Goal: Information Seeking & Learning: Learn about a topic

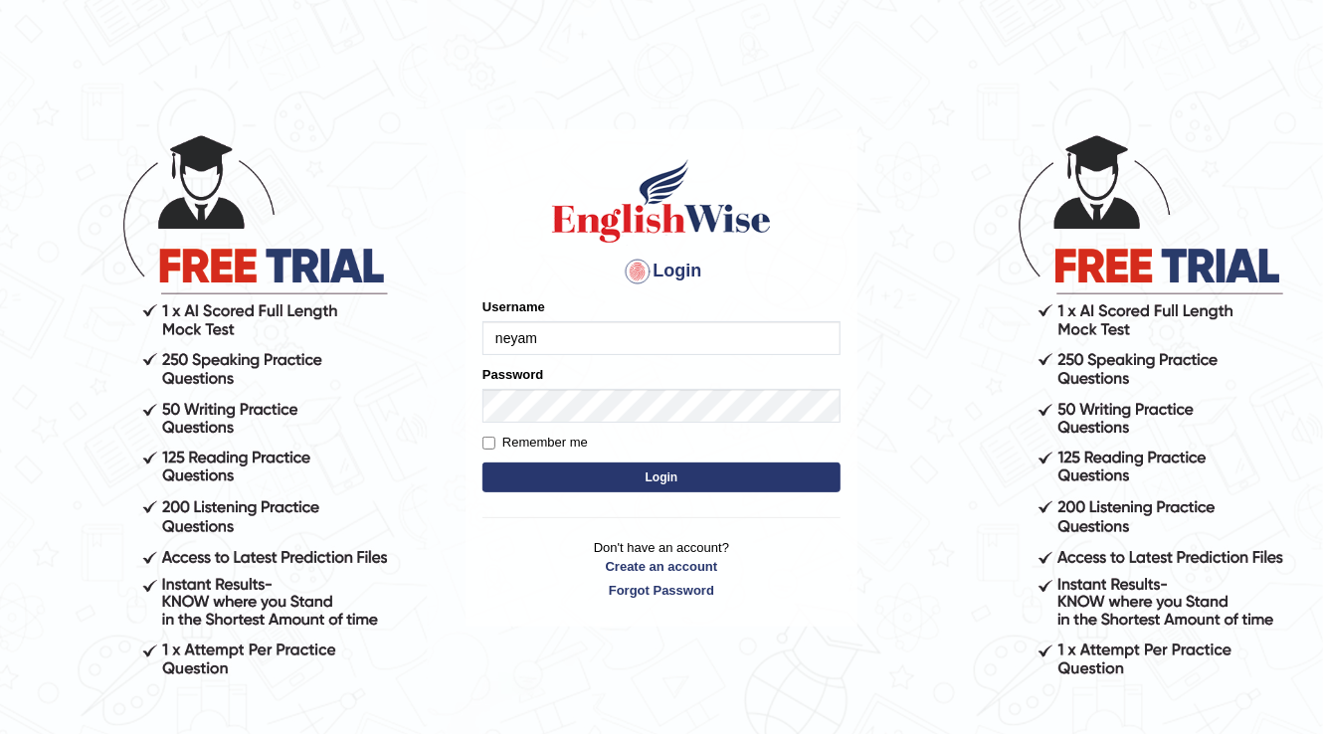
type input "neyam"
click at [700, 487] on button "Login" at bounding box center [661, 477] width 358 height 30
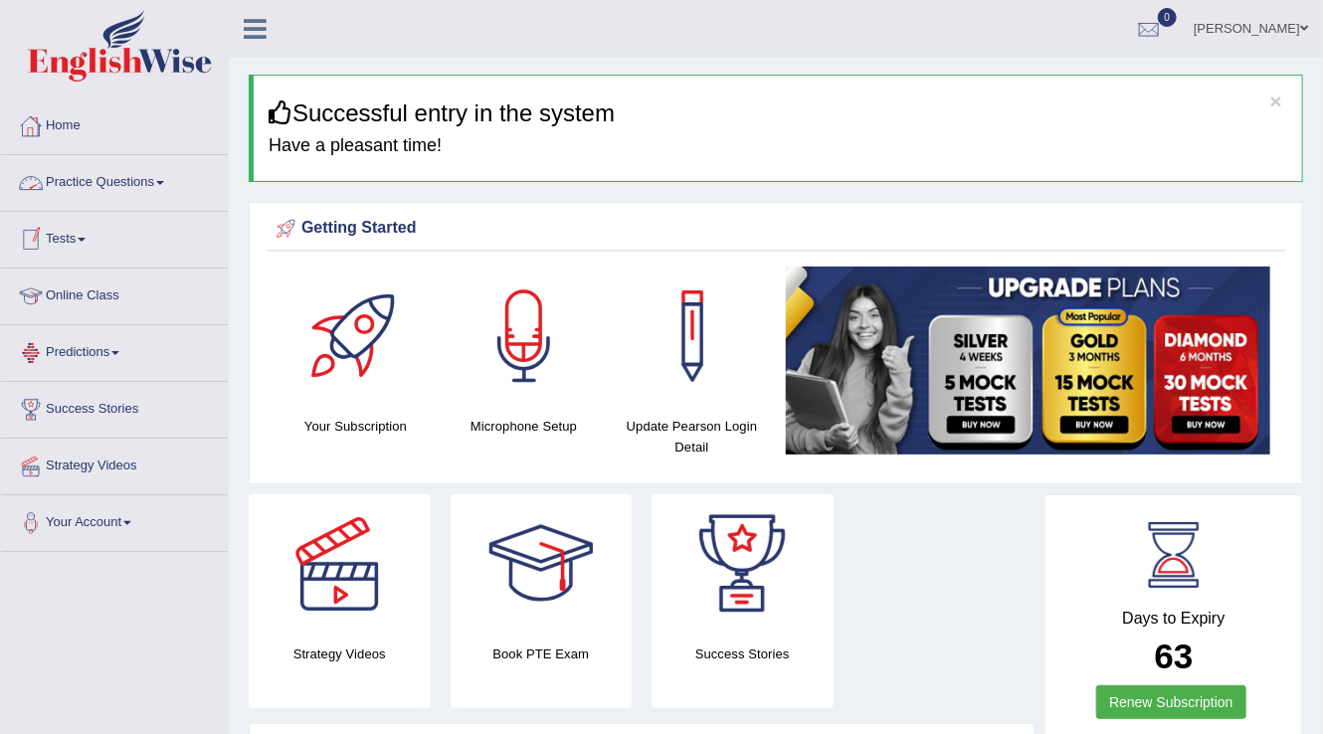
click at [152, 170] on link "Practice Questions" at bounding box center [114, 180] width 227 height 50
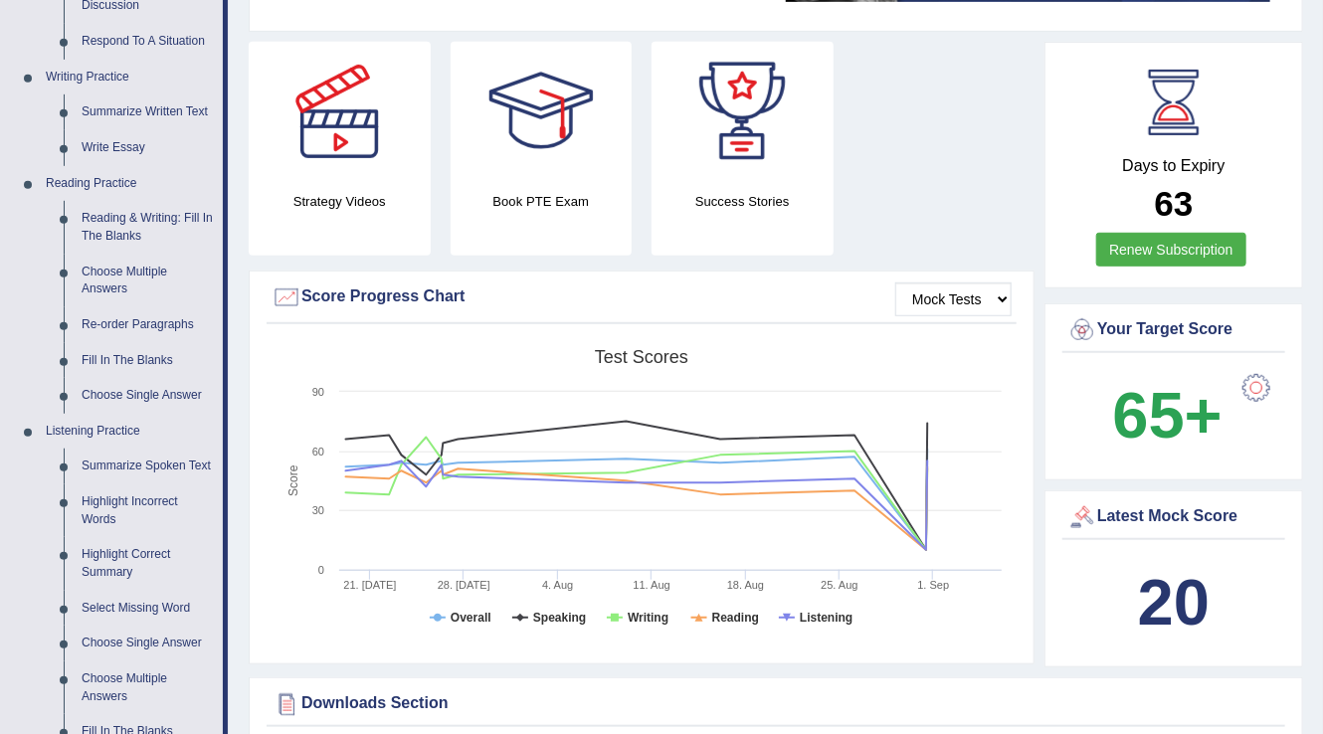
scroll to position [716, 0]
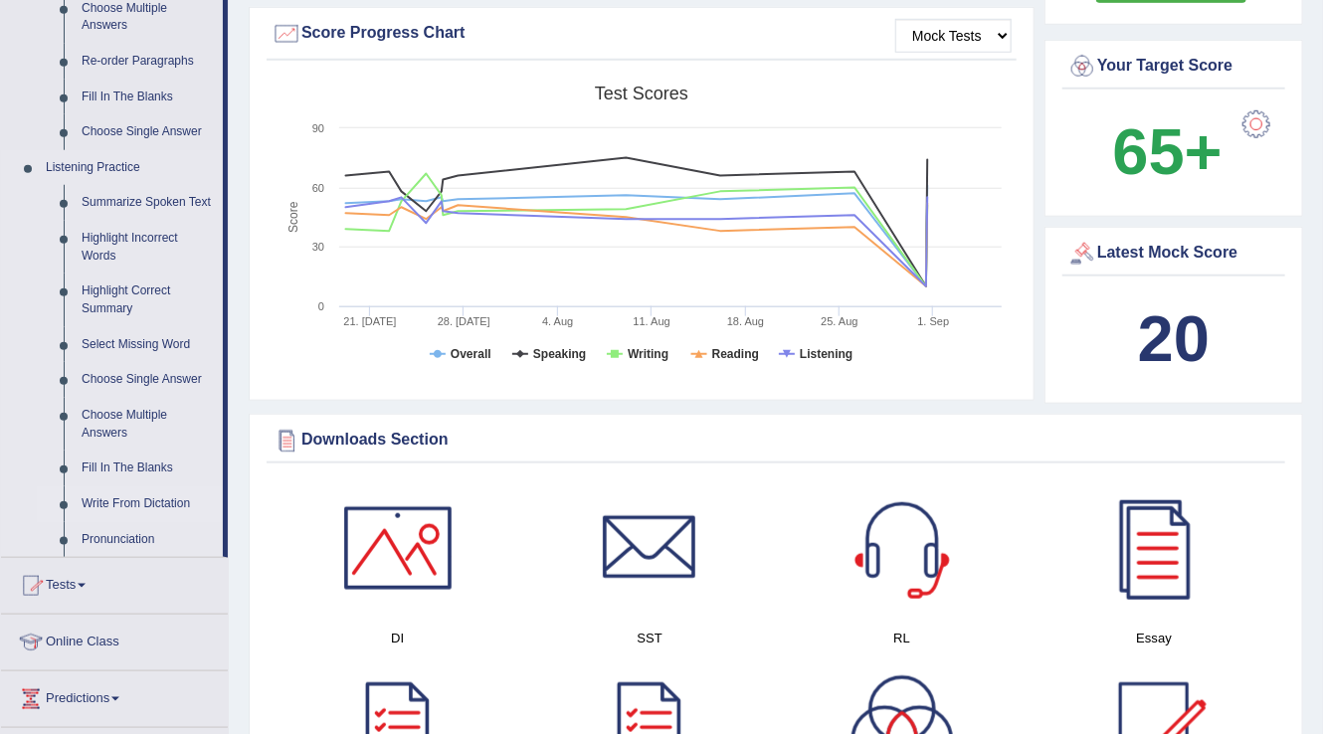
click at [100, 492] on link "Write From Dictation" at bounding box center [148, 504] width 150 height 36
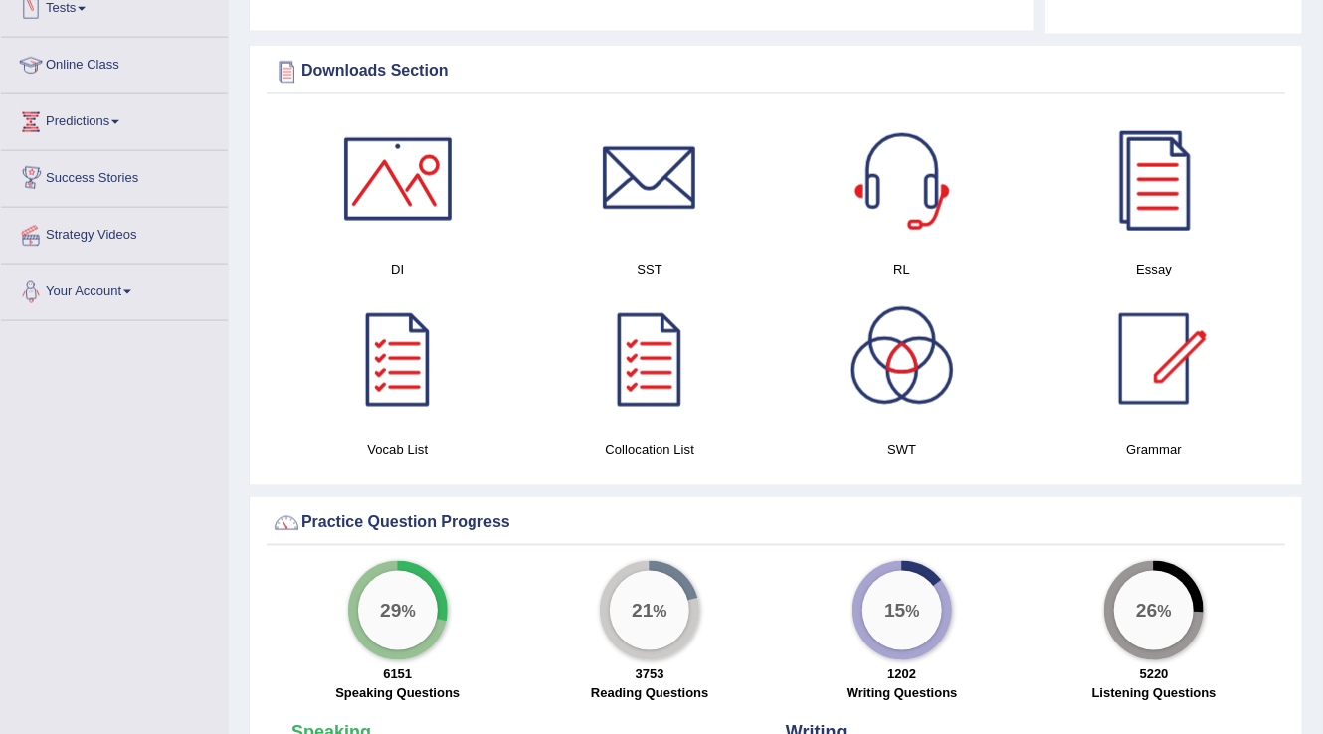
scroll to position [933, 0]
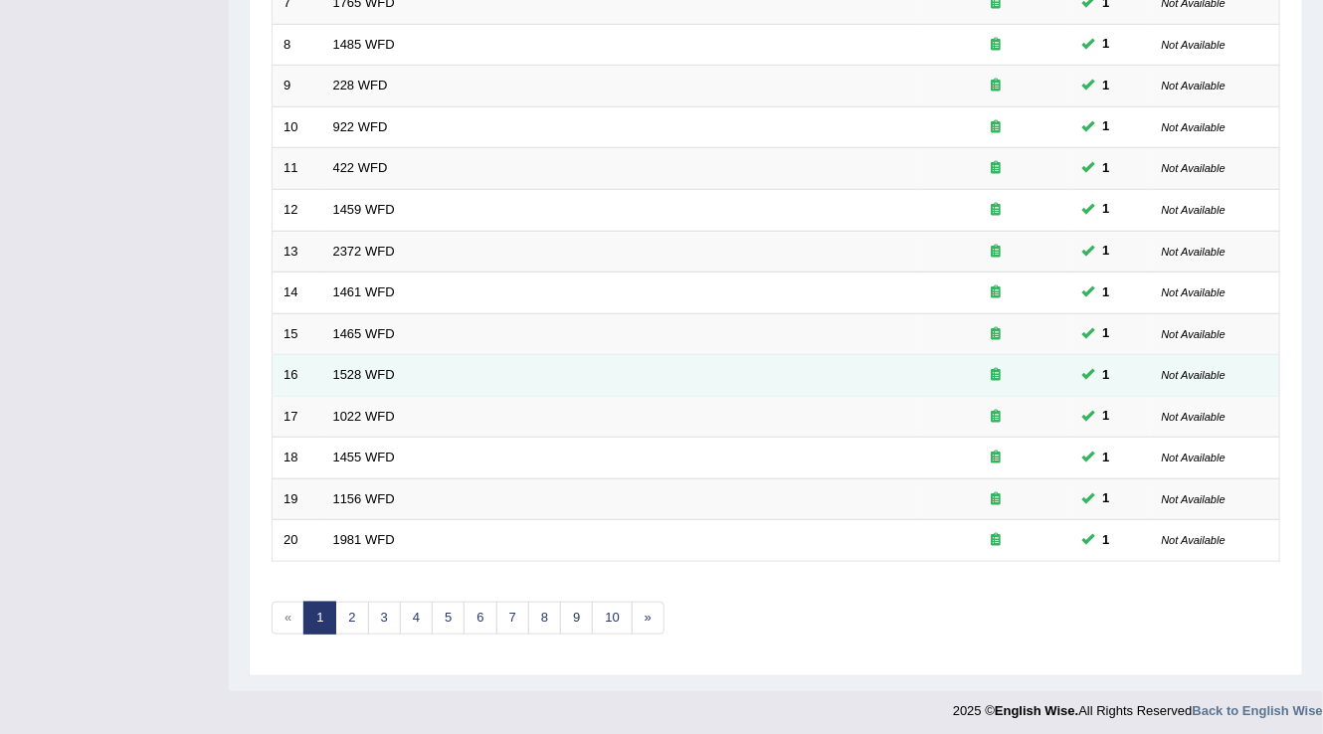
scroll to position [577, 0]
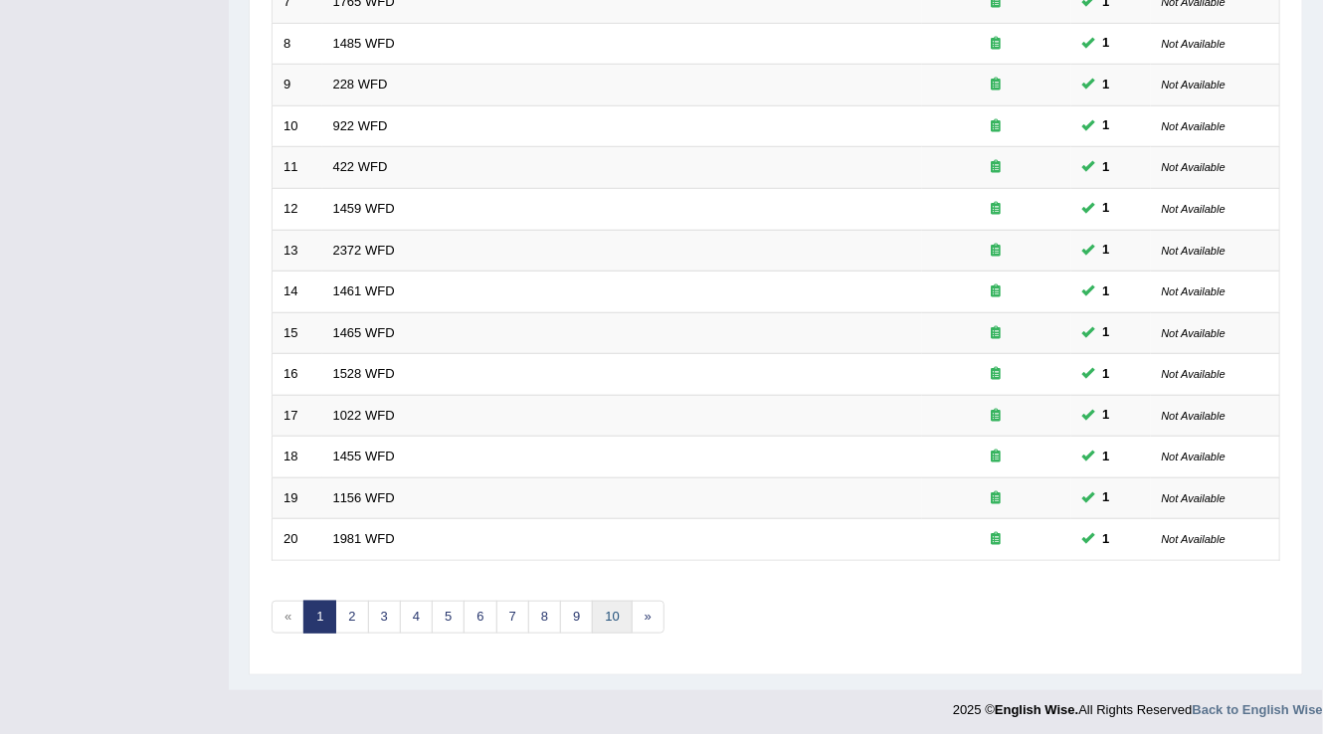
click at [611, 616] on link "10" at bounding box center [612, 617] width 40 height 33
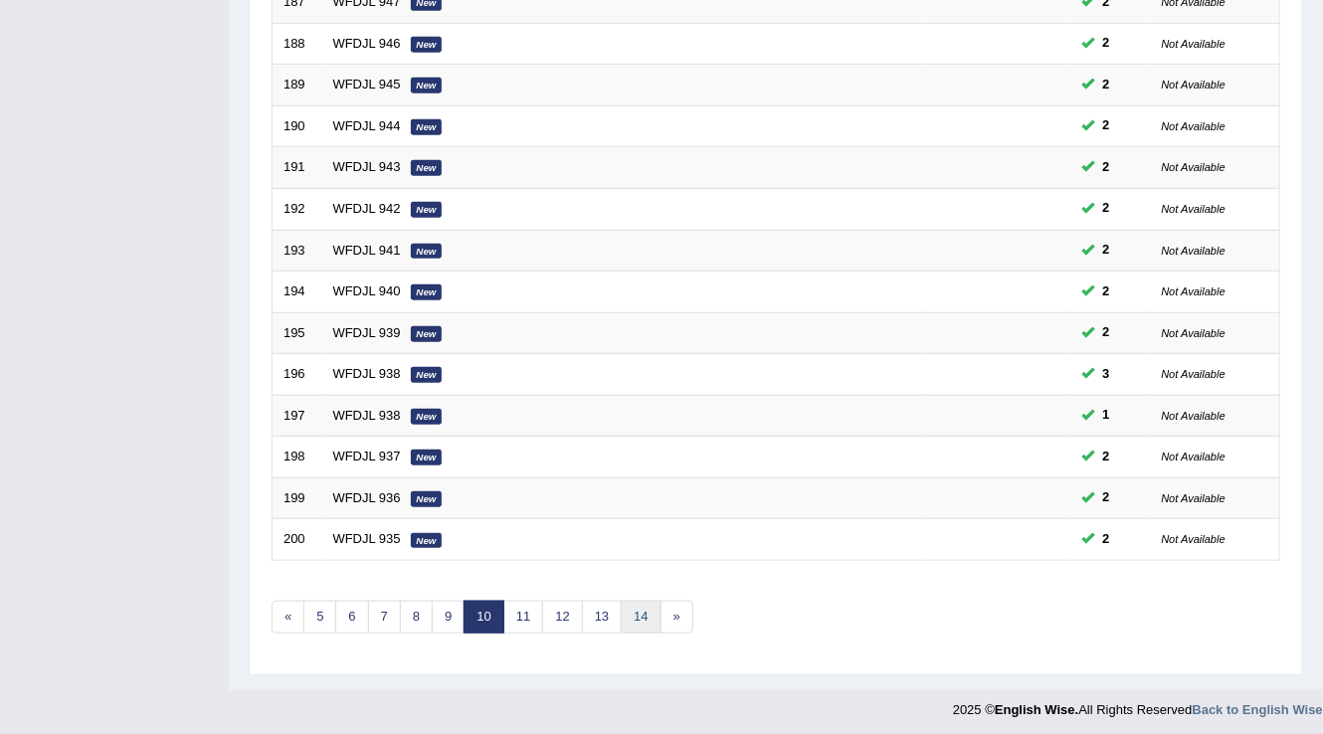
click at [633, 606] on link "14" at bounding box center [641, 617] width 40 height 33
click at [668, 618] on link "18" at bounding box center [669, 617] width 40 height 33
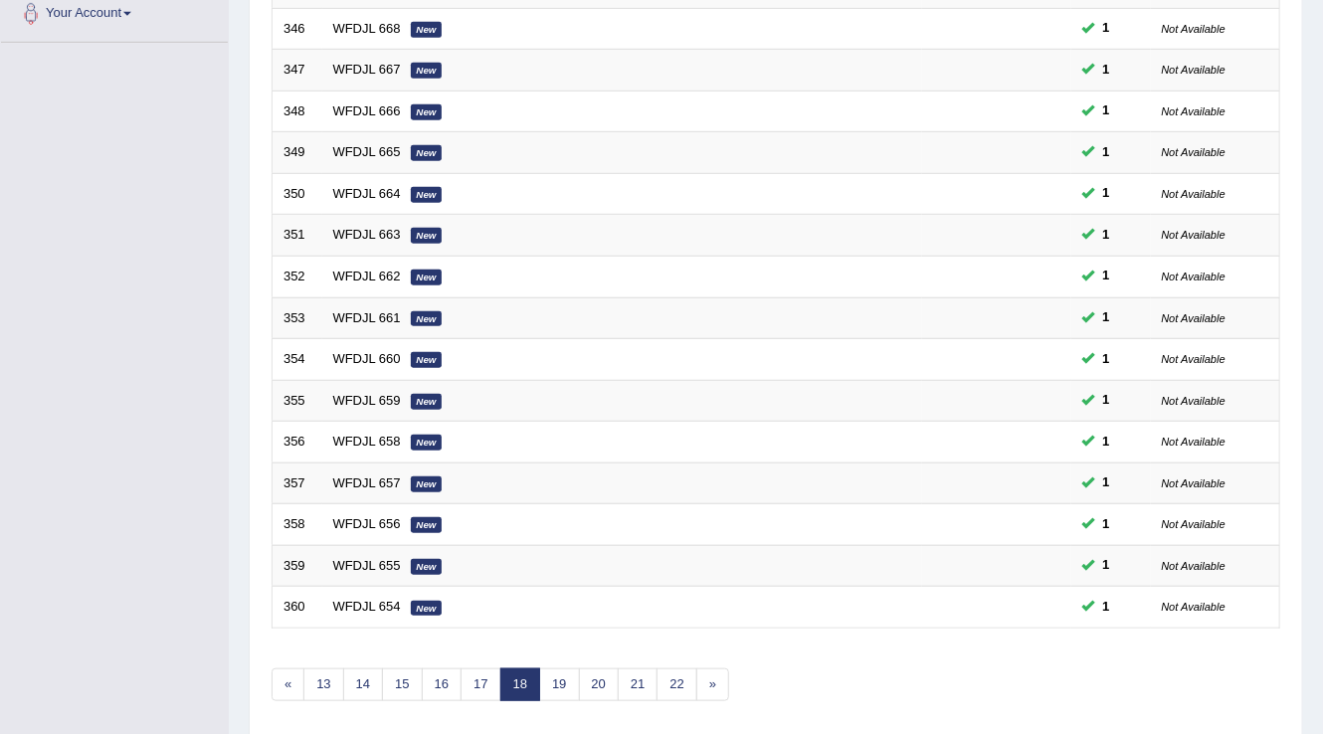
scroll to position [577, 0]
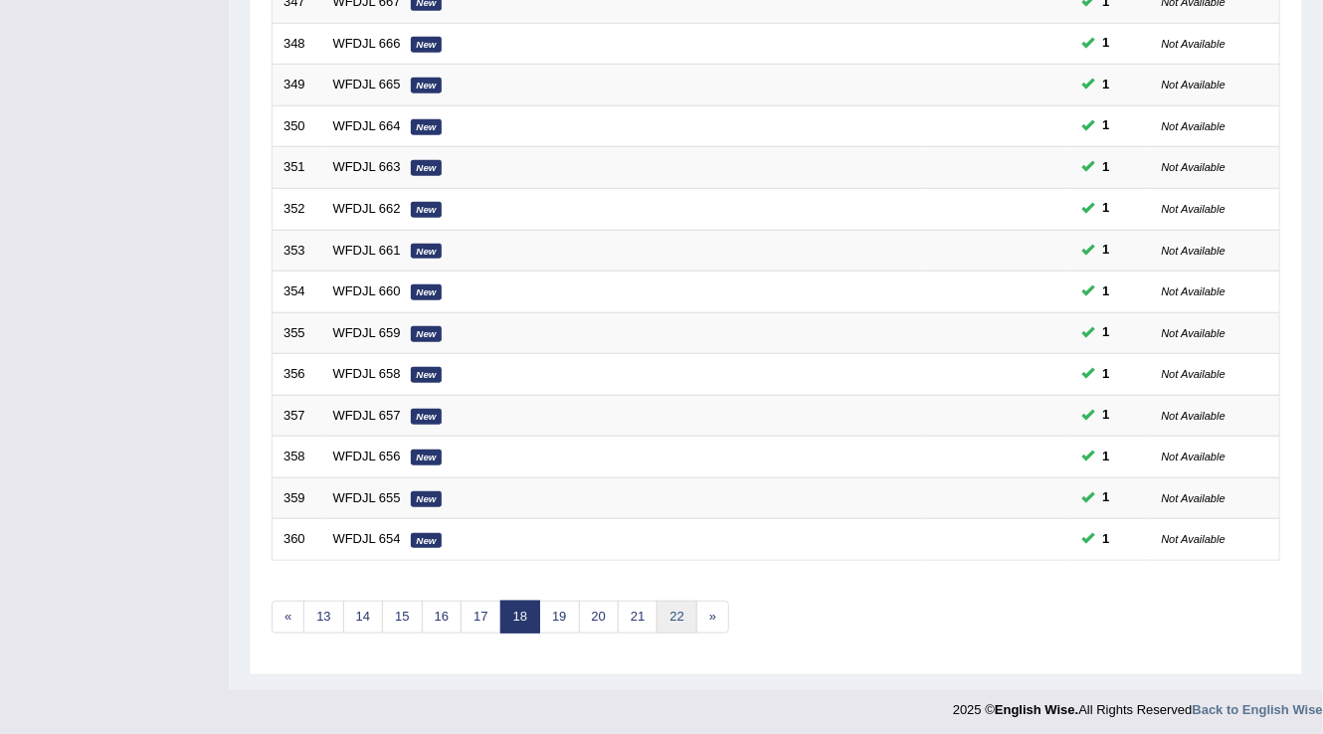
click at [668, 618] on link "22" at bounding box center [676, 617] width 40 height 33
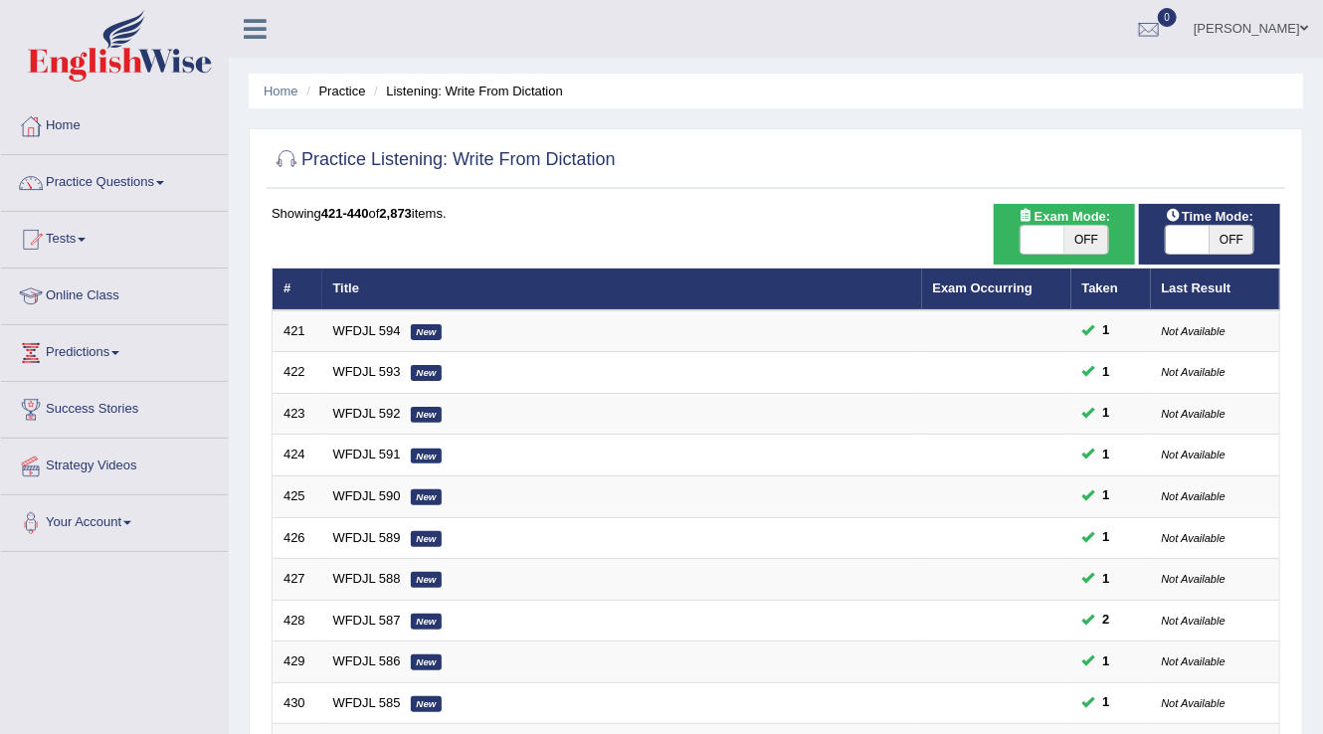
click at [1224, 239] on span "OFF" at bounding box center [1231, 240] width 44 height 28
checkbox input "true"
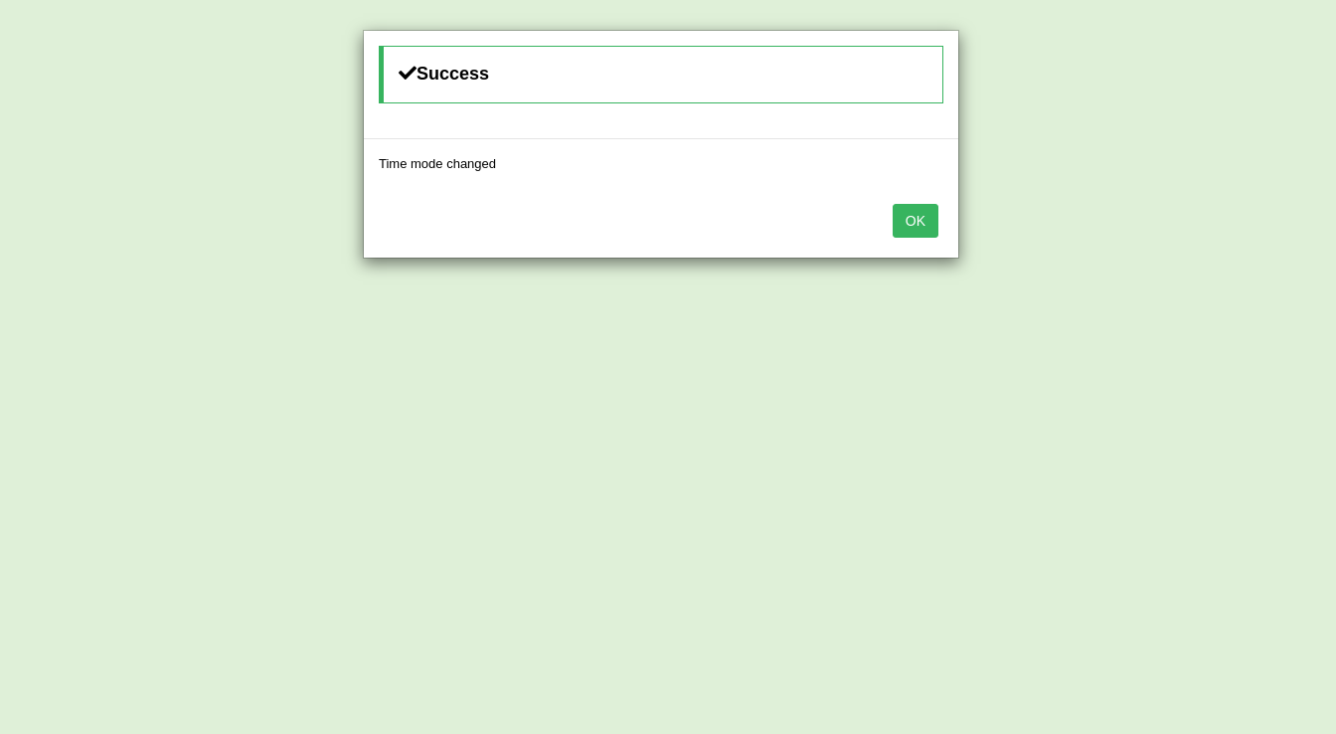
click at [919, 219] on button "OK" at bounding box center [916, 221] width 46 height 34
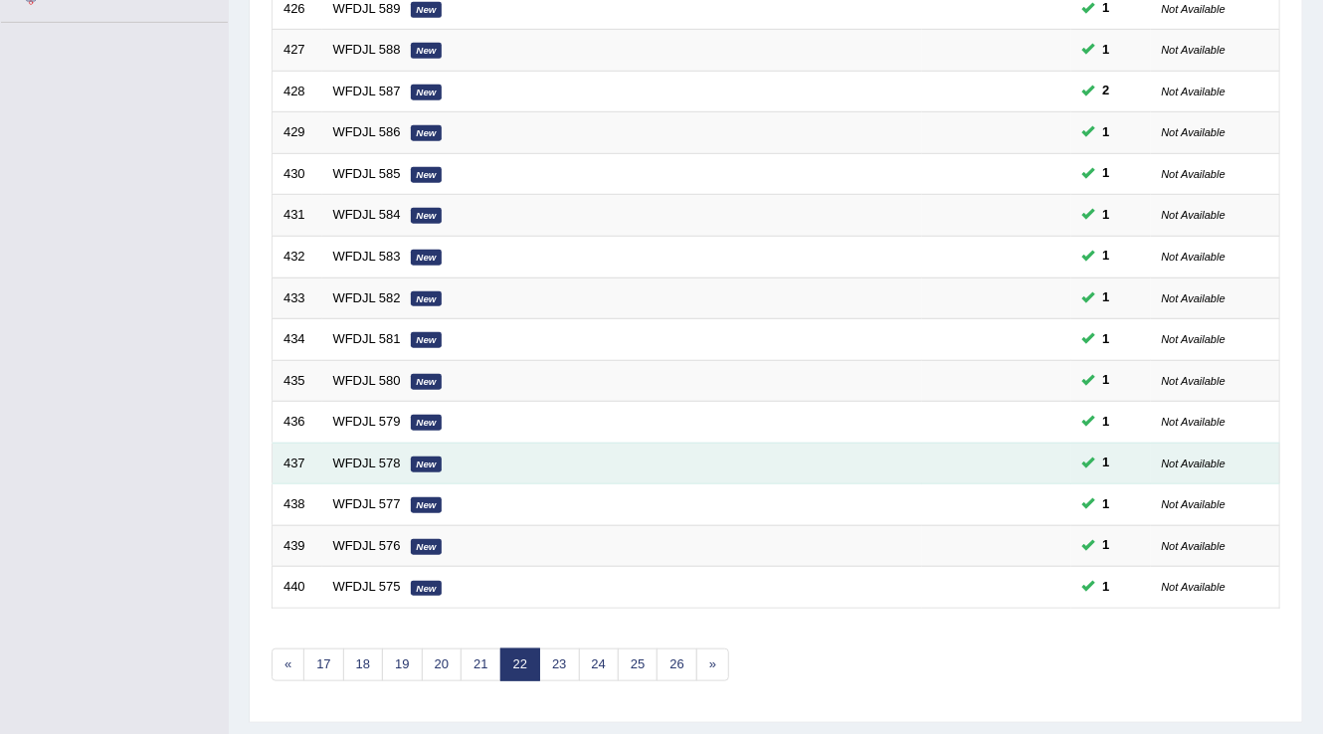
scroll to position [577, 0]
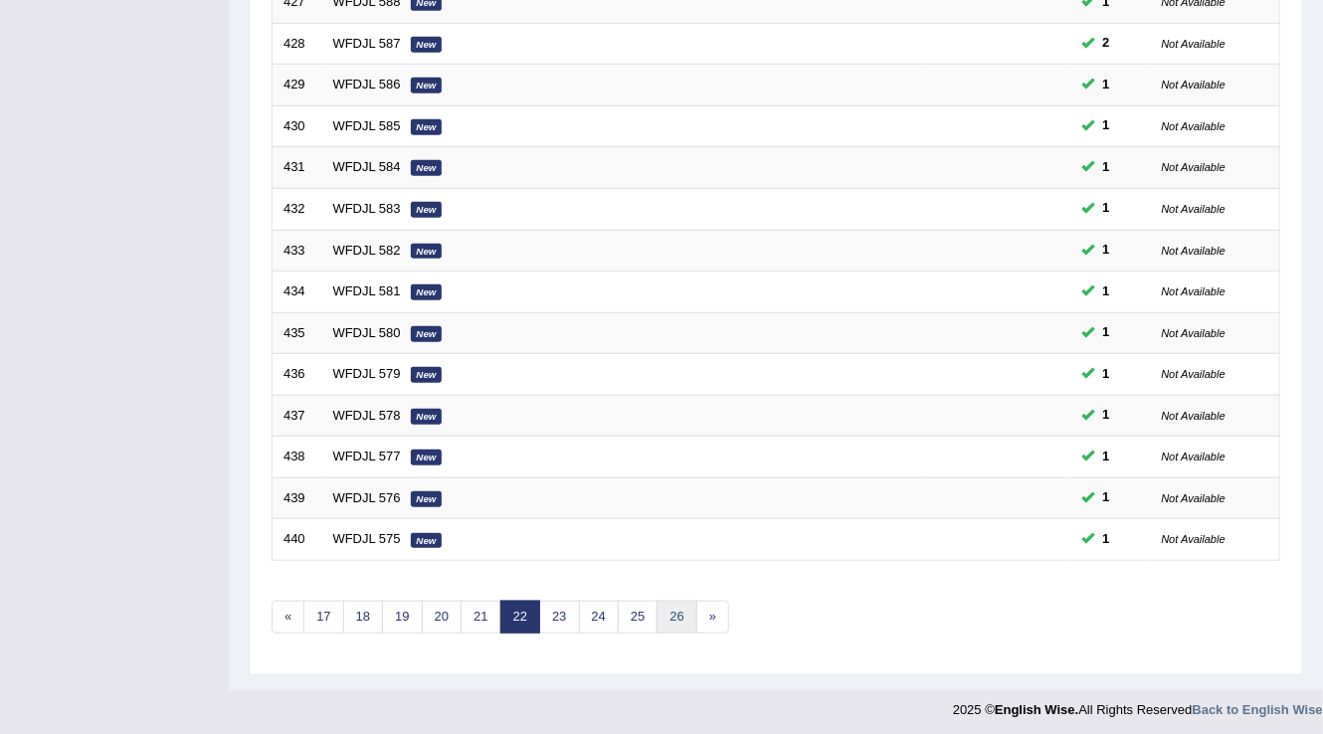
click at [657, 615] on link "26" at bounding box center [676, 617] width 40 height 33
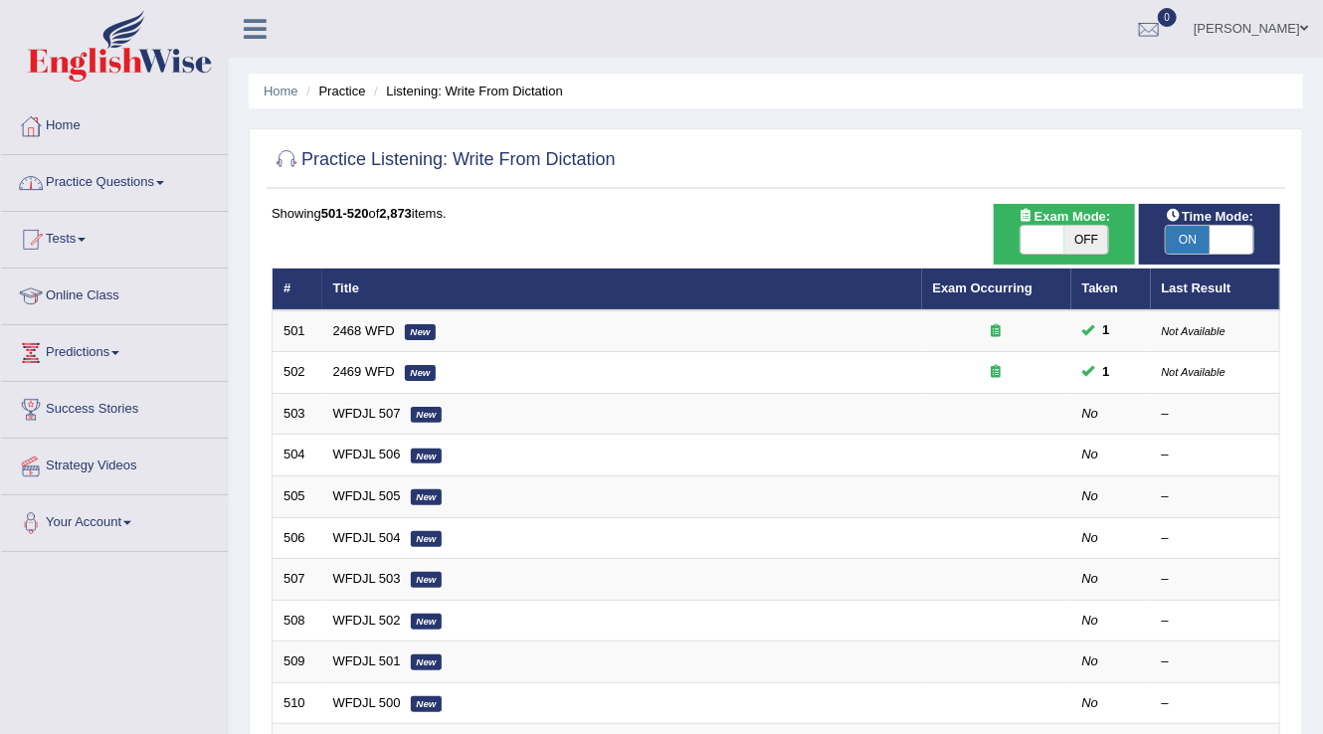
click at [168, 173] on link "Practice Questions" at bounding box center [114, 180] width 227 height 50
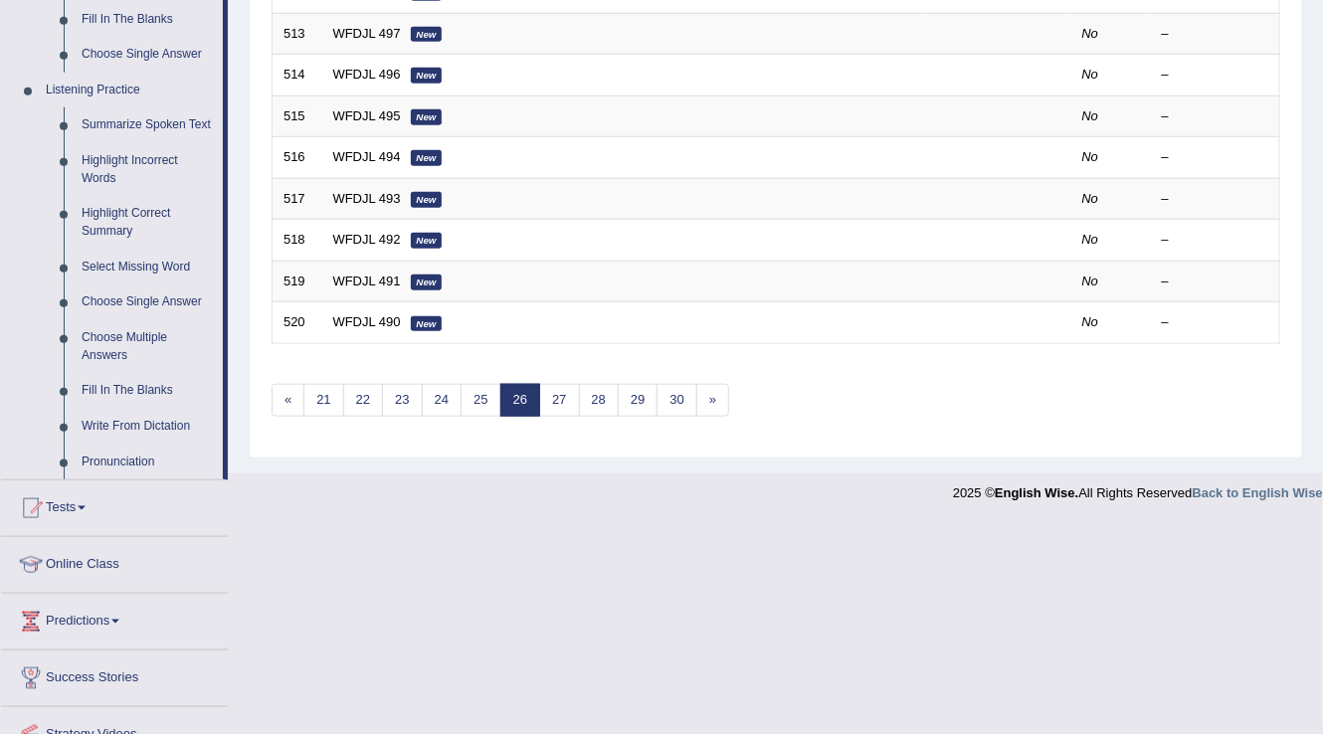
scroll to position [796, 0]
click at [130, 432] on link "Write From Dictation" at bounding box center [148, 425] width 150 height 36
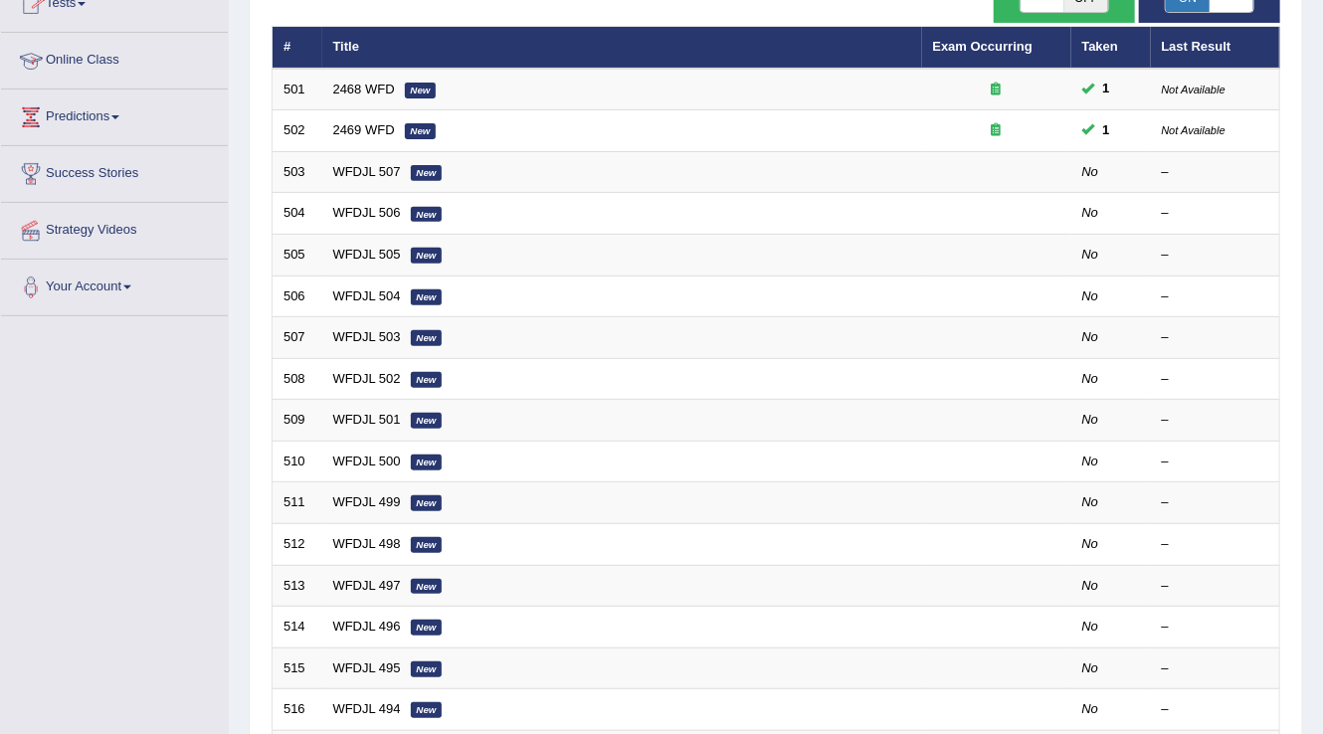
scroll to position [497, 0]
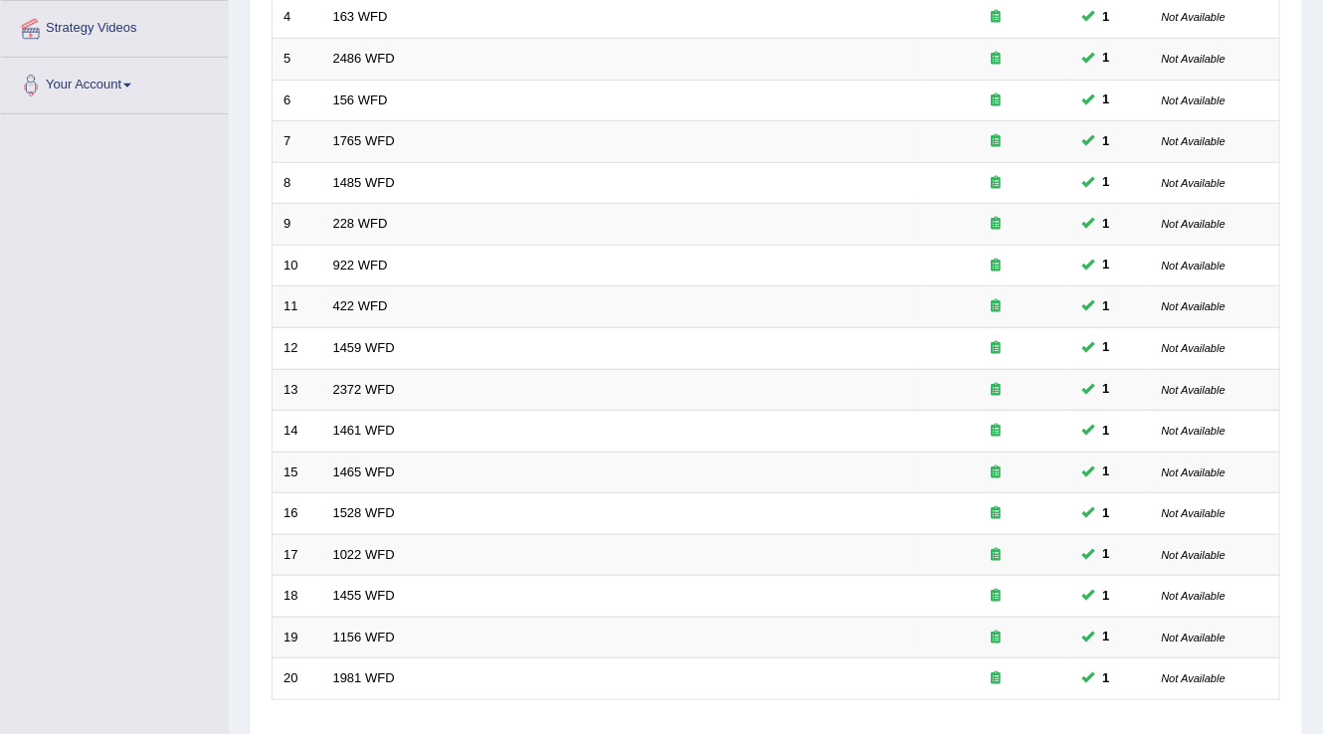
scroll to position [577, 0]
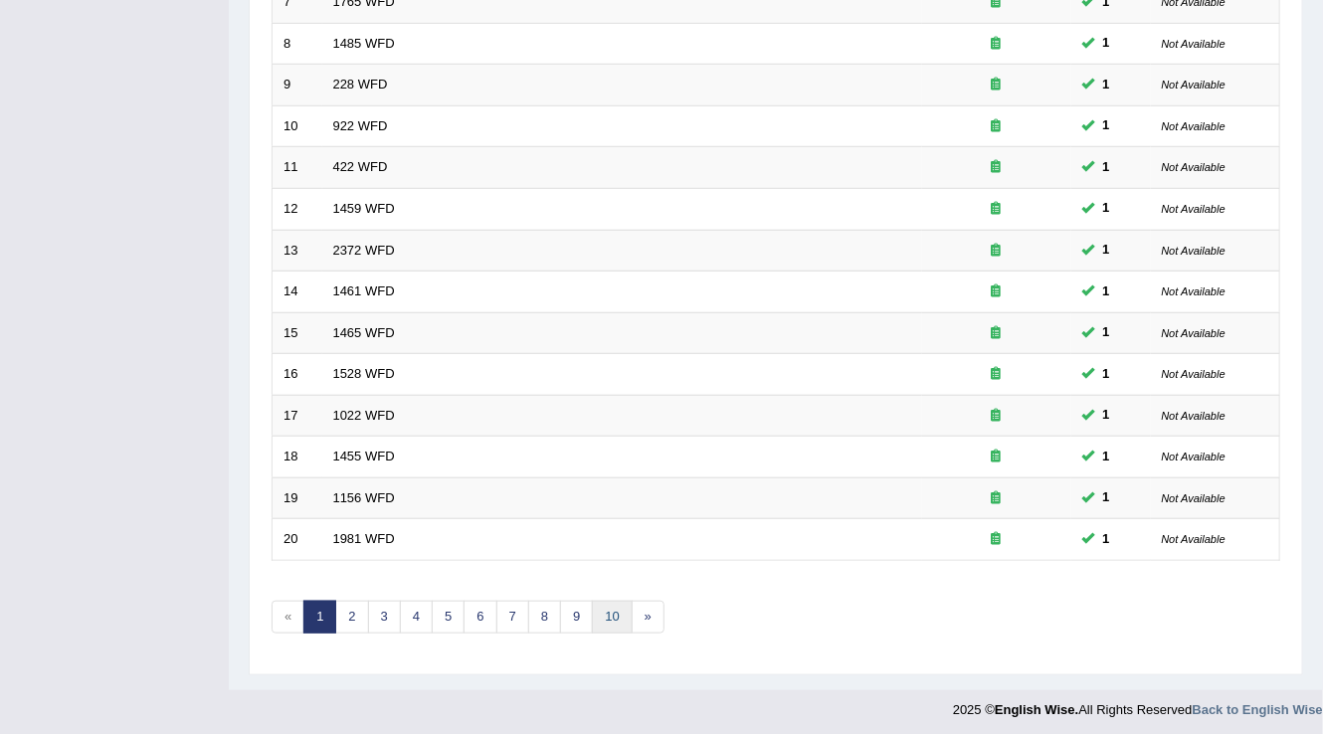
click at [609, 601] on link "10" at bounding box center [612, 617] width 40 height 33
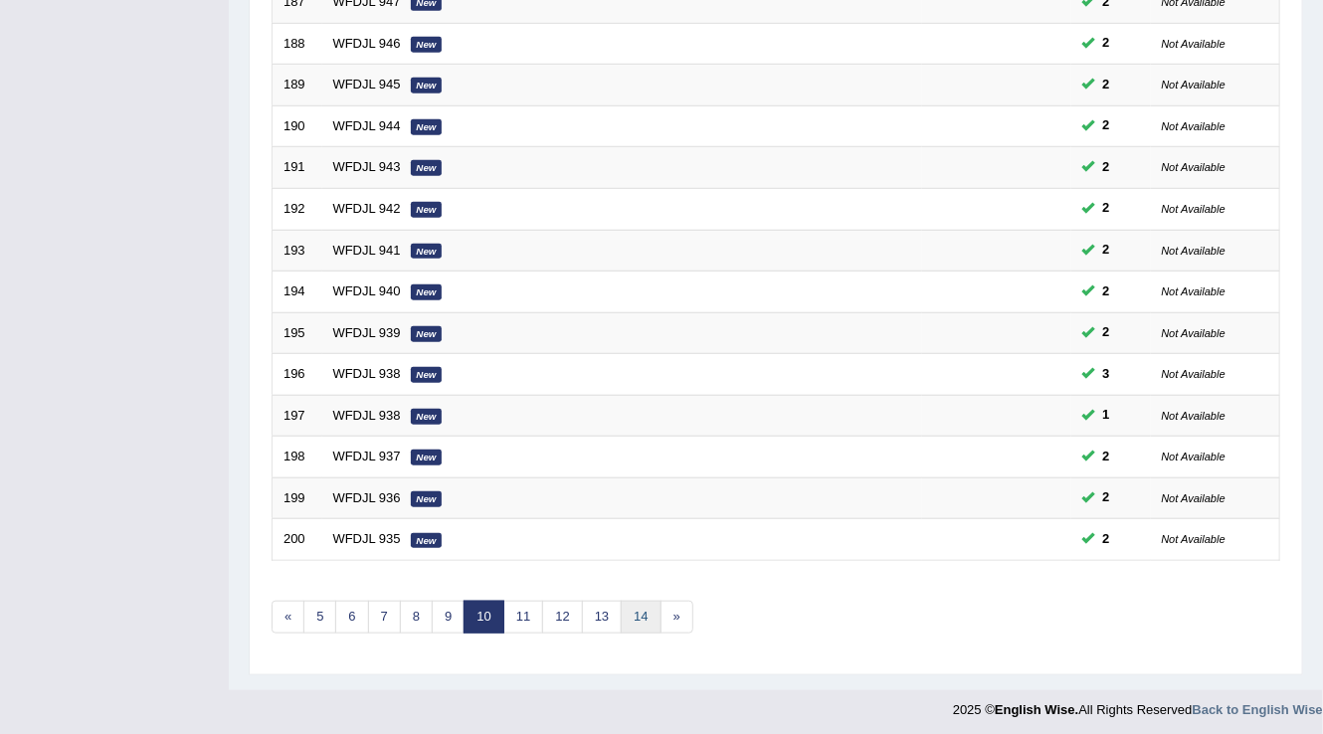
click at [635, 609] on link "14" at bounding box center [641, 617] width 40 height 33
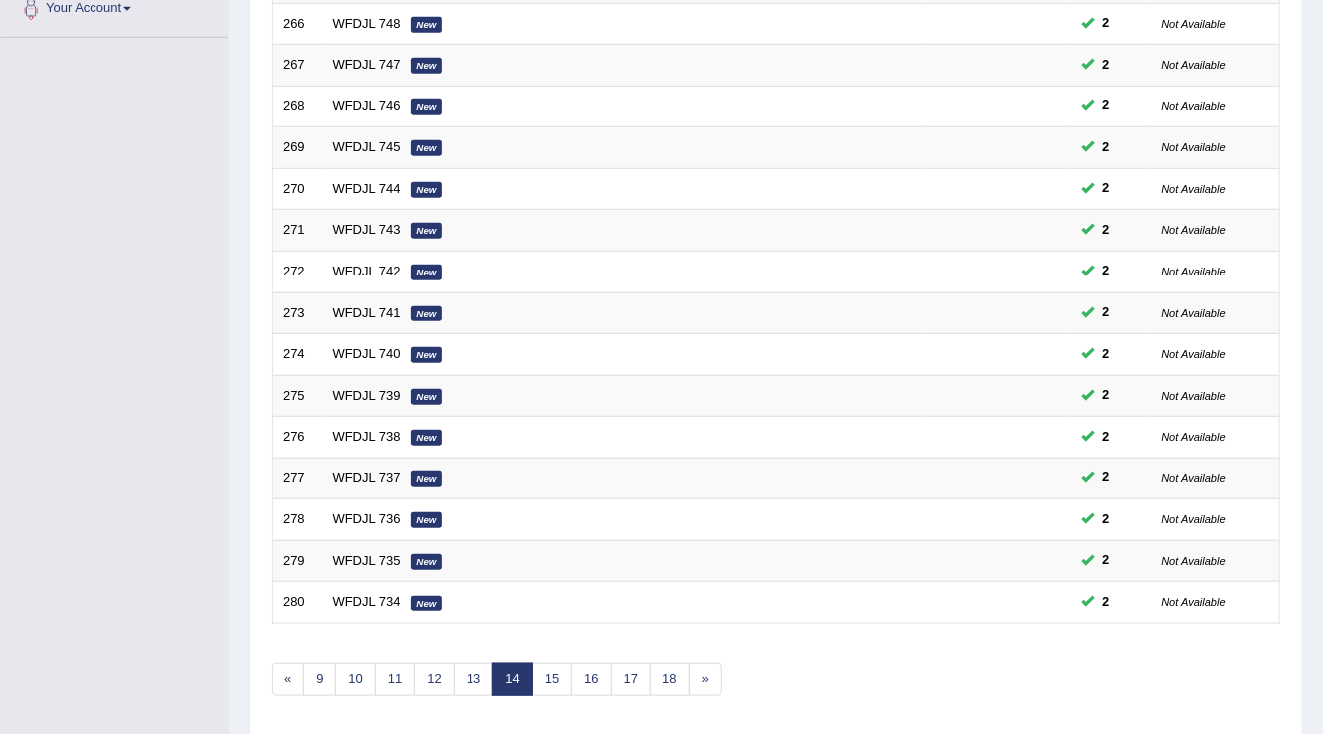
scroll to position [577, 0]
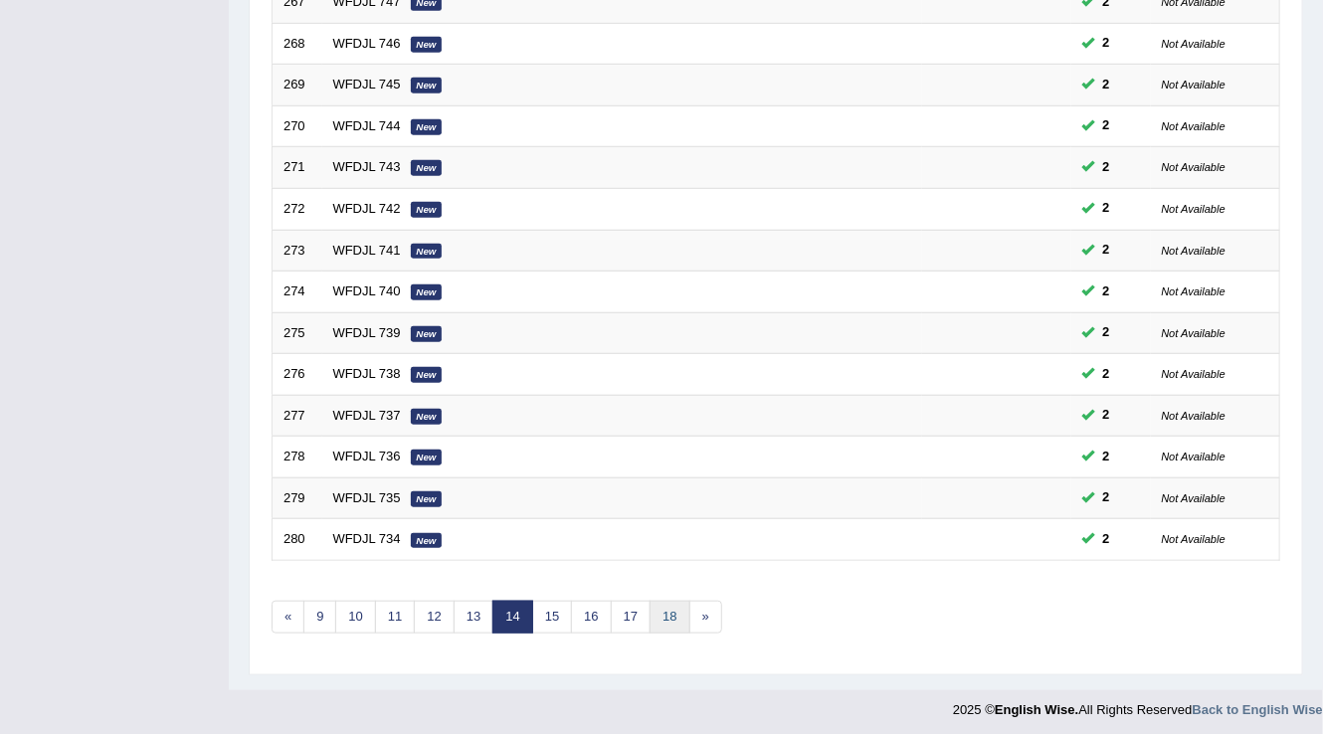
click at [662, 623] on link "18" at bounding box center [669, 617] width 40 height 33
click at [671, 613] on link "22" at bounding box center [676, 617] width 40 height 33
click at [675, 607] on link "26" at bounding box center [676, 617] width 40 height 33
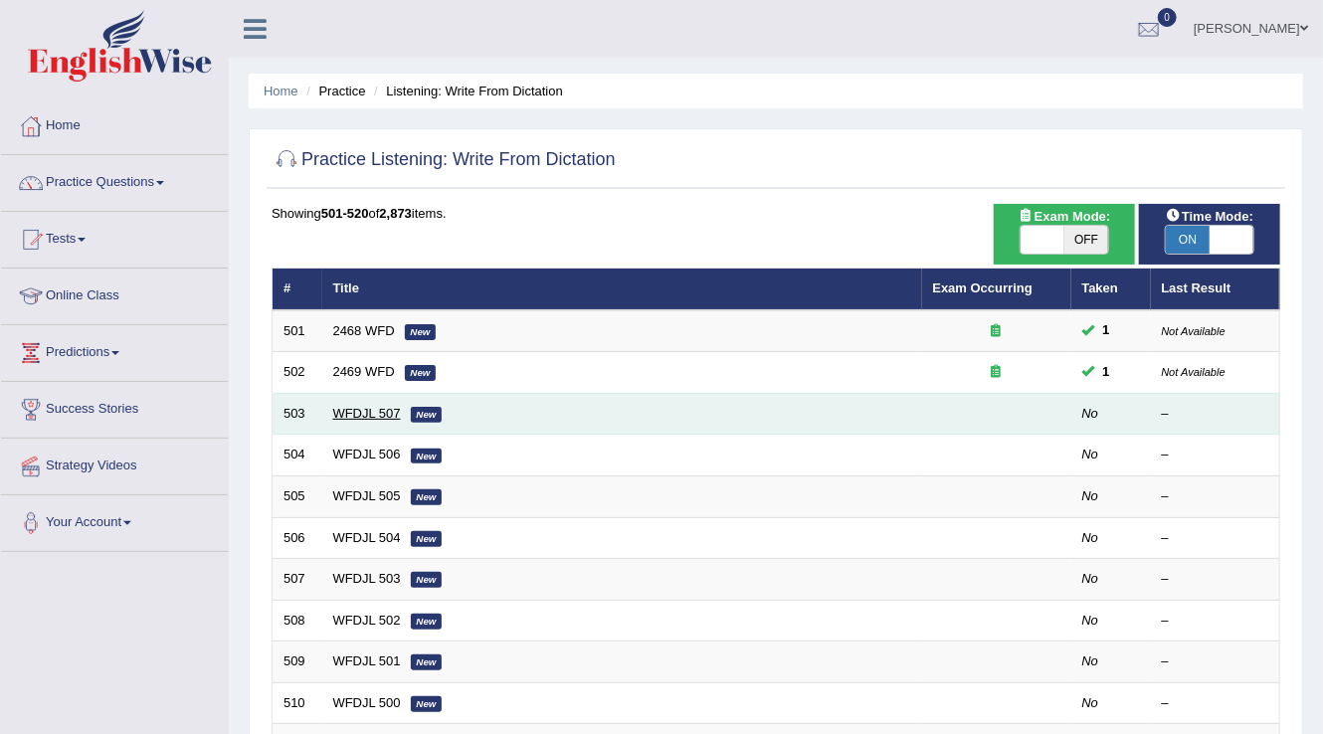
click at [366, 414] on link "WFDJL 507" at bounding box center [367, 413] width 68 height 15
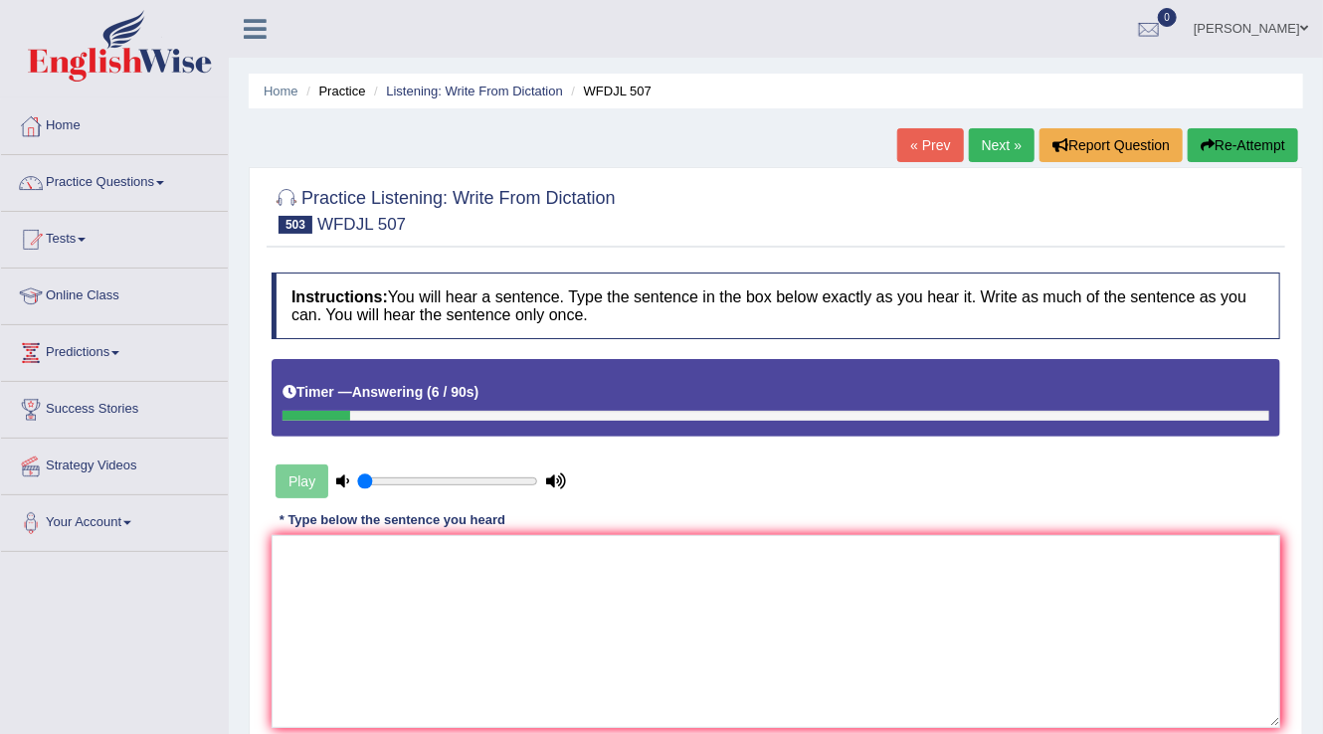
click at [1233, 132] on button "Re-Attempt" at bounding box center [1242, 145] width 110 height 34
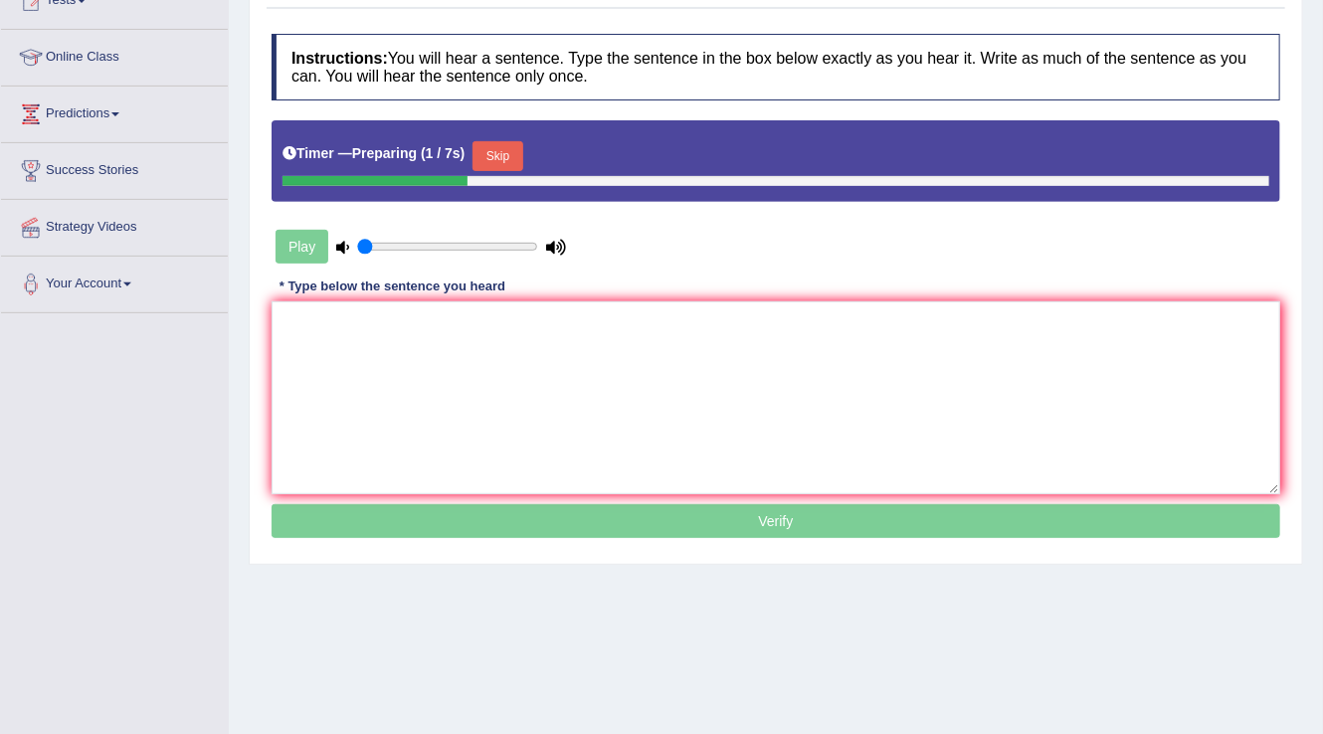
click at [512, 155] on button "Skip" at bounding box center [497, 156] width 50 height 30
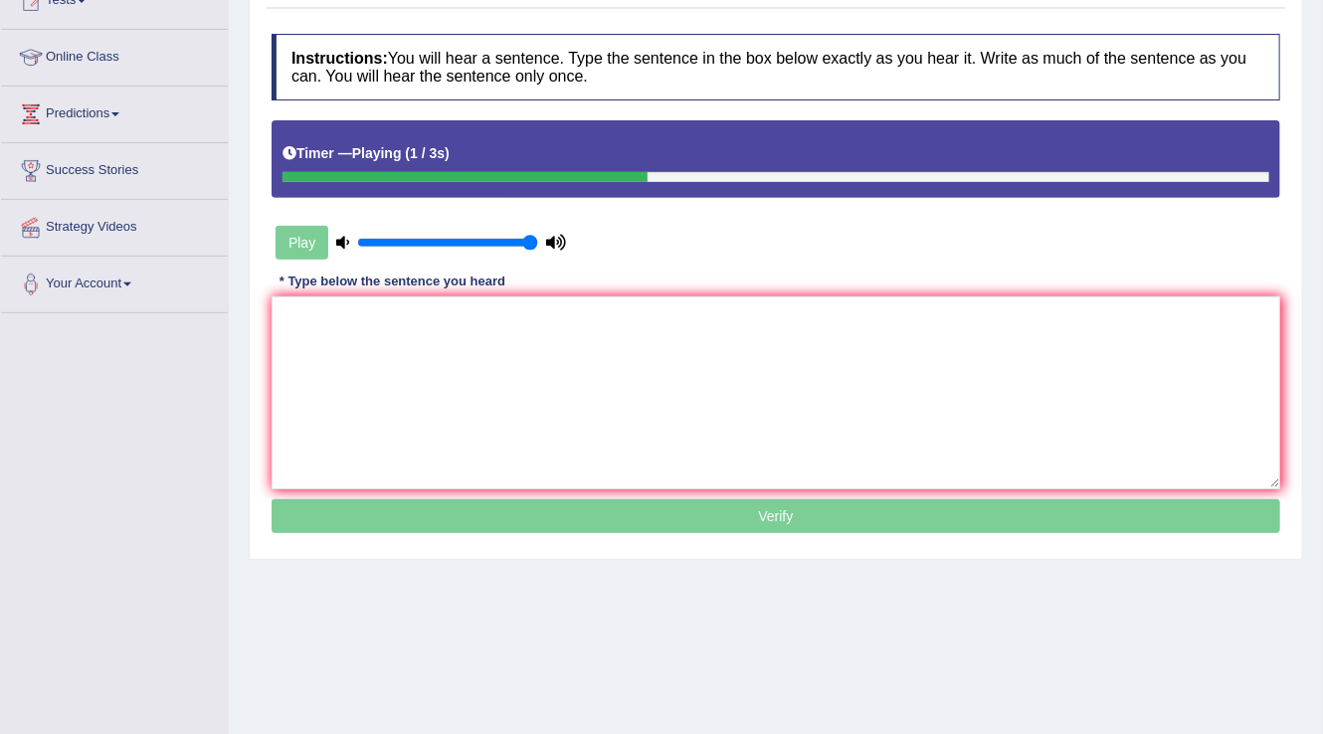
type input "1"
click at [531, 235] on input "range" at bounding box center [447, 243] width 181 height 16
click at [305, 337] on textarea at bounding box center [775, 392] width 1008 height 193
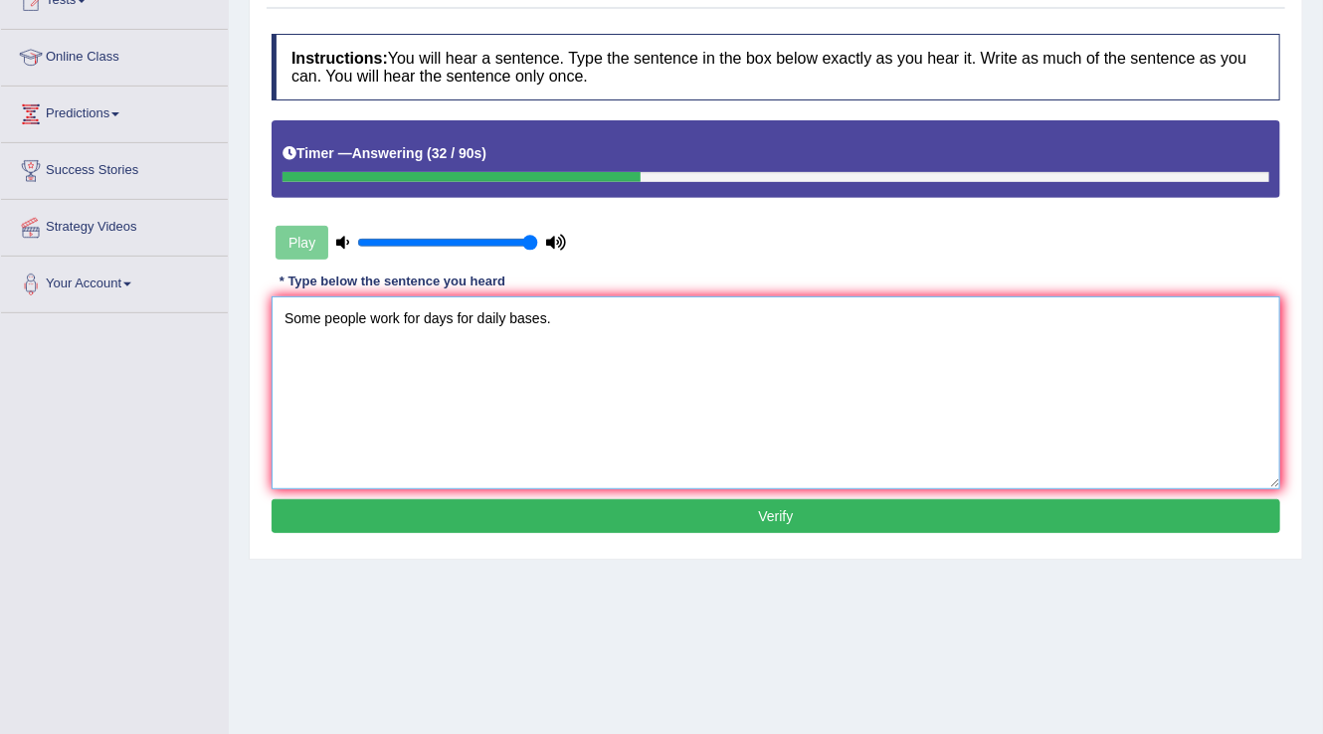
type textarea "Some people work for days for daily bases."
click at [788, 511] on button "Verify" at bounding box center [775, 516] width 1008 height 34
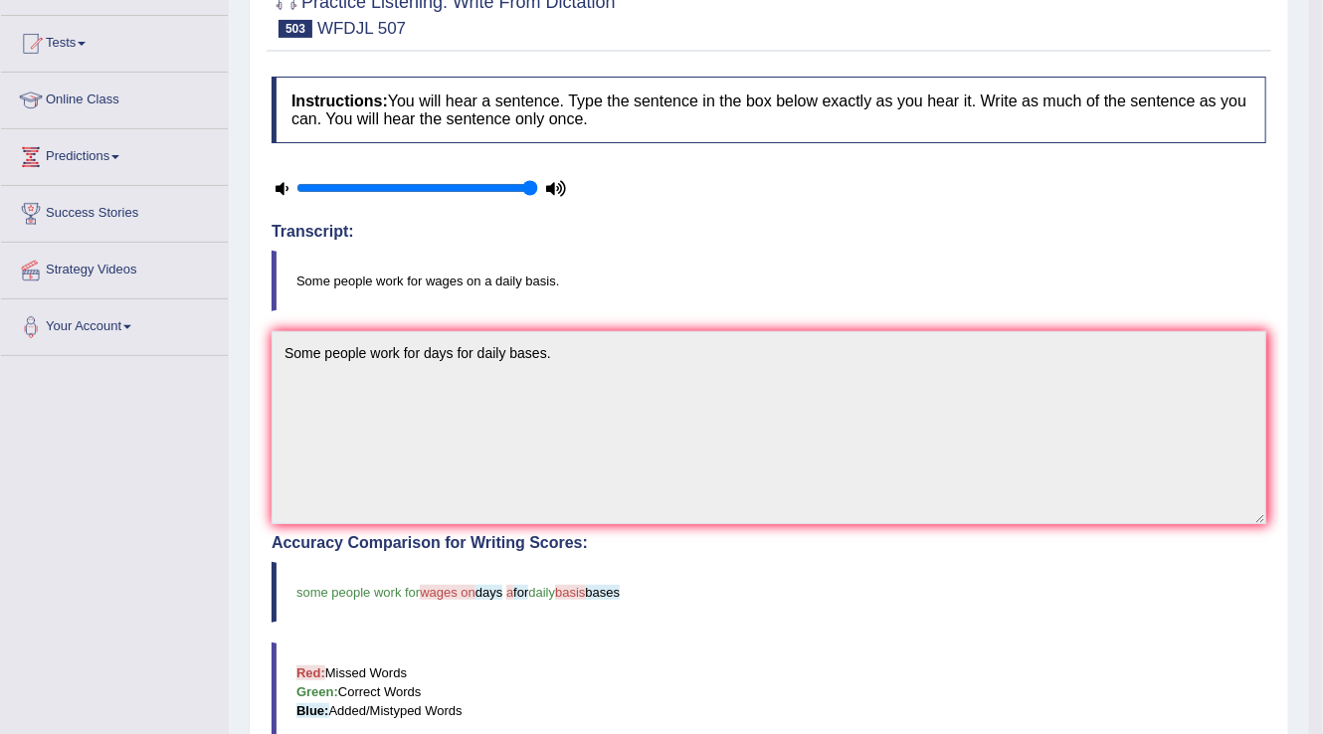
scroll to position [52, 0]
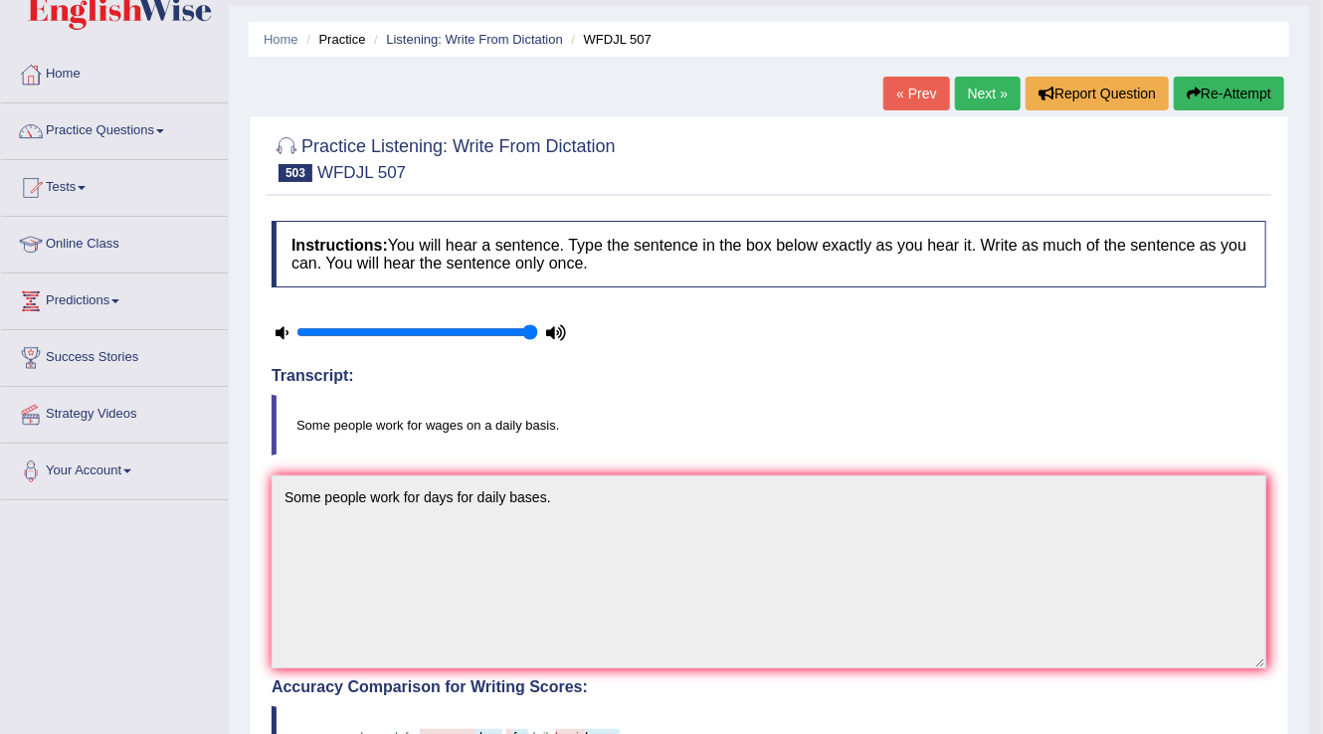
click at [979, 100] on link "Next »" at bounding box center [988, 94] width 66 height 34
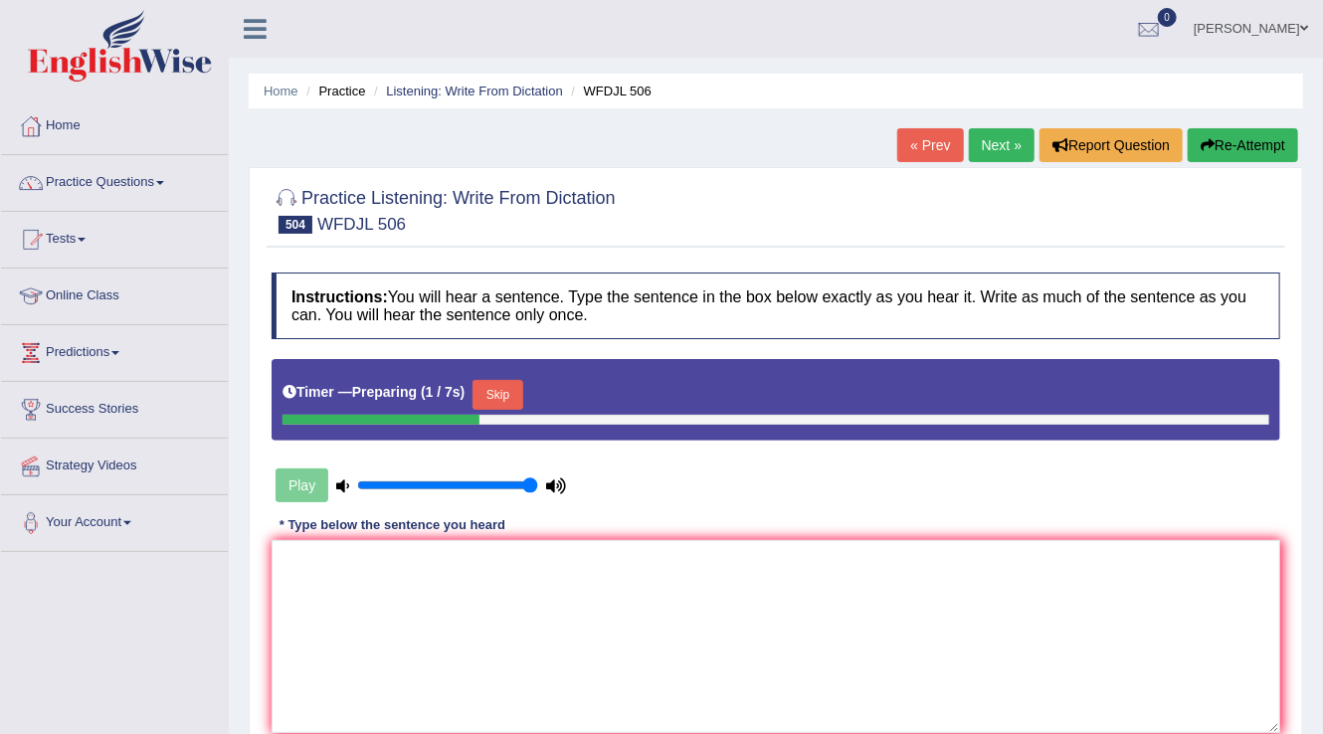
click at [505, 393] on button "Skip" at bounding box center [497, 395] width 50 height 30
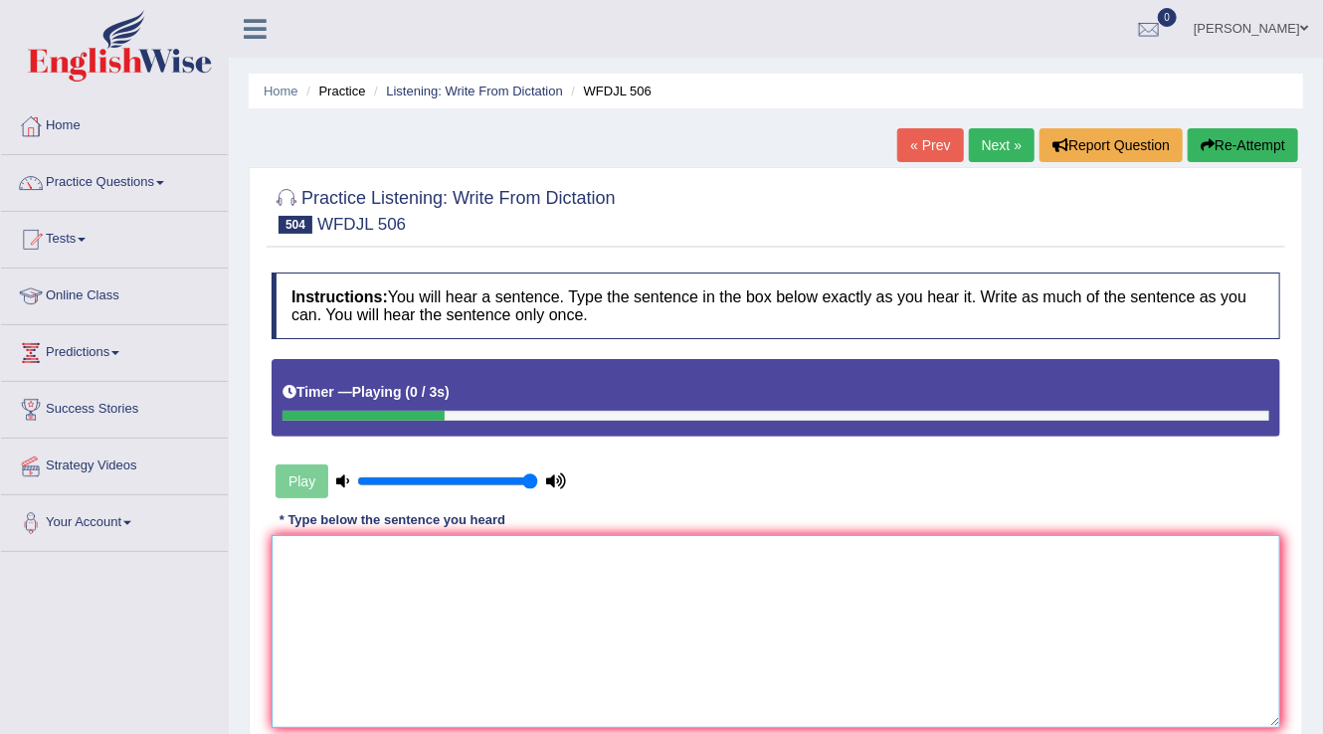
click at [324, 591] on textarea at bounding box center [775, 631] width 1008 height 193
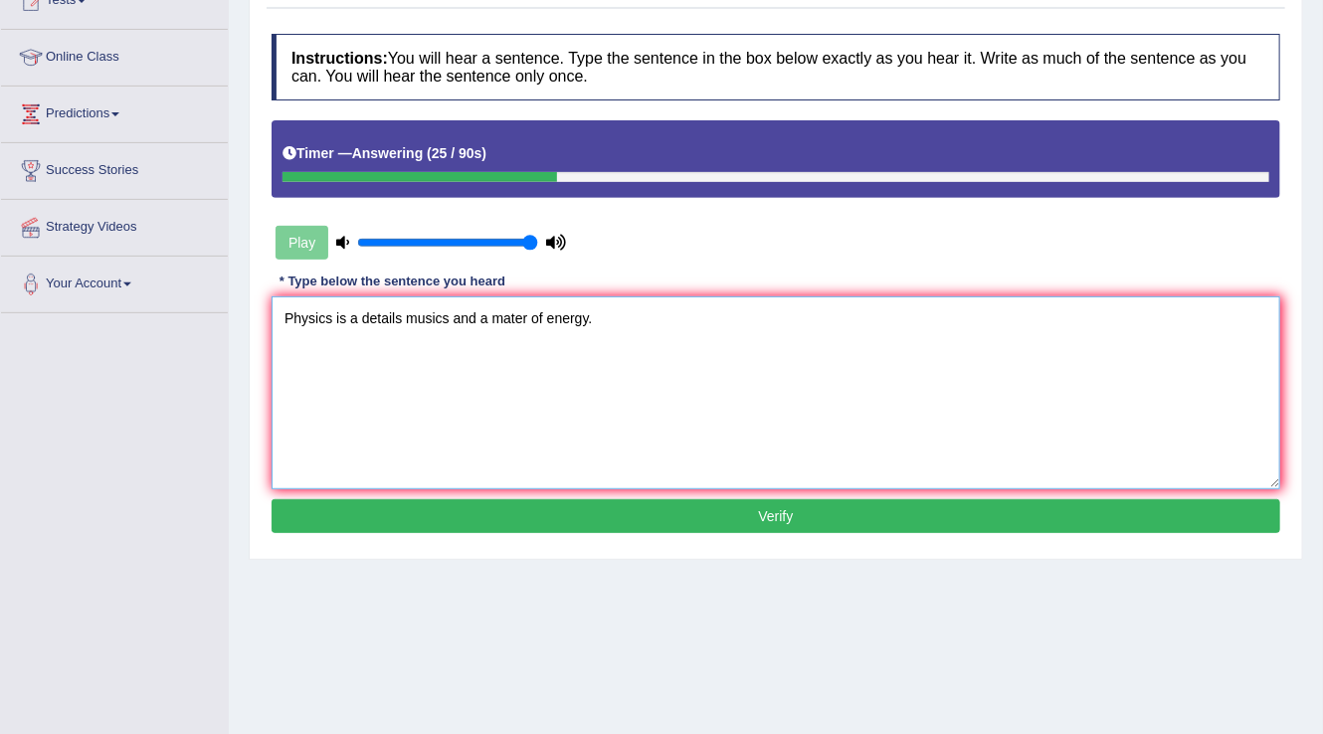
click at [573, 360] on textarea "Physics is a details musics and a mater of energy." at bounding box center [775, 392] width 1008 height 193
click at [872, 406] on textarea "Physics is a details musics and a mater of energy." at bounding box center [775, 392] width 1008 height 193
click at [514, 308] on textarea "Physics is a details musics and a mater of energy." at bounding box center [775, 392] width 1008 height 193
type textarea "Physics is a details musics and a matter of energy."
click at [754, 517] on button "Verify" at bounding box center [775, 516] width 1008 height 34
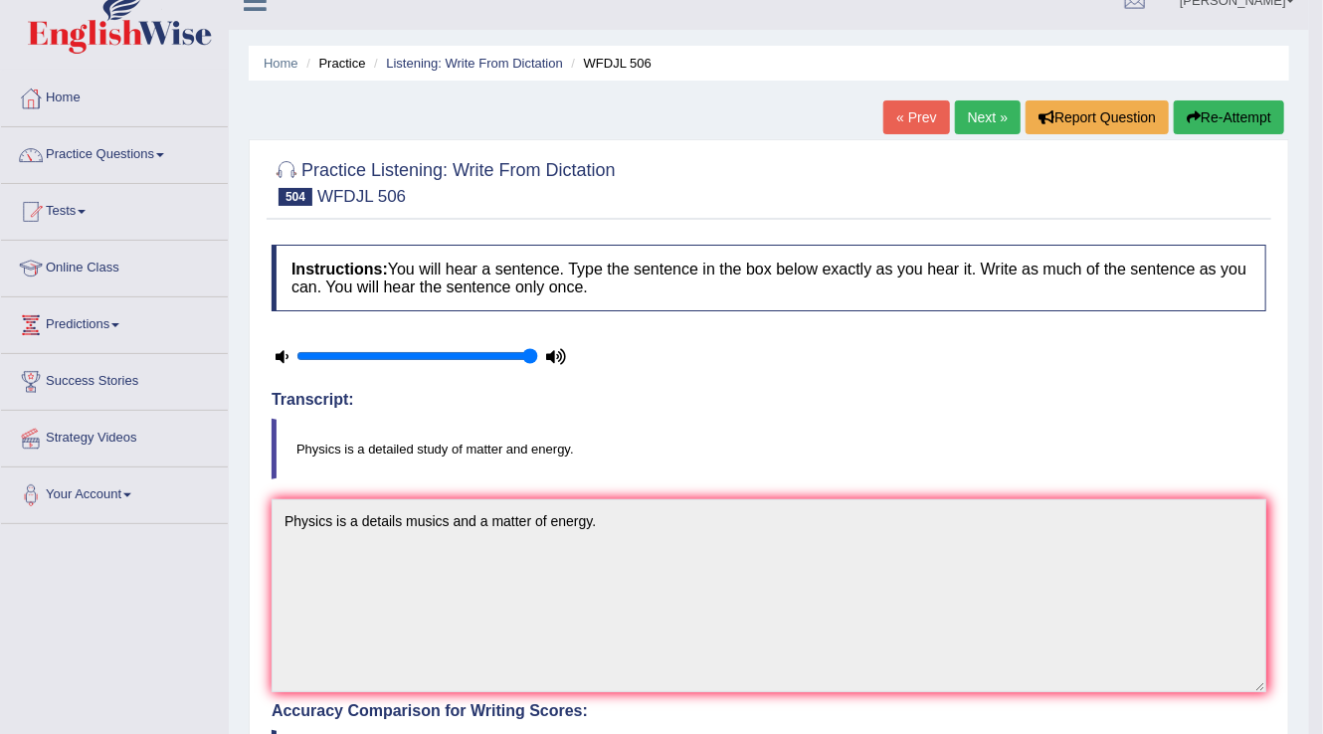
scroll to position [0, 0]
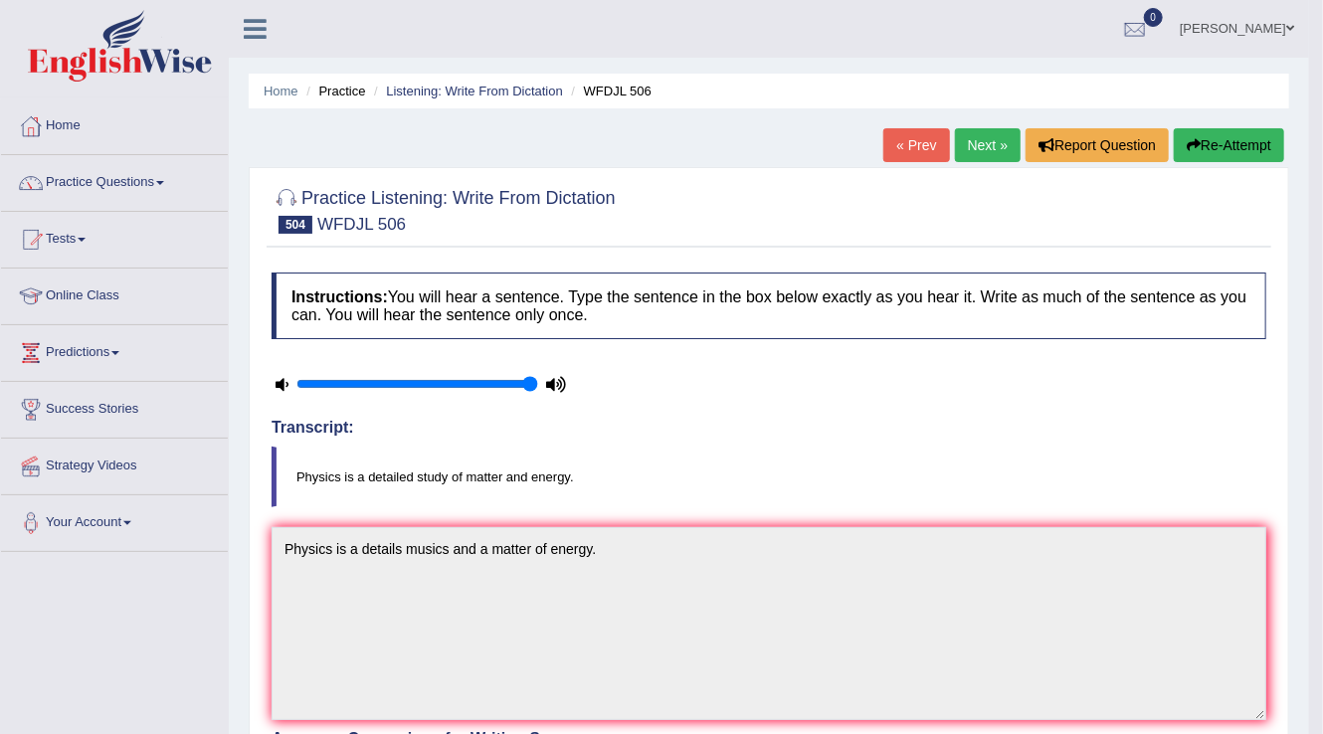
click at [979, 148] on link "Next »" at bounding box center [988, 145] width 66 height 34
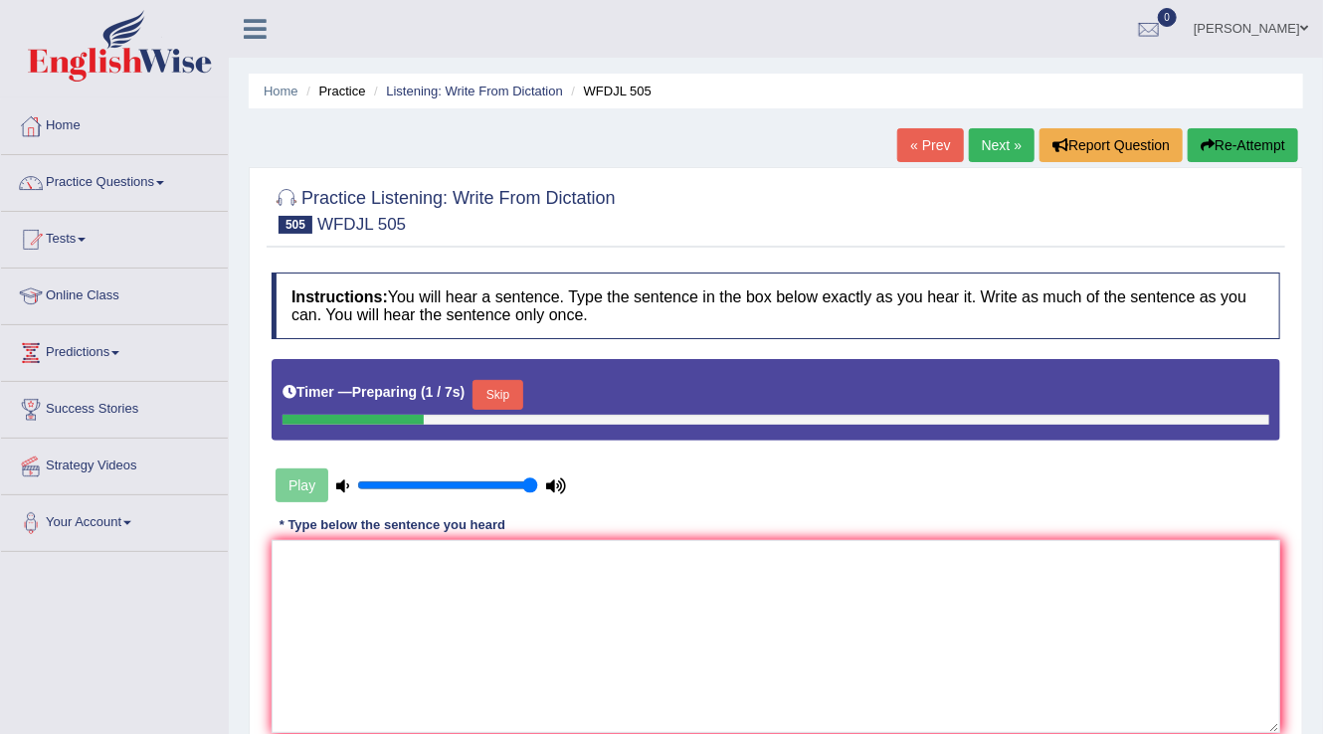
click at [487, 386] on button "Skip" at bounding box center [497, 395] width 50 height 30
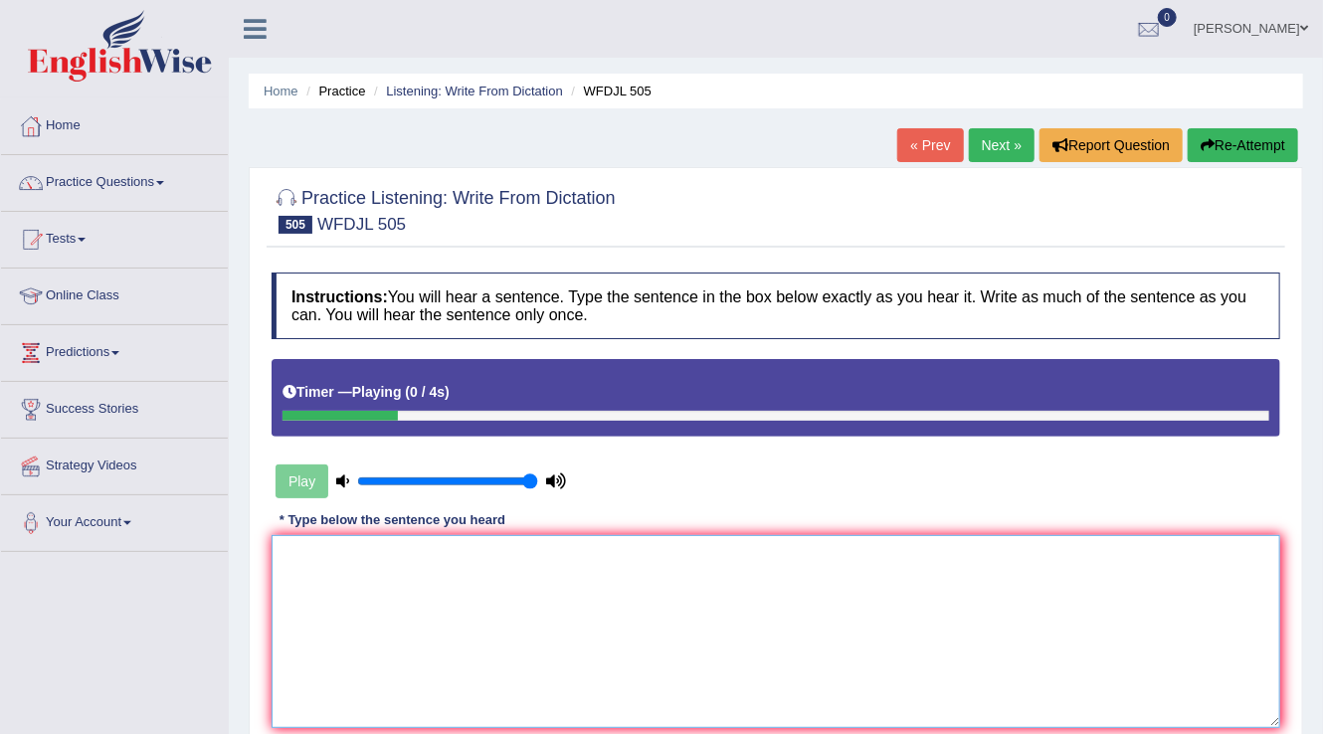
click at [320, 595] on textarea at bounding box center [775, 631] width 1008 height 193
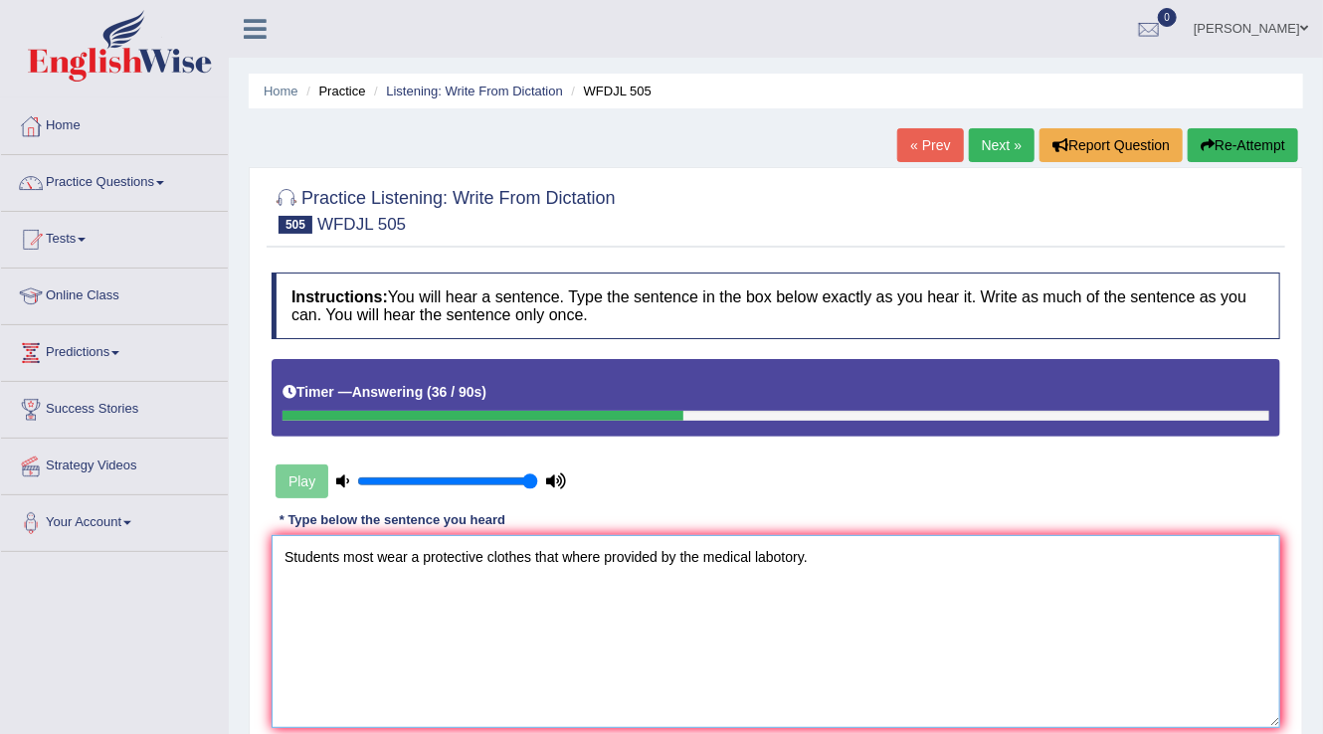
scroll to position [239, 0]
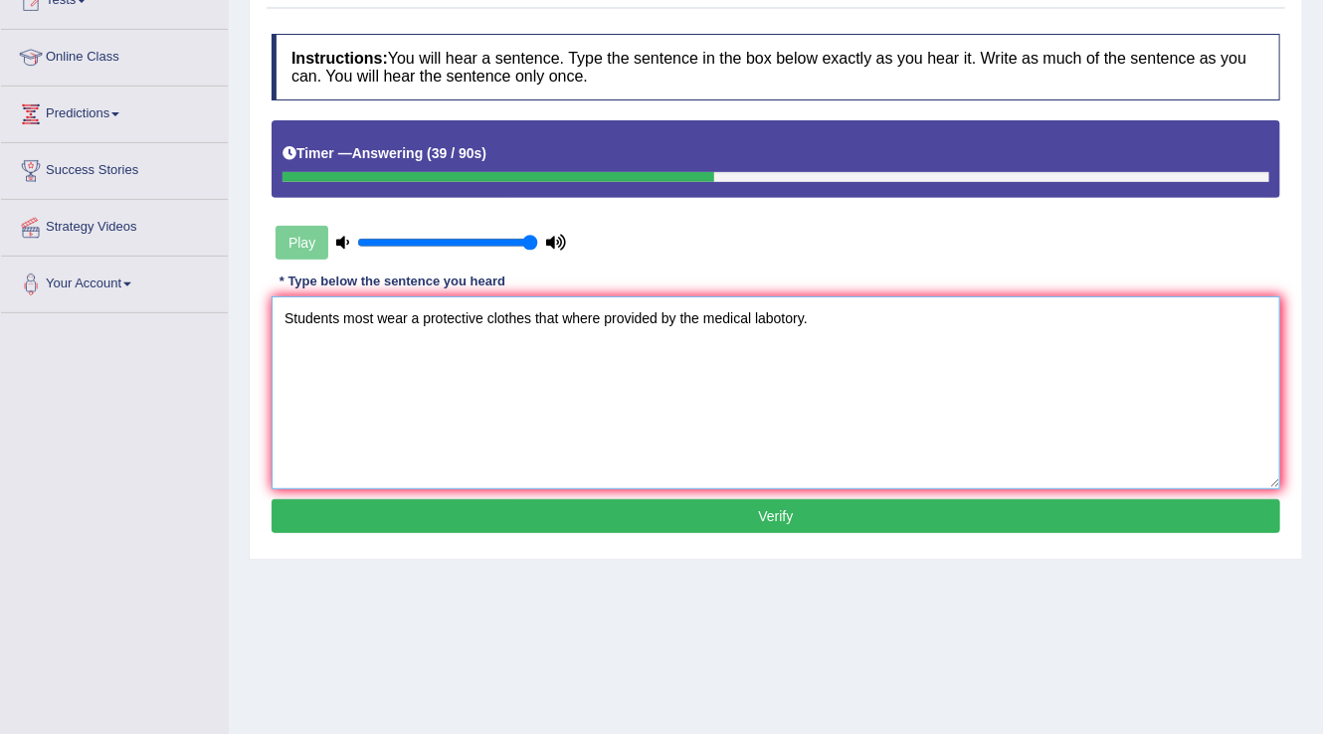
type textarea "Students most wear a protective clothes that where provided by the medical labo…"
click at [614, 519] on button "Verify" at bounding box center [775, 516] width 1008 height 34
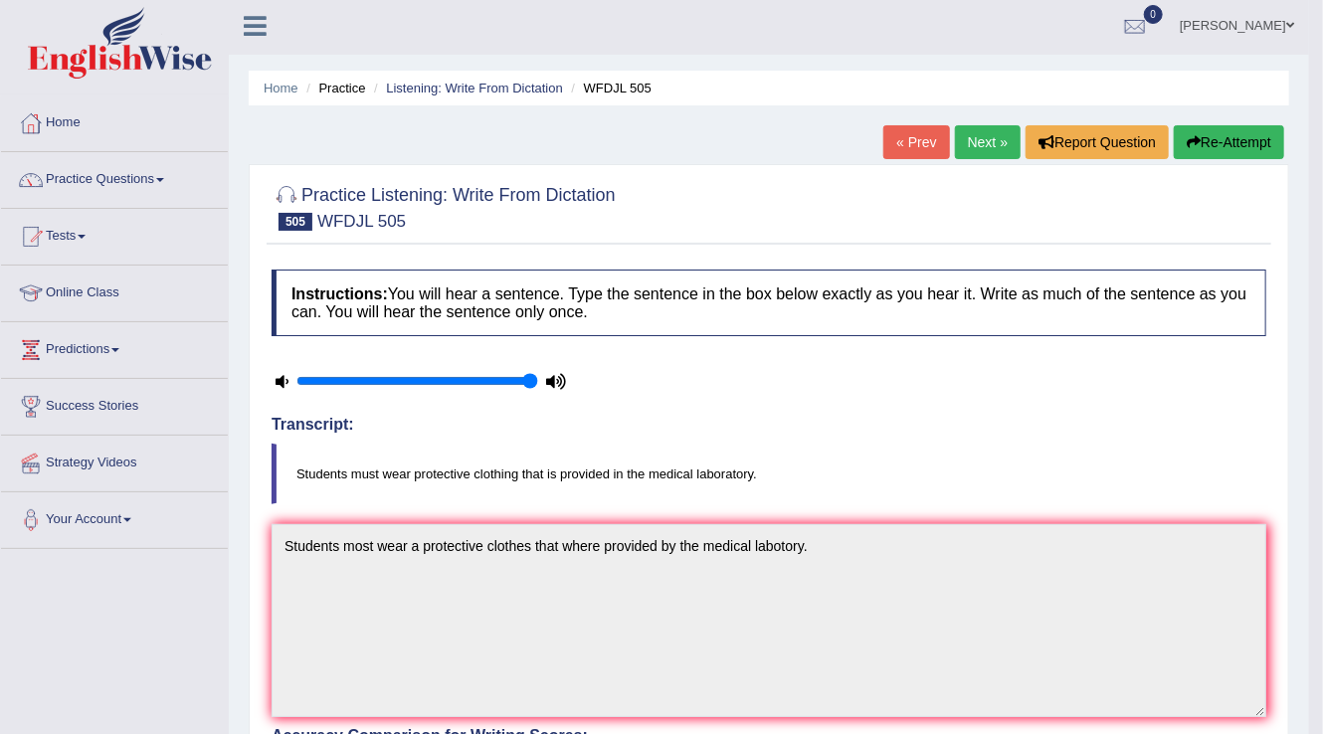
scroll to position [0, 0]
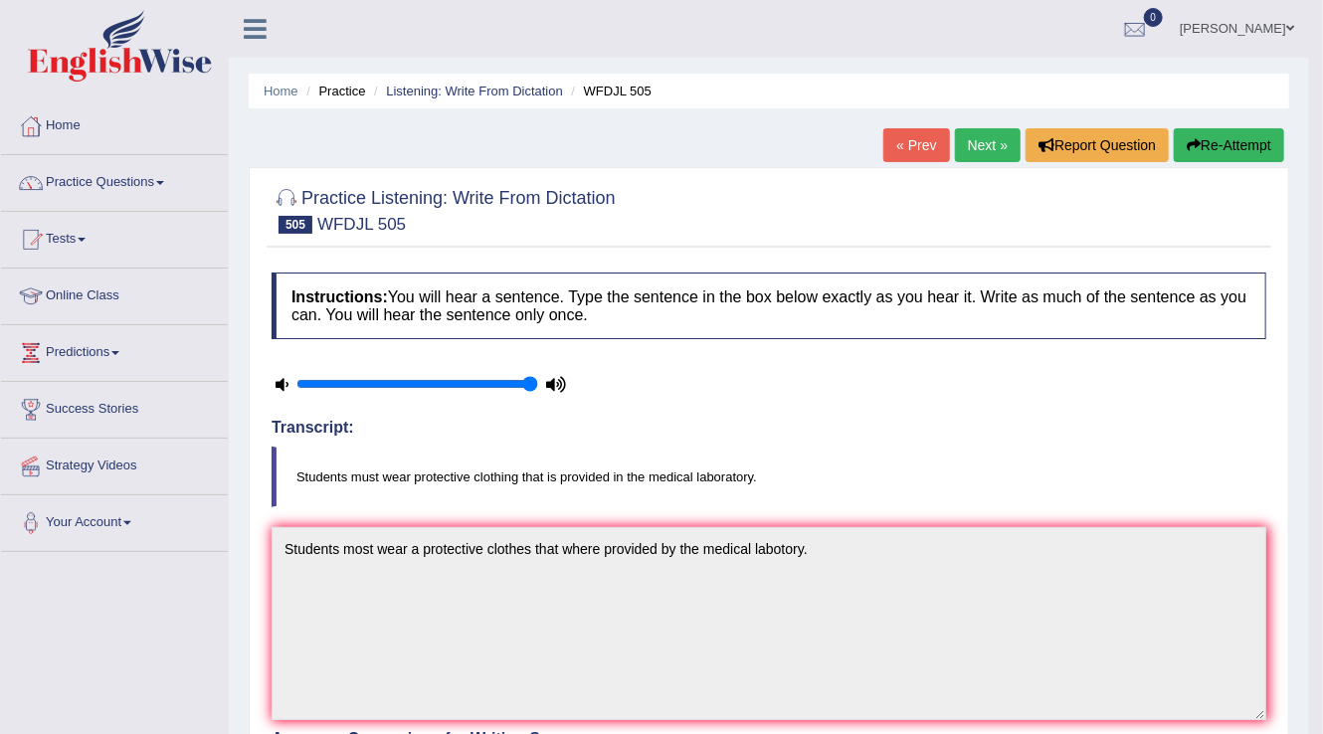
click at [979, 135] on link "Next »" at bounding box center [988, 145] width 66 height 34
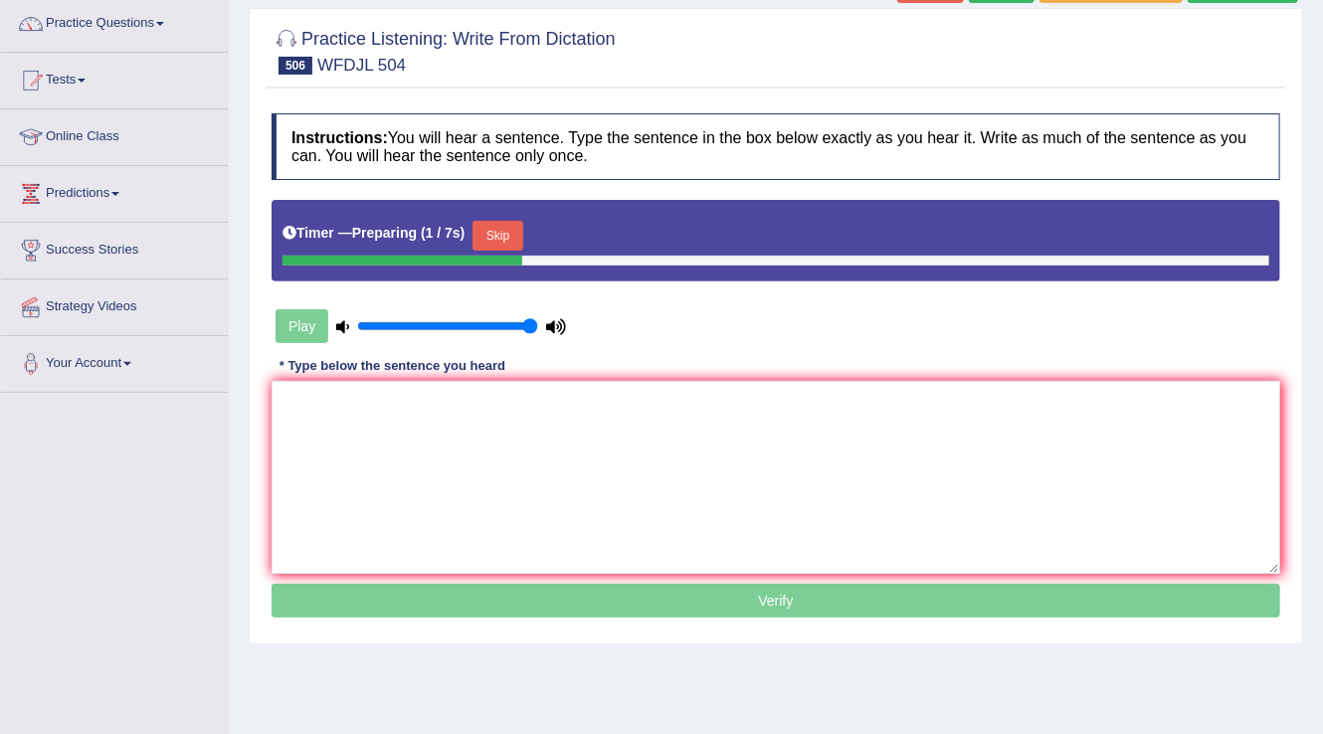
click at [497, 235] on button "Skip" at bounding box center [497, 236] width 50 height 30
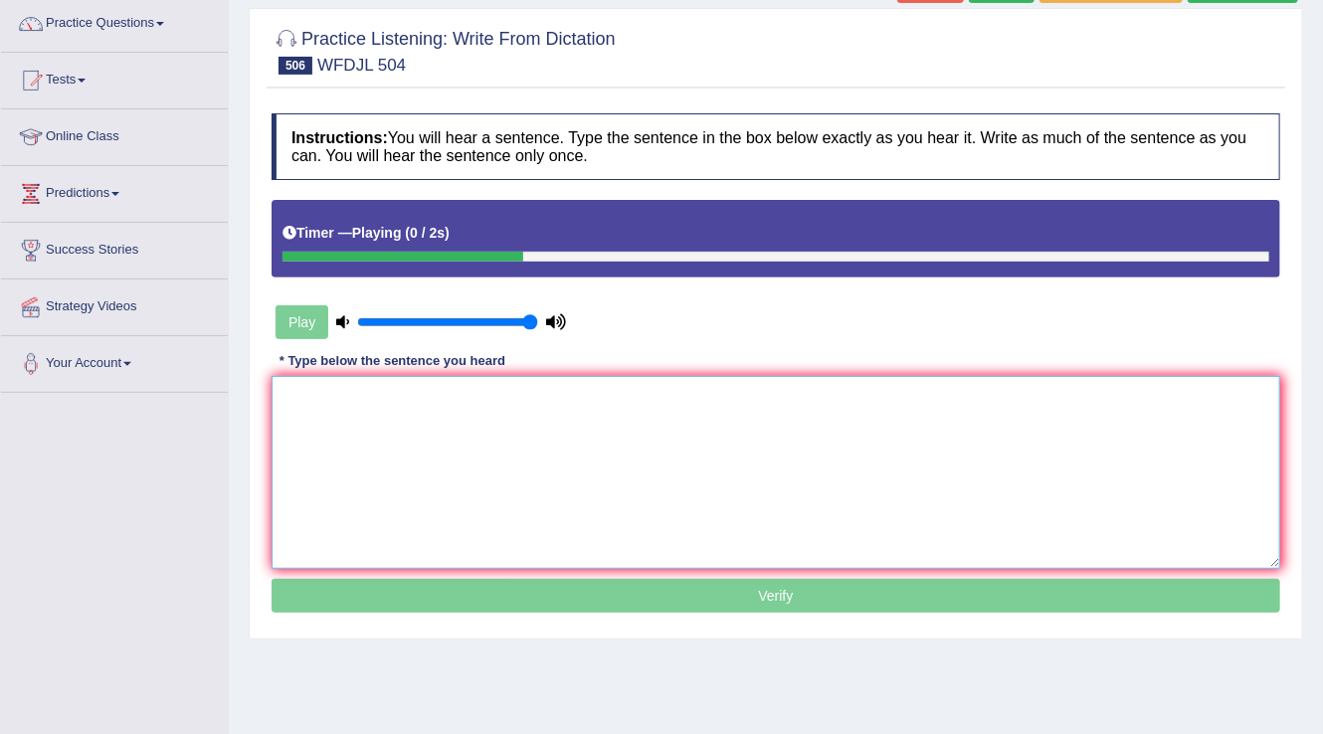
drag, startPoint x: 338, startPoint y: 453, endPoint x: 374, endPoint y: 438, distance: 39.2
click at [344, 453] on textarea at bounding box center [775, 472] width 1008 height 193
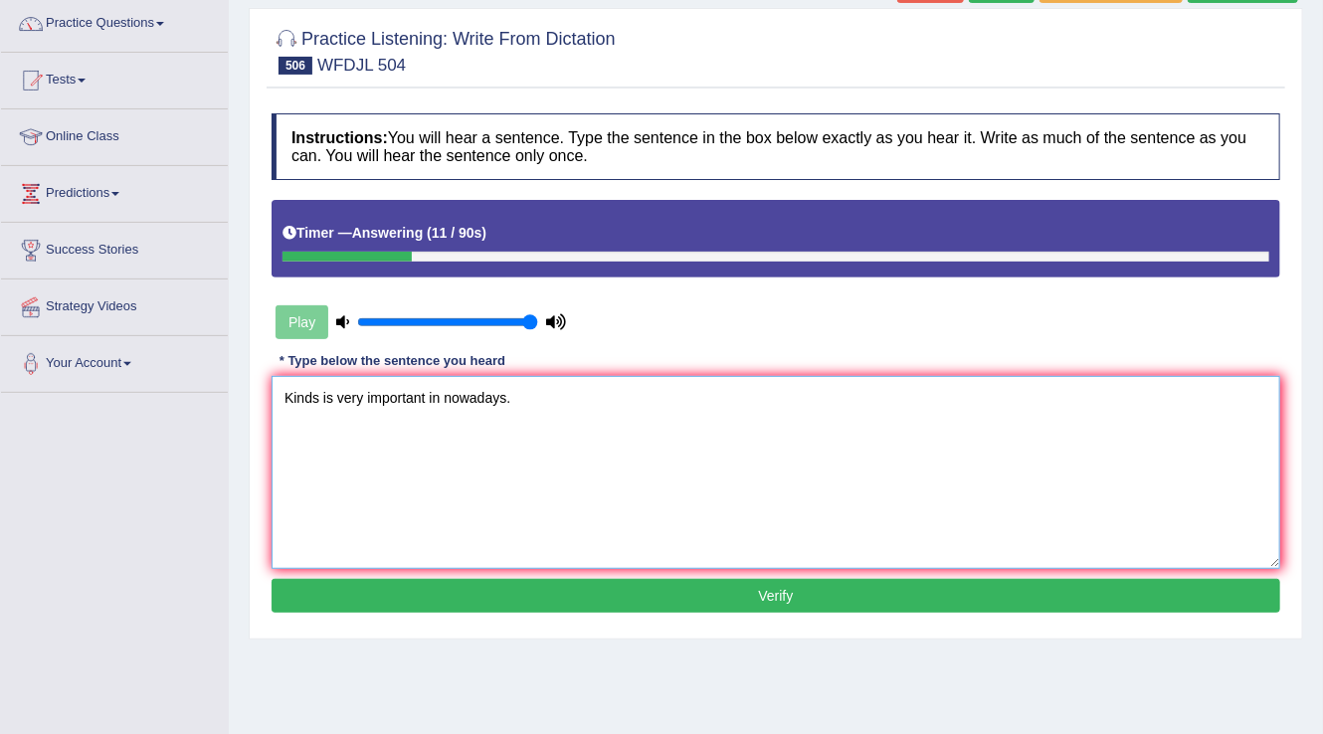
scroll to position [239, 0]
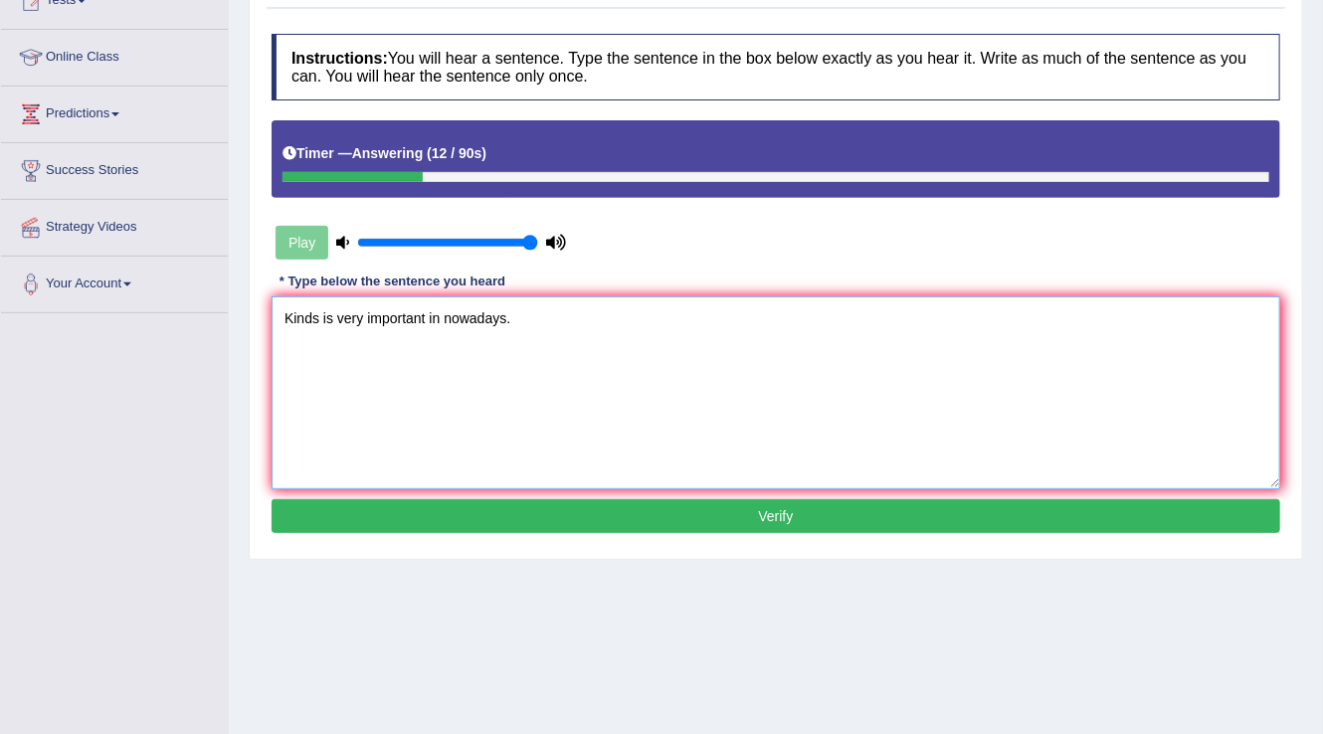
type textarea "Kinds is very important in nowadays."
click at [788, 505] on button "Verify" at bounding box center [775, 516] width 1008 height 34
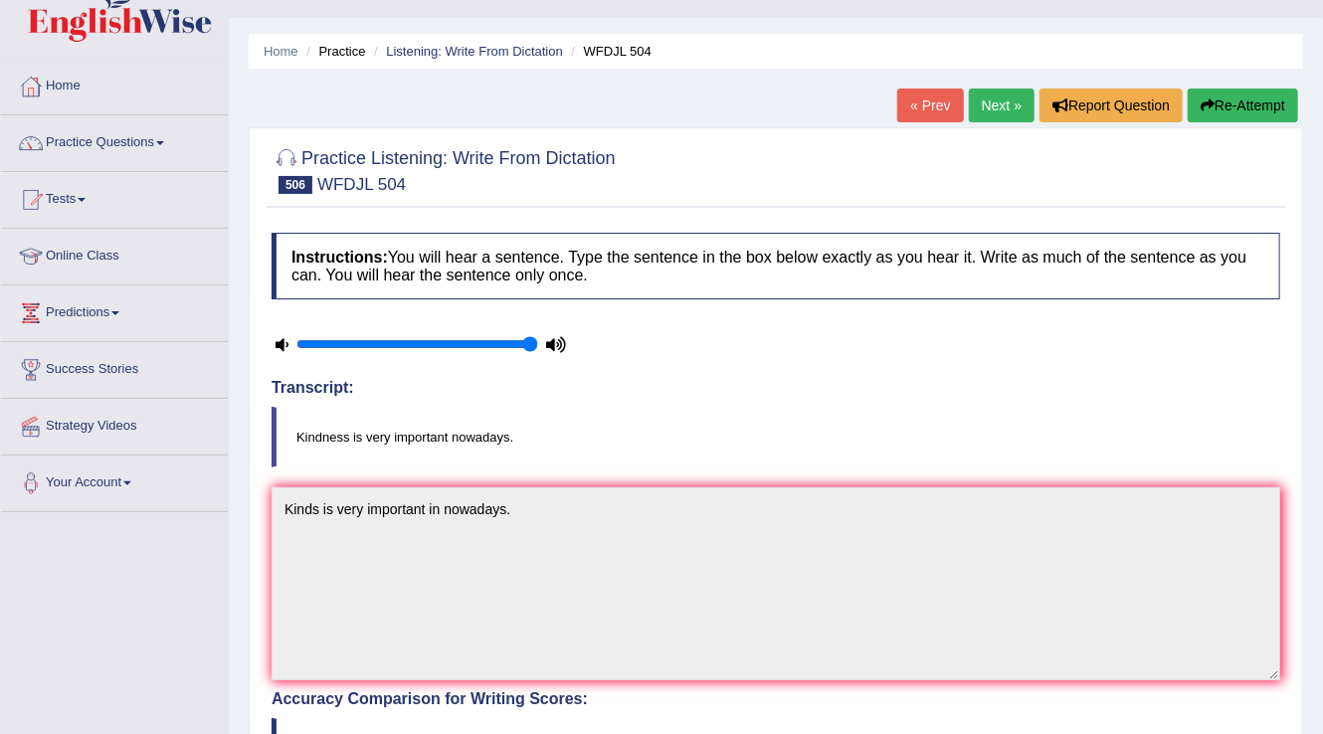
scroll to position [80, 0]
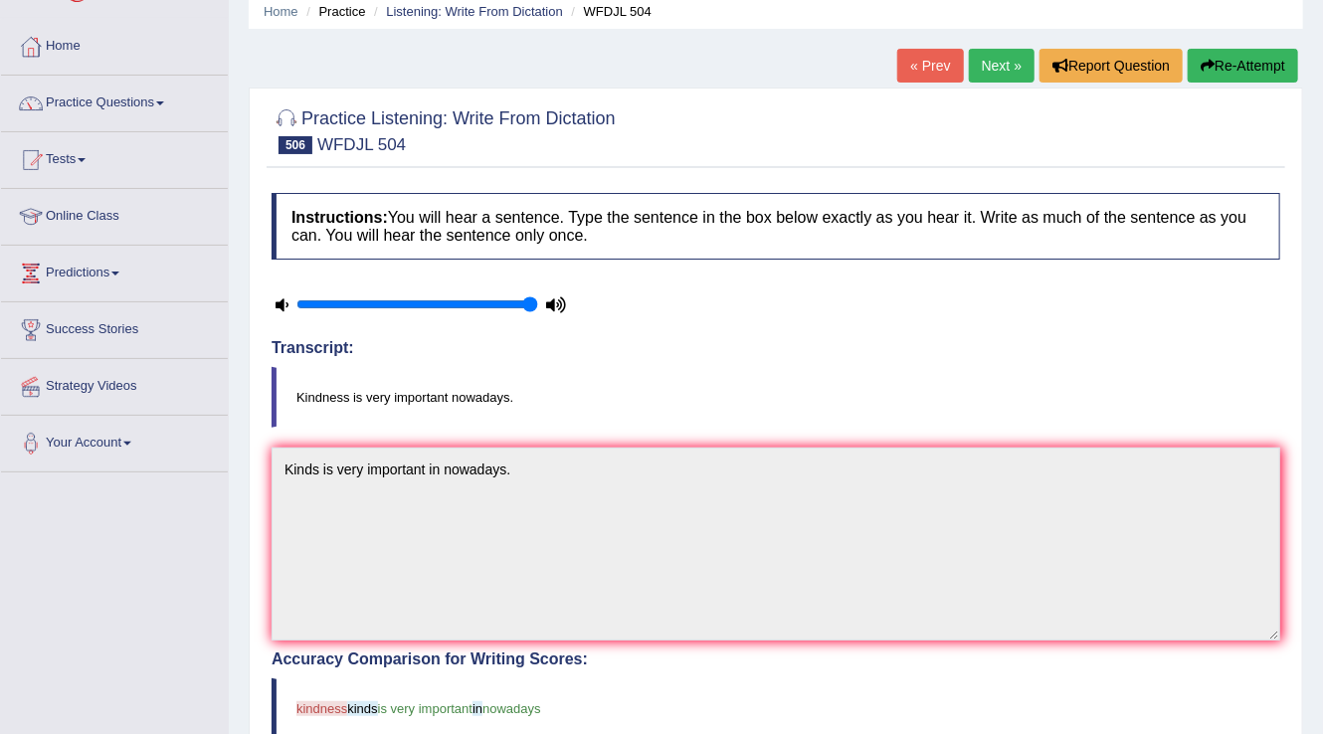
click at [991, 67] on link "Next »" at bounding box center [1002, 66] width 66 height 34
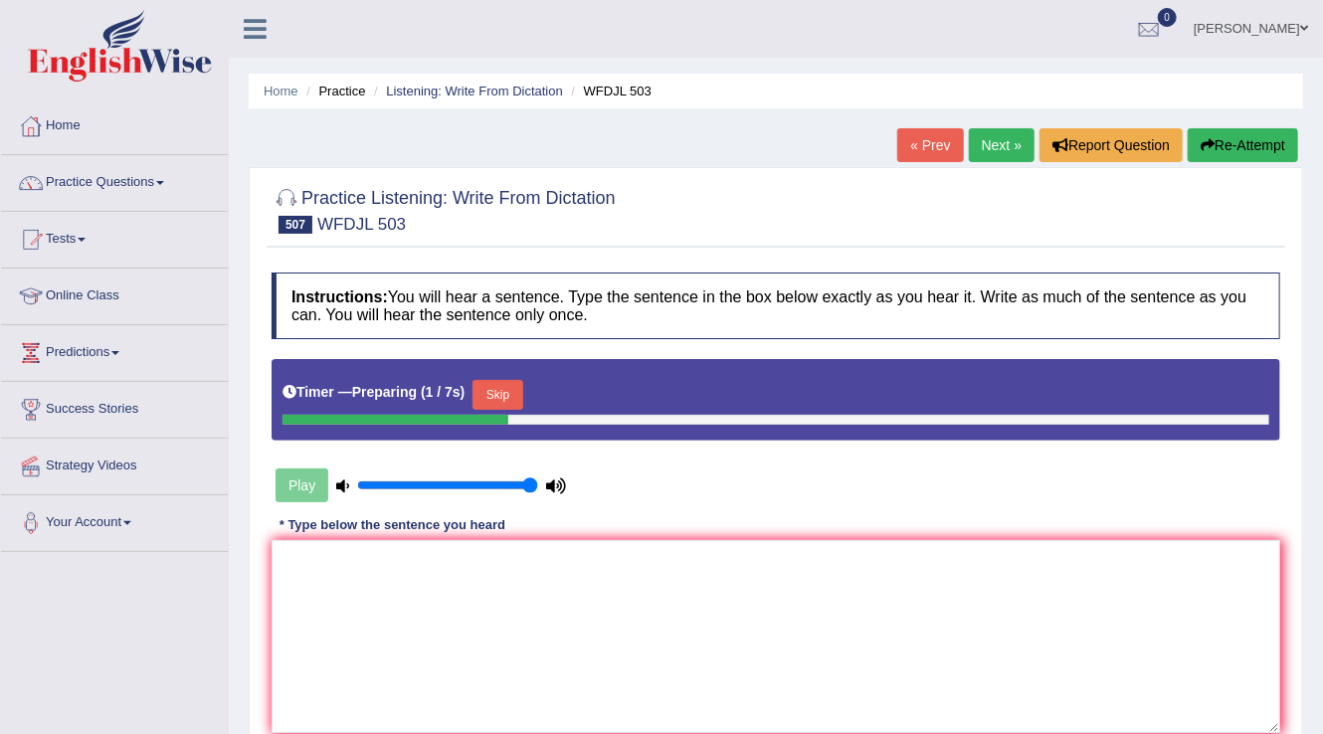
click at [497, 398] on button "Skip" at bounding box center [497, 395] width 50 height 30
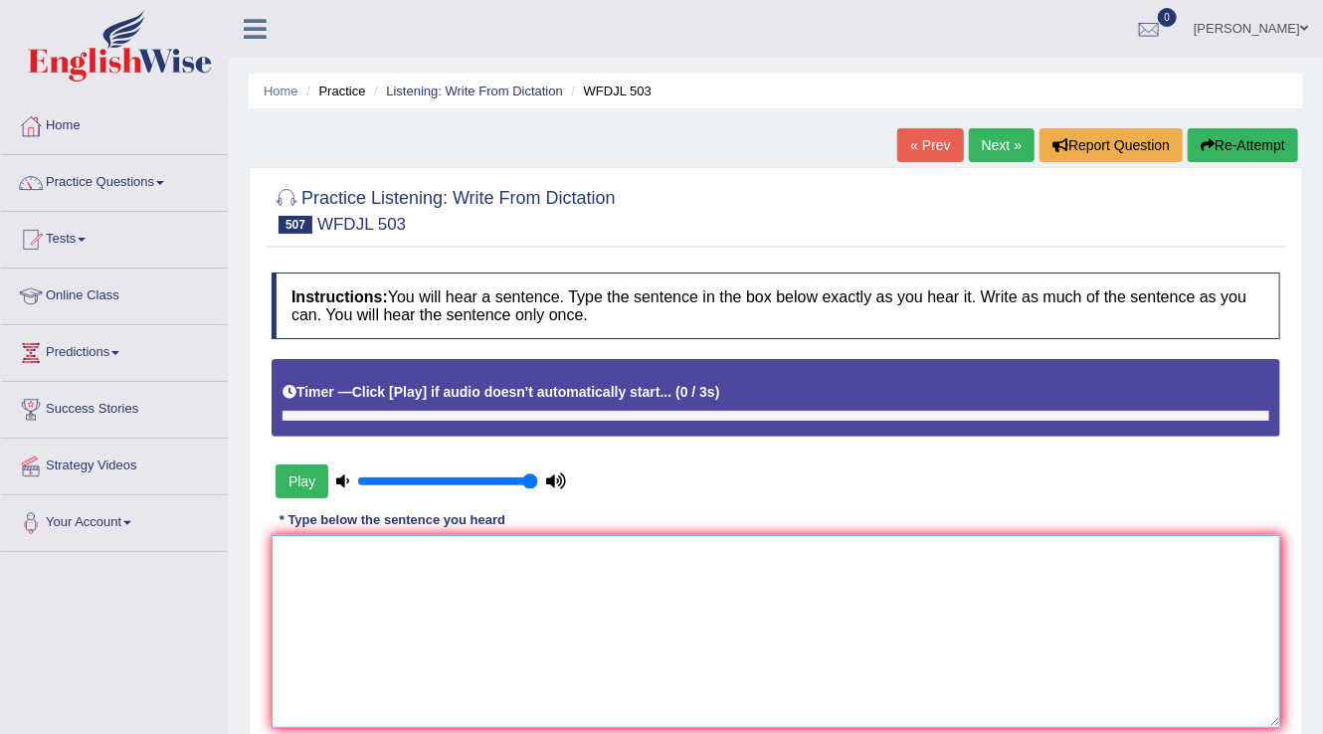
click at [281, 579] on textarea at bounding box center [775, 631] width 1008 height 193
type textarea "Neture is"
click at [1265, 149] on button "Re-Attempt" at bounding box center [1242, 145] width 110 height 34
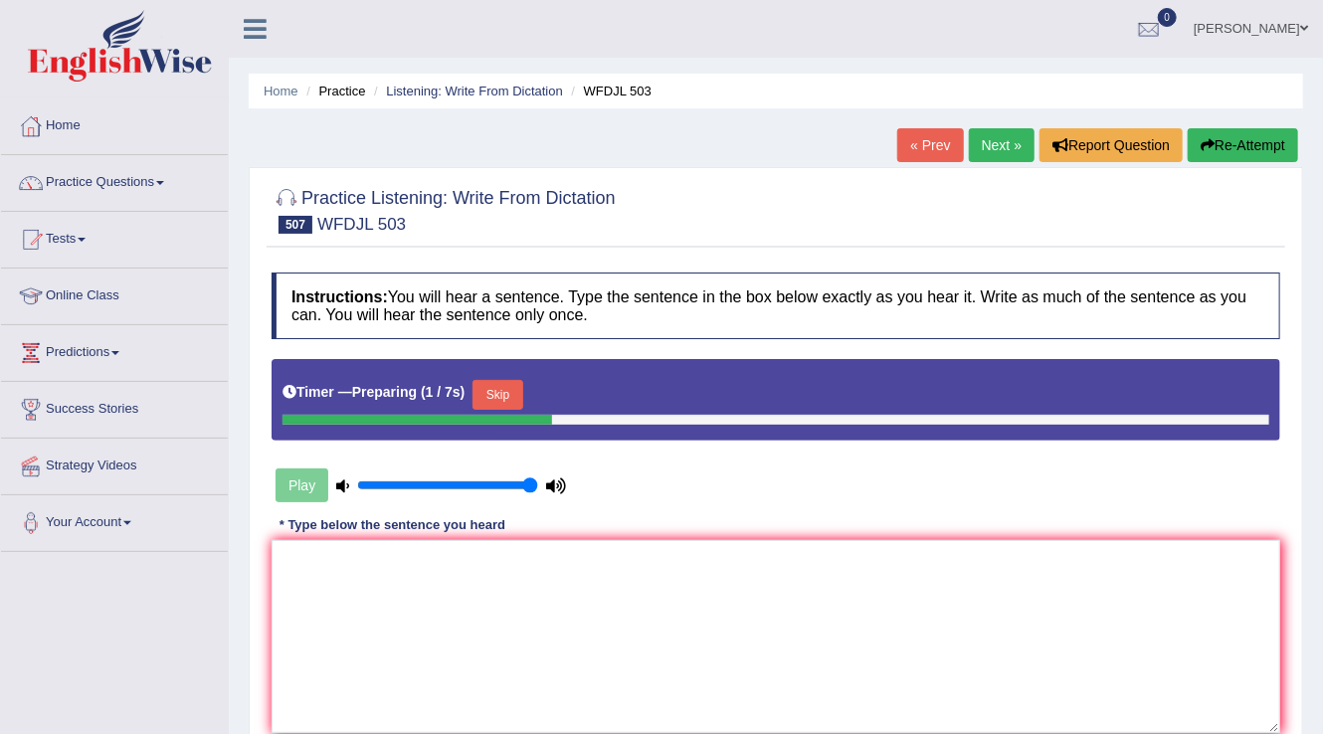
click at [497, 400] on button "Skip" at bounding box center [497, 395] width 50 height 30
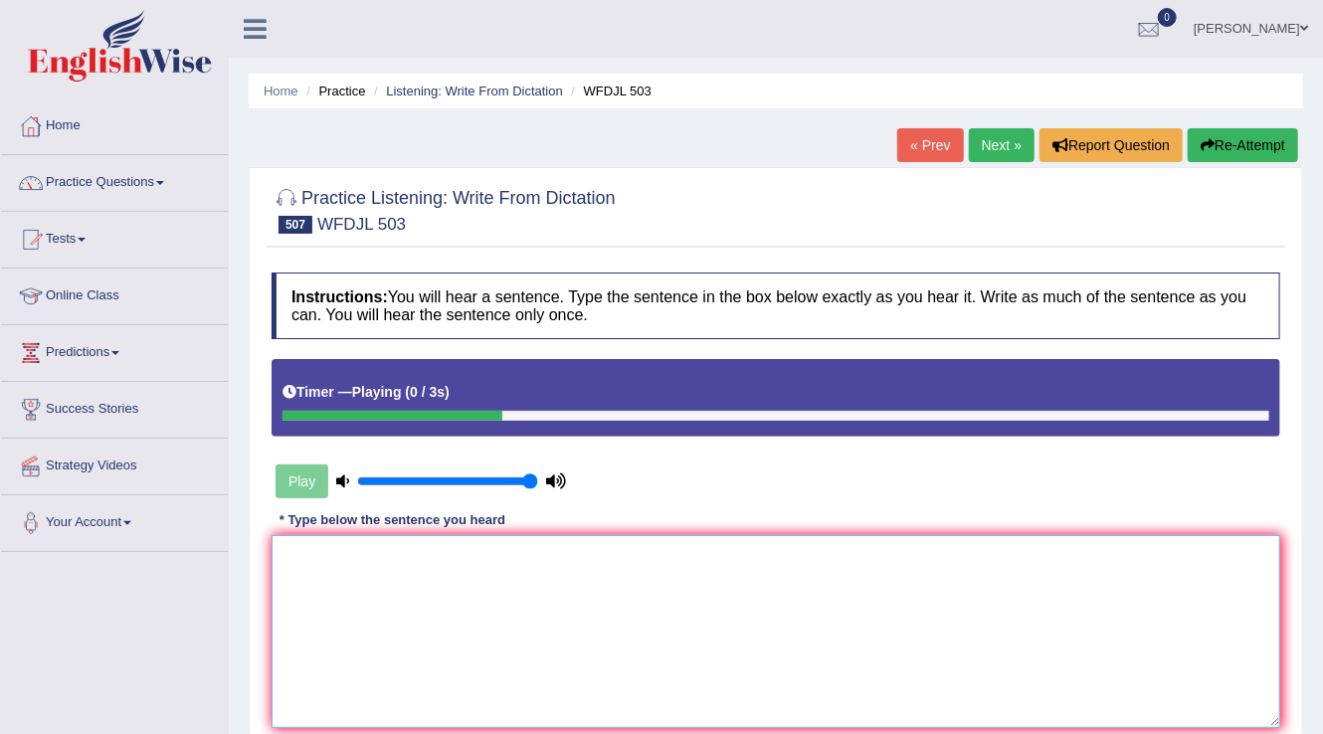
click at [311, 547] on textarea at bounding box center [775, 631] width 1008 height 193
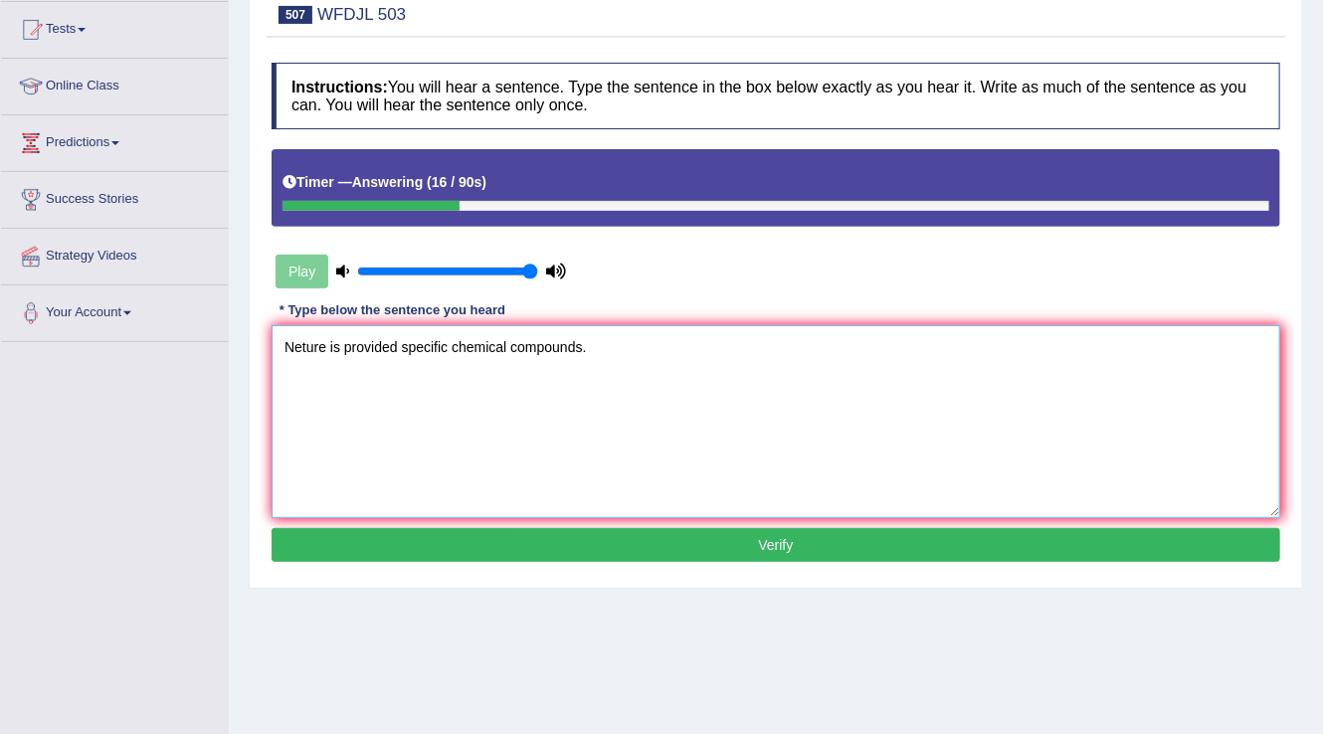
scroll to position [239, 0]
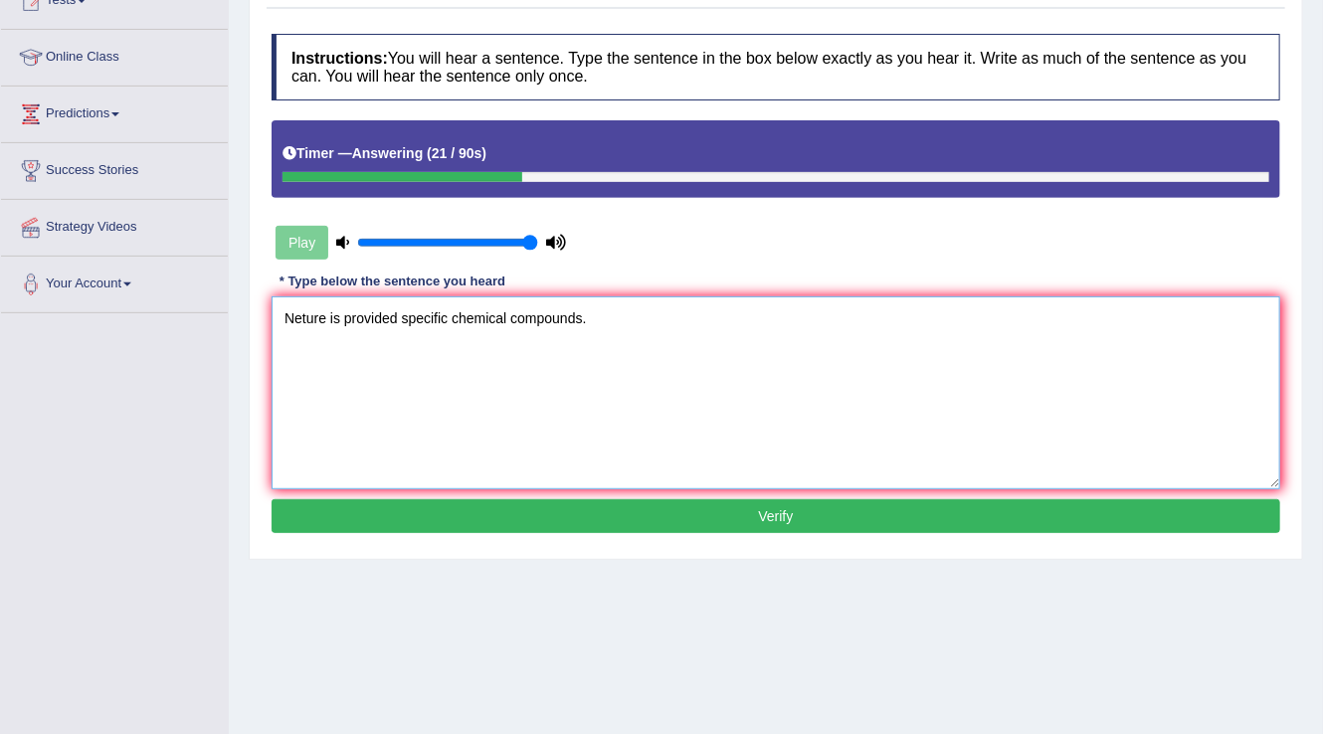
type textarea "Neture is provided specific chemical compounds."
click at [760, 509] on button "Verify" at bounding box center [775, 516] width 1008 height 34
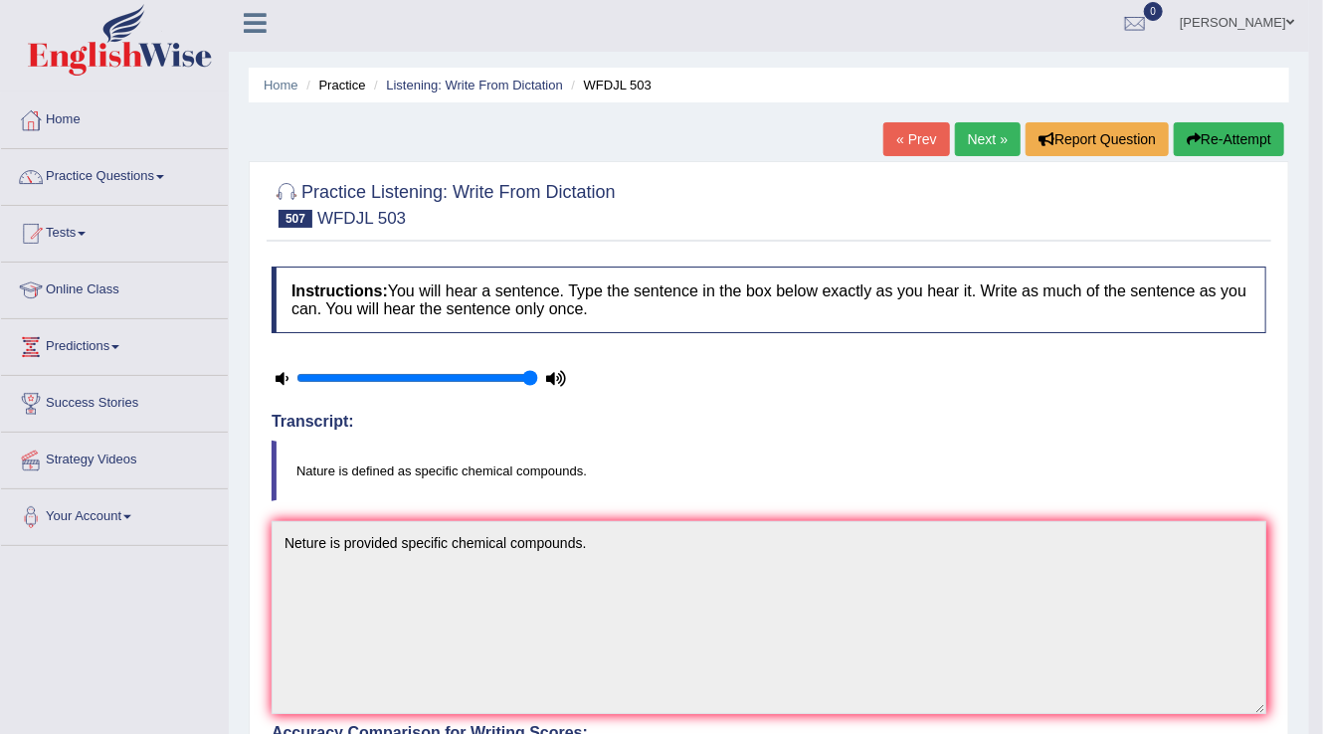
scroll to position [0, 0]
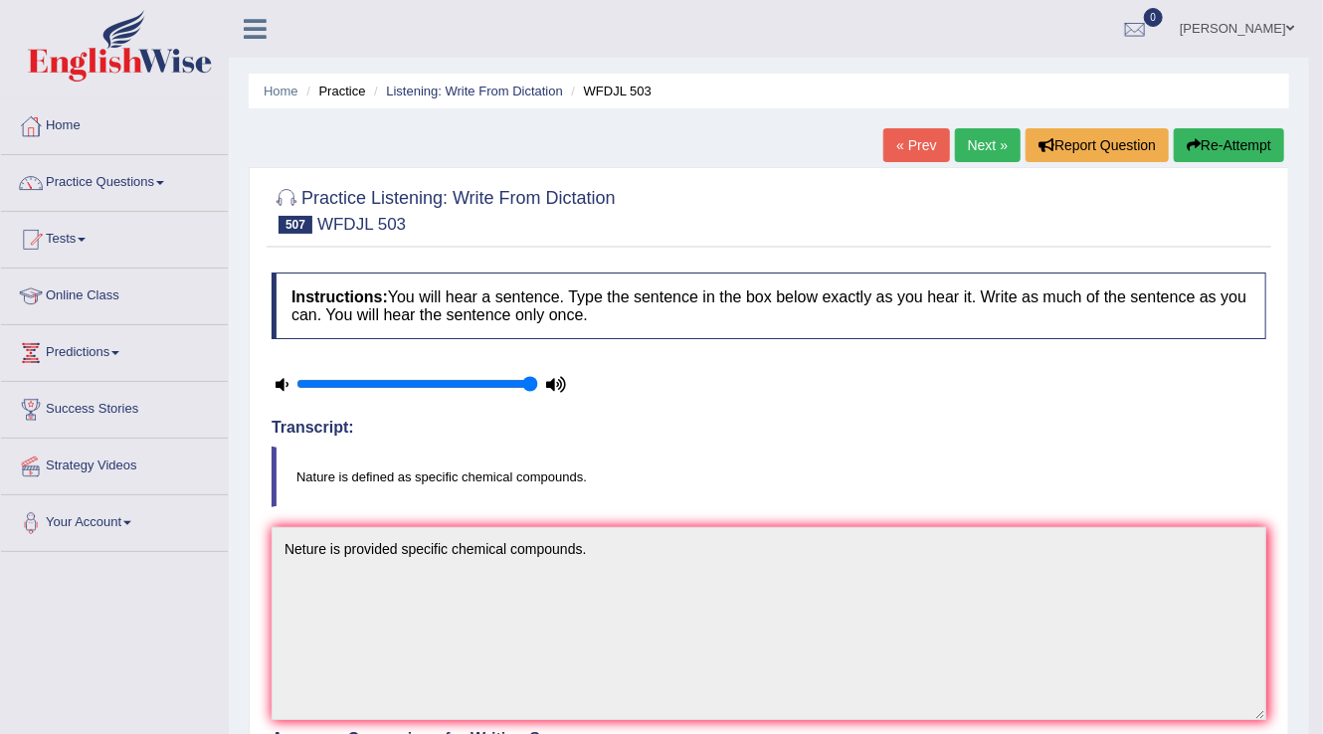
click at [982, 145] on link "Next »" at bounding box center [988, 145] width 66 height 34
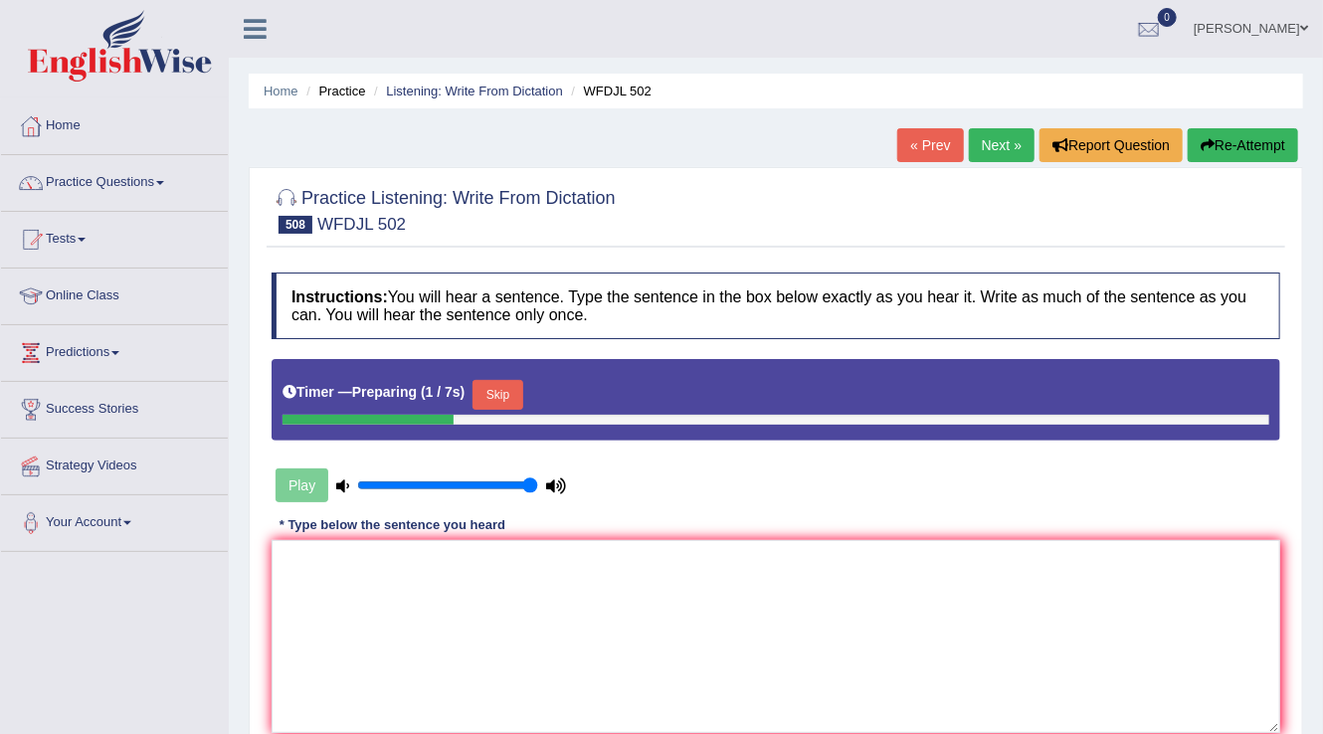
click at [511, 406] on button "Skip" at bounding box center [497, 395] width 50 height 30
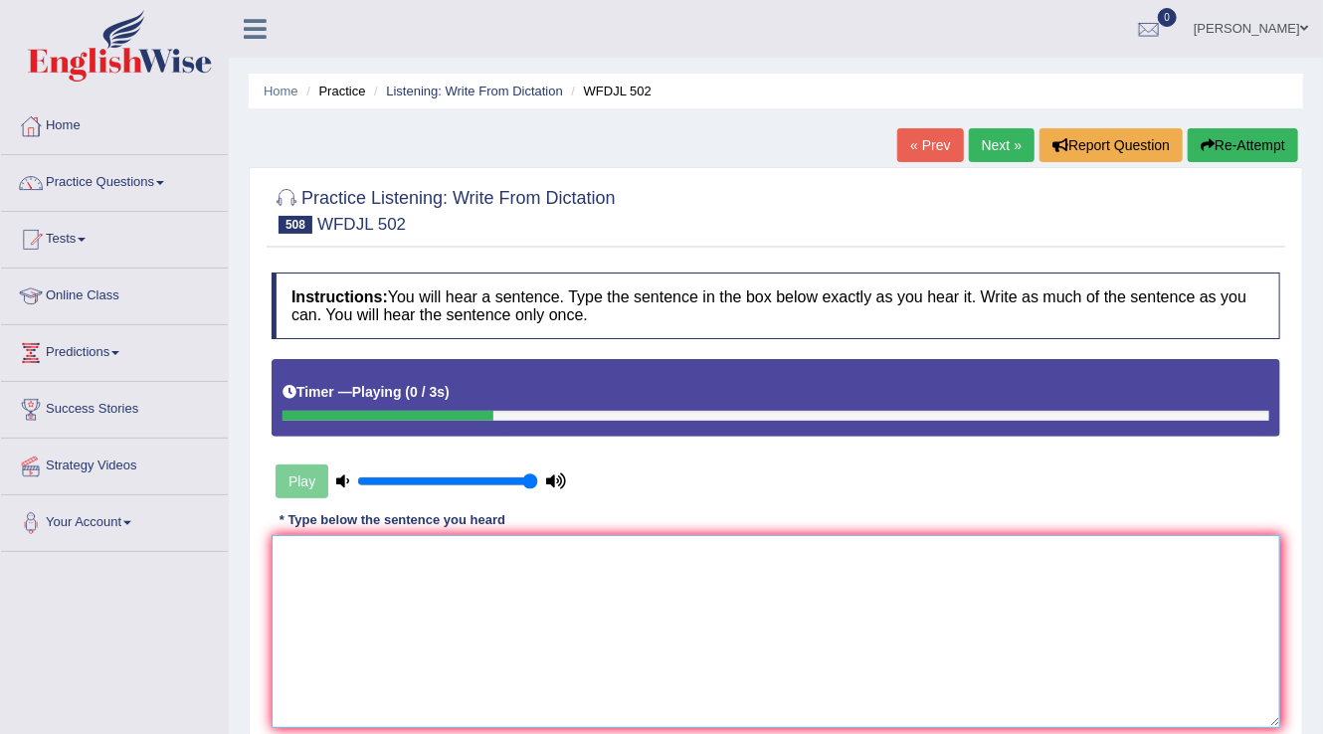
click at [304, 601] on textarea at bounding box center [775, 631] width 1008 height 193
click at [385, 556] on textarea "She acknowlede that my stetment was fine." at bounding box center [775, 631] width 1008 height 193
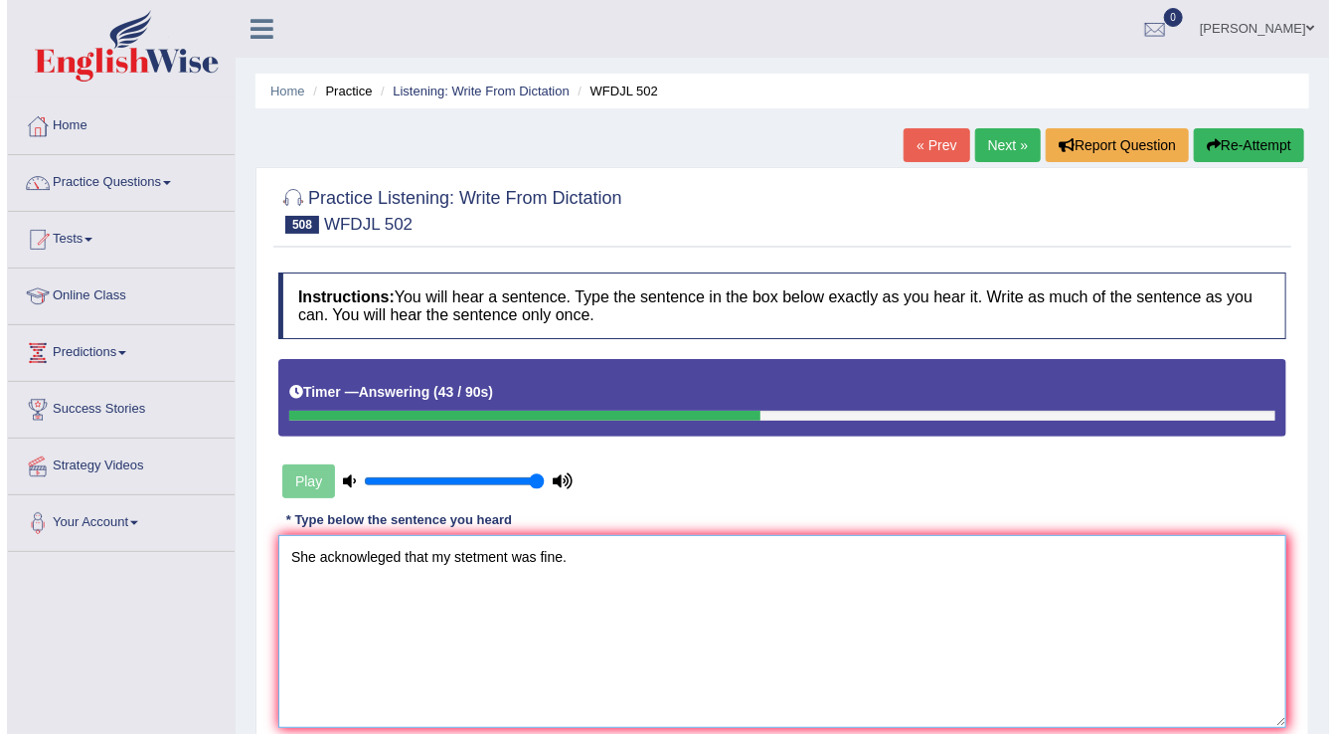
scroll to position [239, 0]
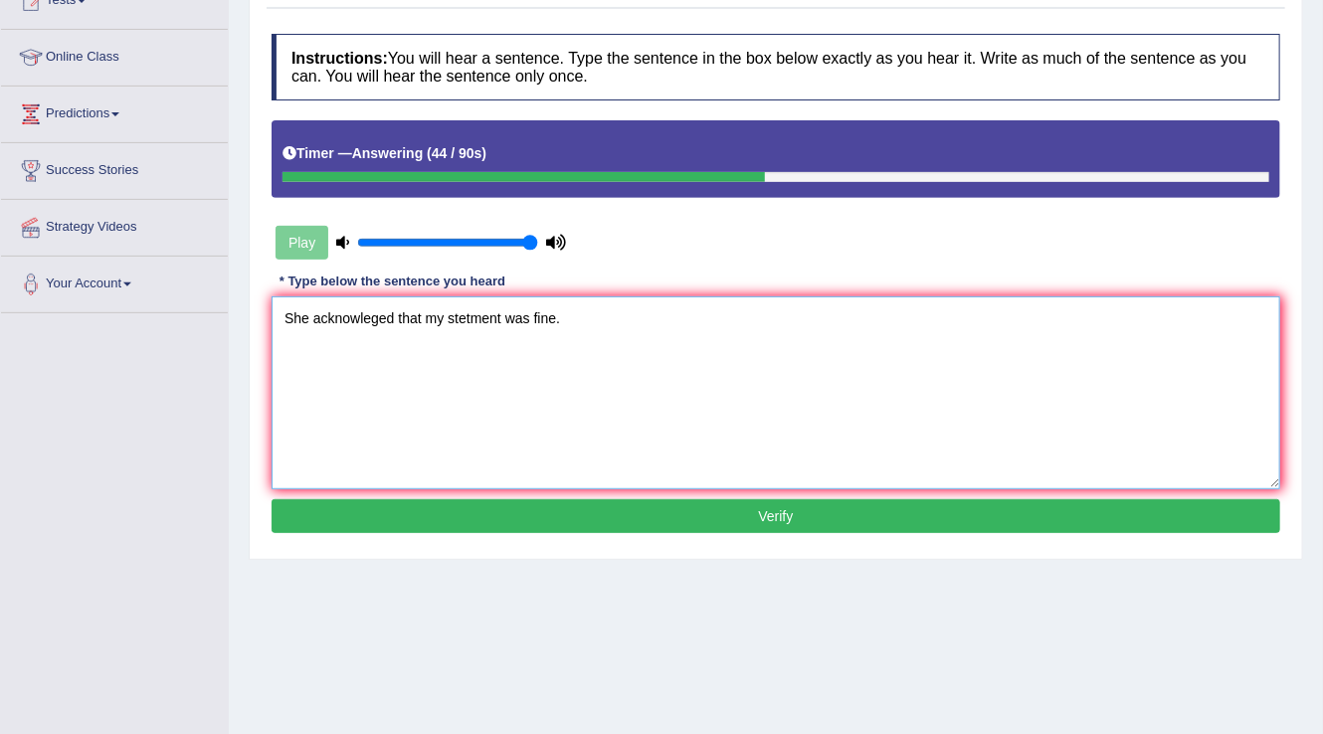
type textarea "She acknowleged that my stetment was fine."
click at [772, 517] on button "Verify" at bounding box center [775, 516] width 1008 height 34
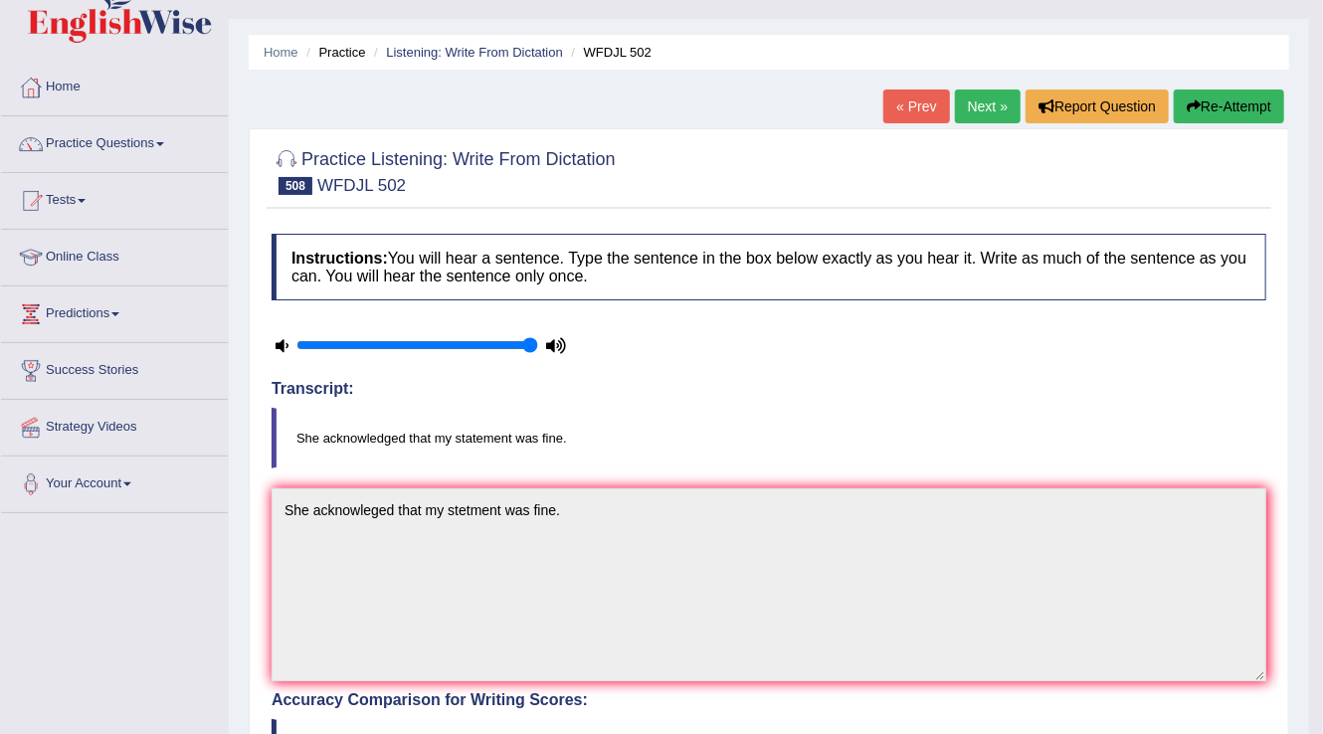
scroll to position [0, 0]
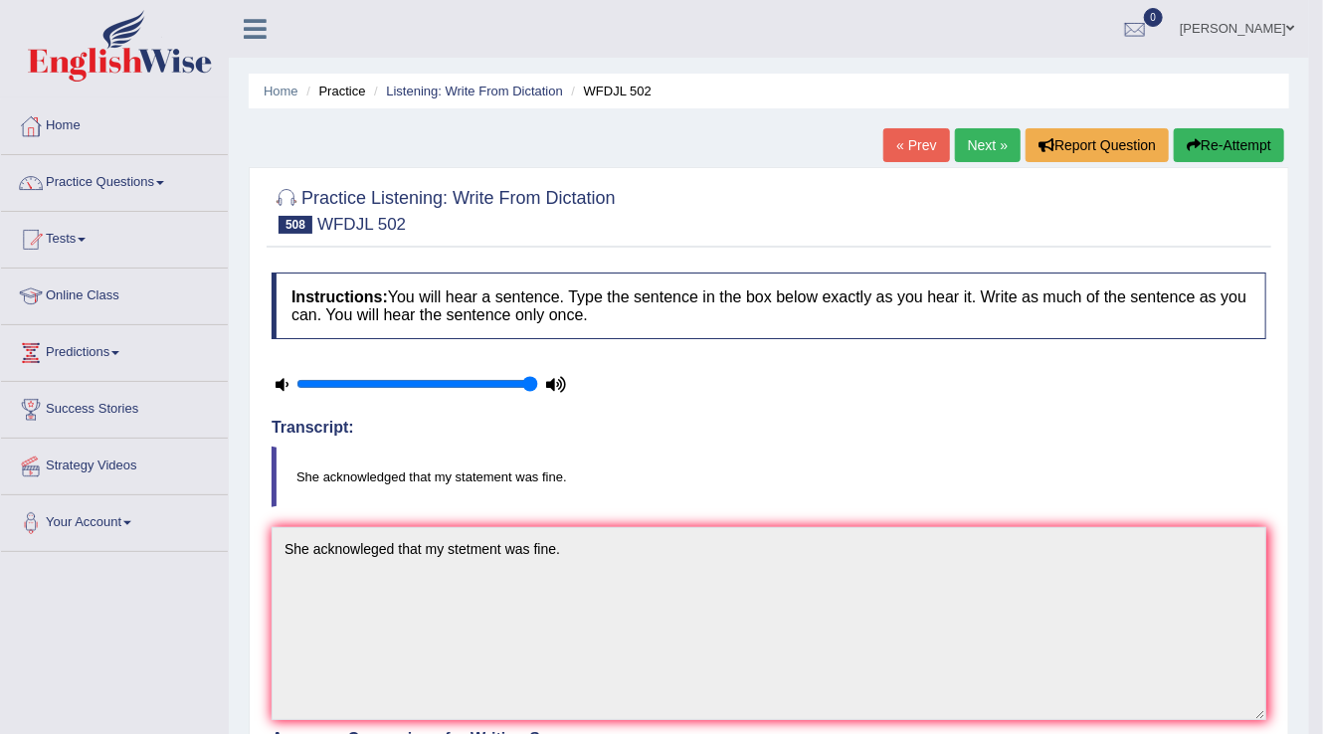
click at [990, 143] on link "Next »" at bounding box center [988, 145] width 66 height 34
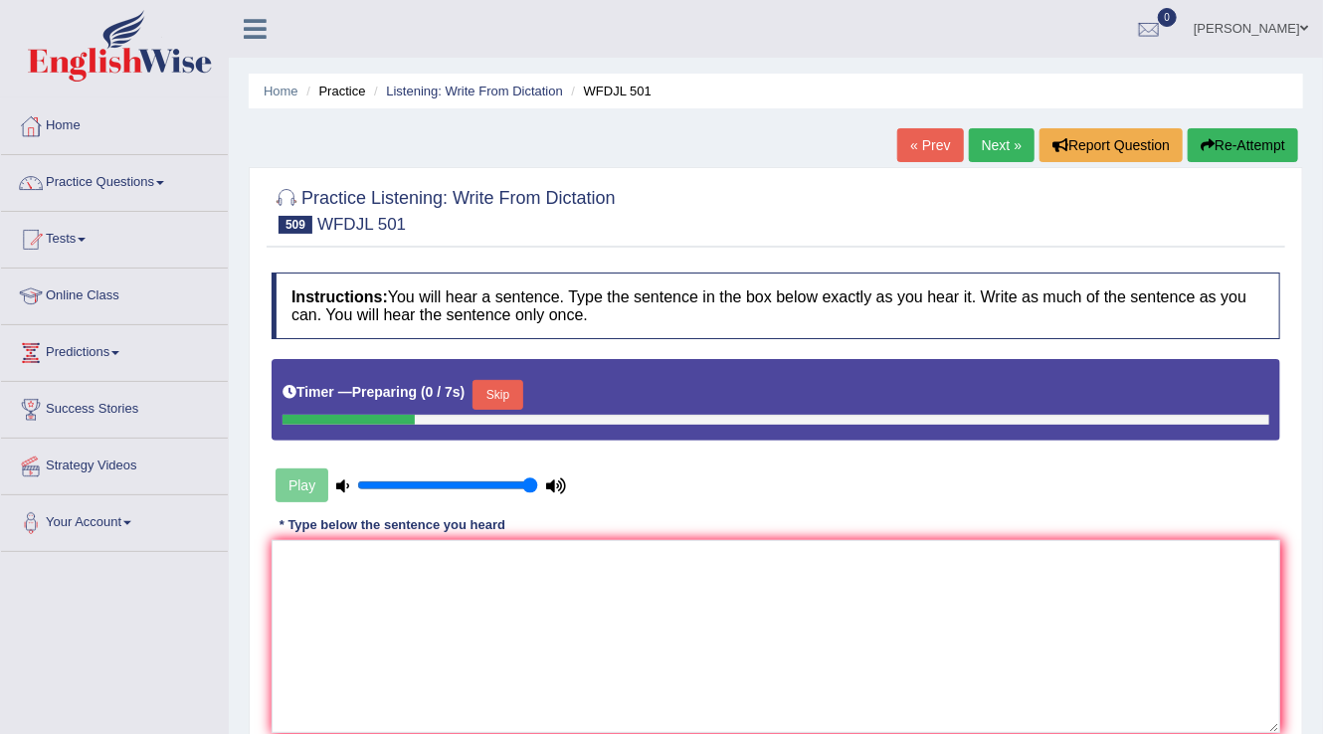
click at [513, 396] on button "Skip" at bounding box center [497, 395] width 50 height 30
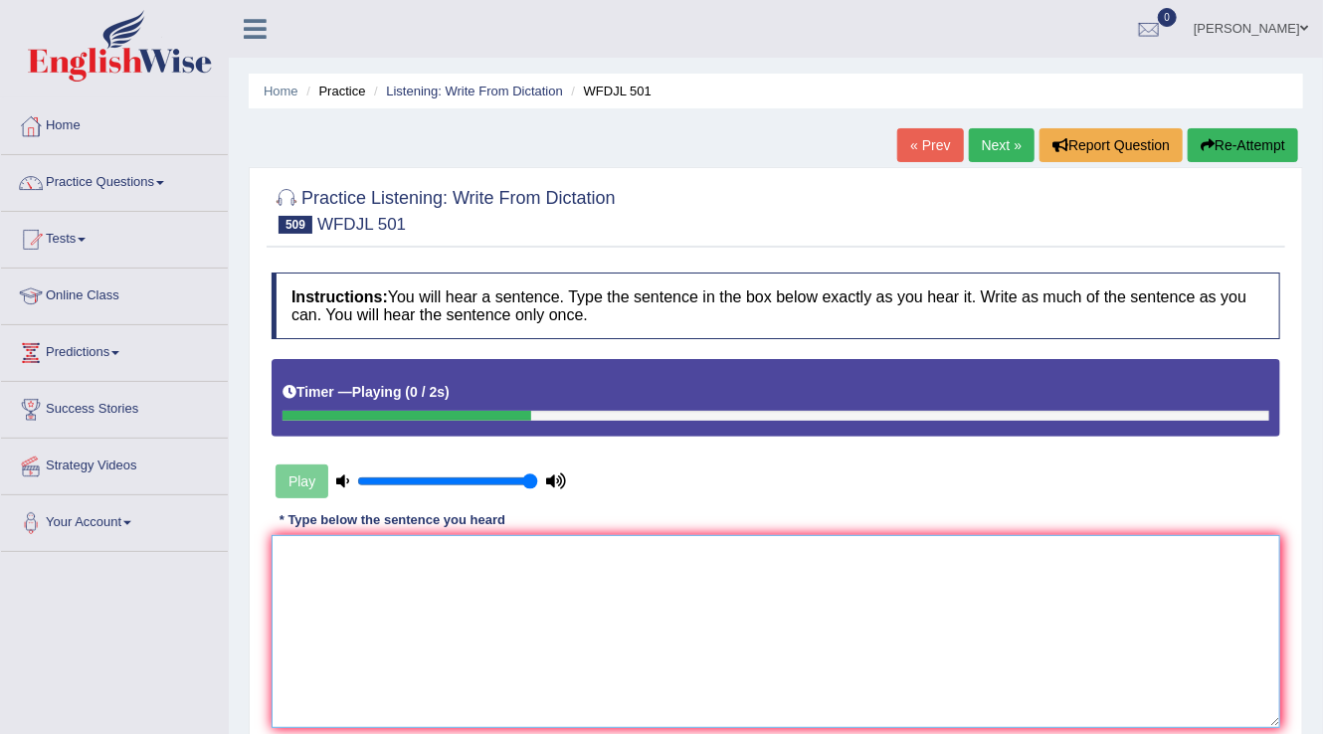
click at [292, 577] on textarea at bounding box center [775, 631] width 1008 height 193
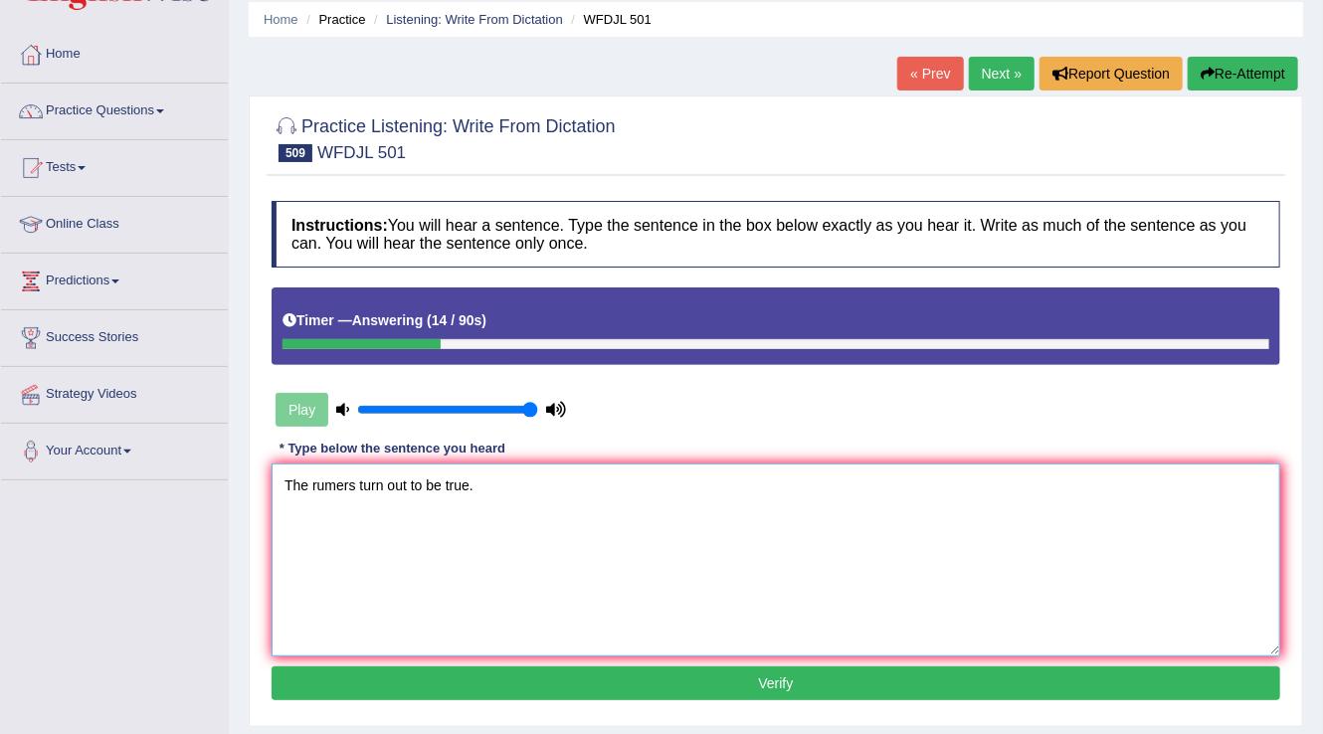
scroll to position [239, 0]
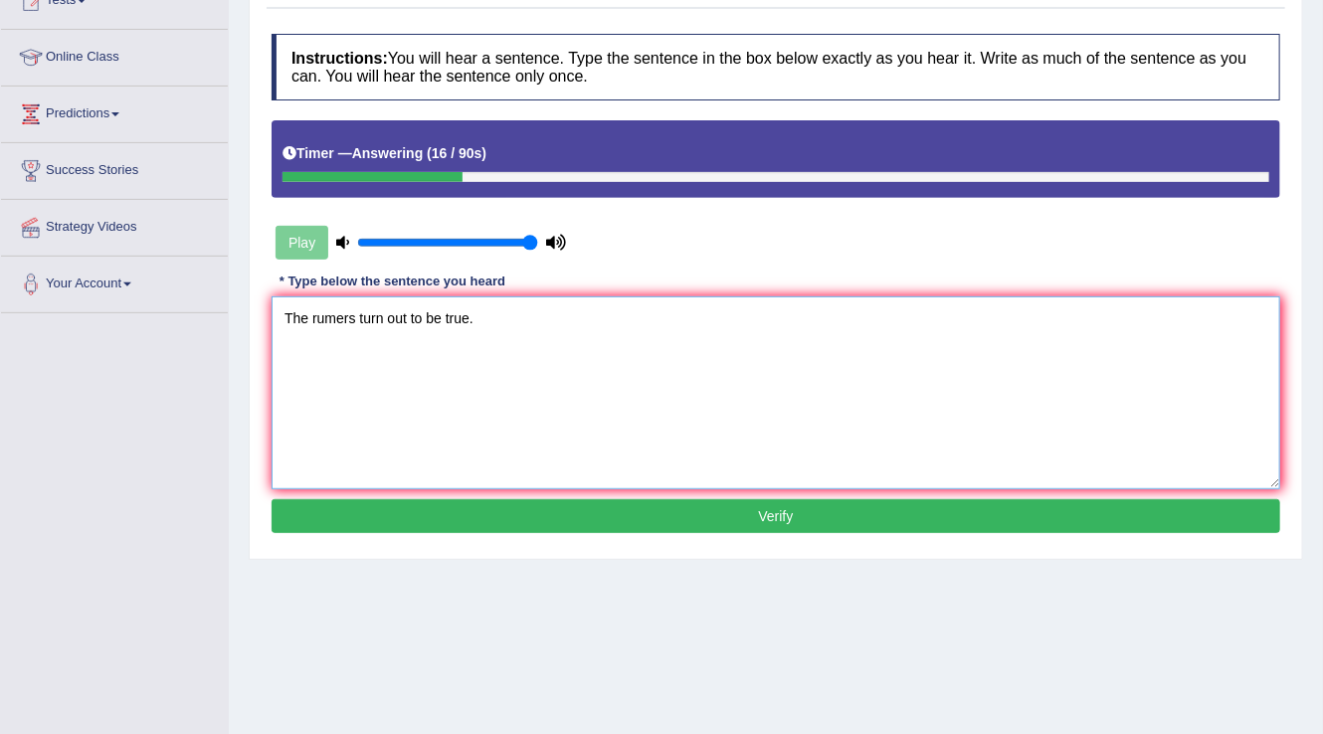
type textarea "The rumers turn out to be true."
click at [764, 517] on button "Verify" at bounding box center [775, 516] width 1008 height 34
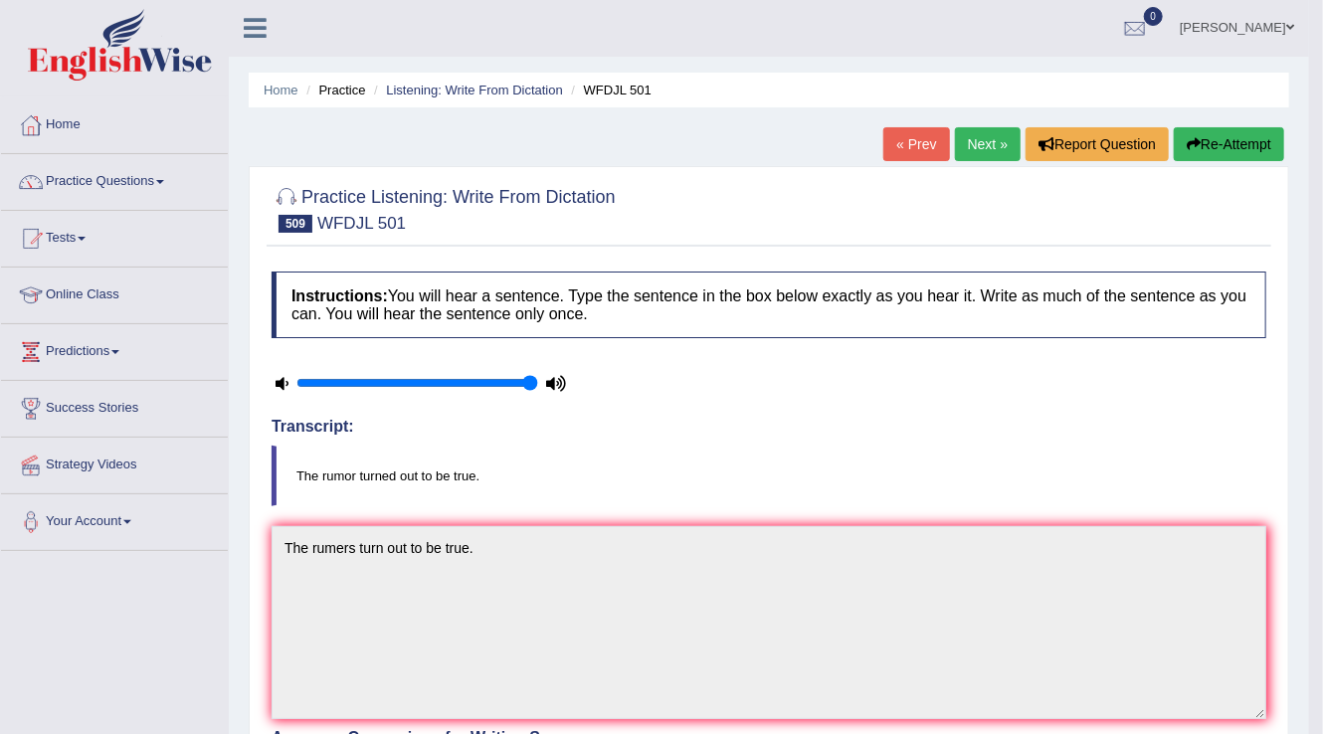
scroll to position [0, 0]
click at [986, 139] on link "Next »" at bounding box center [988, 145] width 66 height 34
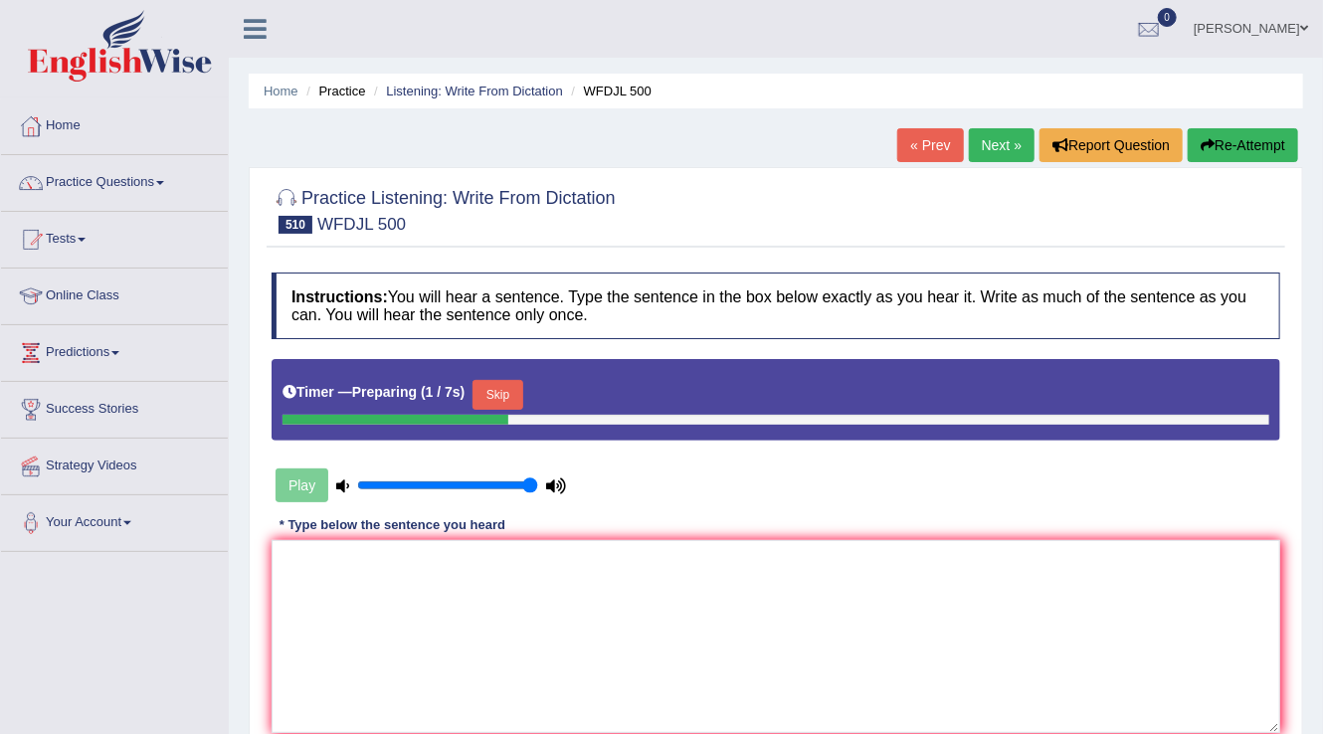
click at [509, 396] on button "Skip" at bounding box center [497, 395] width 50 height 30
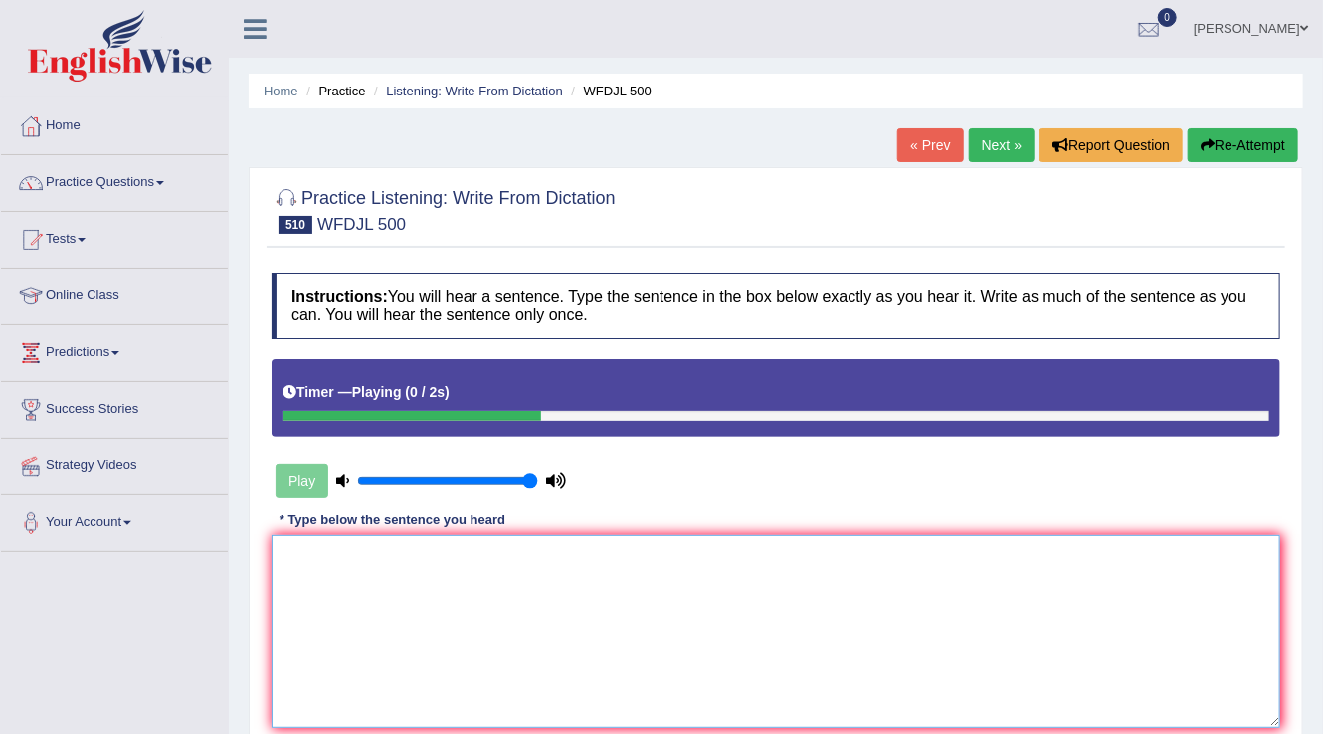
click at [346, 596] on textarea at bounding box center [775, 631] width 1008 height 193
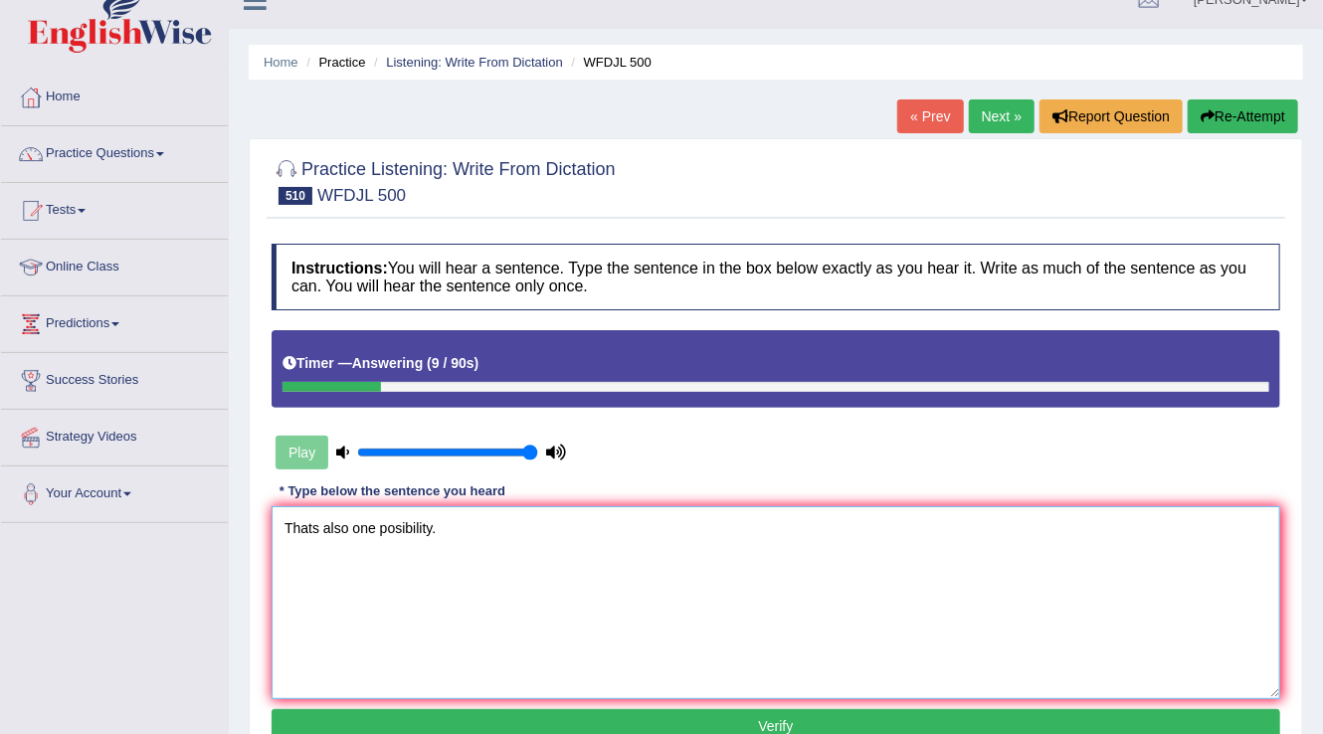
scroll to position [239, 0]
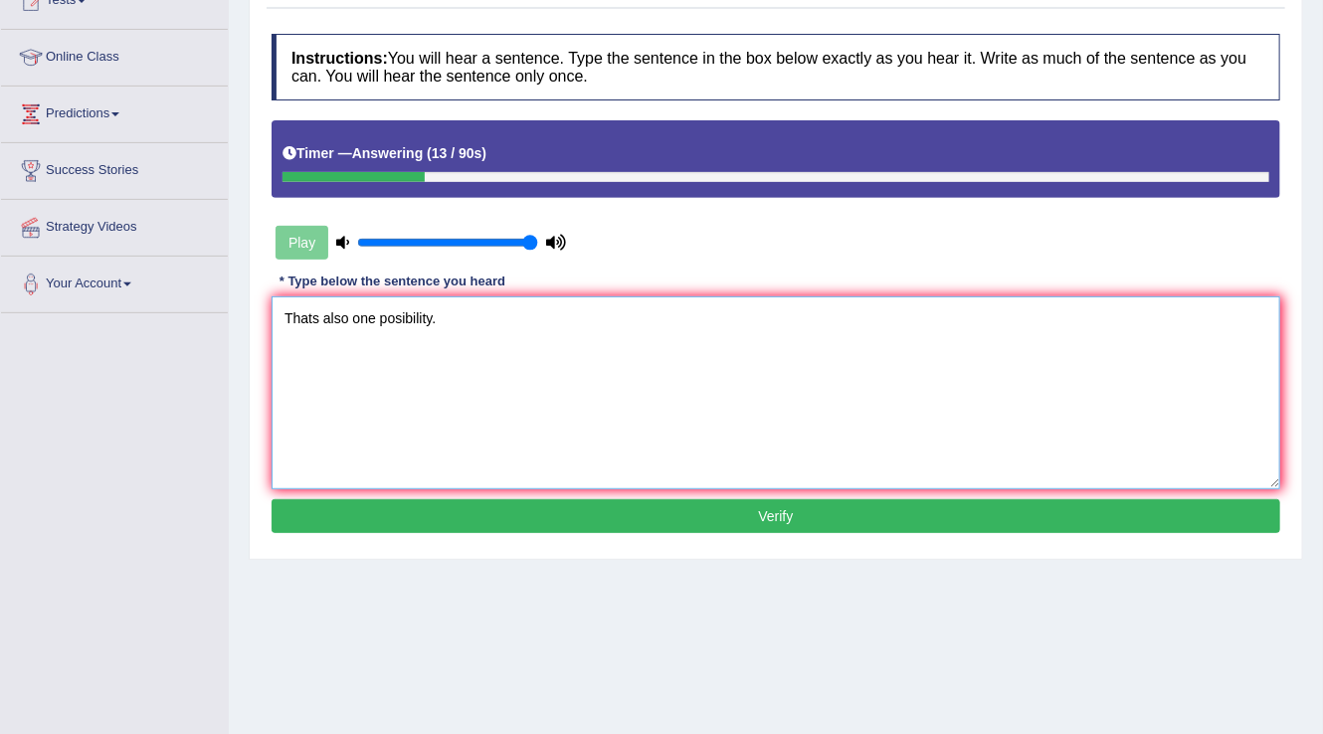
type textarea "Thats also one posibility."
click at [813, 511] on button "Verify" at bounding box center [775, 516] width 1008 height 34
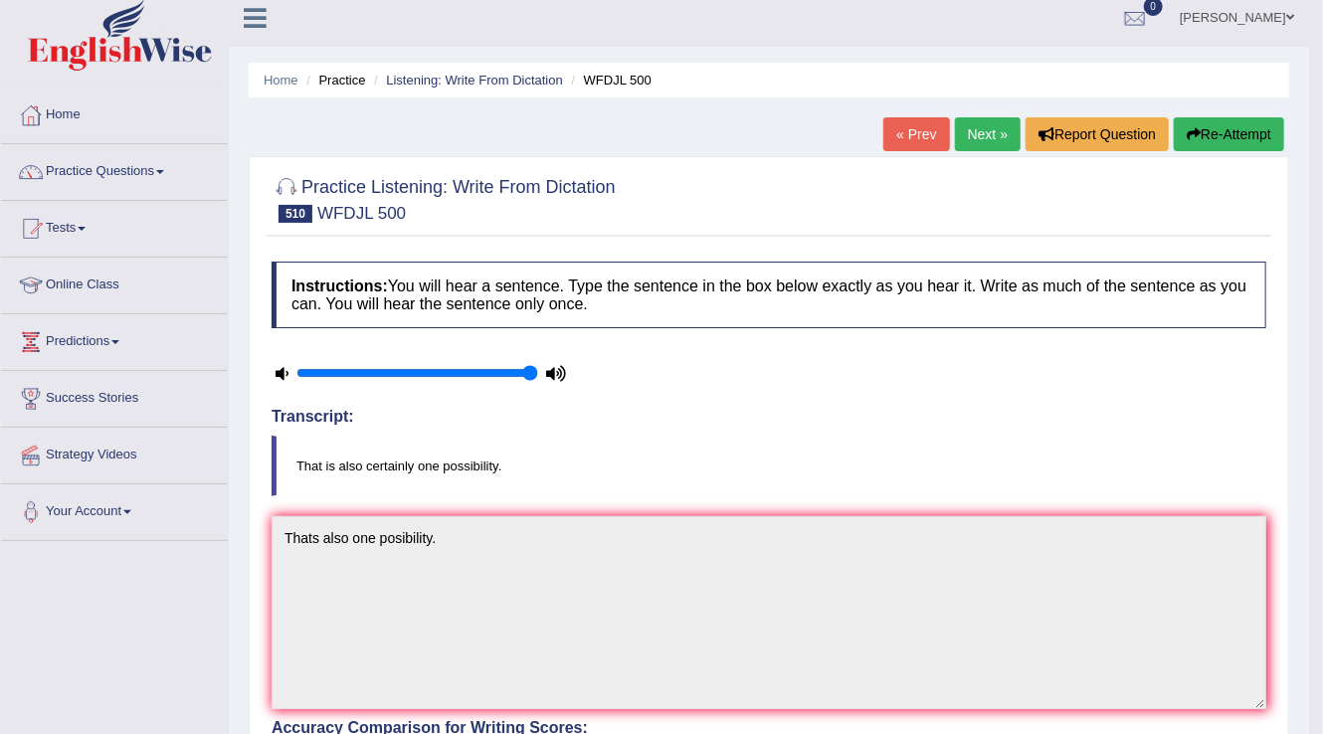
scroll to position [0, 0]
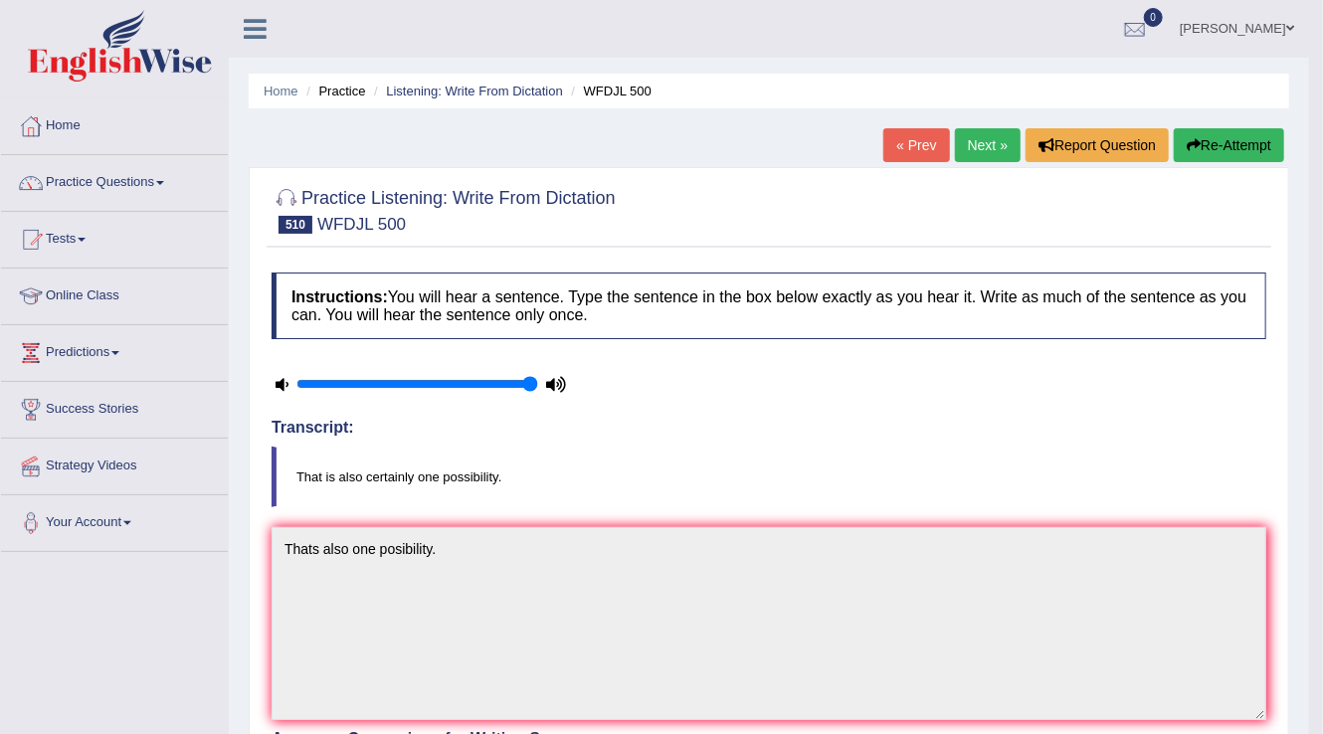
click at [998, 136] on link "Next »" at bounding box center [988, 145] width 66 height 34
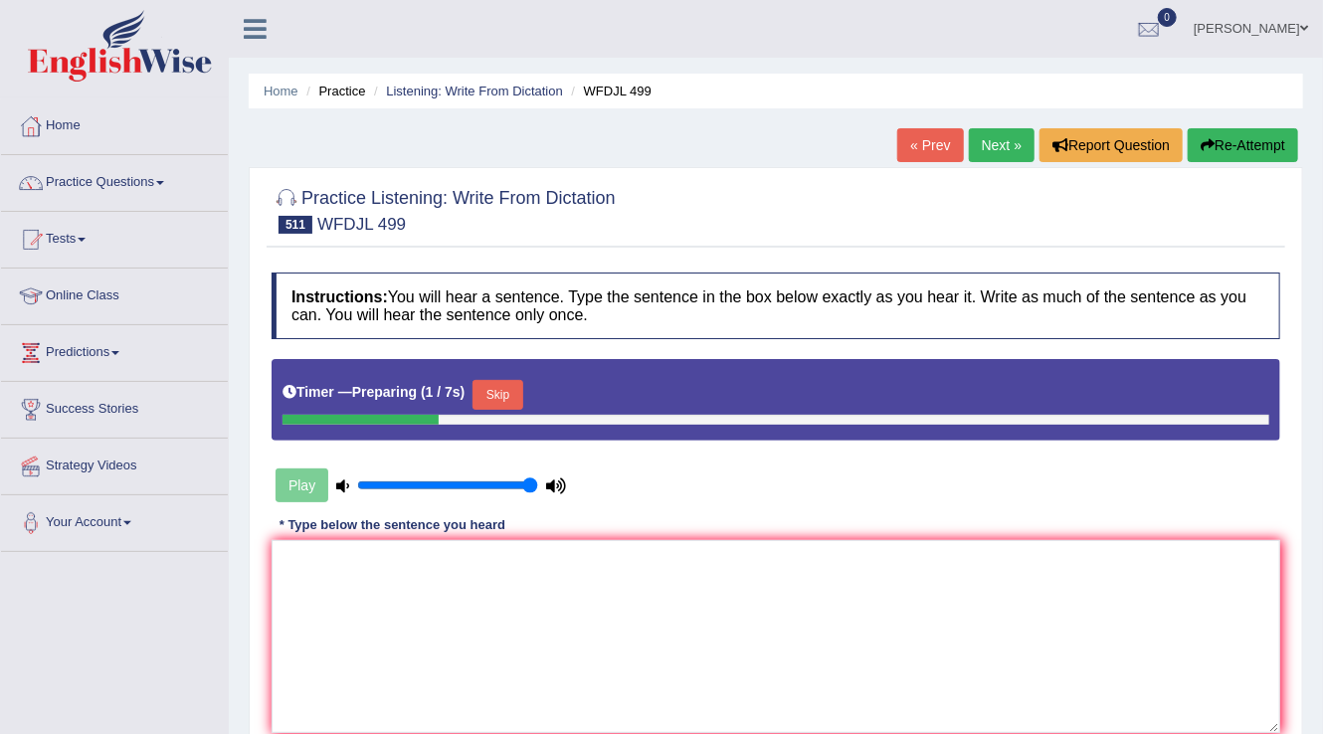
click at [509, 386] on button "Skip" at bounding box center [497, 395] width 50 height 30
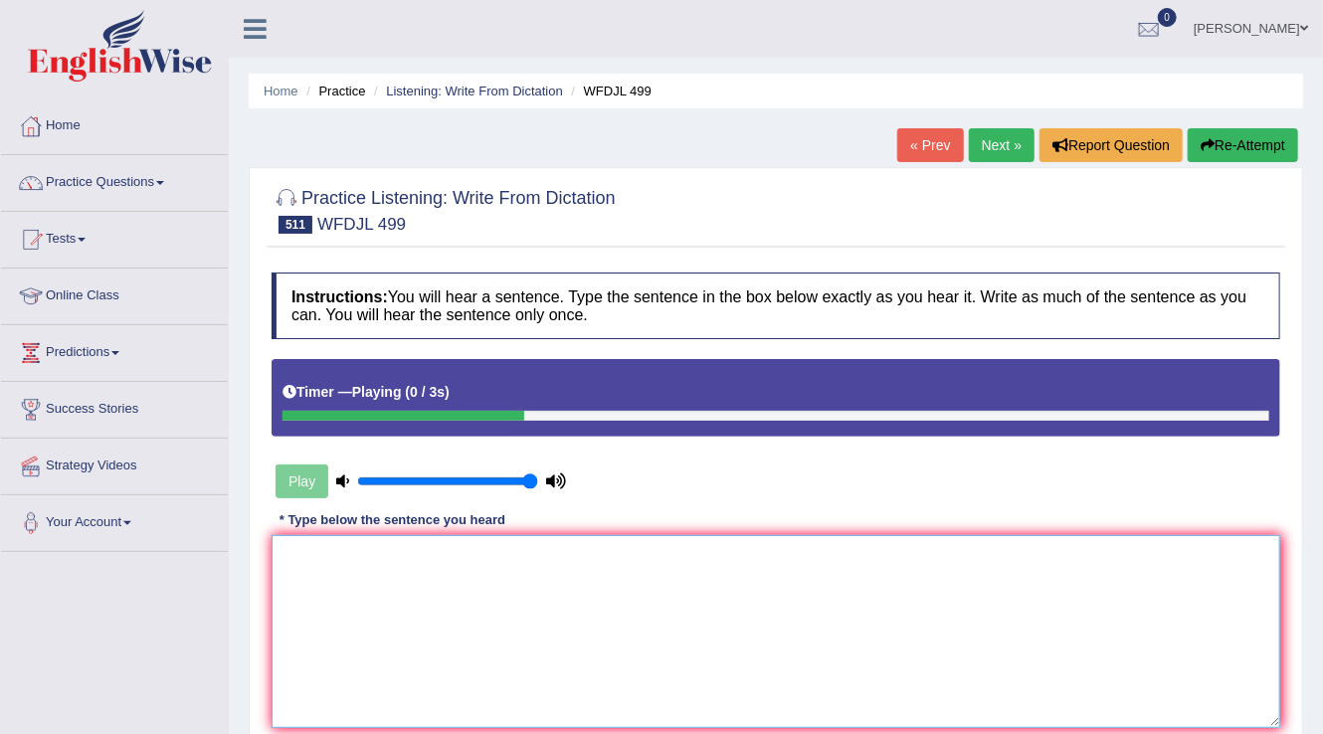
click at [306, 569] on textarea at bounding box center [775, 631] width 1008 height 193
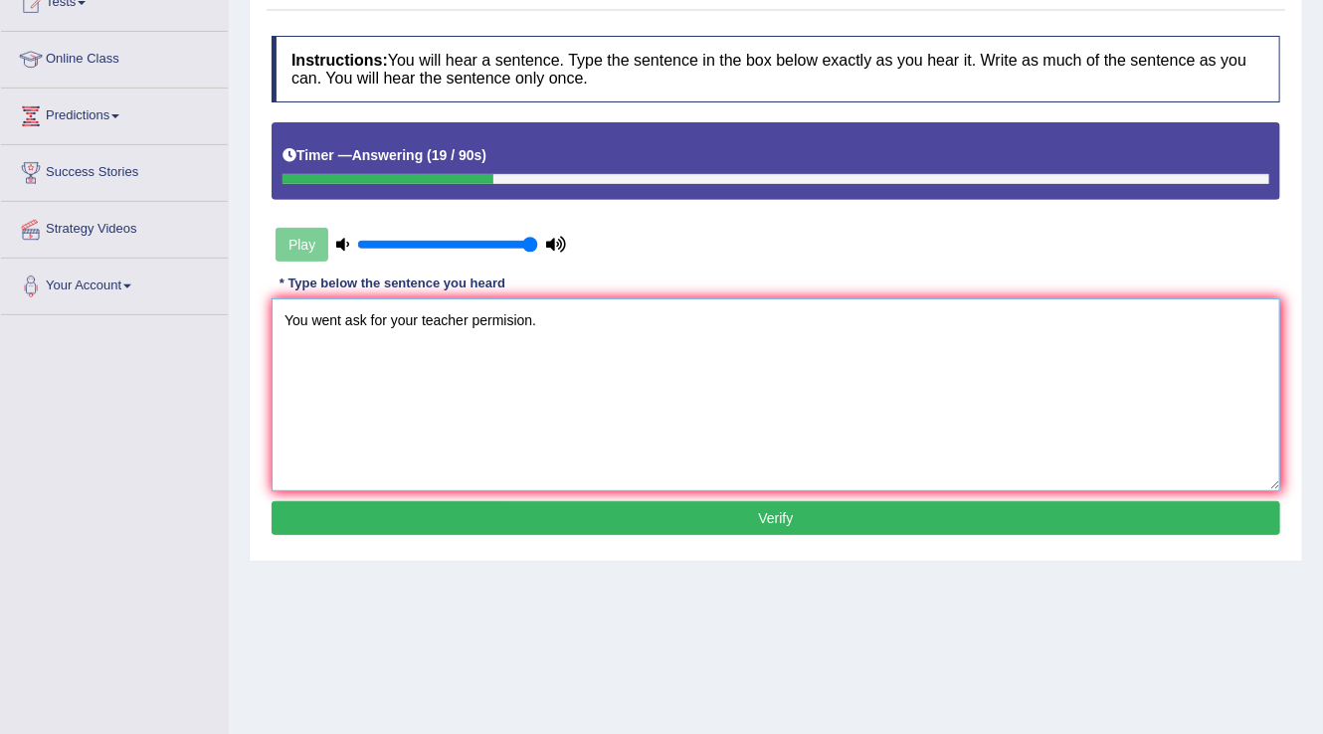
scroll to position [239, 0]
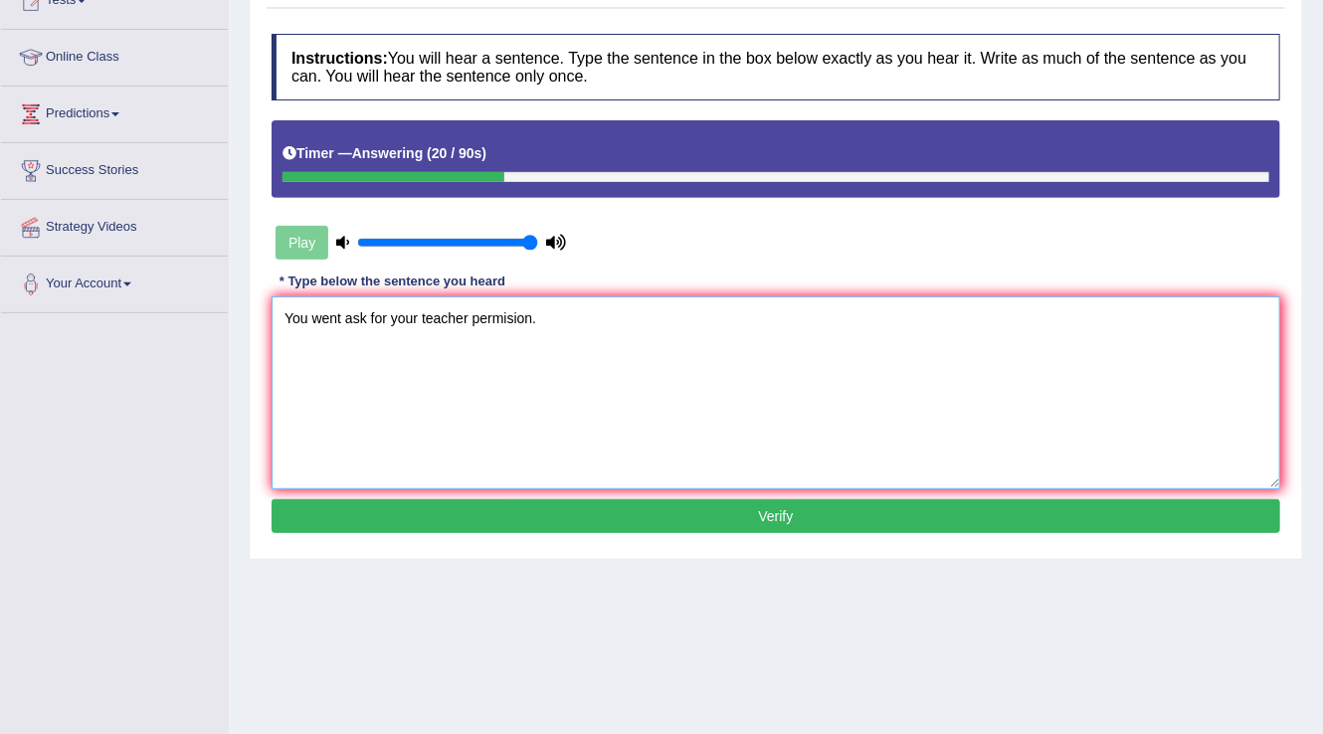
type textarea "You went ask for your teacher permision."
click at [768, 506] on button "Verify" at bounding box center [775, 516] width 1008 height 34
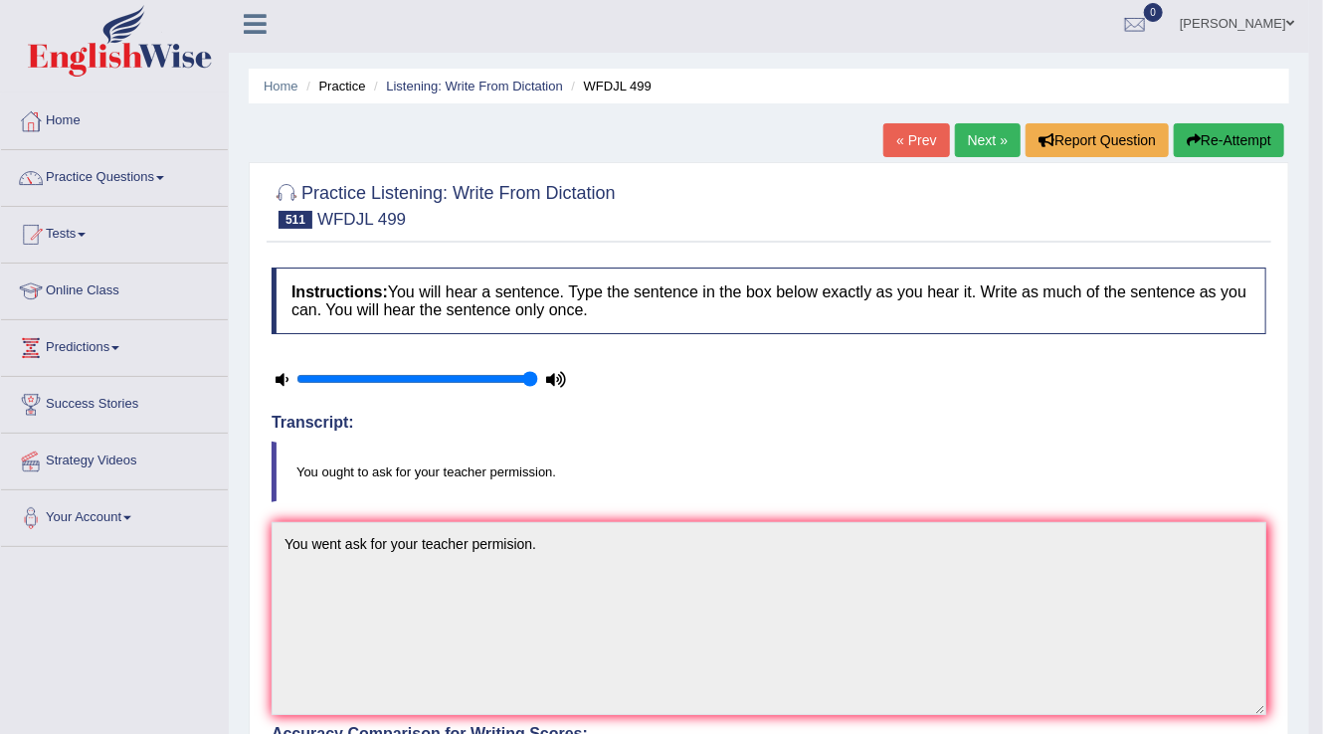
scroll to position [0, 0]
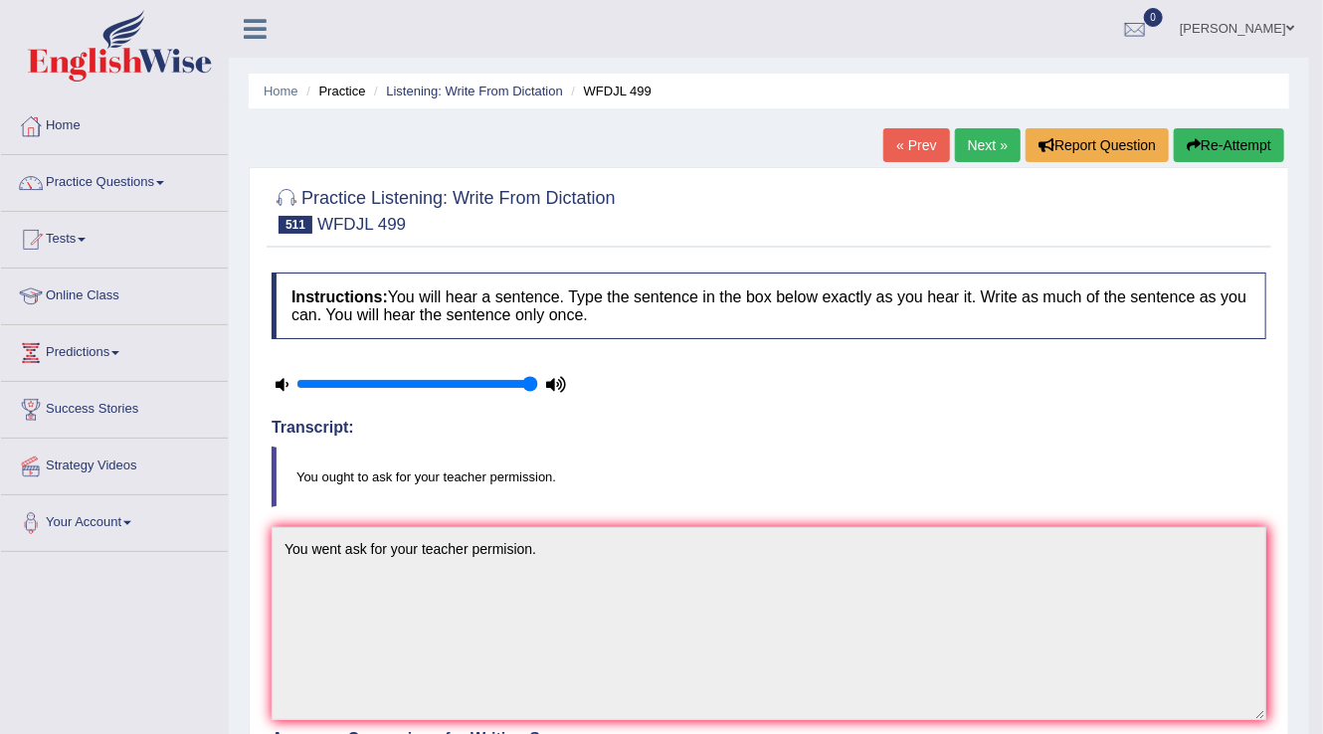
click at [983, 144] on link "Next »" at bounding box center [988, 145] width 66 height 34
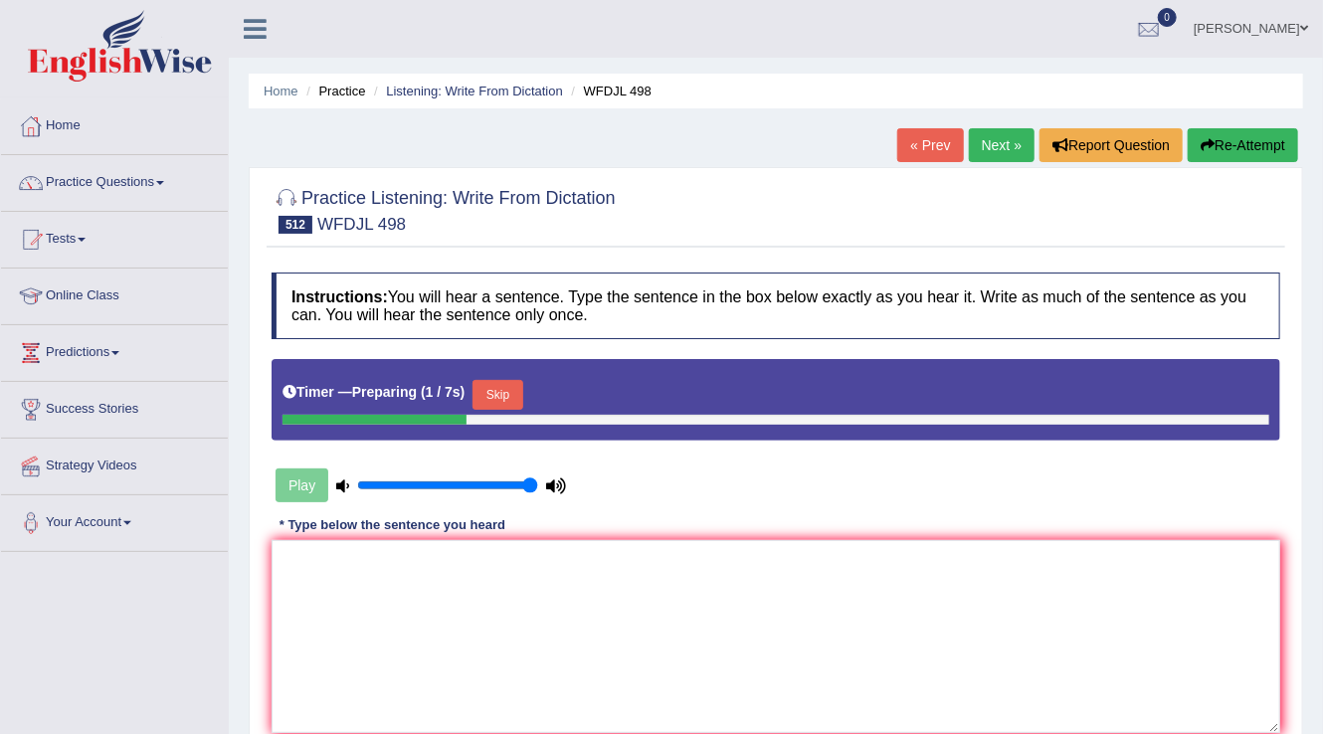
click at [496, 390] on button "Skip" at bounding box center [497, 395] width 50 height 30
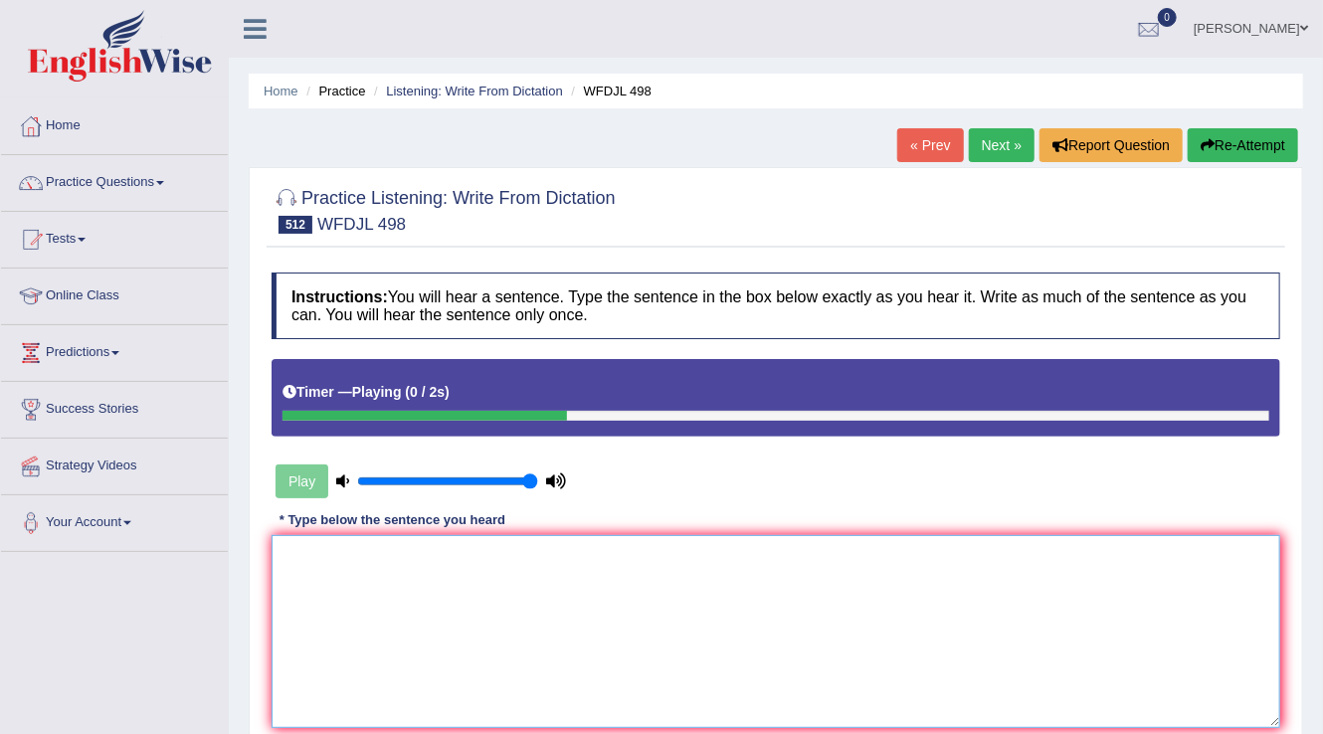
click at [320, 560] on textarea at bounding box center [775, 631] width 1008 height 193
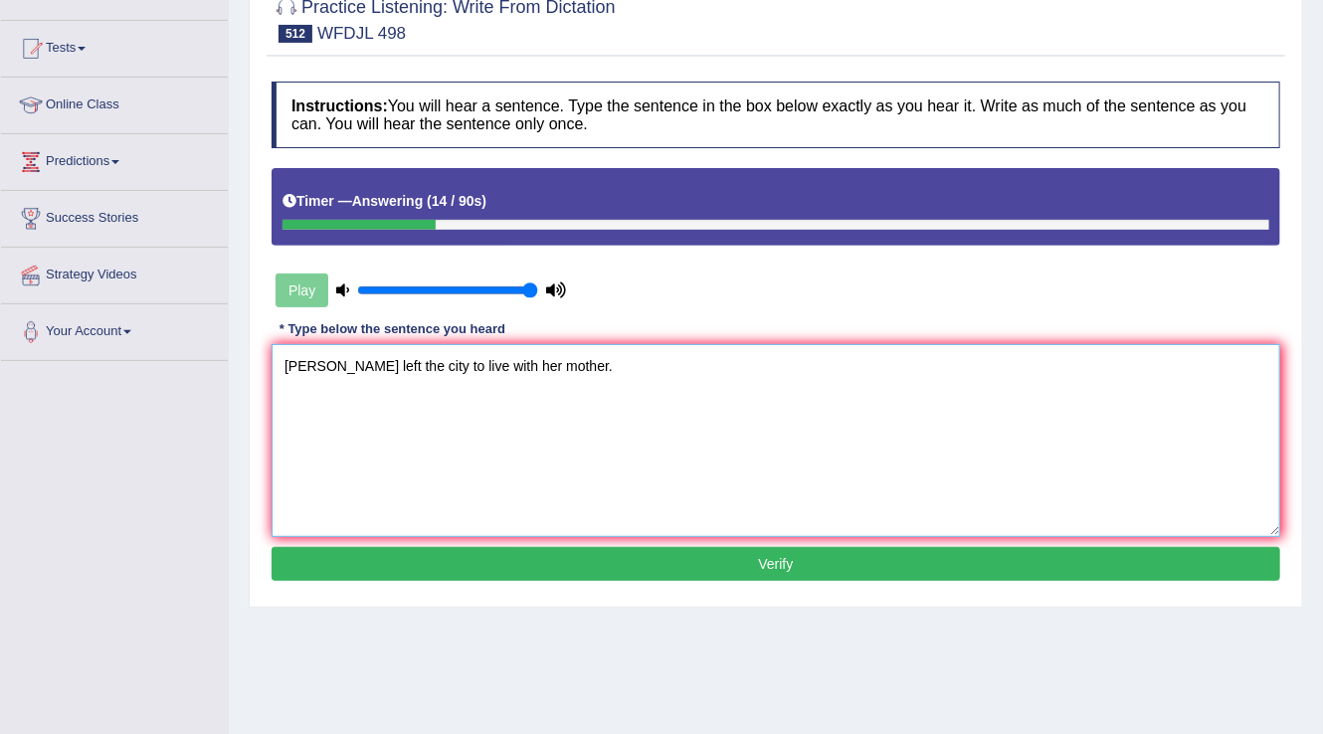
scroll to position [239, 0]
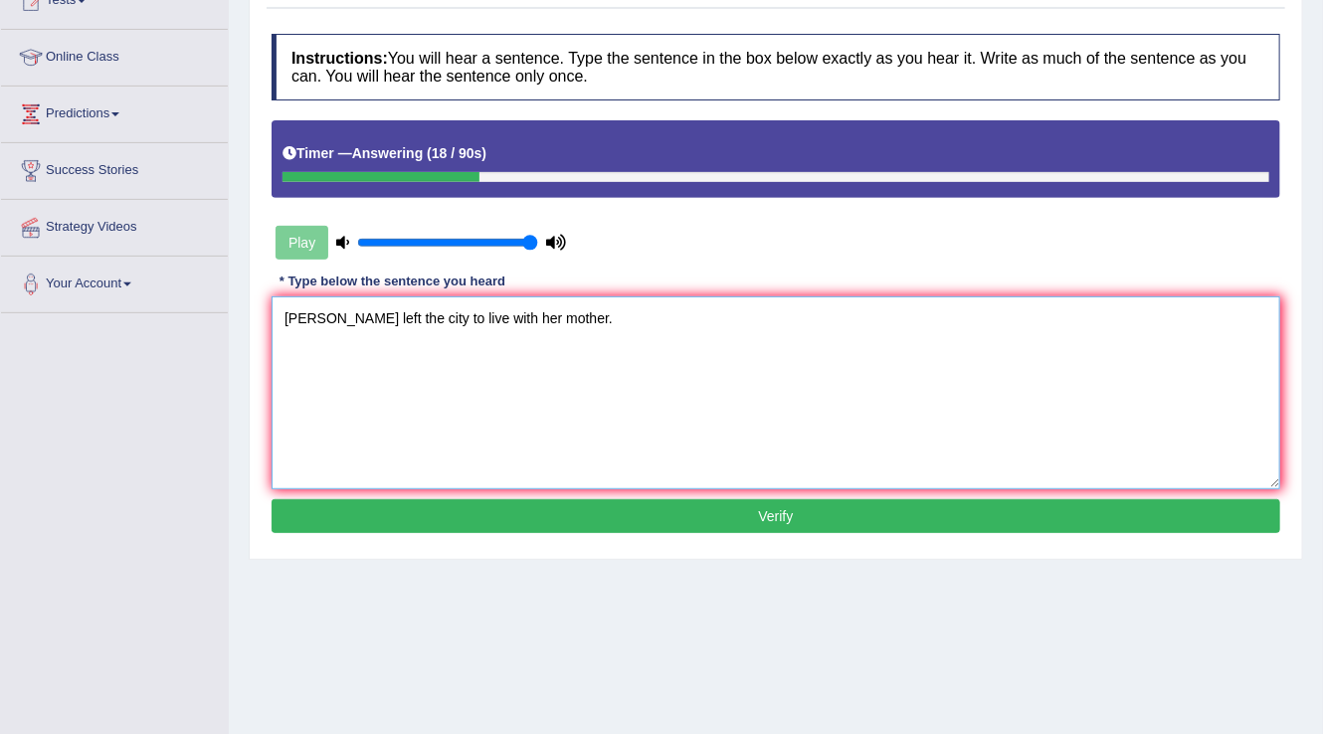
type textarea "[PERSON_NAME] left the city to live with her mother."
click at [805, 517] on button "Verify" at bounding box center [775, 516] width 1008 height 34
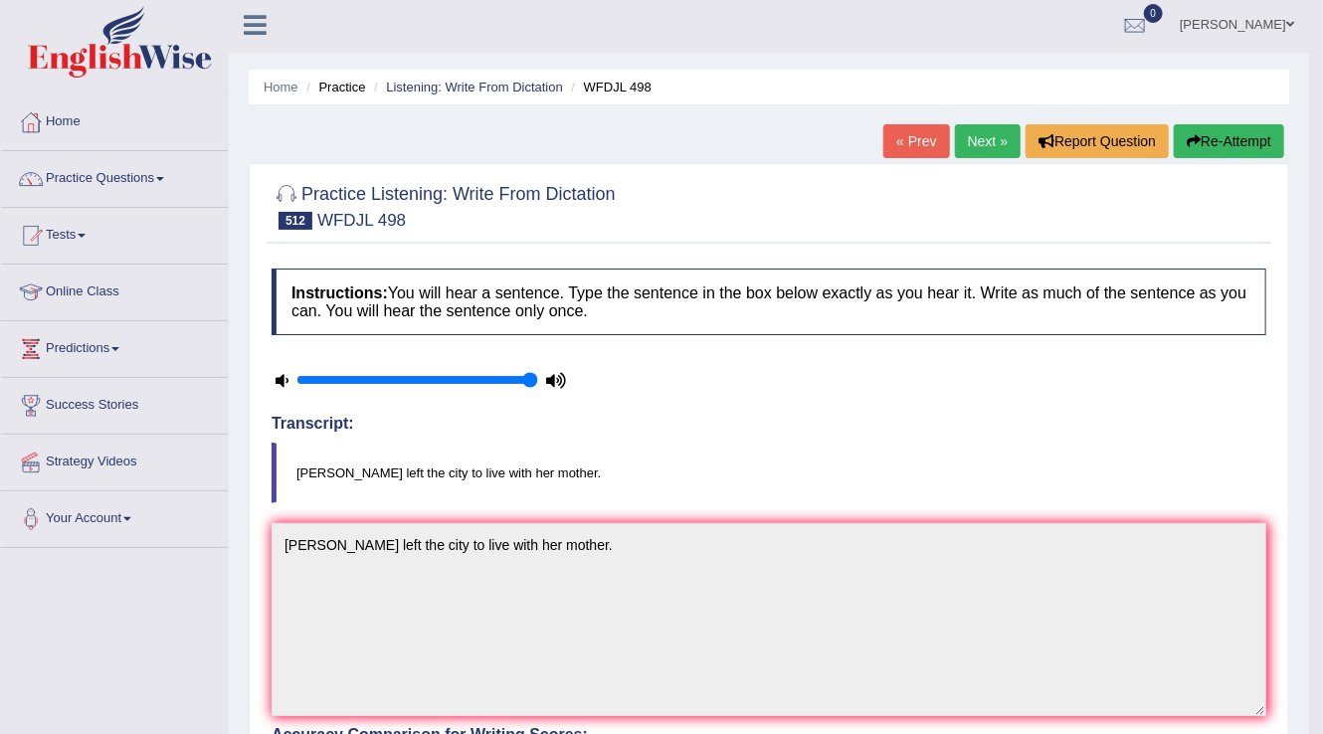
scroll to position [0, 0]
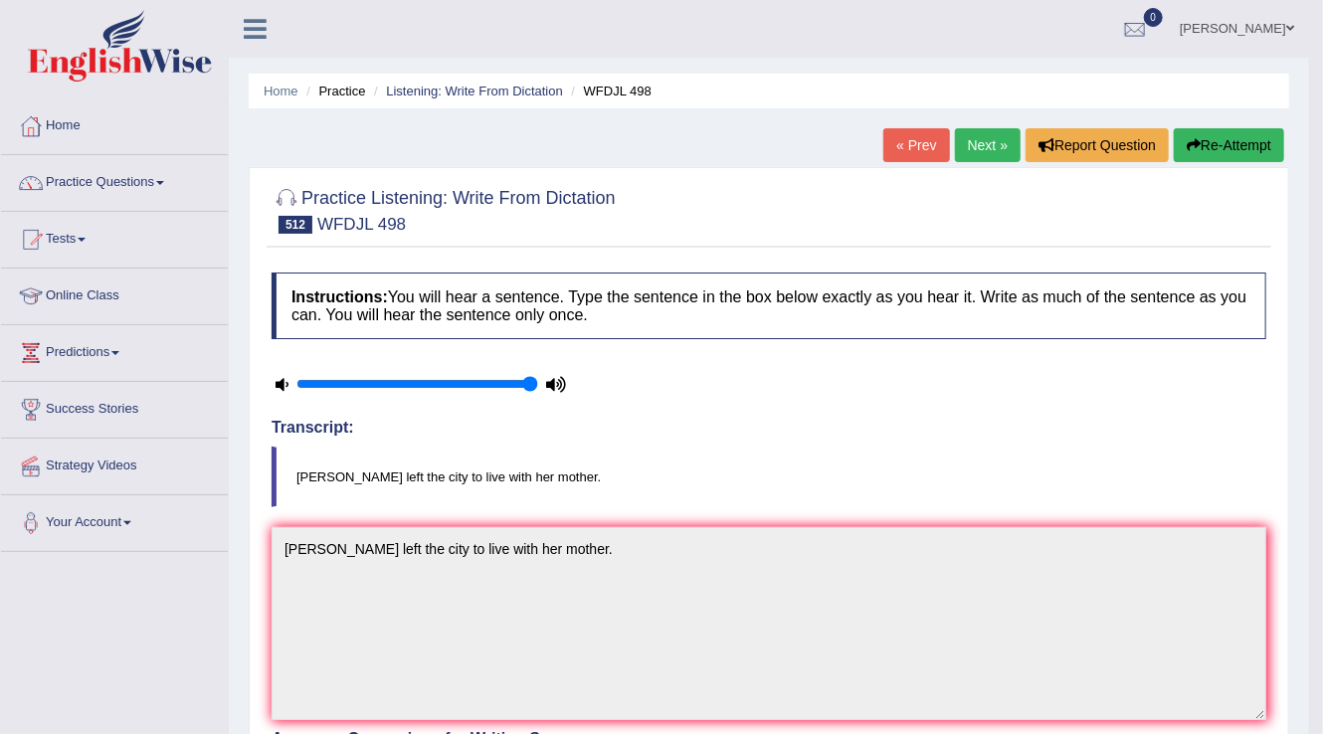
click at [992, 143] on link "Next »" at bounding box center [988, 145] width 66 height 34
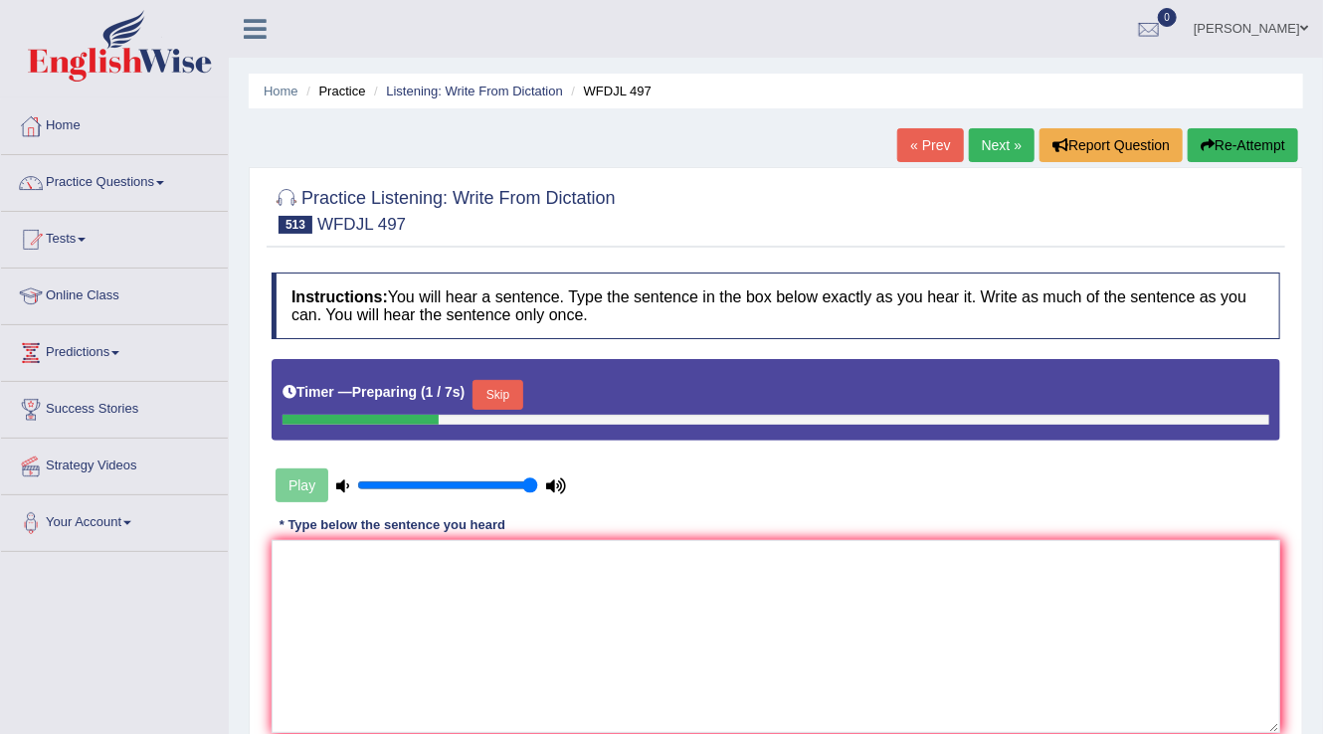
click at [507, 392] on button "Skip" at bounding box center [497, 395] width 50 height 30
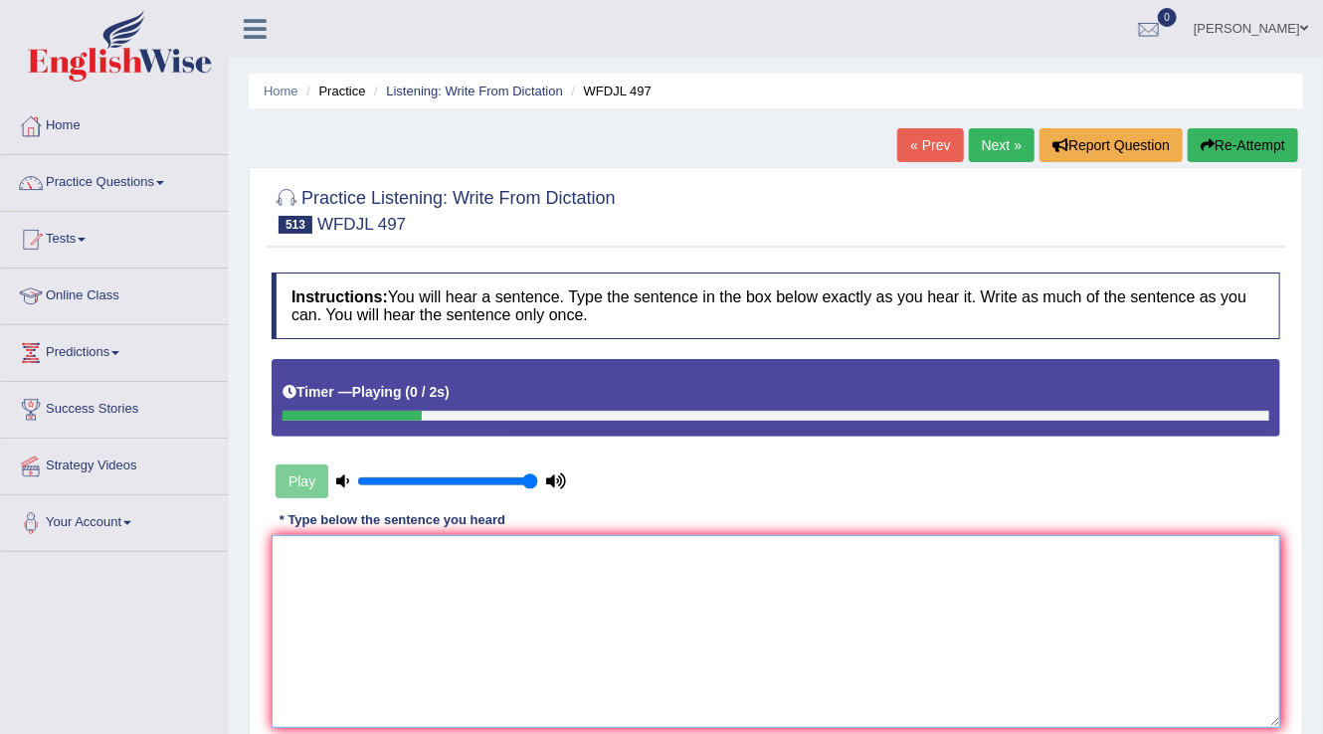
click at [394, 585] on textarea at bounding box center [775, 631] width 1008 height 193
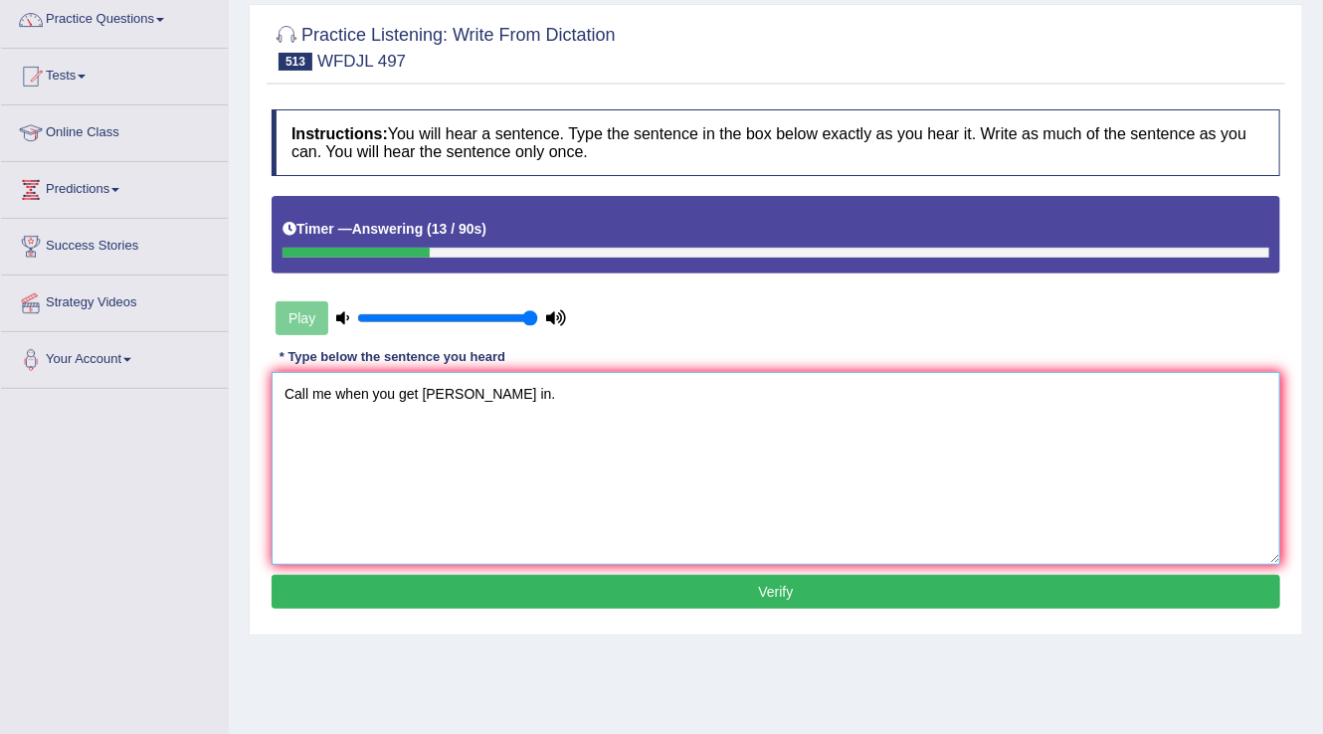
scroll to position [239, 0]
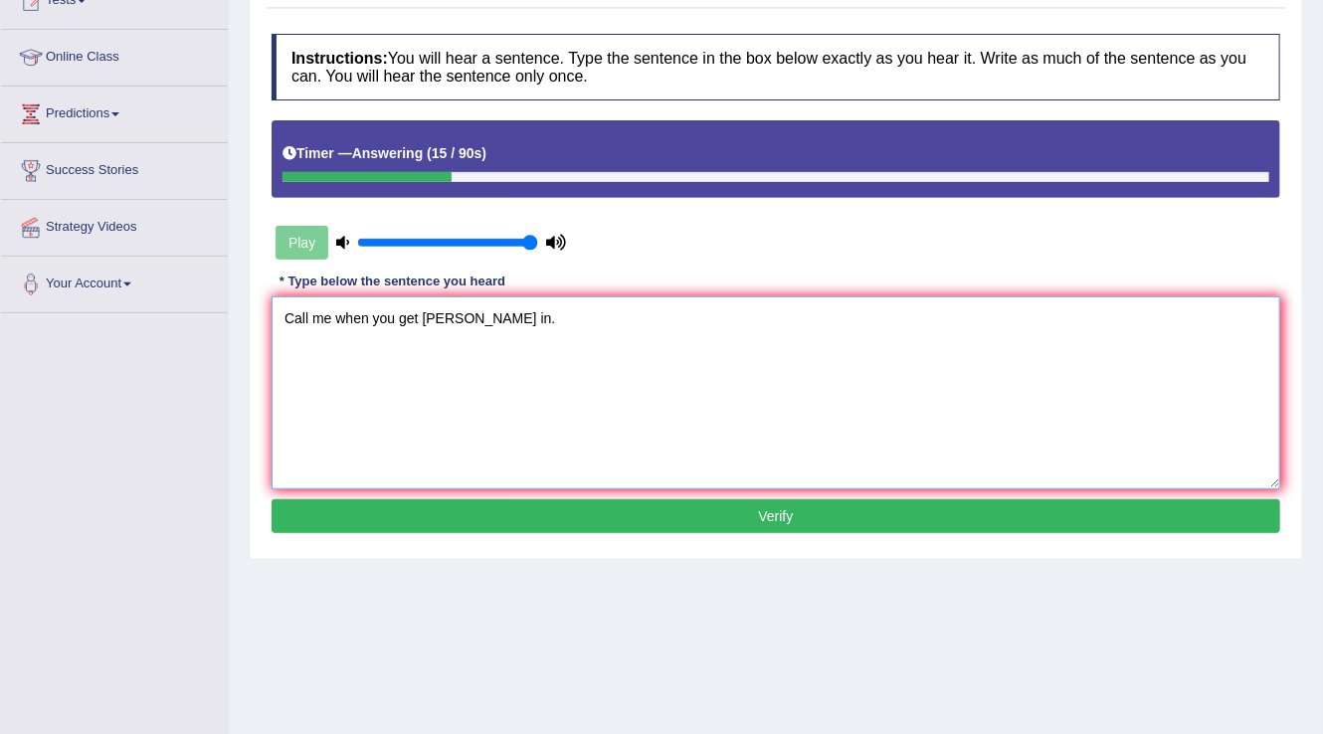
type textarea "Call me when you get settel in."
click at [782, 514] on button "Verify" at bounding box center [775, 516] width 1008 height 34
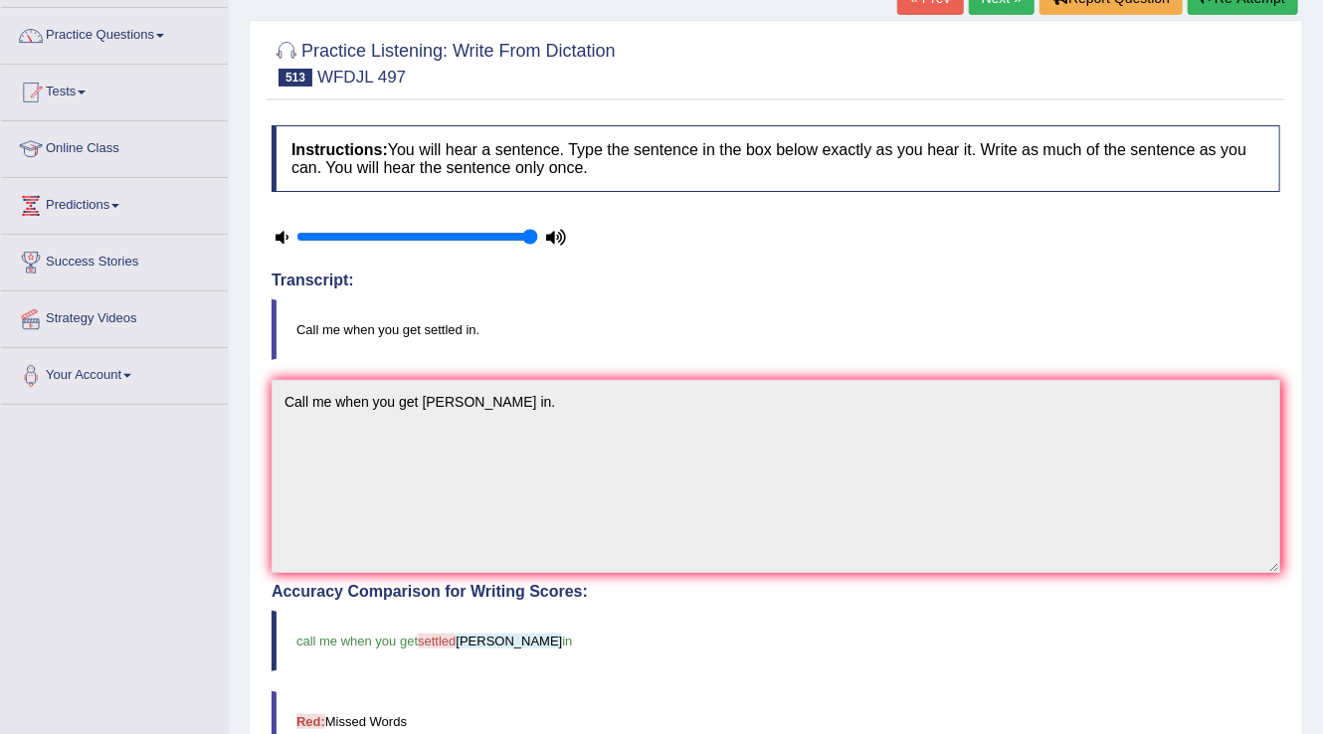
scroll to position [0, 0]
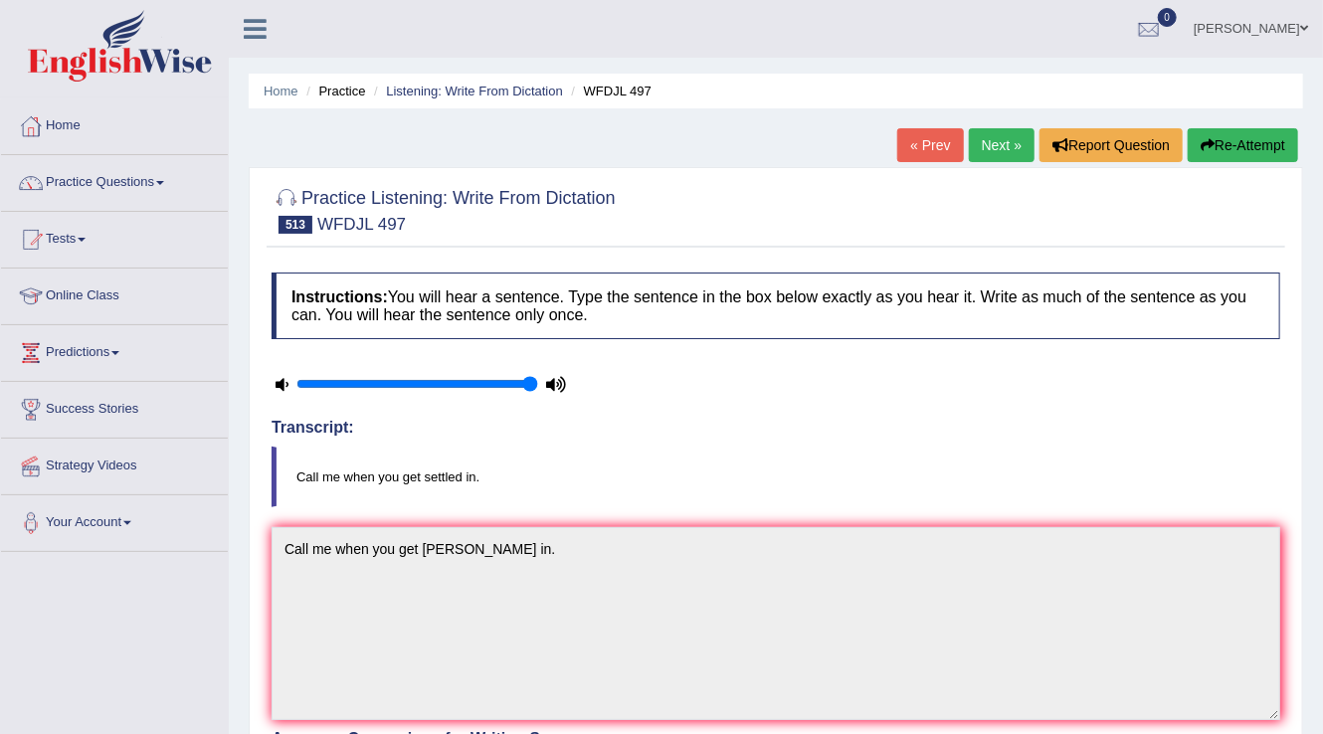
click at [987, 148] on link "Next »" at bounding box center [1002, 145] width 66 height 34
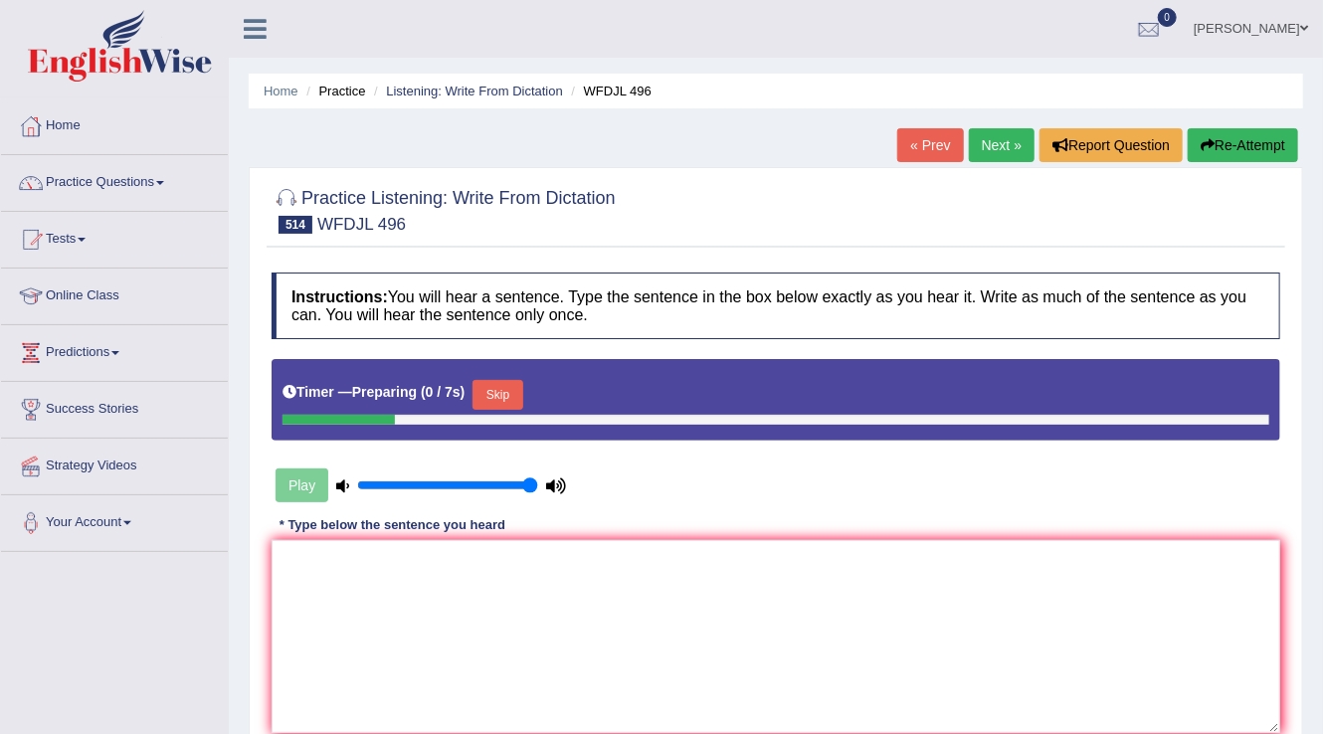
click at [508, 398] on button "Skip" at bounding box center [497, 395] width 50 height 30
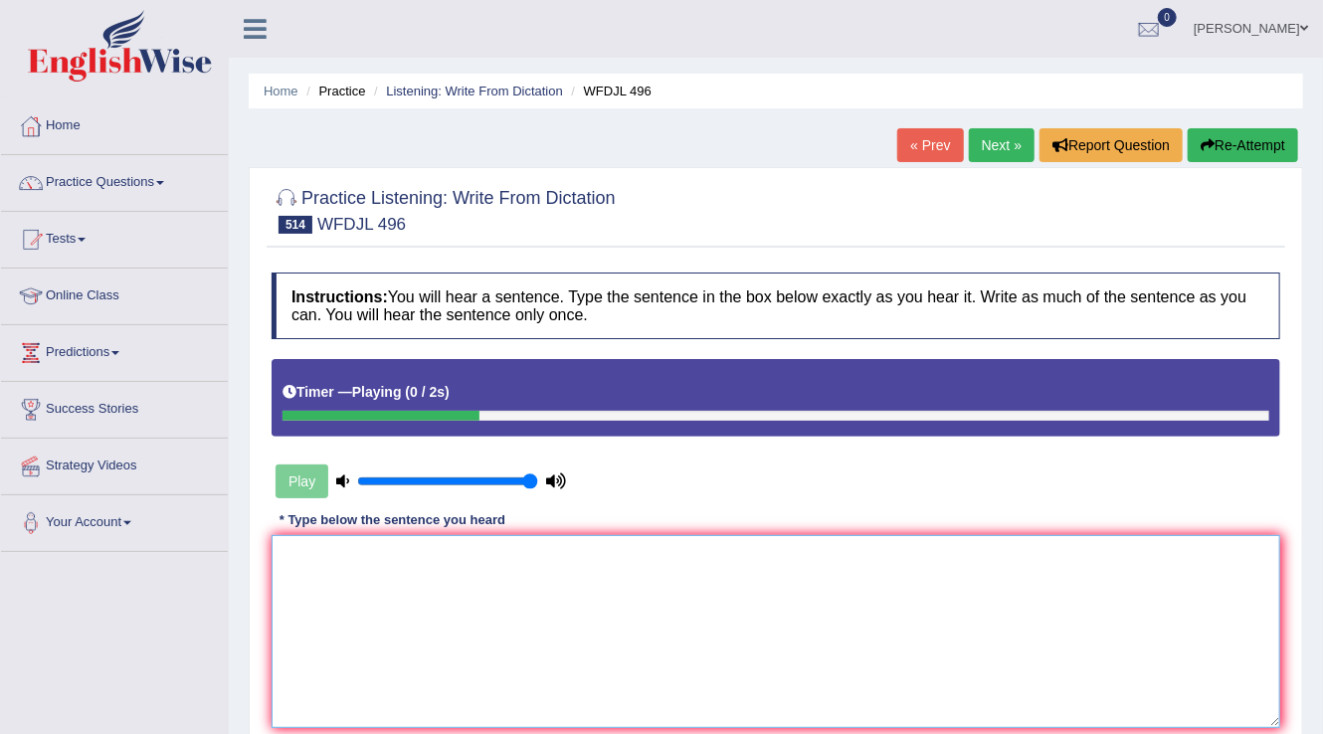
click at [350, 563] on textarea at bounding box center [775, 631] width 1008 height 193
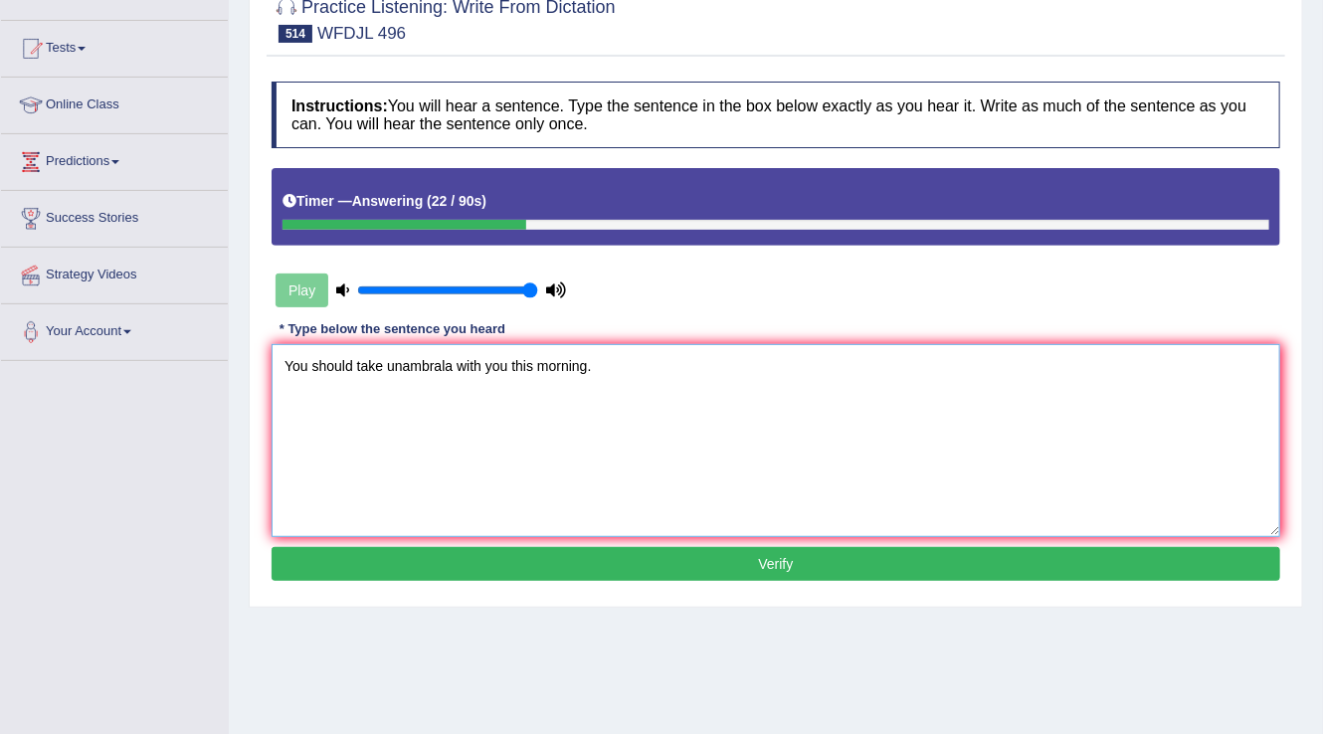
scroll to position [310, 0]
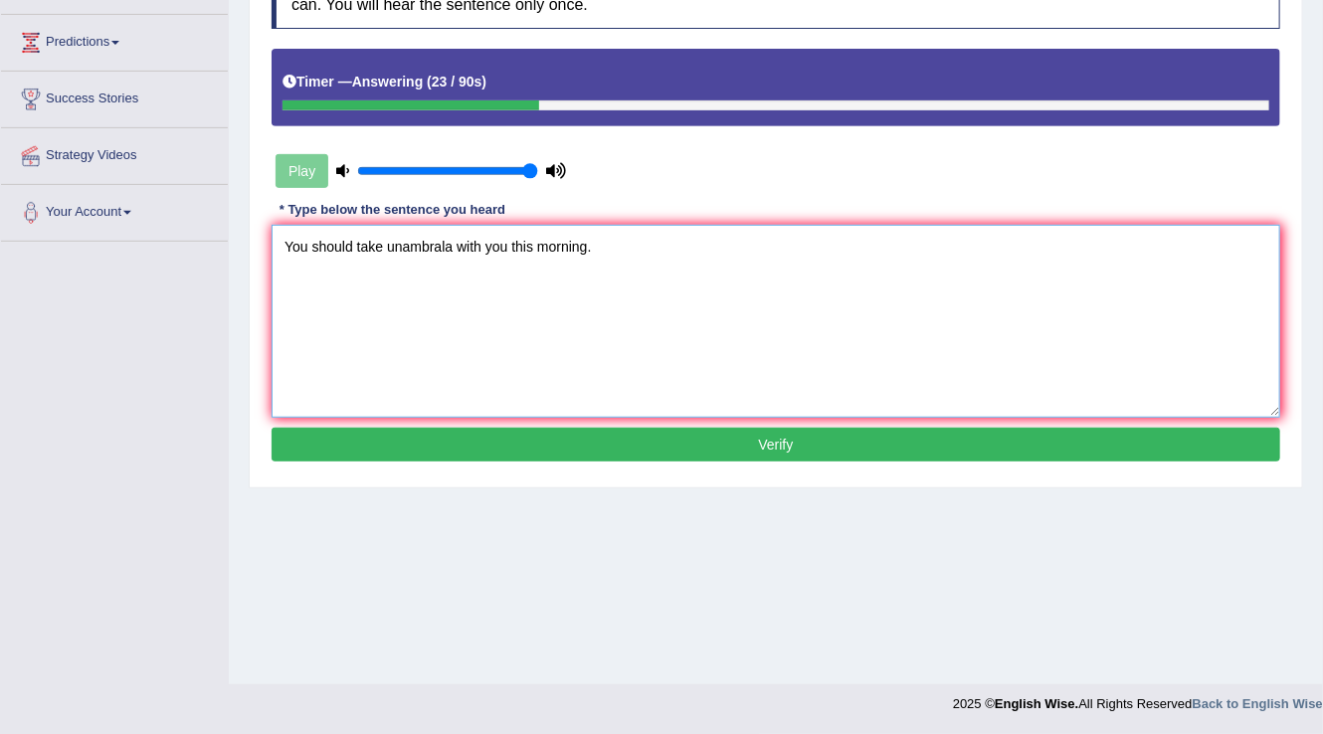
type textarea "You should take unambrala with you this morning."
click at [812, 438] on button "Verify" at bounding box center [775, 445] width 1008 height 34
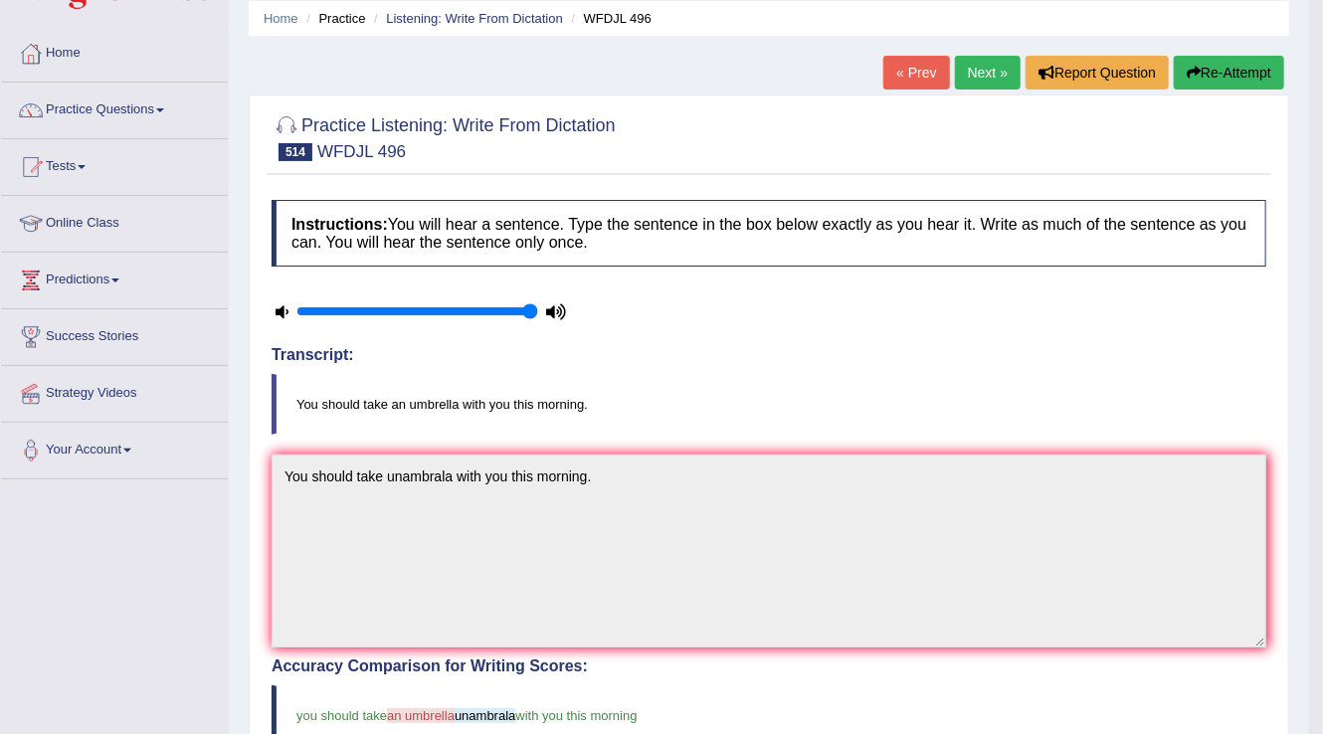
scroll to position [72, 0]
click at [979, 84] on link "Next »" at bounding box center [988, 74] width 66 height 34
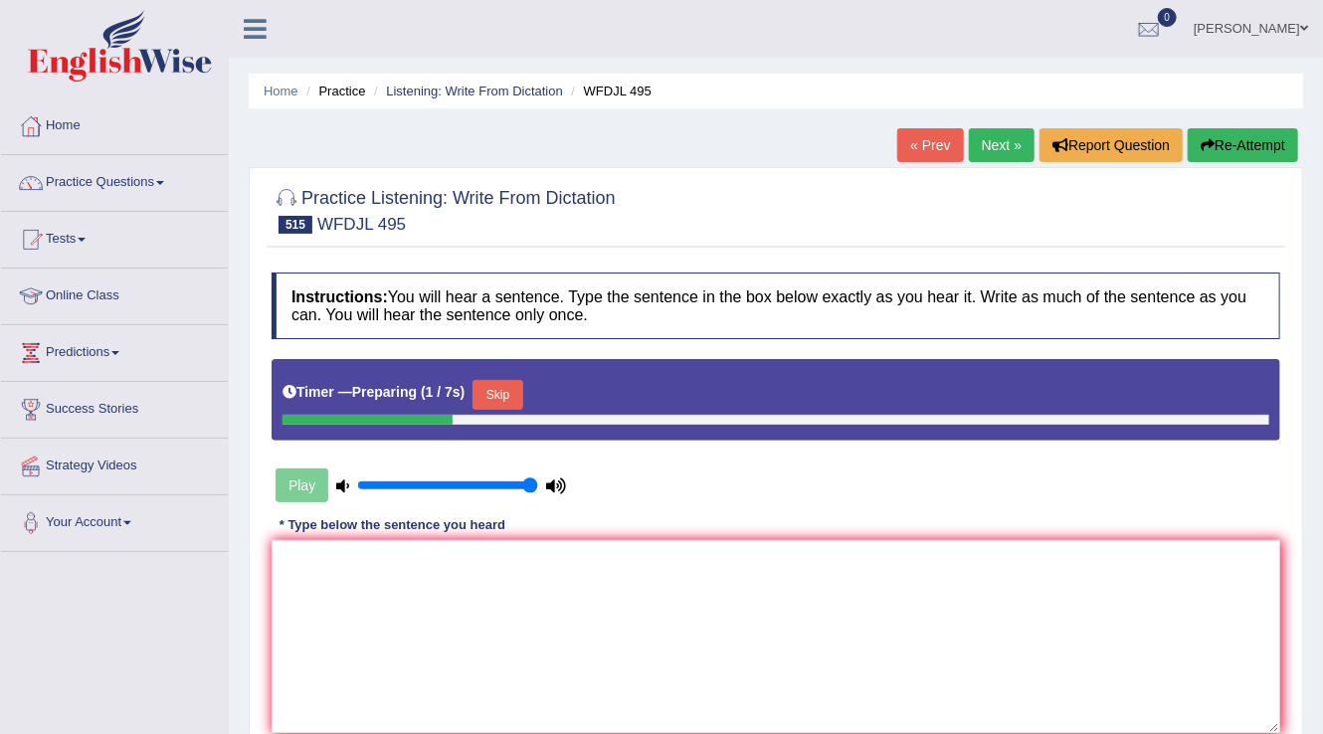
click at [495, 398] on button "Skip" at bounding box center [497, 395] width 50 height 30
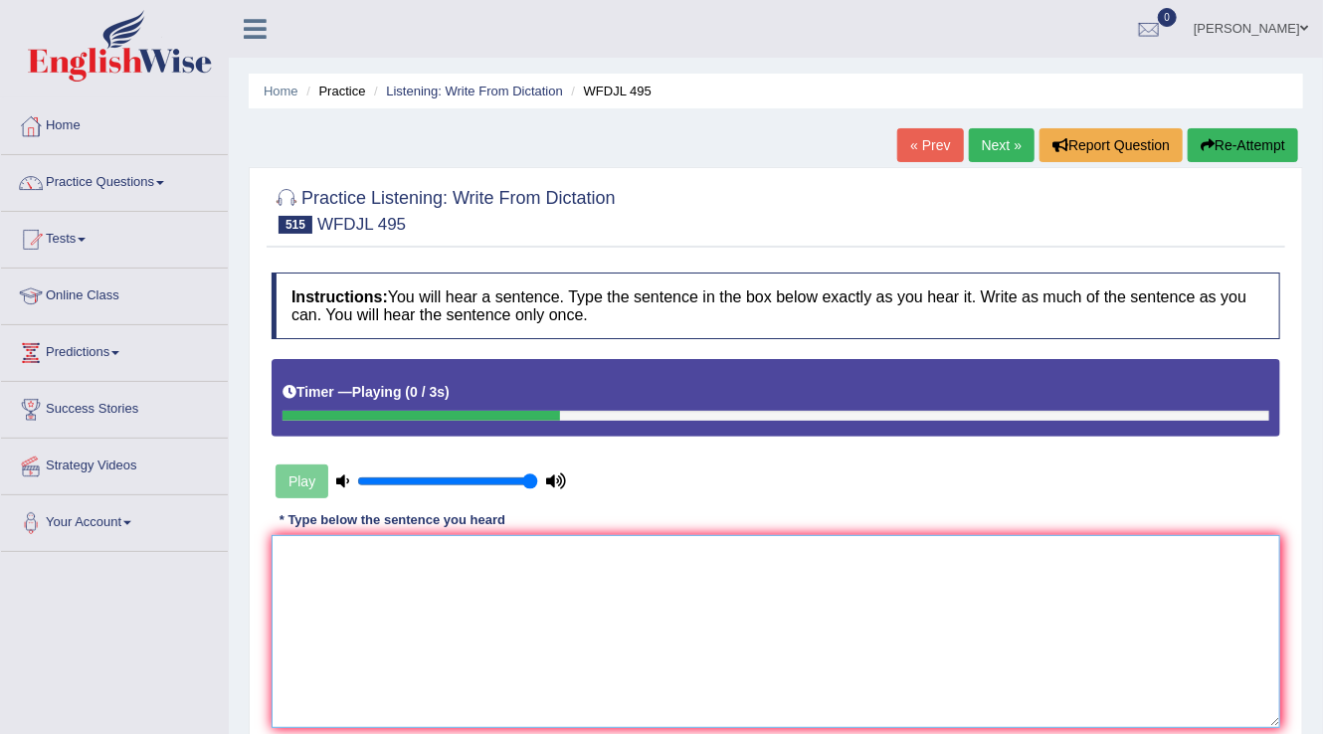
click at [327, 590] on textarea at bounding box center [775, 631] width 1008 height 193
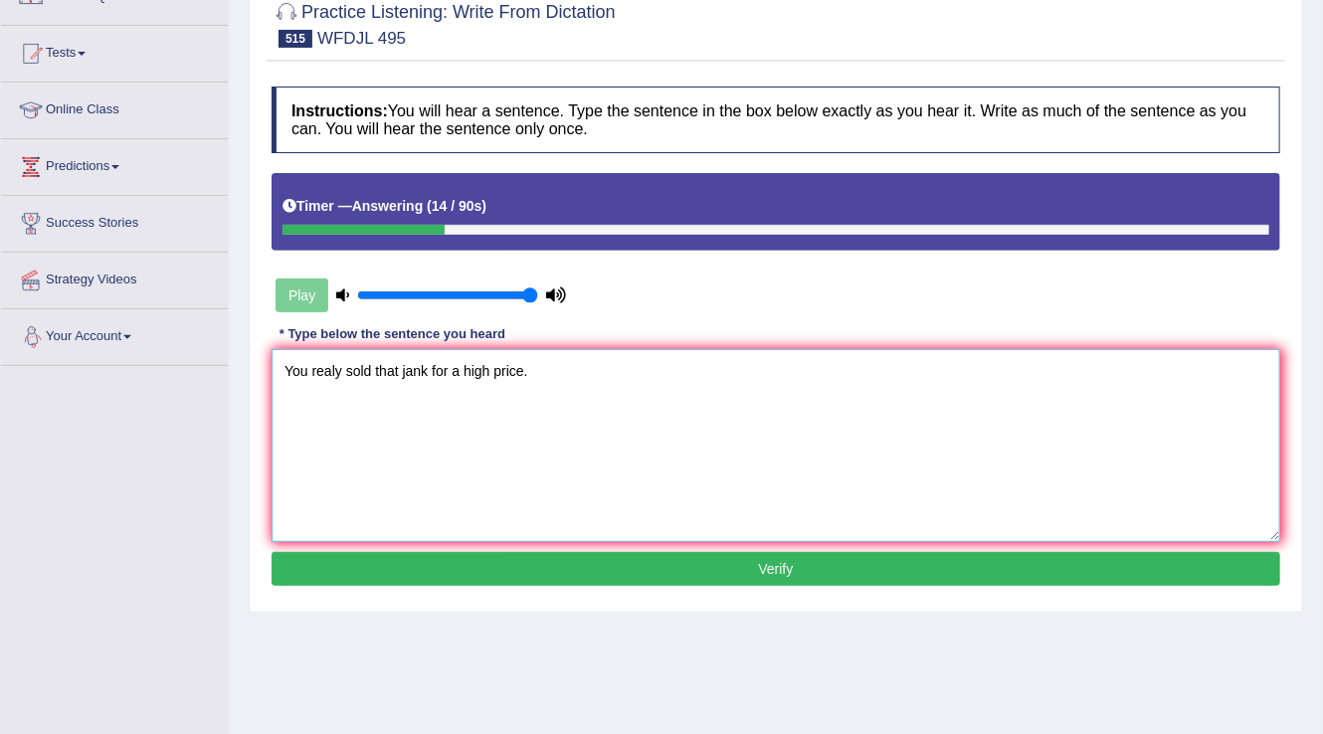
scroll to position [310, 0]
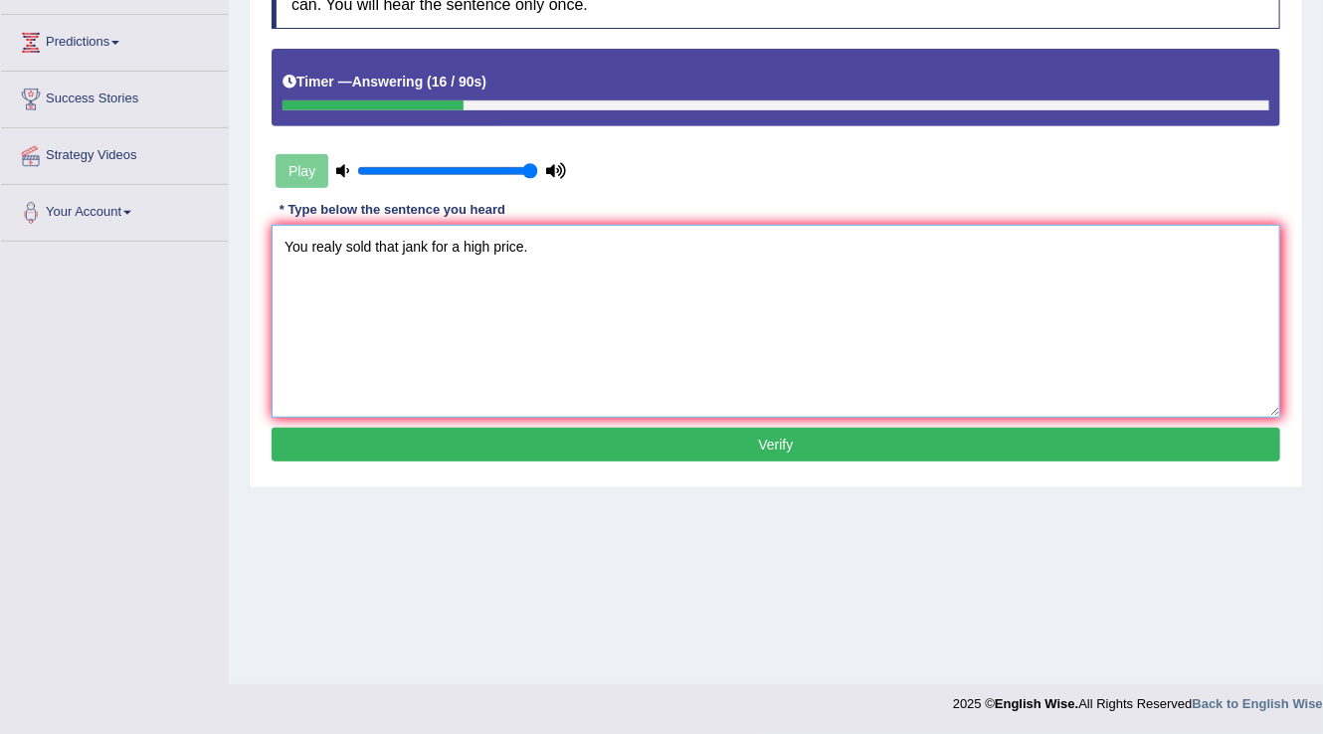
type textarea "You realy sold that jank for a high price."
click at [768, 438] on button "Verify" at bounding box center [775, 445] width 1008 height 34
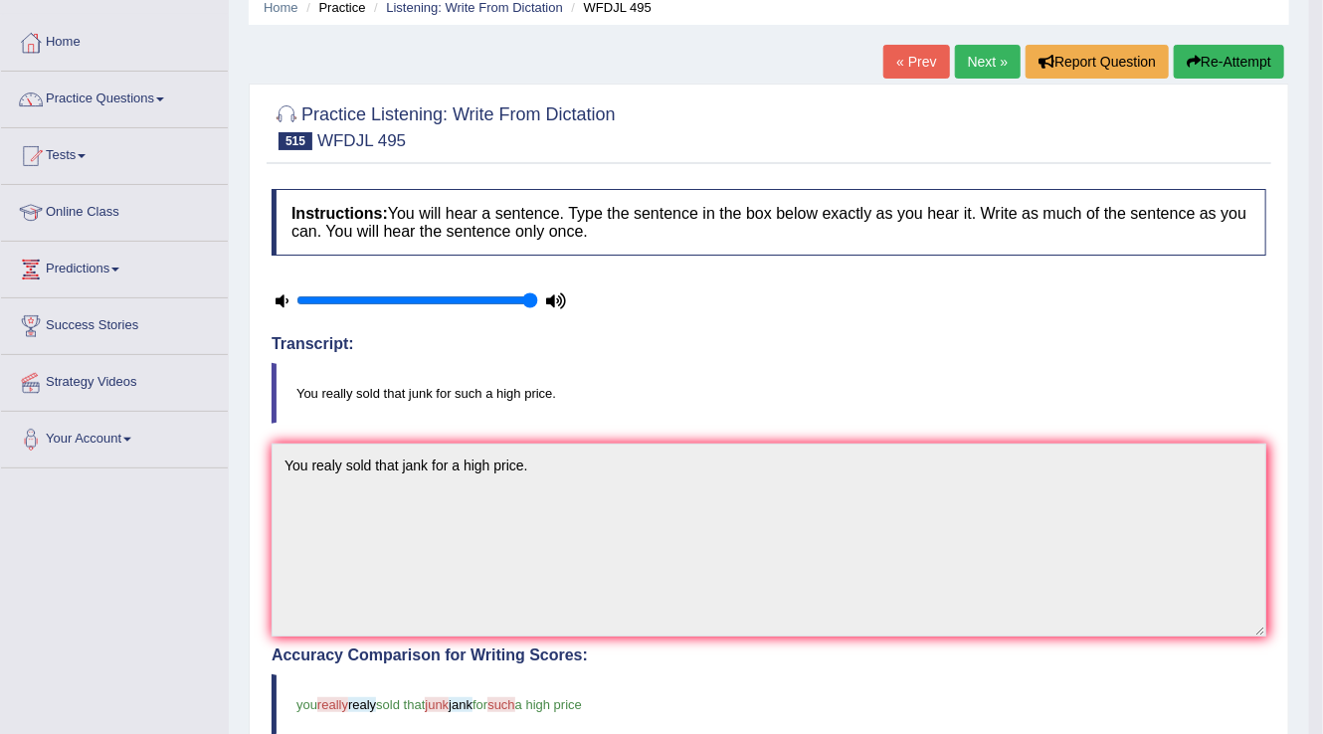
scroll to position [72, 0]
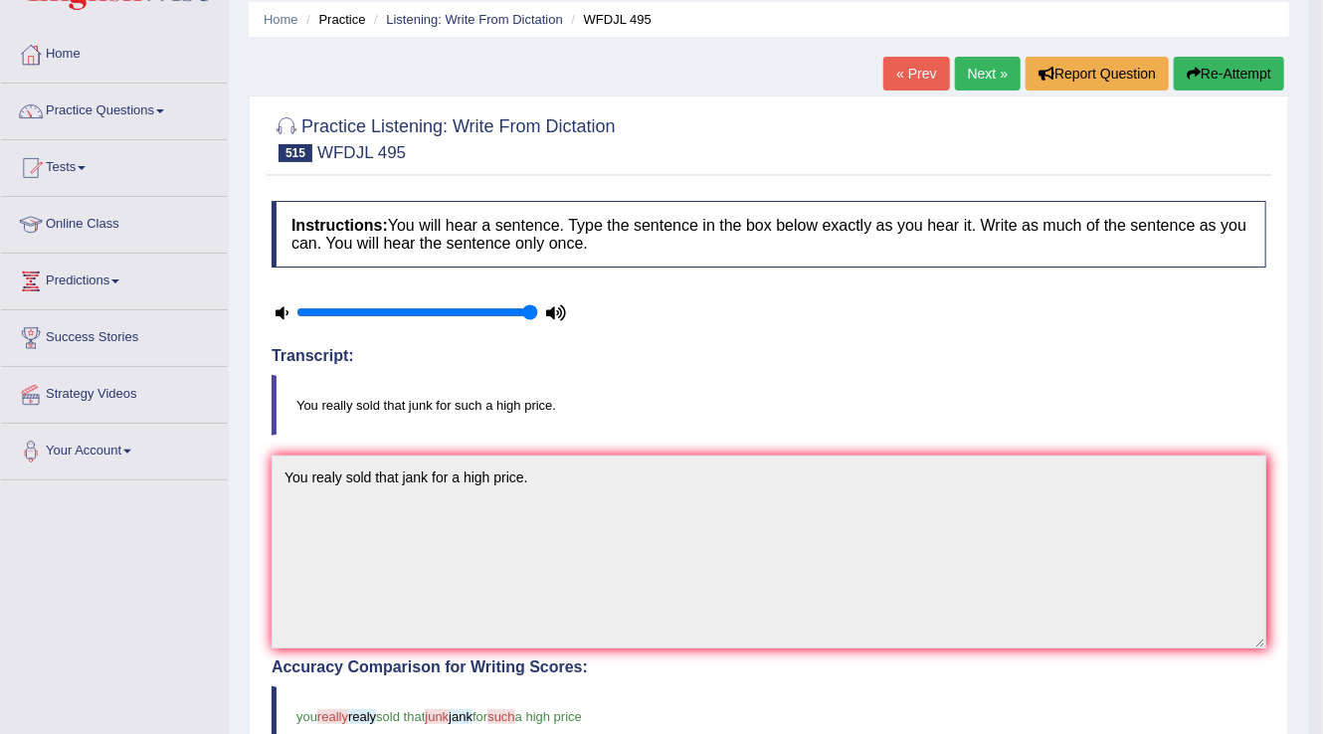
click at [994, 62] on link "Next »" at bounding box center [988, 74] width 66 height 34
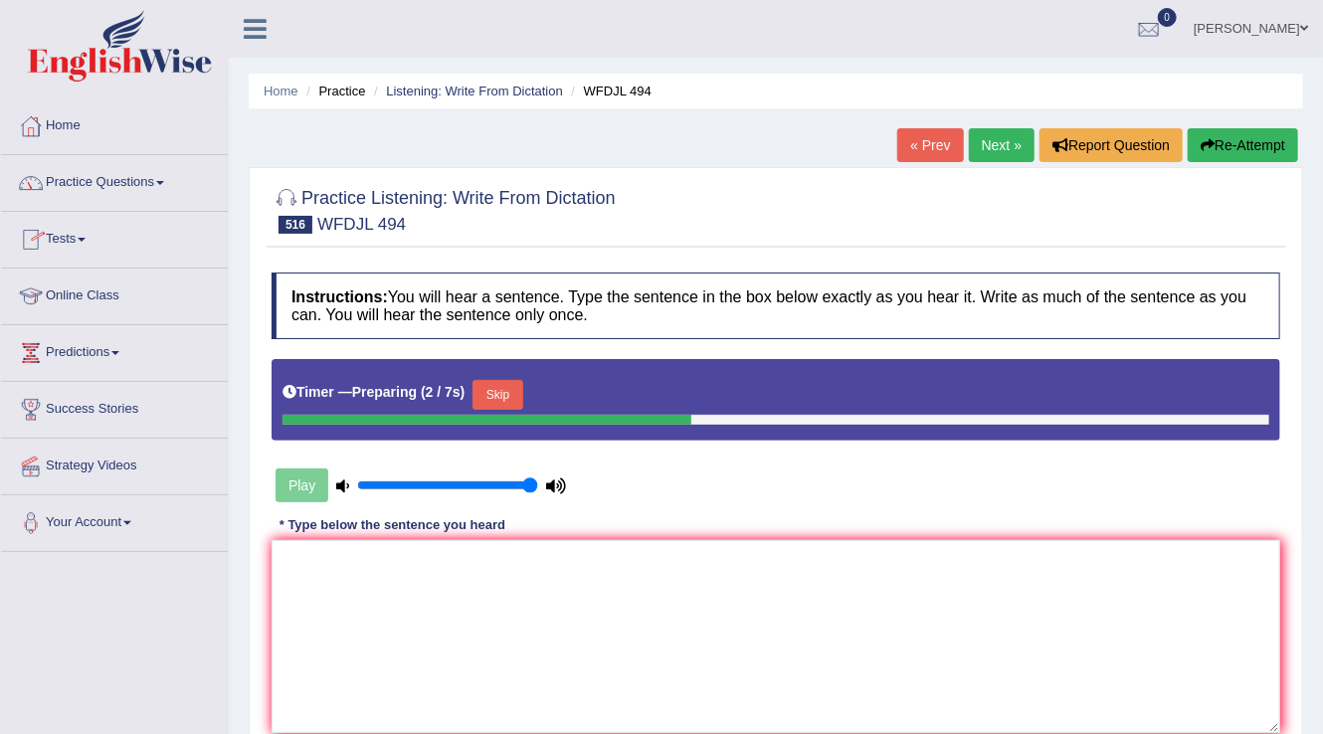
click at [506, 388] on button "Skip" at bounding box center [497, 395] width 50 height 30
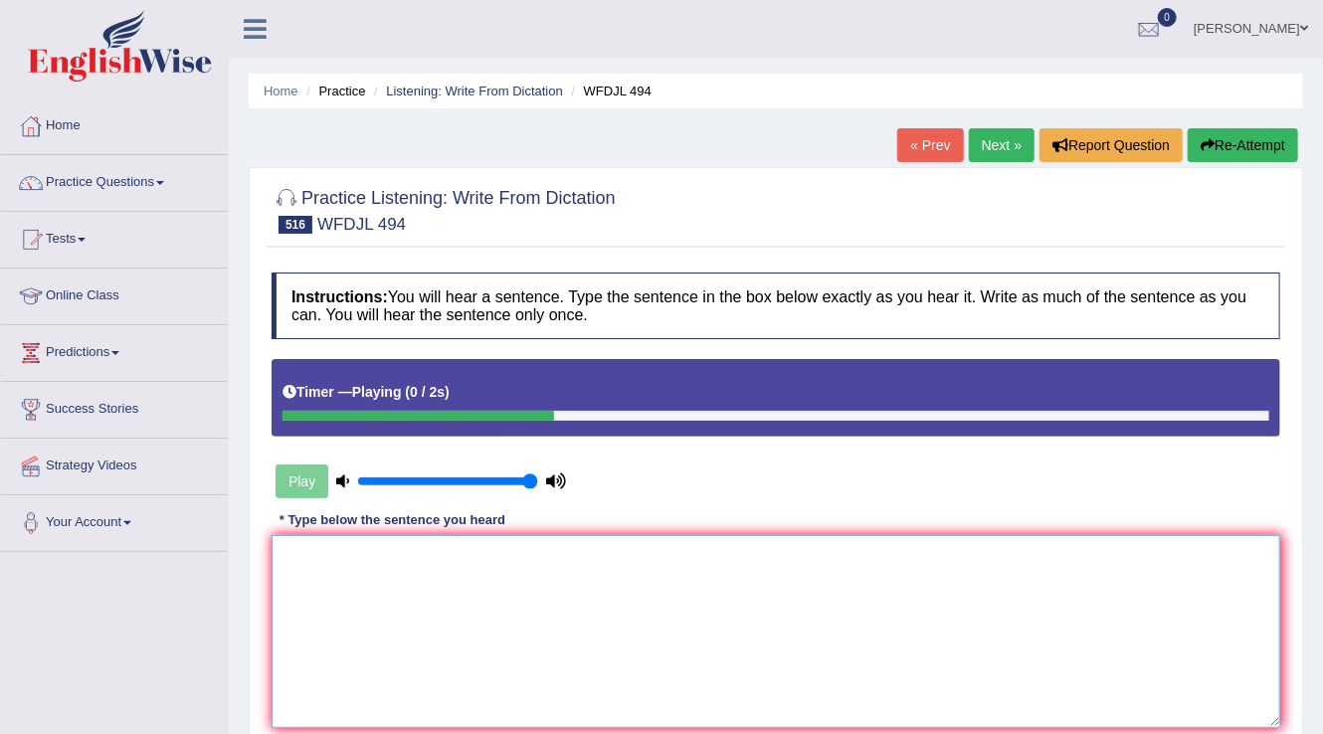
click at [319, 603] on textarea at bounding box center [775, 631] width 1008 height 193
type textarea "There"
click at [1247, 149] on button "Re-Attempt" at bounding box center [1242, 145] width 110 height 34
click at [1250, 147] on button "Re-Attempt" at bounding box center [1242, 145] width 110 height 34
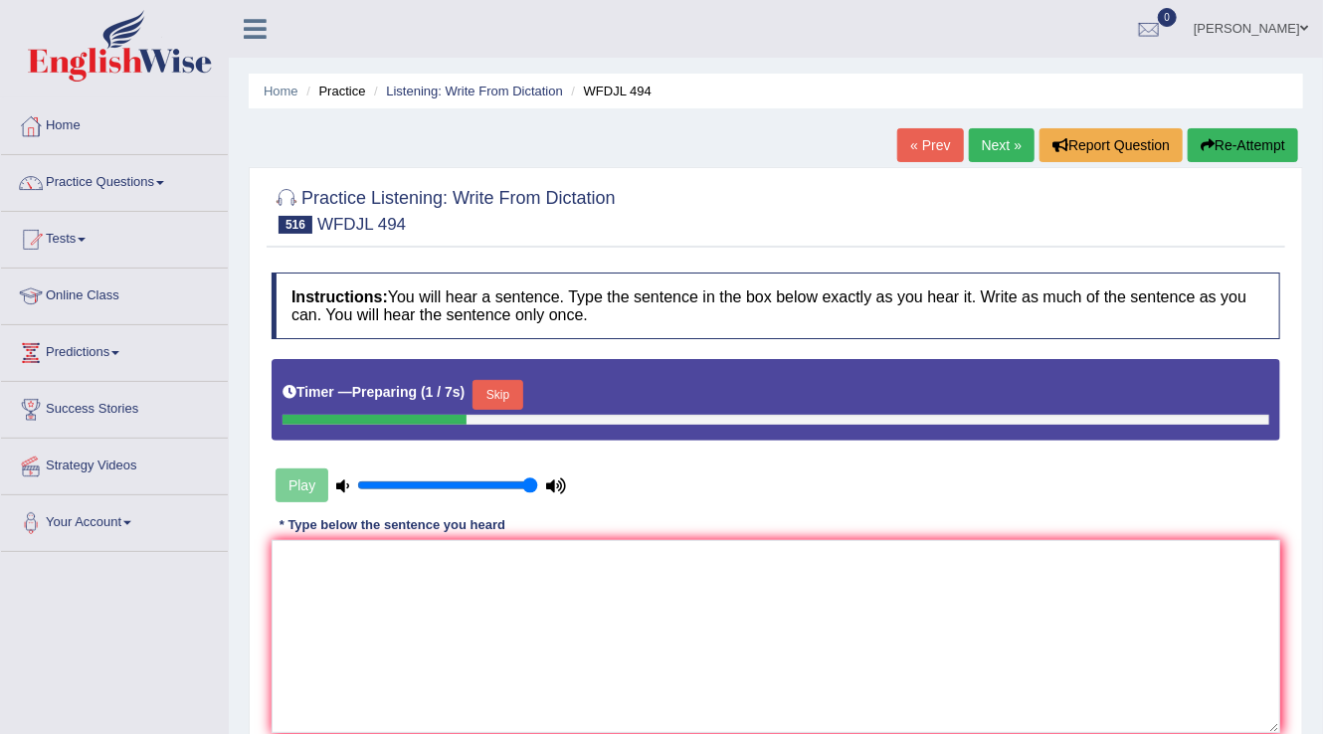
click at [500, 395] on button "Skip" at bounding box center [497, 395] width 50 height 30
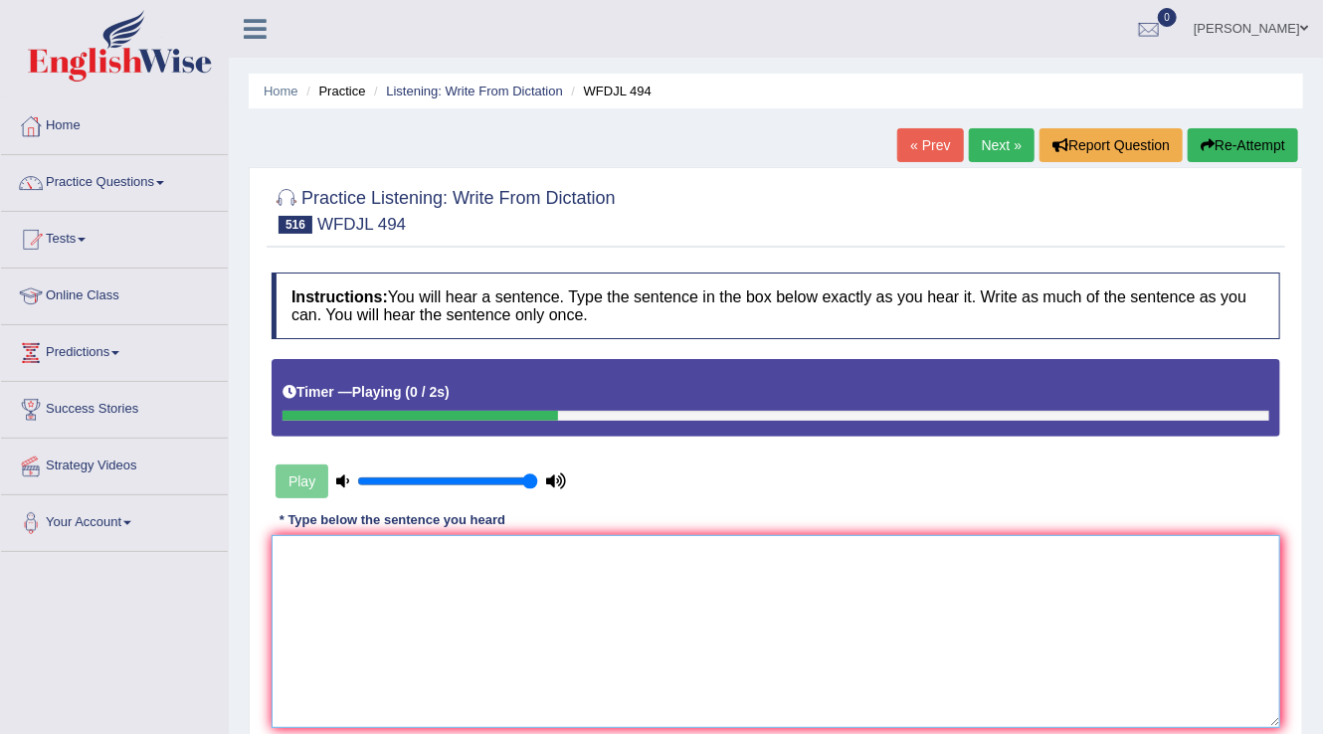
click at [310, 548] on textarea at bounding box center [775, 631] width 1008 height 193
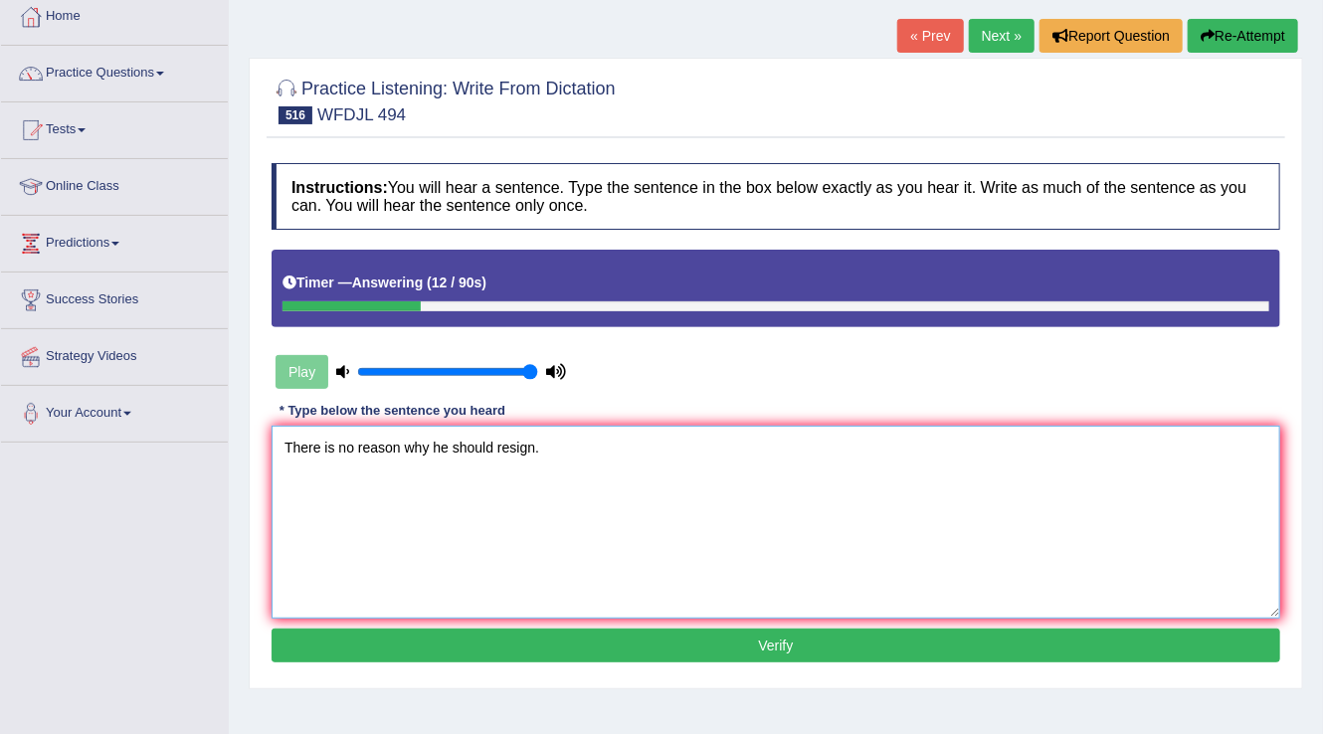
scroll to position [310, 0]
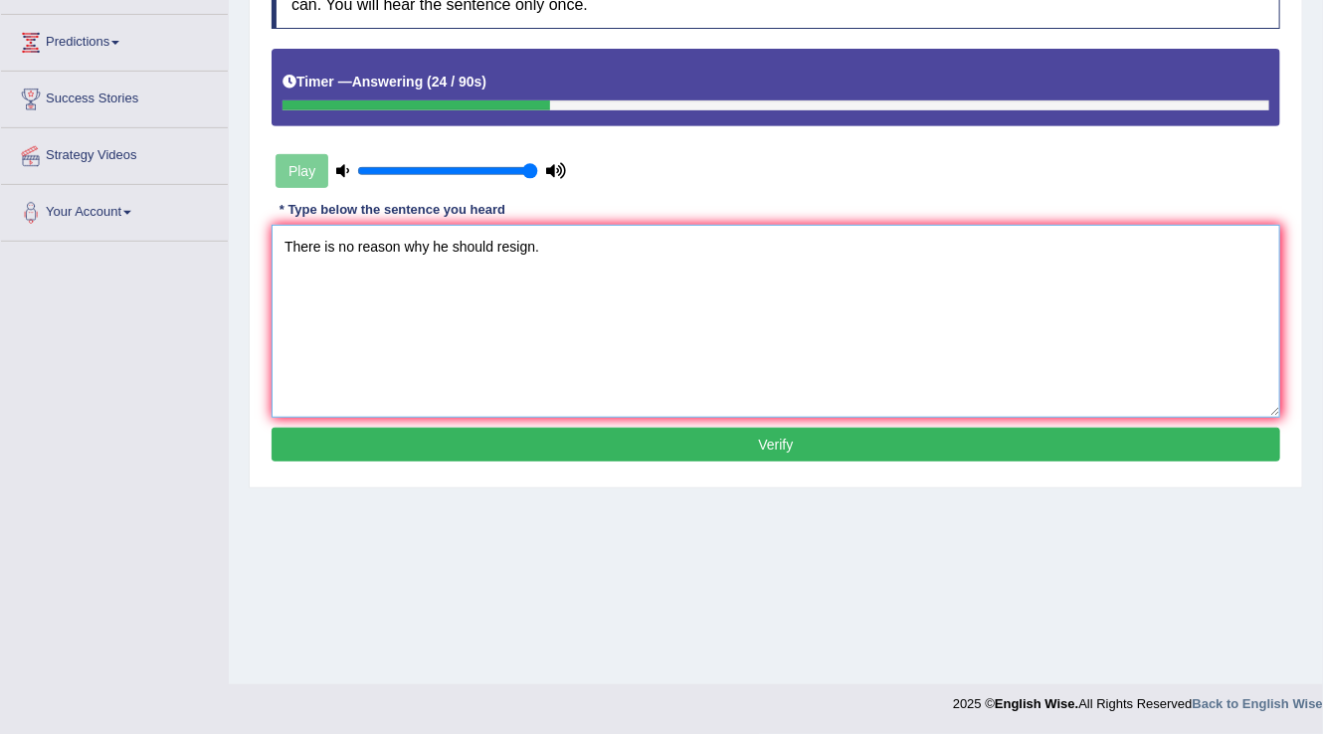
click at [384, 246] on textarea "There is no reason why he should resign." at bounding box center [775, 321] width 1008 height 193
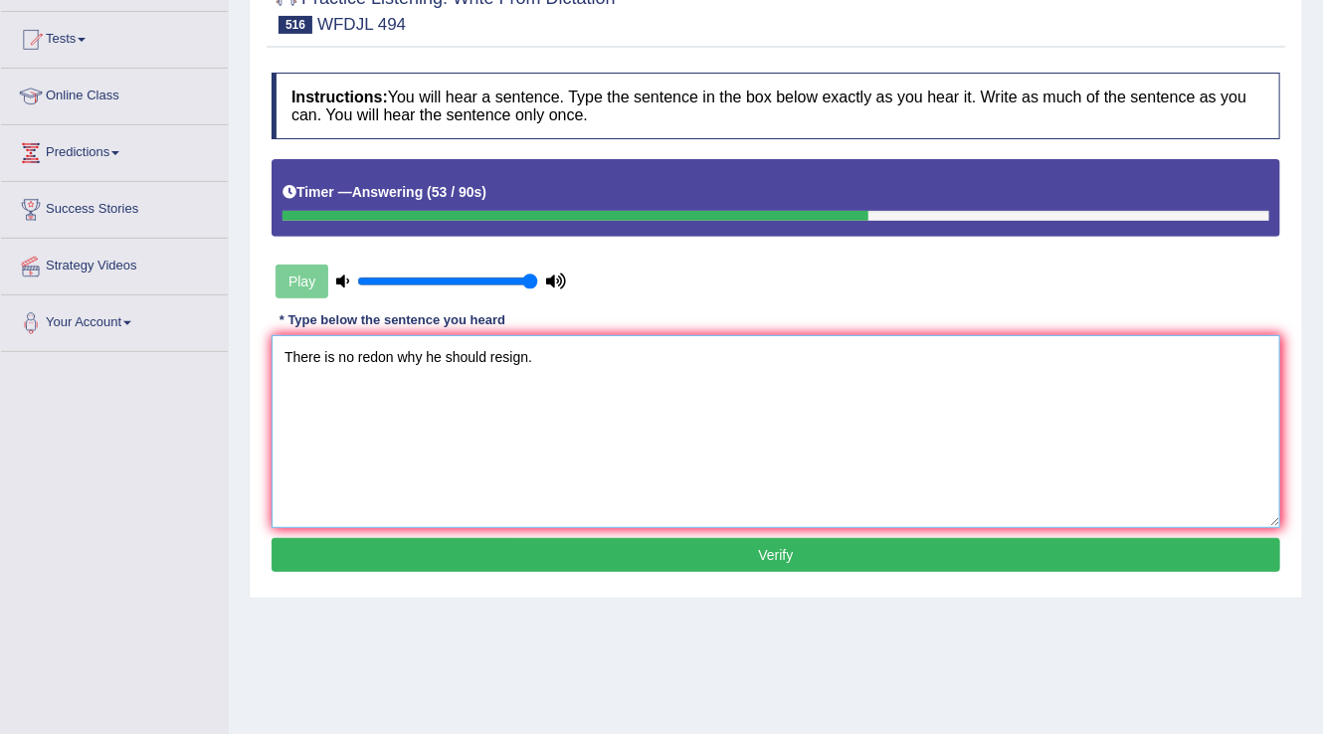
scroll to position [72, 0]
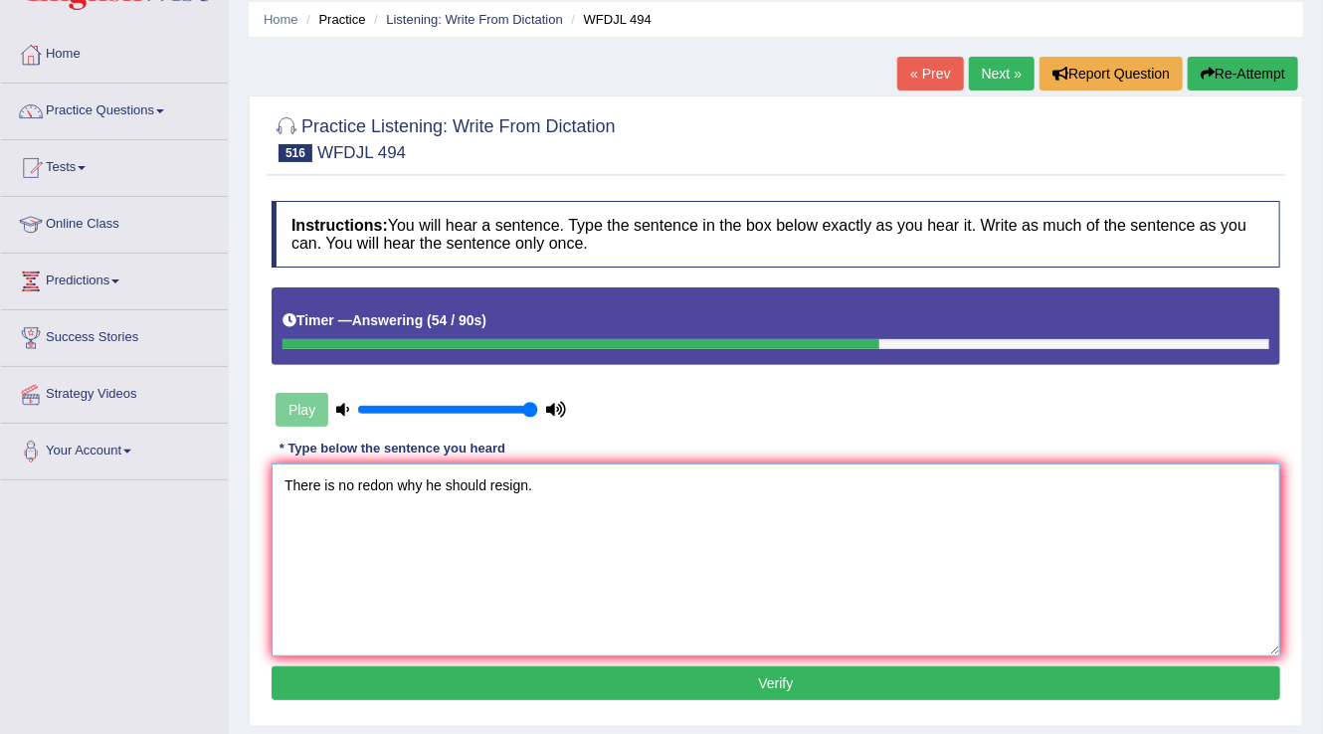
type textarea "There is no redon why he should resign."
click at [1221, 80] on button "Re-Attempt" at bounding box center [1242, 74] width 110 height 34
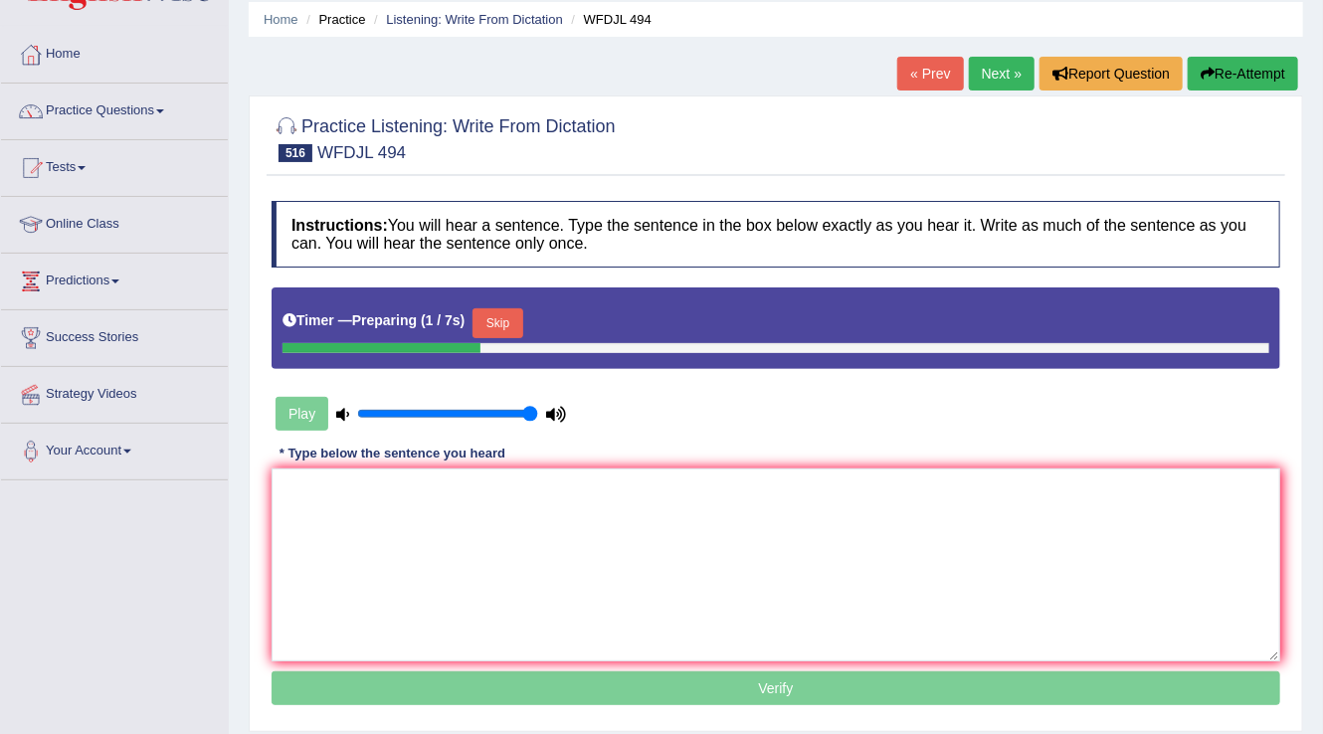
click at [509, 327] on button "Skip" at bounding box center [497, 323] width 50 height 30
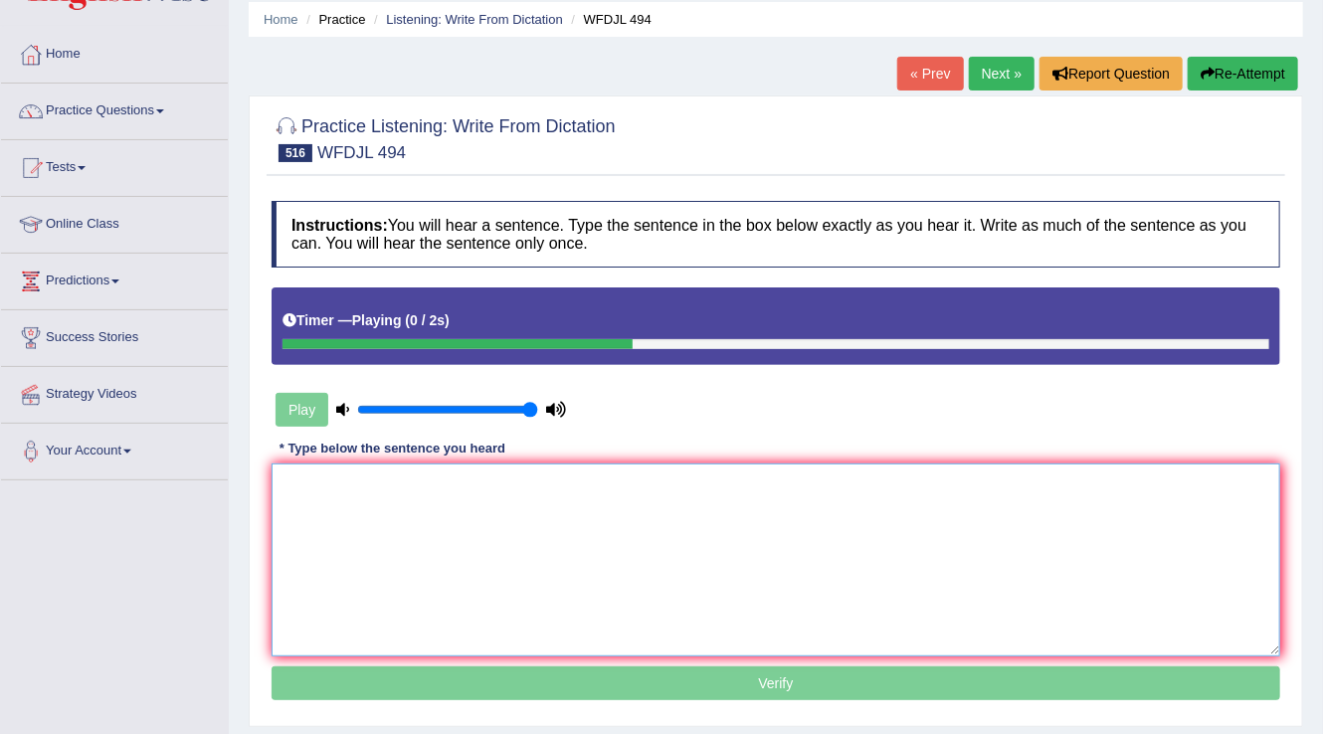
click at [364, 527] on textarea at bounding box center [775, 559] width 1008 height 193
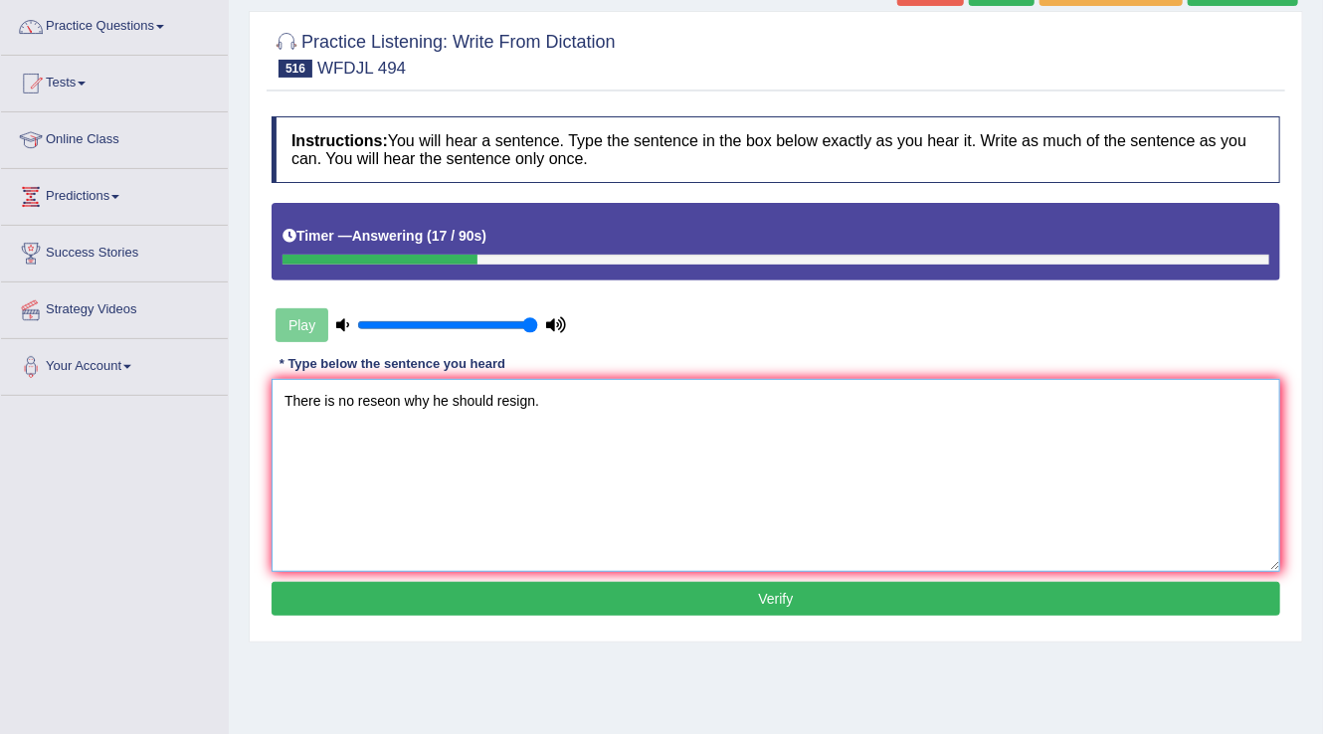
scroll to position [231, 0]
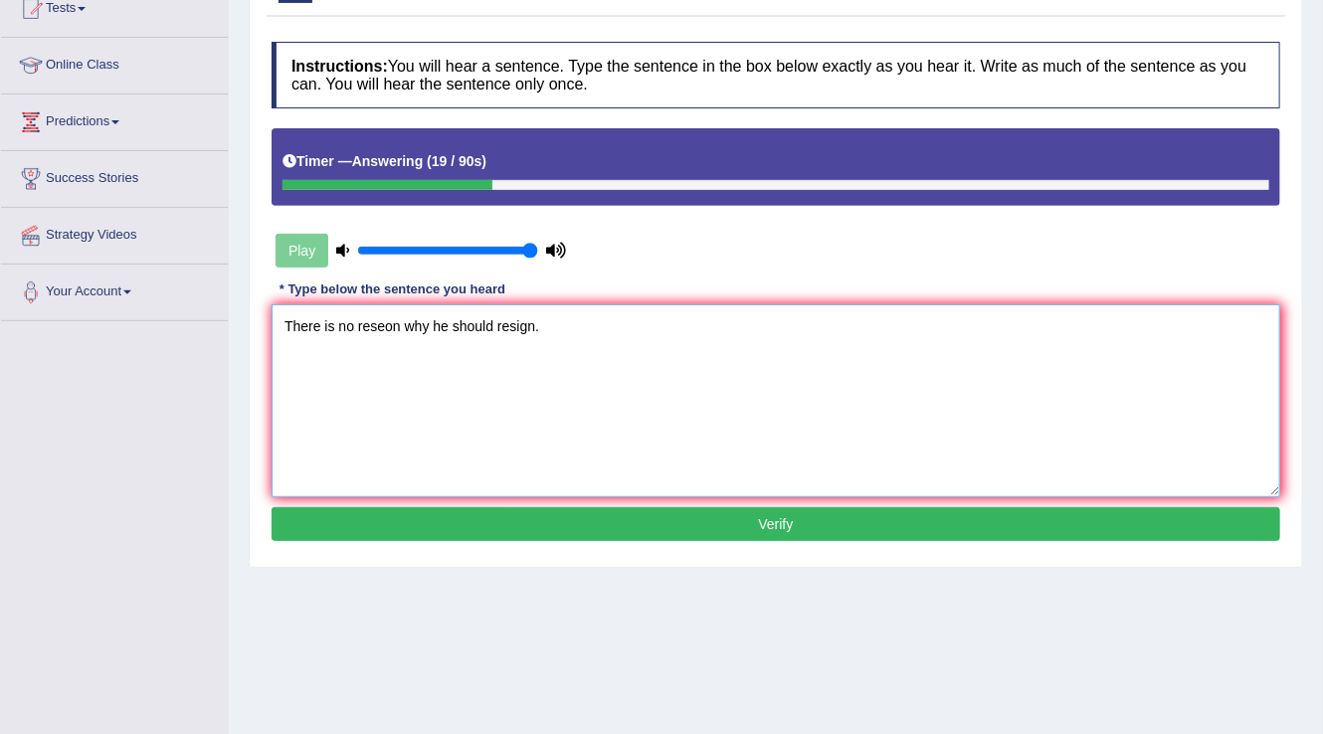
type textarea "There is no reseon why he should resign."
click at [804, 523] on button "Verify" at bounding box center [775, 524] width 1008 height 34
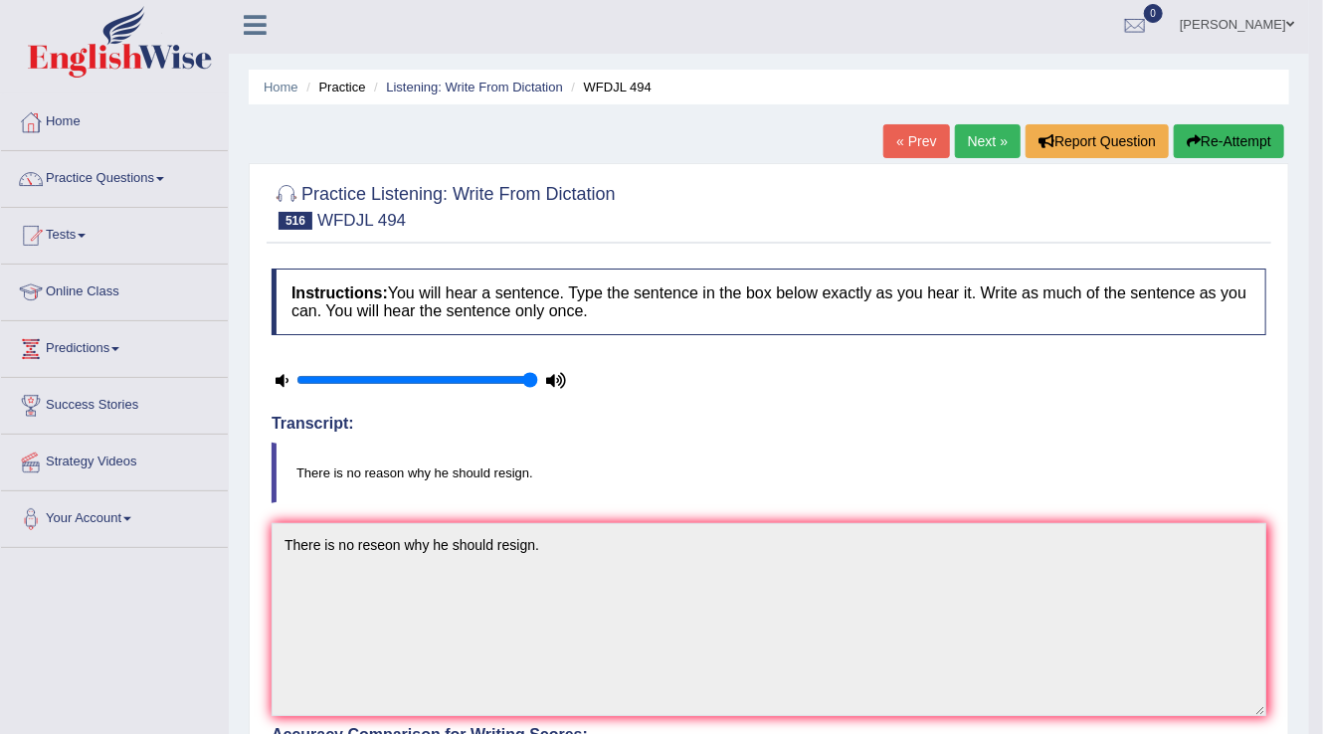
scroll to position [0, 0]
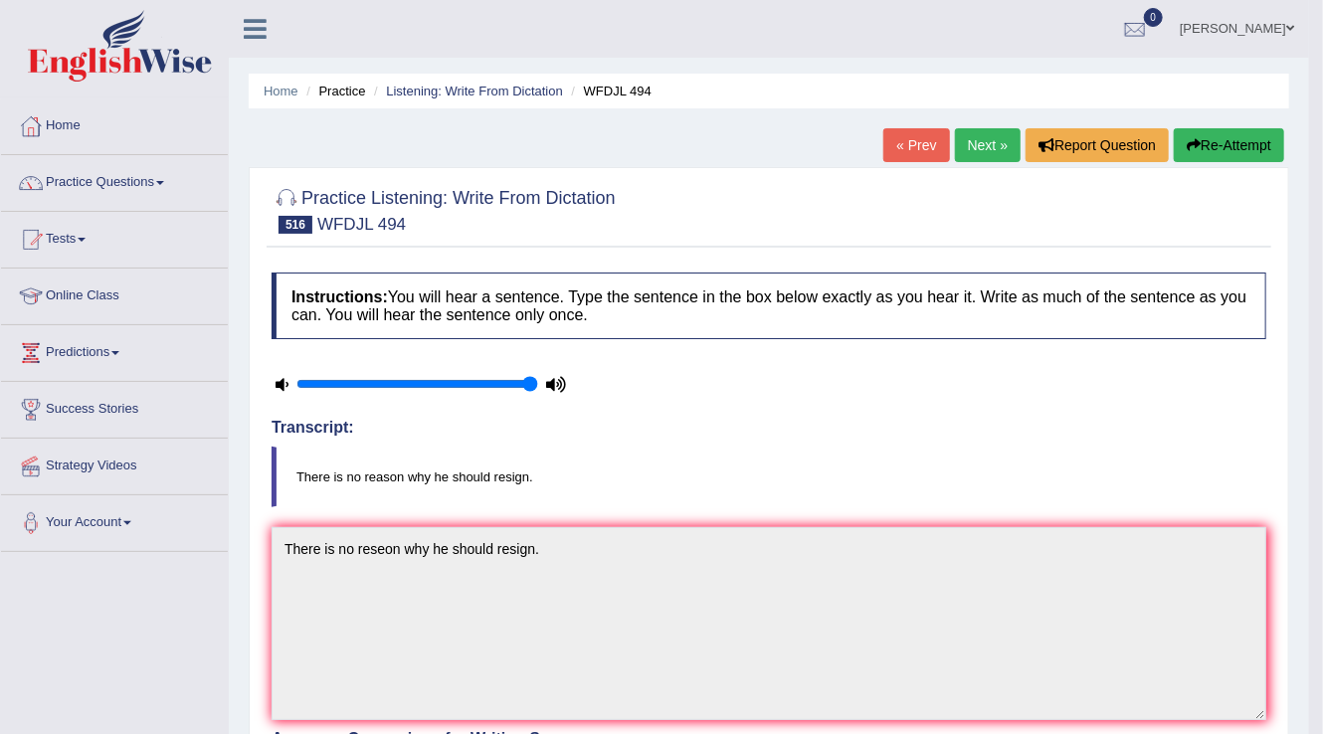
click at [972, 146] on link "Next »" at bounding box center [988, 145] width 66 height 34
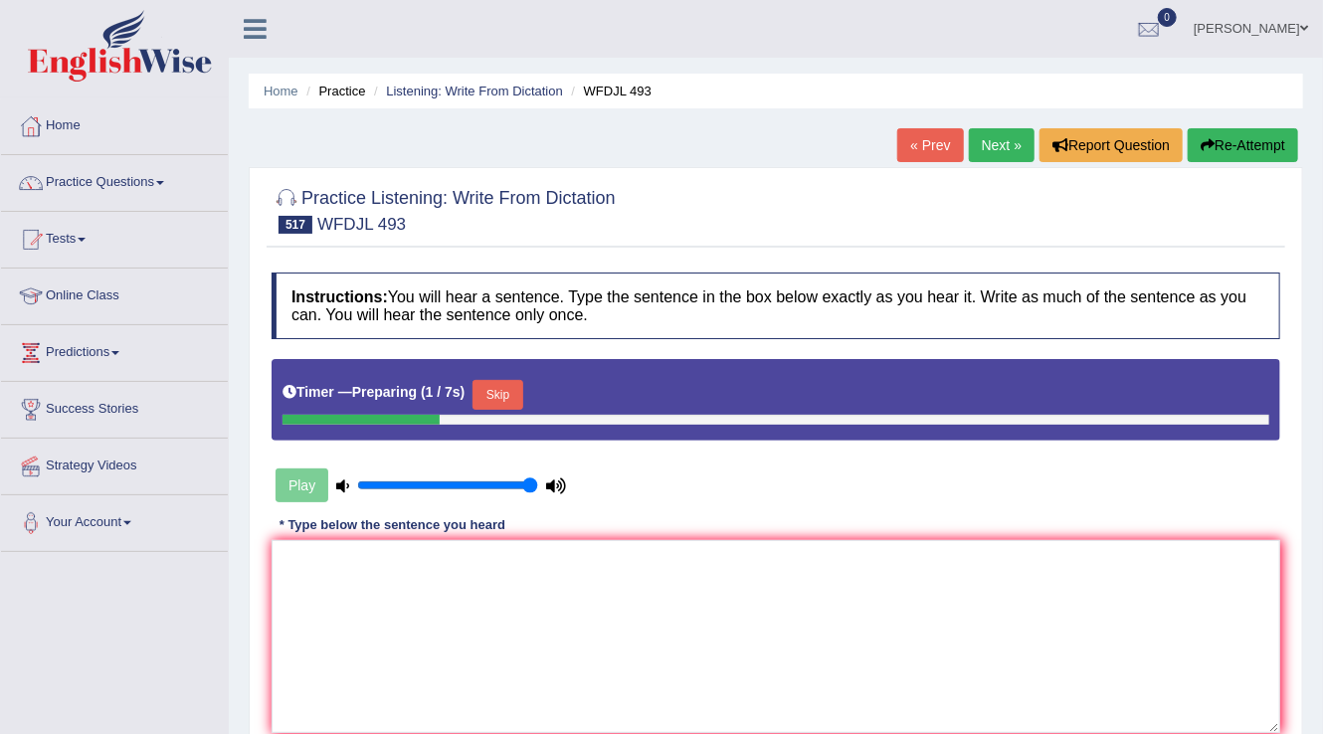
click at [509, 388] on button "Skip" at bounding box center [497, 395] width 50 height 30
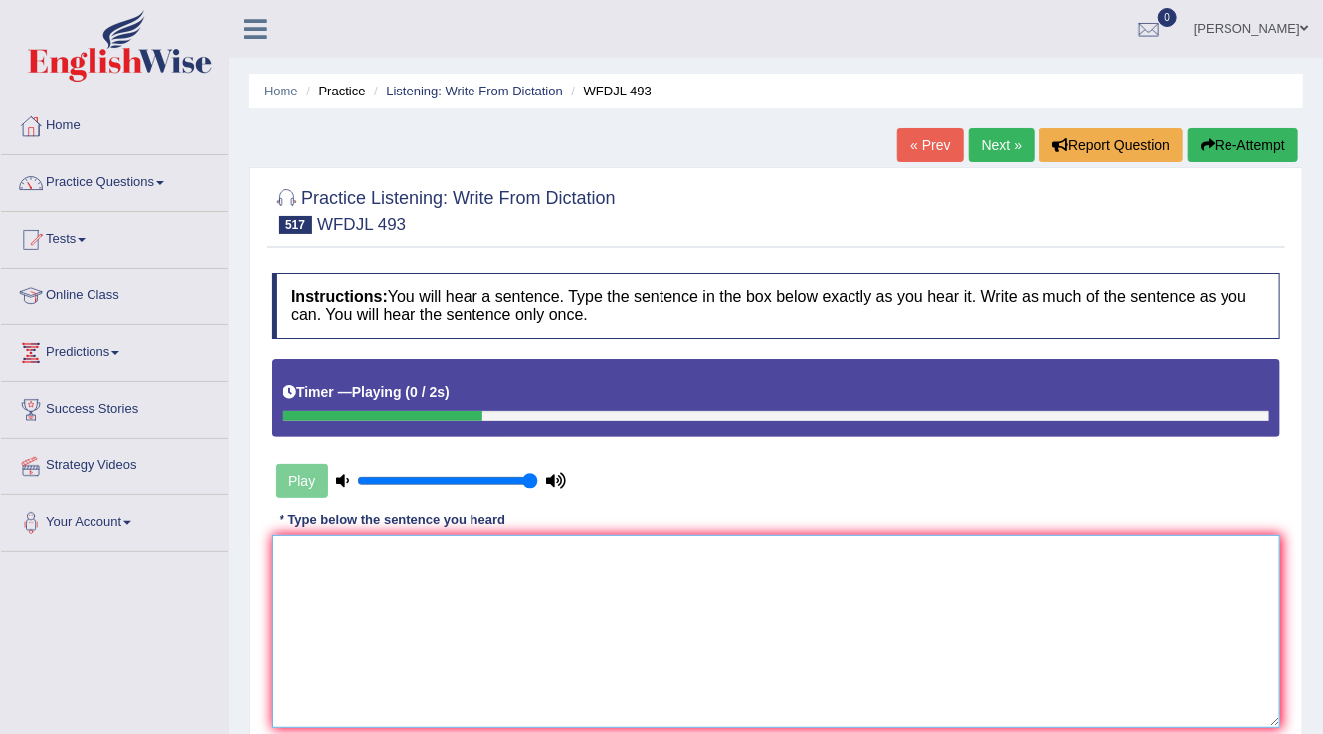
click at [348, 581] on textarea at bounding box center [775, 631] width 1008 height 193
click at [420, 553] on textarea "Lightining is usually followed by fonder." at bounding box center [775, 631] width 1008 height 193
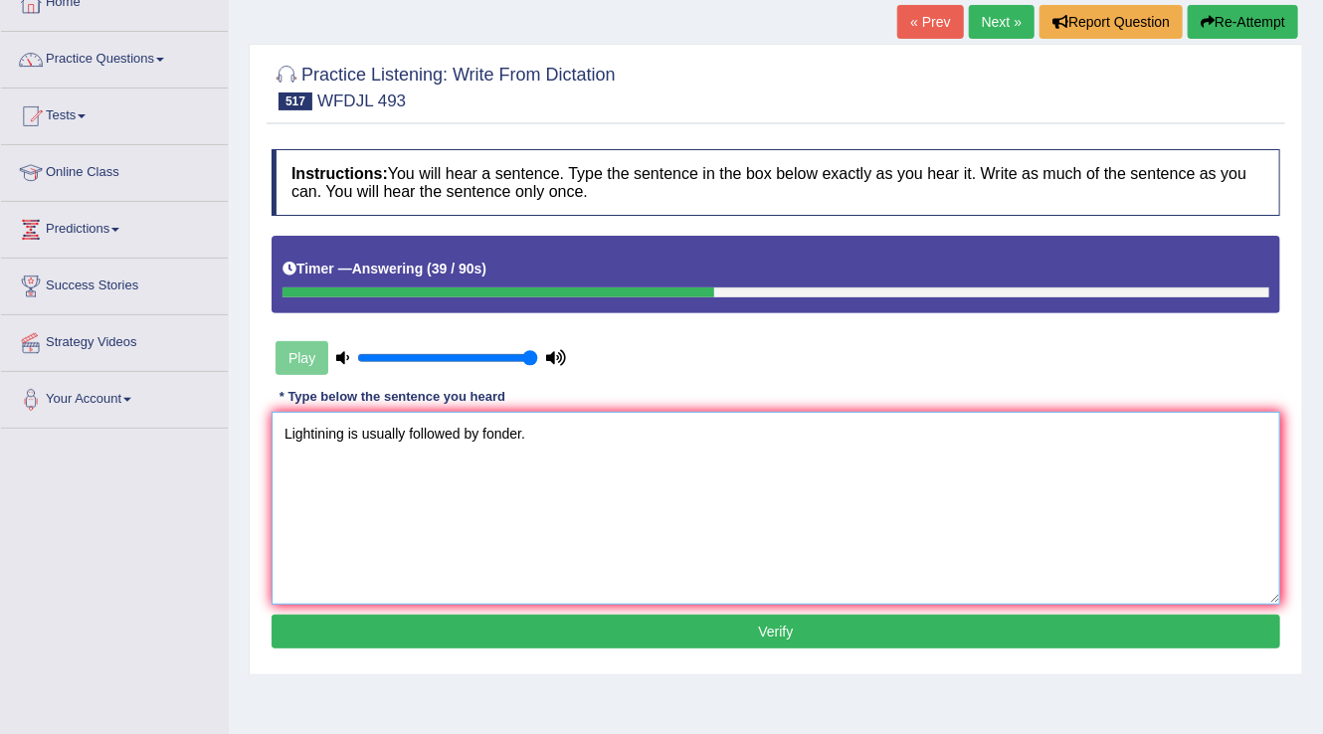
scroll to position [239, 0]
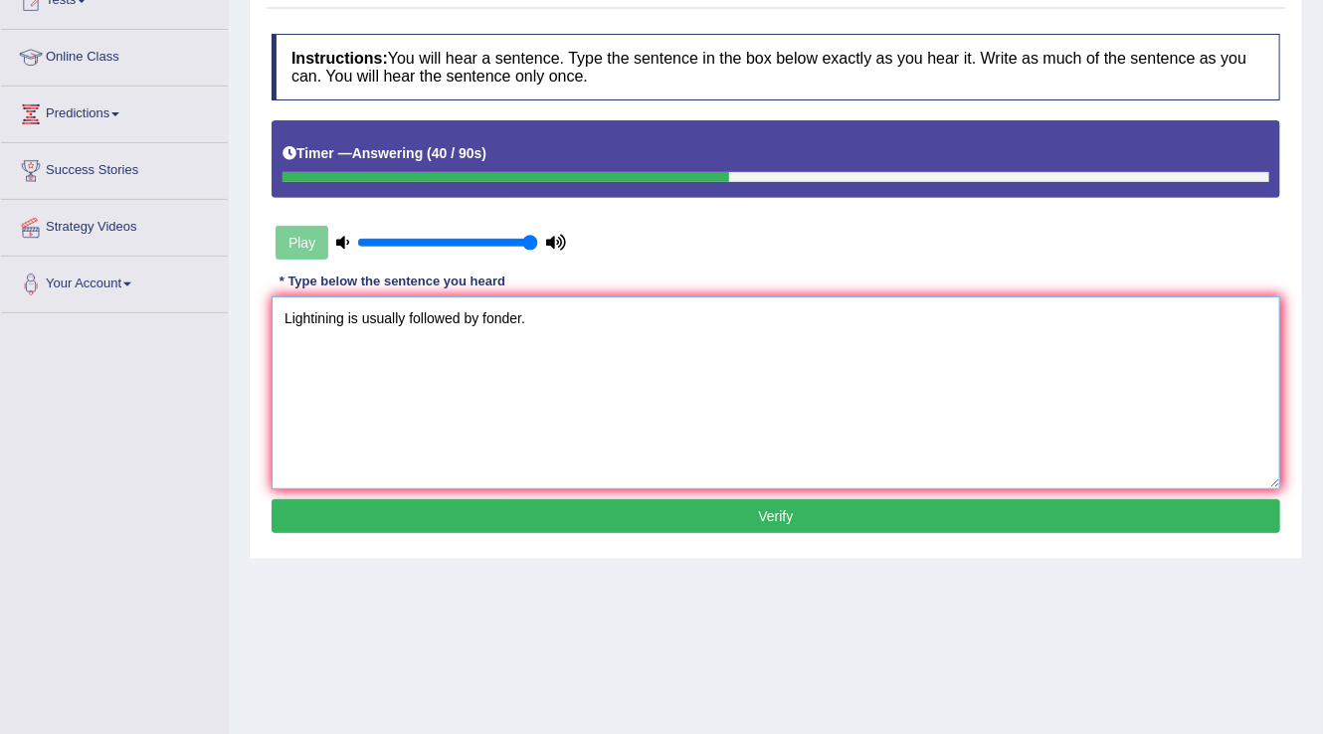
type textarea "Lightining is usually followed by fonder."
click at [776, 518] on button "Verify" at bounding box center [775, 516] width 1008 height 34
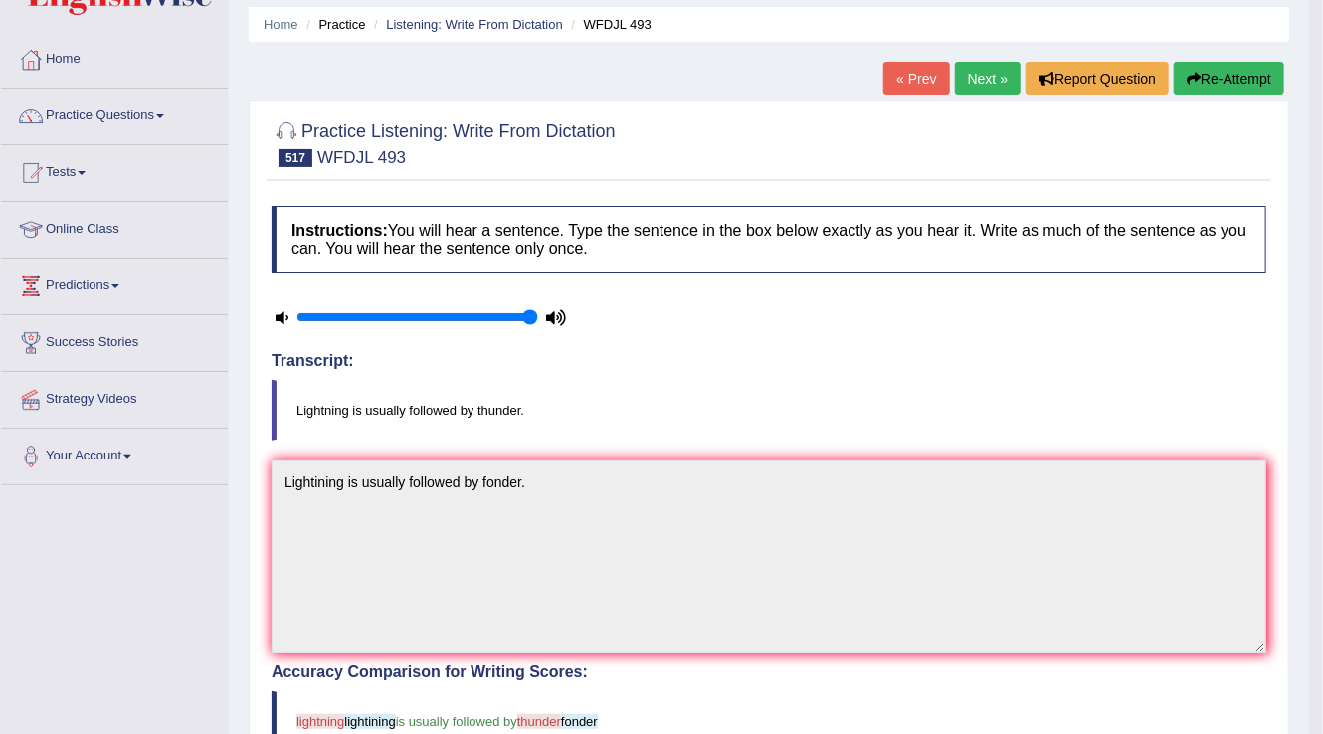
scroll to position [0, 0]
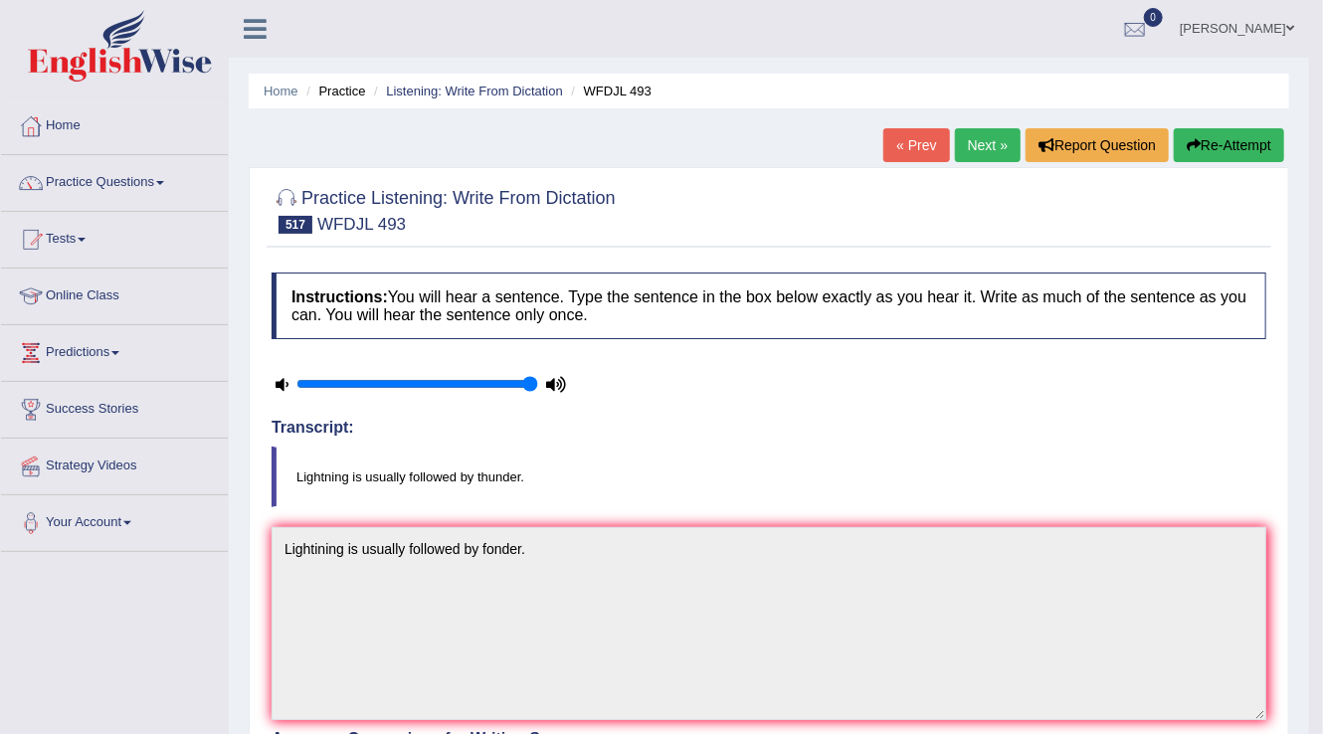
click at [975, 155] on link "Next »" at bounding box center [988, 145] width 66 height 34
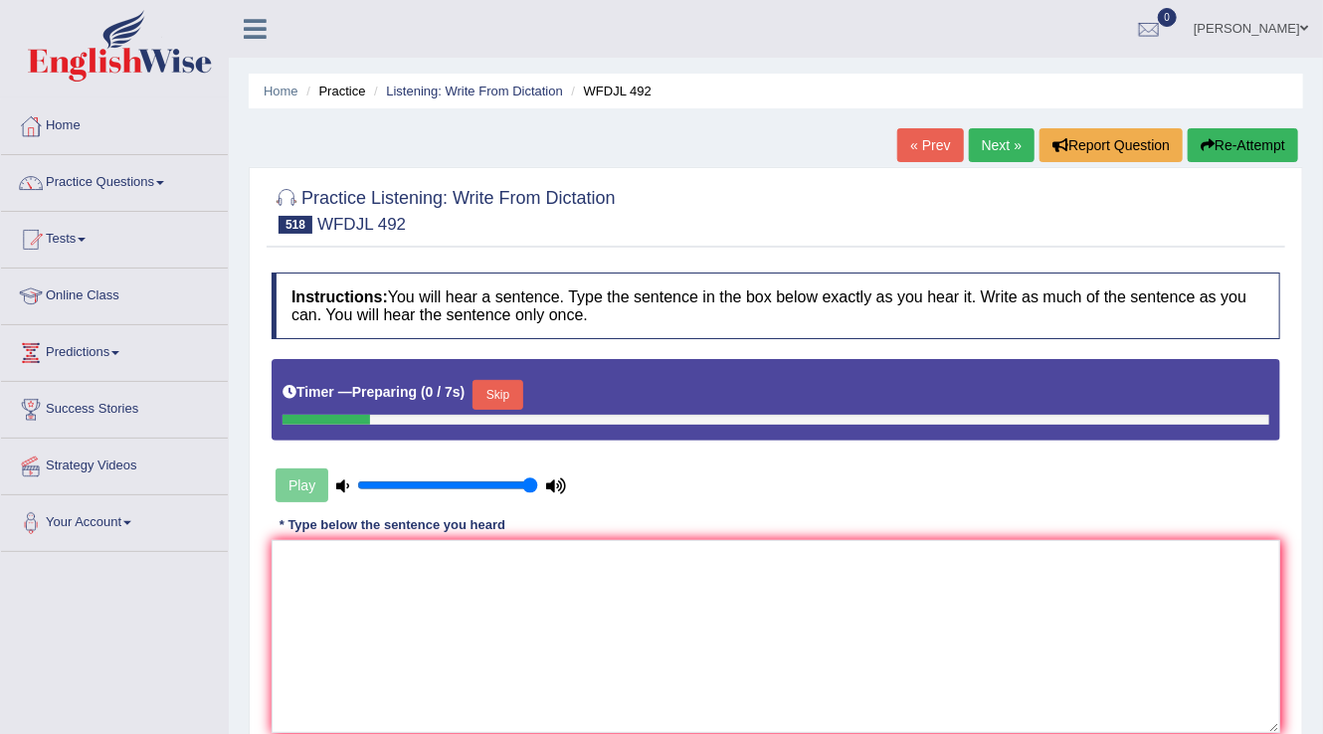
click at [522, 400] on button "Skip" at bounding box center [497, 395] width 50 height 30
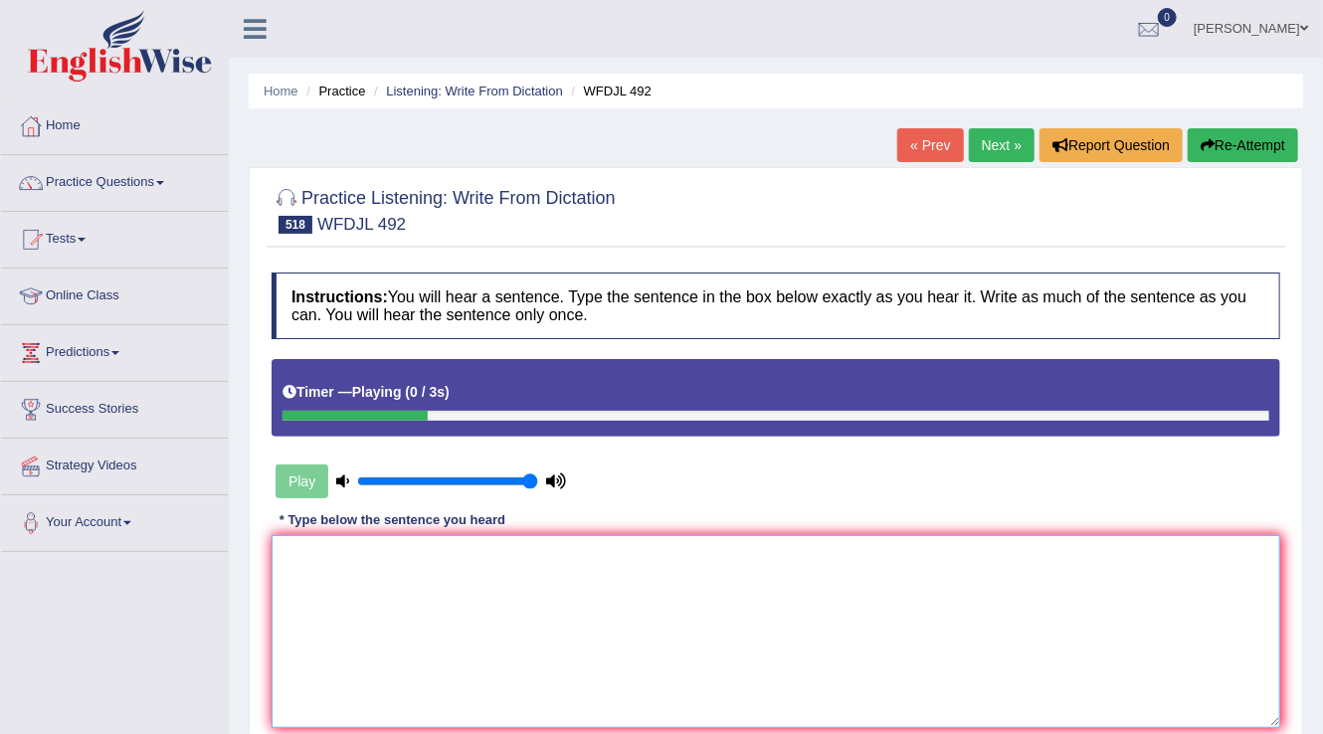
click at [331, 593] on textarea at bounding box center [775, 631] width 1008 height 193
click at [326, 554] on textarea "Our perents lives right the street from [GEOGRAPHIC_DATA]." at bounding box center [775, 631] width 1008 height 193
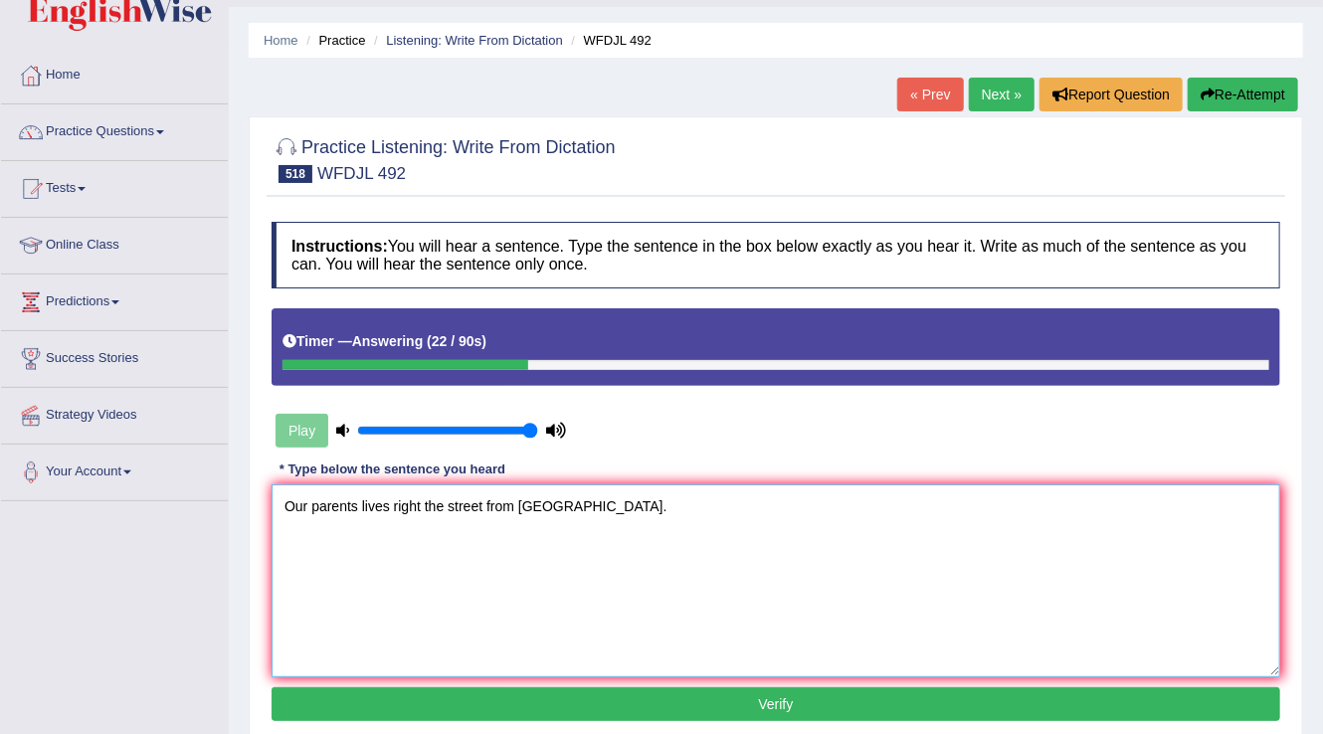
scroll to position [80, 0]
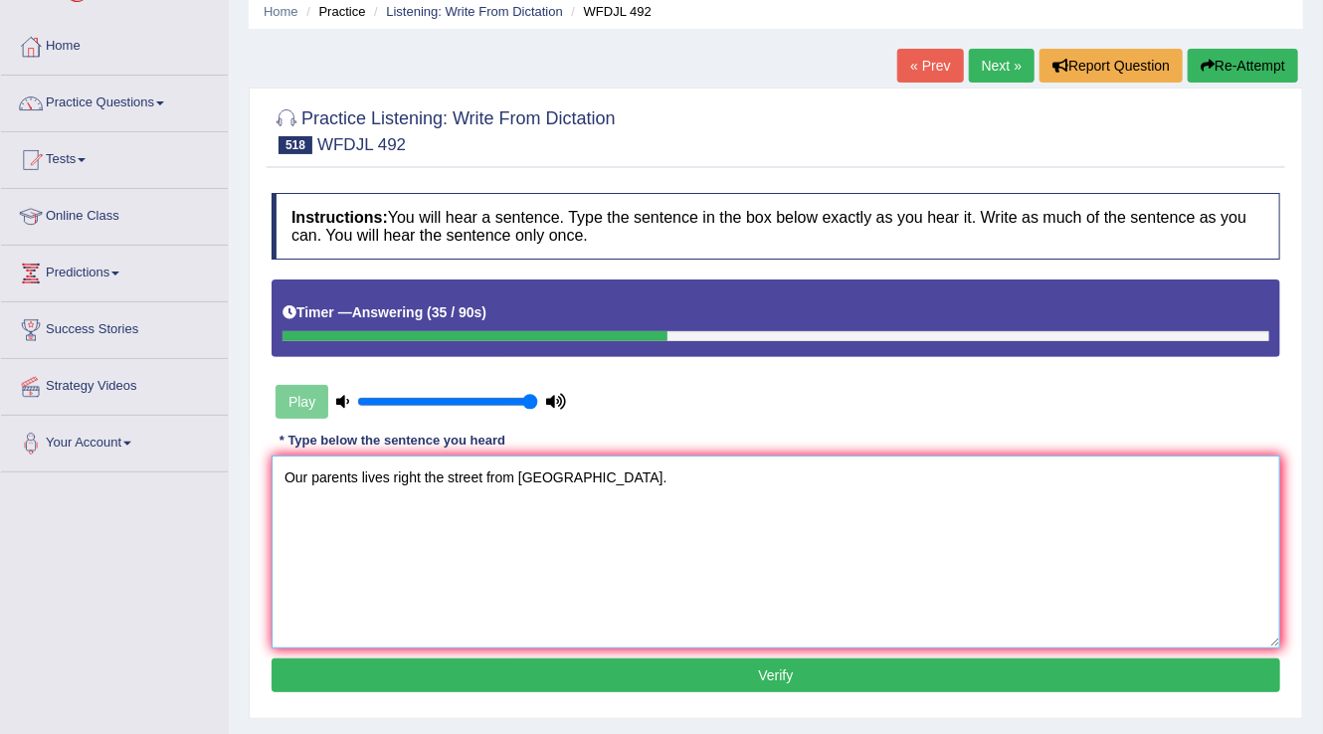
click at [387, 469] on textarea "Our parents lives right the street from [GEOGRAPHIC_DATA]." at bounding box center [775, 551] width 1008 height 193
click at [748, 585] on textarea "Our parents lives close right the street from [GEOGRAPHIC_DATA]." at bounding box center [775, 551] width 1008 height 193
type textarea "Our parents lives close right the street from [GEOGRAPHIC_DATA]."
click at [773, 671] on button "Verify" at bounding box center [775, 675] width 1008 height 34
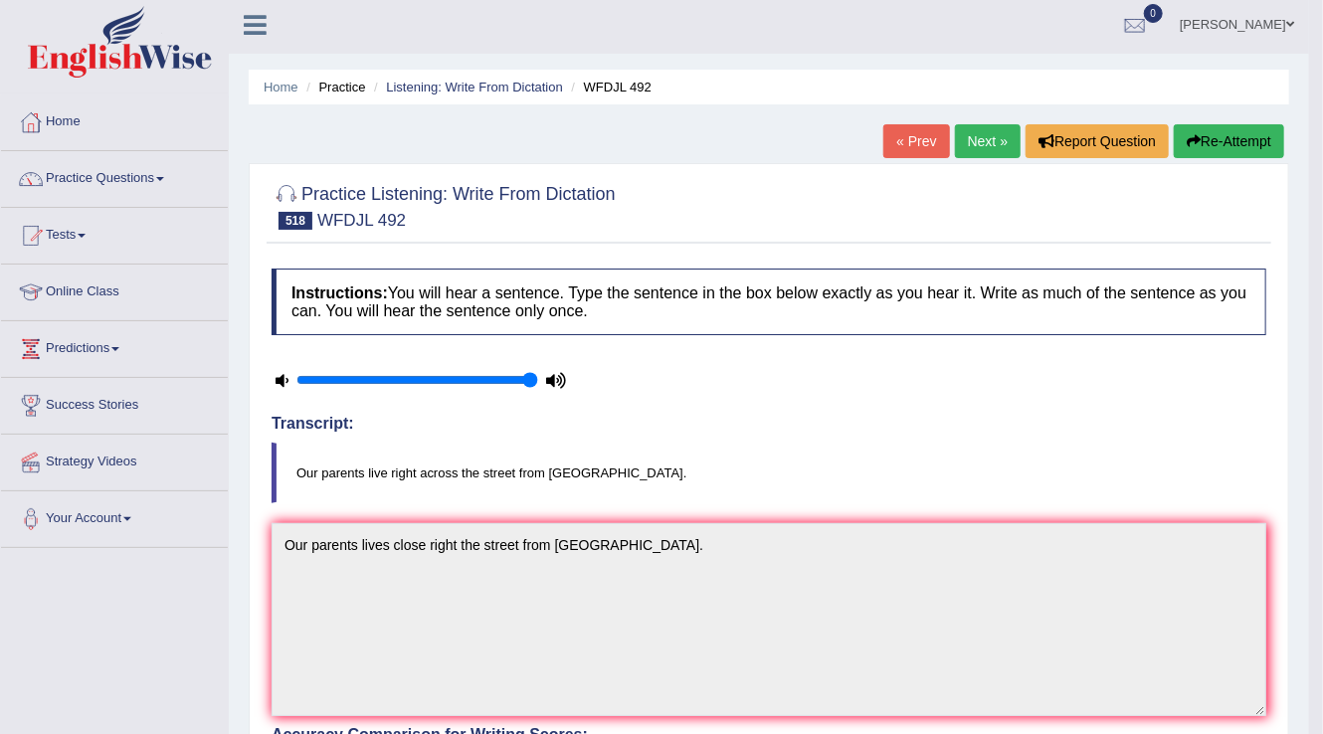
scroll to position [0, 0]
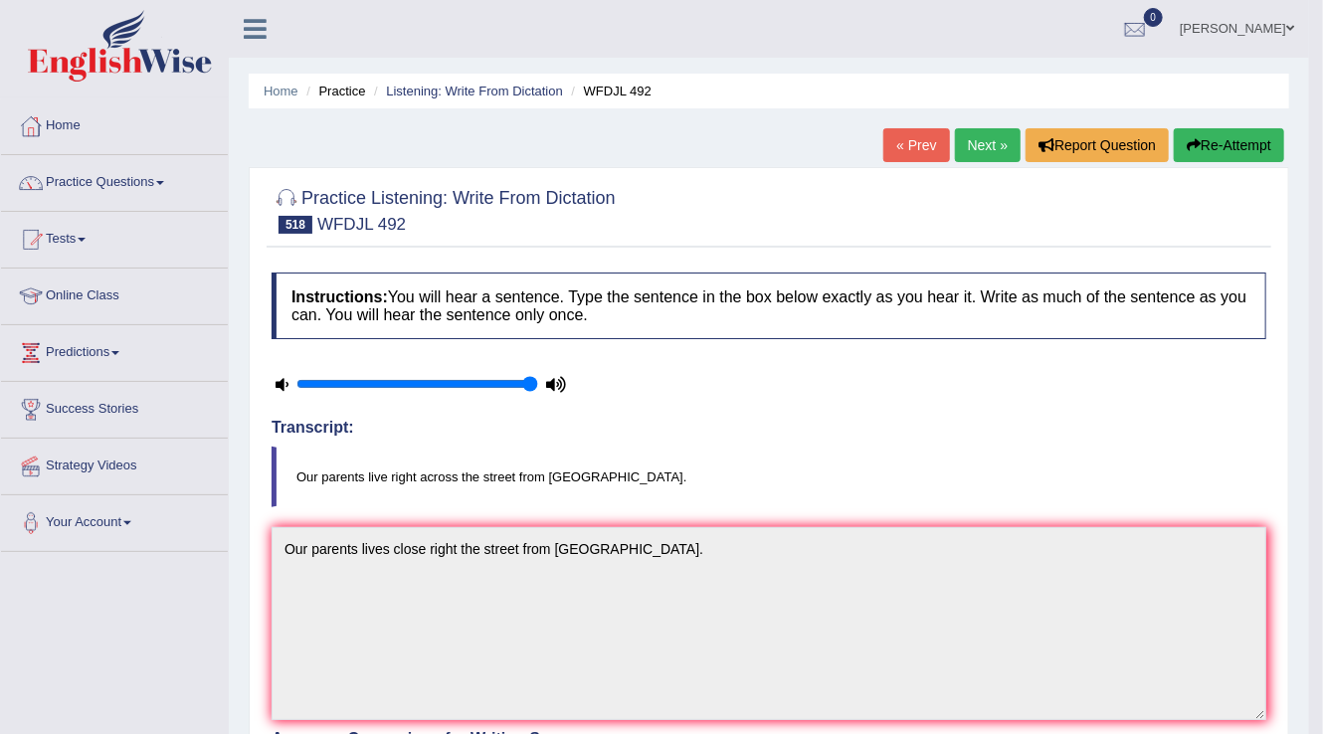
click at [979, 137] on link "Next »" at bounding box center [988, 145] width 66 height 34
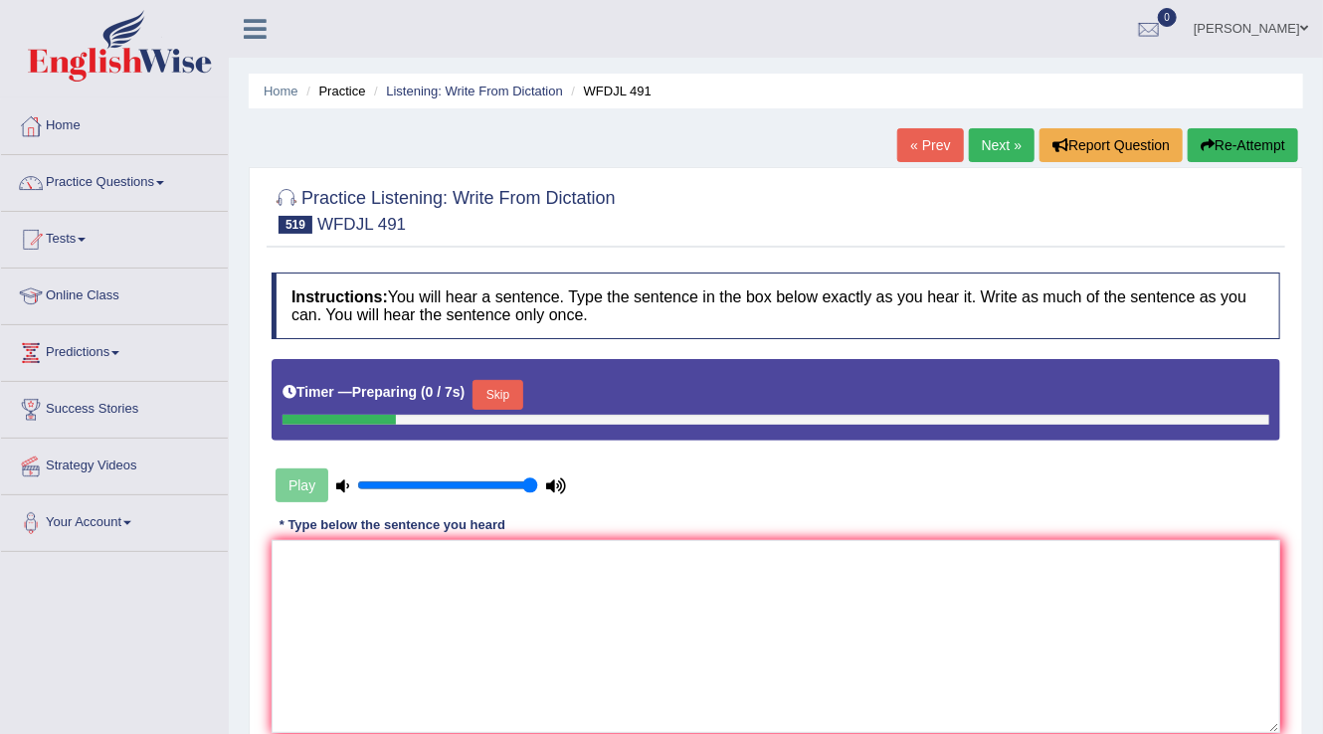
click at [511, 394] on button "Skip" at bounding box center [497, 395] width 50 height 30
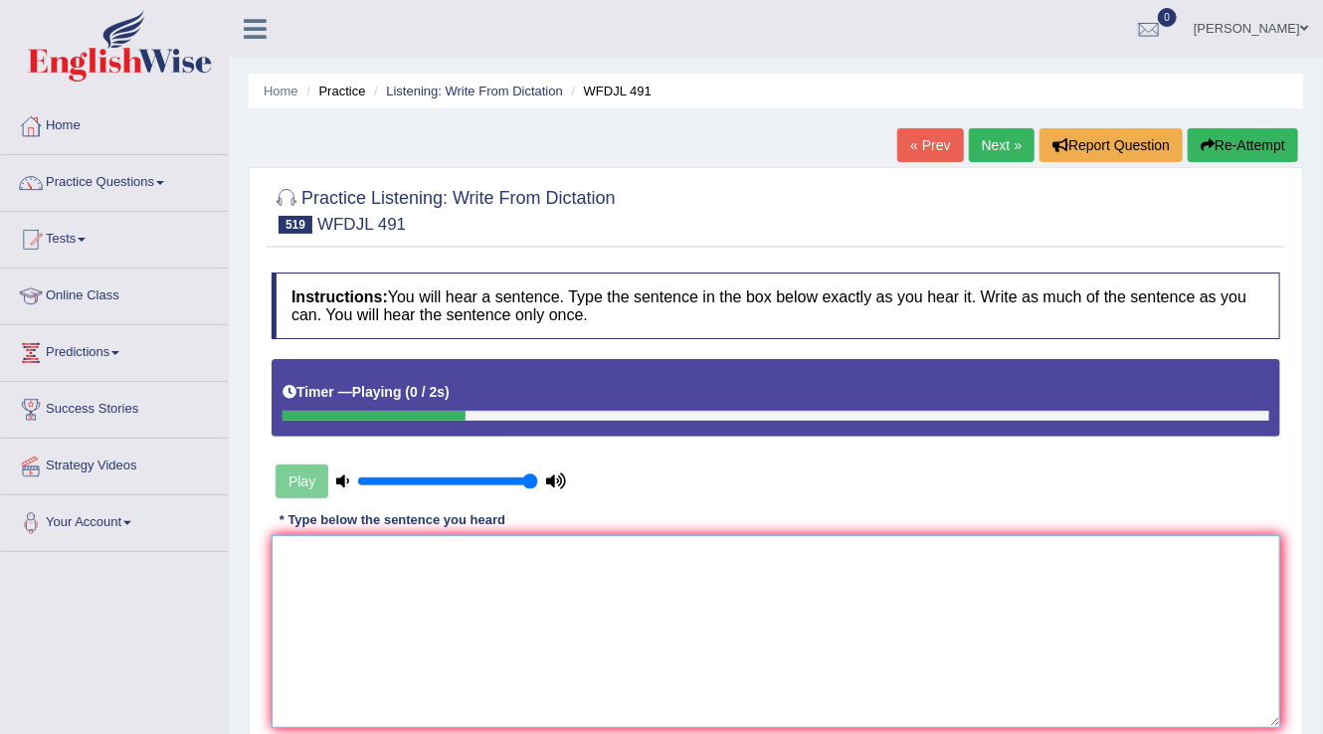
click at [298, 558] on textarea at bounding box center [775, 631] width 1008 height 193
click at [322, 548] on textarea "Nomater where i go i got lost." at bounding box center [775, 631] width 1008 height 193
click at [303, 554] on textarea "Nomatter where i go i got lost." at bounding box center [775, 631] width 1008 height 193
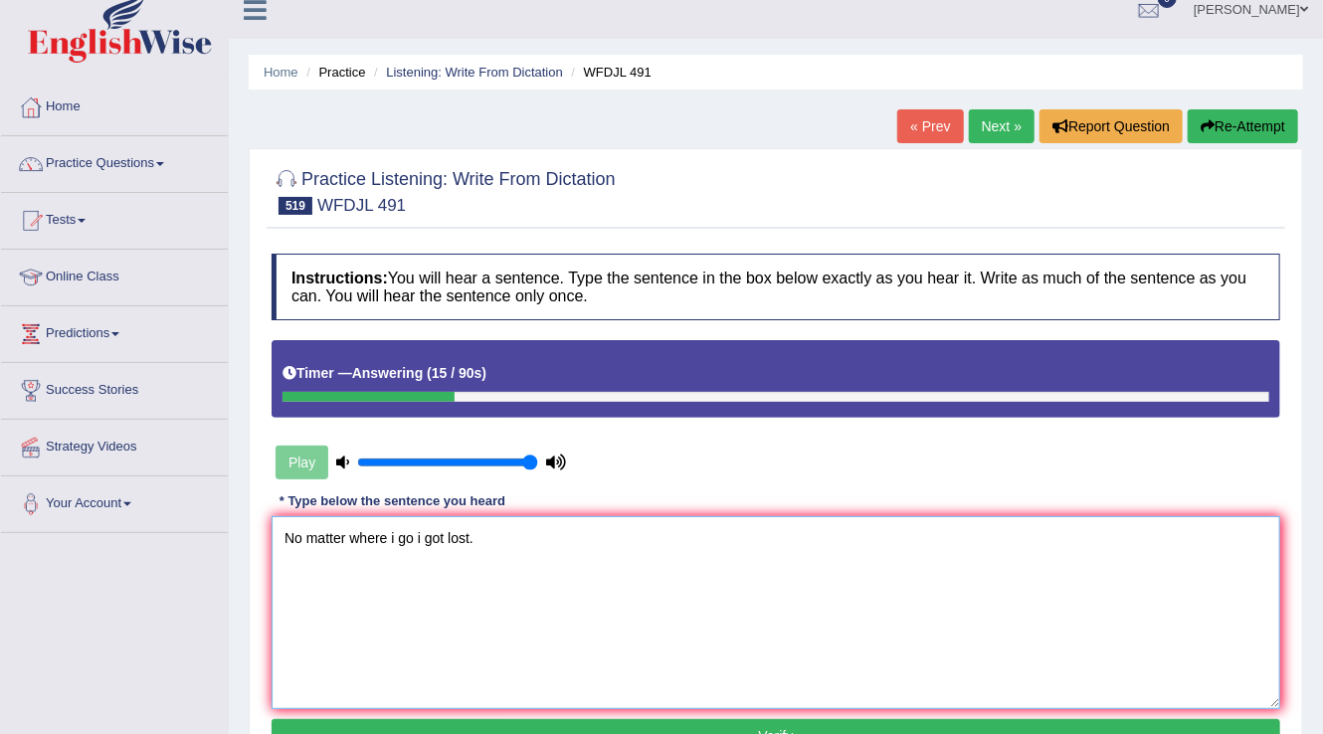
scroll to position [159, 0]
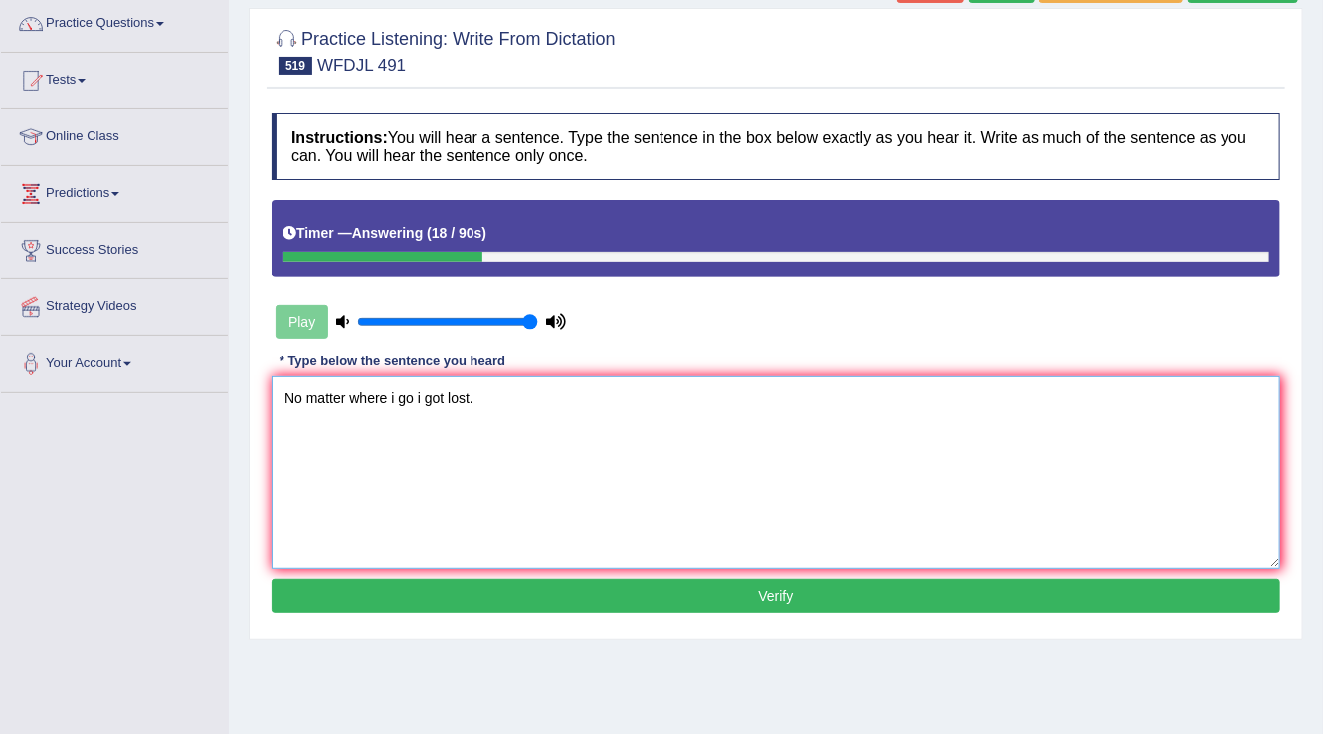
type textarea "No matter where i go i got lost."
click at [757, 587] on button "Verify" at bounding box center [775, 596] width 1008 height 34
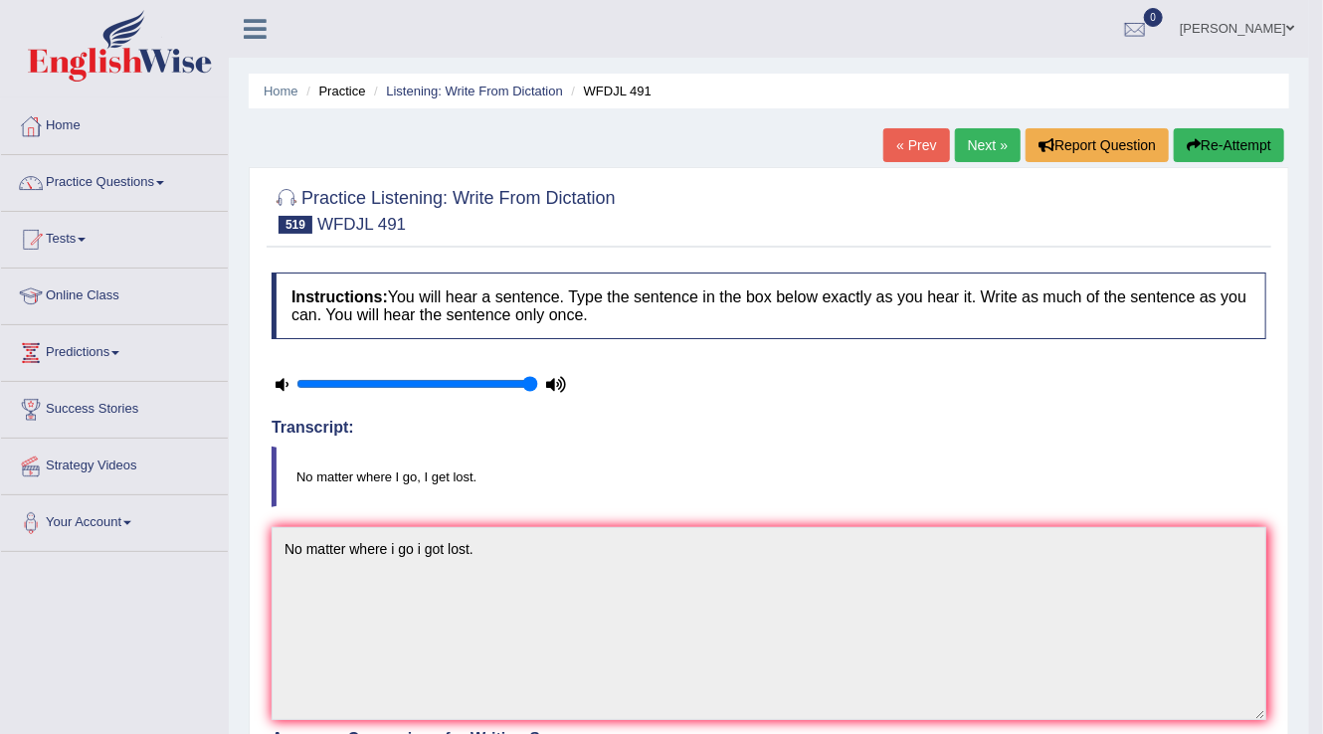
scroll to position [0, 0]
click at [979, 141] on link "Next »" at bounding box center [988, 145] width 66 height 34
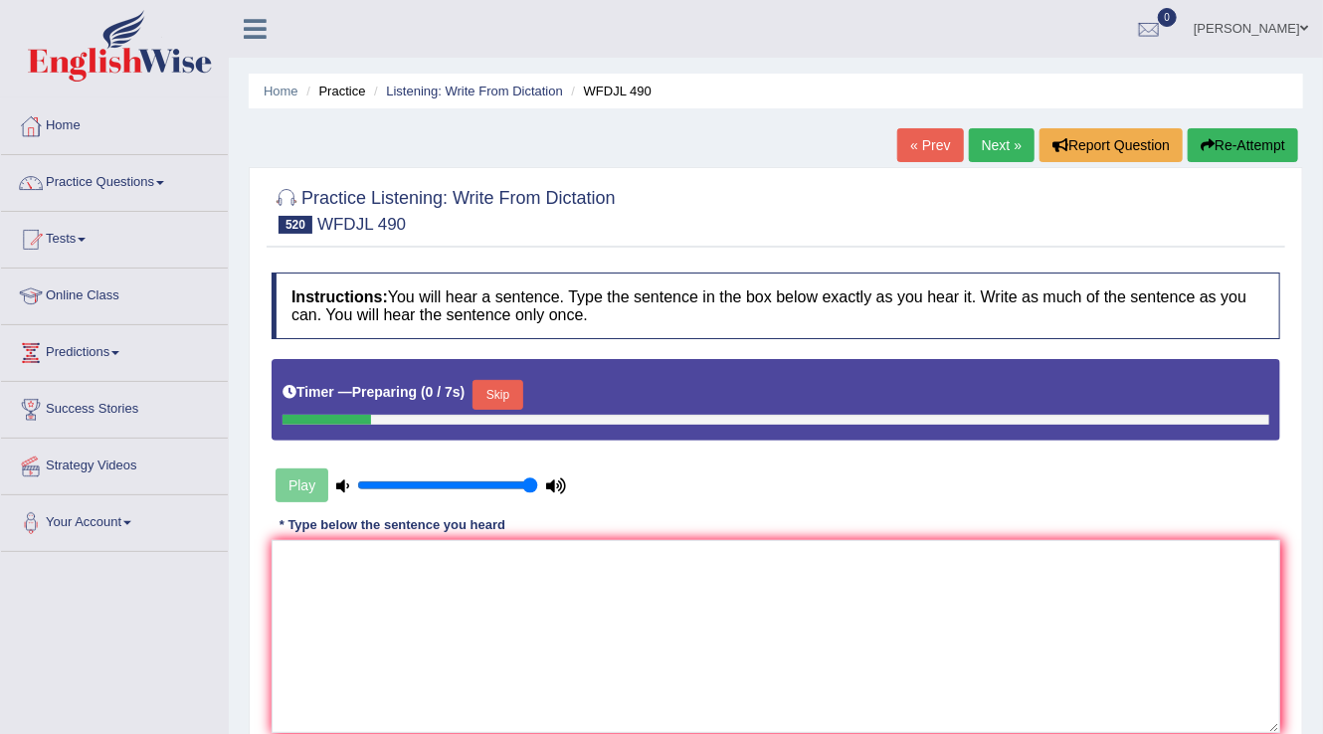
click at [514, 390] on button "Skip" at bounding box center [497, 395] width 50 height 30
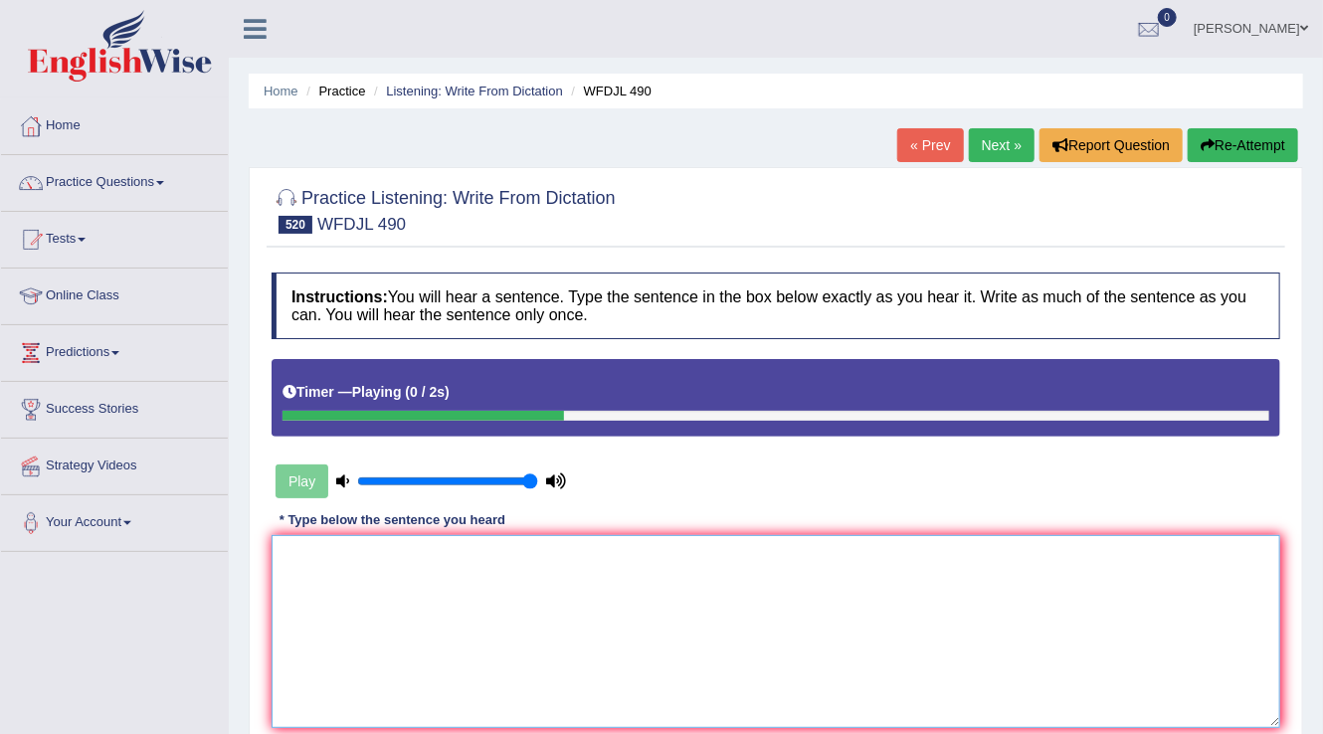
click at [346, 576] on textarea at bounding box center [775, 631] width 1008 height 193
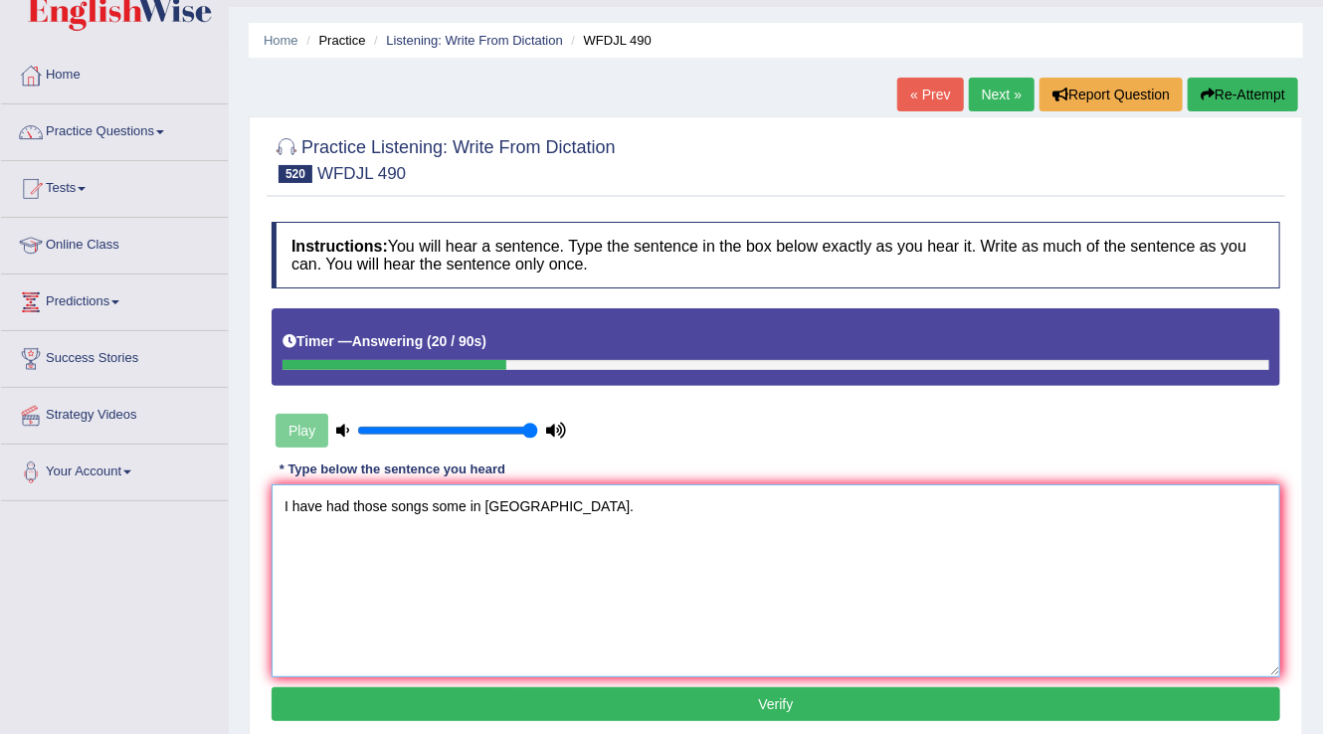
scroll to position [80, 0]
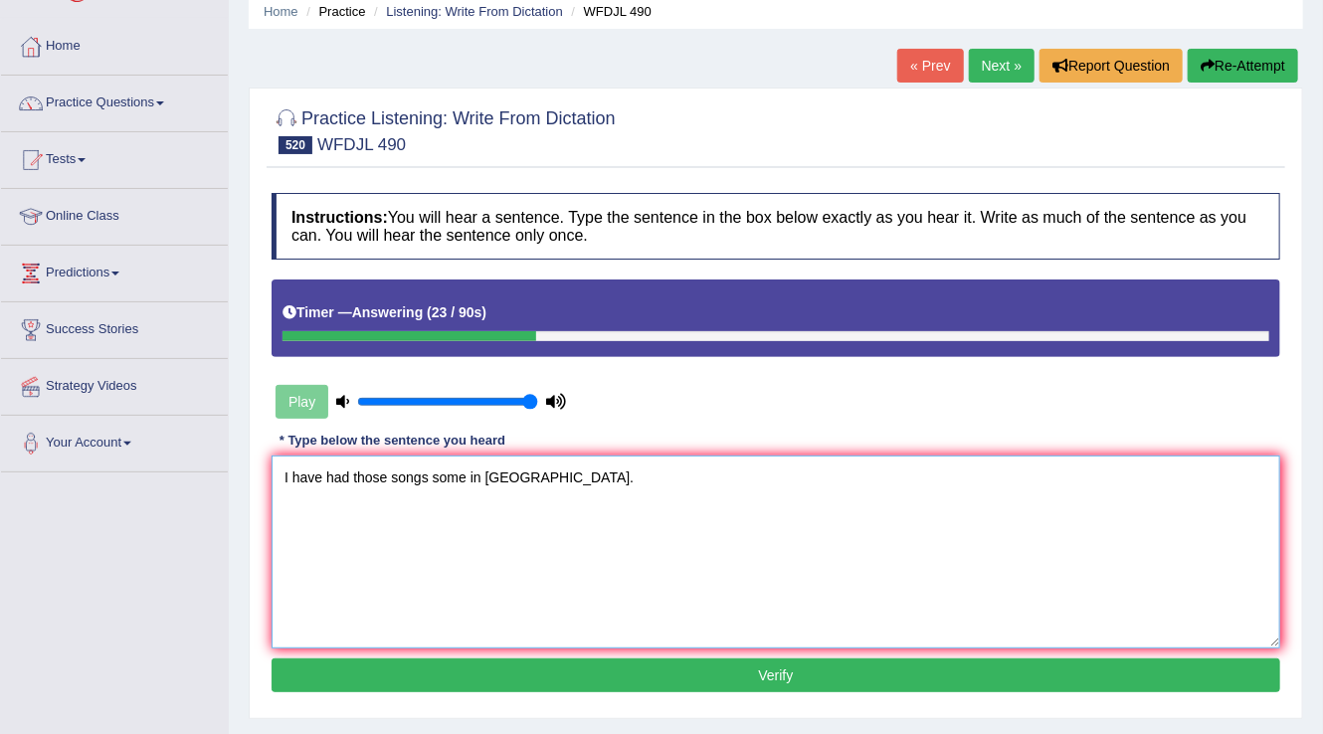
type textarea "I have had those songs some in franch."
click at [711, 674] on button "Verify" at bounding box center [775, 675] width 1008 height 34
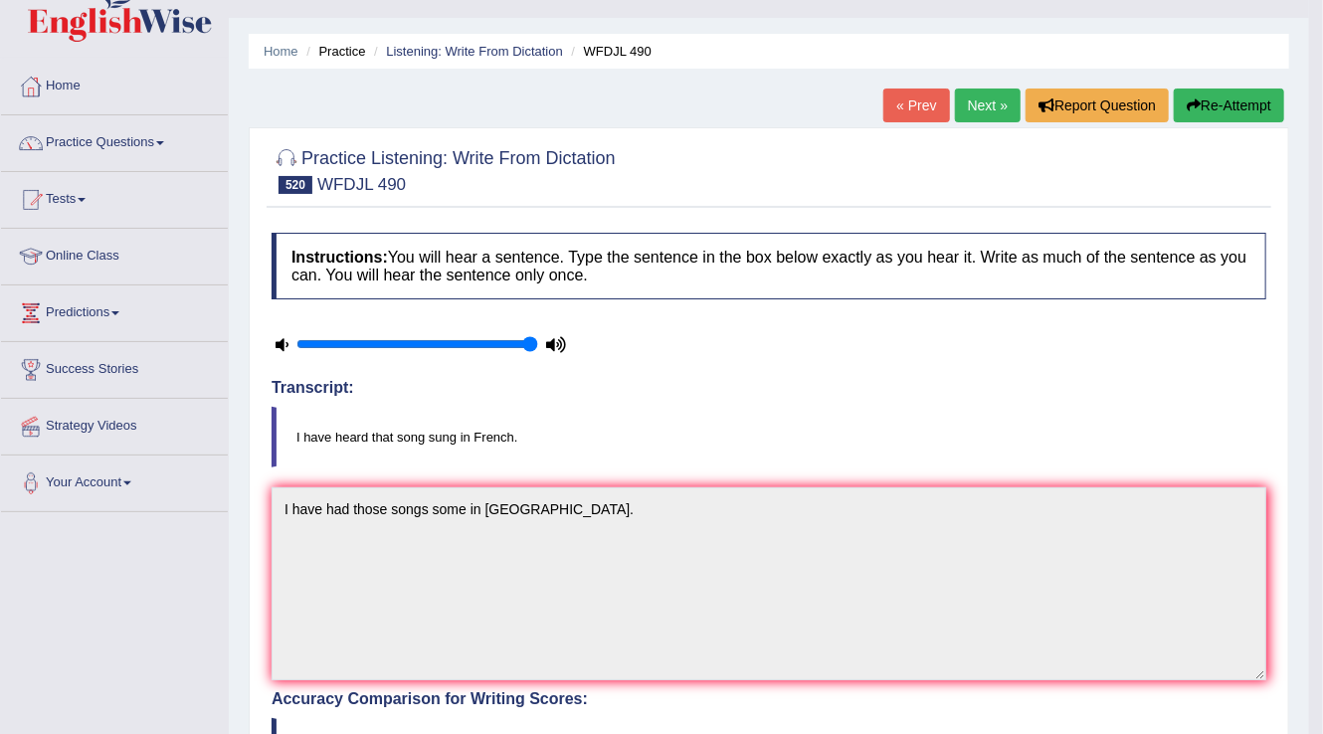
scroll to position [0, 0]
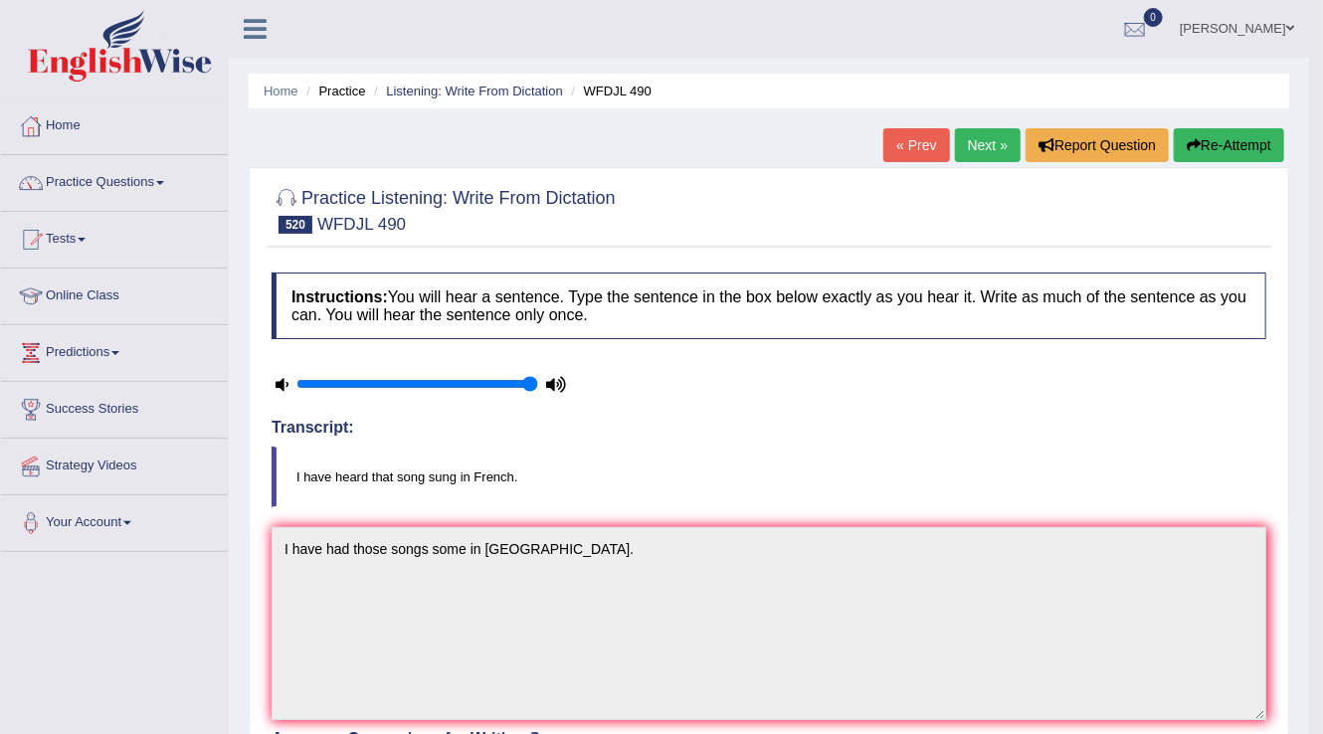
click at [991, 145] on link "Next »" at bounding box center [988, 145] width 66 height 34
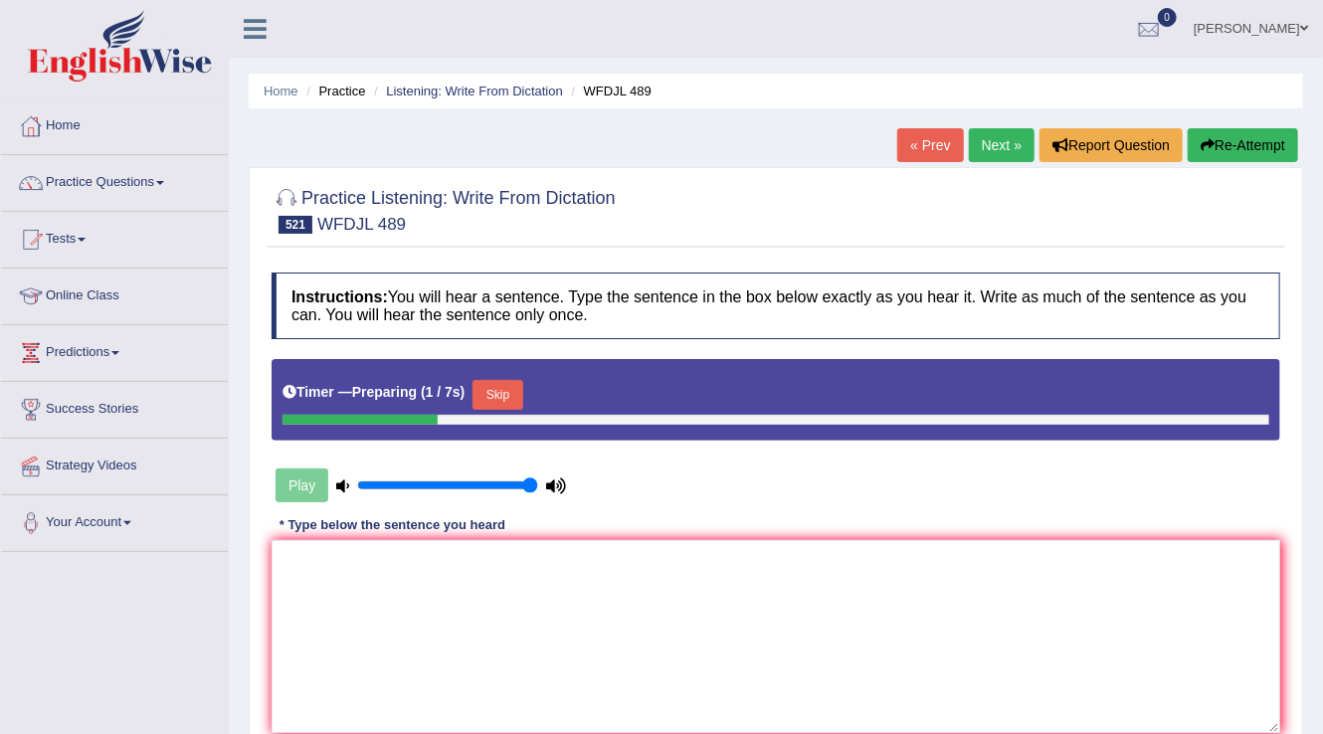
click at [522, 392] on button "Skip" at bounding box center [497, 395] width 50 height 30
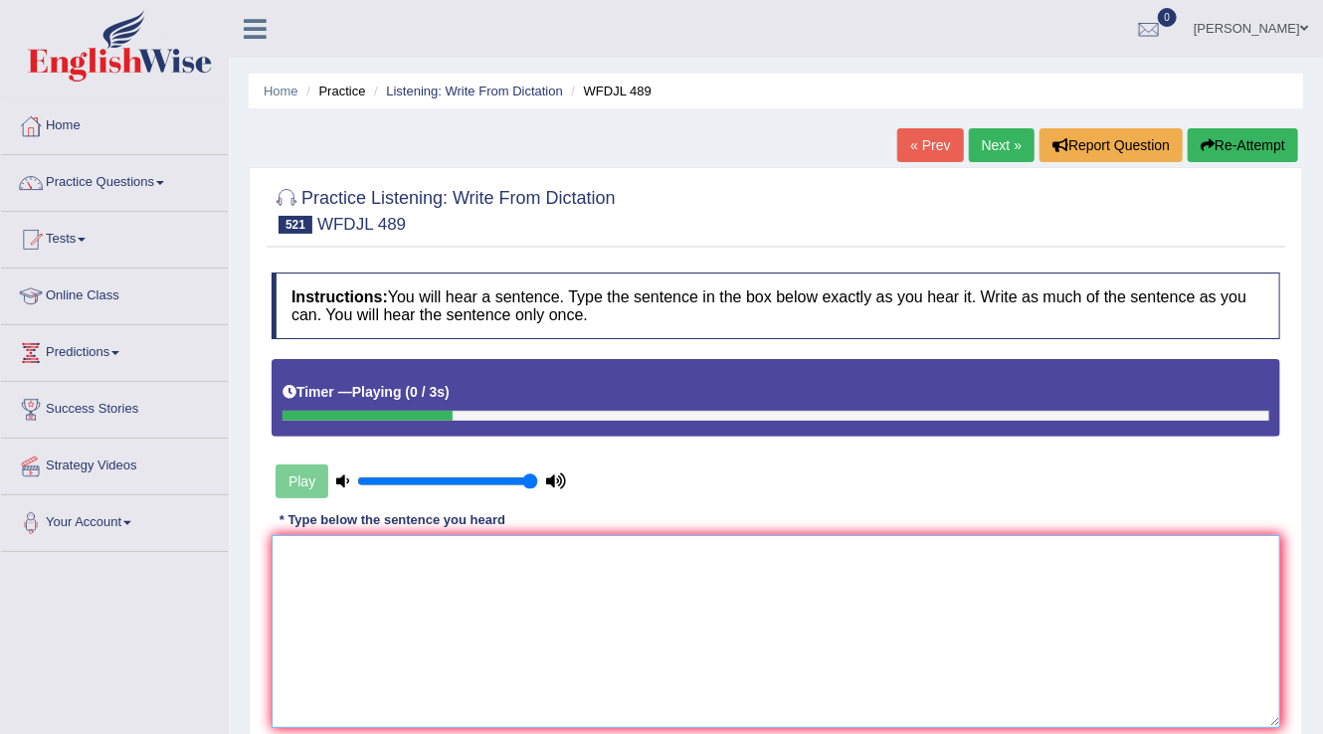
click at [311, 567] on textarea at bounding box center [775, 631] width 1008 height 193
click at [440, 553] on textarea "my mother gives up ealer then anyone else." at bounding box center [775, 631] width 1008 height 193
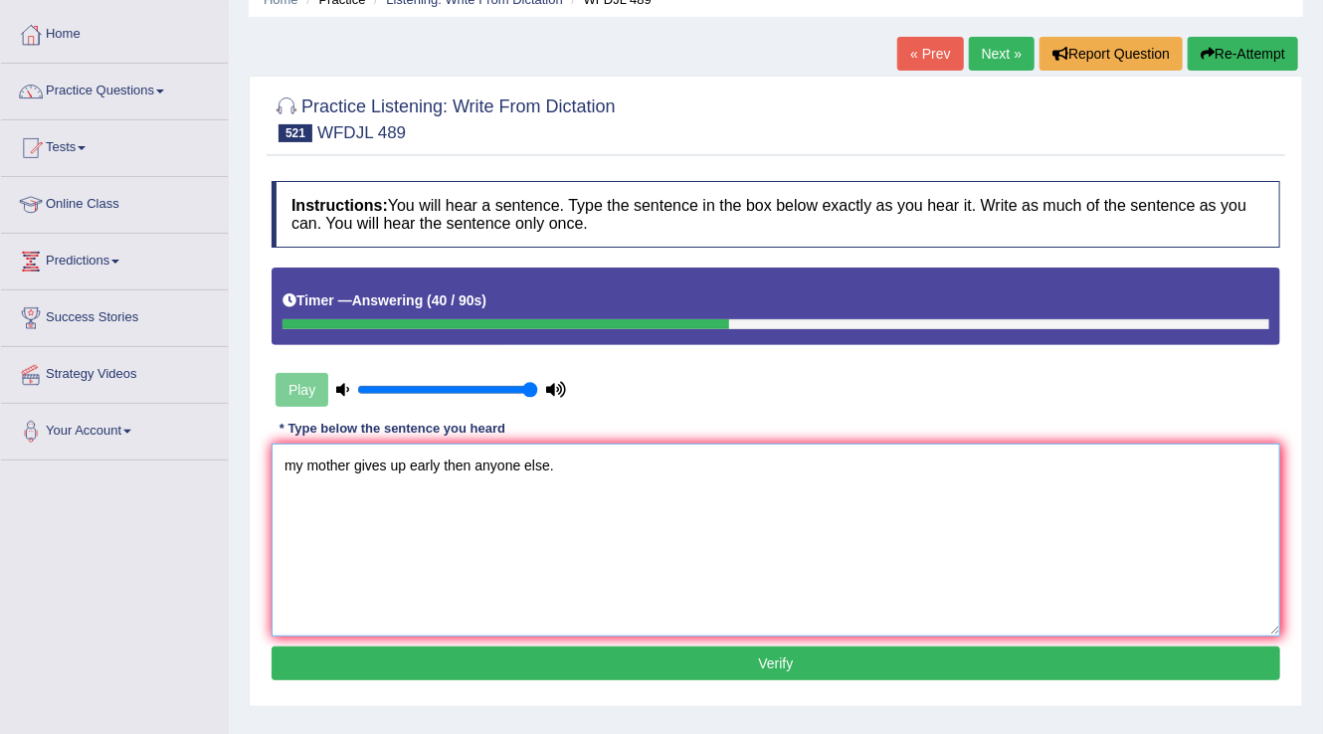
scroll to position [159, 0]
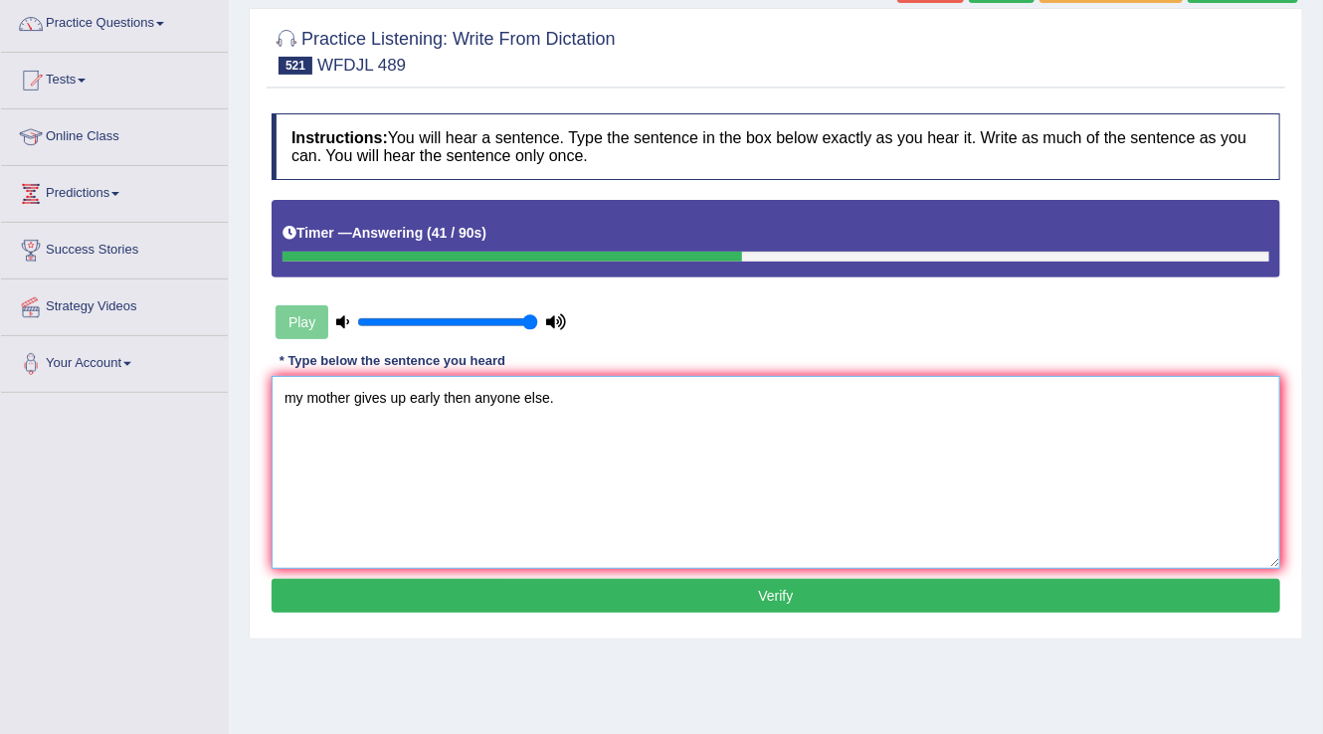
type textarea "my mother gives up early then anyone else."
click at [807, 597] on button "Verify" at bounding box center [775, 596] width 1008 height 34
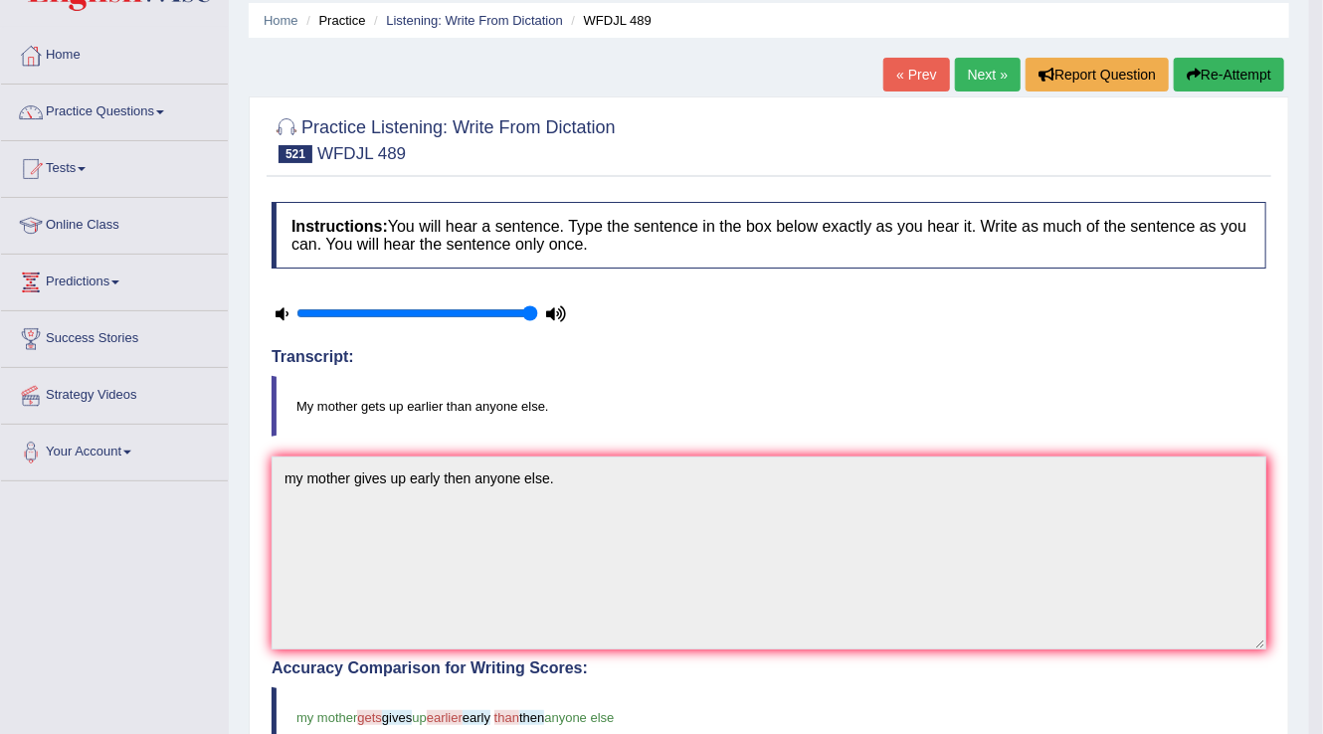
scroll to position [0, 0]
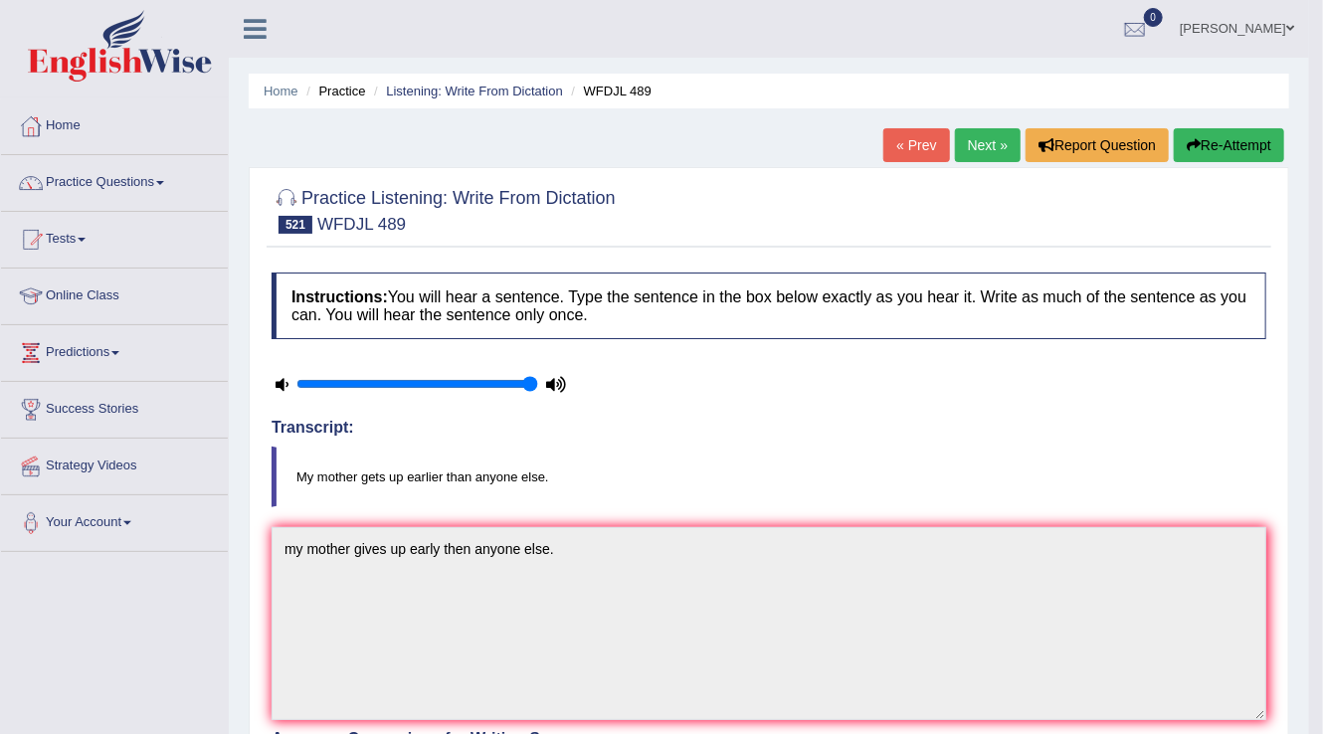
click at [975, 156] on link "Next »" at bounding box center [988, 145] width 66 height 34
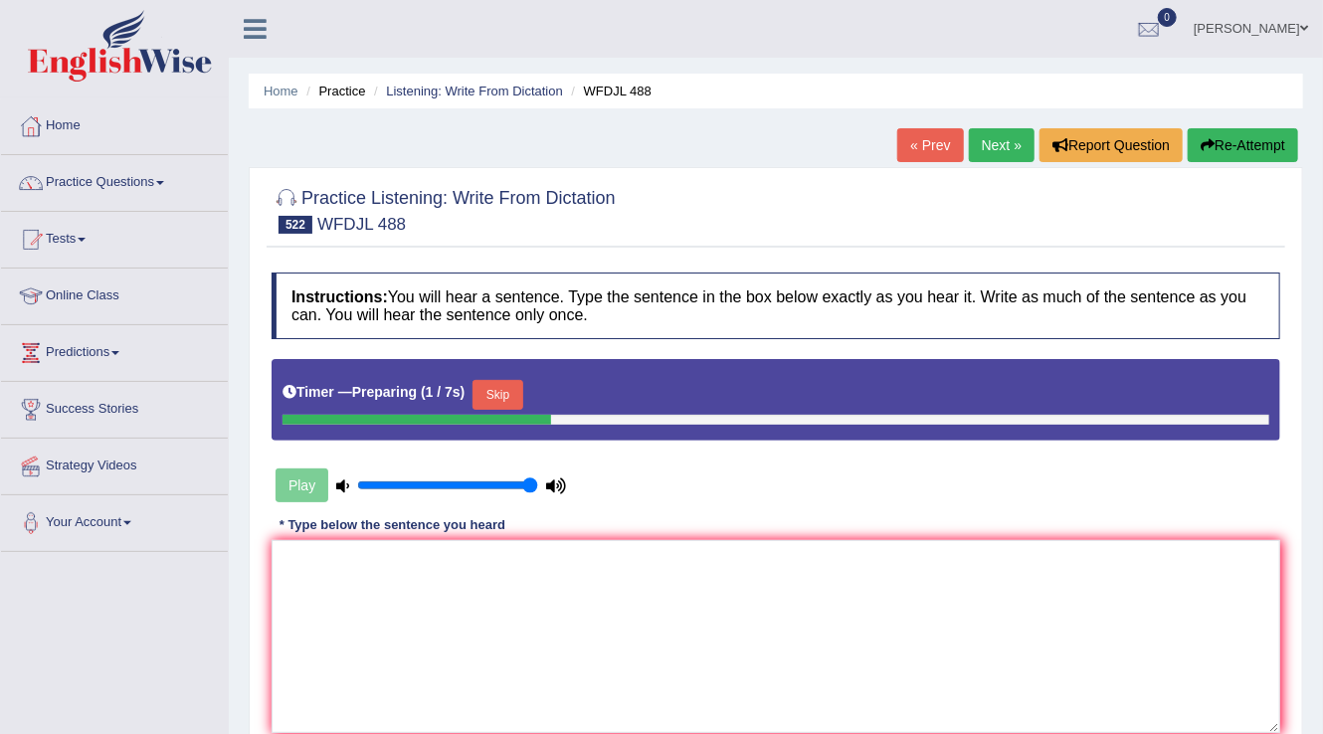
click at [521, 388] on button "Skip" at bounding box center [497, 395] width 50 height 30
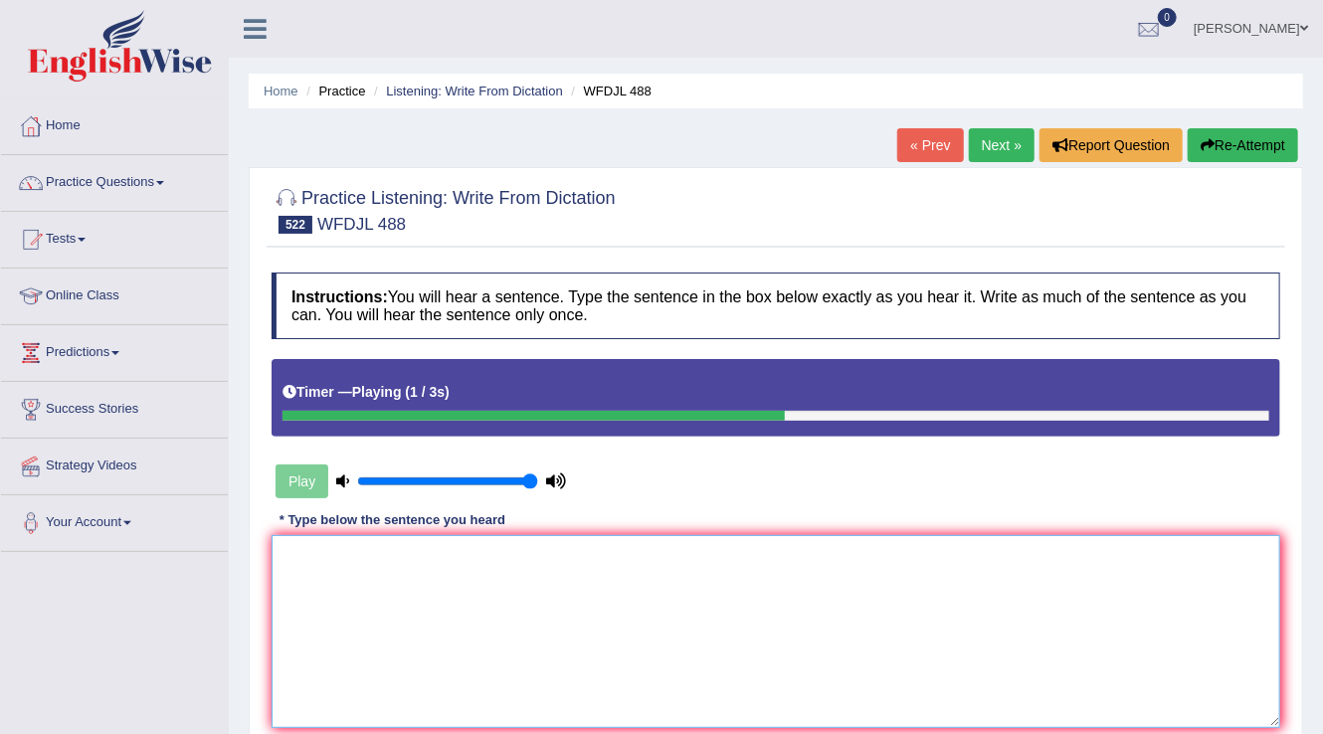
click at [296, 570] on textarea at bounding box center [775, 631] width 1008 height 193
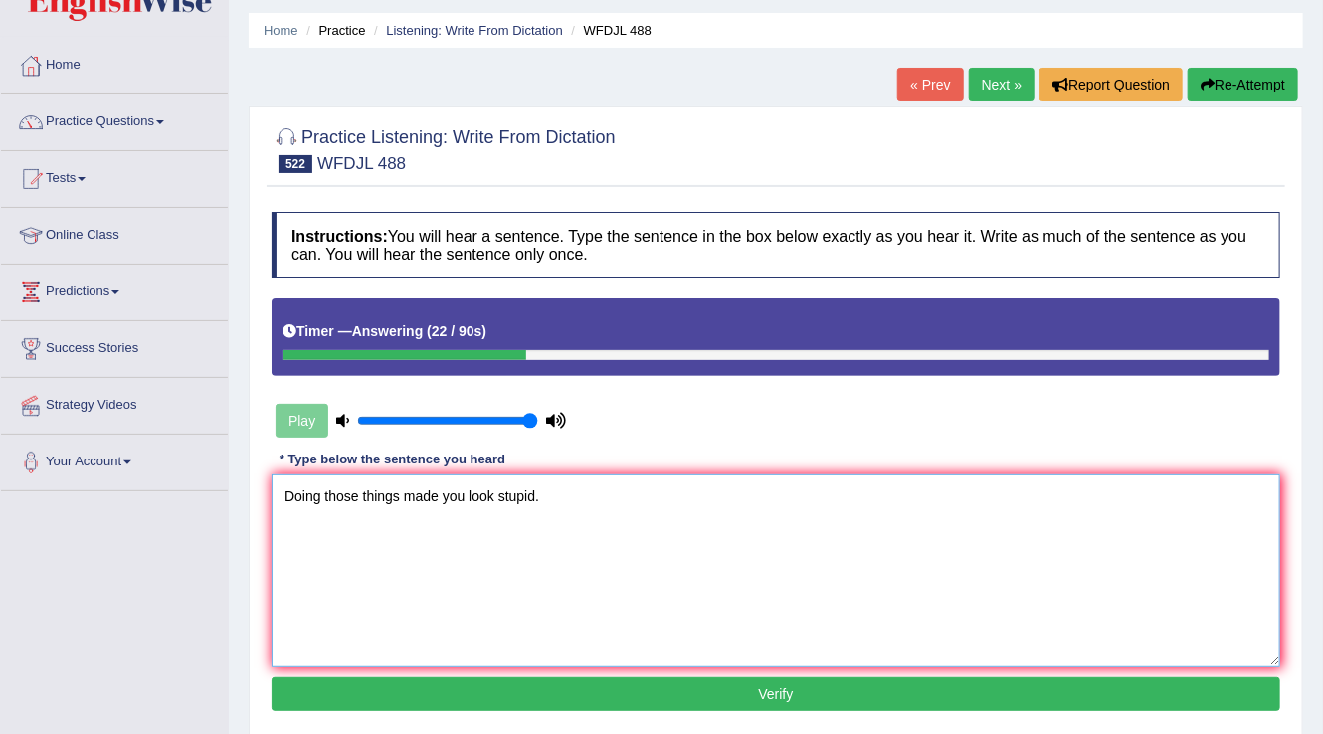
scroll to position [80, 0]
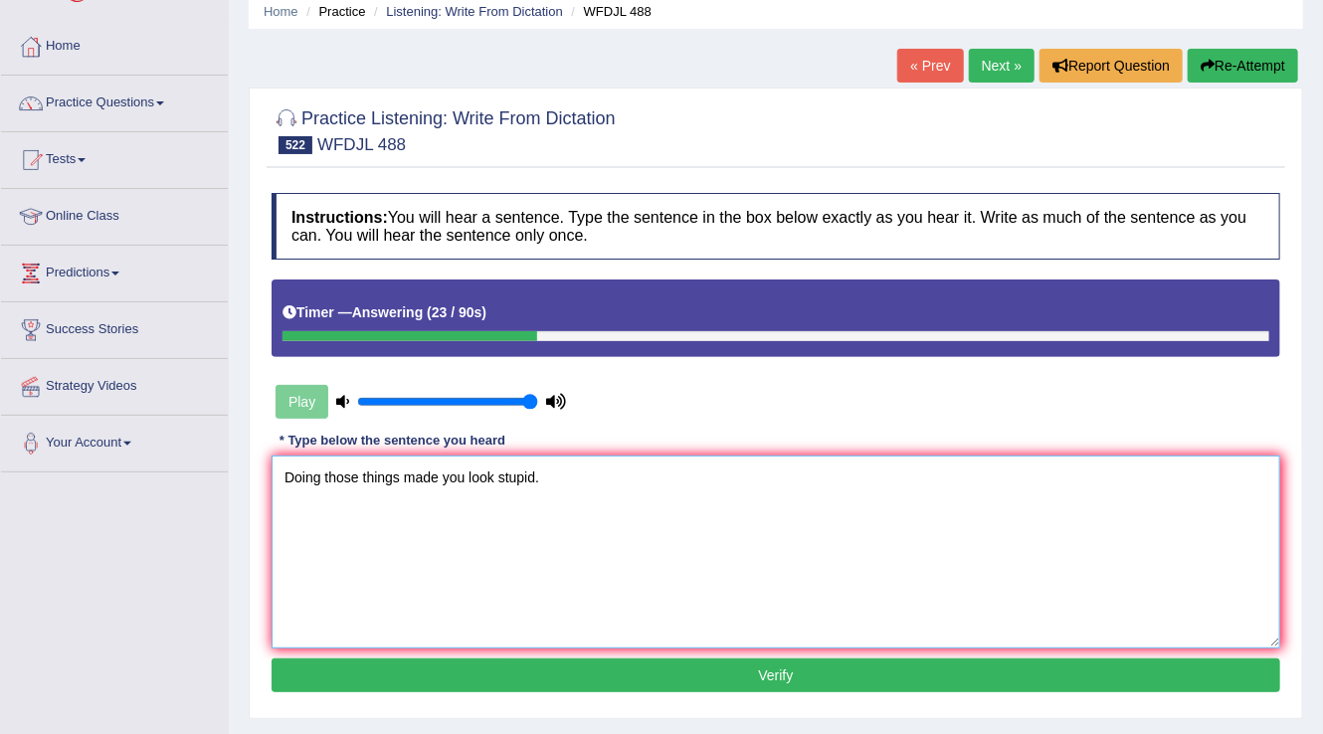
type textarea "Doing those things made you look stupid."
click at [751, 684] on button "Verify" at bounding box center [775, 675] width 1008 height 34
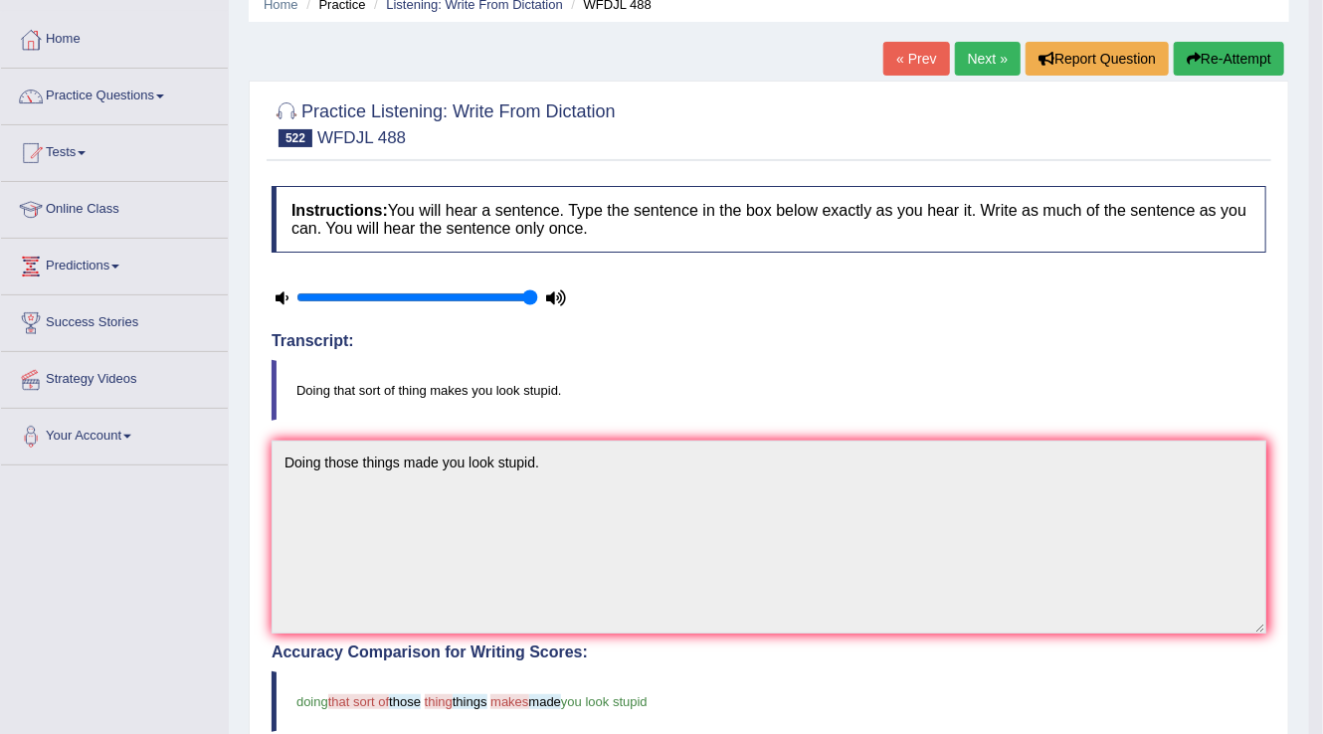
scroll to position [0, 0]
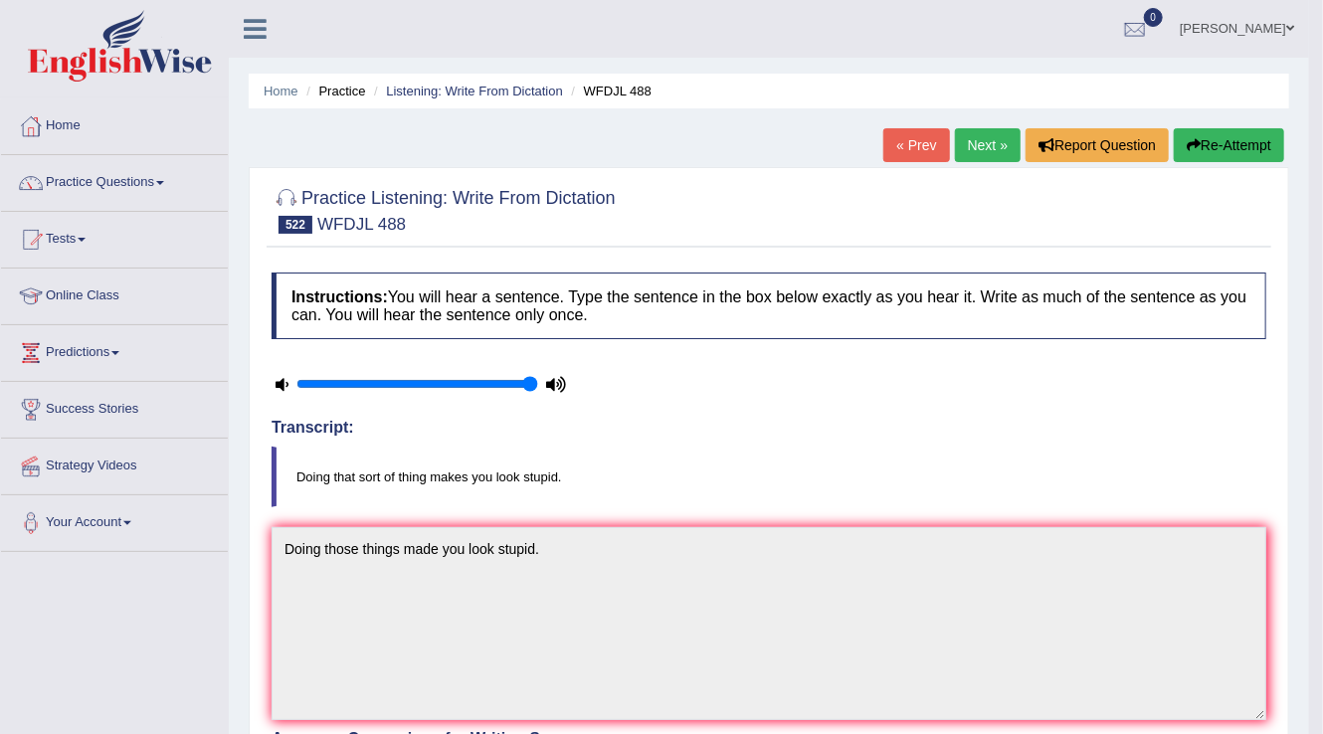
drag, startPoint x: 863, startPoint y: 475, endPoint x: 1237, endPoint y: 457, distance: 374.3
click at [975, 468] on blockquote "Doing that sort of thing makes you look stupid." at bounding box center [768, 476] width 994 height 61
click at [968, 138] on link "Next »" at bounding box center [988, 145] width 66 height 34
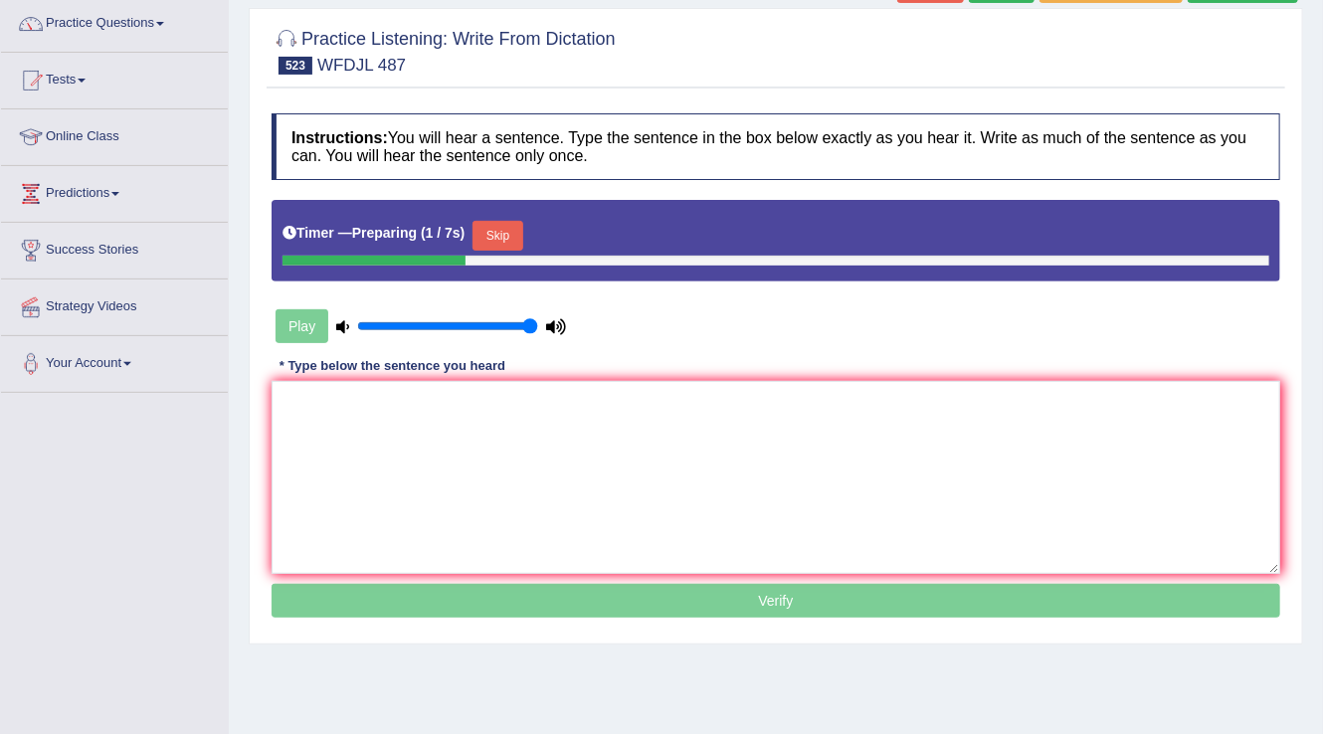
click at [497, 230] on button "Skip" at bounding box center [497, 236] width 50 height 30
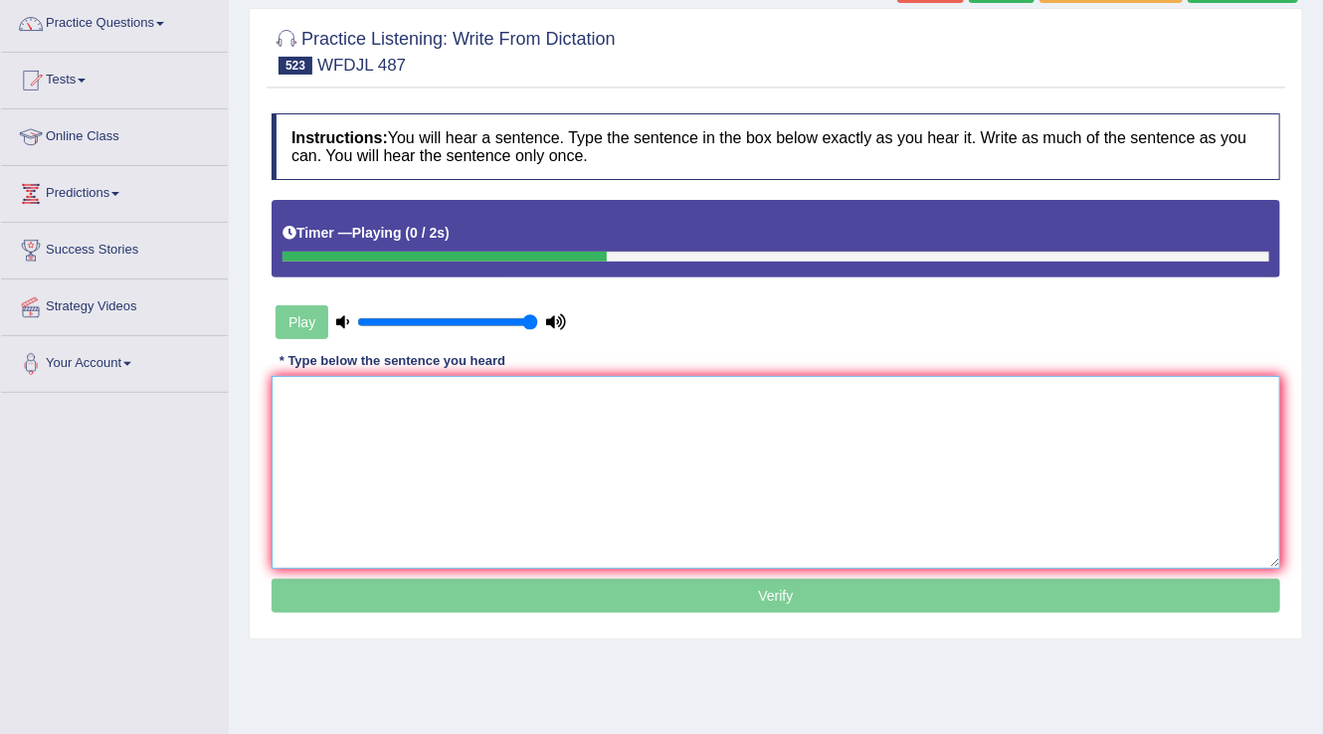
click at [320, 425] on textarea at bounding box center [775, 472] width 1008 height 193
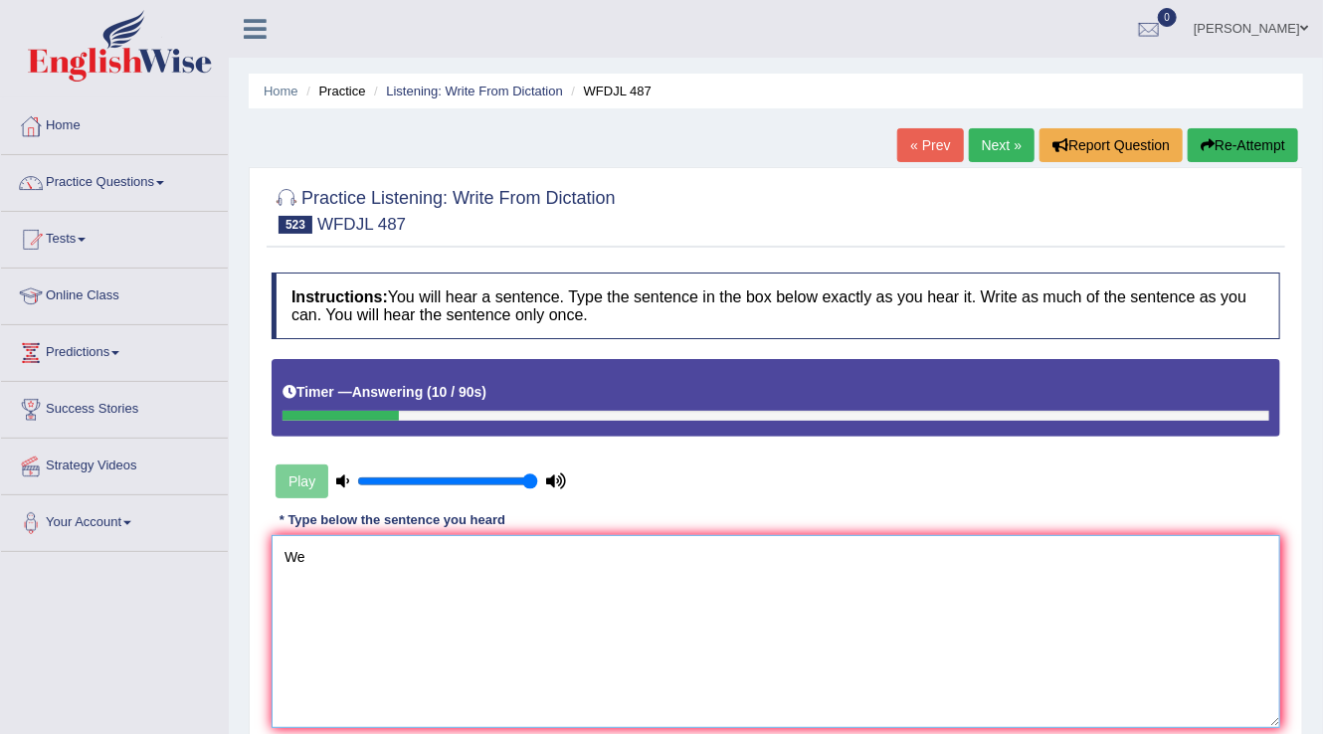
type textarea "We"
click at [1261, 155] on button "Re-Attempt" at bounding box center [1242, 145] width 110 height 34
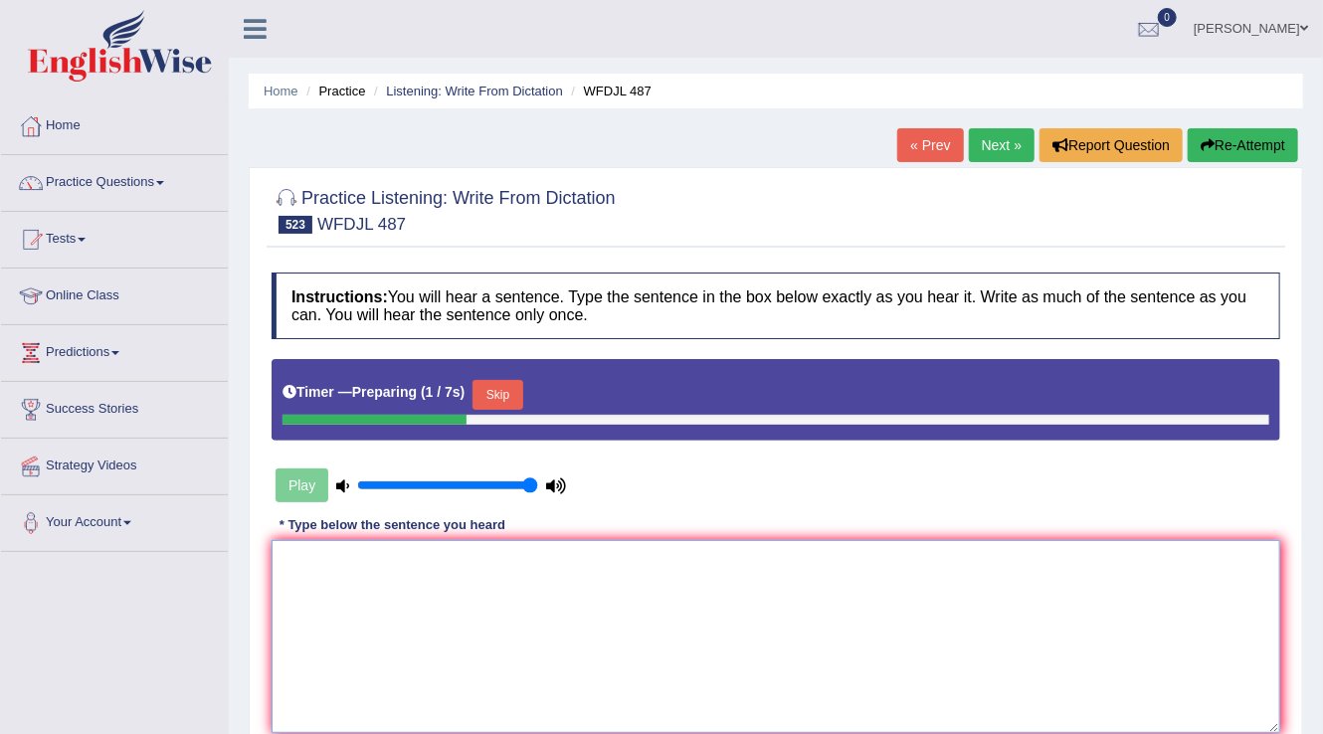
click at [311, 561] on textarea at bounding box center [775, 636] width 1008 height 193
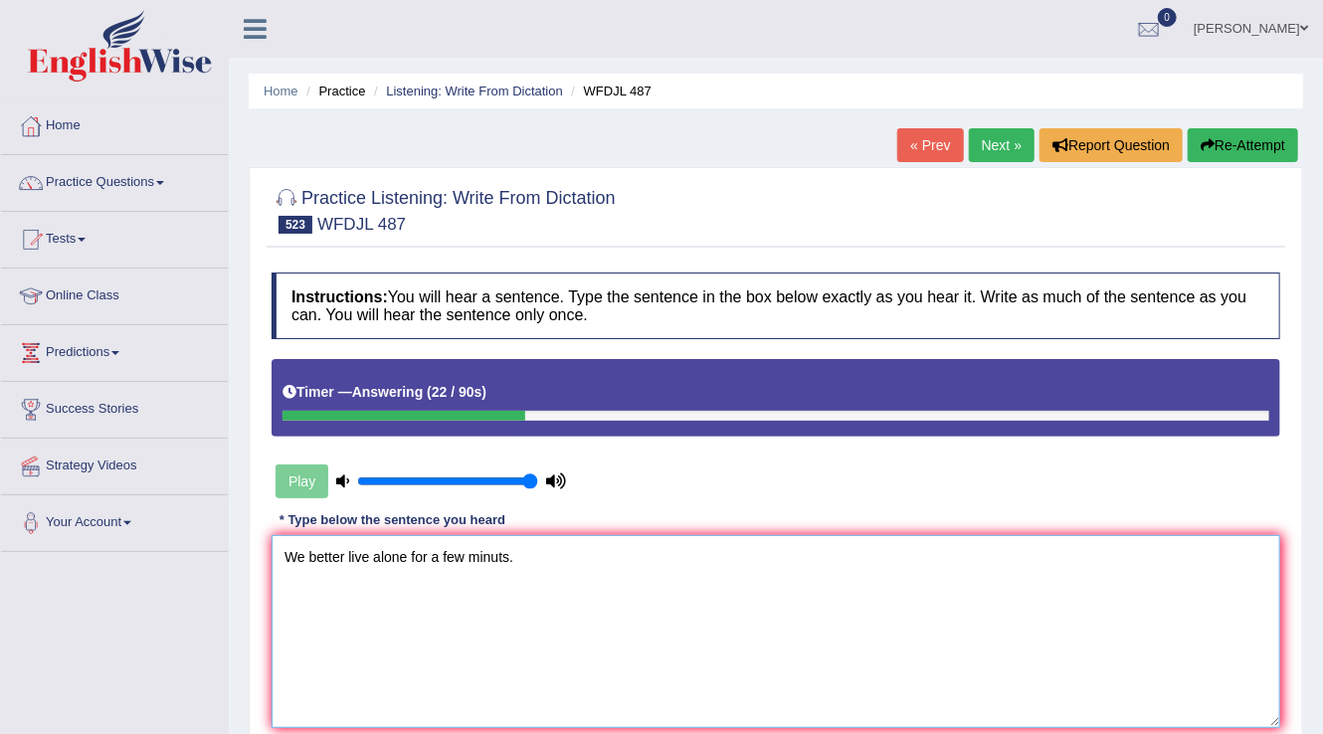
click at [367, 548] on textarea "We better live alone for a few minuts." at bounding box center [775, 631] width 1008 height 193
click at [416, 553] on textarea "We better leave her alone for a few minuts." at bounding box center [775, 631] width 1008 height 193
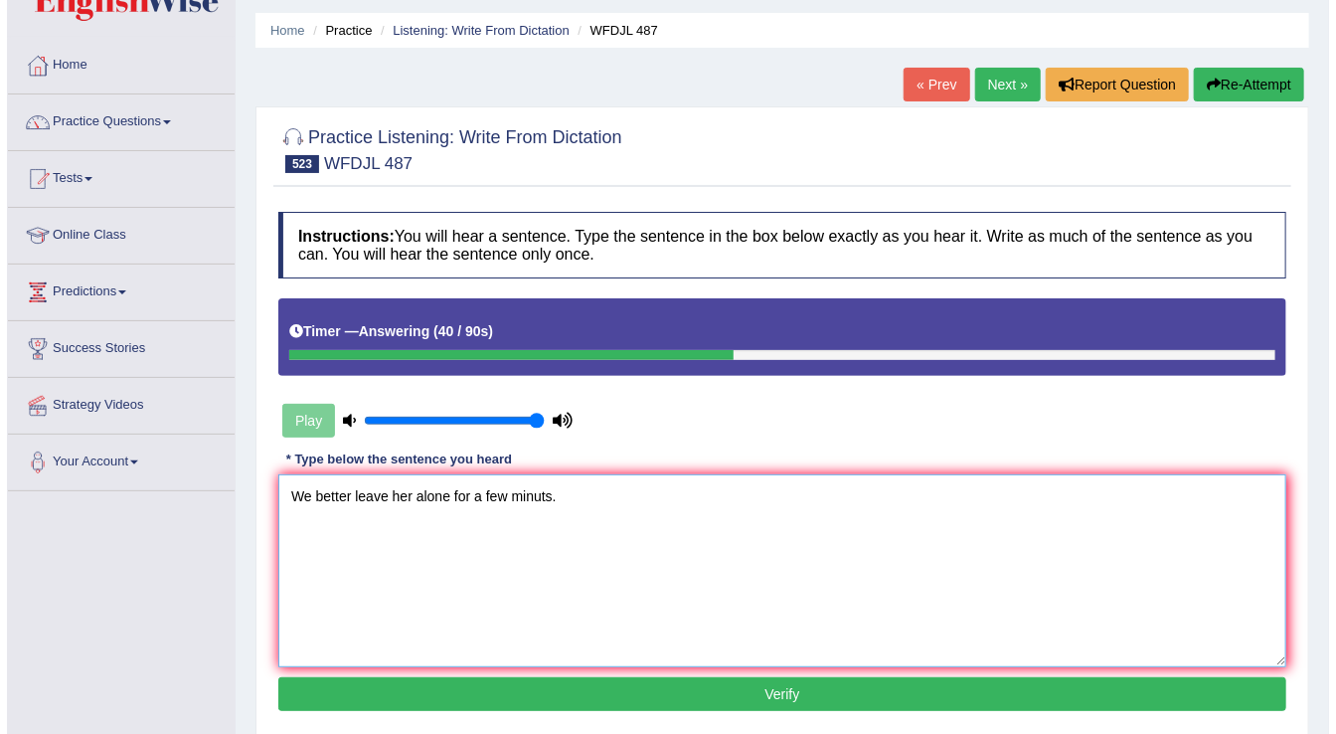
scroll to position [159, 0]
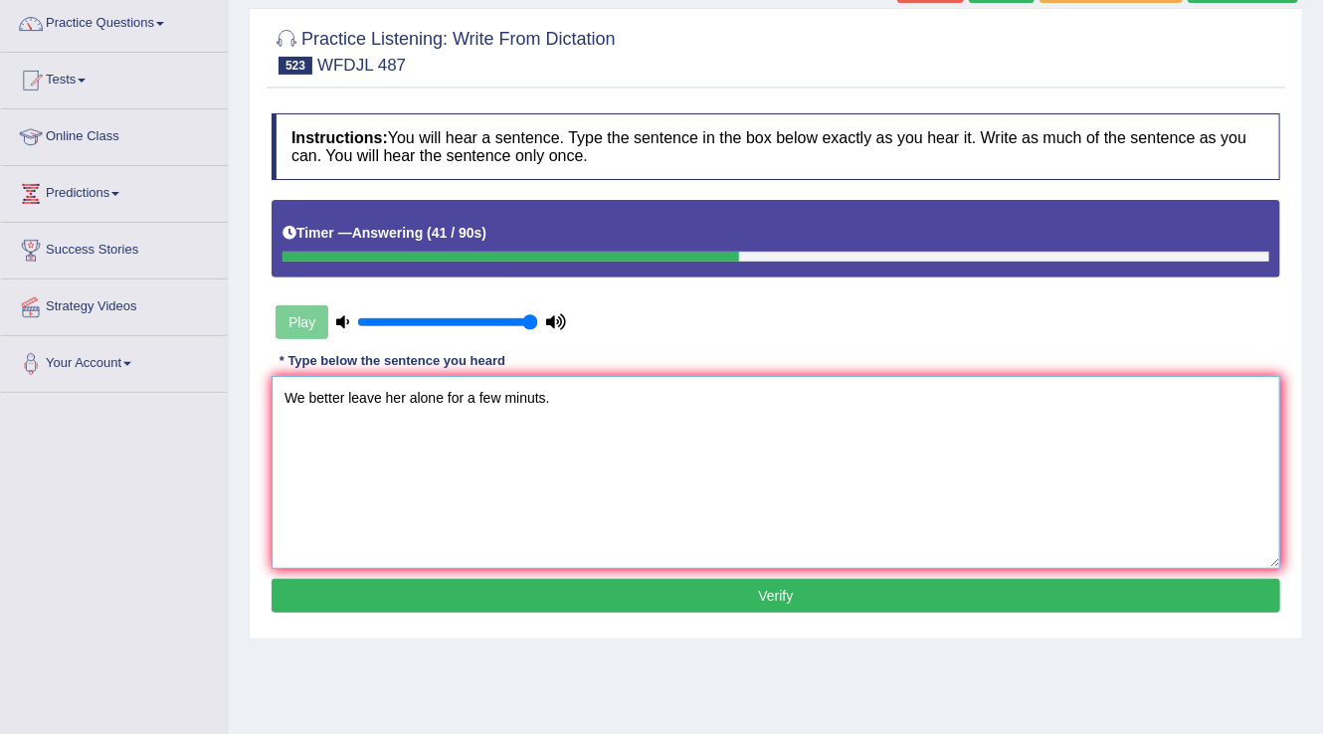
type textarea "We better leave her alone for a few minuts."
click at [766, 602] on button "Verify" at bounding box center [775, 596] width 1008 height 34
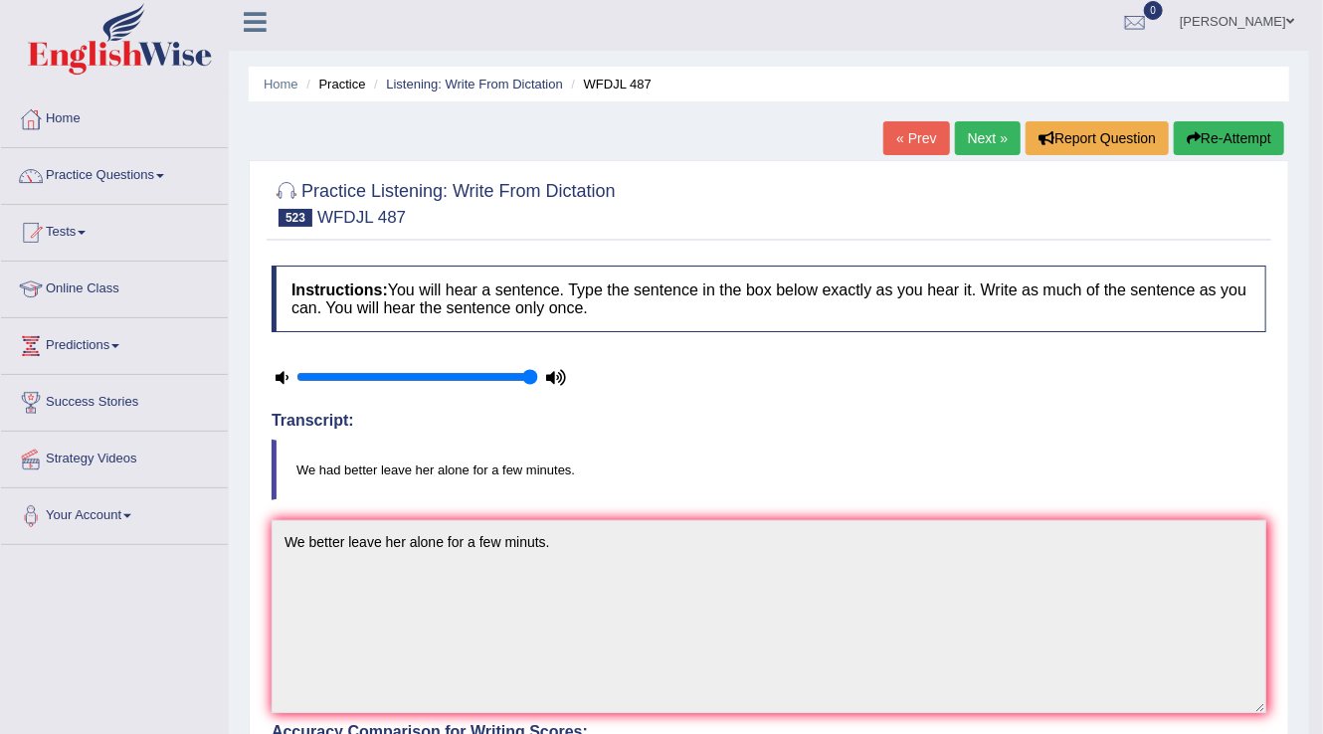
scroll to position [0, 0]
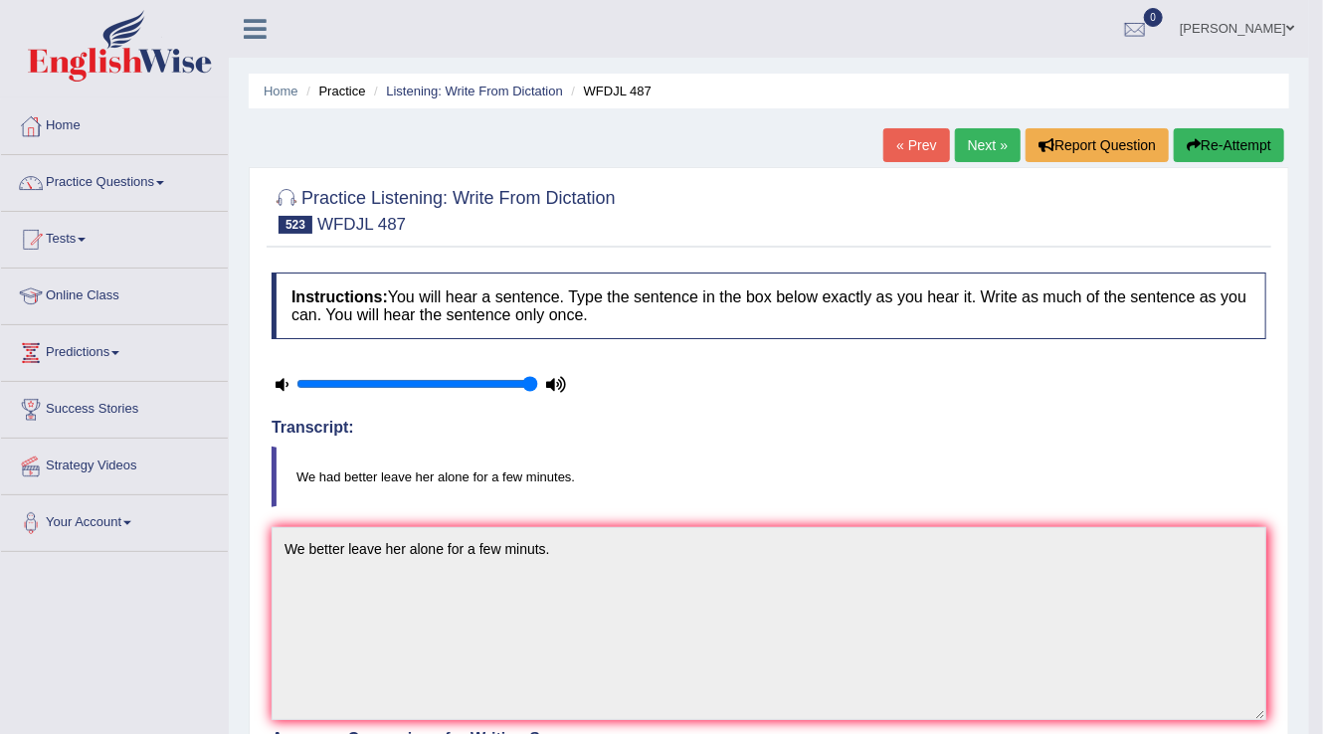
click at [979, 142] on link "Next »" at bounding box center [988, 145] width 66 height 34
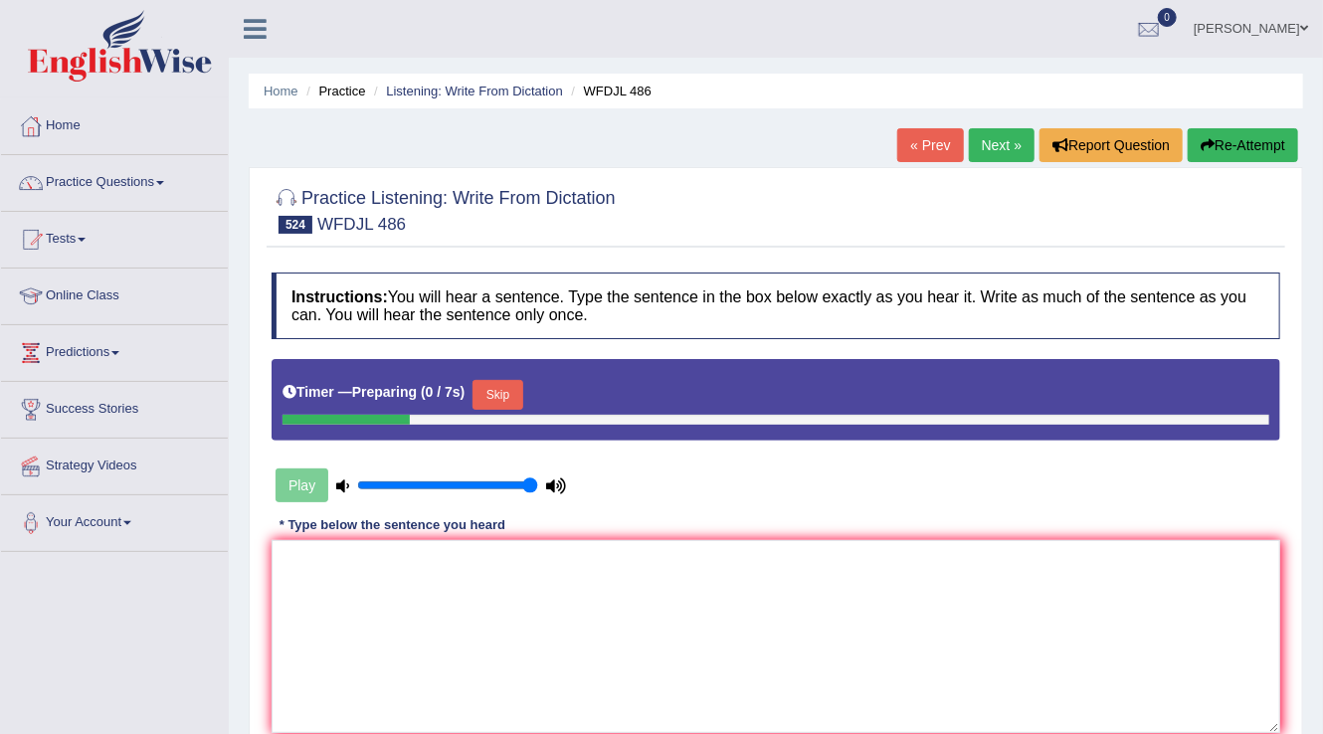
click at [506, 390] on button "Skip" at bounding box center [497, 395] width 50 height 30
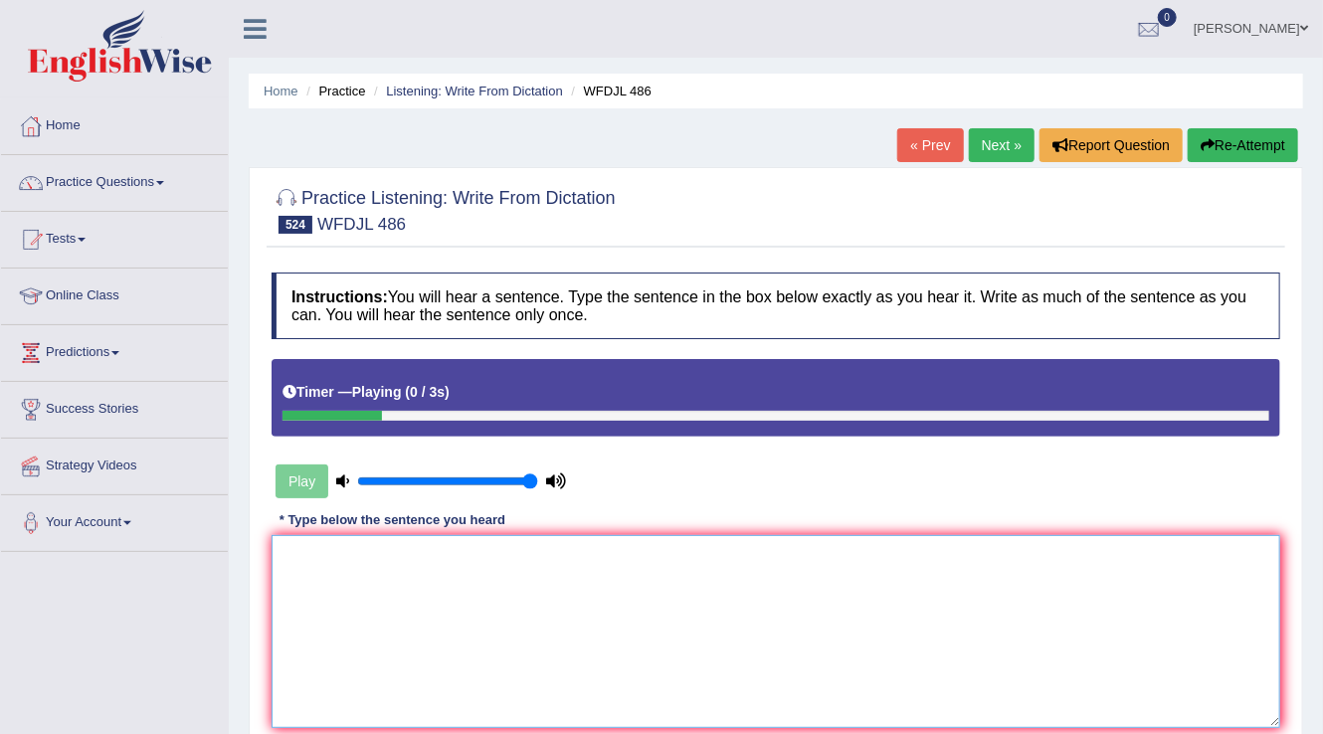
click at [301, 580] on textarea at bounding box center [775, 631] width 1008 height 193
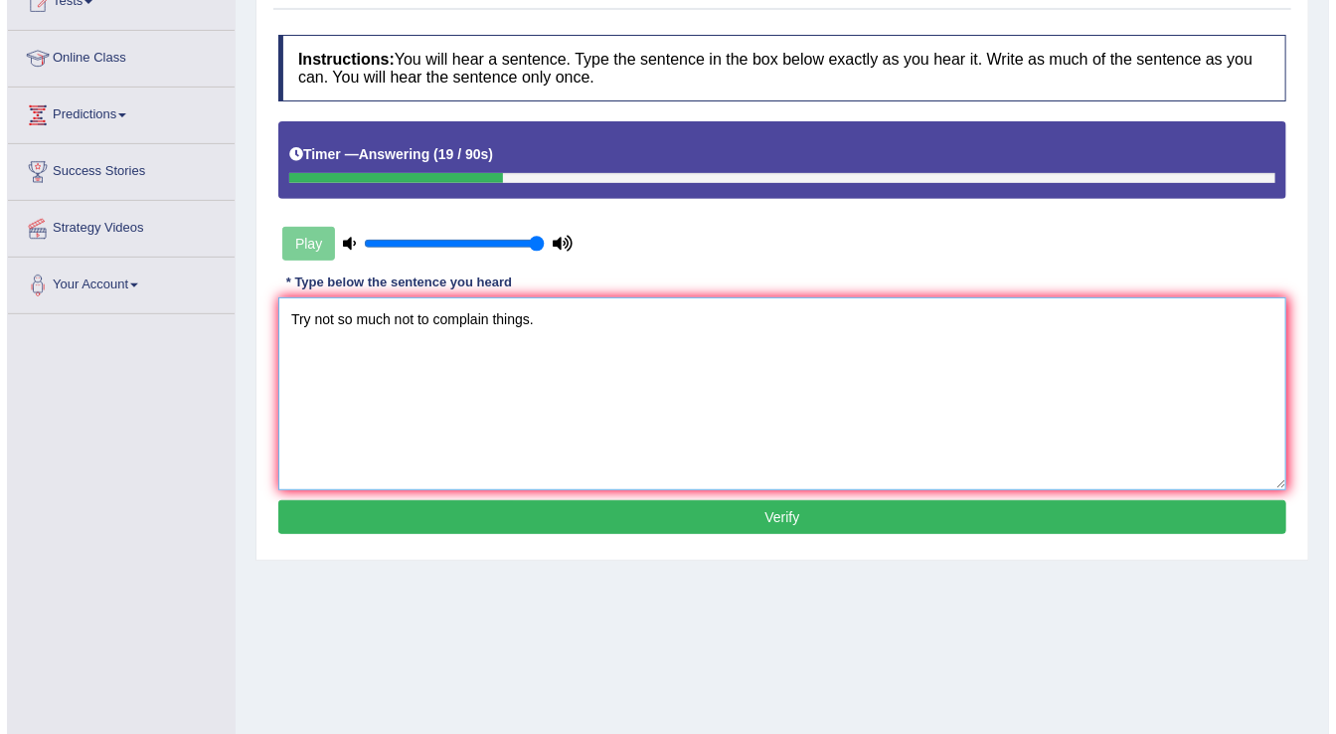
scroll to position [239, 0]
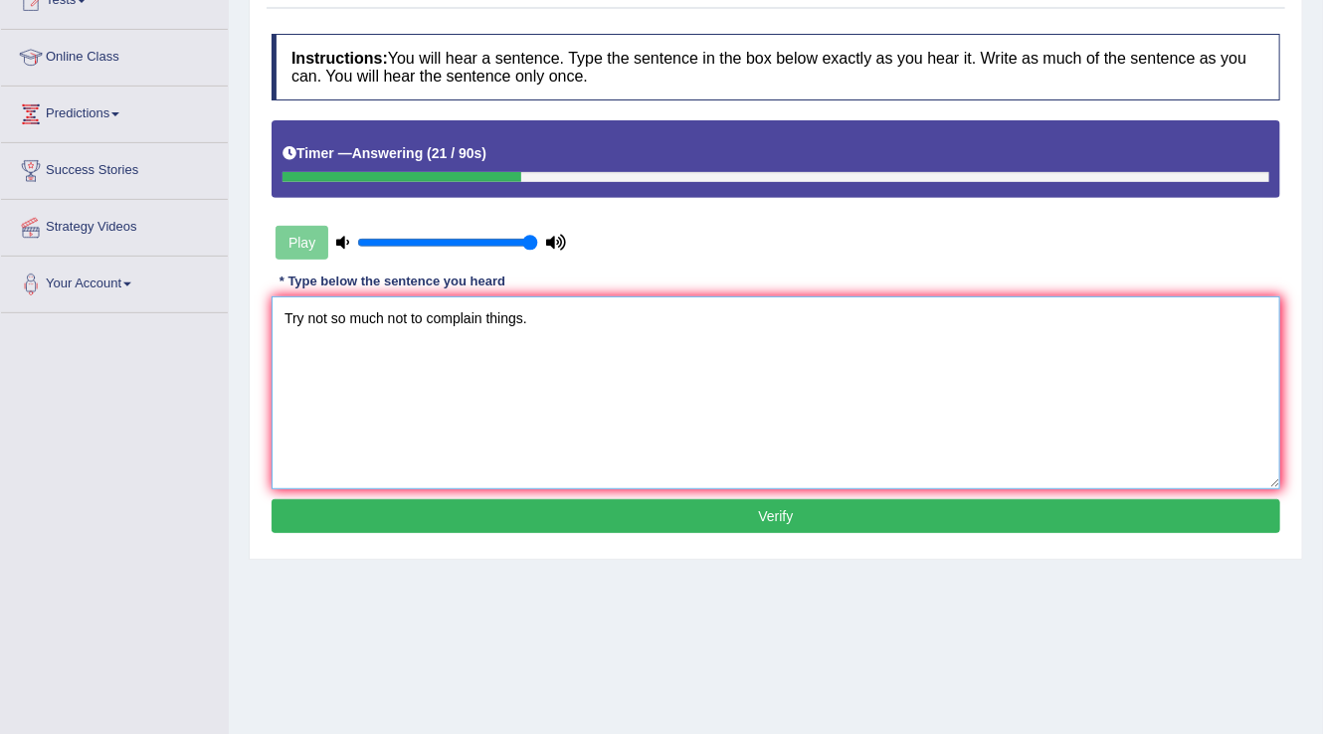
type textarea "Try not so much not to complain things."
click at [688, 513] on button "Verify" at bounding box center [775, 516] width 1008 height 34
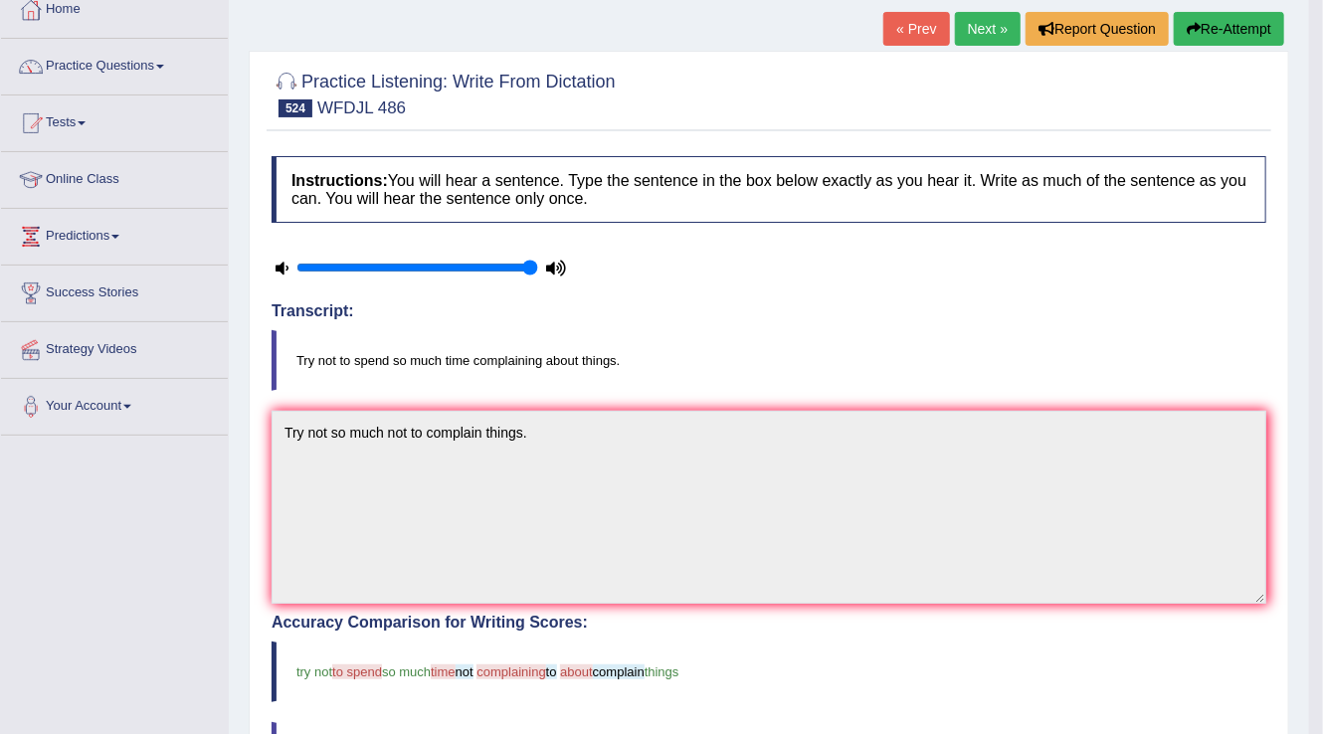
scroll to position [0, 0]
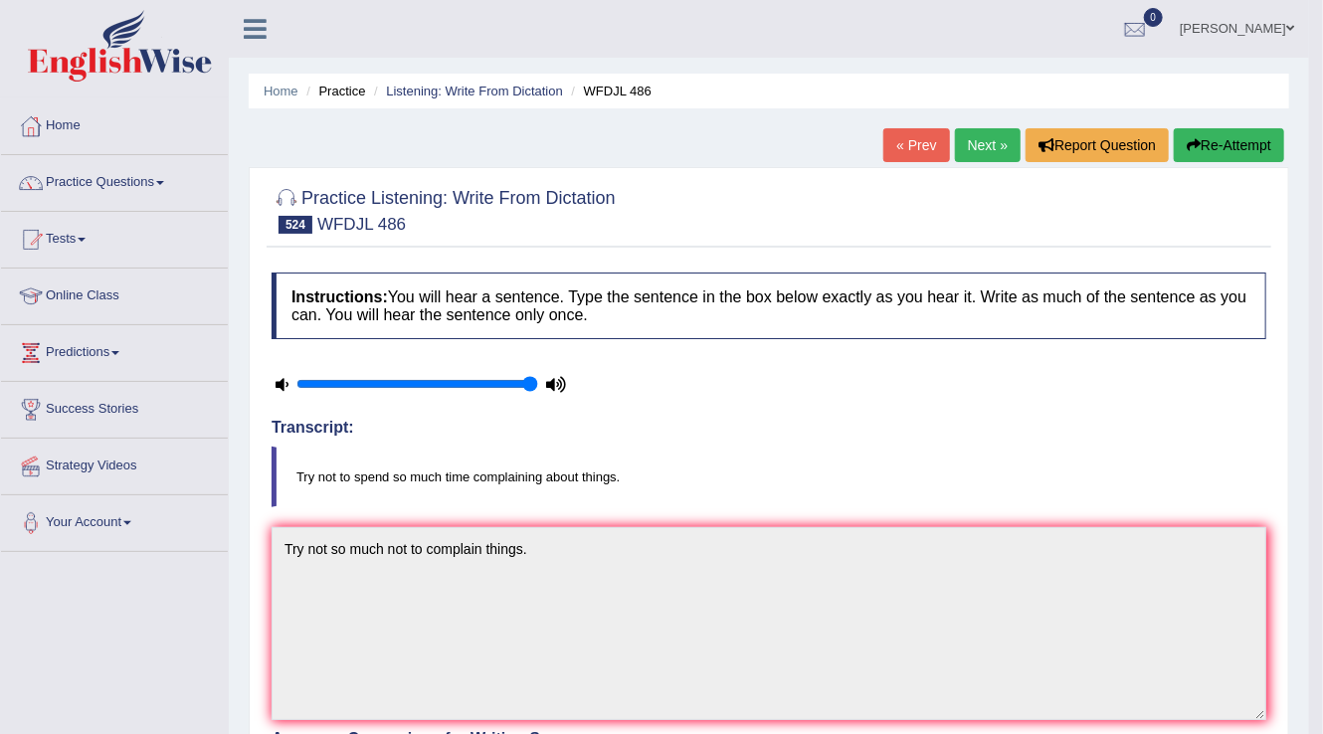
click at [984, 159] on link "Next »" at bounding box center [988, 145] width 66 height 34
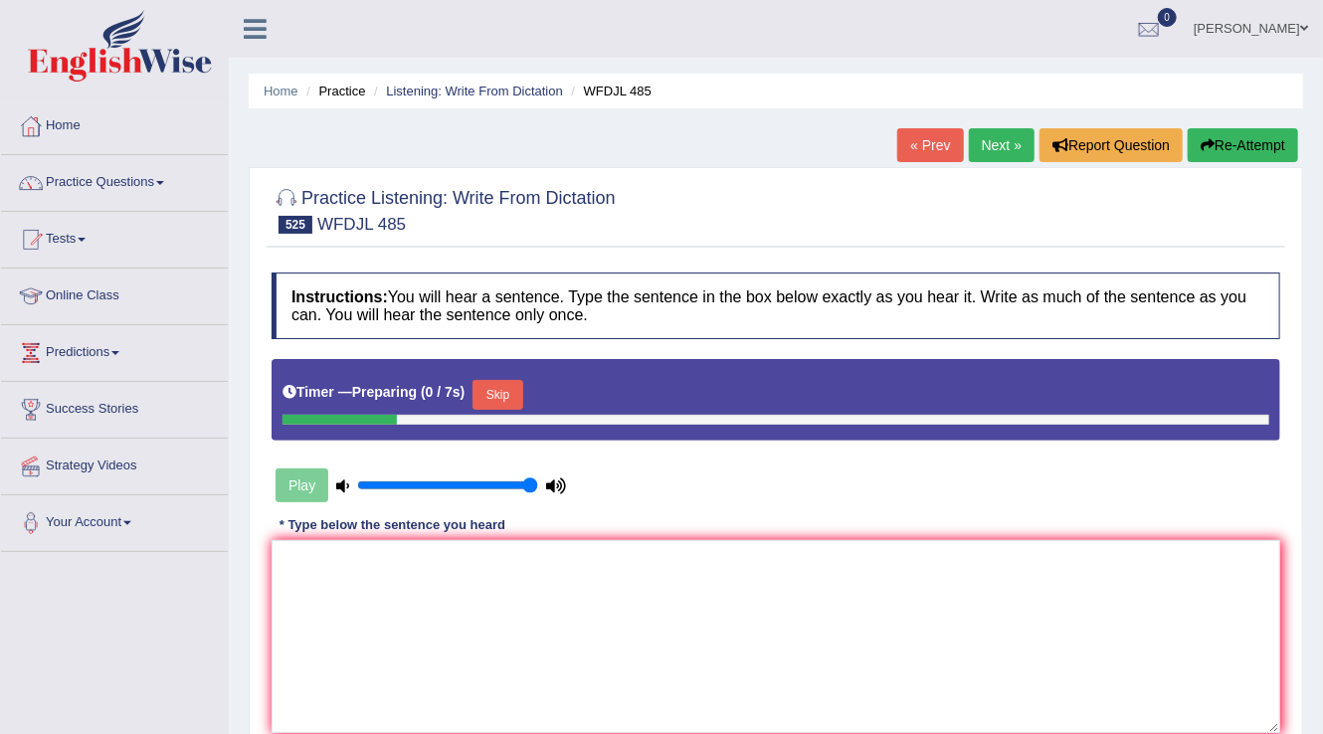
click at [504, 393] on button "Skip" at bounding box center [497, 395] width 50 height 30
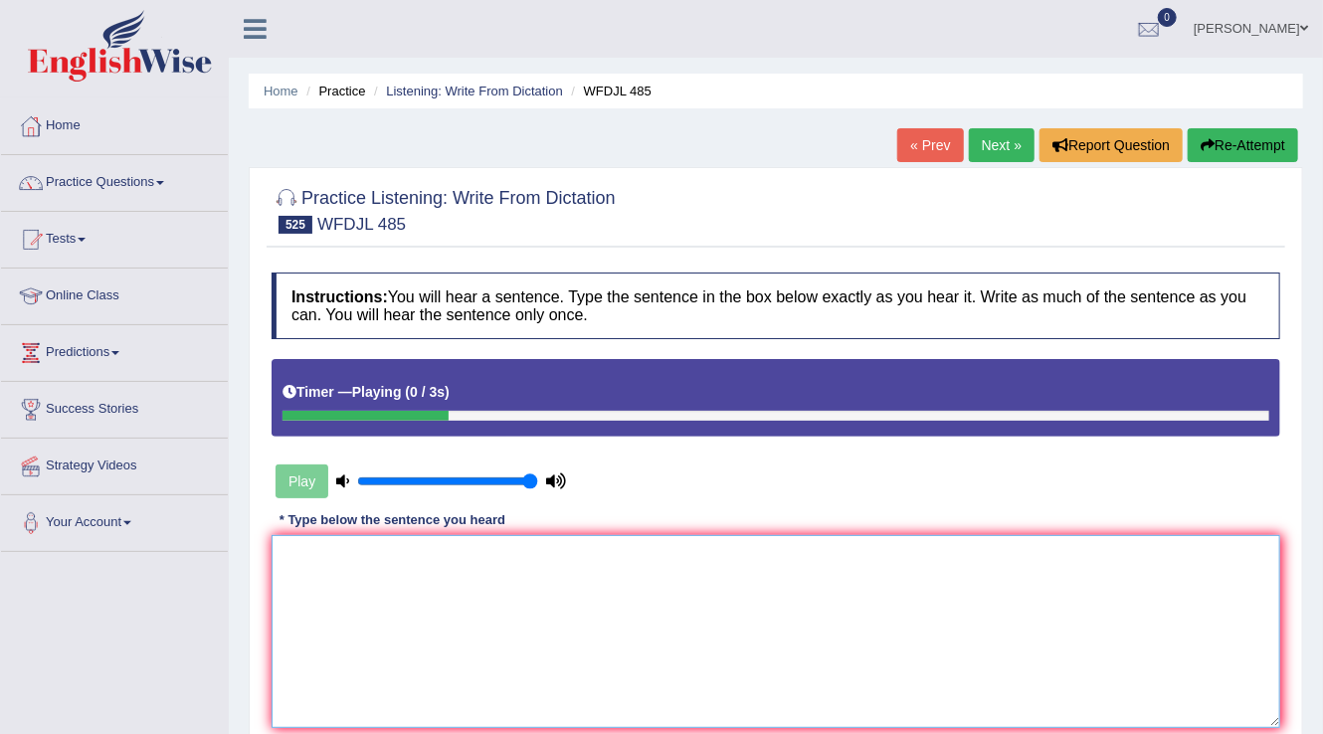
click at [339, 577] on textarea at bounding box center [775, 631] width 1008 height 193
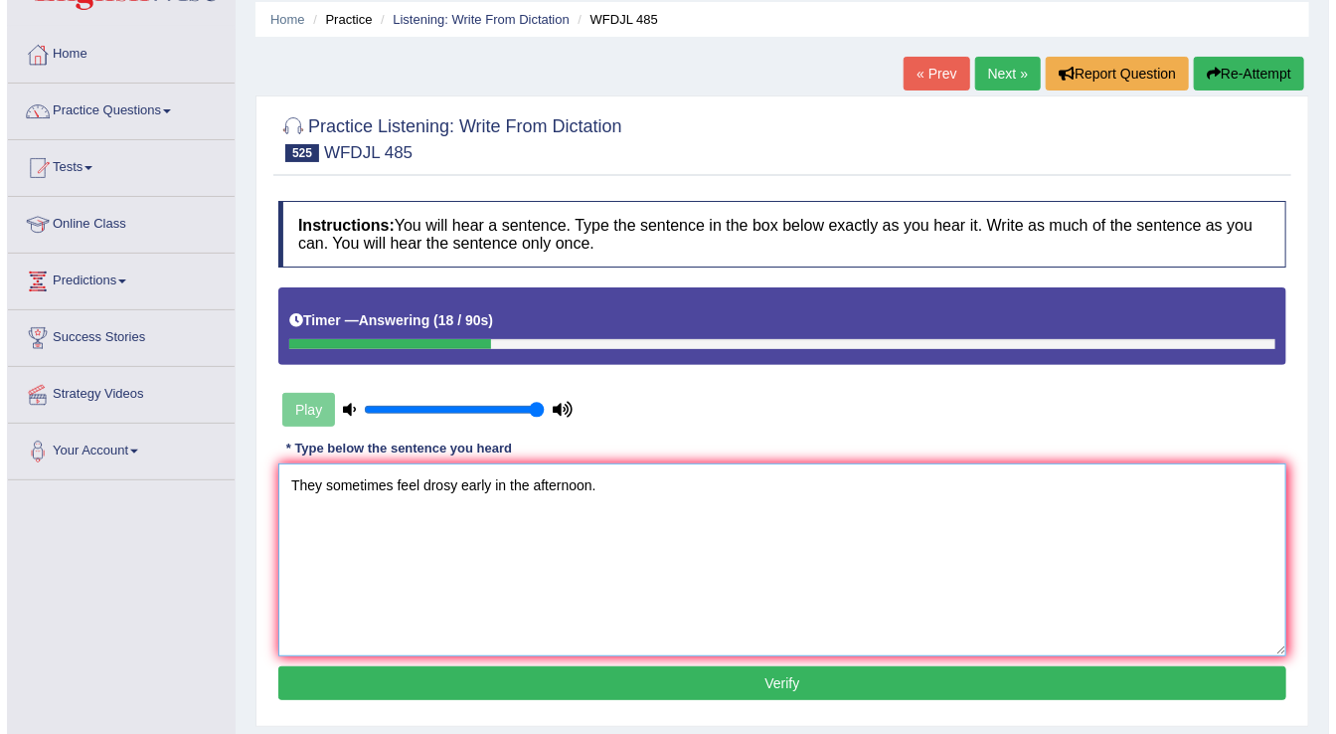
scroll to position [159, 0]
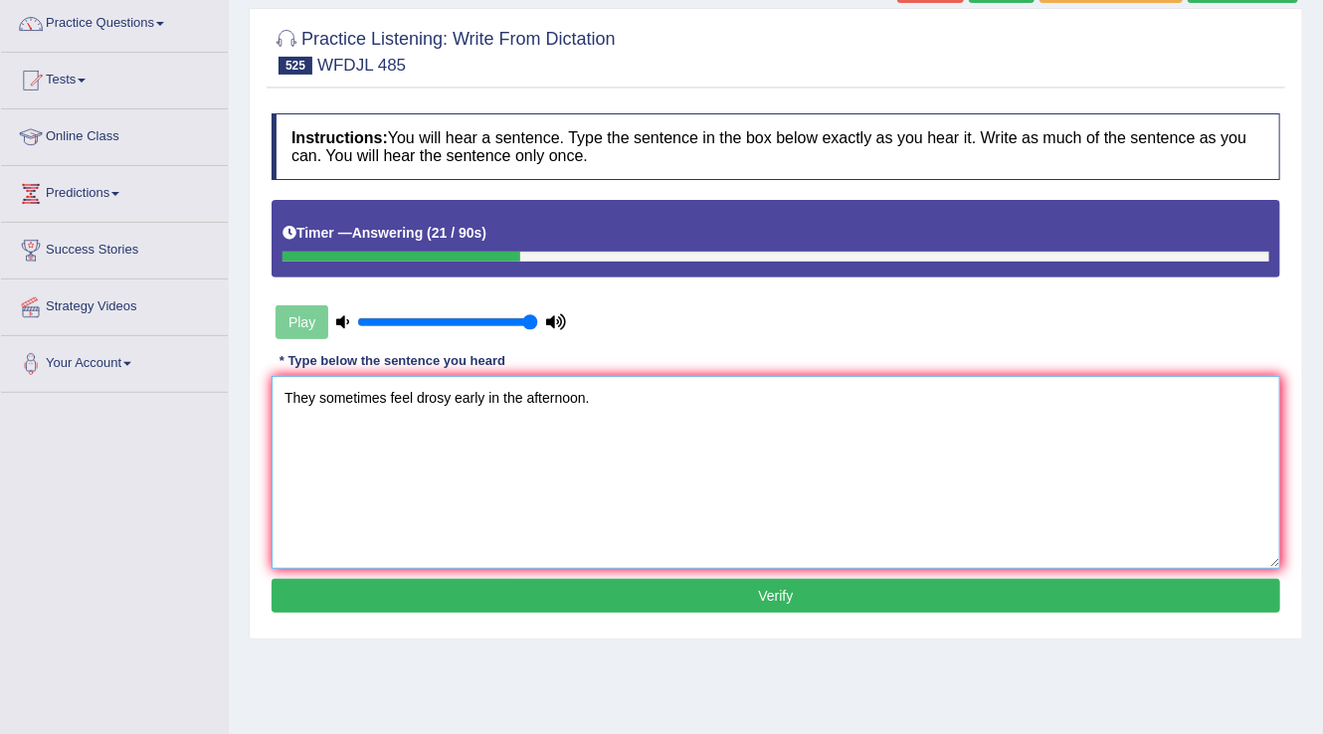
click at [444, 400] on textarea "They sometimes feel drosy early in the afternoon." at bounding box center [775, 472] width 1008 height 193
type textarea "They sometimes feel drossy early in the afternoon."
click at [787, 592] on button "Verify" at bounding box center [775, 596] width 1008 height 34
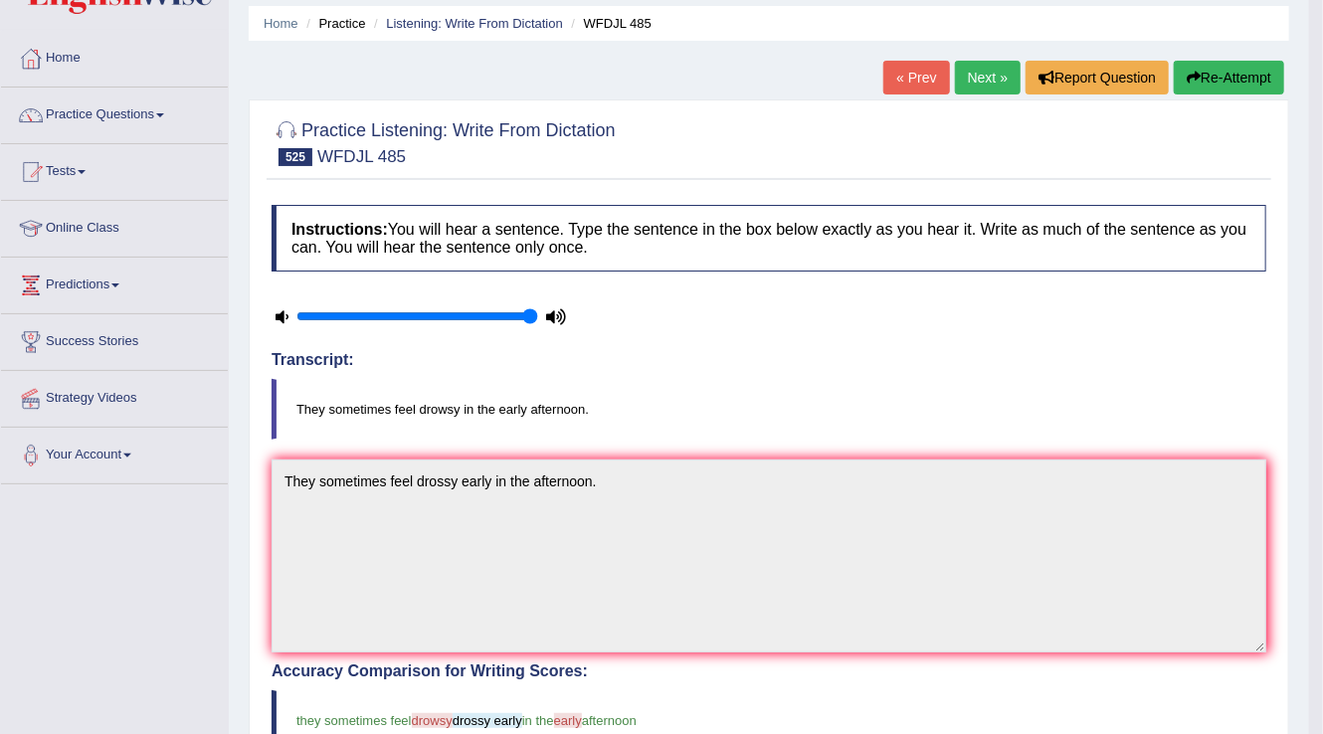
scroll to position [0, 0]
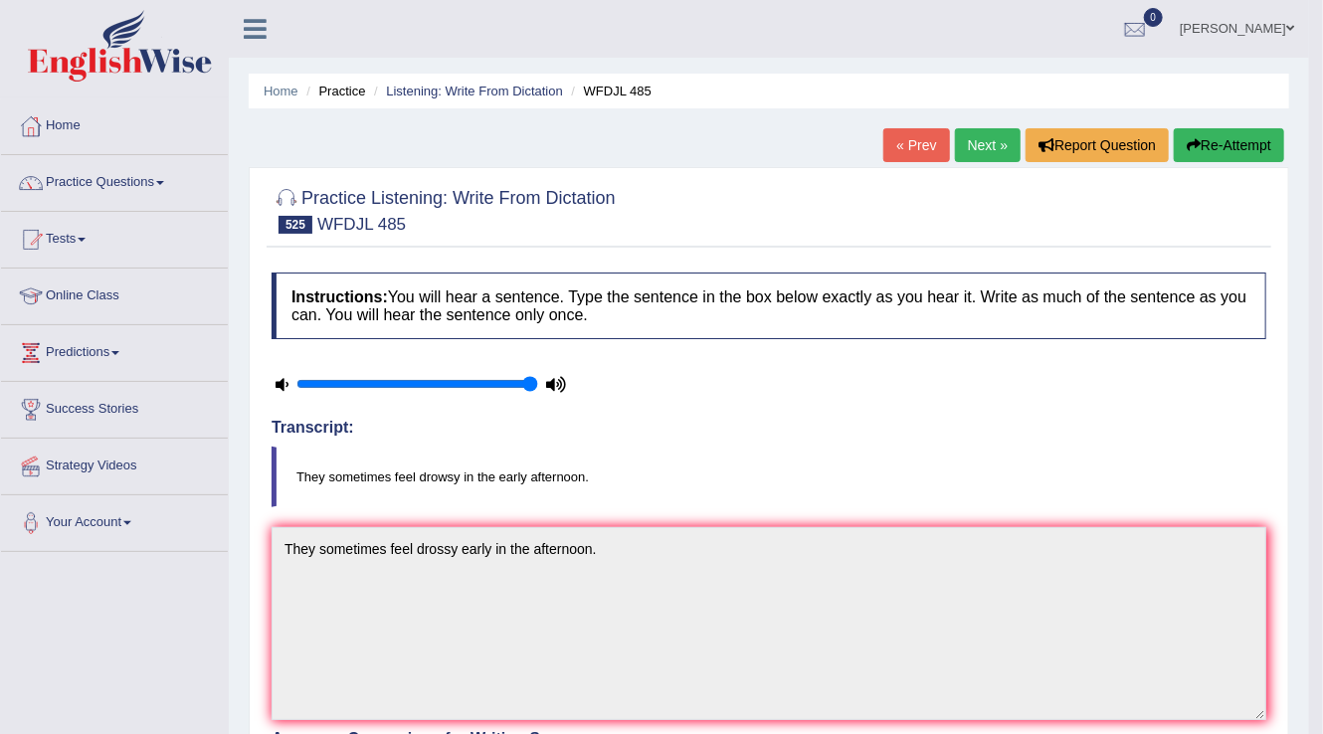
click at [975, 153] on link "Next »" at bounding box center [988, 145] width 66 height 34
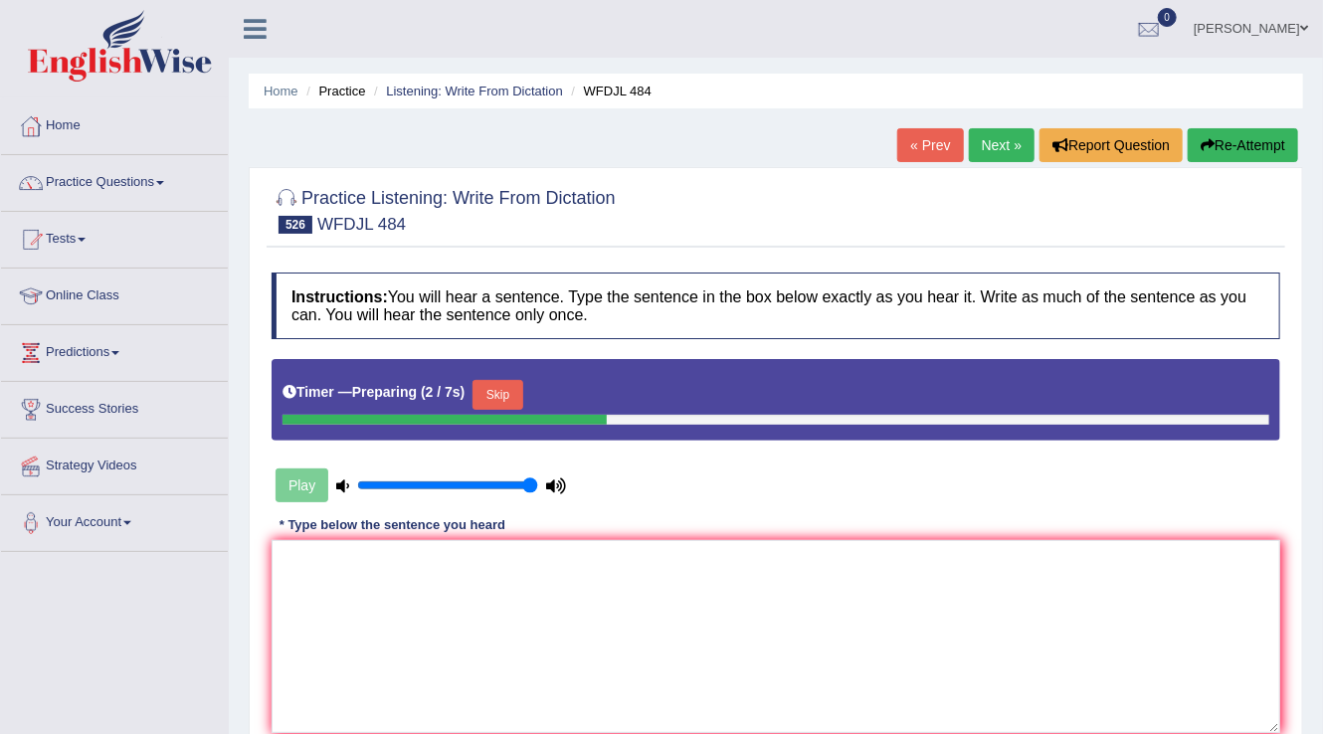
click at [508, 398] on button "Skip" at bounding box center [497, 395] width 50 height 30
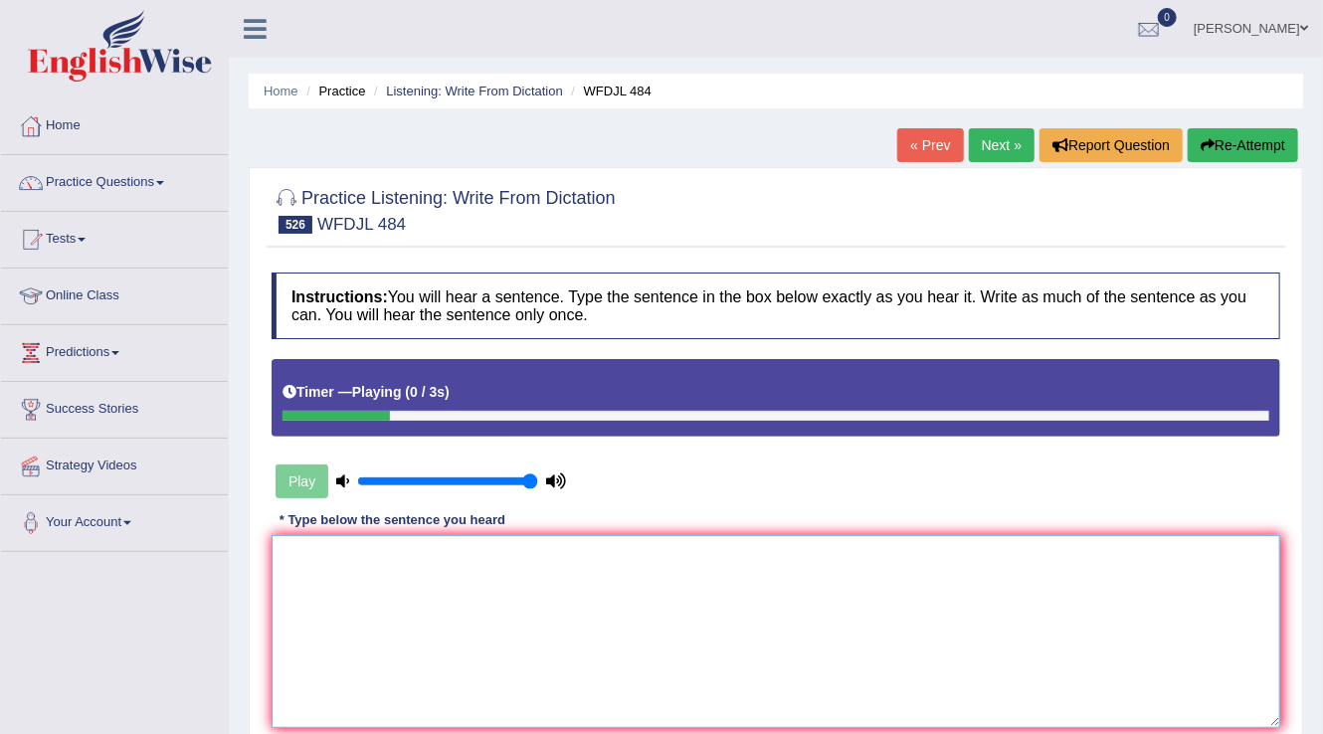
click at [337, 601] on textarea at bounding box center [775, 631] width 1008 height 193
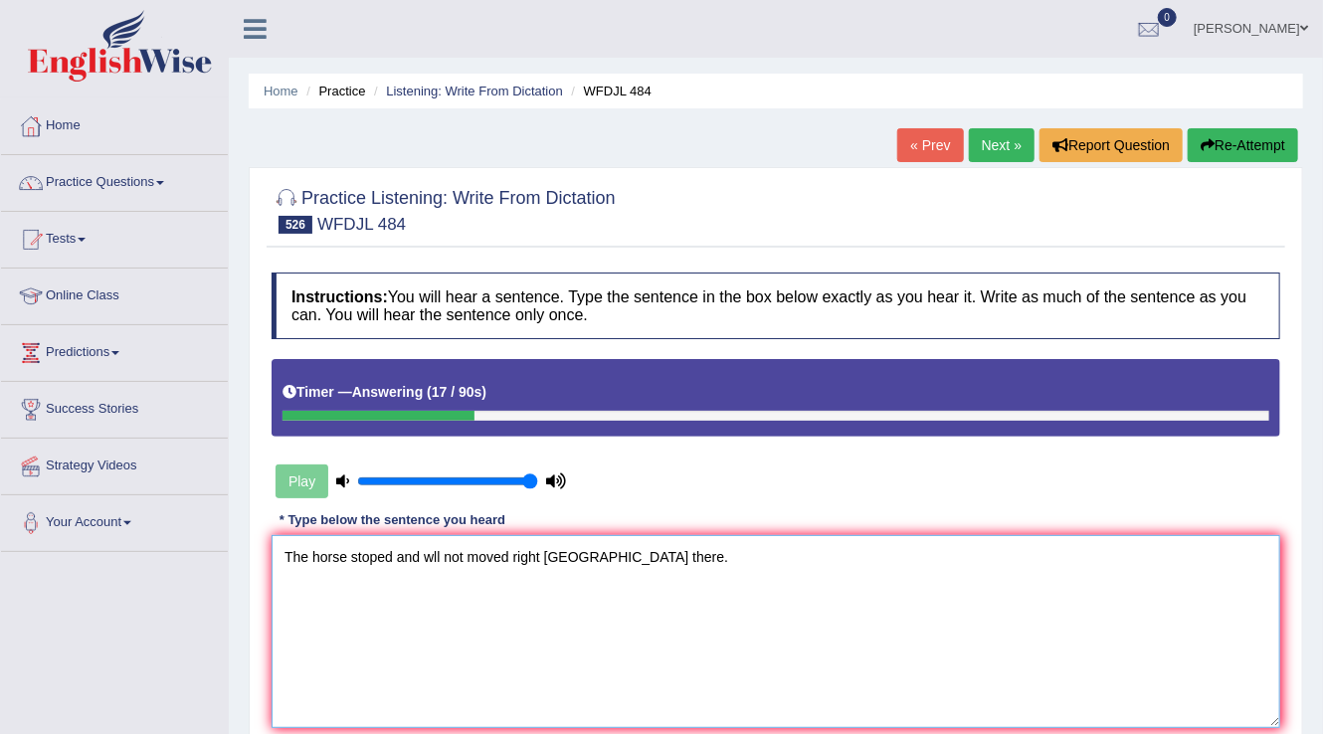
scroll to position [159, 0]
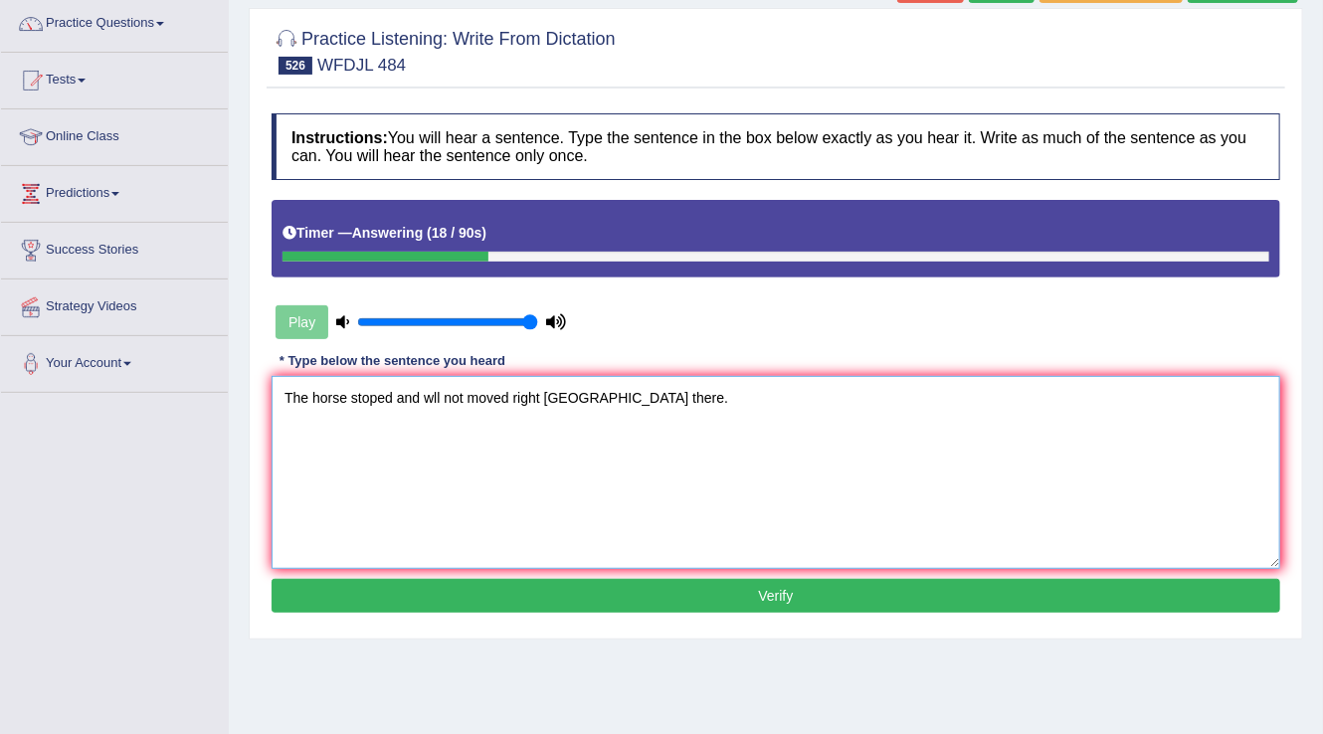
click at [365, 389] on textarea "The horse stoped and wll not moved right rom there." at bounding box center [775, 472] width 1008 height 193
click at [372, 402] on textarea "The horse stoped and wll not moved right rom there." at bounding box center [775, 472] width 1008 height 193
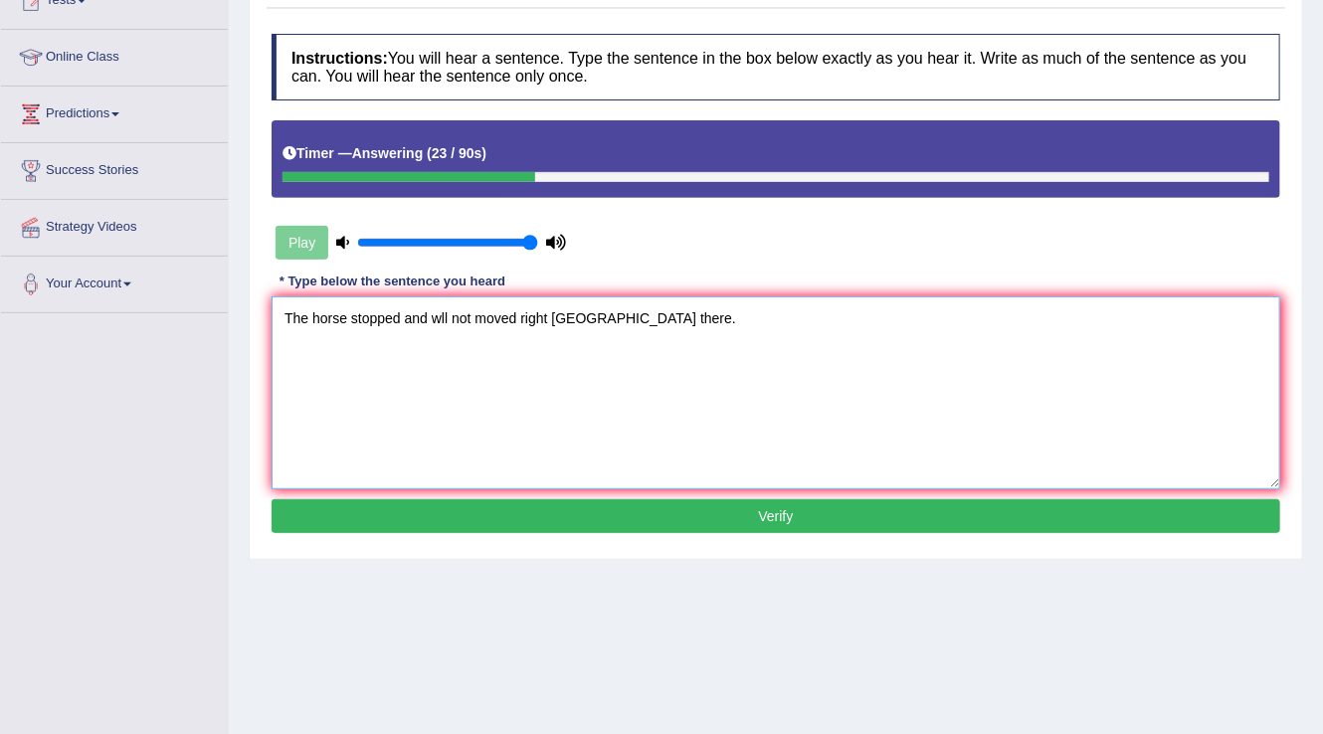
click at [440, 318] on textarea "The horse stopped and wll not moved right rom there." at bounding box center [775, 392] width 1008 height 193
type textarea "The horse stopped and will not moved right rom there."
click at [748, 525] on button "Verify" at bounding box center [775, 516] width 1008 height 34
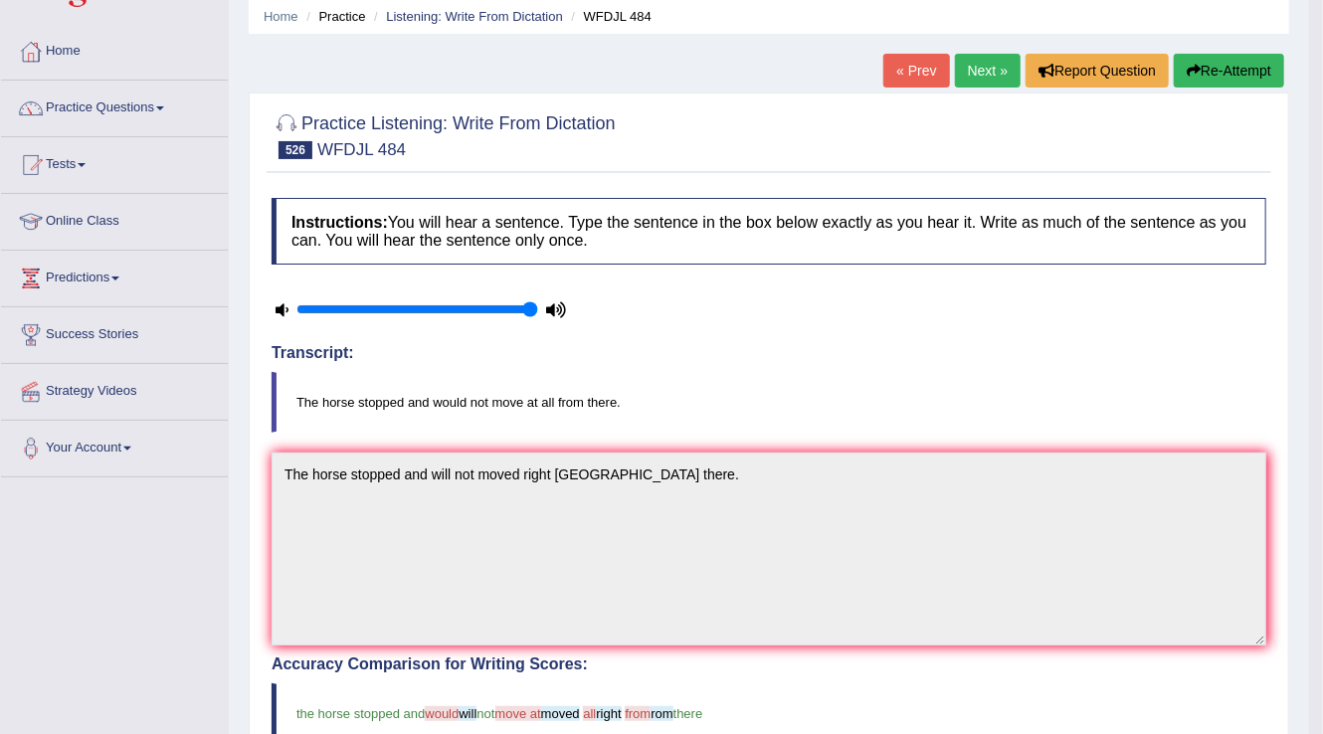
scroll to position [0, 0]
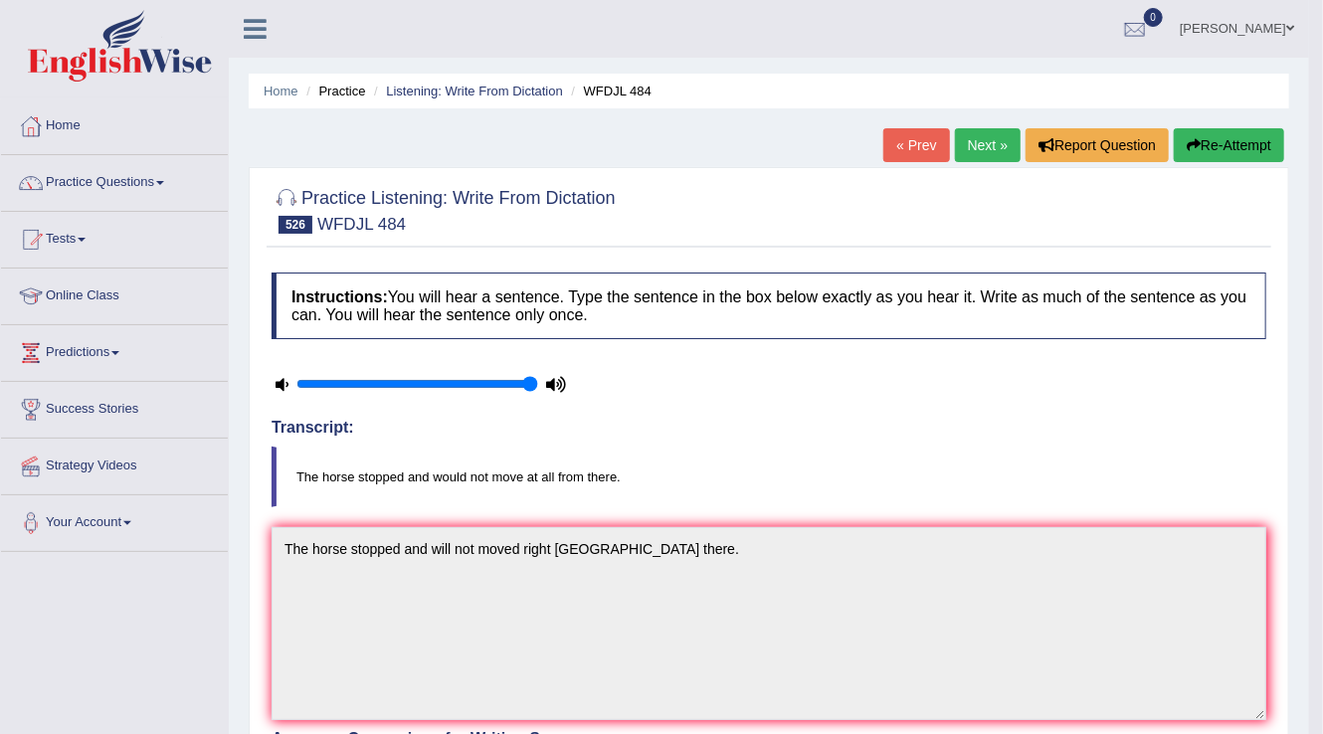
click at [971, 131] on link "Next »" at bounding box center [988, 145] width 66 height 34
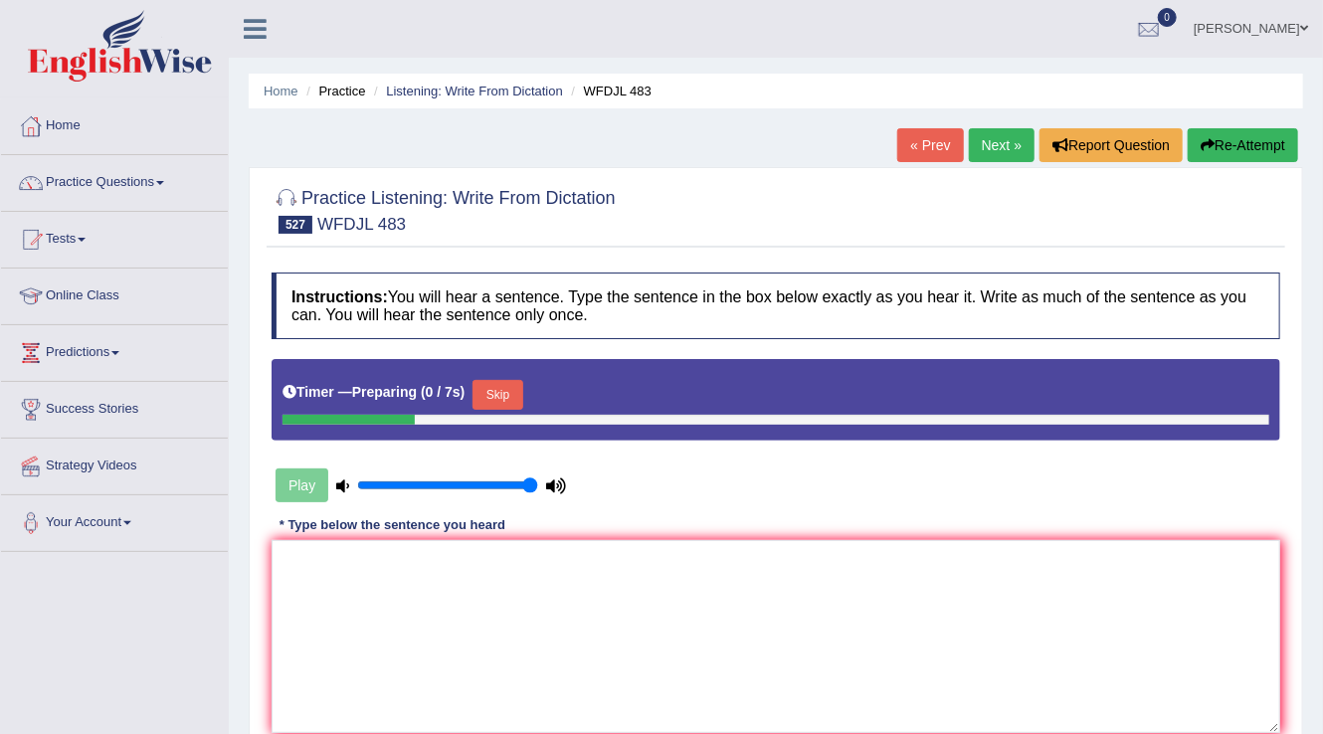
click at [514, 397] on button "Skip" at bounding box center [497, 395] width 50 height 30
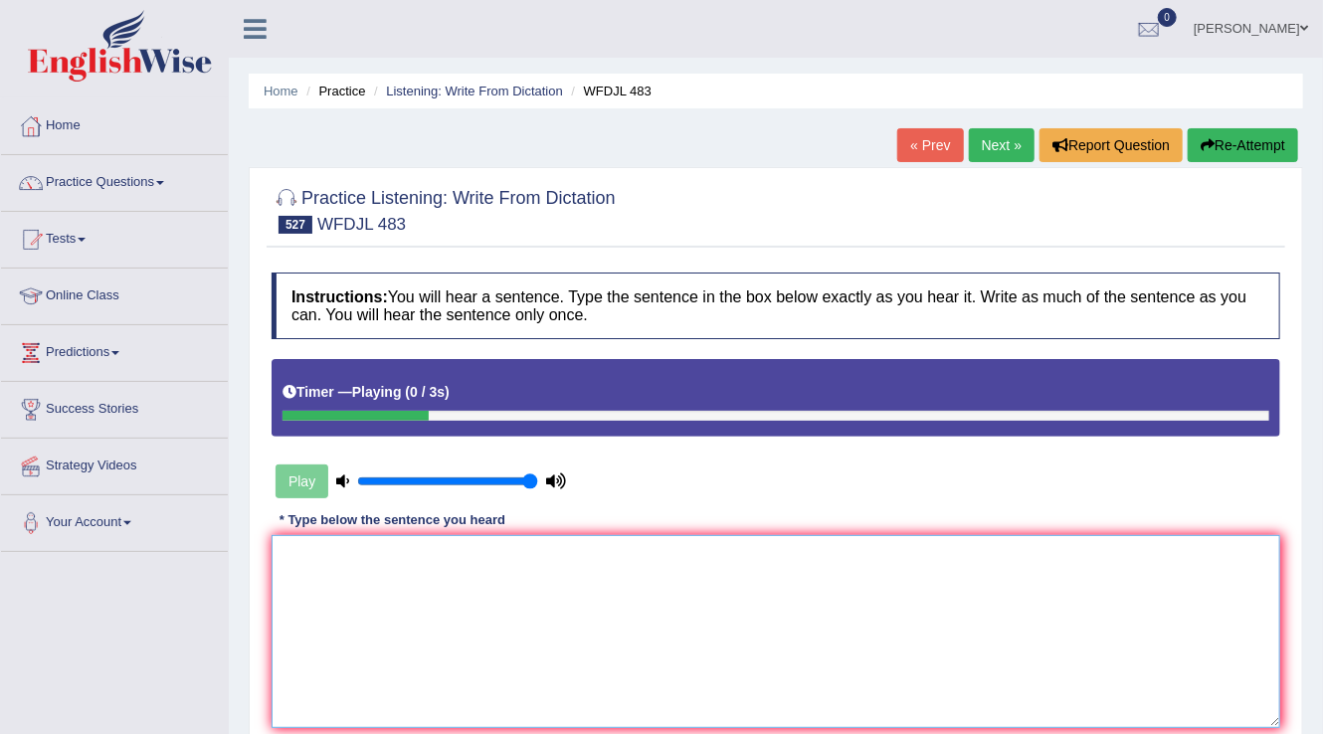
click at [406, 615] on textarea at bounding box center [775, 631] width 1008 height 193
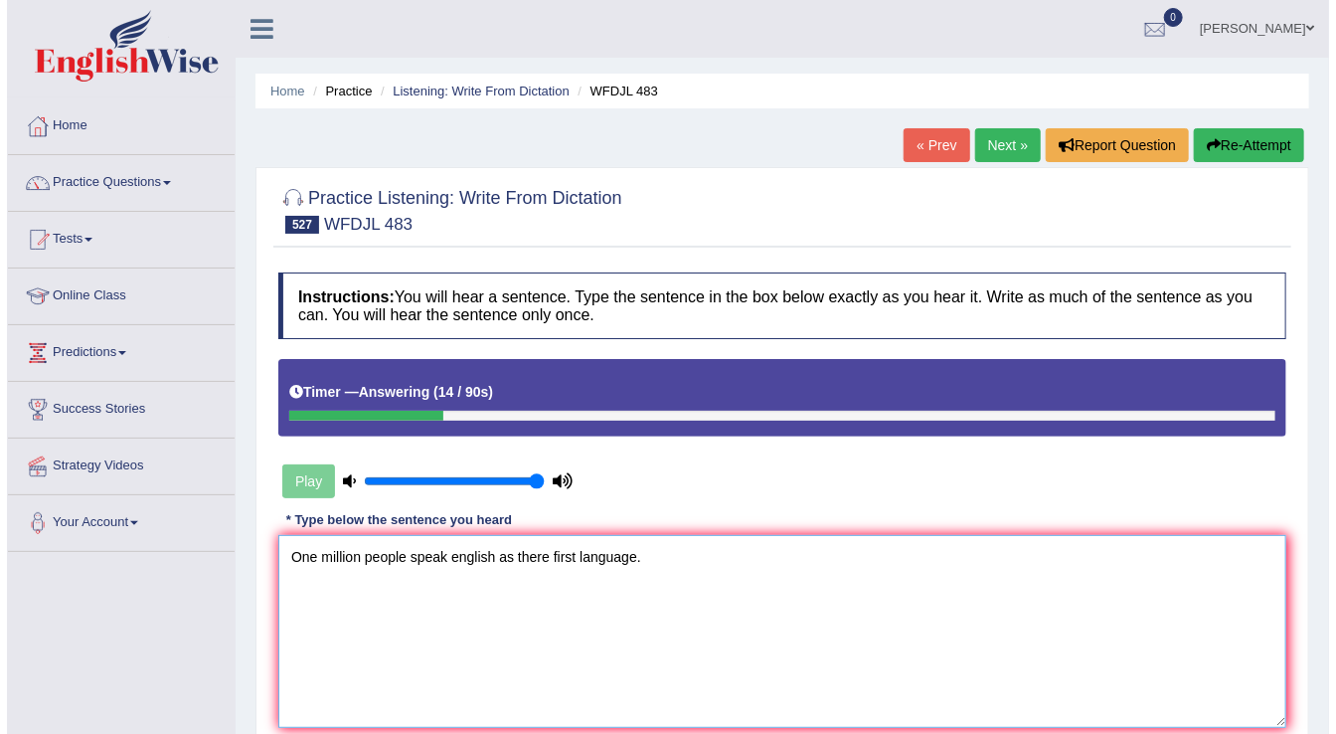
scroll to position [239, 0]
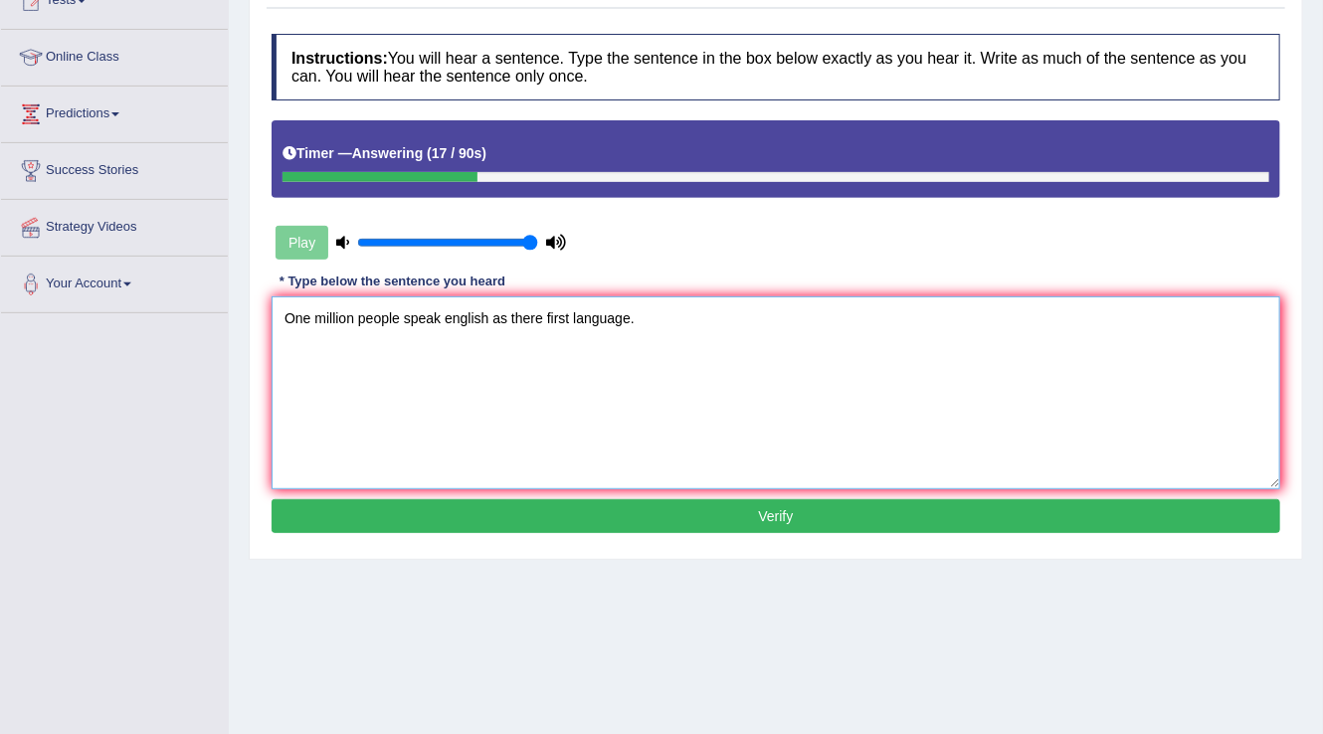
click at [452, 312] on textarea "One million people speak english as there first language." at bounding box center [775, 392] width 1008 height 193
type textarea "One million people speak English as there first language."
click at [800, 530] on div "Instructions: You will hear a sentence. Type the sentence in the box below exac…" at bounding box center [776, 286] width 1018 height 525
click at [792, 518] on button "Verify" at bounding box center [775, 516] width 1008 height 34
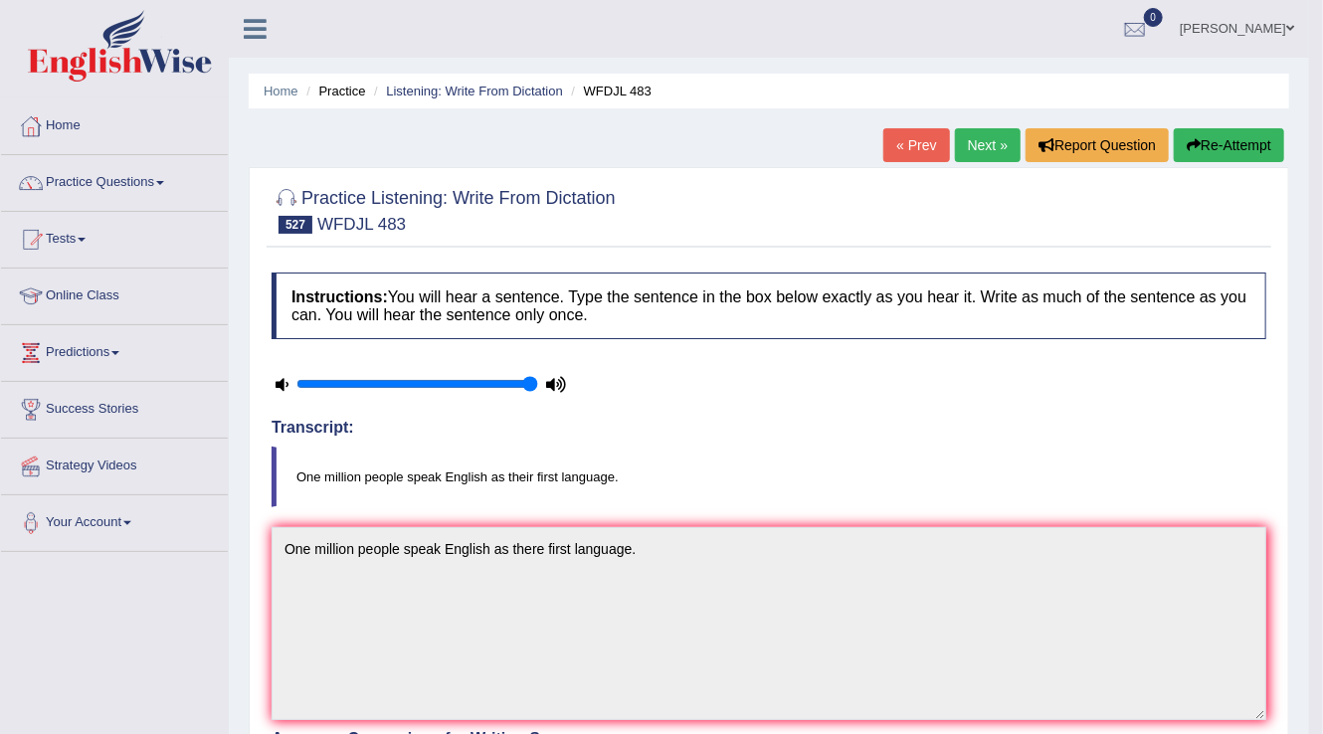
scroll to position [0, 0]
click at [986, 157] on link "Next »" at bounding box center [988, 145] width 66 height 34
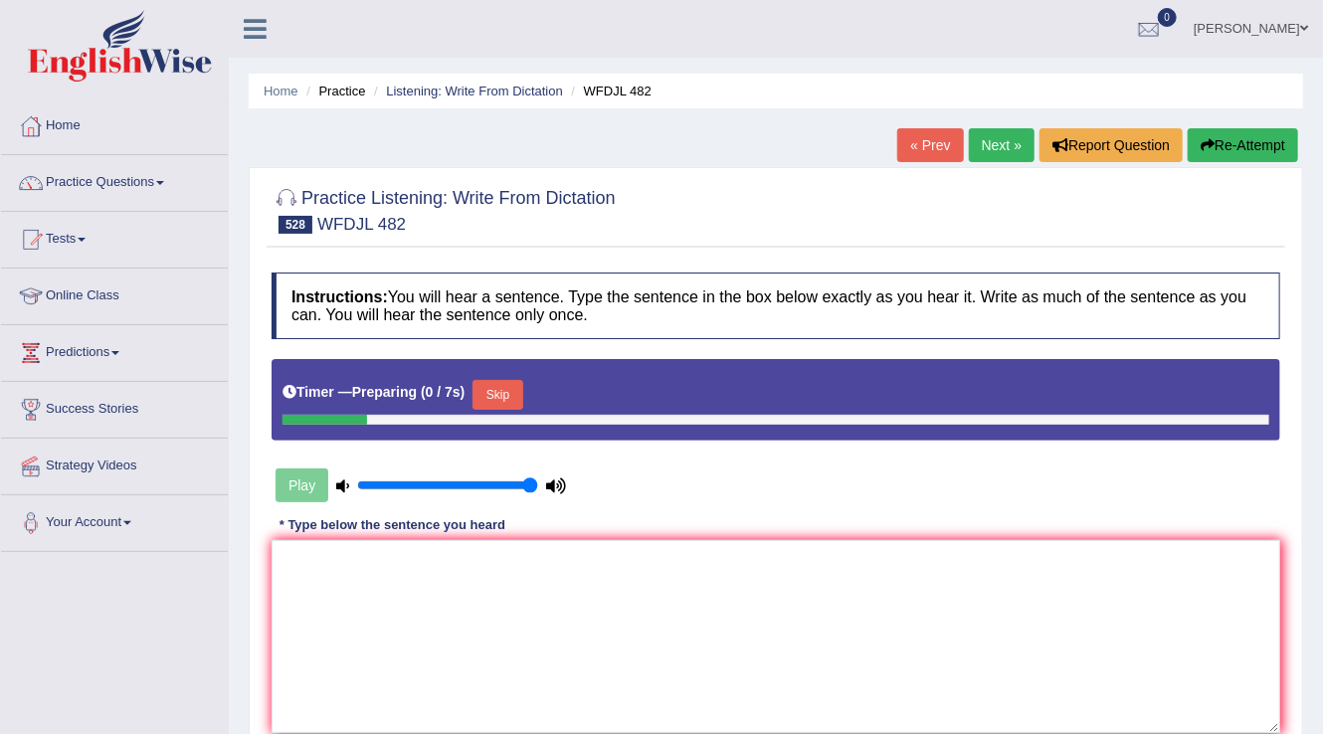
click at [506, 402] on button "Skip" at bounding box center [497, 395] width 50 height 30
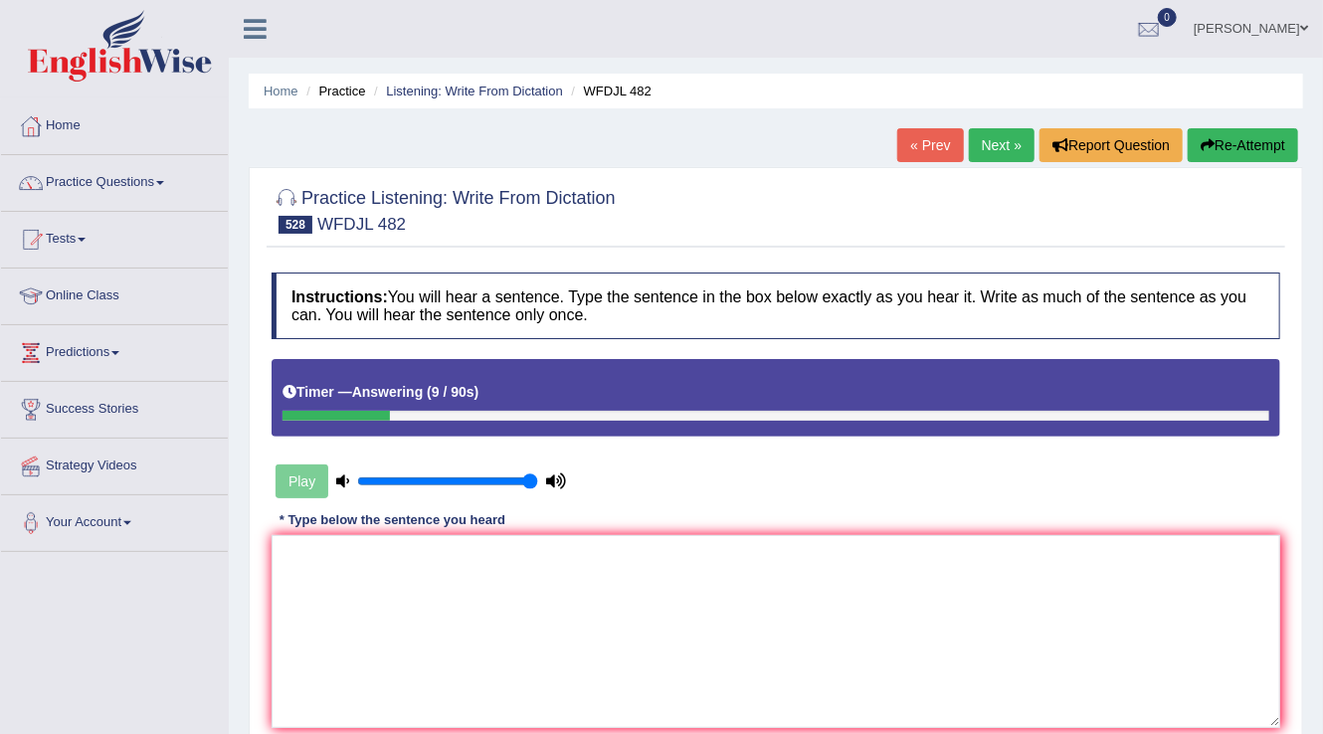
click at [1224, 143] on button "Re-Attempt" at bounding box center [1242, 145] width 110 height 34
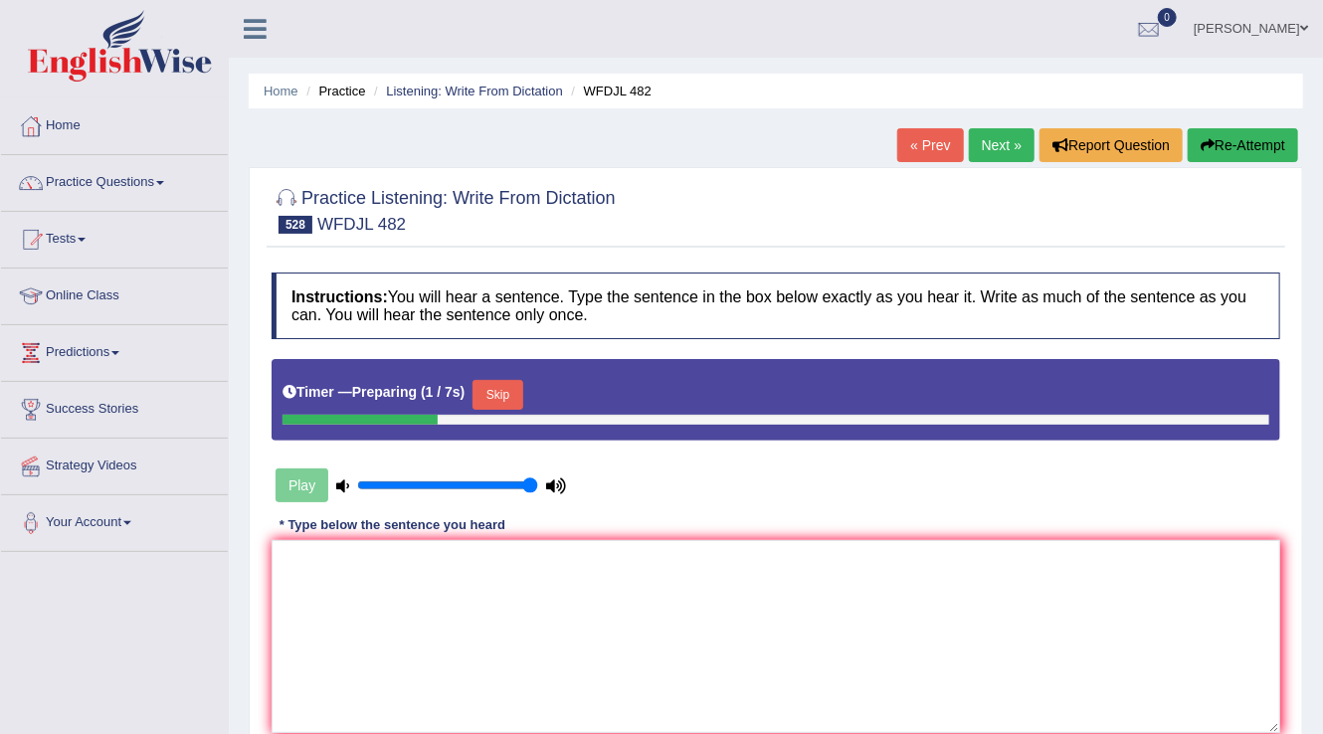
click at [520, 394] on button "Skip" at bounding box center [497, 395] width 50 height 30
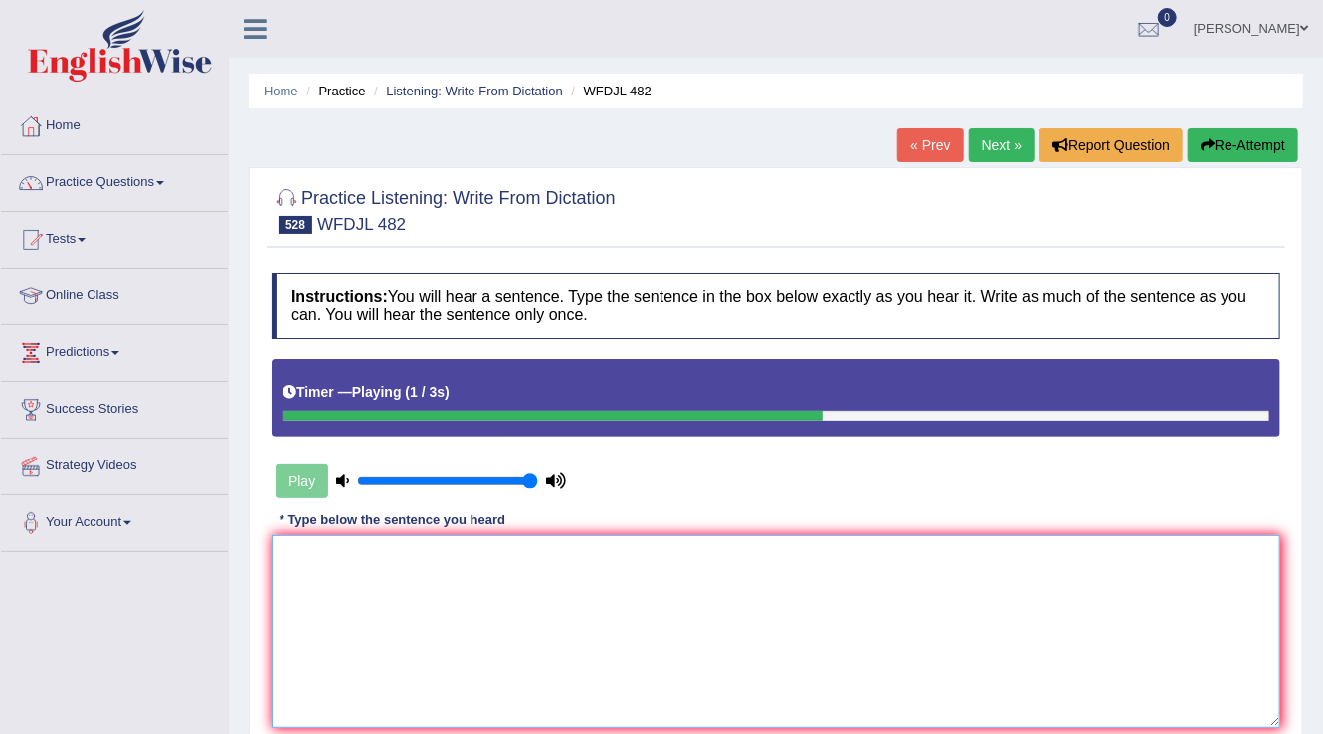
click at [353, 593] on textarea at bounding box center [775, 631] width 1008 height 193
type textarea "i"
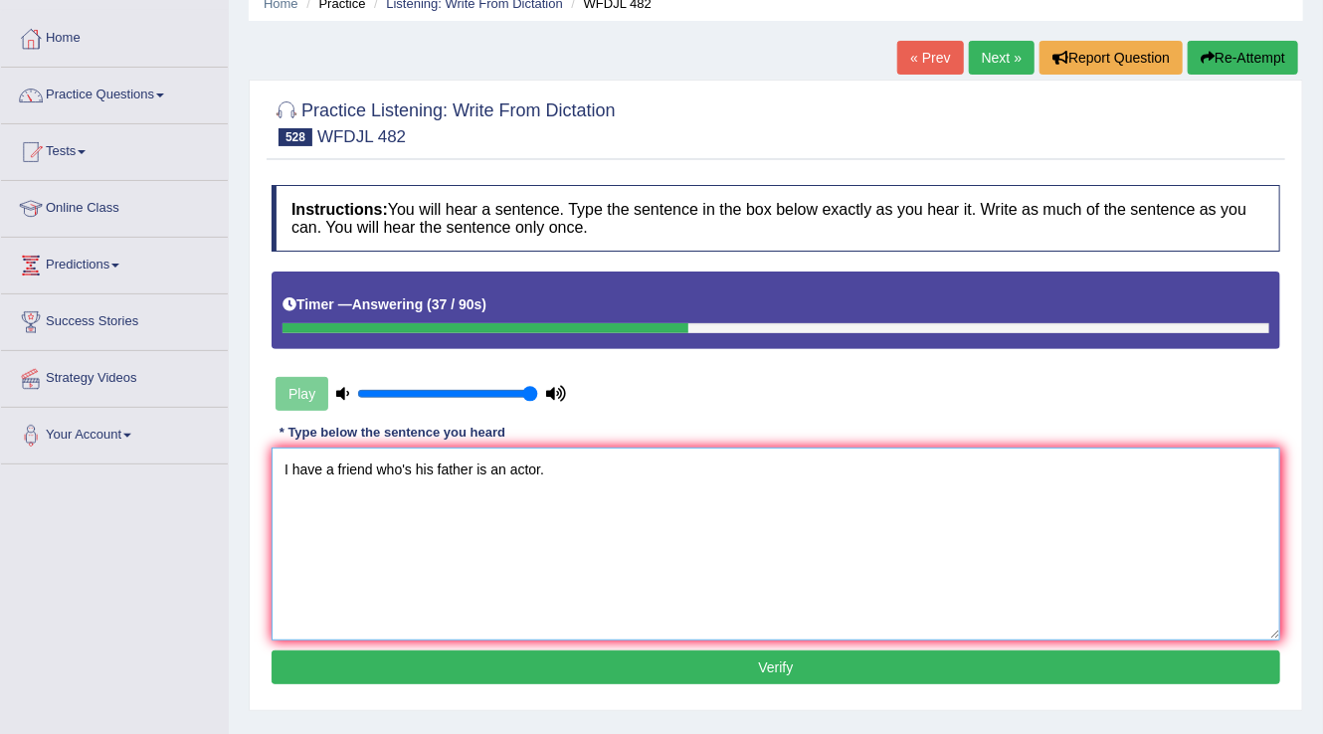
scroll to position [159, 0]
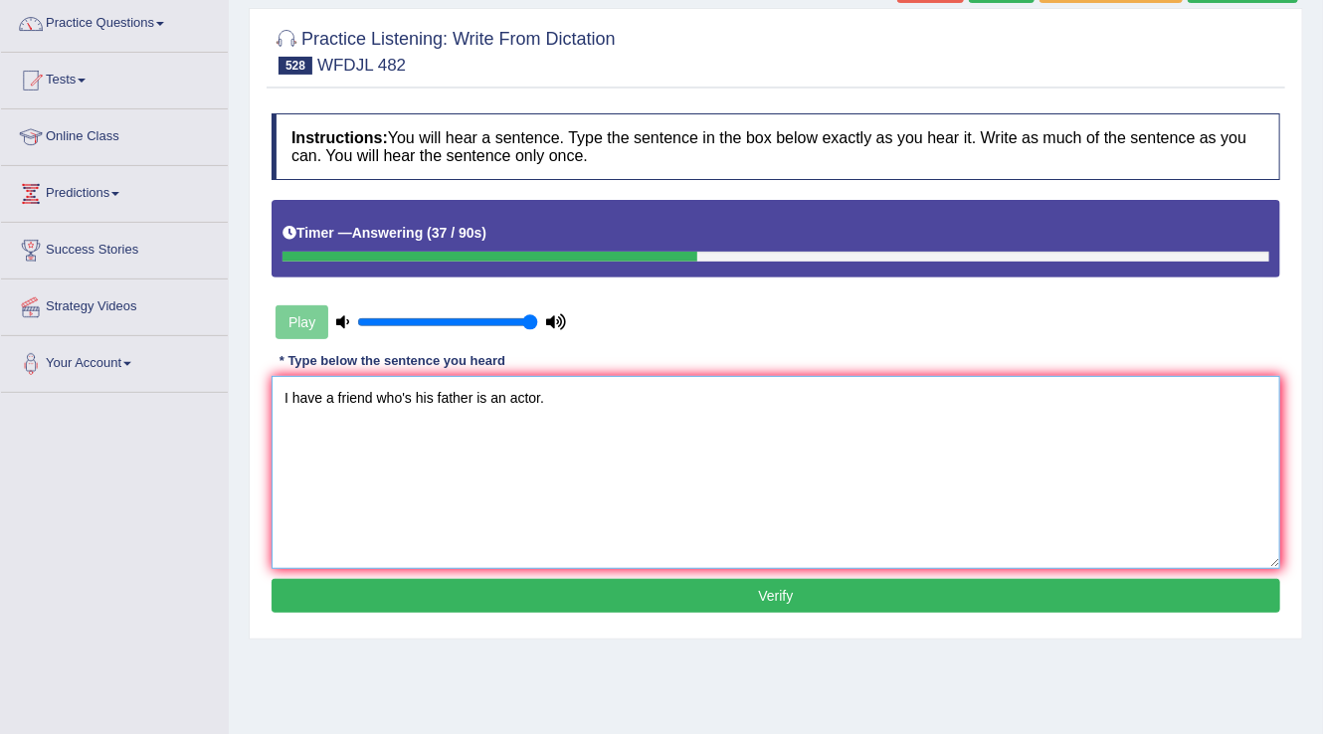
type textarea "I have a friend who's his father is an actor."
click at [800, 595] on button "Verify" at bounding box center [775, 596] width 1008 height 34
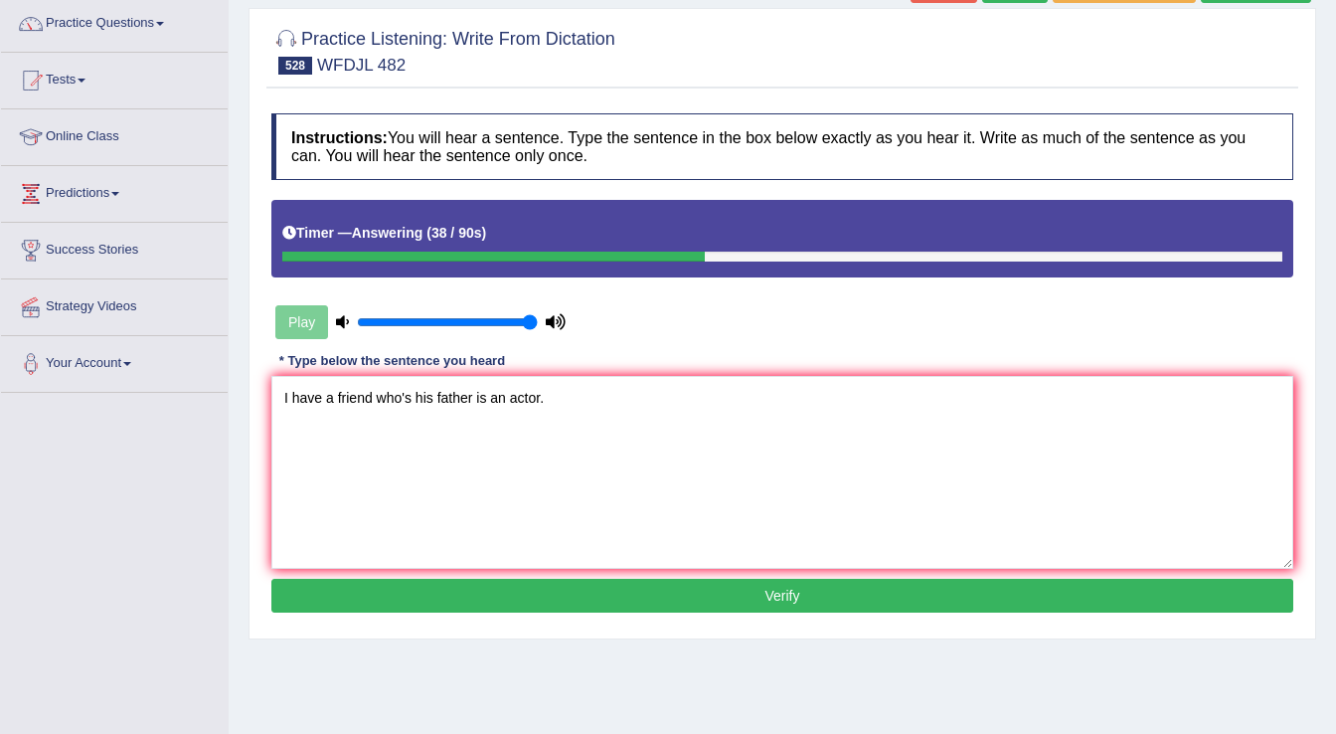
click at [800, 595] on div "Home Practice Listening: Write From Dictation WFDJL 482 « Prev Next » Report Qu…" at bounding box center [783, 338] width 1108 height 994
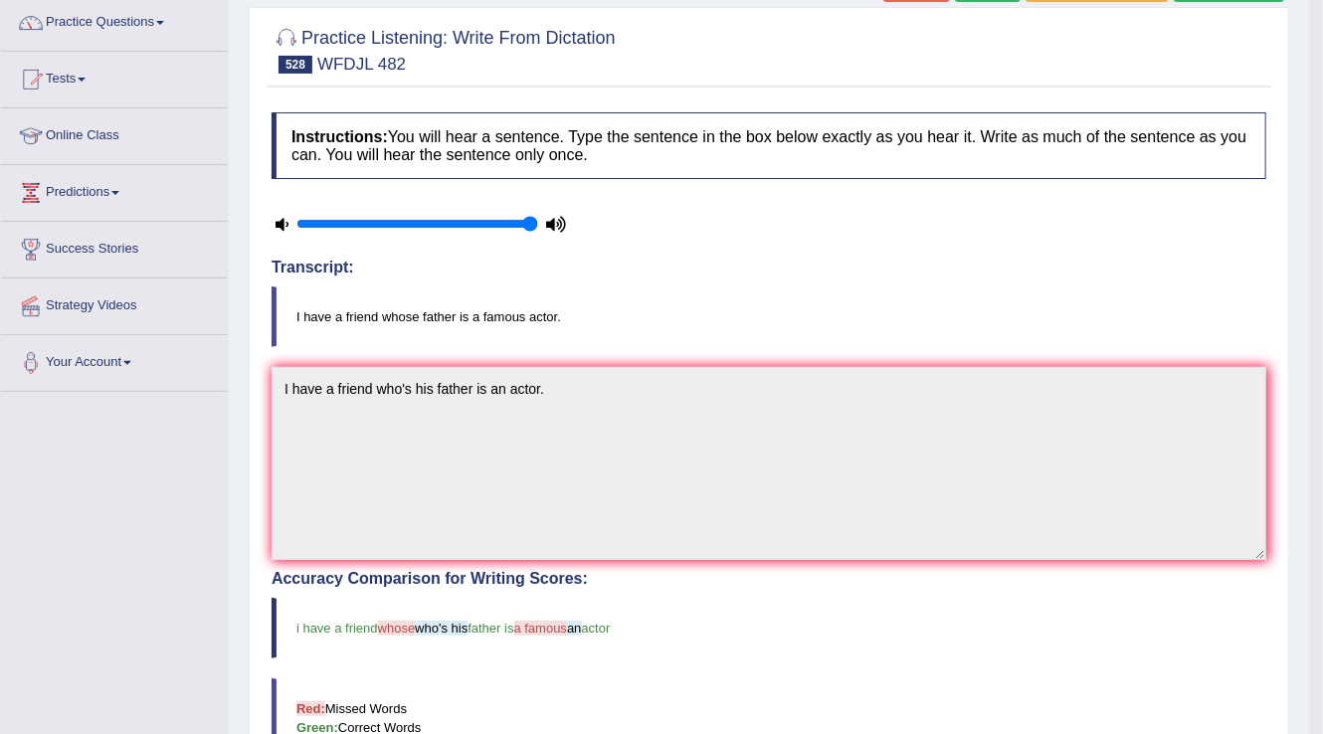
scroll to position [80, 0]
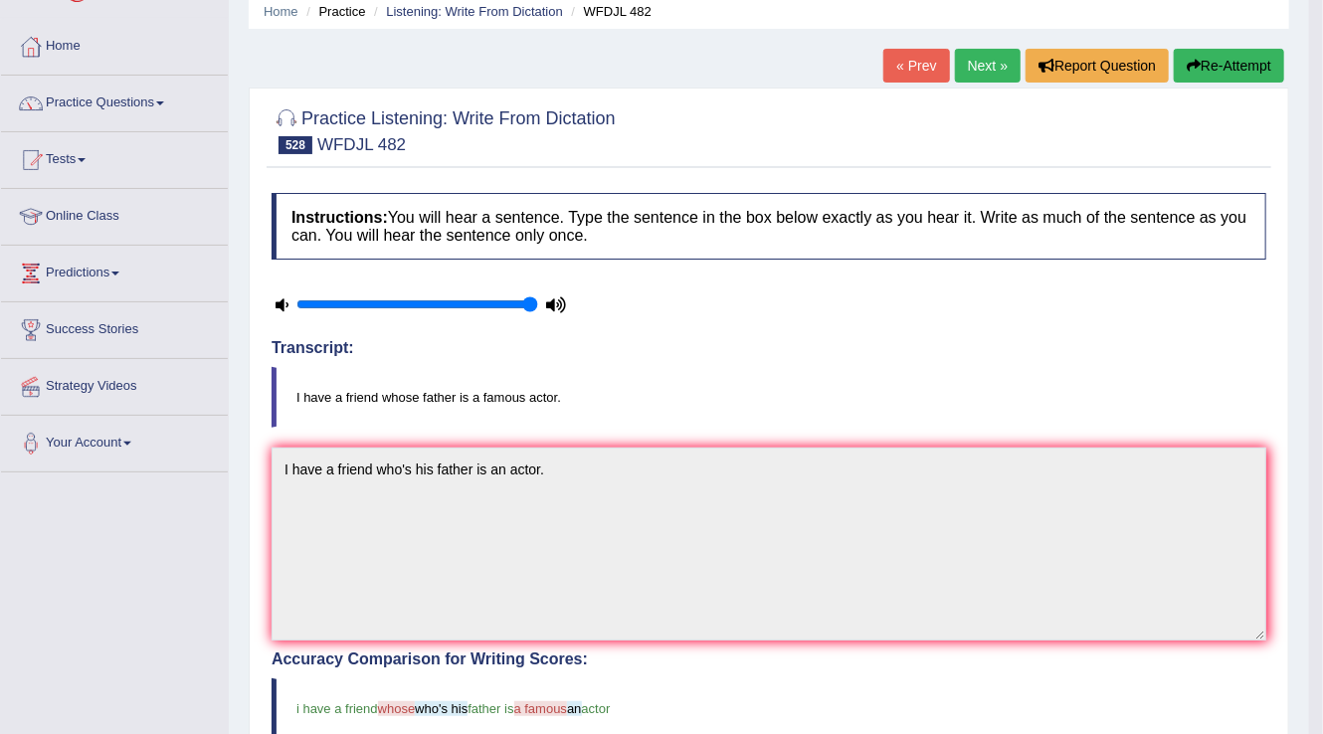
click at [974, 70] on link "Next »" at bounding box center [988, 66] width 66 height 34
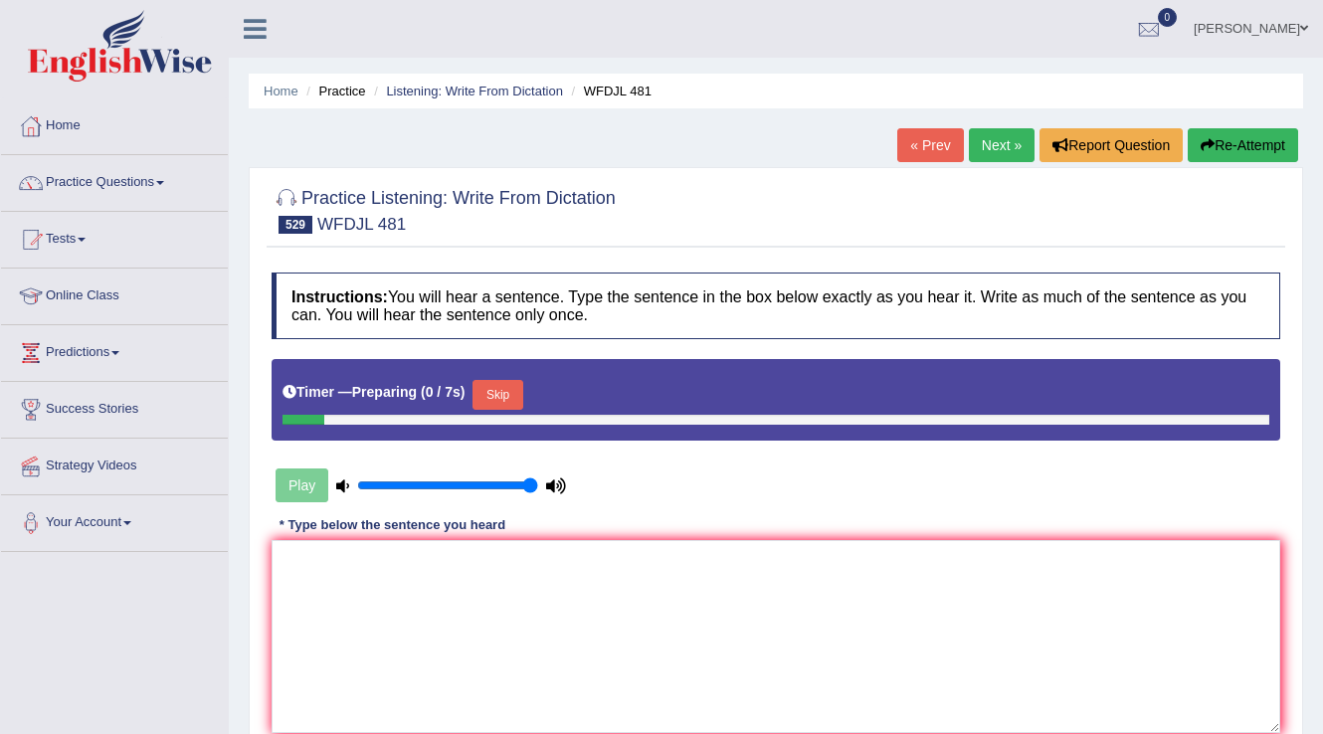
click at [495, 383] on button "Skip" at bounding box center [497, 395] width 50 height 30
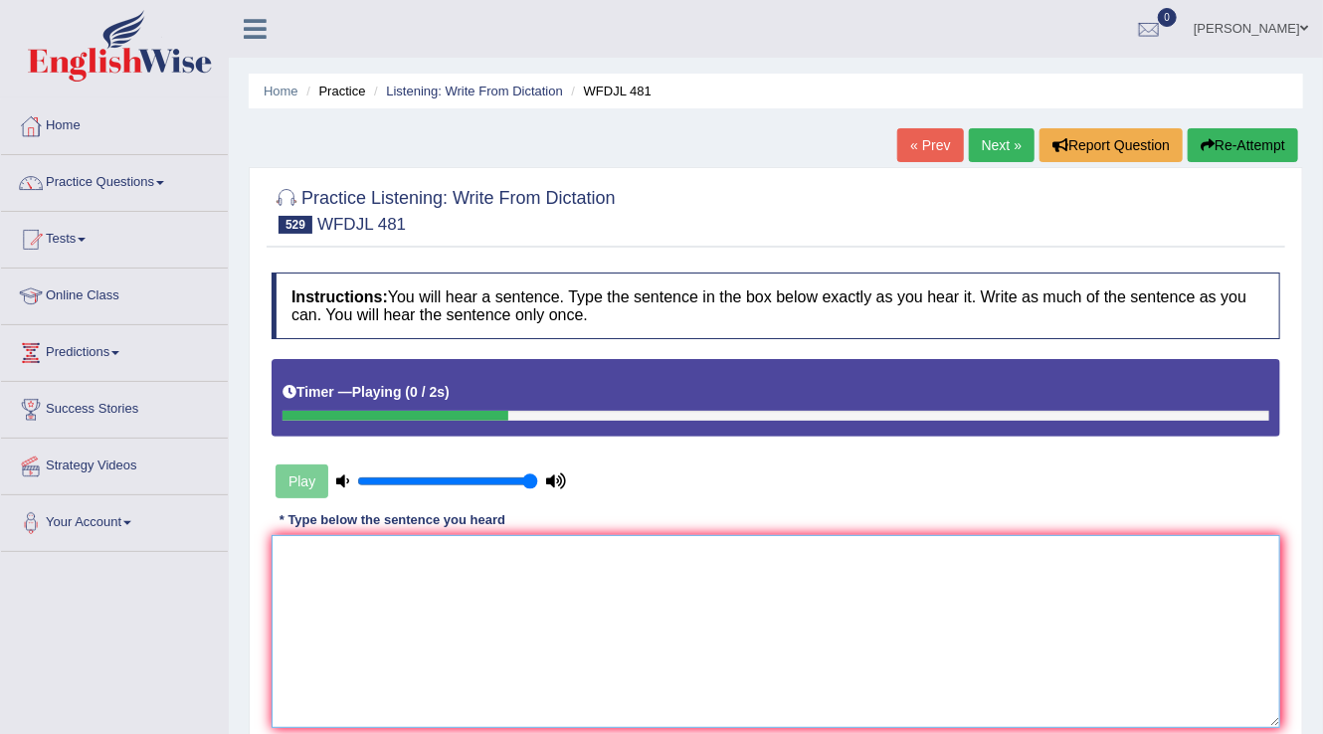
click at [310, 623] on textarea at bounding box center [775, 631] width 1008 height 193
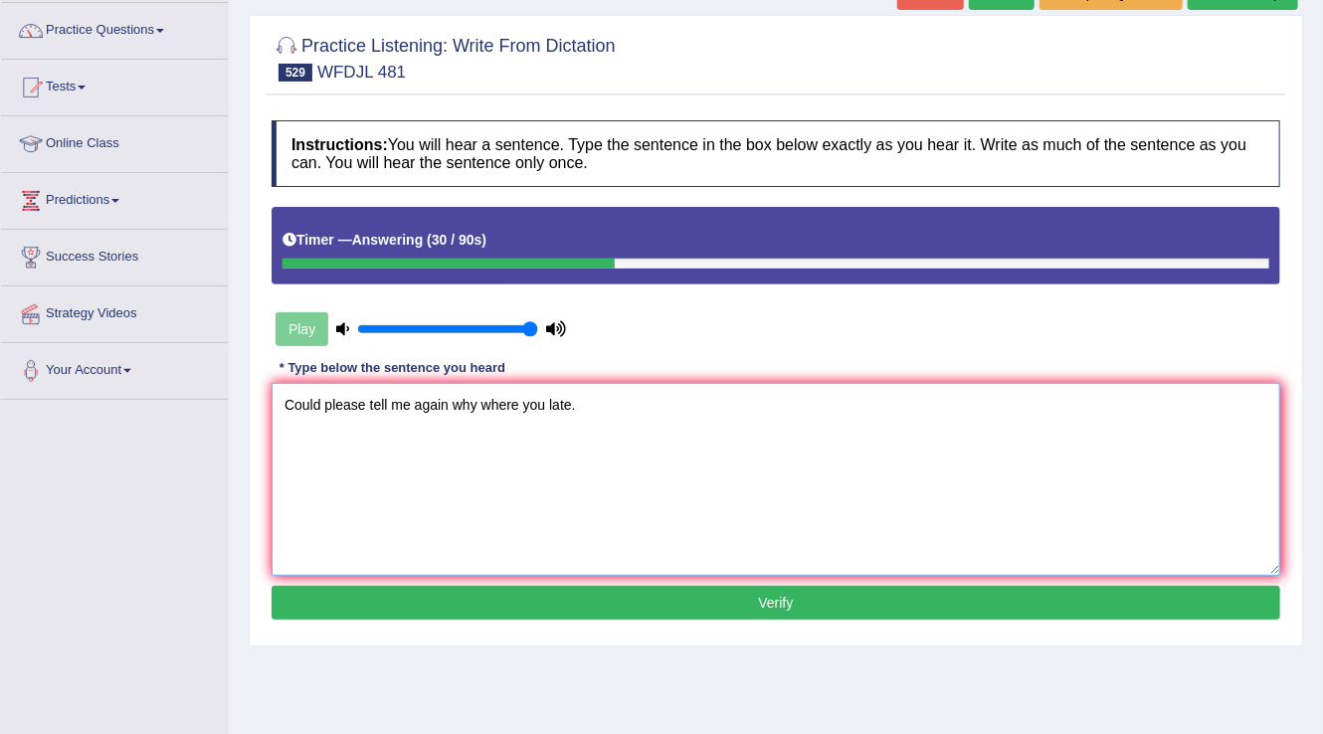
scroll to position [151, 0]
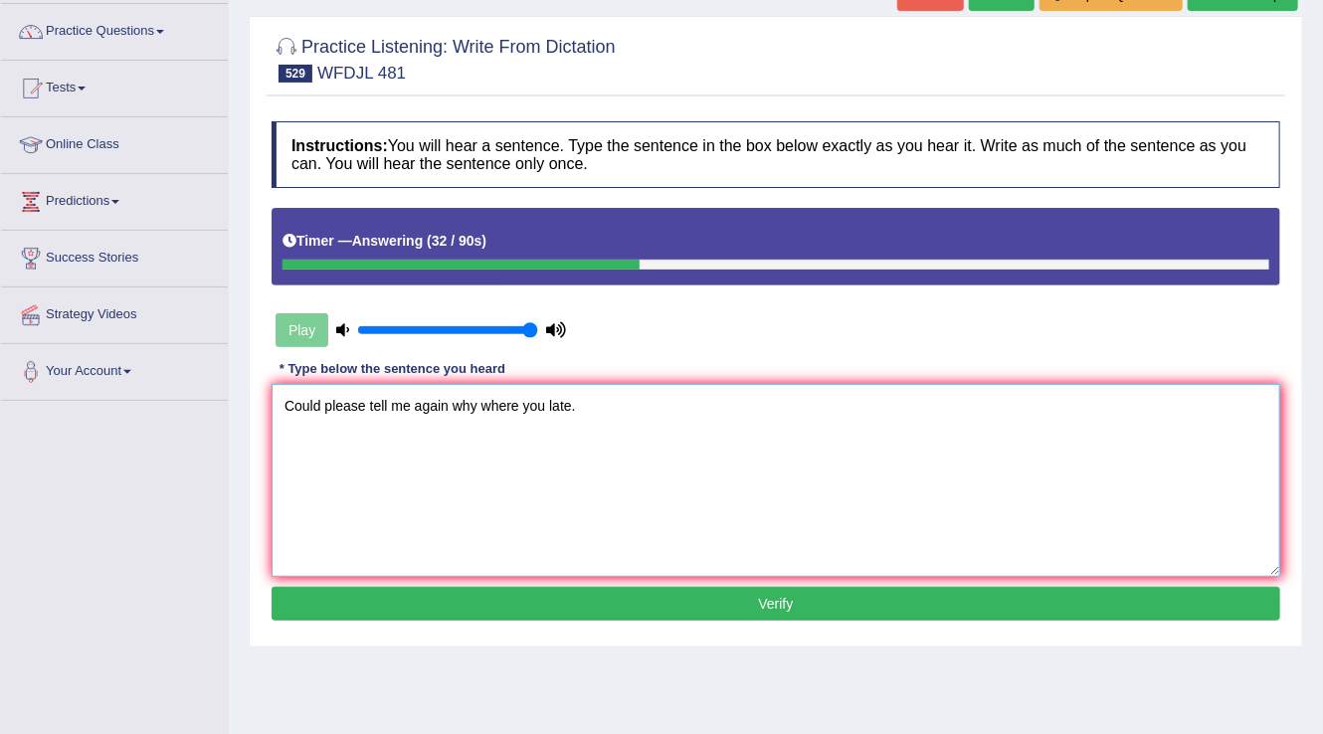
type textarea "Could please tell me again why where you late."
click at [780, 601] on button "Verify" at bounding box center [775, 604] width 1008 height 34
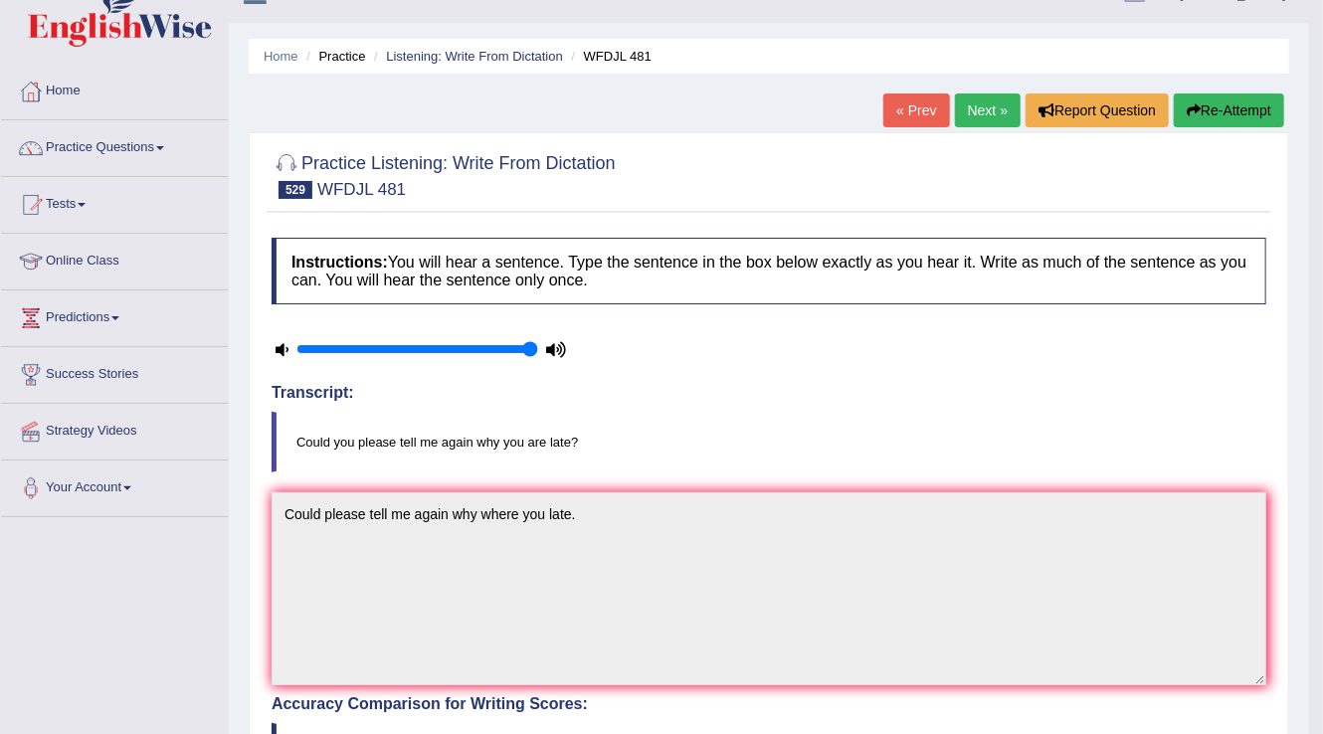
scroll to position [0, 0]
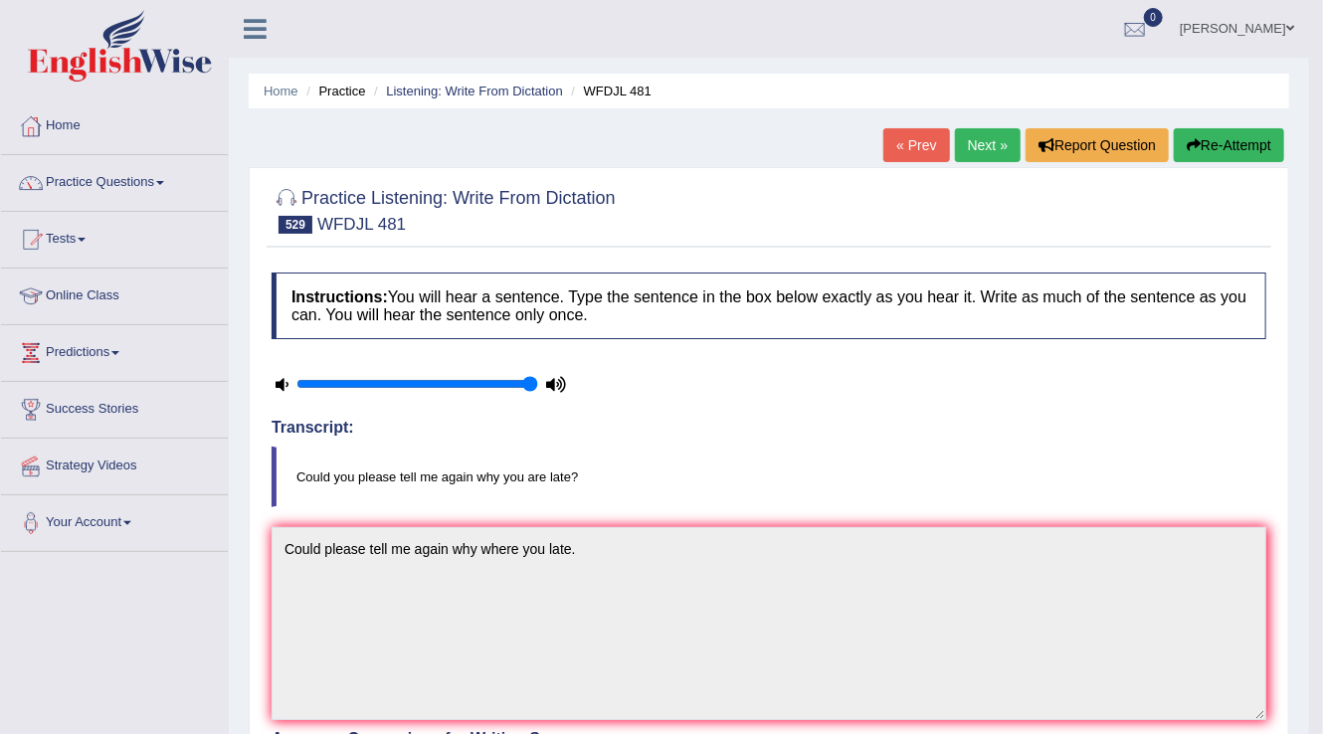
click at [982, 131] on link "Next »" at bounding box center [988, 145] width 66 height 34
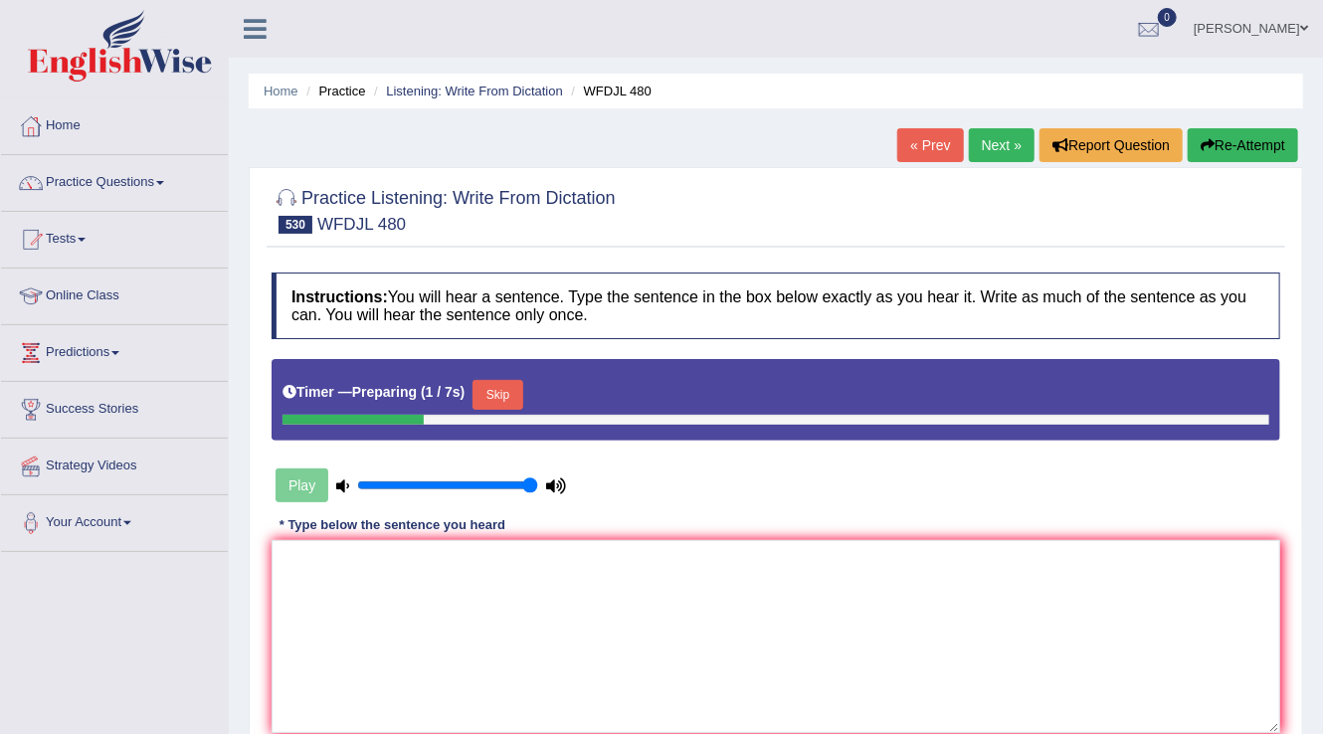
click at [513, 397] on button "Skip" at bounding box center [497, 395] width 50 height 30
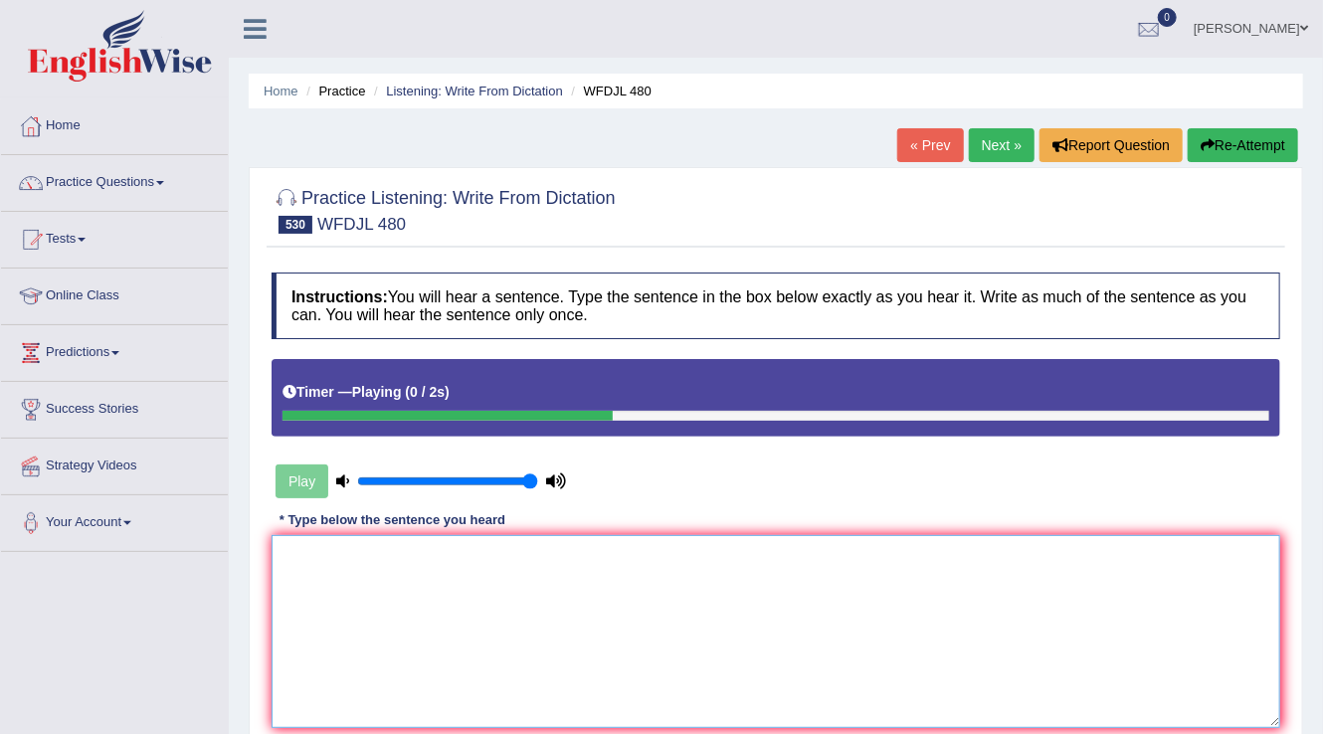
click at [290, 580] on textarea at bounding box center [775, 631] width 1008 height 193
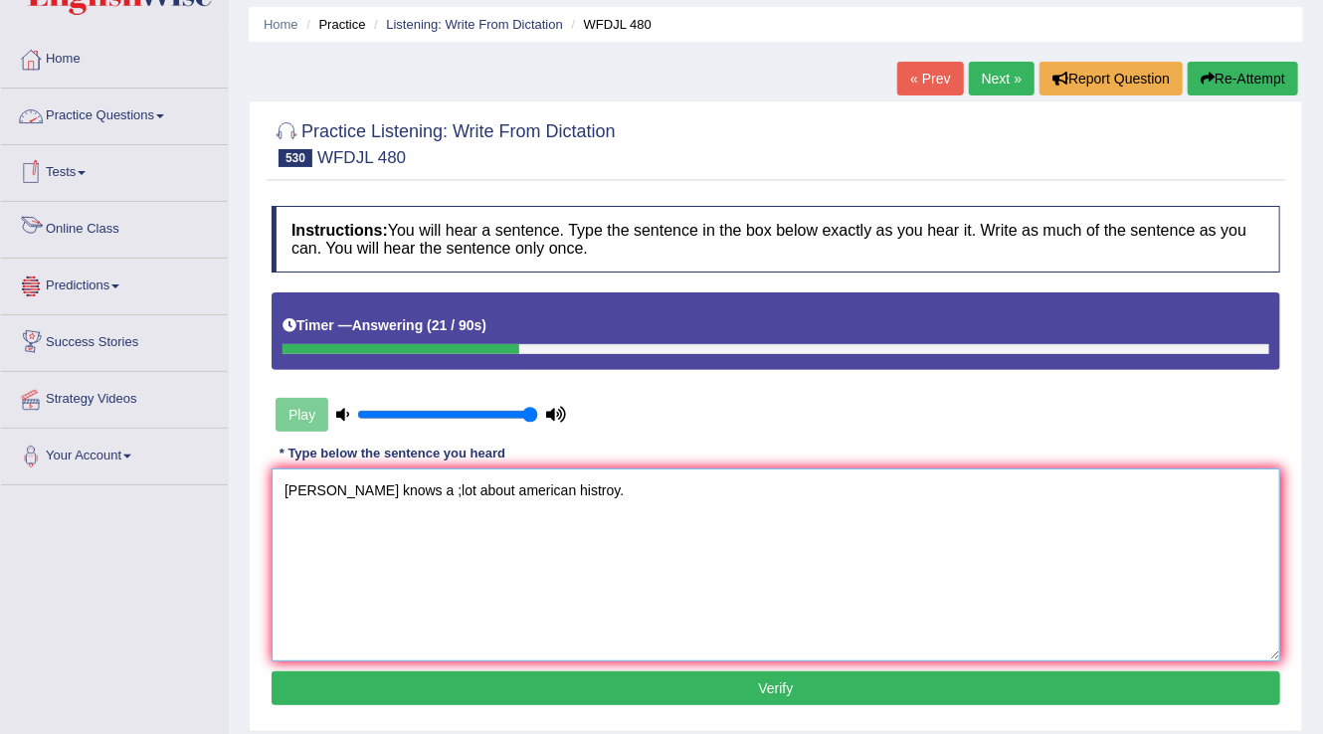
scroll to position [159, 0]
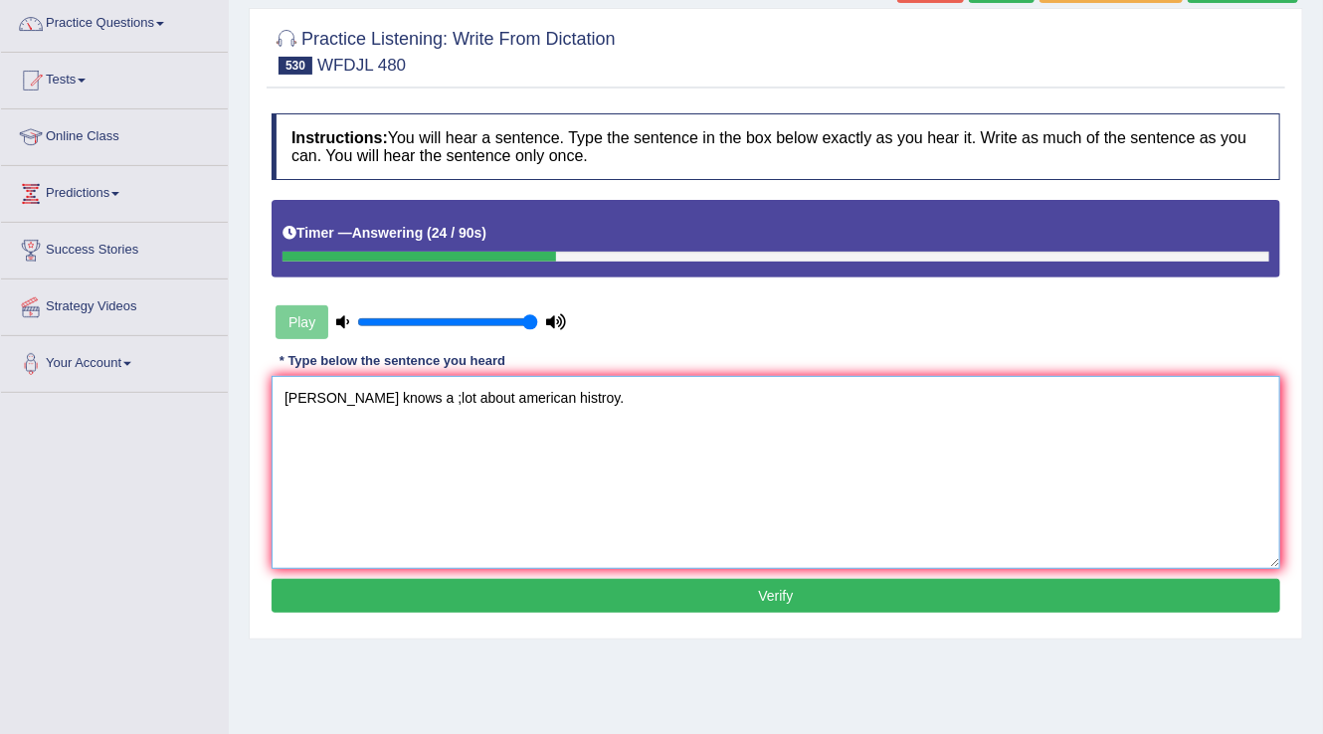
click at [373, 398] on textarea "[PERSON_NAME] knows a ;lot about american histroy." at bounding box center [775, 472] width 1008 height 193
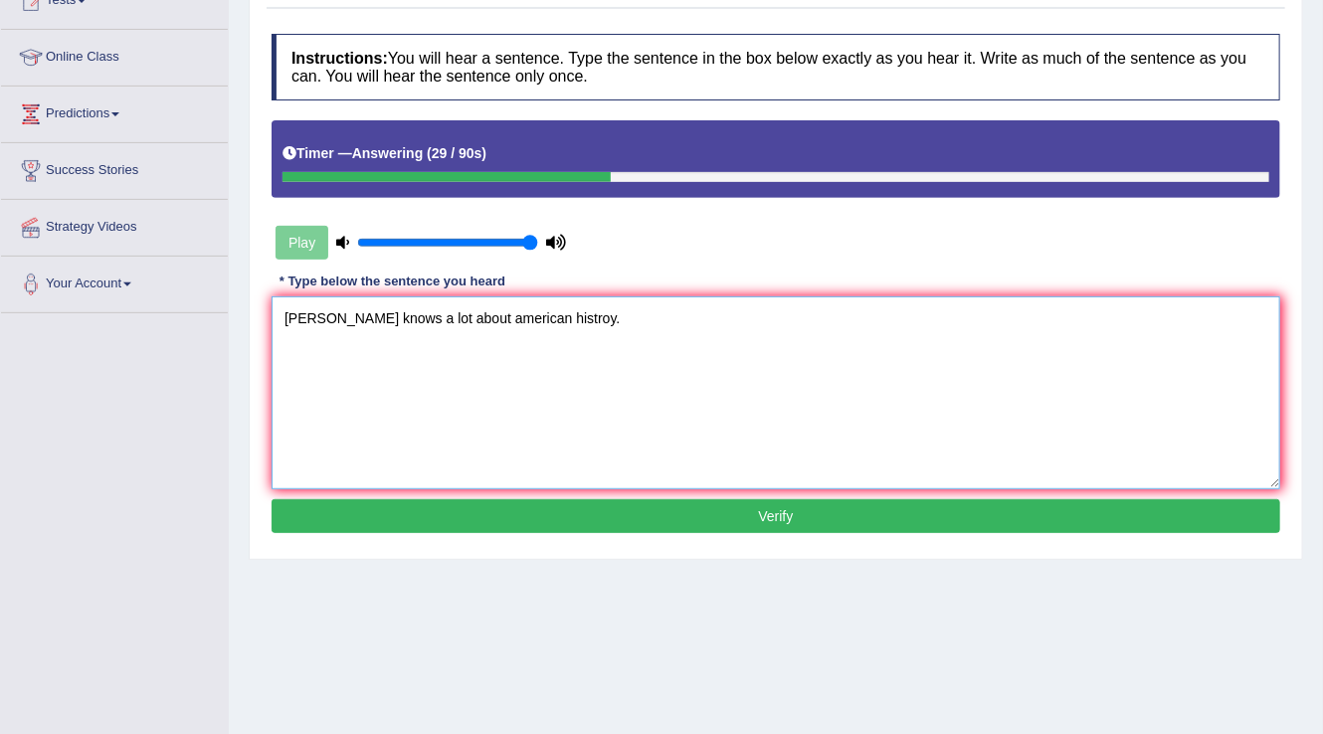
click at [431, 310] on textarea "[PERSON_NAME] knows a lot about american histroy." at bounding box center [775, 392] width 1008 height 193
type textarea "Tom knows a lot about American histroy."
click at [757, 521] on button "Verify" at bounding box center [775, 516] width 1008 height 34
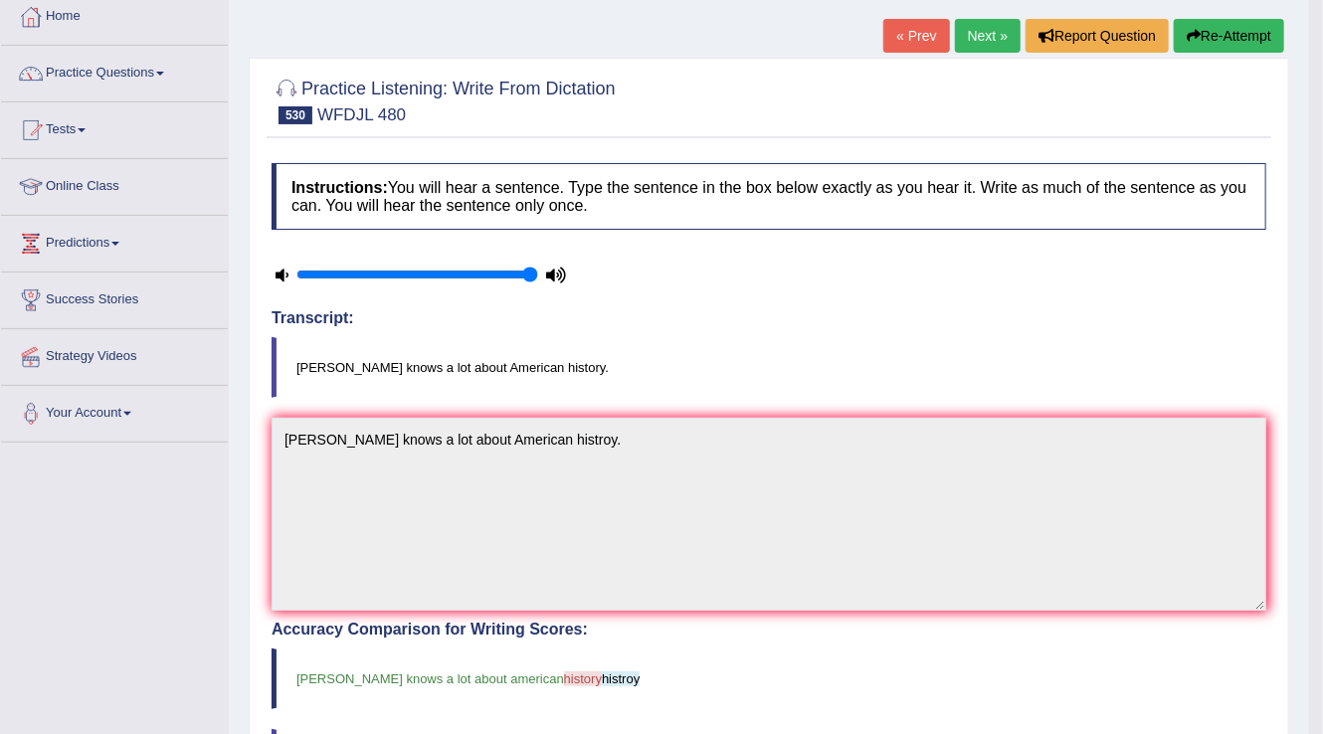
scroll to position [0, 0]
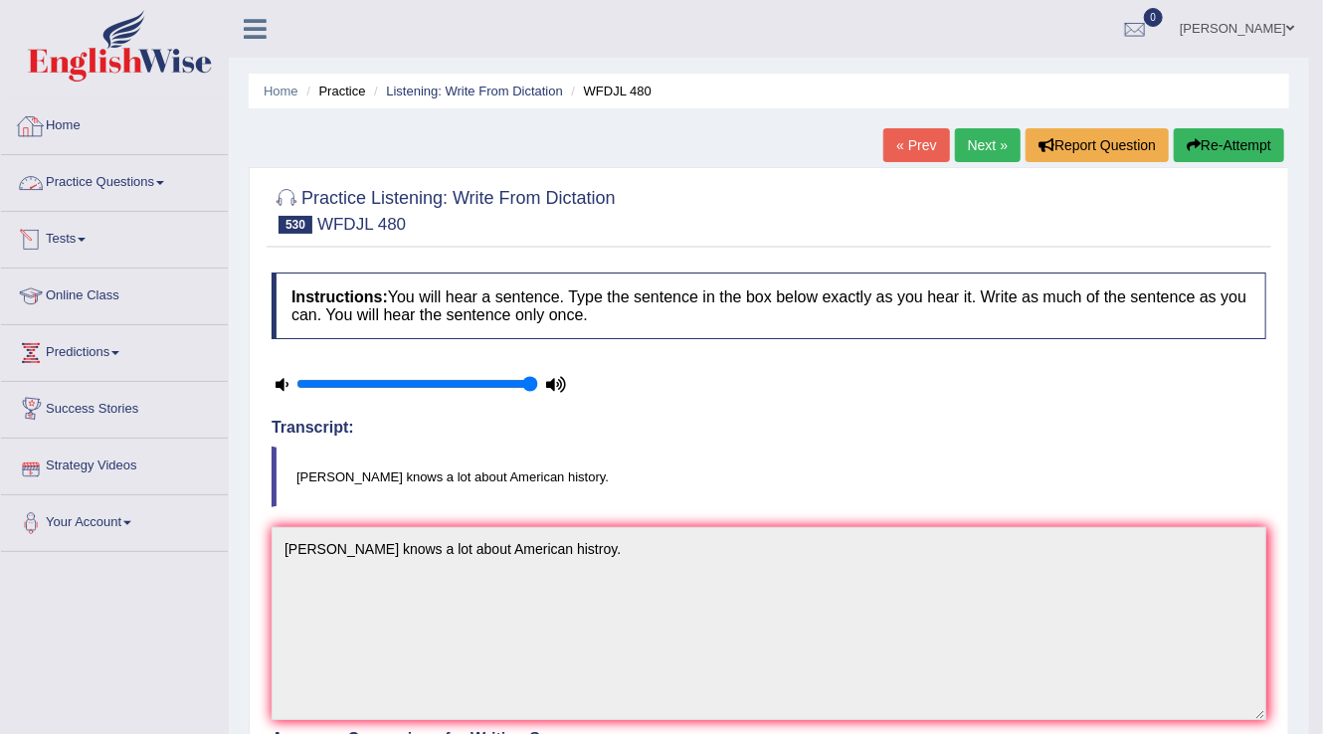
click at [151, 178] on link "Practice Questions" at bounding box center [114, 180] width 227 height 50
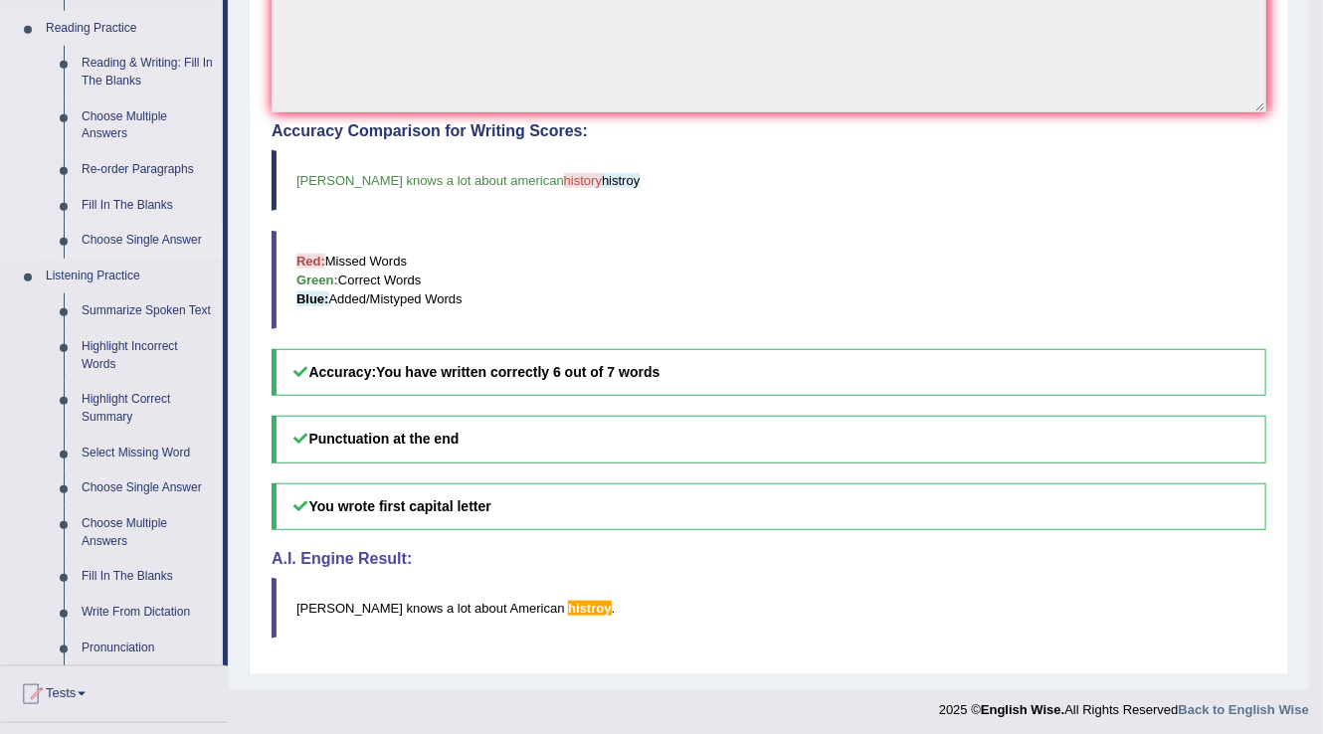
scroll to position [636, 0]
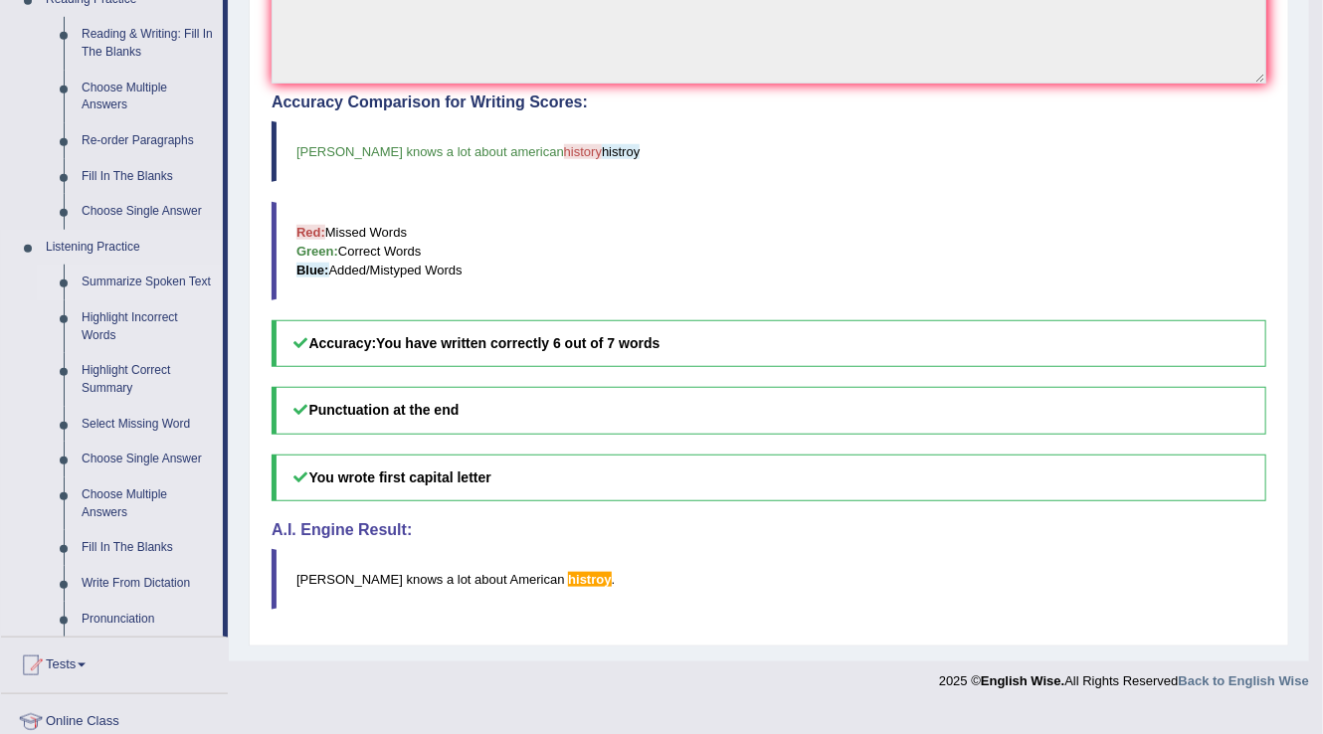
click at [137, 283] on link "Summarize Spoken Text" at bounding box center [148, 283] width 150 height 36
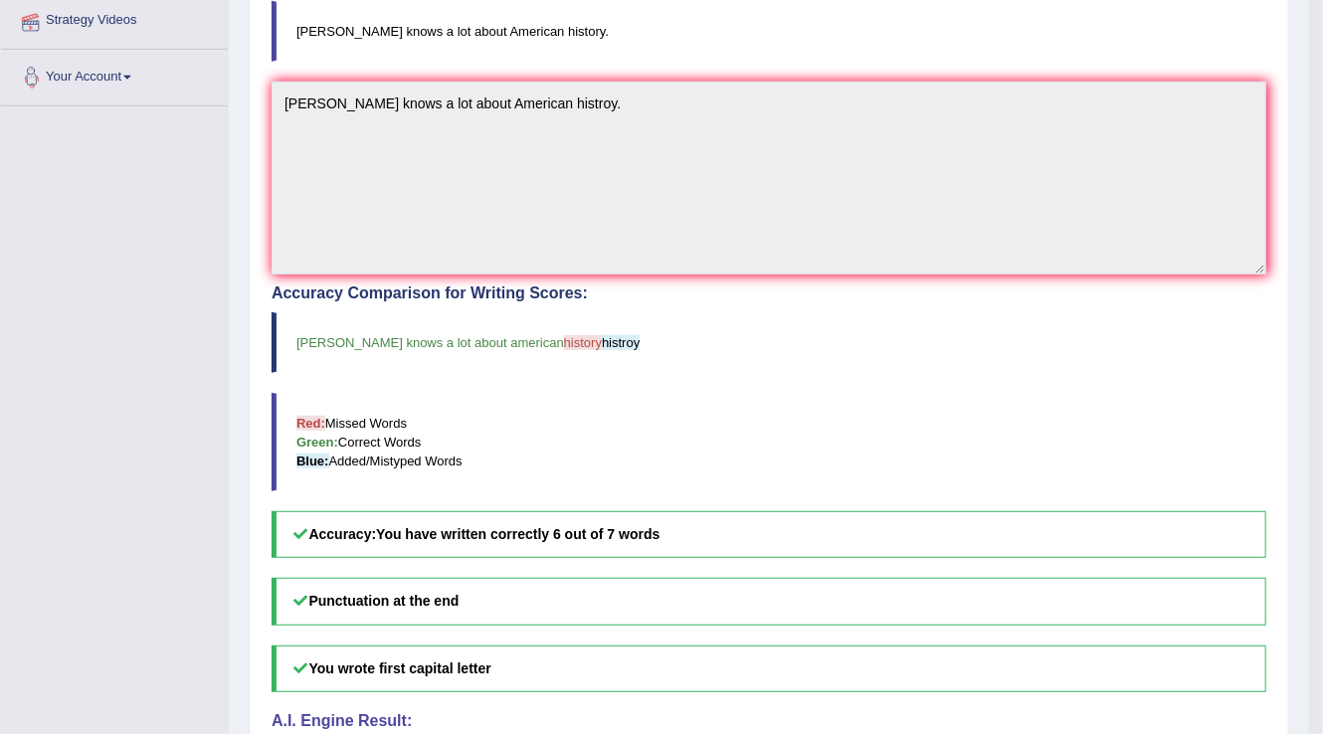
scroll to position [472, 0]
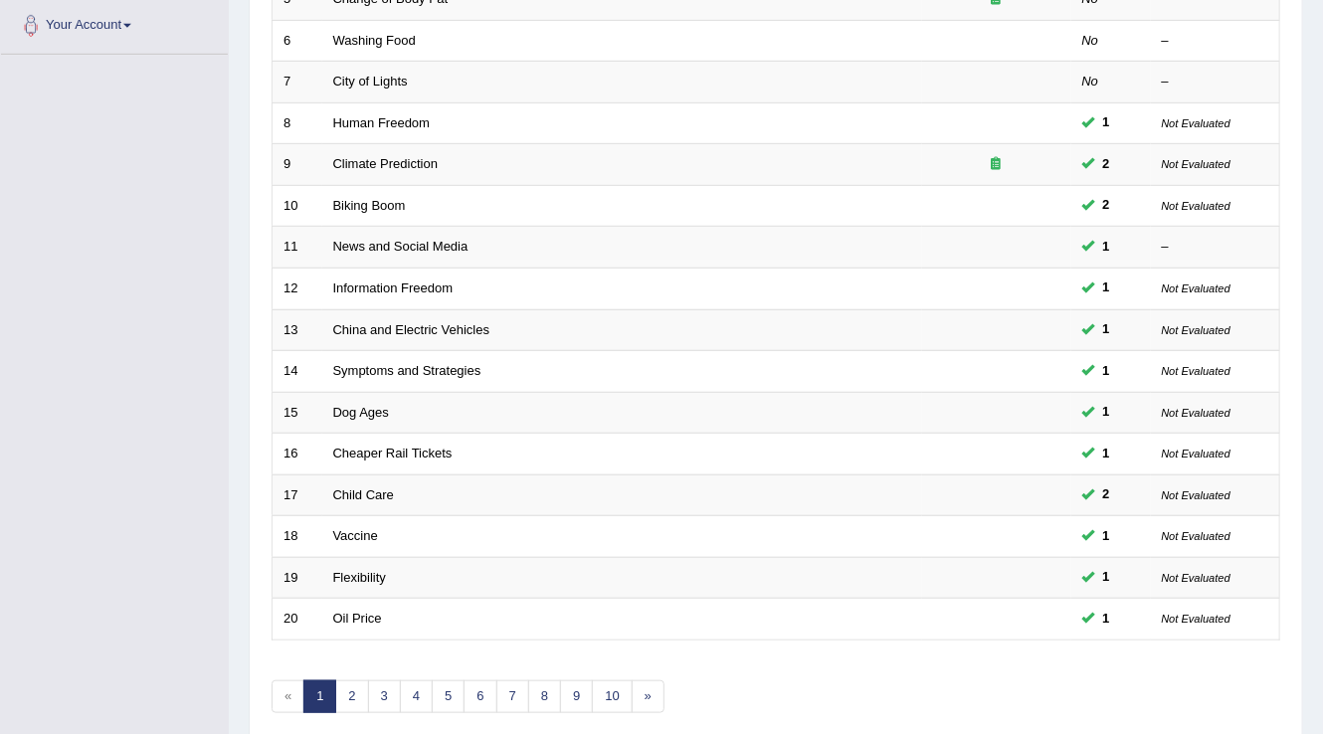
scroll to position [577, 0]
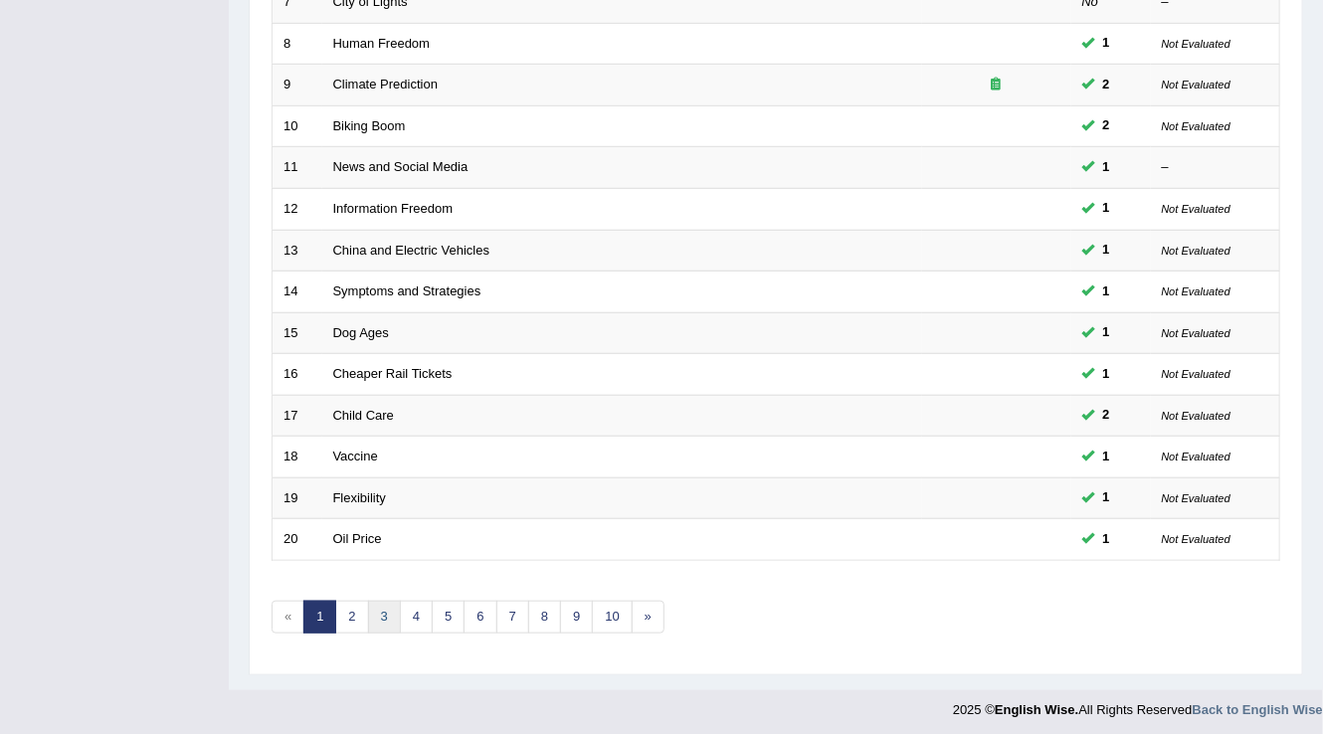
click at [379, 610] on link "3" at bounding box center [384, 617] width 33 height 33
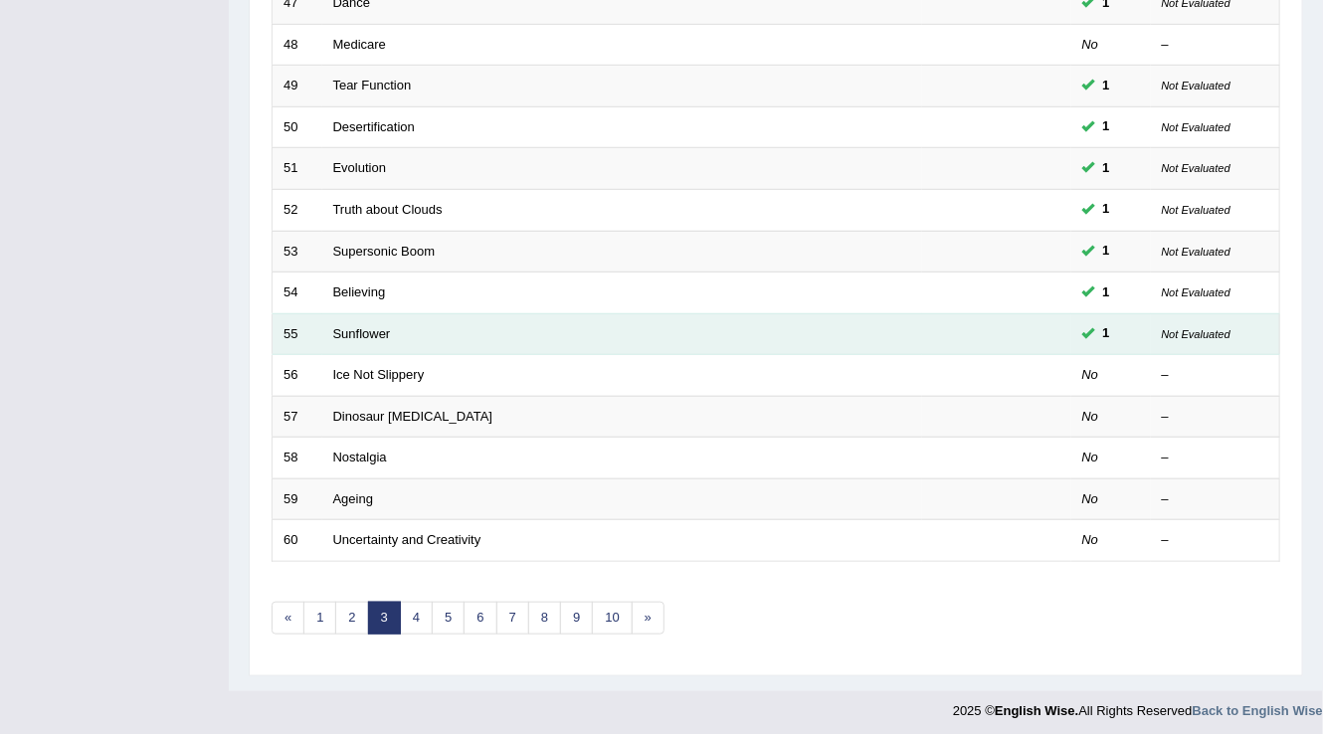
scroll to position [577, 0]
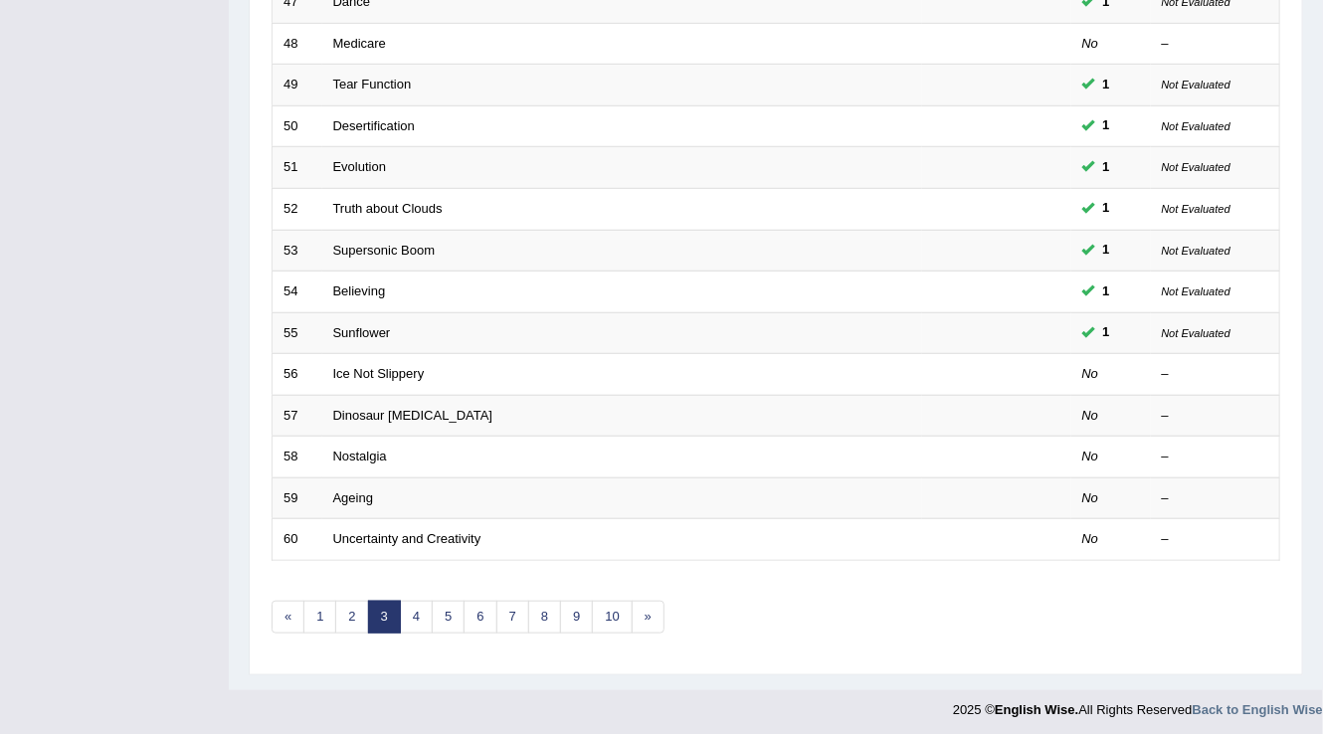
click at [61, 370] on div "Toggle navigation Home Practice Questions Speaking Practice Read Aloud Repeat S…" at bounding box center [661, 76] width 1323 height 1307
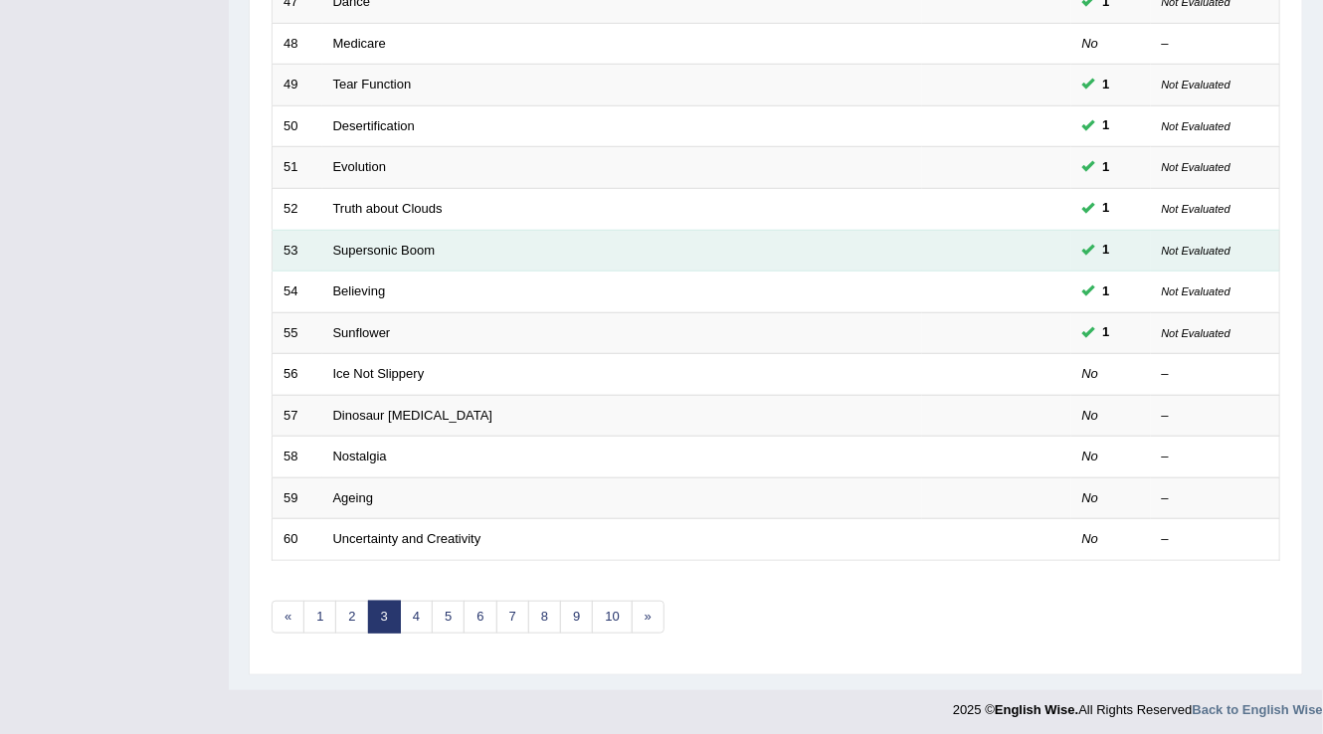
click at [795, 259] on td "Supersonic Boom" at bounding box center [622, 251] width 600 height 42
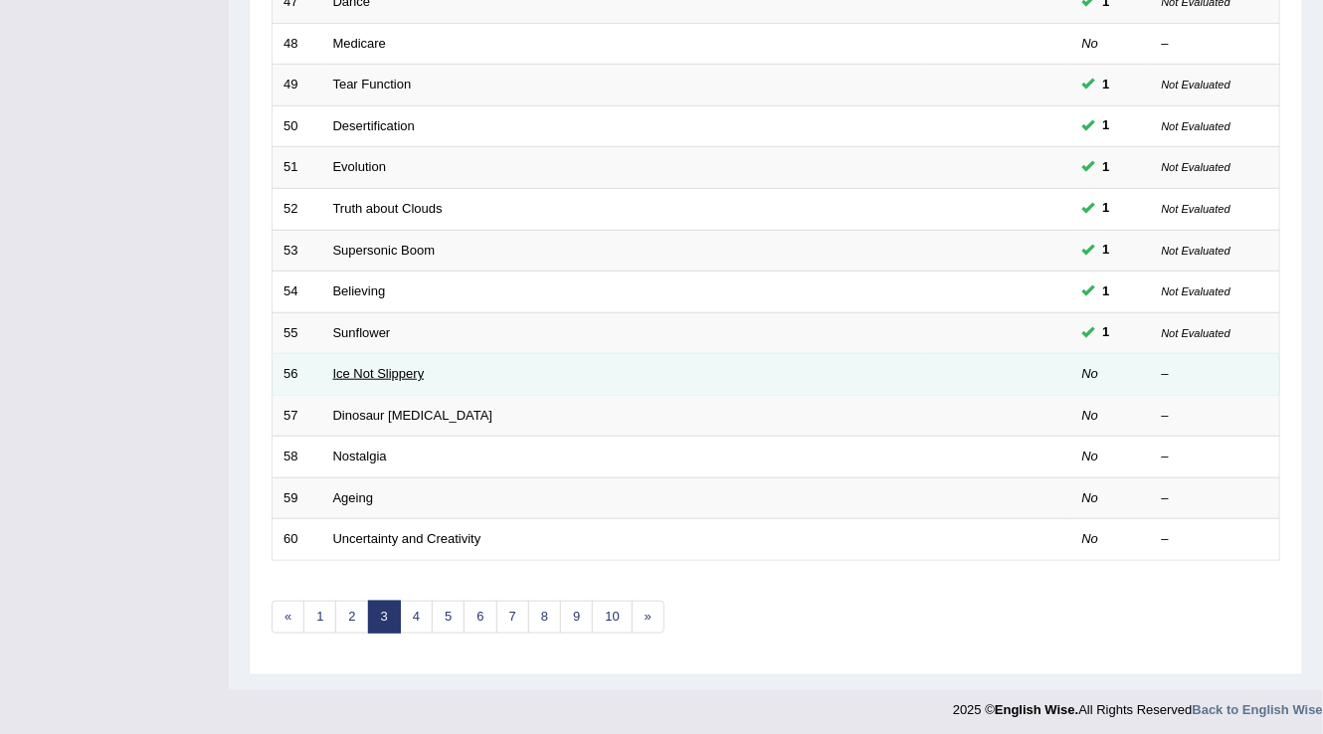
click at [376, 375] on link "Ice Not Slippery" at bounding box center [378, 373] width 91 height 15
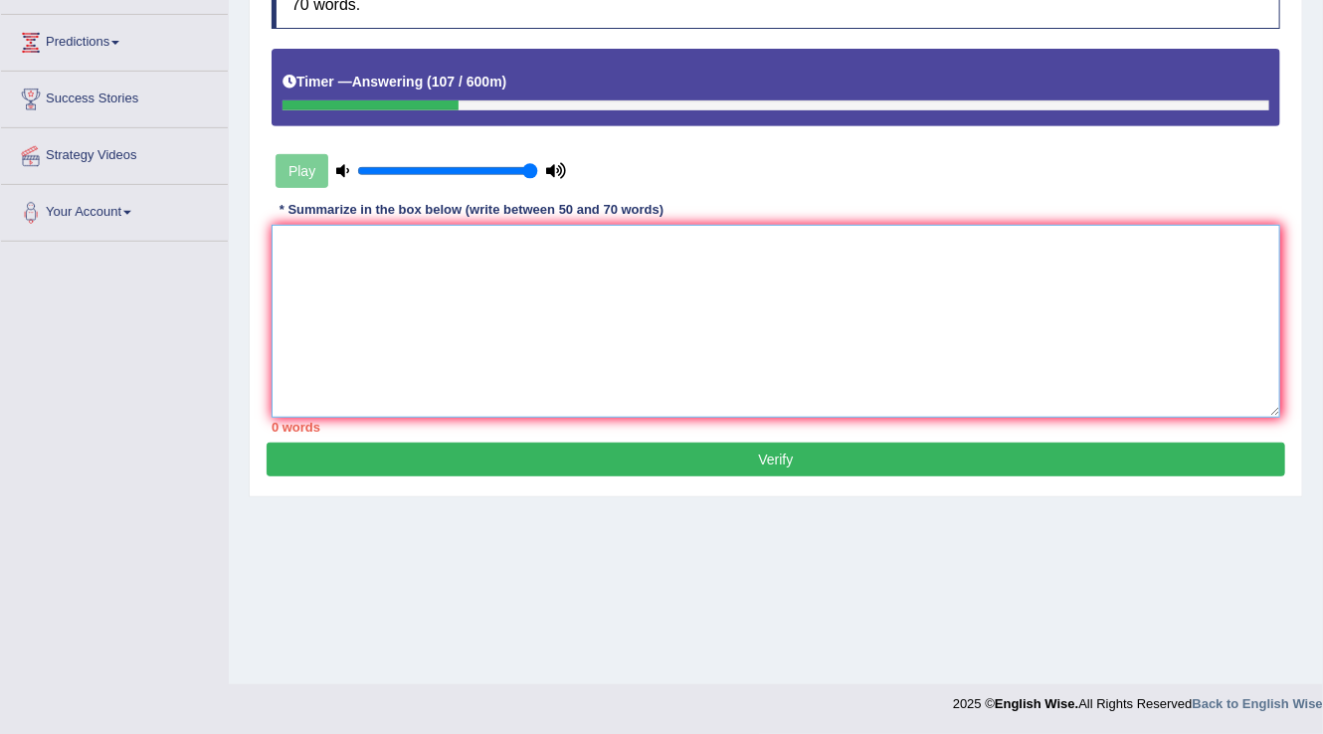
click at [360, 230] on textarea at bounding box center [775, 321] width 1008 height 193
type textarea "t"
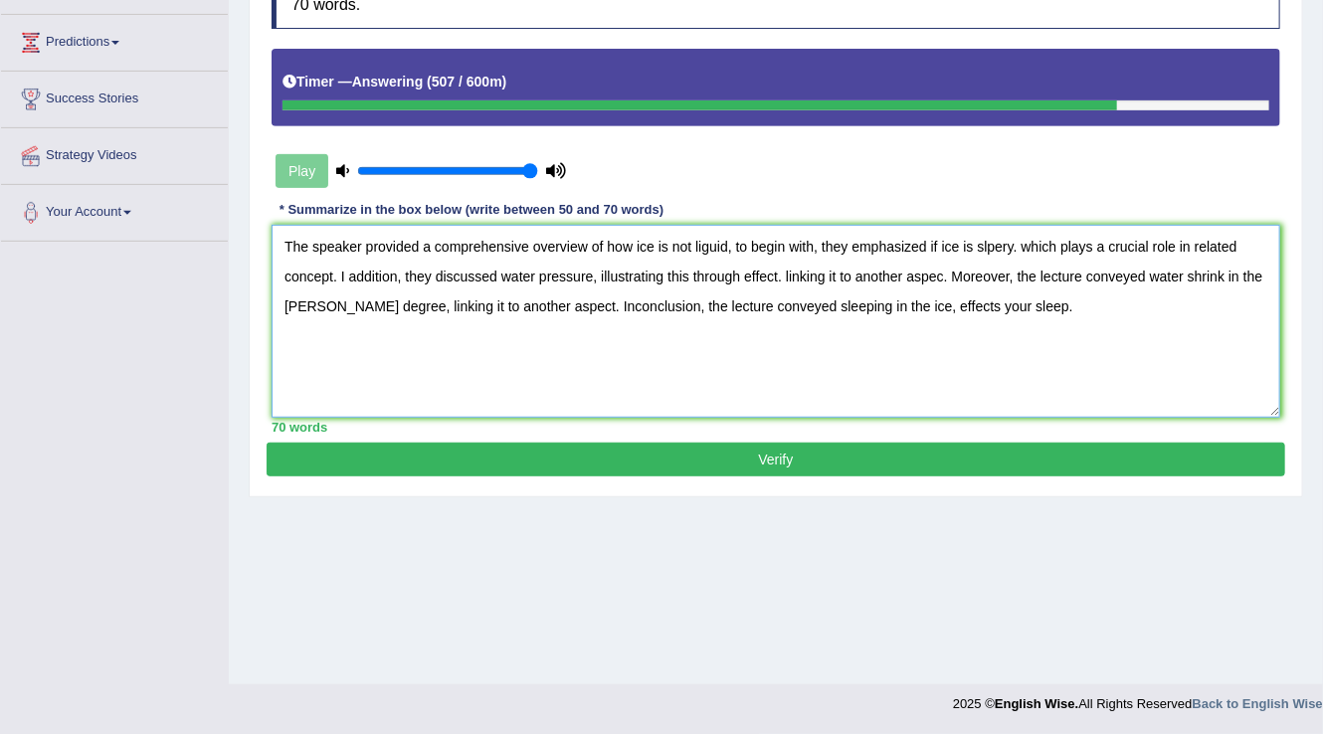
click at [1002, 239] on textarea "The speaker provided a comprehensive overview of how ice is not liguid, to begi…" at bounding box center [775, 321] width 1008 height 193
click at [943, 271] on textarea "The speaker provided a comprehensive overview of how ice is not liguid, to begi…" at bounding box center [775, 321] width 1008 height 193
type textarea "The speaker provided a comprehensive overview of how ice is not liguid, to begi…"
click at [865, 447] on button "Verify" at bounding box center [776, 460] width 1018 height 34
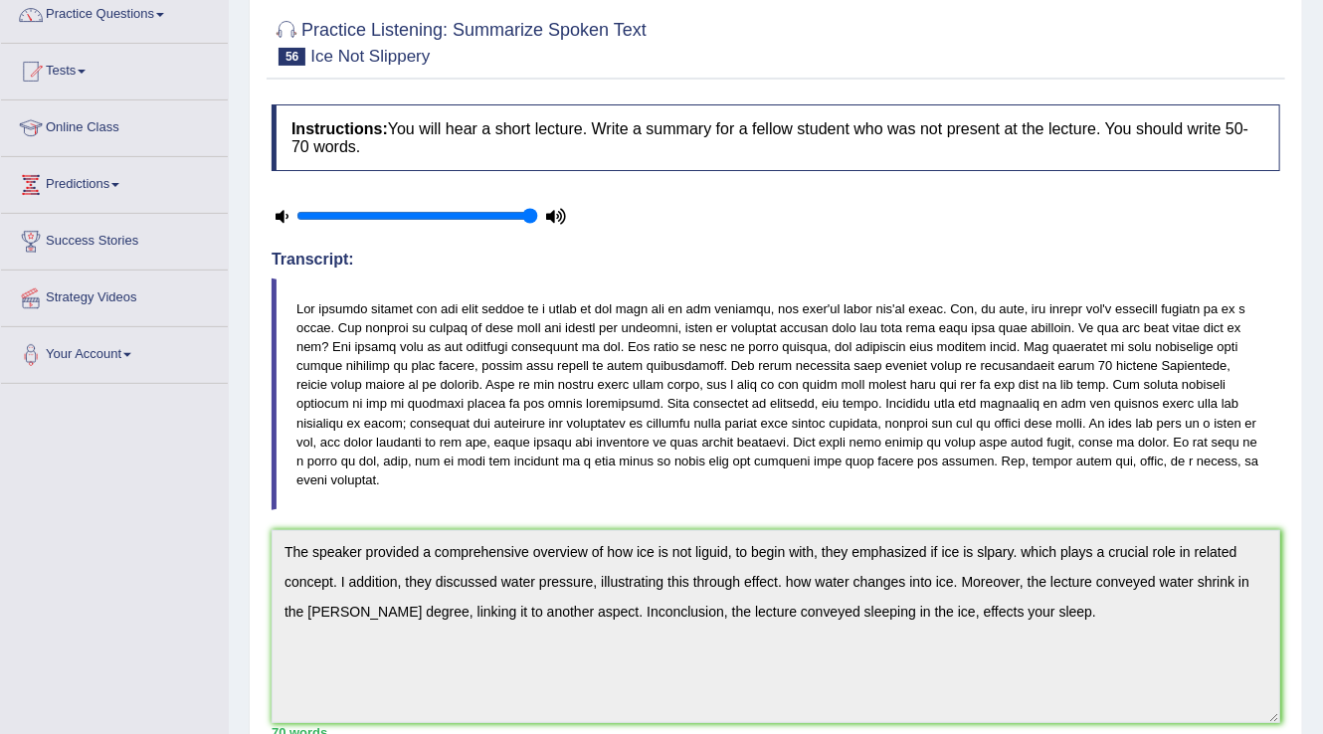
scroll to position [30, 0]
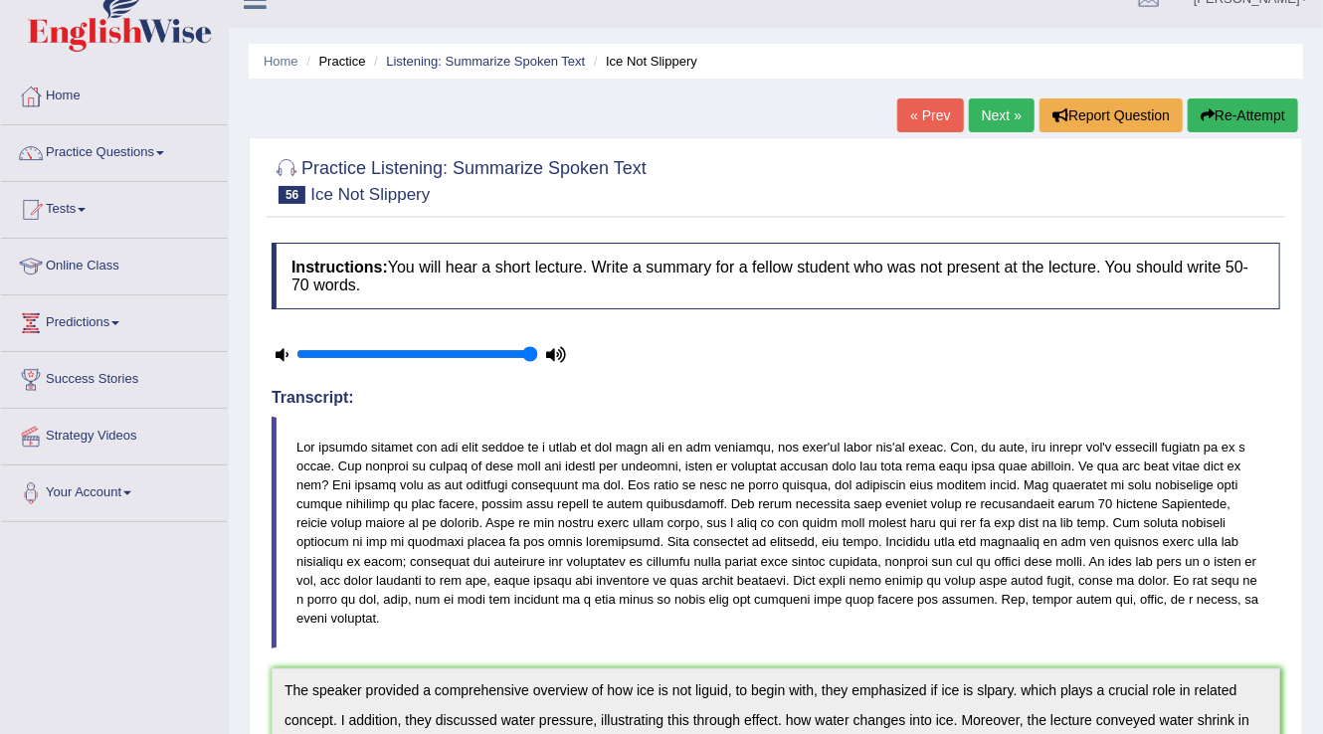
click at [1002, 111] on link "Next »" at bounding box center [1002, 115] width 66 height 34
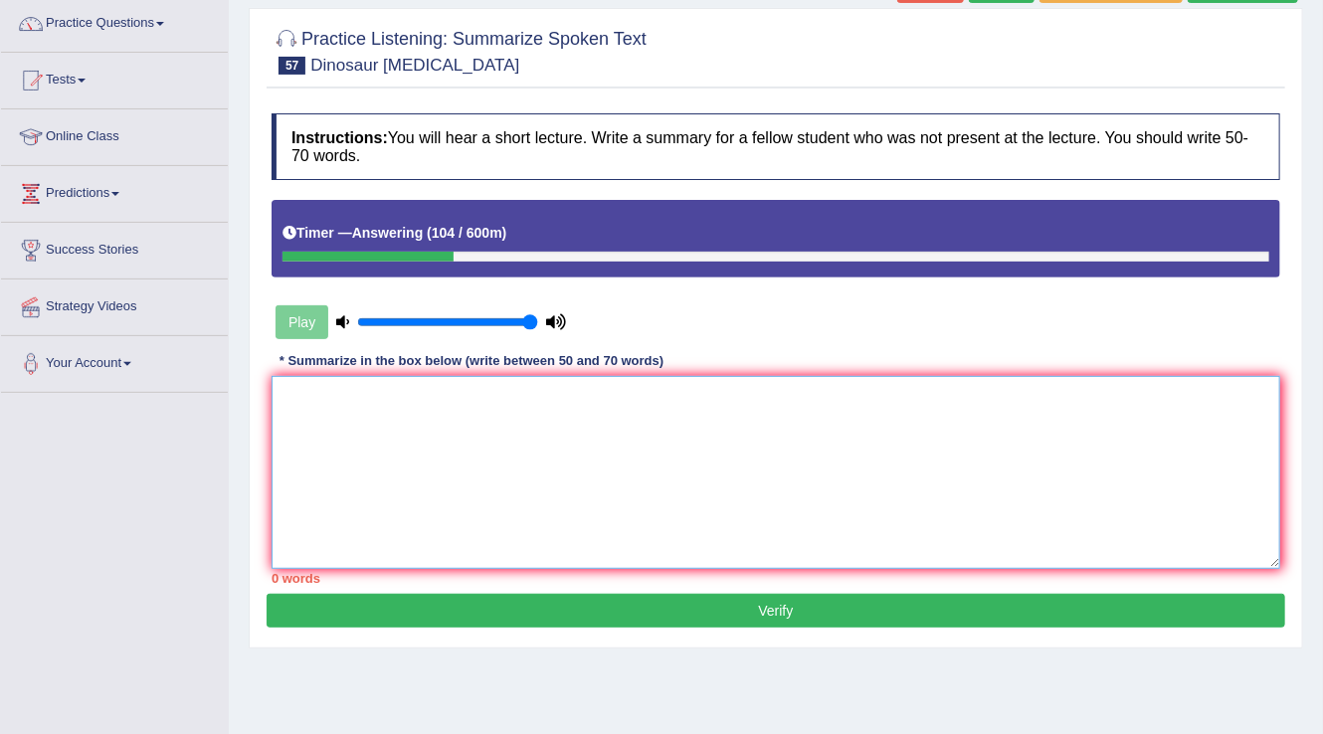
click at [360, 401] on textarea at bounding box center [775, 472] width 1008 height 193
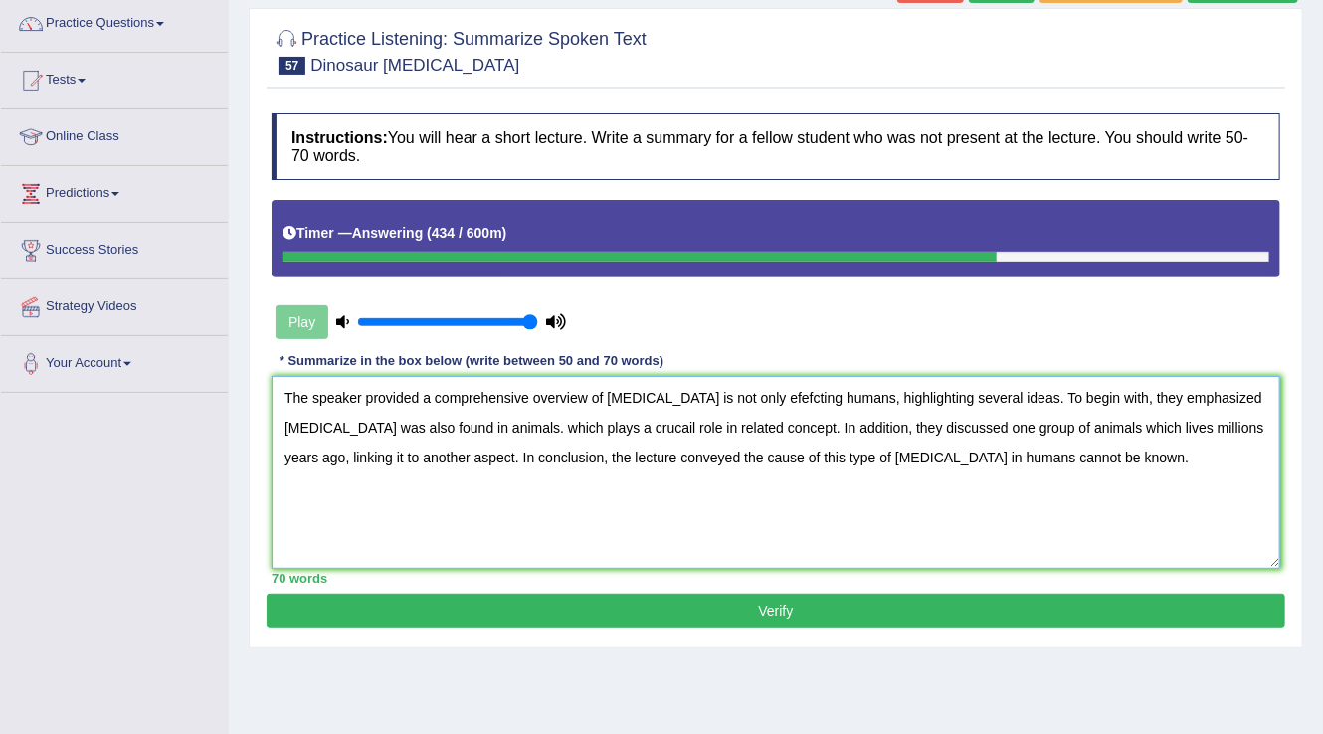
click at [737, 390] on textarea "The speaker provided a comprehensive overview of [MEDICAL_DATA] is not only efe…" at bounding box center [775, 472] width 1008 height 193
click at [738, 394] on textarea "The speaker provided a comprehensive overview of [MEDICAL_DATA] is not only eff…" at bounding box center [775, 472] width 1008 height 193
click at [1070, 418] on textarea "The speaker provided a comprehensive overview of [MEDICAL_DATA] is not only eff…" at bounding box center [775, 472] width 1008 height 193
click at [652, 453] on textarea "The speaker provided a comprehensive overview of [MEDICAL_DATA] is not only eff…" at bounding box center [775, 472] width 1008 height 193
type textarea "The speaker provided a comprehensive overview of [MEDICAL_DATA] is not only eff…"
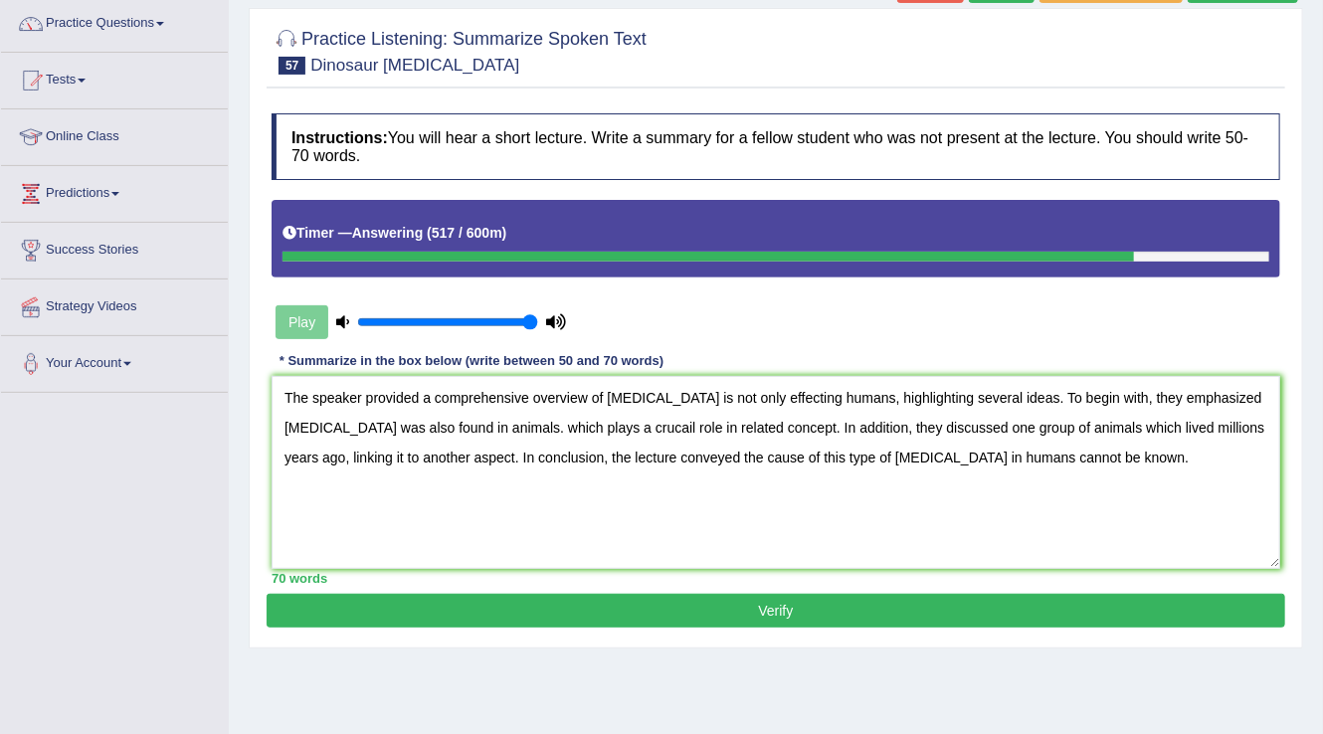
click at [843, 596] on button "Verify" at bounding box center [776, 611] width 1018 height 34
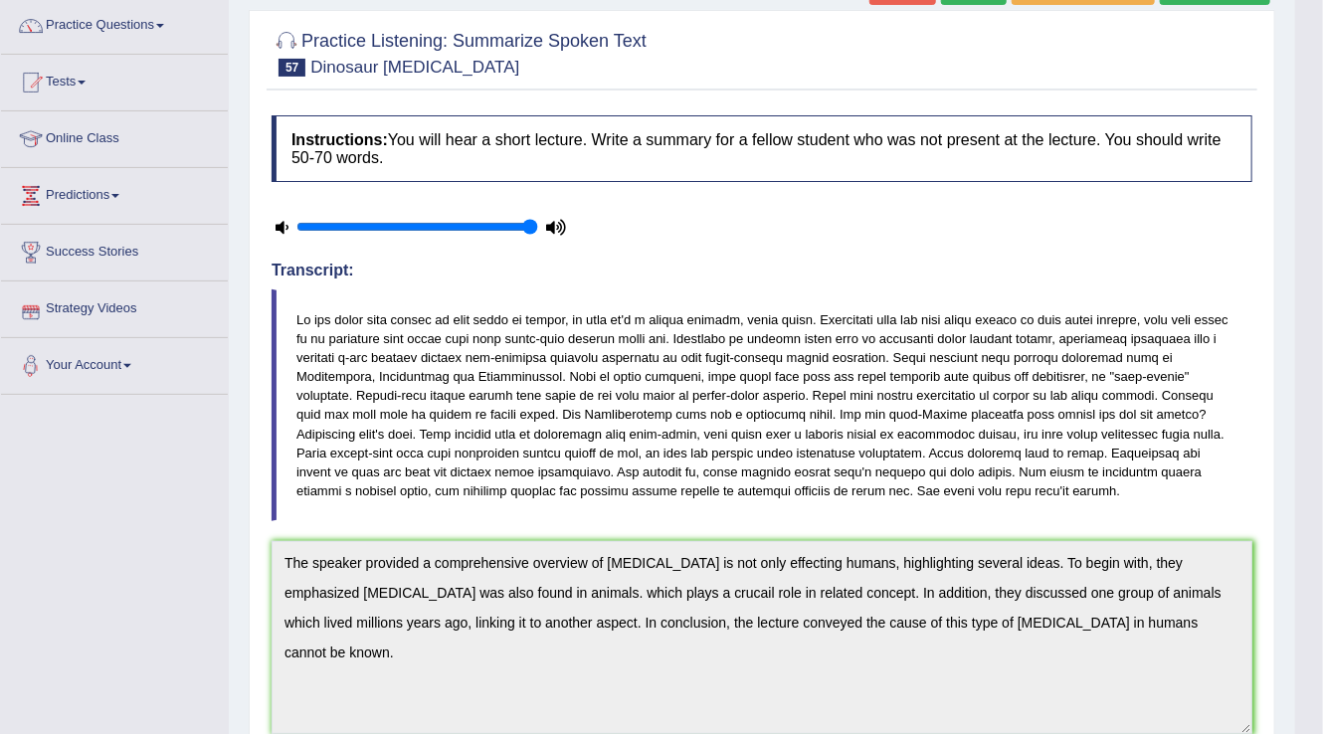
scroll to position [128, 0]
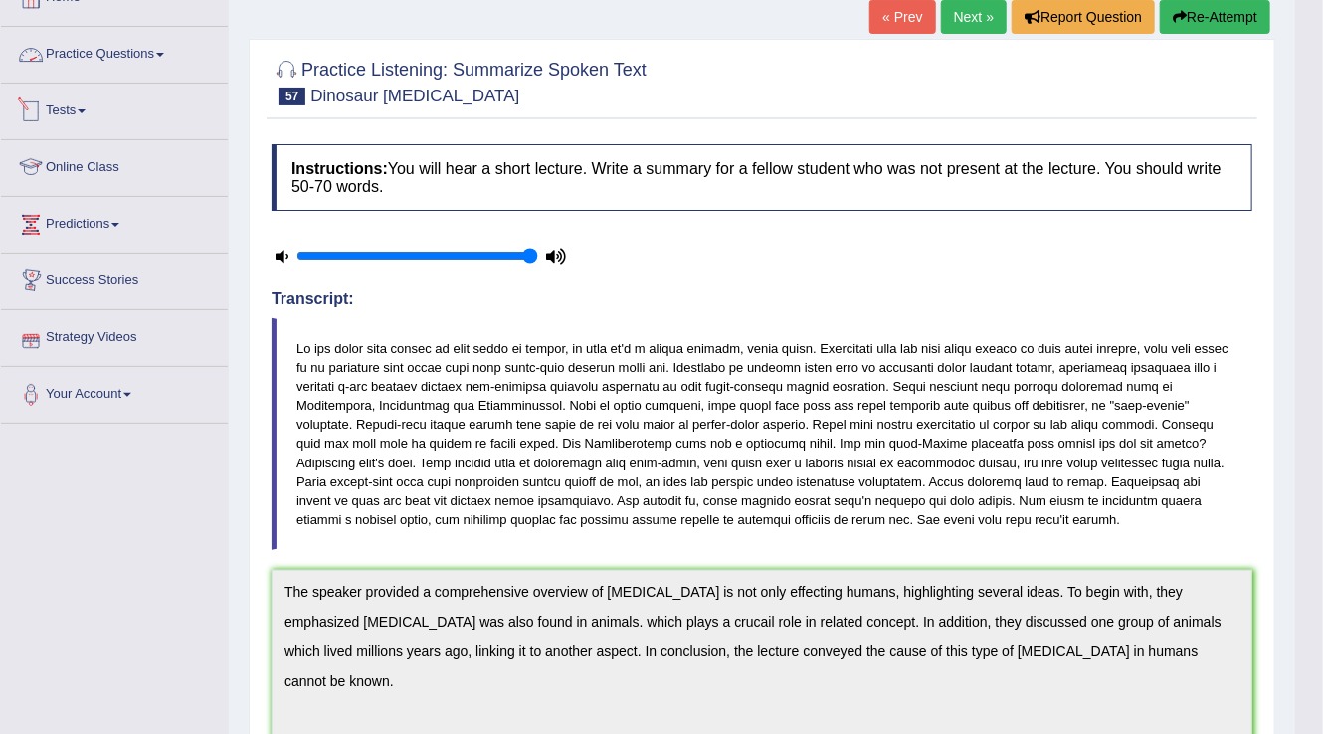
click at [175, 55] on link "Practice Questions" at bounding box center [114, 52] width 227 height 50
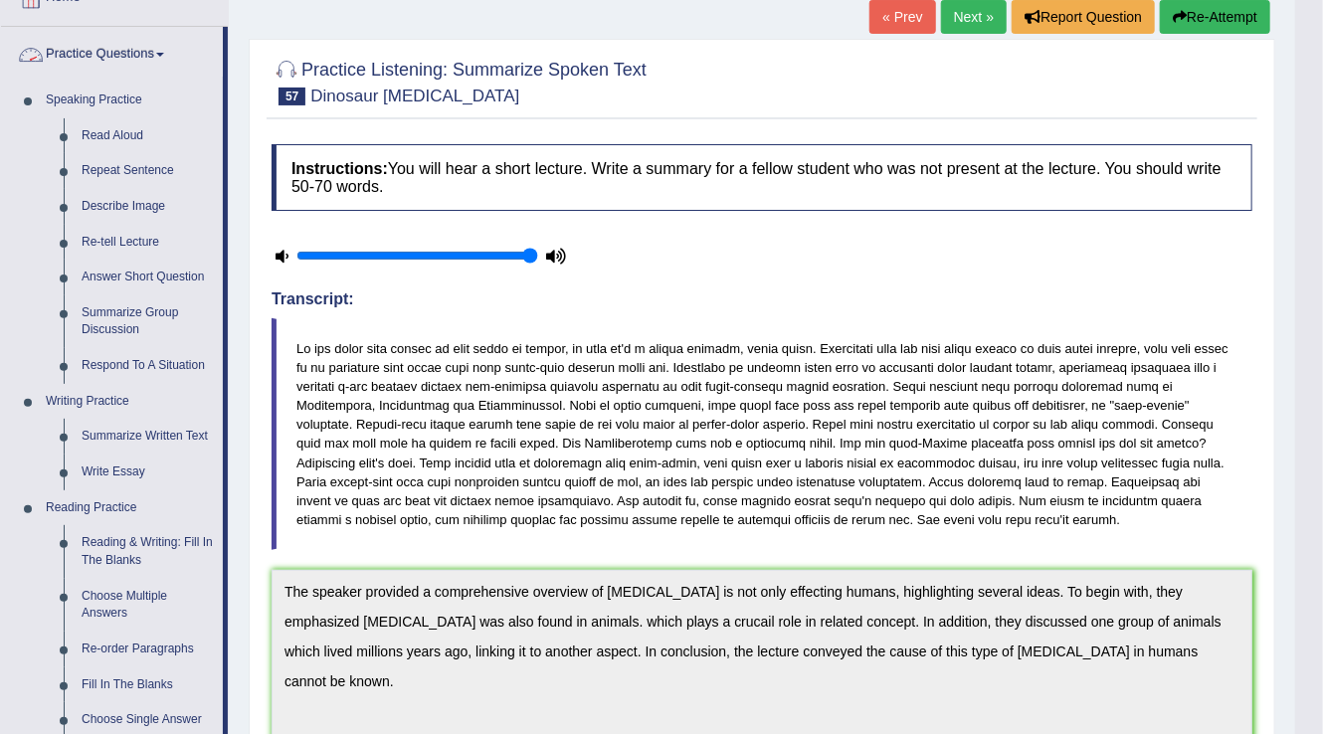
click at [172, 39] on link "Practice Questions" at bounding box center [112, 52] width 222 height 50
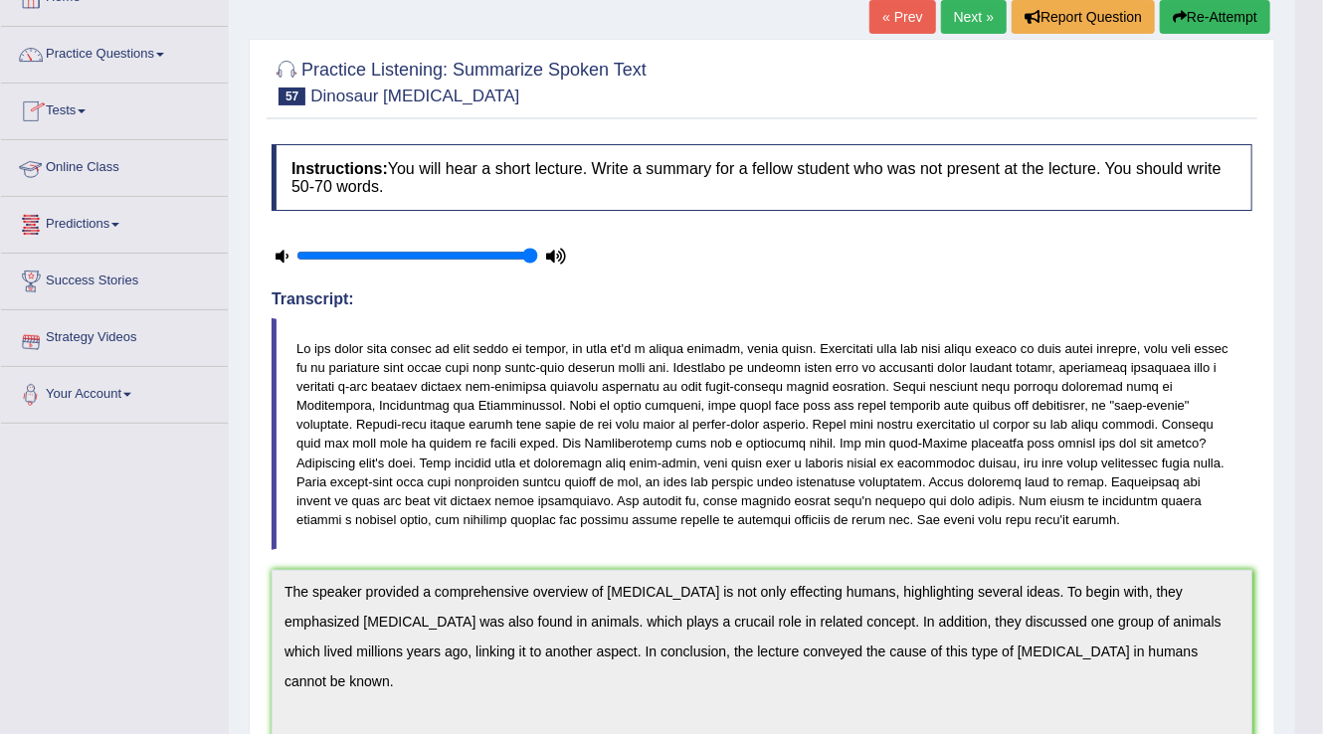
click at [97, 123] on link "Tests" at bounding box center [114, 109] width 227 height 50
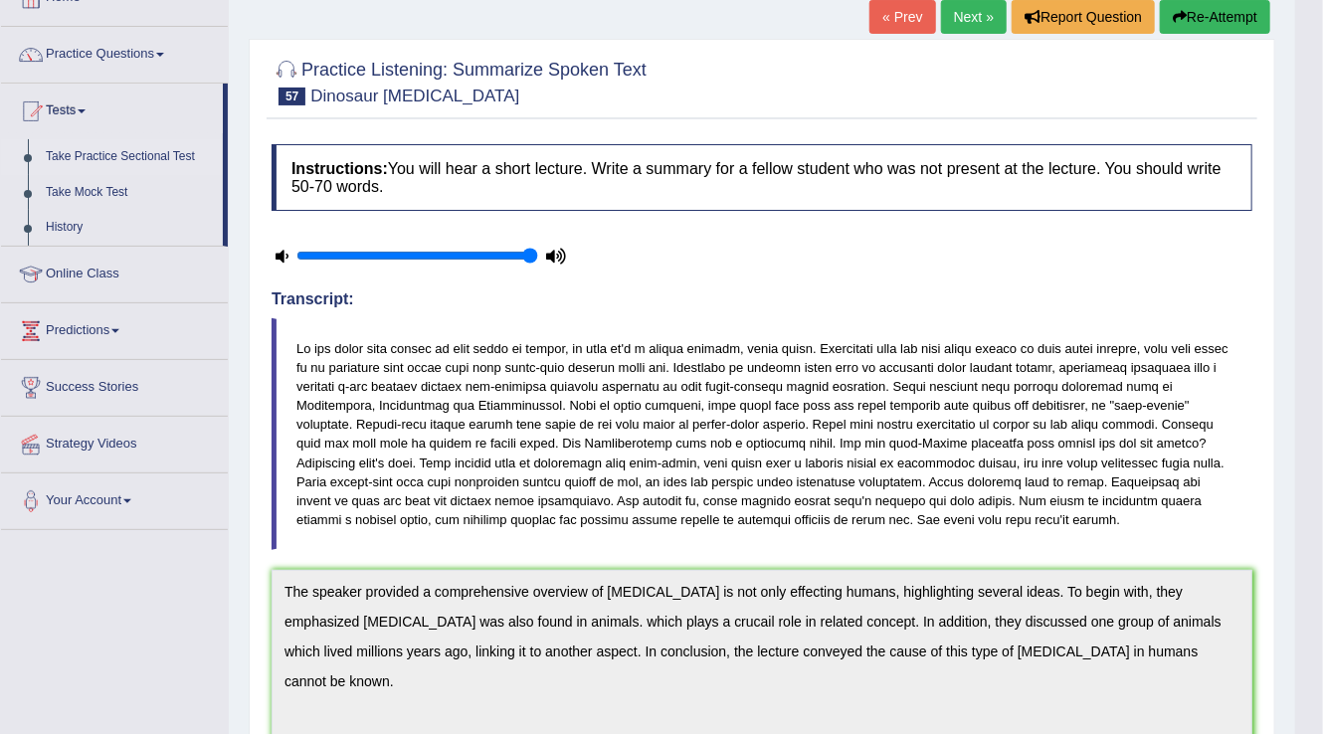
click at [95, 155] on link "Take Practice Sectional Test" at bounding box center [130, 157] width 186 height 36
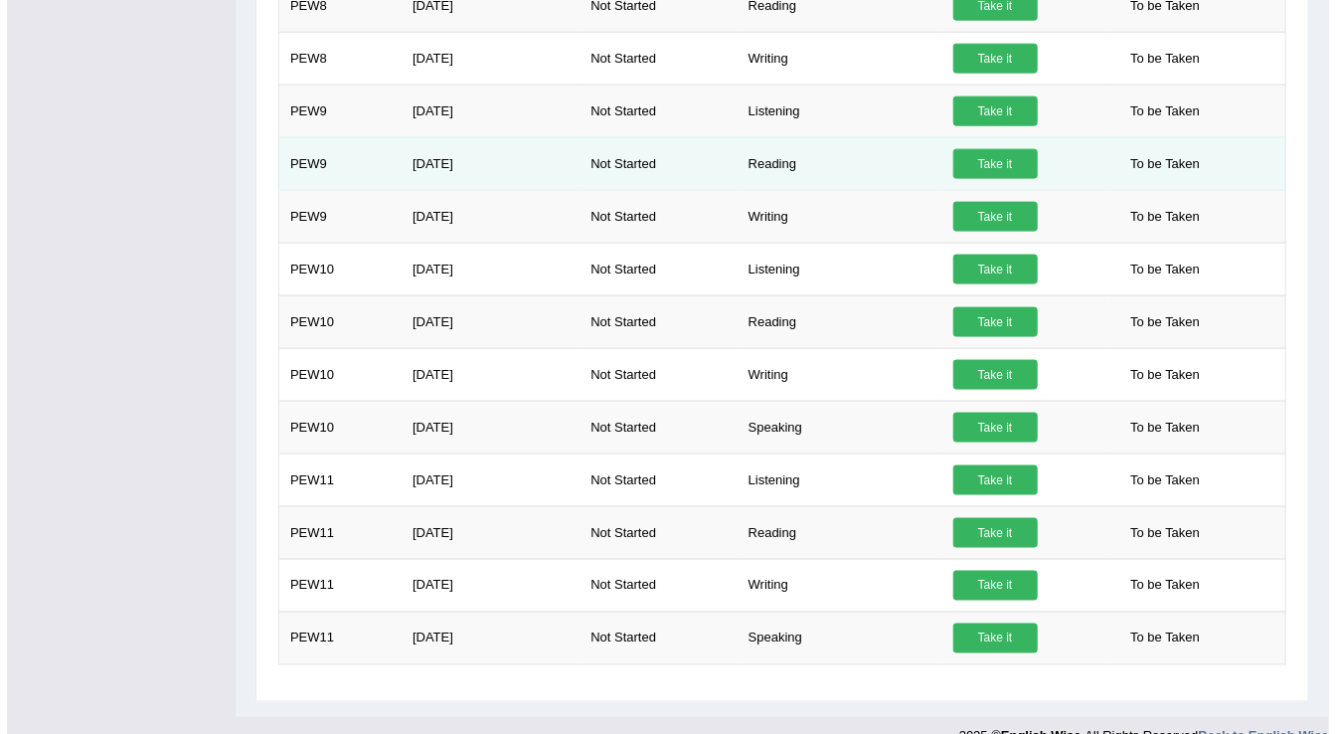
scroll to position [1111, 0]
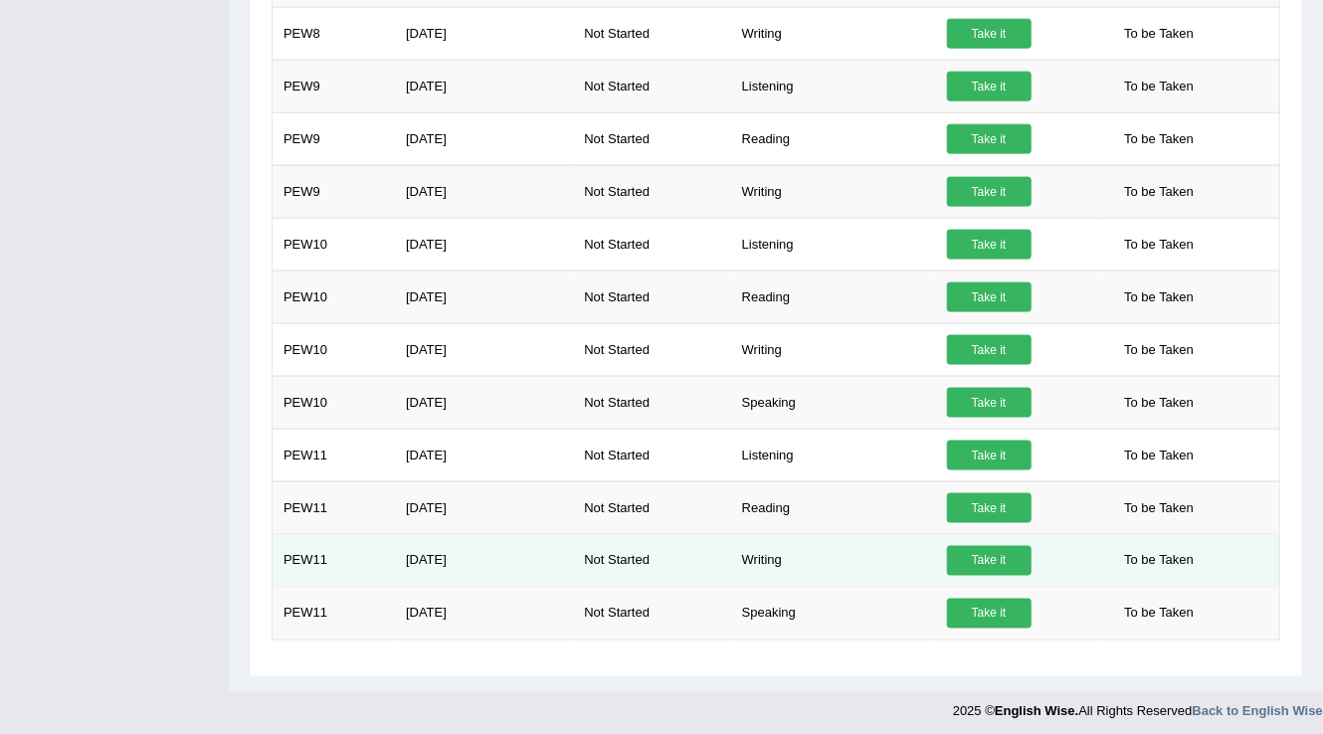
click at [1002, 552] on link "Take it" at bounding box center [989, 561] width 85 height 30
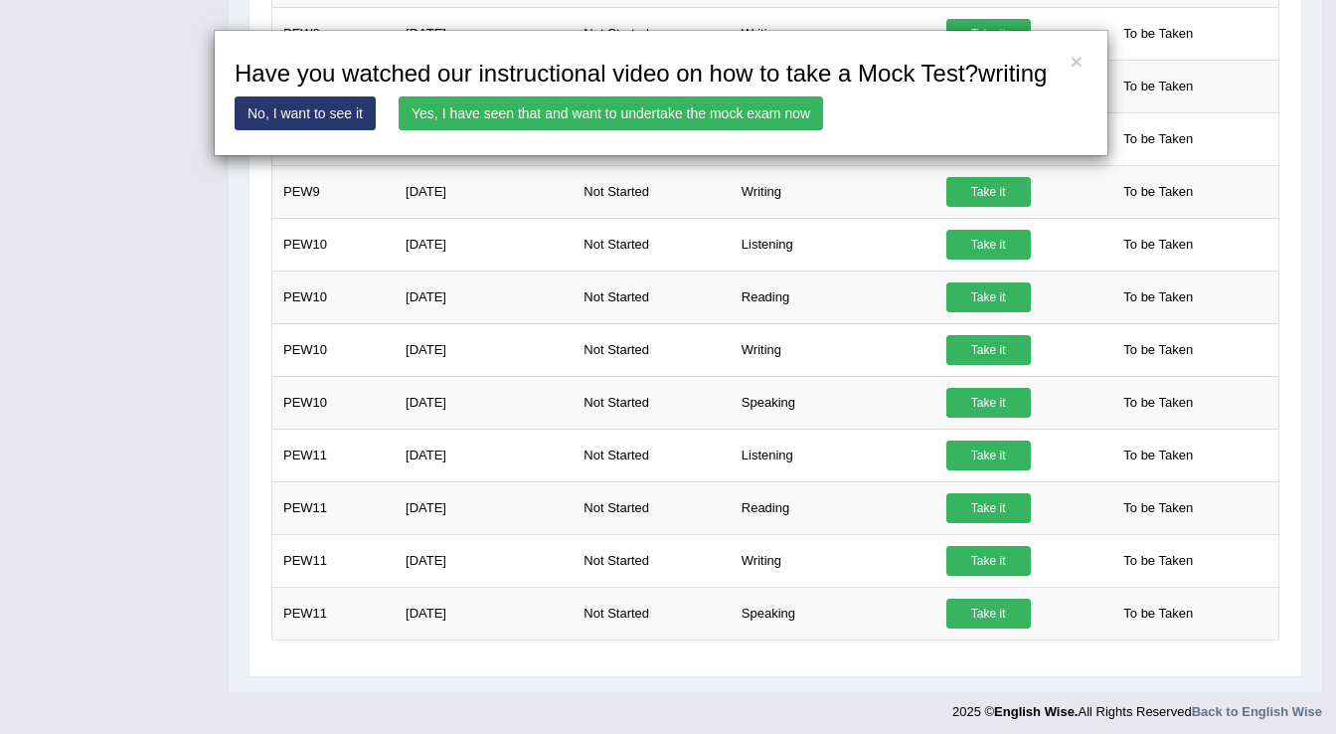
click at [585, 119] on link "Yes, I have seen that and want to undertake the mock exam now" at bounding box center [611, 113] width 425 height 34
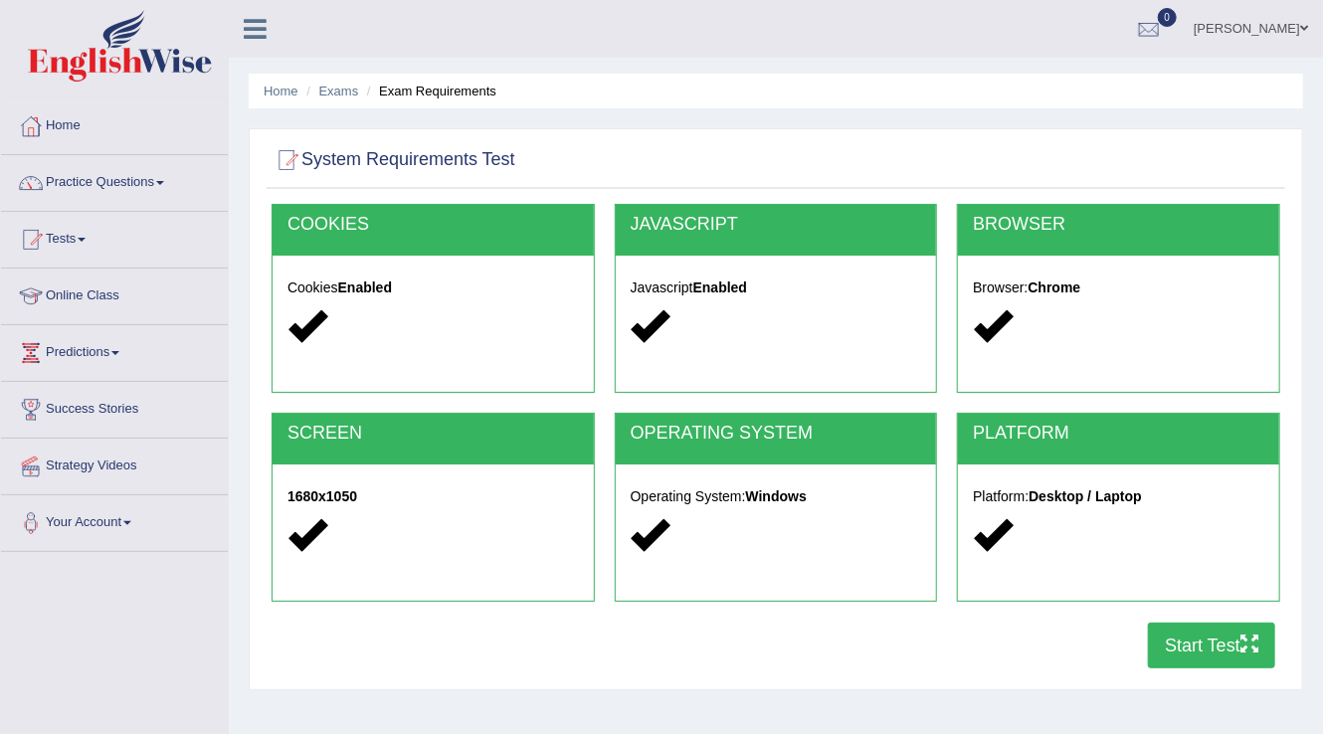
click at [1217, 650] on button "Start Test" at bounding box center [1211, 646] width 127 height 46
click at [156, 179] on link "Practice Questions" at bounding box center [114, 180] width 227 height 50
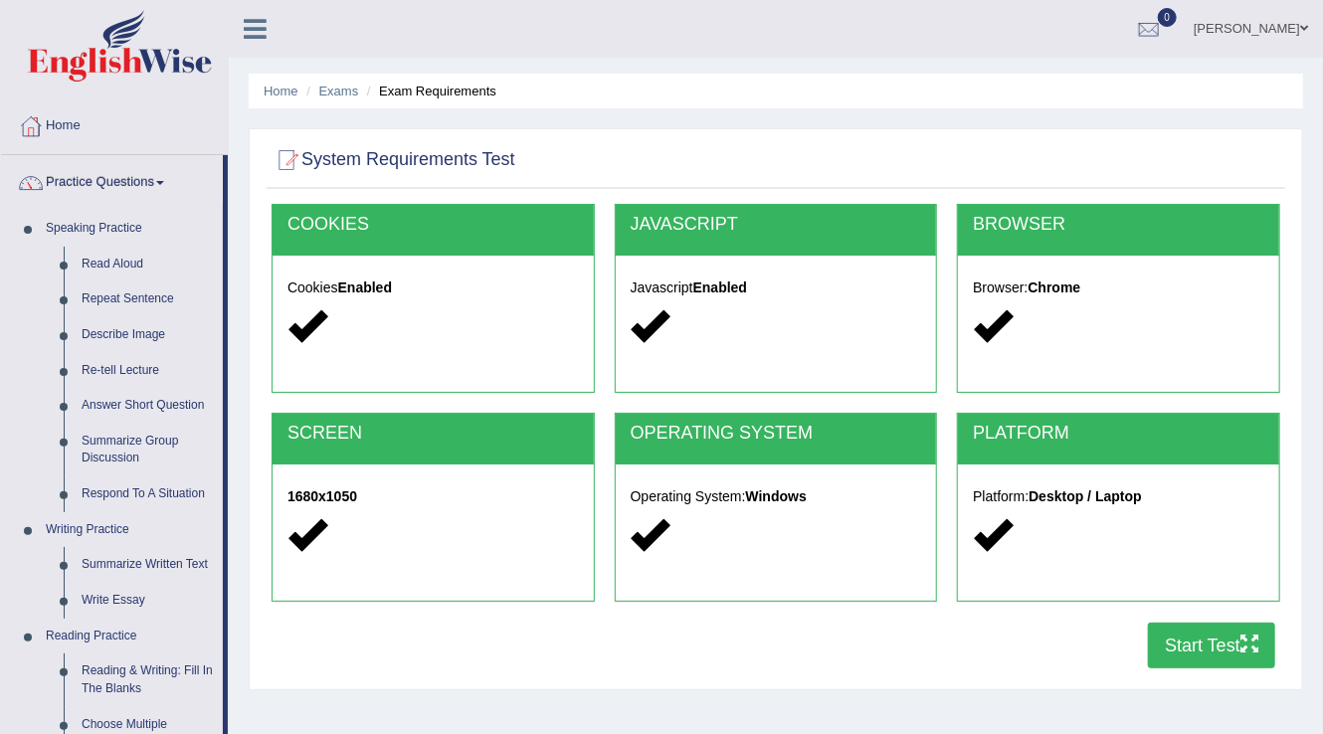
click at [69, 133] on link "Home" at bounding box center [114, 123] width 227 height 50
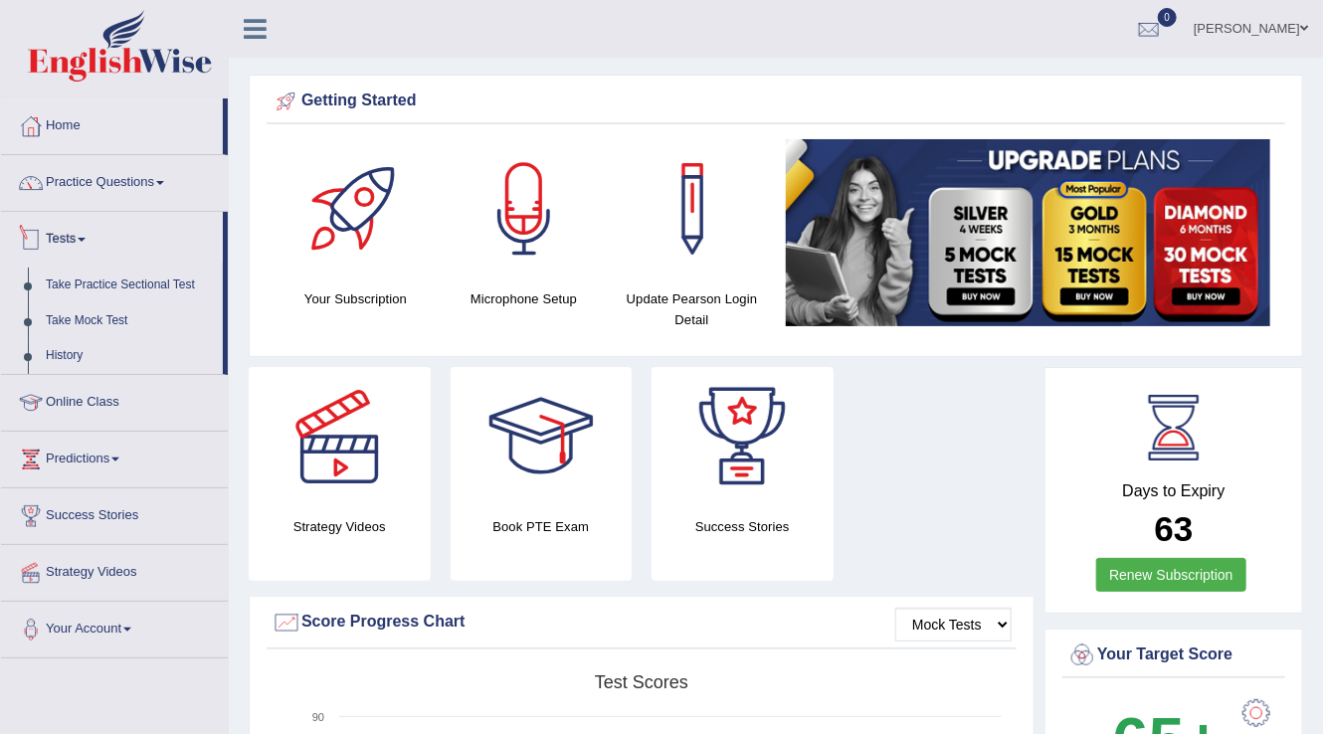
click at [82, 245] on link "Tests" at bounding box center [112, 237] width 222 height 50
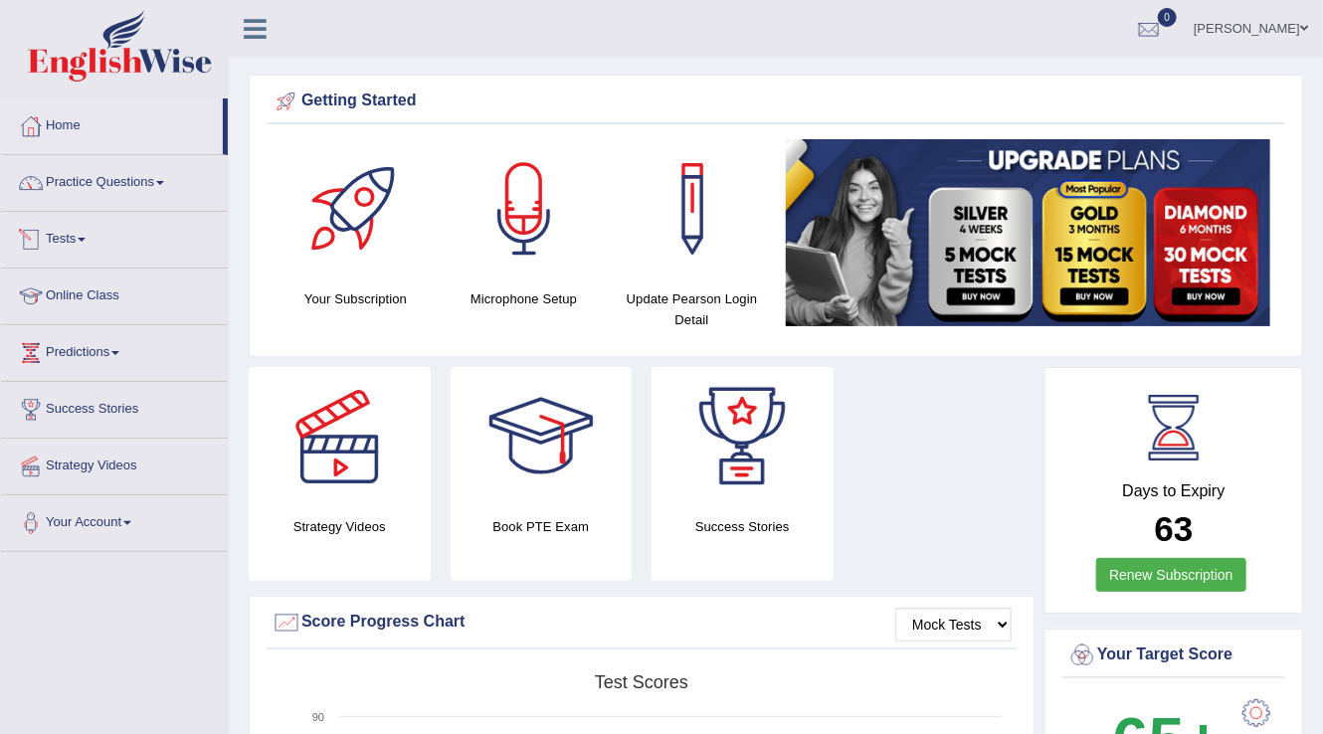
click at [86, 234] on link "Tests" at bounding box center [114, 237] width 227 height 50
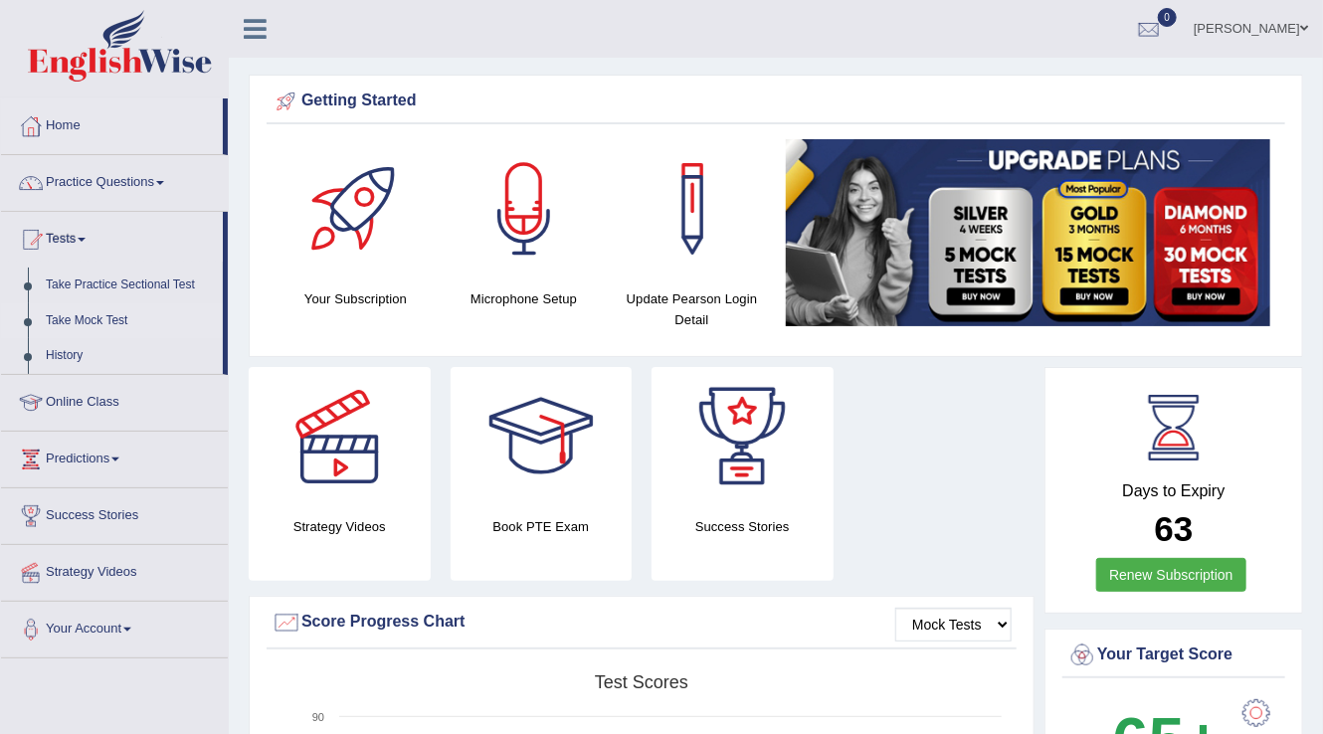
click at [67, 312] on link "Take Mock Test" at bounding box center [130, 321] width 186 height 36
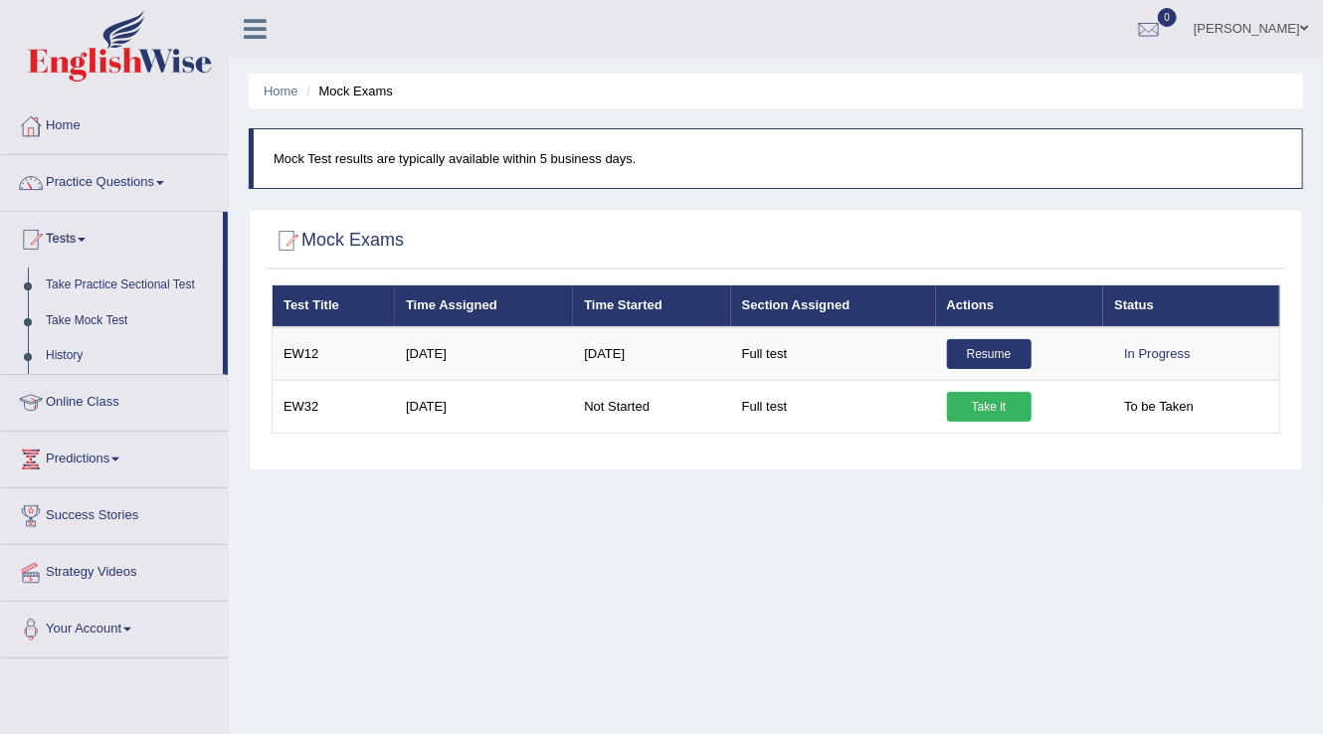
click at [89, 282] on link "Take Practice Sectional Test" at bounding box center [130, 285] width 186 height 36
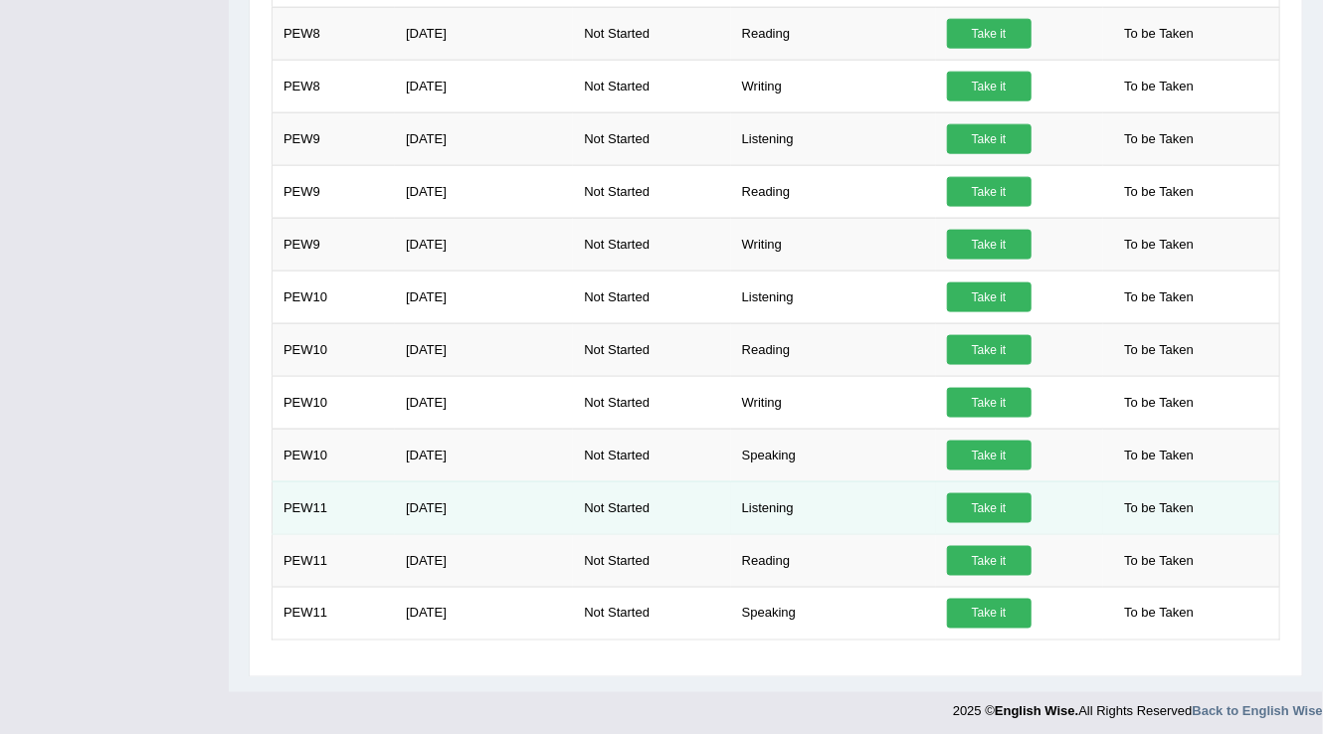
click at [996, 495] on link "Take it" at bounding box center [989, 508] width 85 height 30
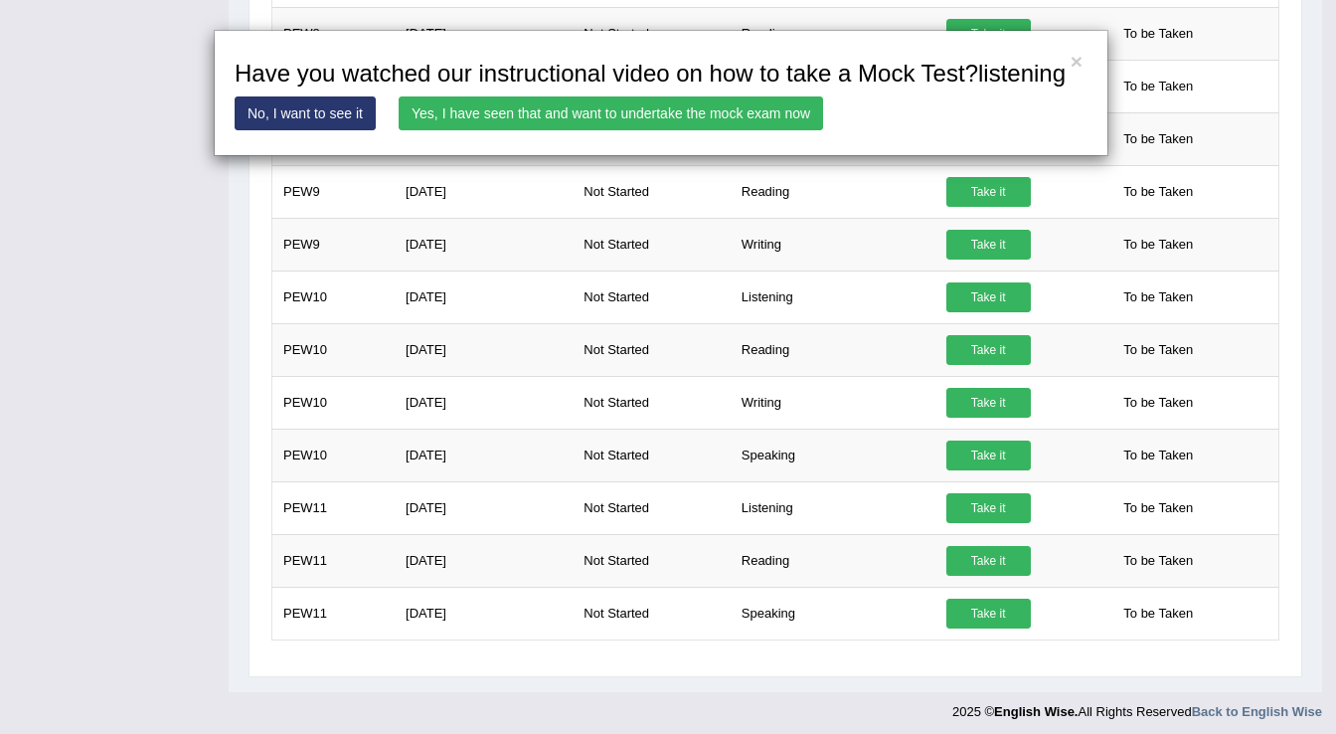
click at [624, 108] on link "Yes, I have seen that and want to undertake the mock exam now" at bounding box center [611, 113] width 425 height 34
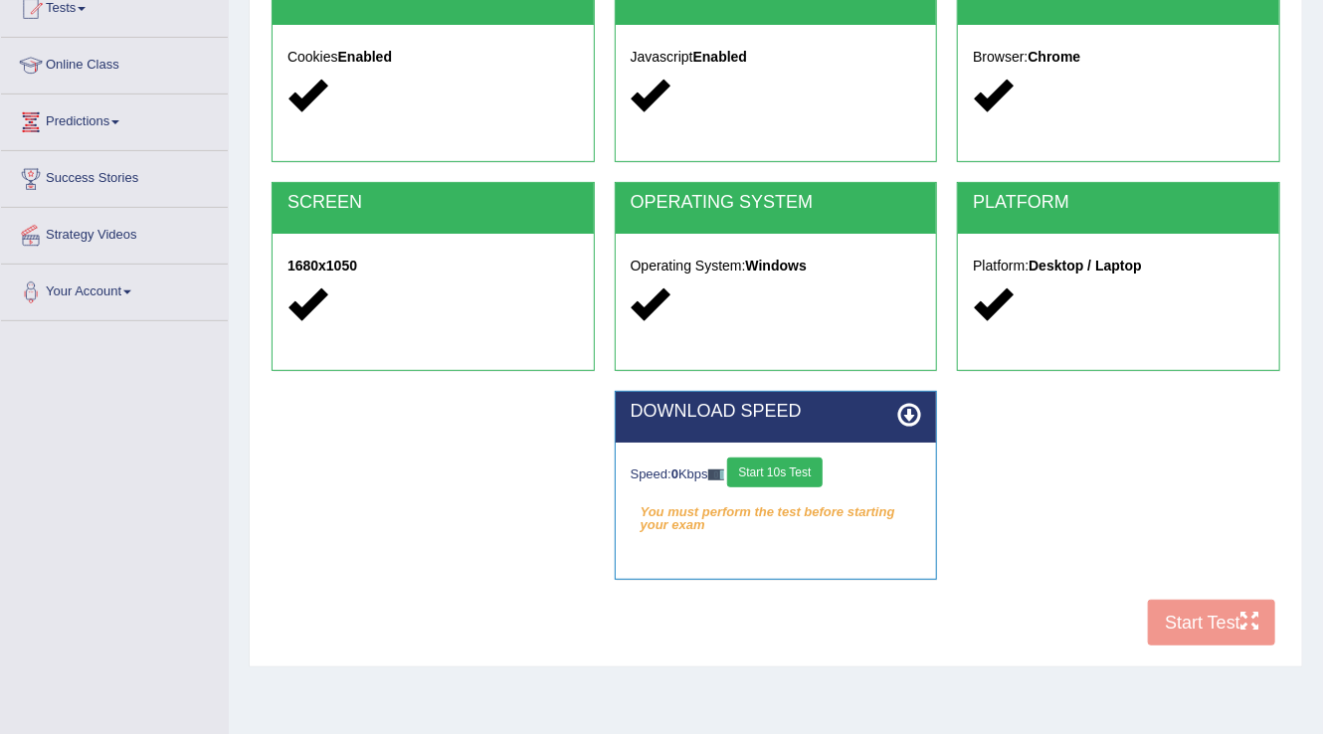
scroll to position [239, 0]
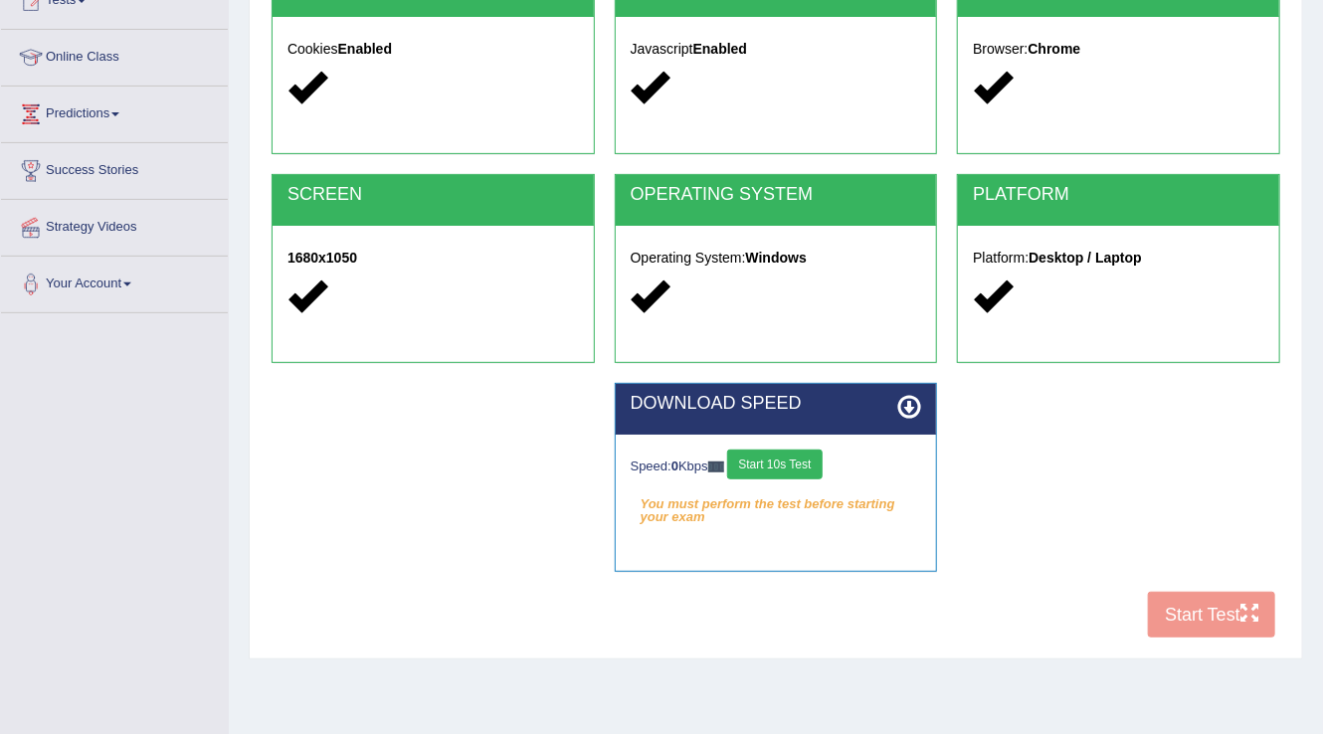
click at [768, 458] on button "Start 10s Test" at bounding box center [774, 464] width 94 height 30
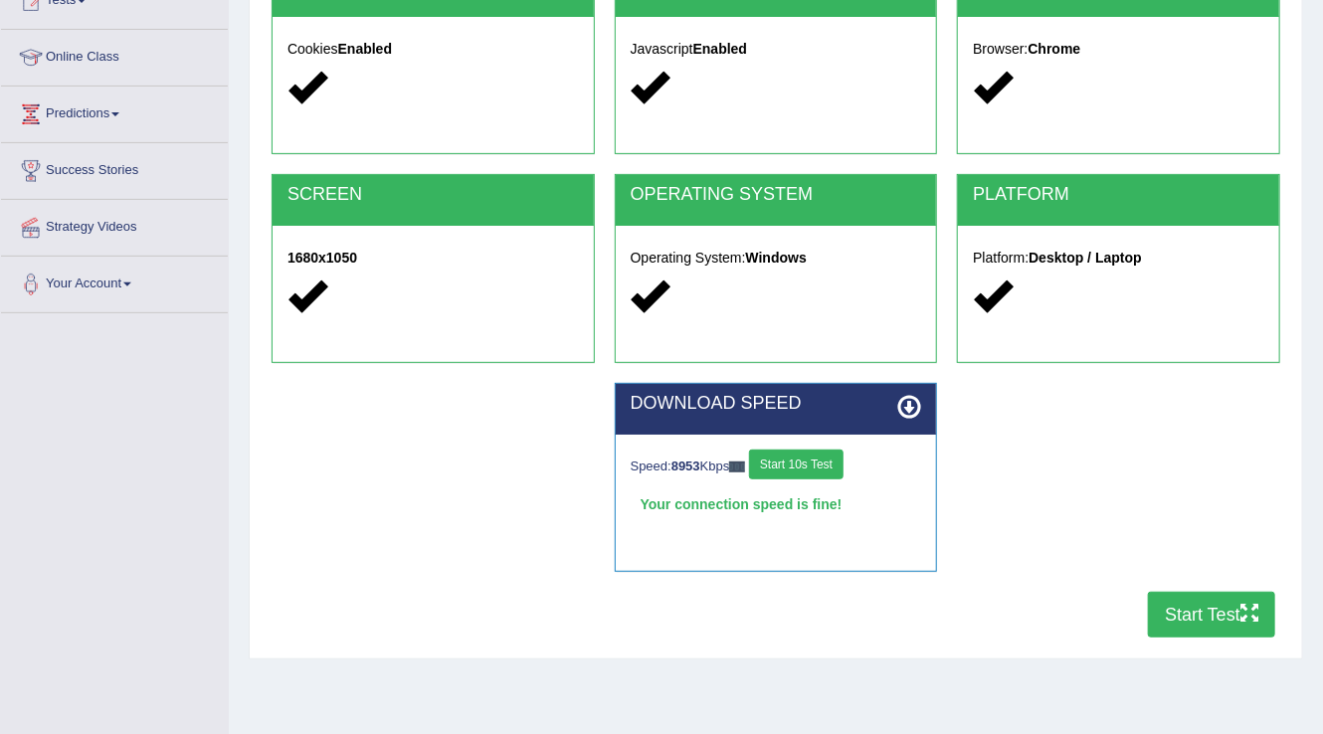
click at [1195, 611] on button "Start Test" at bounding box center [1211, 615] width 127 height 46
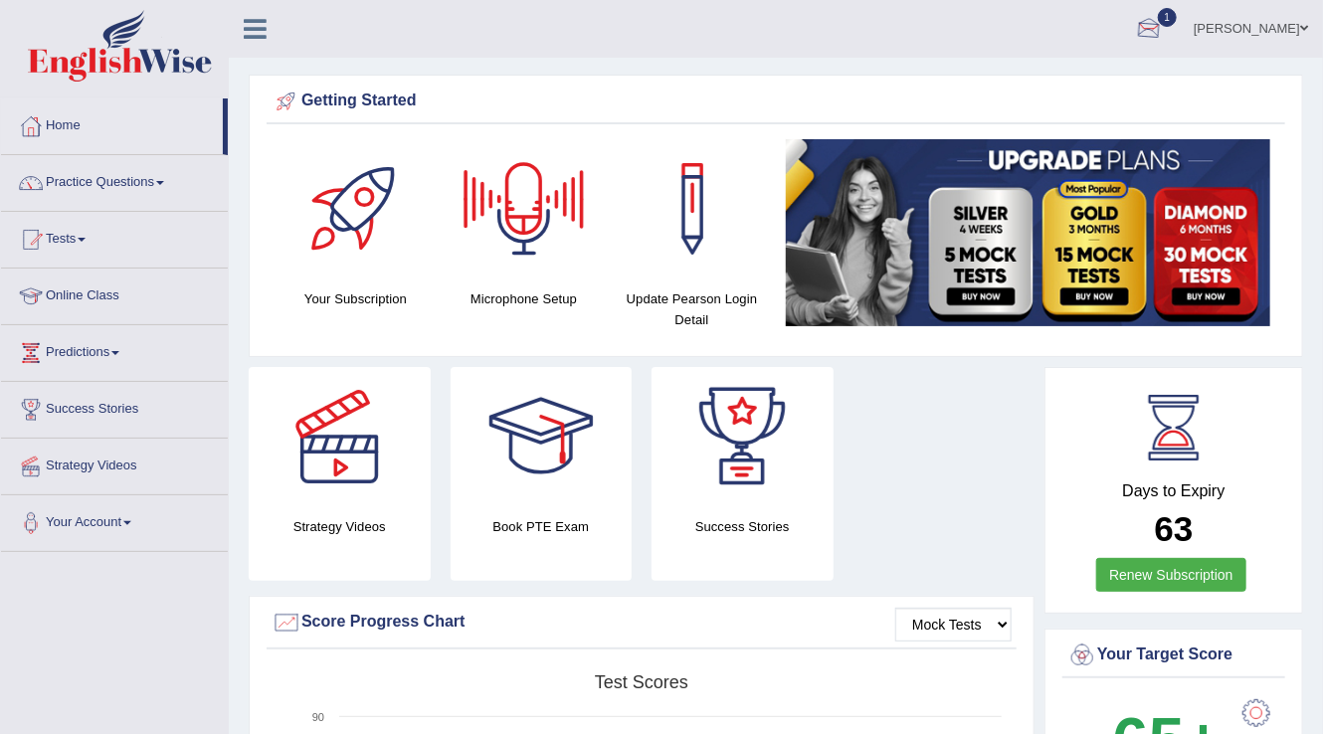
click at [1163, 19] on div at bounding box center [1149, 30] width 30 height 30
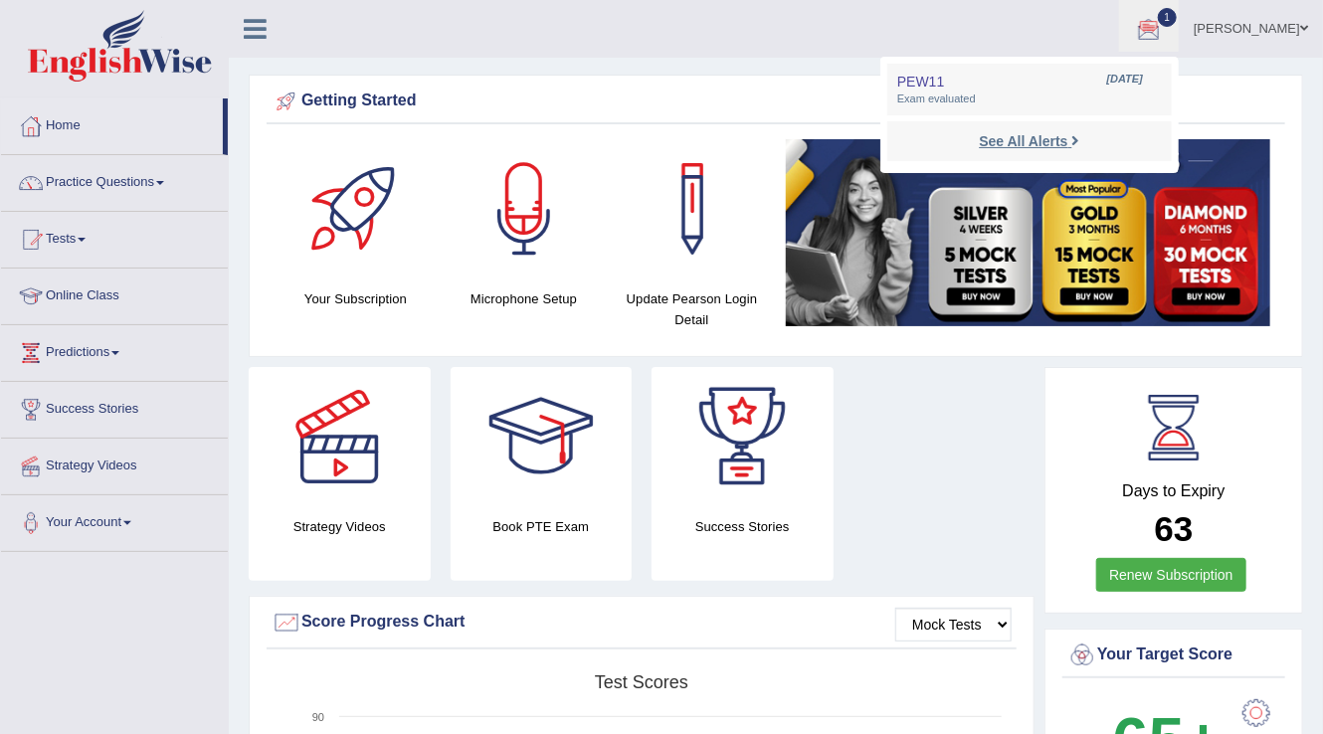
click at [1067, 144] on strong "See All Alerts" at bounding box center [1023, 141] width 89 height 16
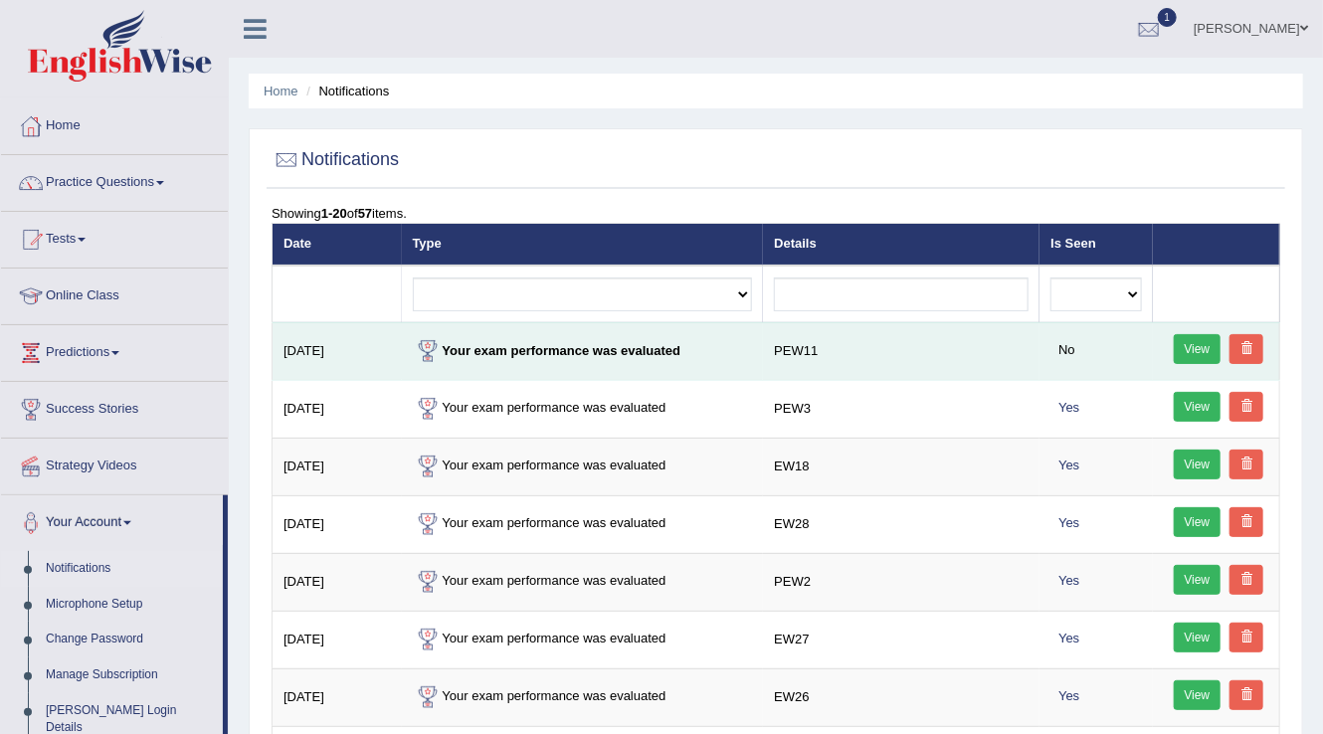
click at [1184, 345] on link "View" at bounding box center [1197, 349] width 48 height 30
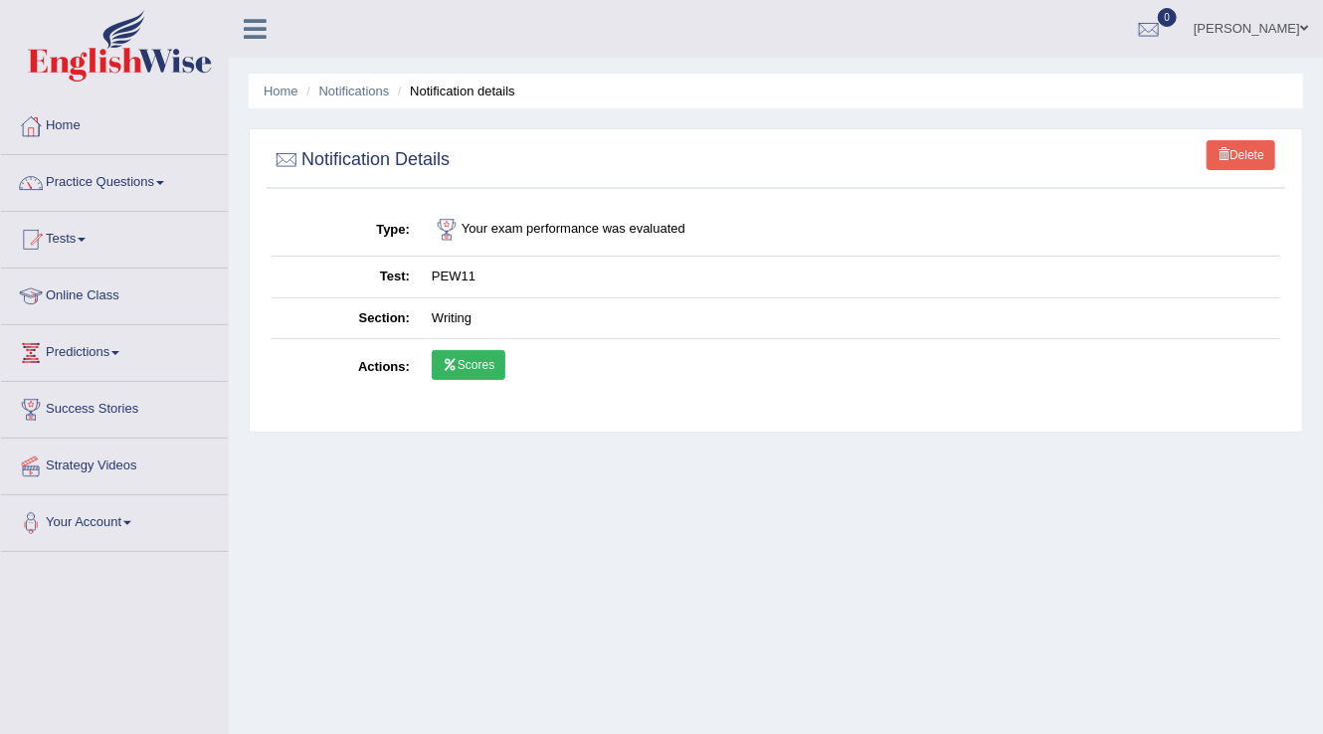
click at [488, 368] on link "Scores" at bounding box center [469, 365] width 74 height 30
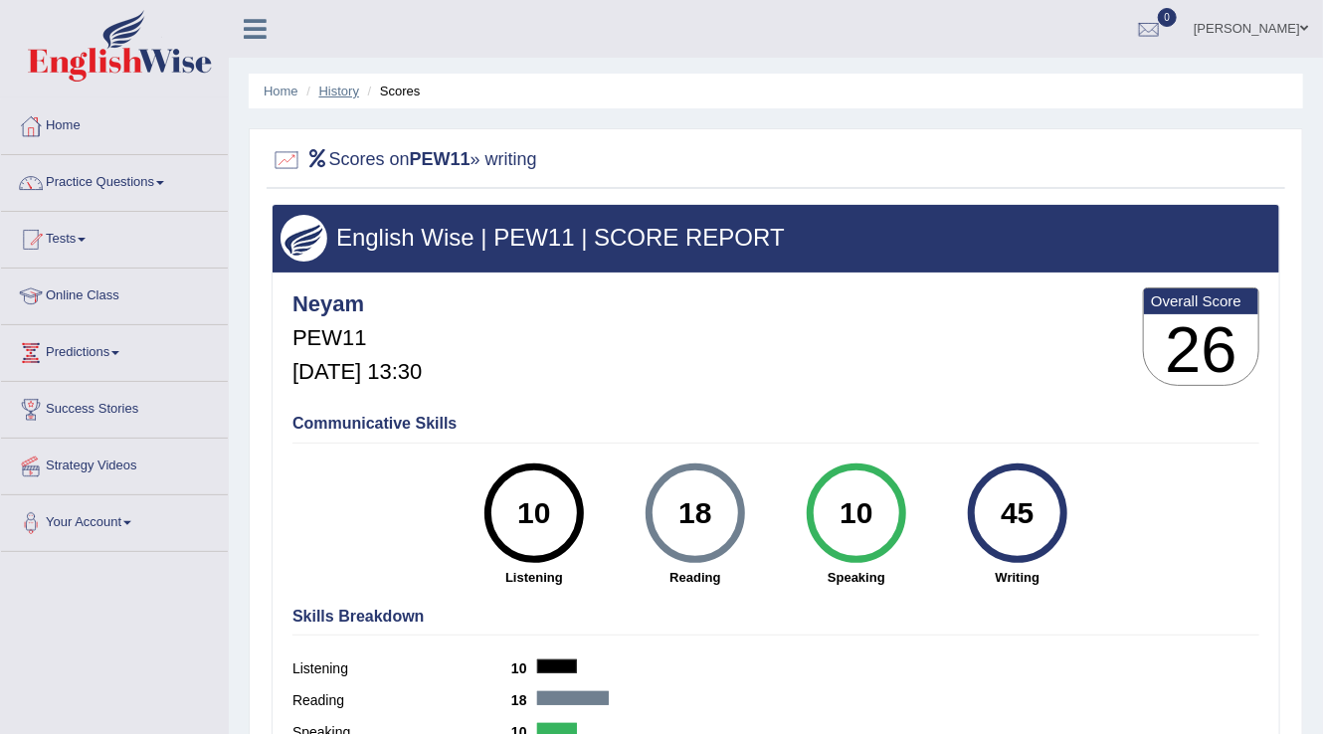
click at [346, 91] on link "History" at bounding box center [339, 91] width 40 height 15
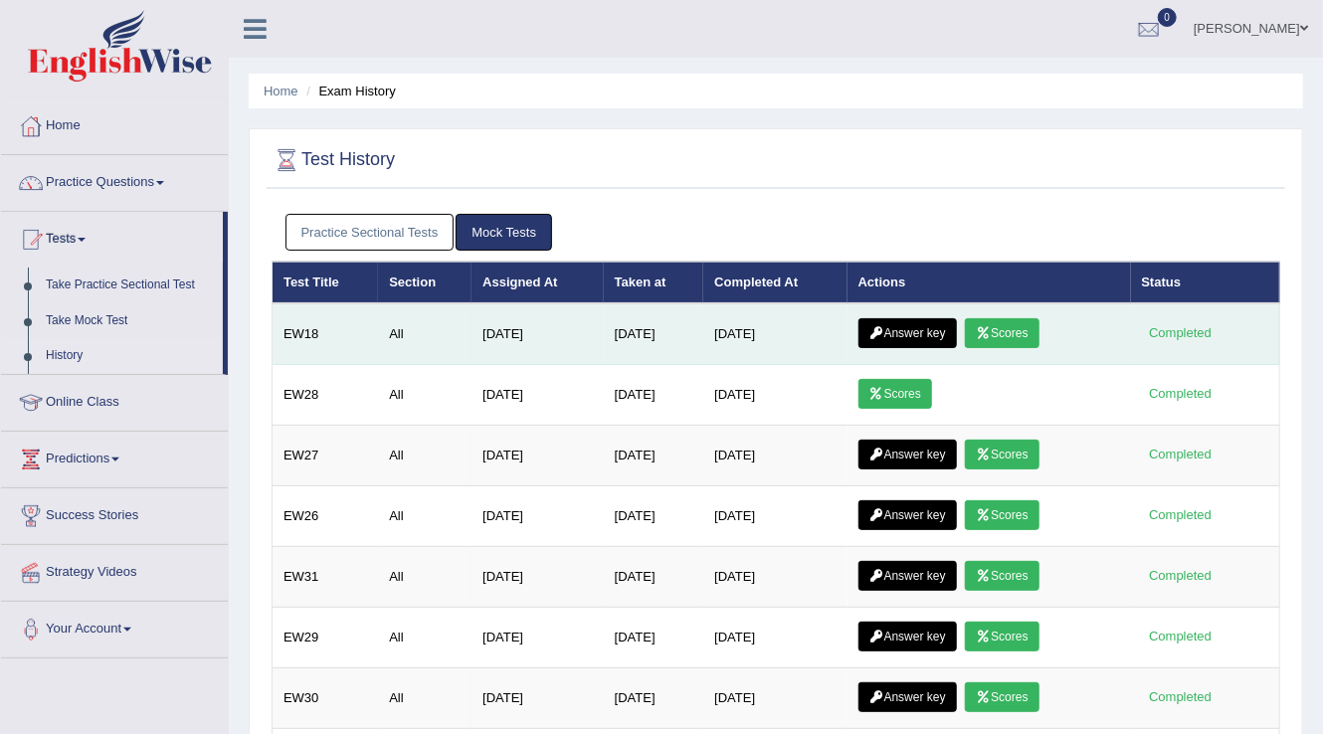
click at [1006, 330] on link "Scores" at bounding box center [1002, 333] width 74 height 30
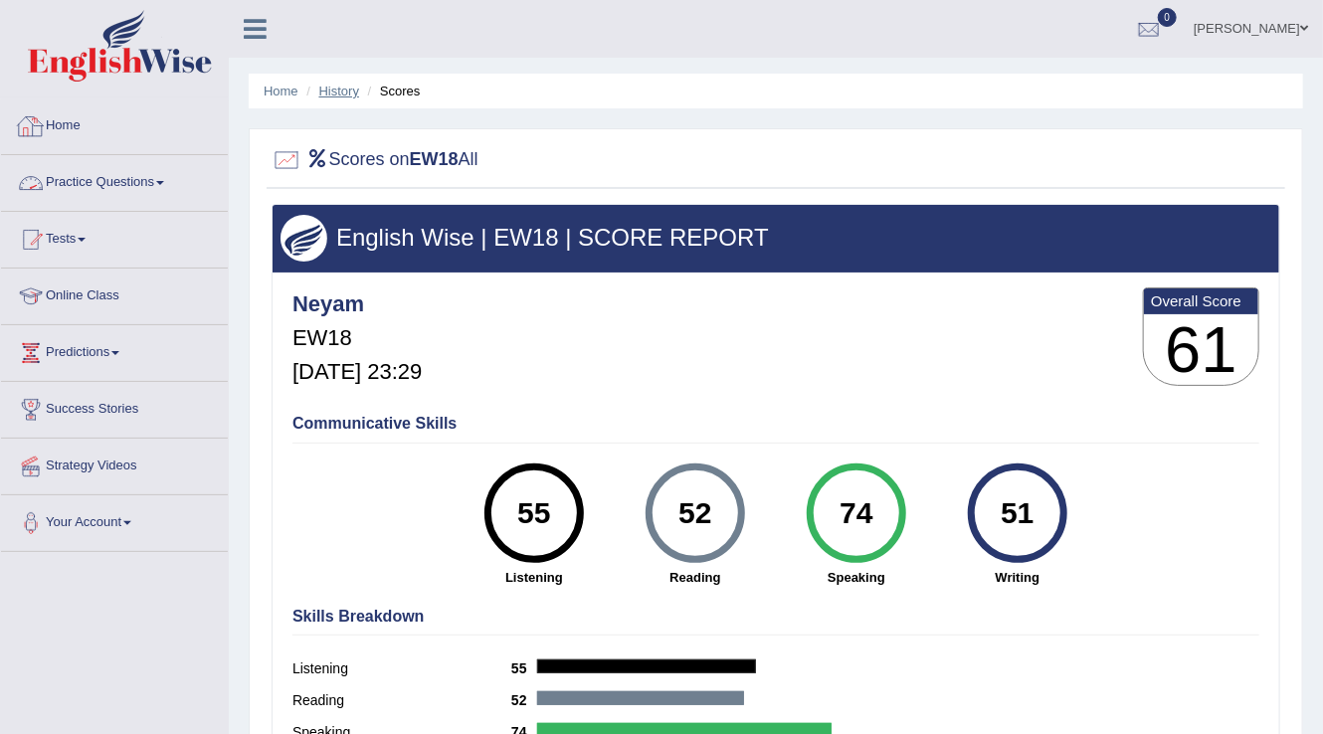
click at [334, 91] on link "History" at bounding box center [339, 91] width 40 height 15
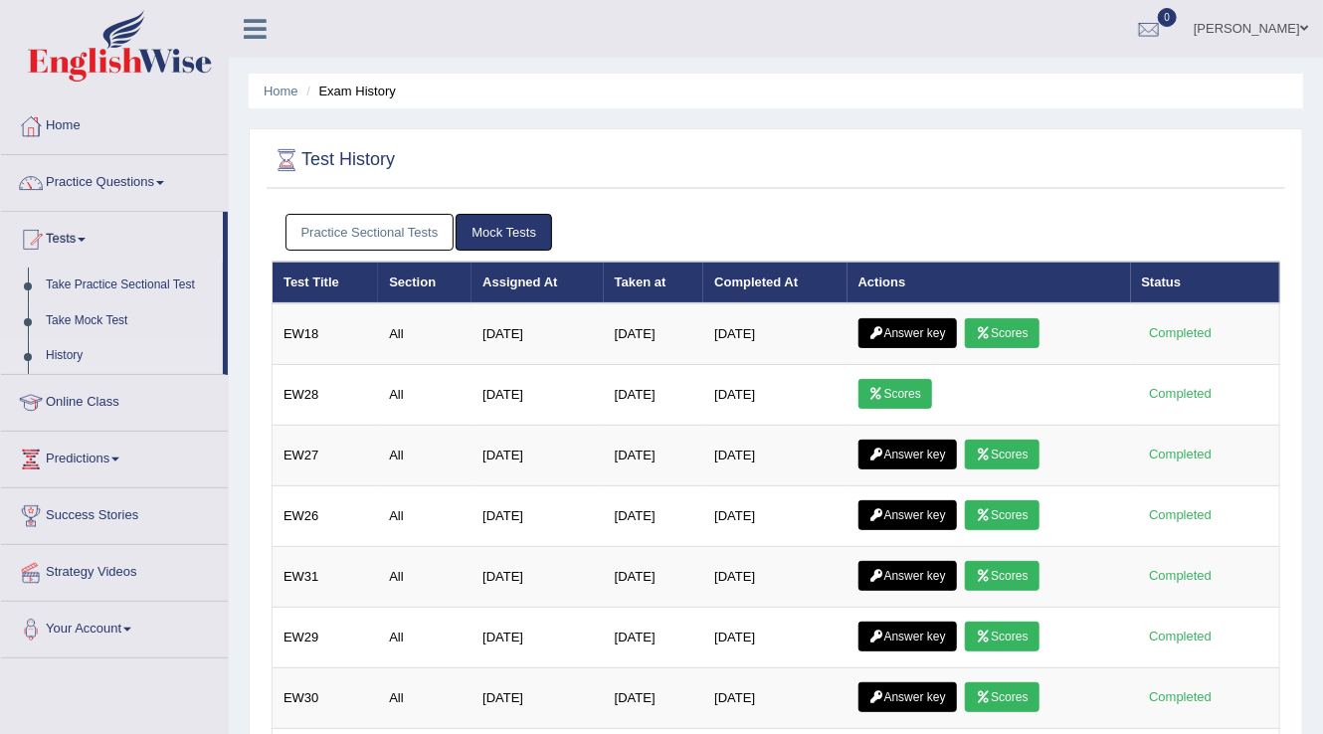
click at [410, 230] on link "Practice Sectional Tests" at bounding box center [369, 232] width 169 height 37
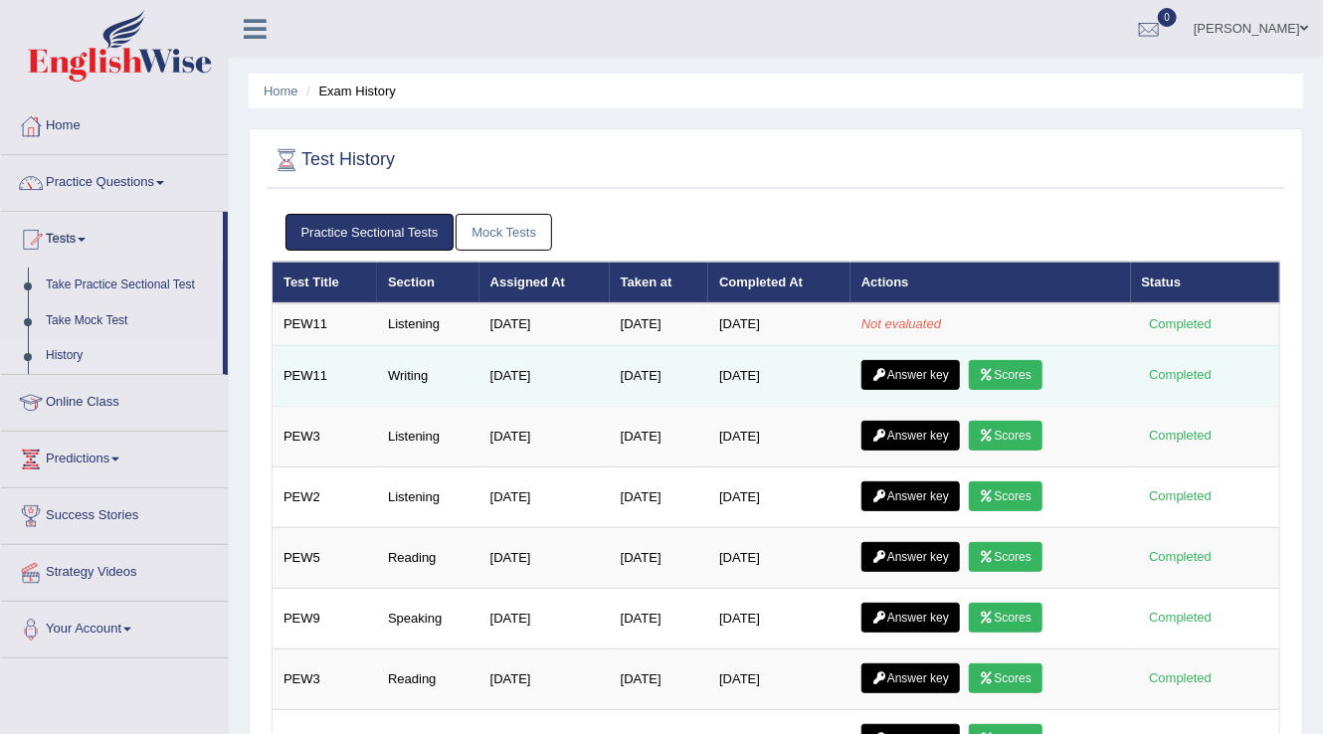
click at [902, 372] on link "Answer key" at bounding box center [910, 375] width 98 height 30
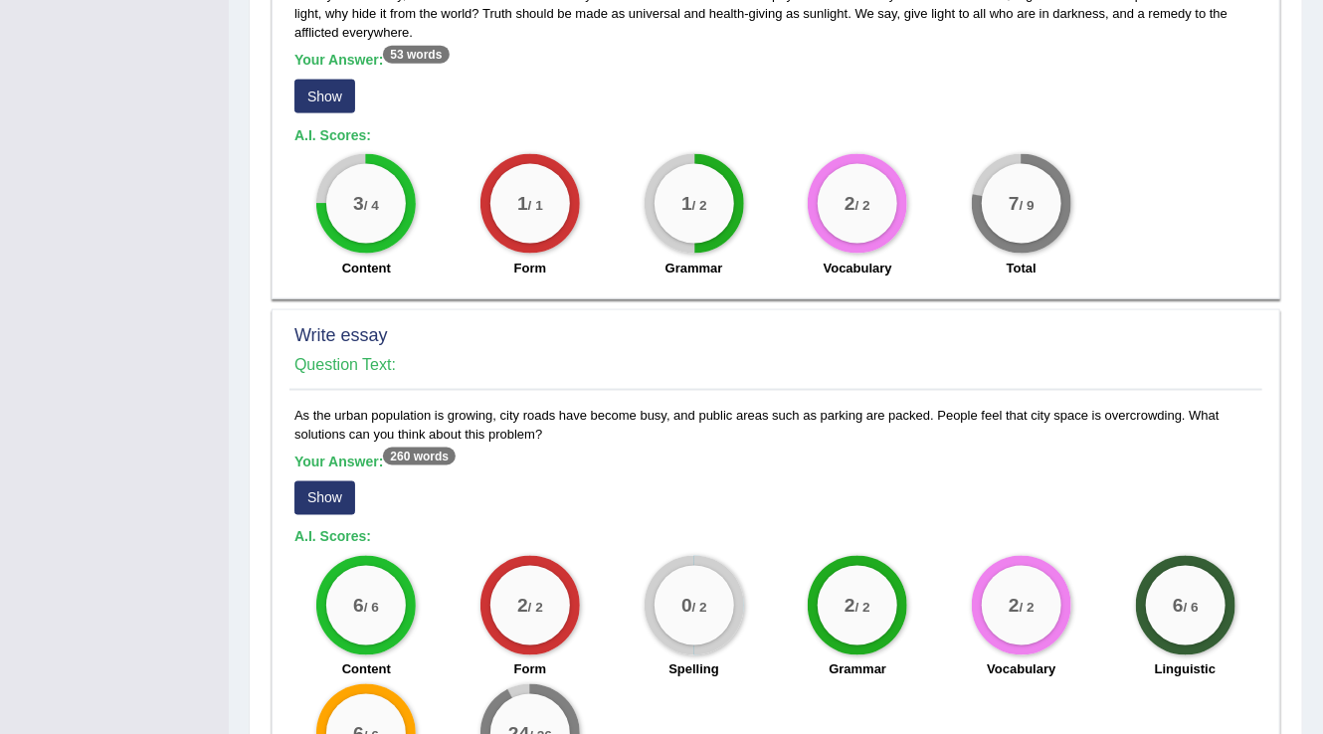
scroll to position [1159, 0]
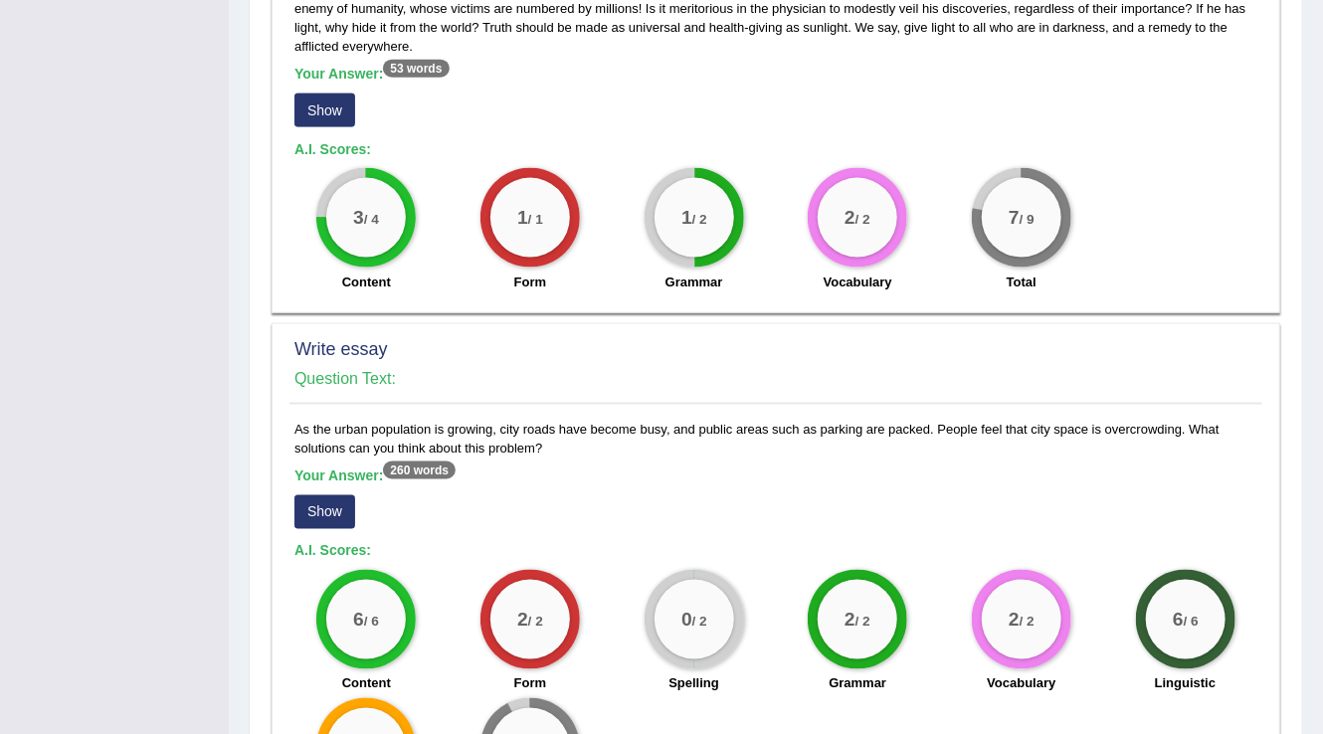
click at [331, 495] on button "Show" at bounding box center [324, 512] width 61 height 34
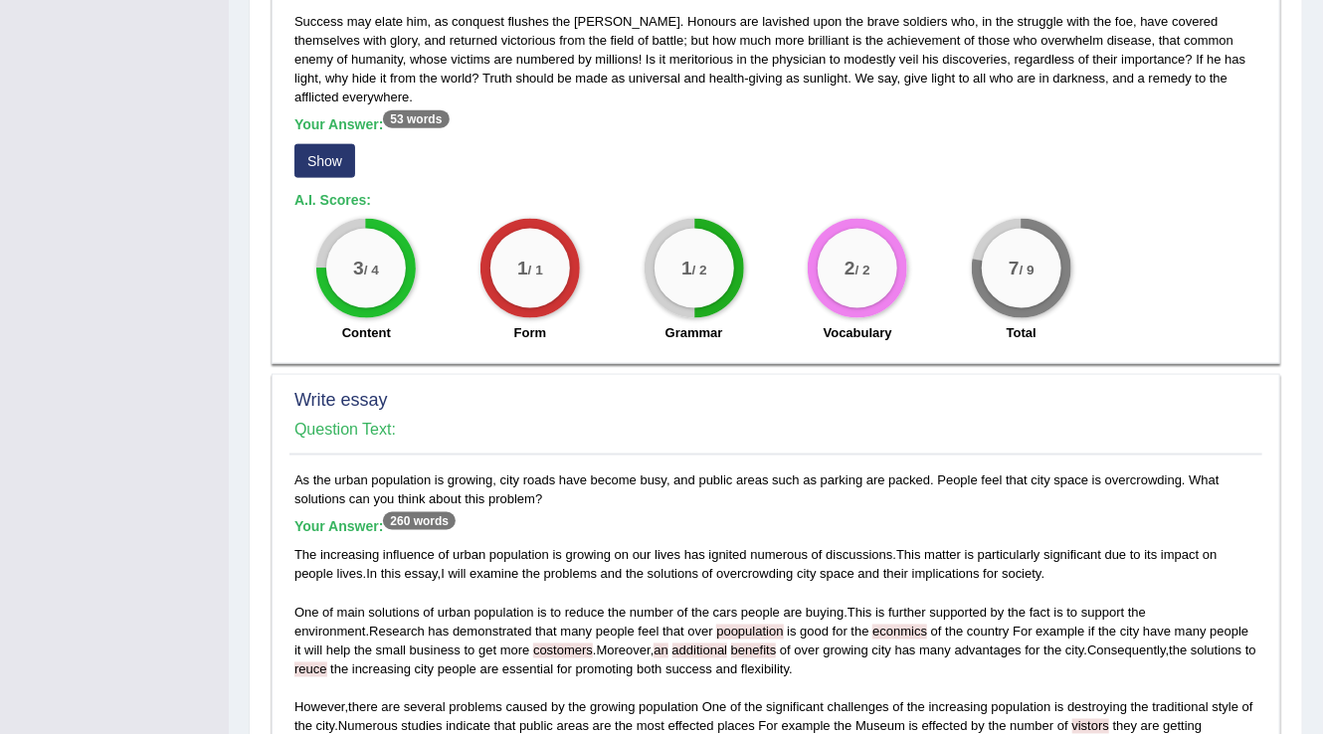
scroll to position [1069, 0]
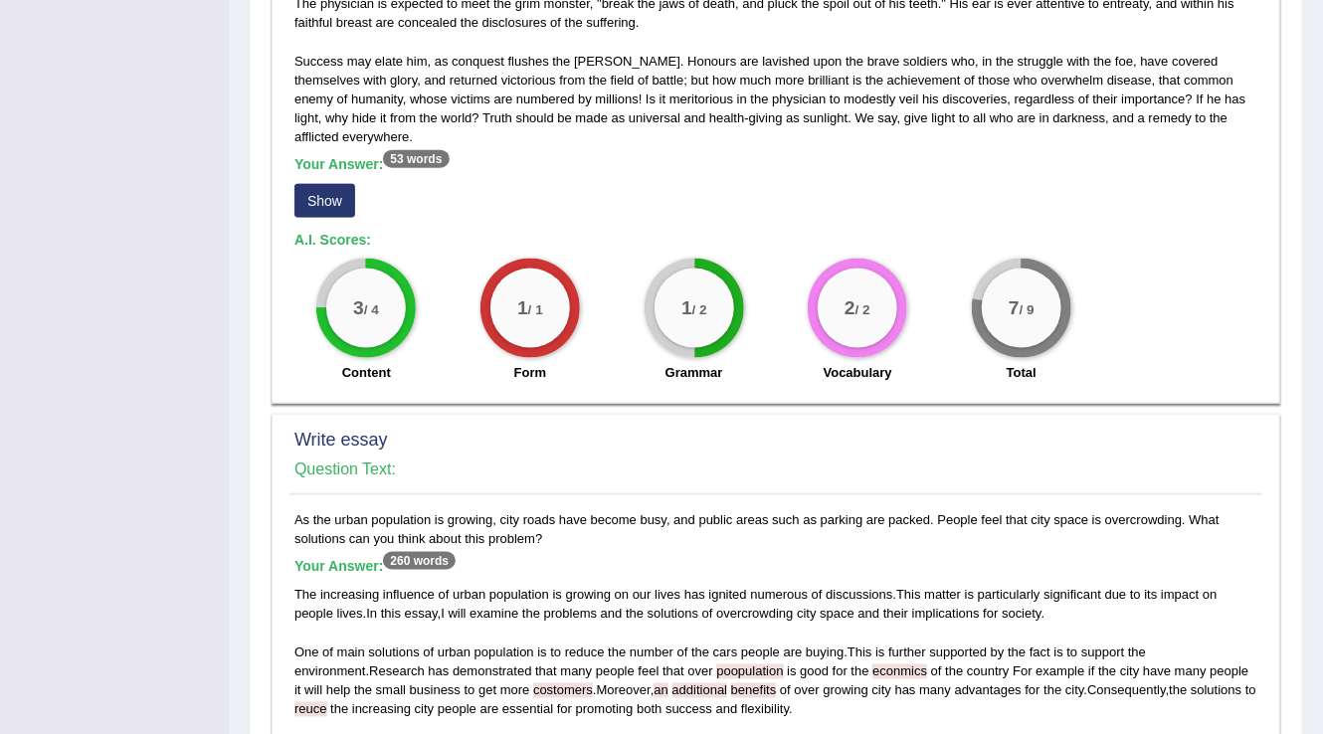
click at [320, 184] on button "Show" at bounding box center [324, 201] width 61 height 34
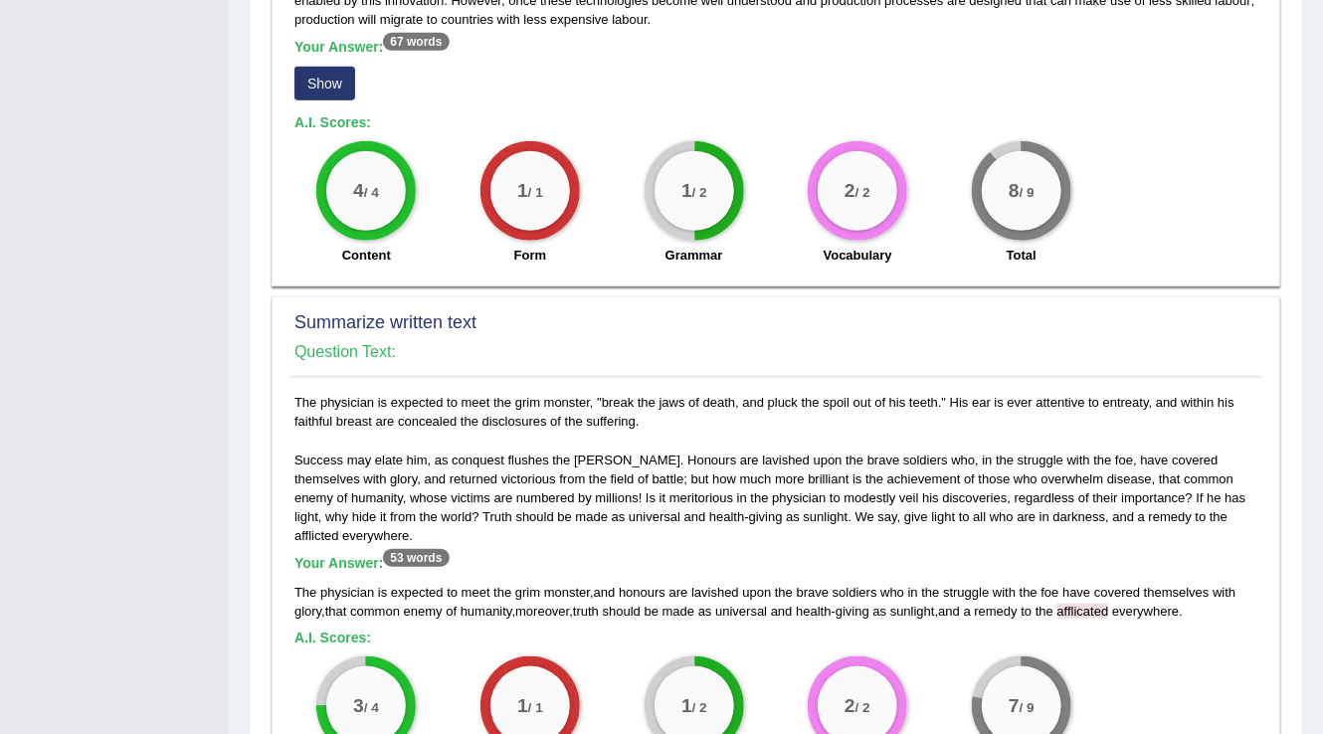
scroll to position [352, 0]
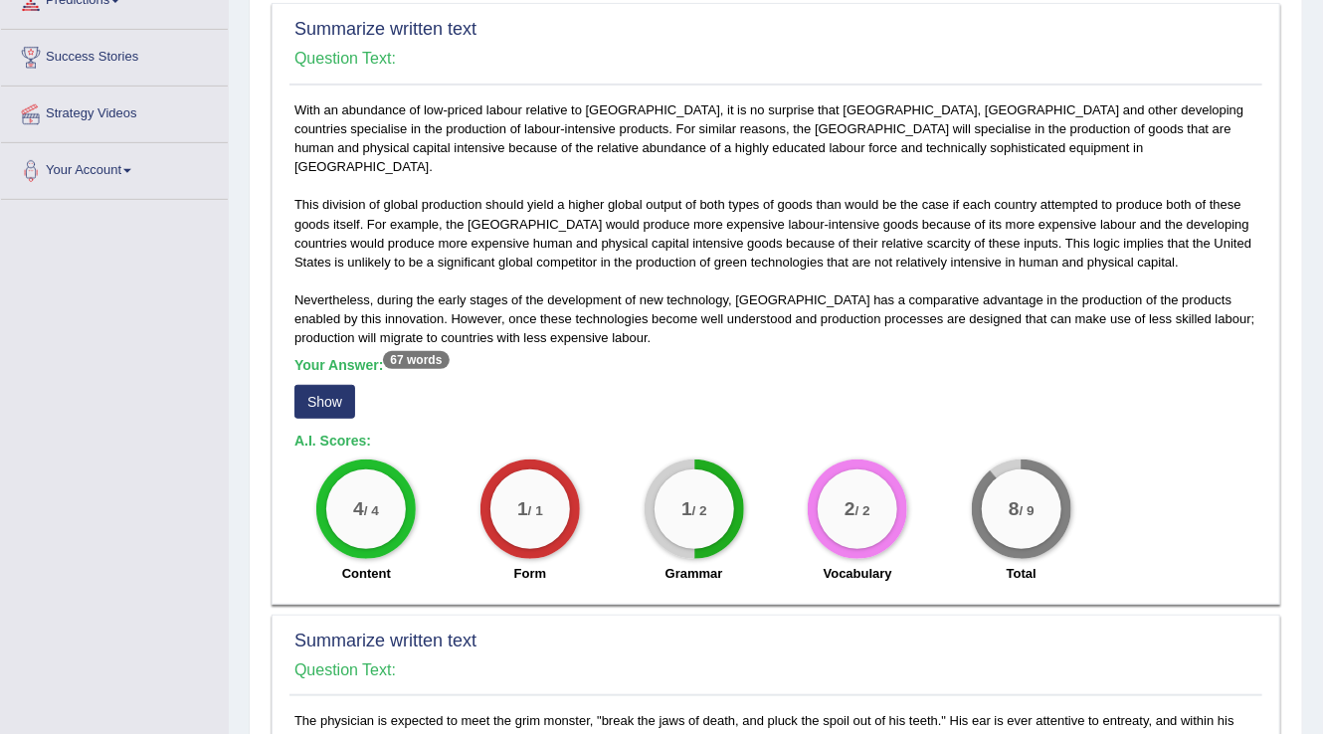
click at [322, 388] on button "Show" at bounding box center [324, 402] width 61 height 34
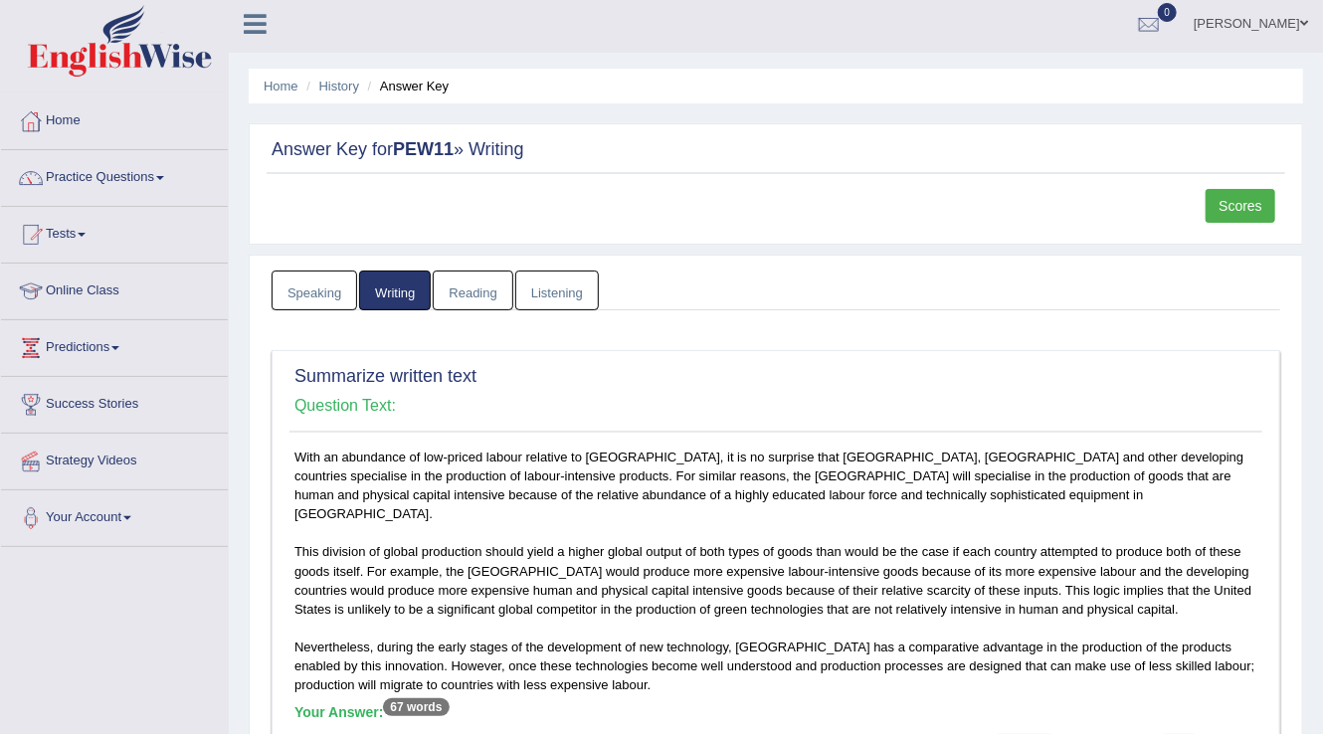
scroll to position [0, 0]
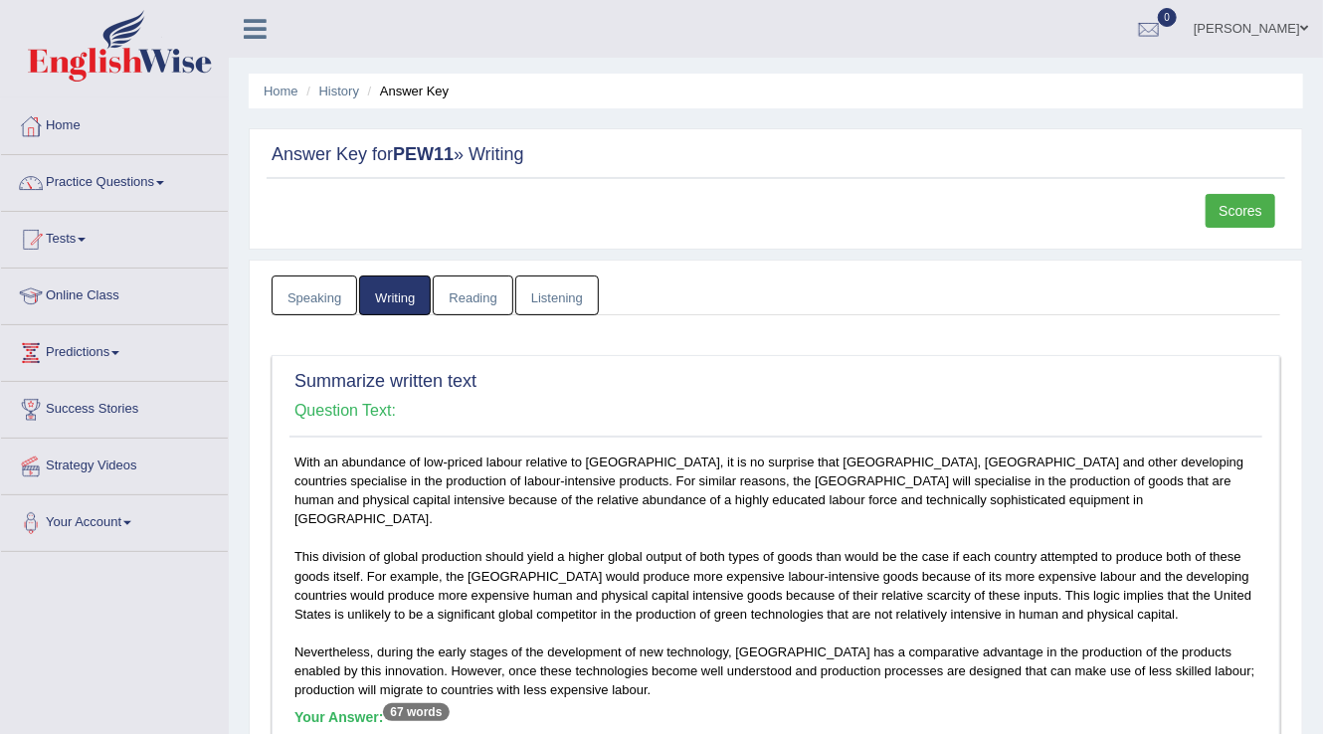
click at [1241, 204] on link "Scores" at bounding box center [1240, 211] width 70 height 34
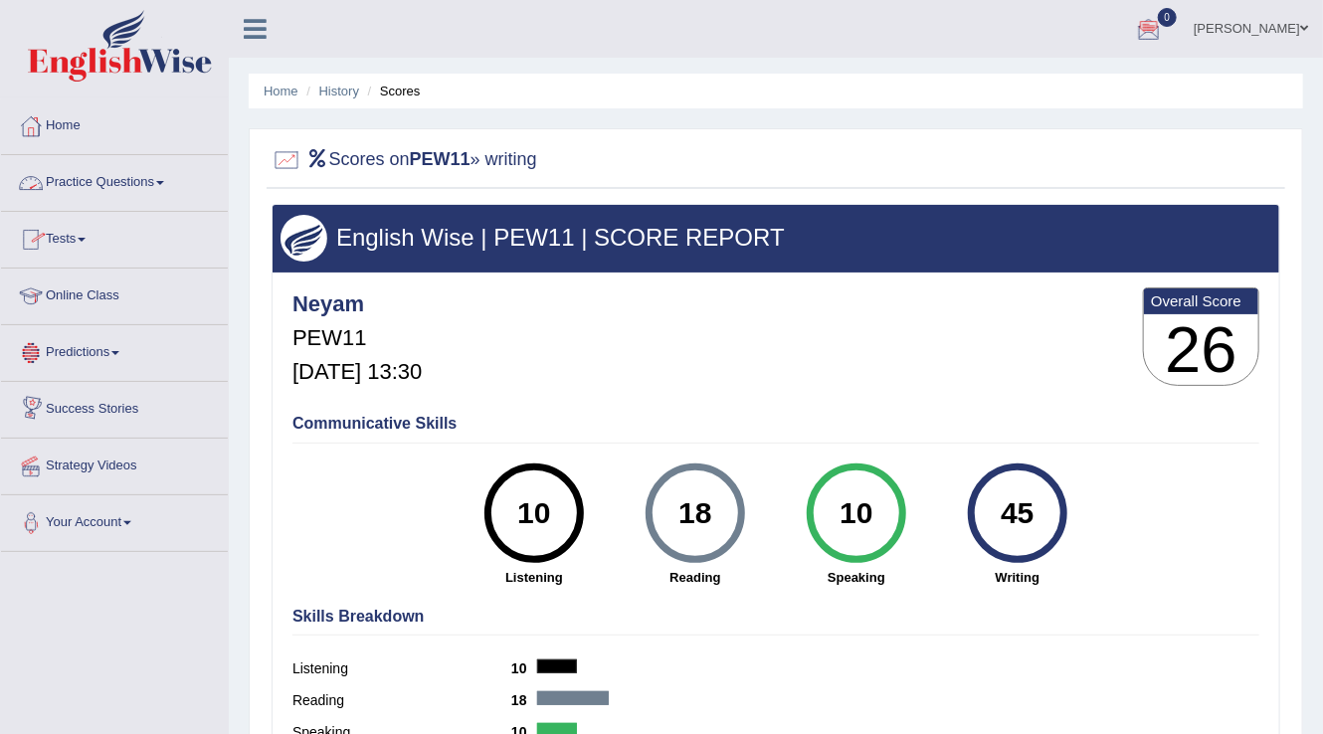
click at [90, 244] on link "Tests" at bounding box center [114, 237] width 227 height 50
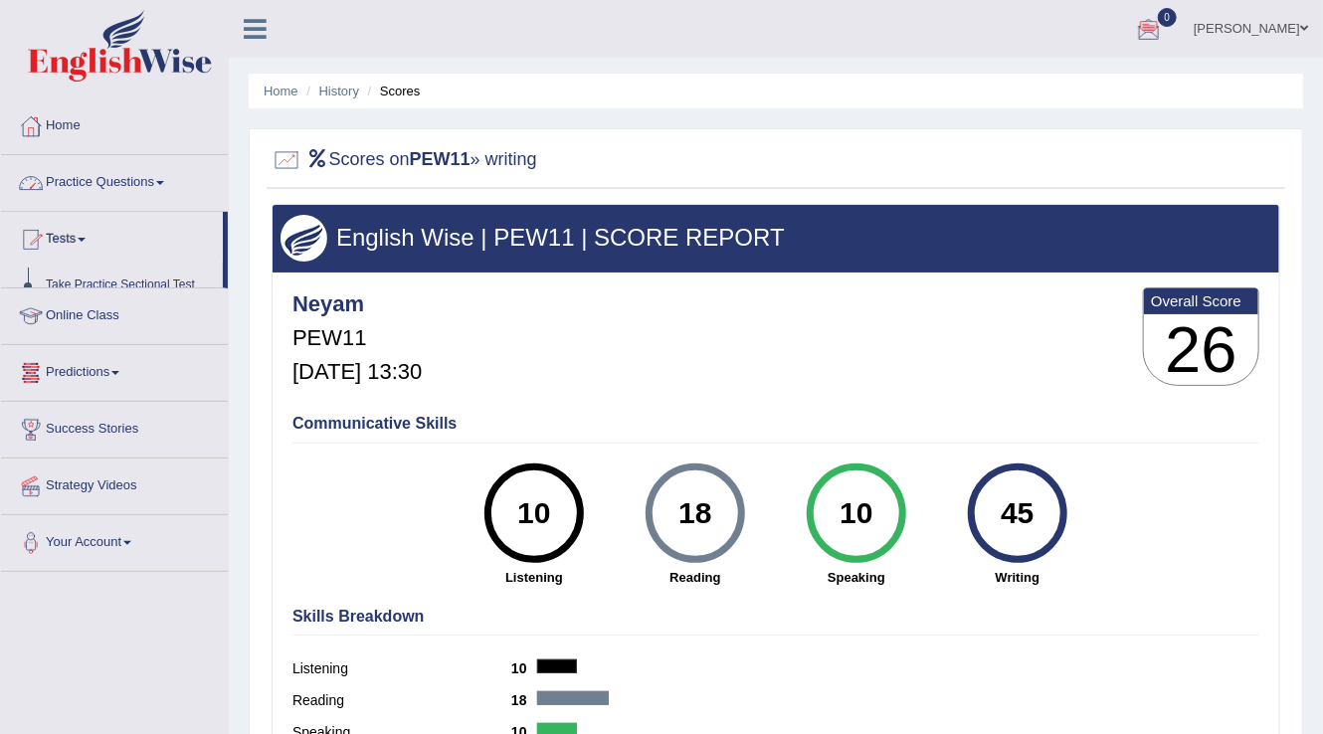
click at [90, 244] on link "Tests" at bounding box center [112, 237] width 222 height 50
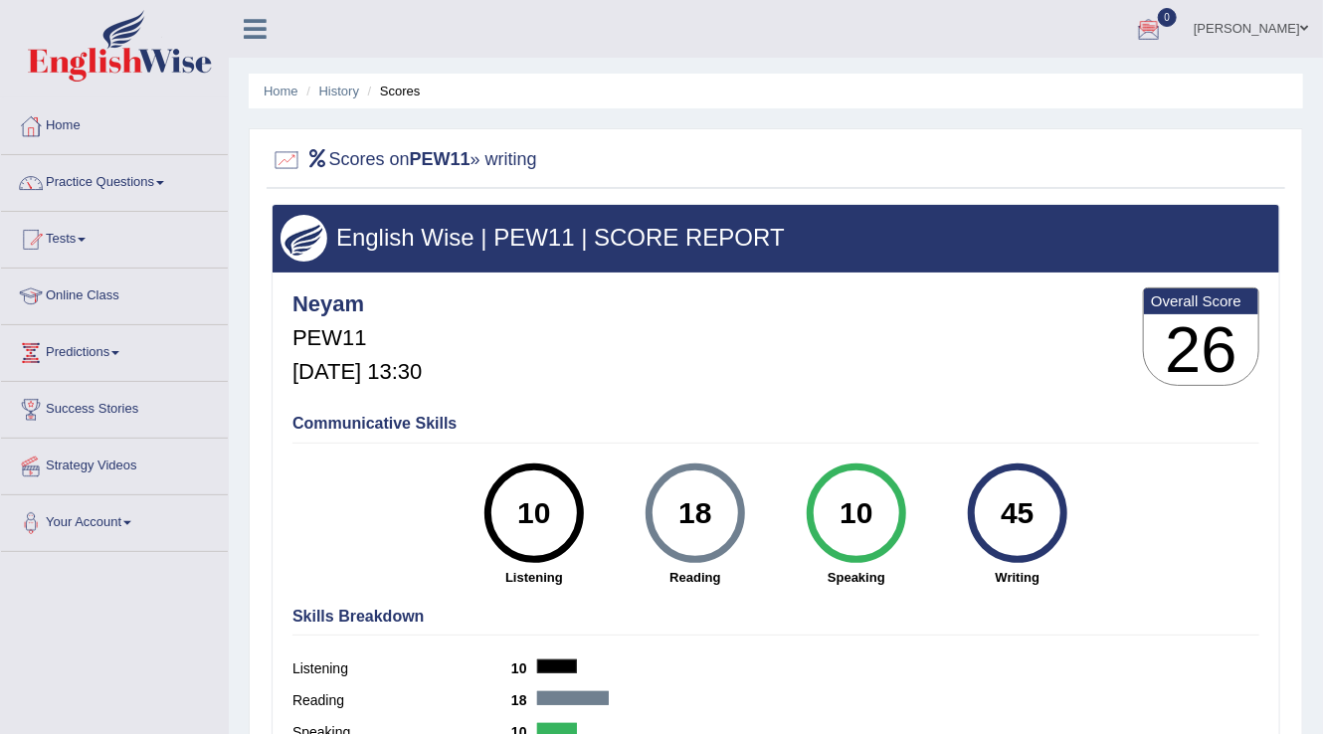
click at [154, 178] on link "Practice Questions" at bounding box center [114, 180] width 227 height 50
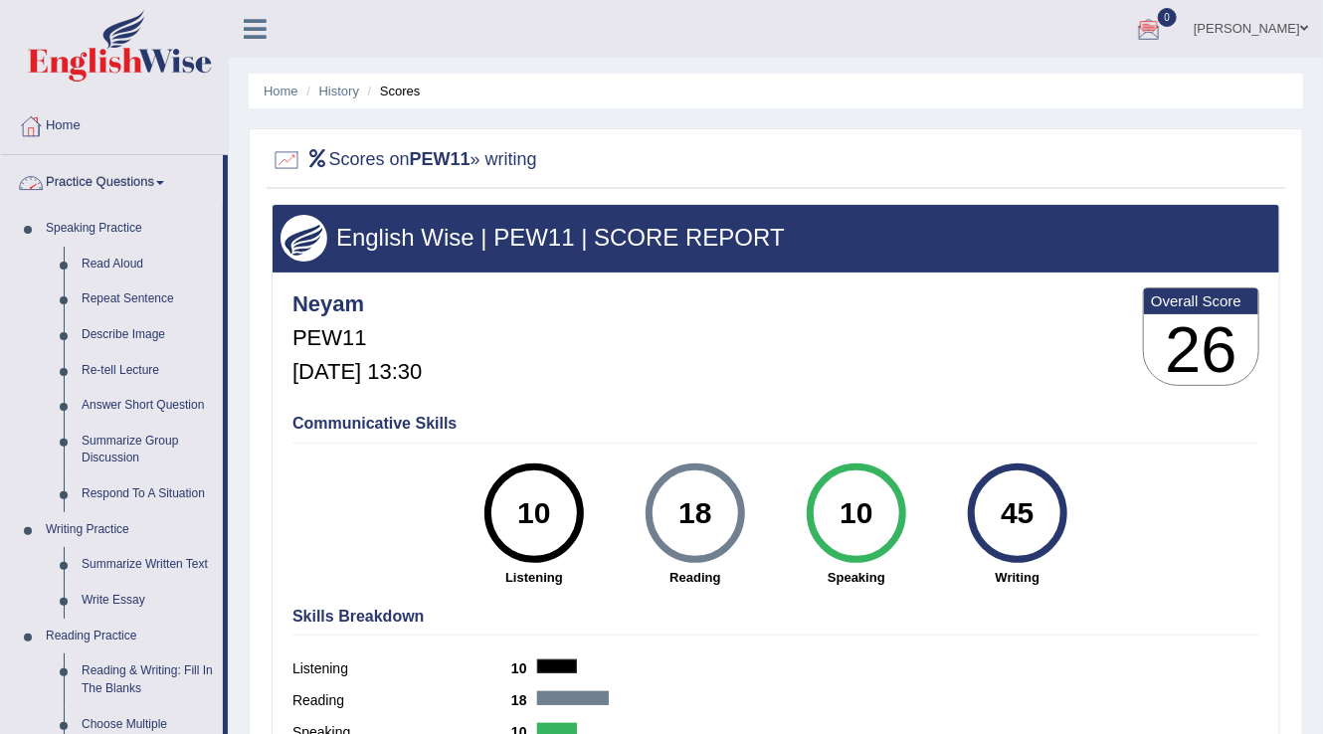
click at [167, 197] on link "Practice Questions" at bounding box center [112, 180] width 222 height 50
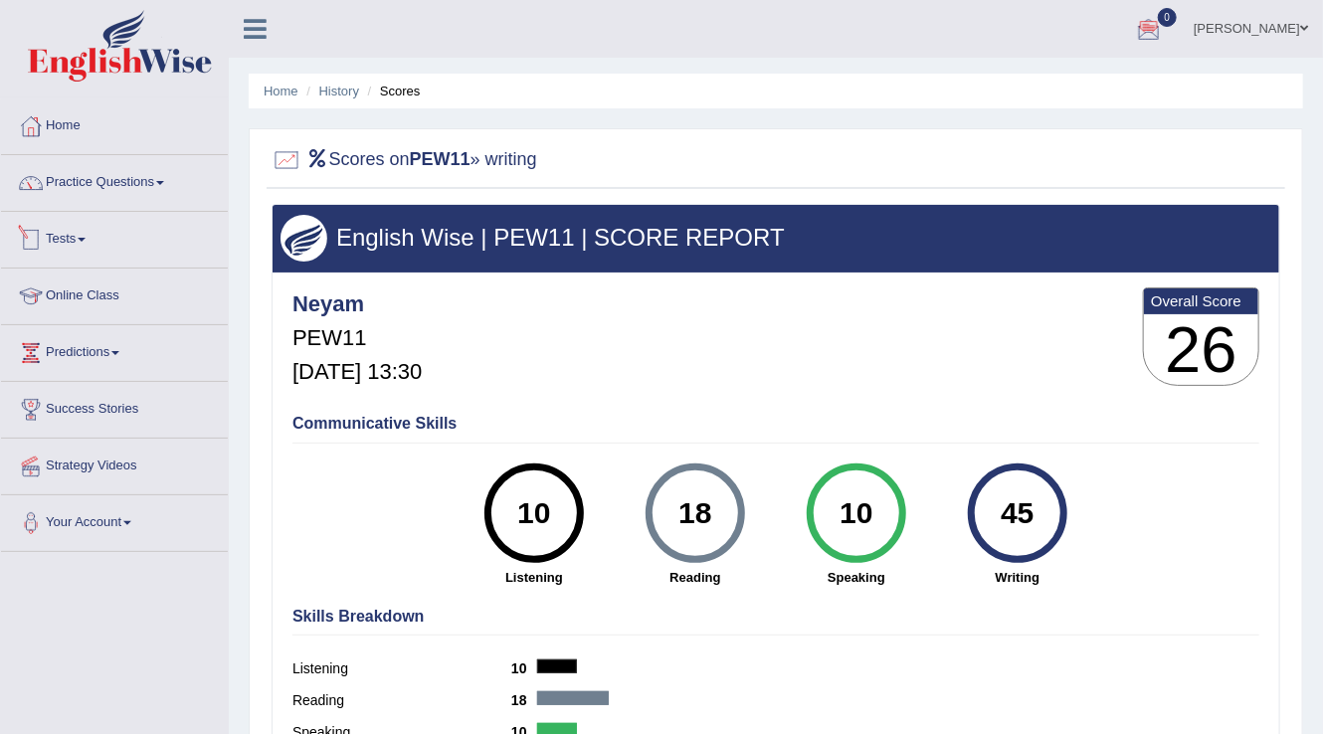
click at [141, 191] on link "Practice Questions" at bounding box center [114, 180] width 227 height 50
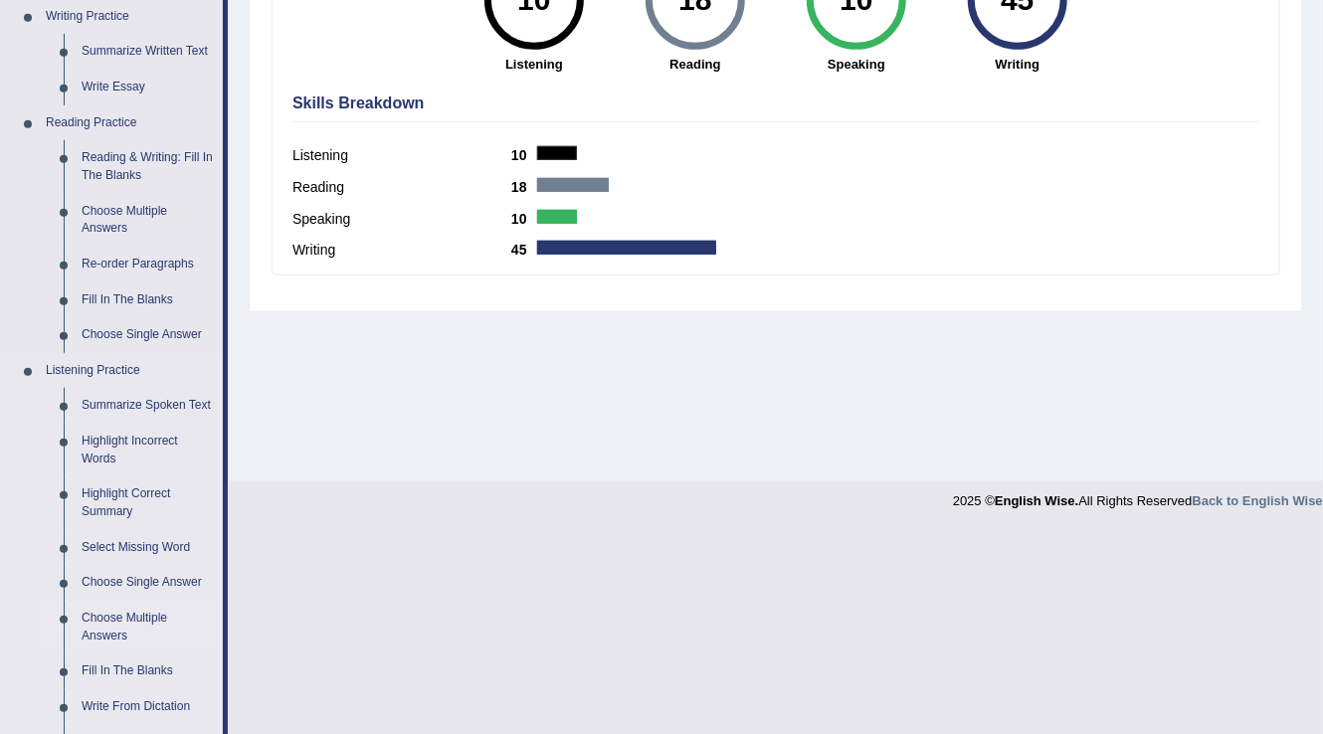
scroll to position [477, 0]
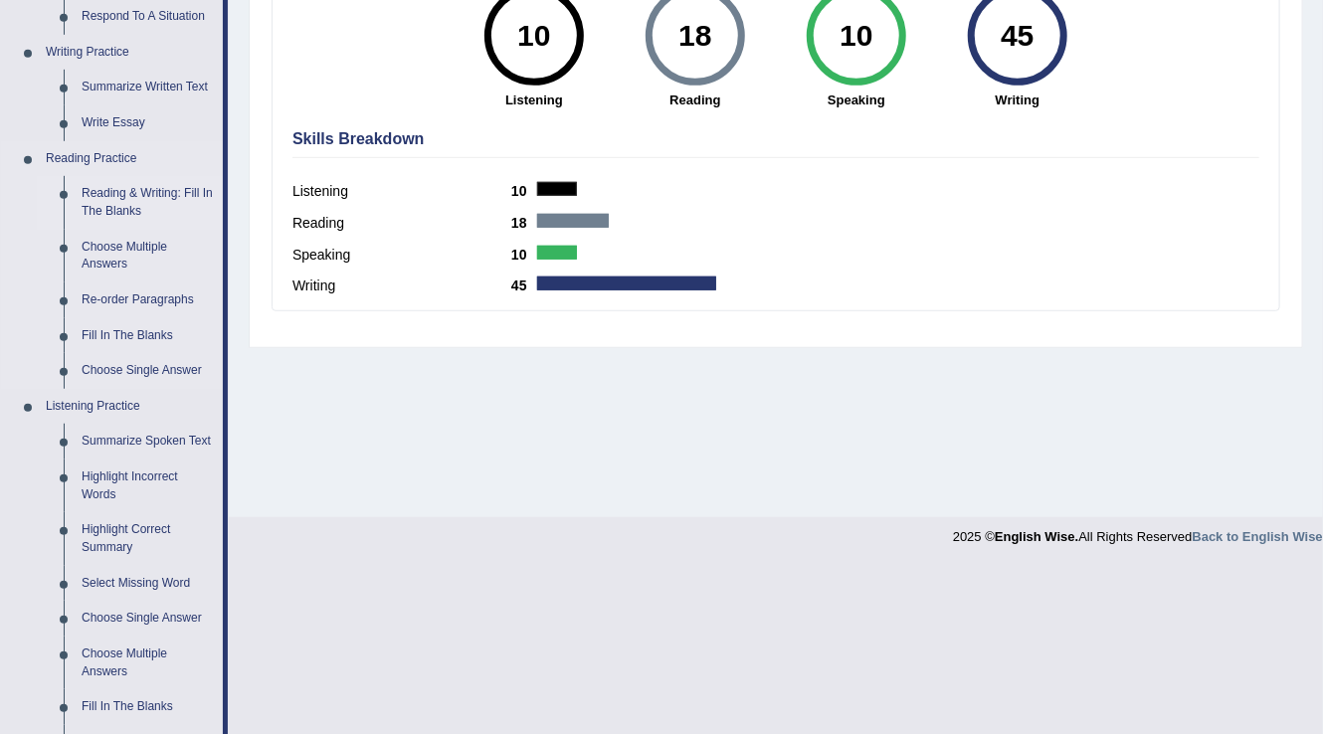
click at [128, 191] on link "Reading & Writing: Fill In The Blanks" at bounding box center [148, 202] width 150 height 53
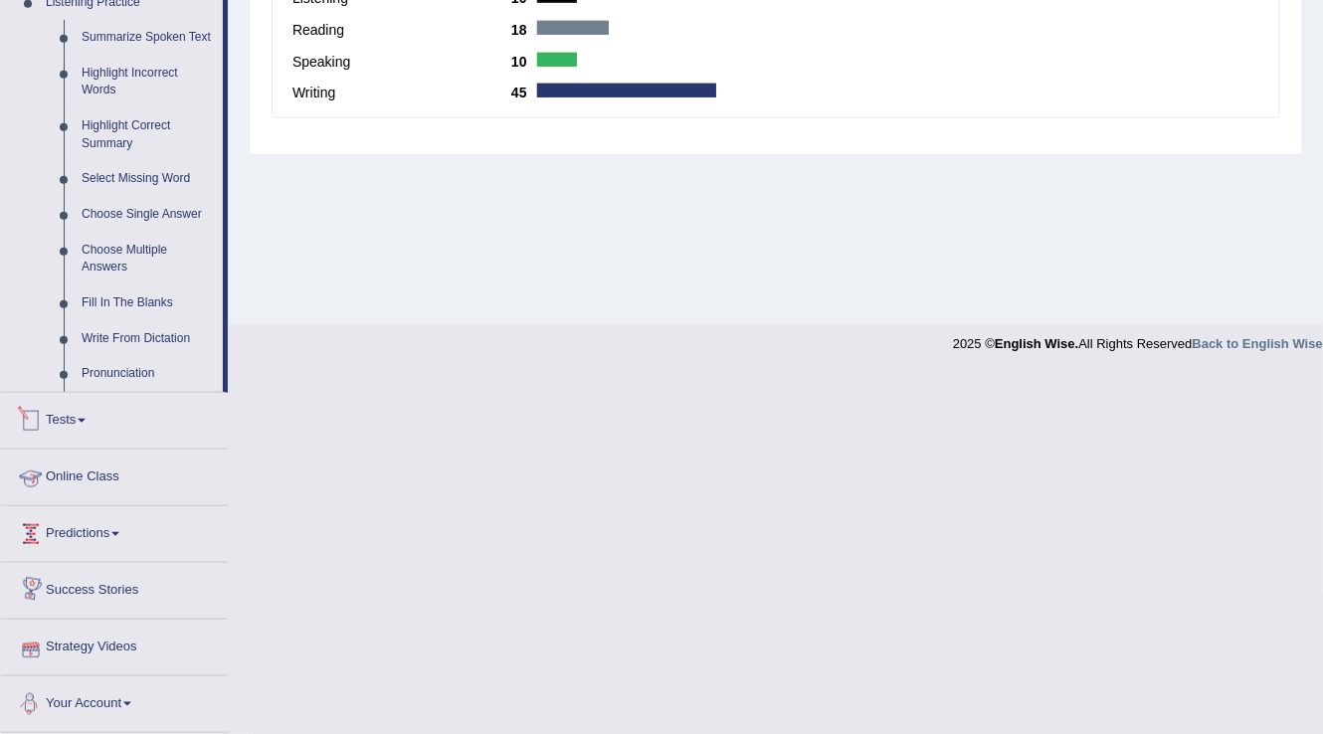
scroll to position [672, 0]
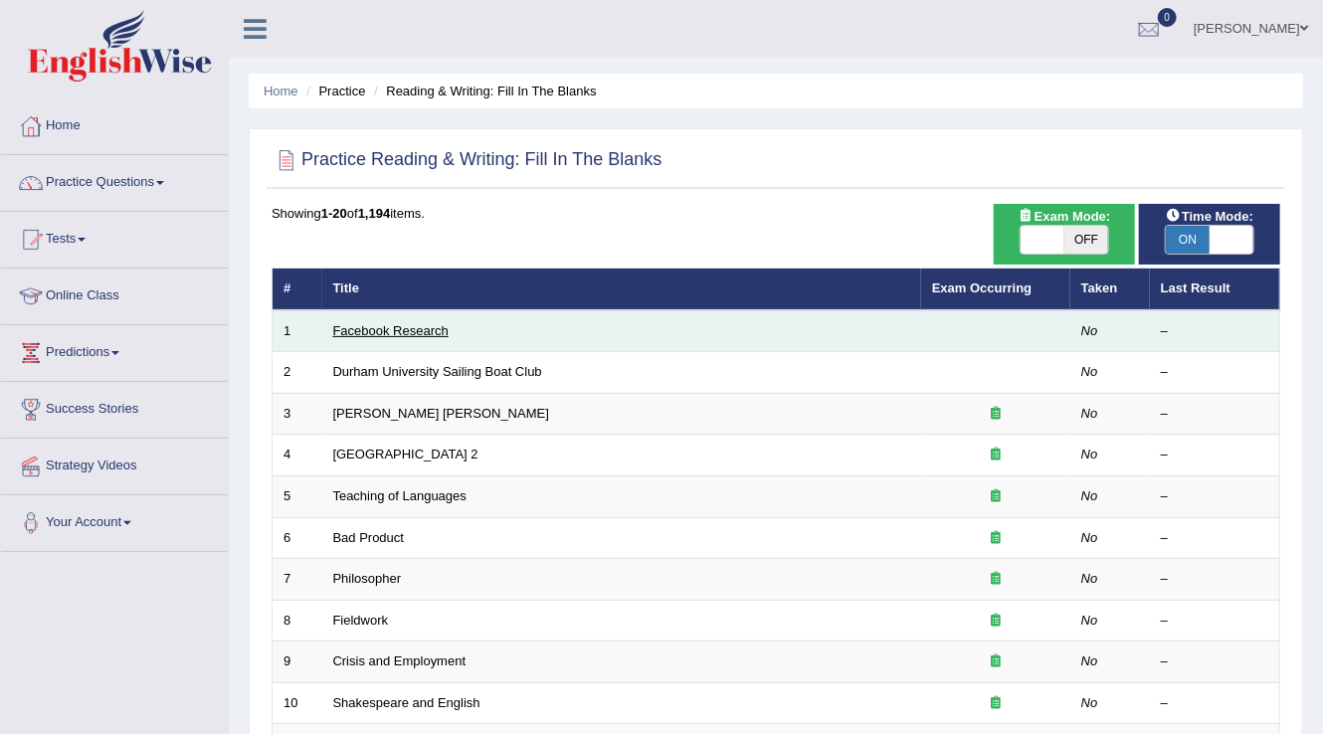
click at [417, 326] on link "Facebook Research" at bounding box center [390, 330] width 115 height 15
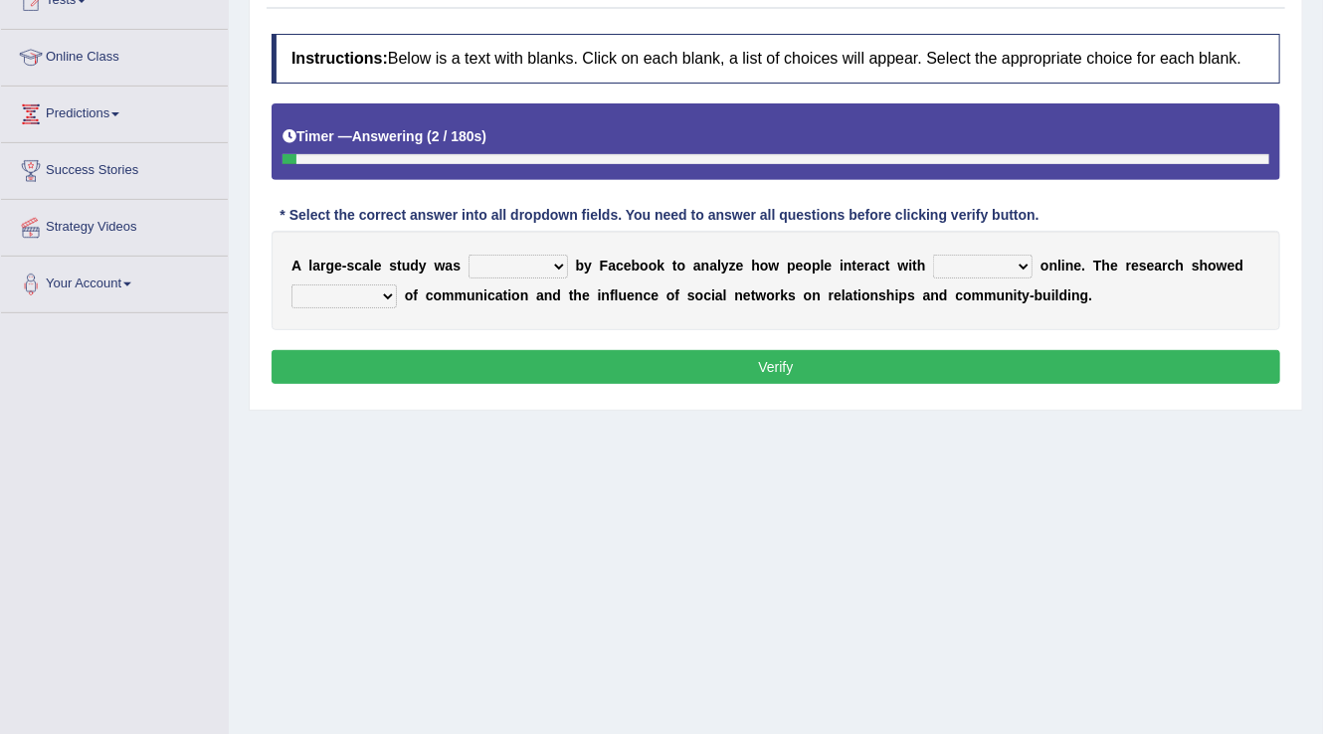
click at [547, 265] on select "surveyed had asked made" at bounding box center [517, 267] width 99 height 24
click at [522, 391] on div "Instructions: Below is a text with blanks. Click on each blank, a list of choic…" at bounding box center [776, 212] width 1018 height 376
click at [553, 276] on div "A l a r g e - s c a l e s t u d y w a s surveyed had asked made b y F a c e b o…" at bounding box center [775, 280] width 1008 height 99
click at [556, 267] on select "surveyed had asked made" at bounding box center [517, 267] width 99 height 24
select select "made"
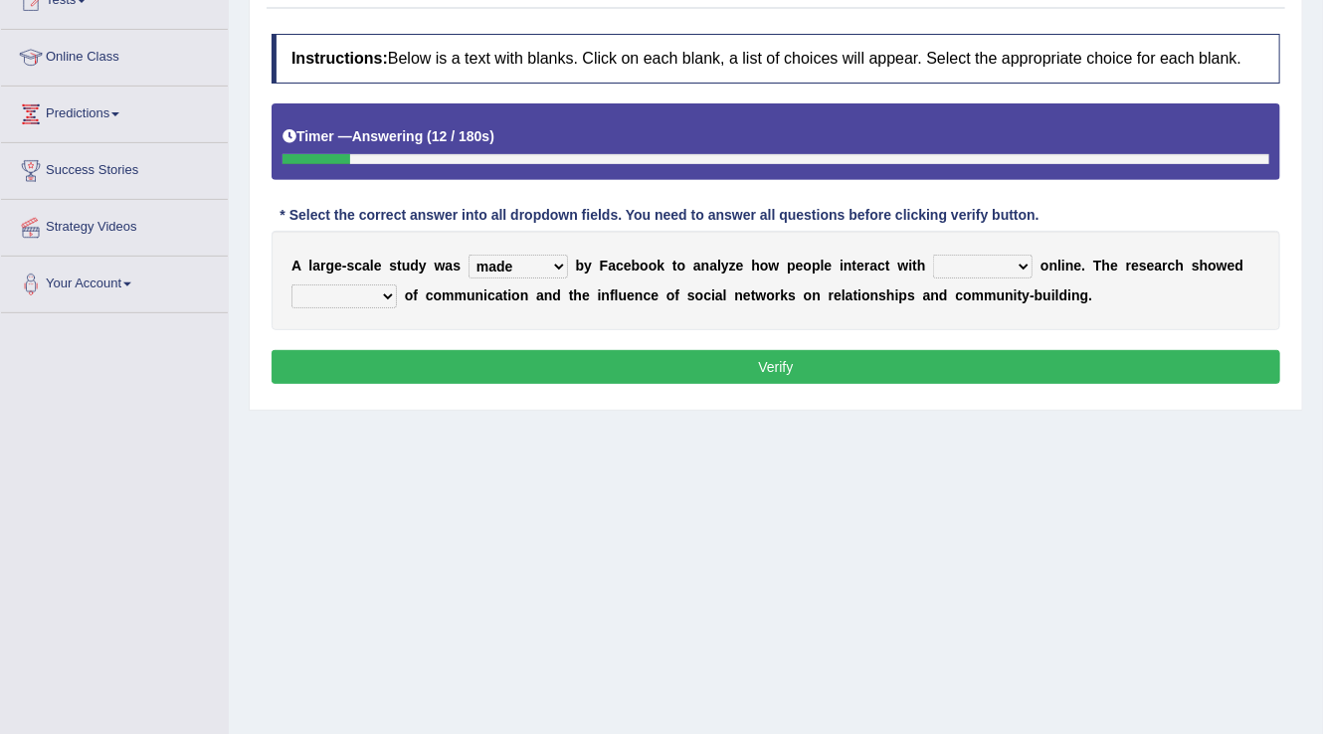
click at [468, 255] on select "surveyed had asked made" at bounding box center [517, 267] width 99 height 24
click at [1013, 255] on select "together all each other another" at bounding box center [982, 267] width 99 height 24
select select "each other"
click at [933, 255] on select "together all each other another" at bounding box center [982, 267] width 99 height 24
click at [389, 284] on select "advantages standards fellowships patterns" at bounding box center [343, 296] width 105 height 24
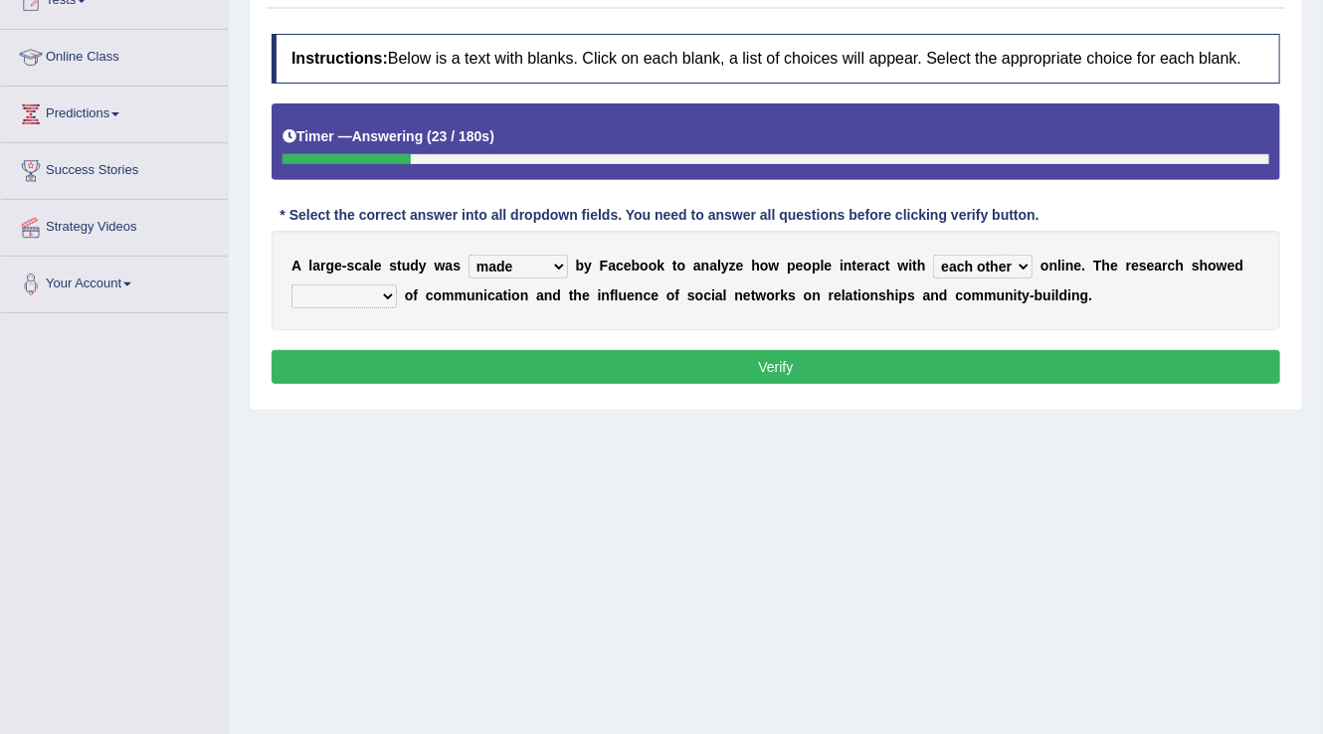
click at [366, 422] on div "Home Practice Reading & Writing: Fill In The Blanks Facebook Research Next » Re…" at bounding box center [776, 258] width 1094 height 994
click at [384, 291] on select "advantages standards fellowships patterns" at bounding box center [343, 296] width 105 height 24
select select "advantages"
click at [291, 284] on select "advantages standards fellowships patterns" at bounding box center [343, 296] width 105 height 24
click at [656, 362] on button "Verify" at bounding box center [775, 367] width 1008 height 34
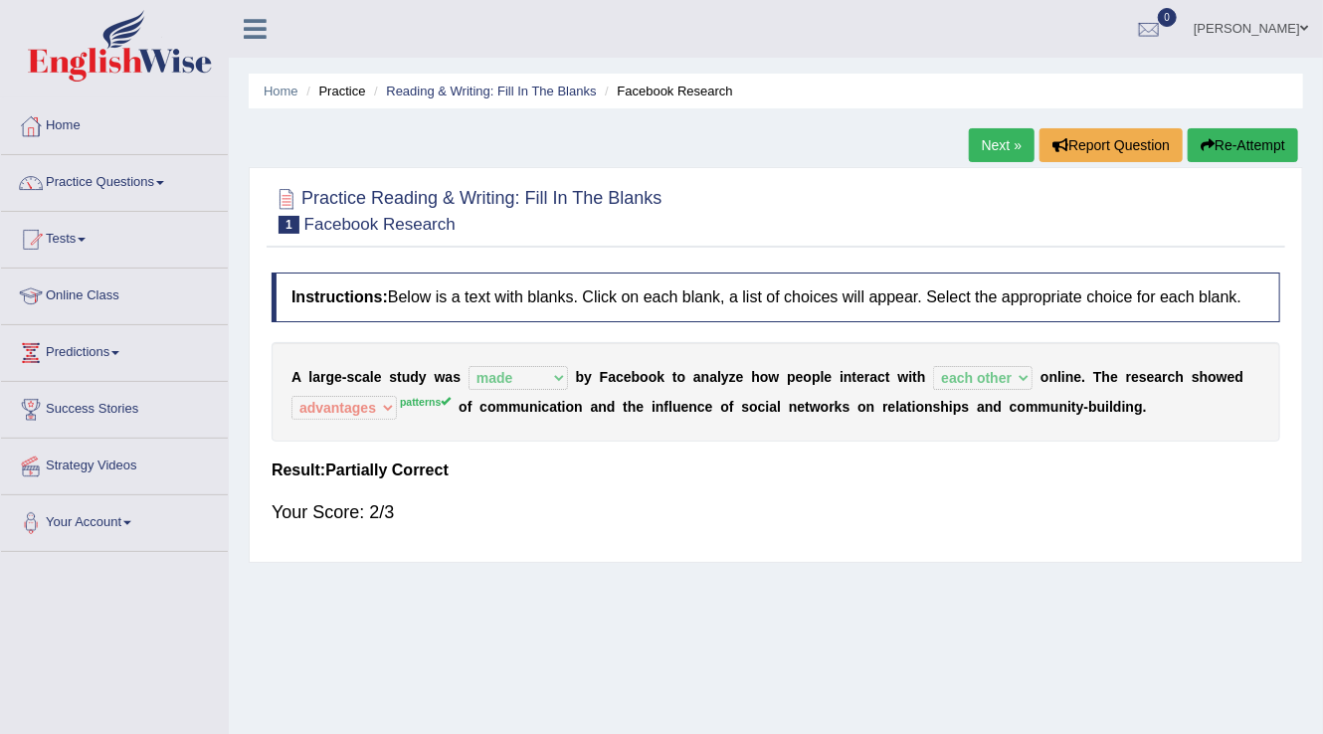
click at [998, 145] on link "Next »" at bounding box center [1002, 145] width 66 height 34
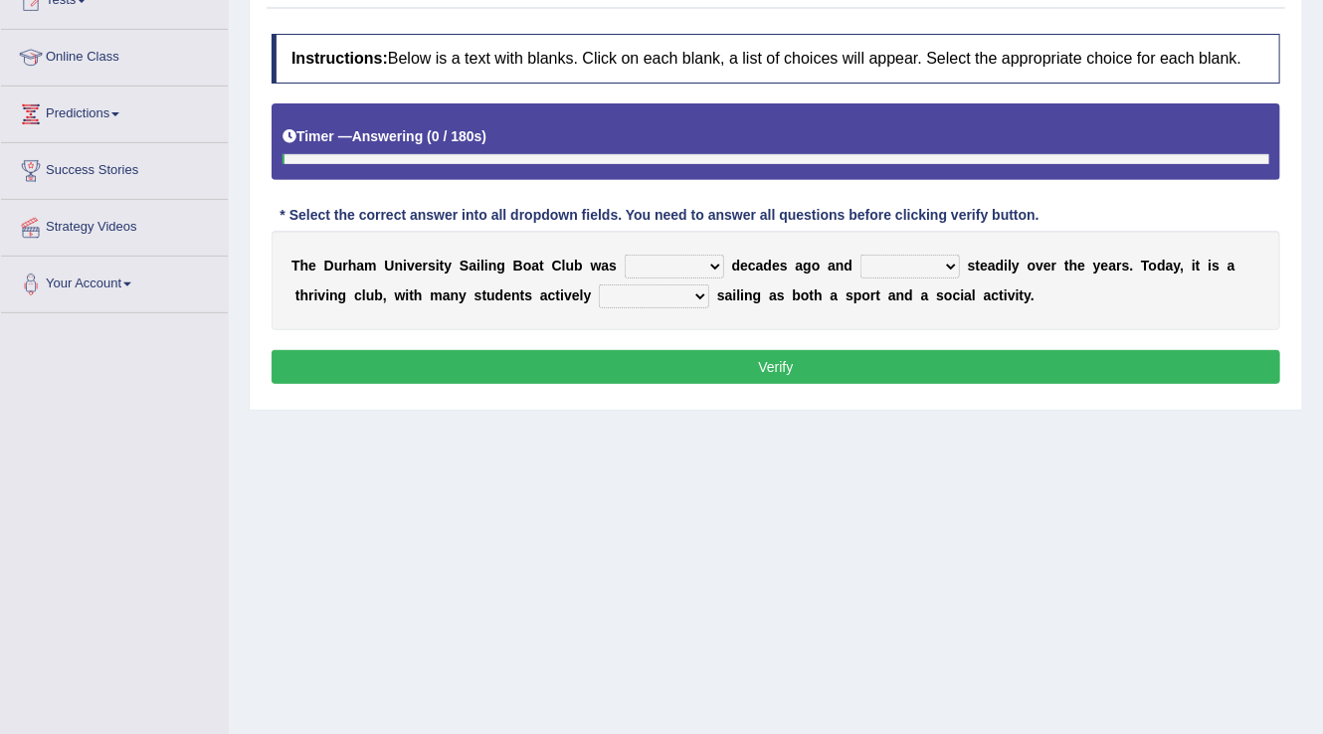
scroll to position [239, 0]
click at [688, 255] on select "found fund founded find" at bounding box center [673, 267] width 99 height 24
select select "found"
click at [624, 255] on select "found fund founded find" at bounding box center [673, 267] width 99 height 24
click at [947, 263] on select "grow growing has grown grown" at bounding box center [909, 267] width 99 height 24
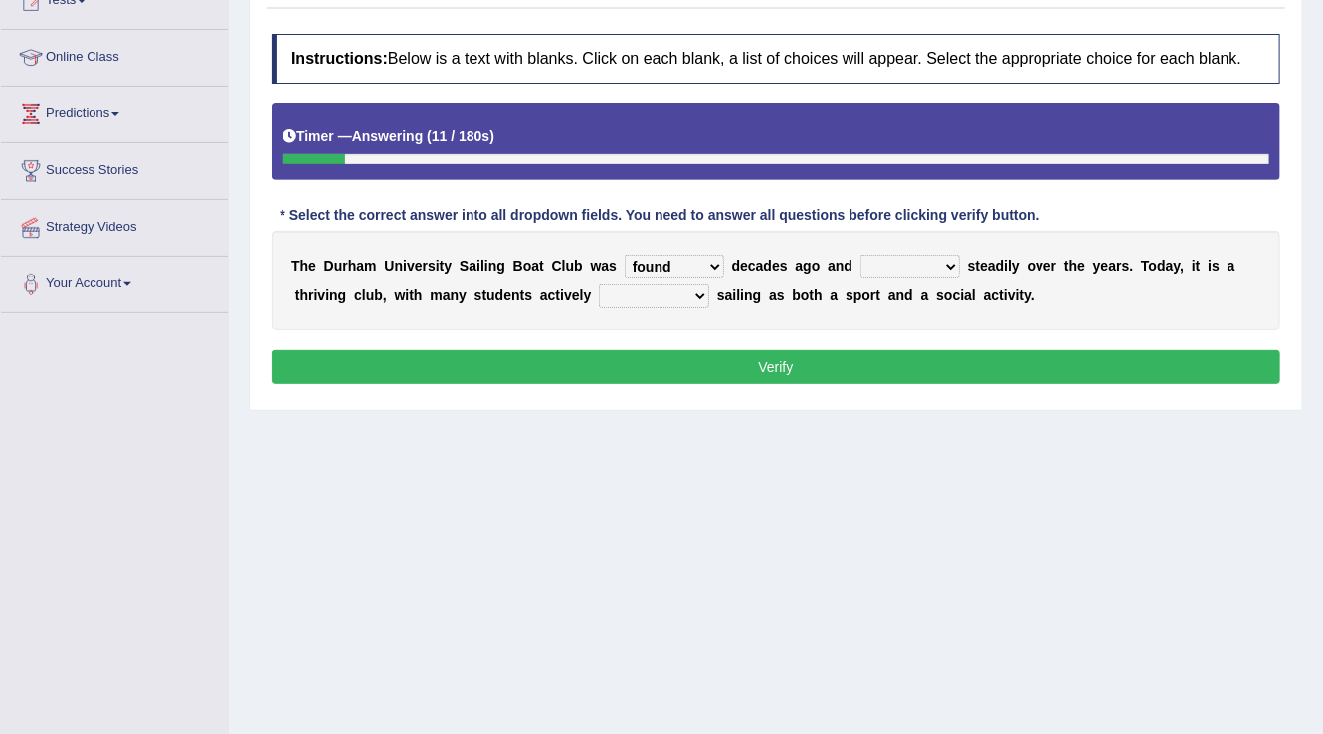
select select "has grown"
click at [860, 255] on select "grow growing has grown grown" at bounding box center [909, 267] width 99 height 24
click at [680, 291] on select "enjoy enjoyed are enjoying enjoying" at bounding box center [654, 296] width 110 height 24
select select "enjoyed"
click at [599, 284] on select "enjoy enjoyed are enjoying enjoying" at bounding box center [654, 296] width 110 height 24
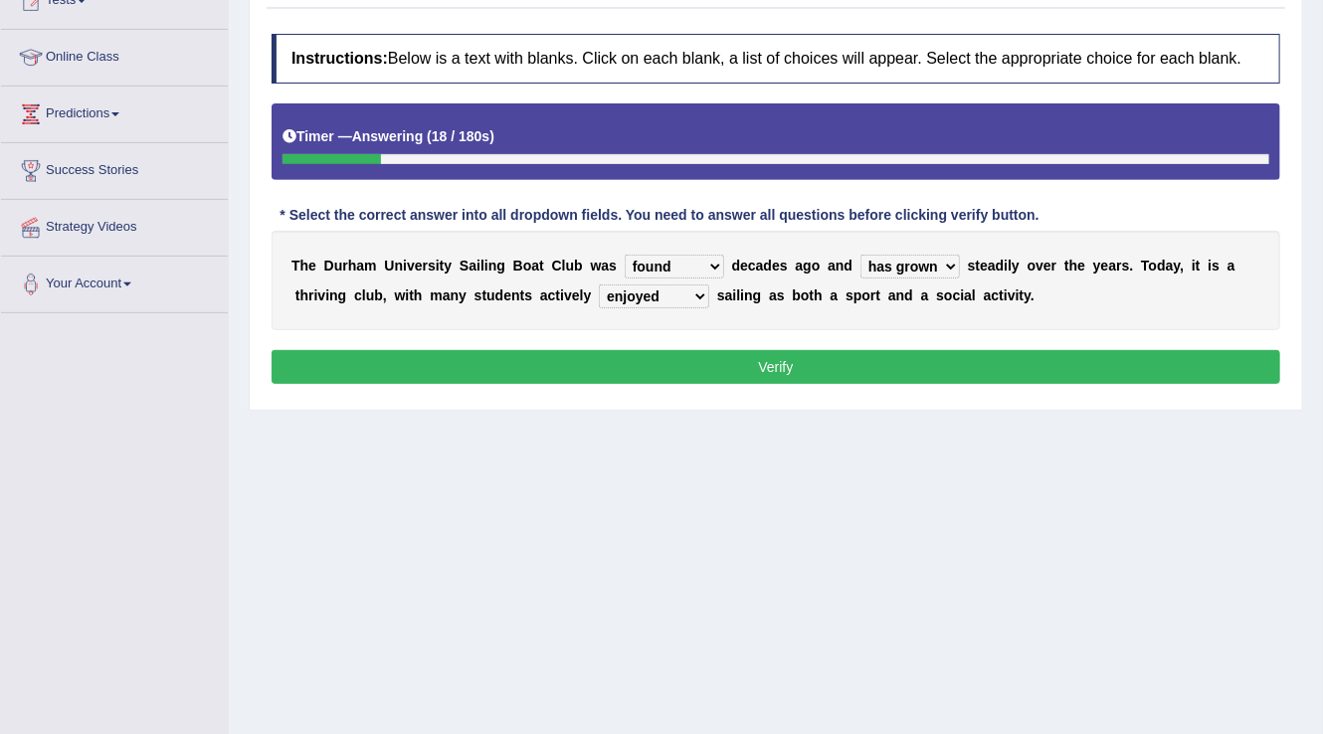
click at [854, 355] on button "Verify" at bounding box center [775, 367] width 1008 height 34
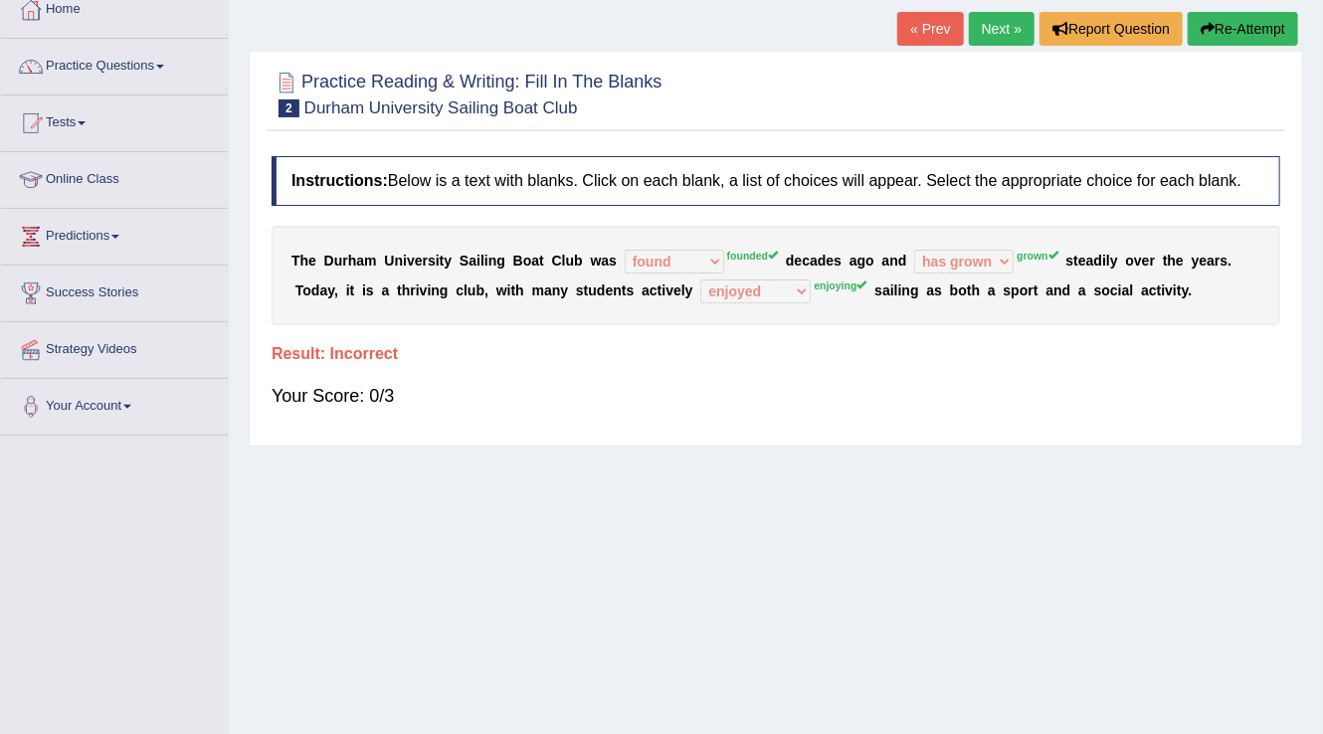
scroll to position [0, 0]
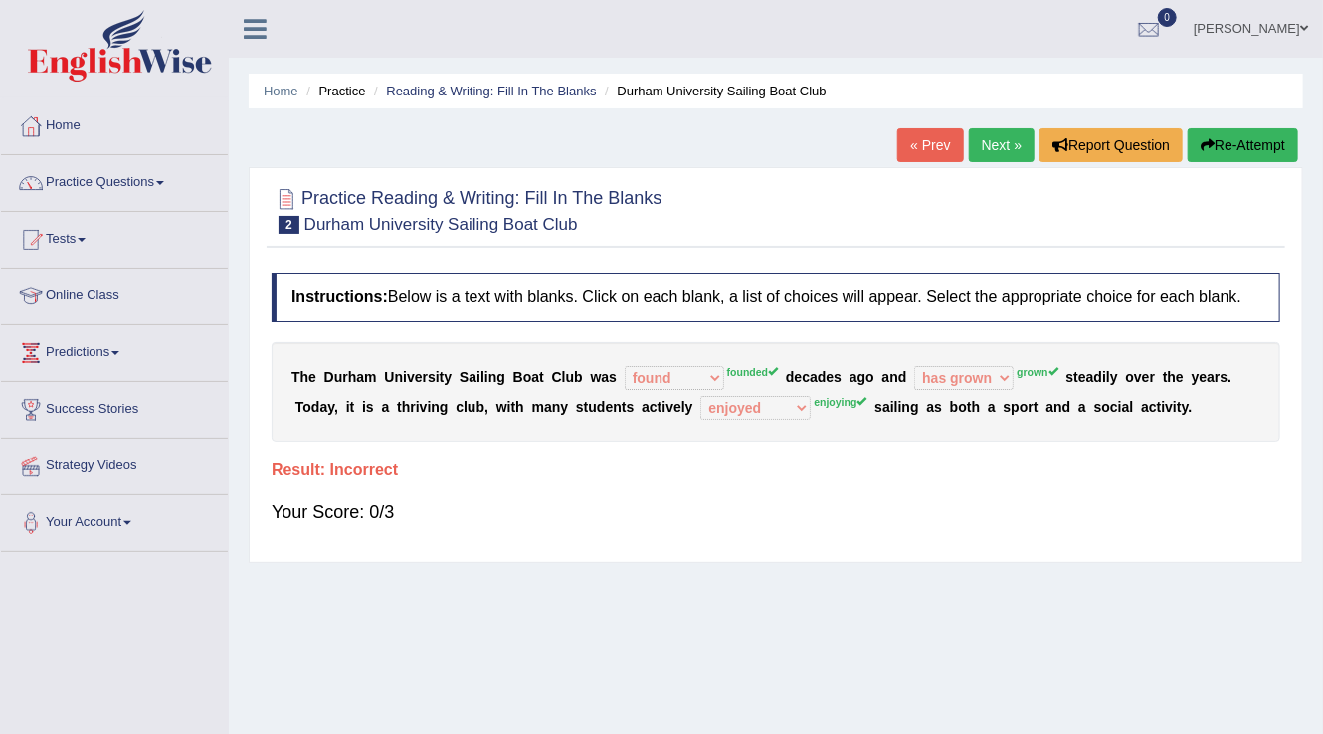
click at [1265, 153] on button "Re-Attempt" at bounding box center [1242, 145] width 110 height 34
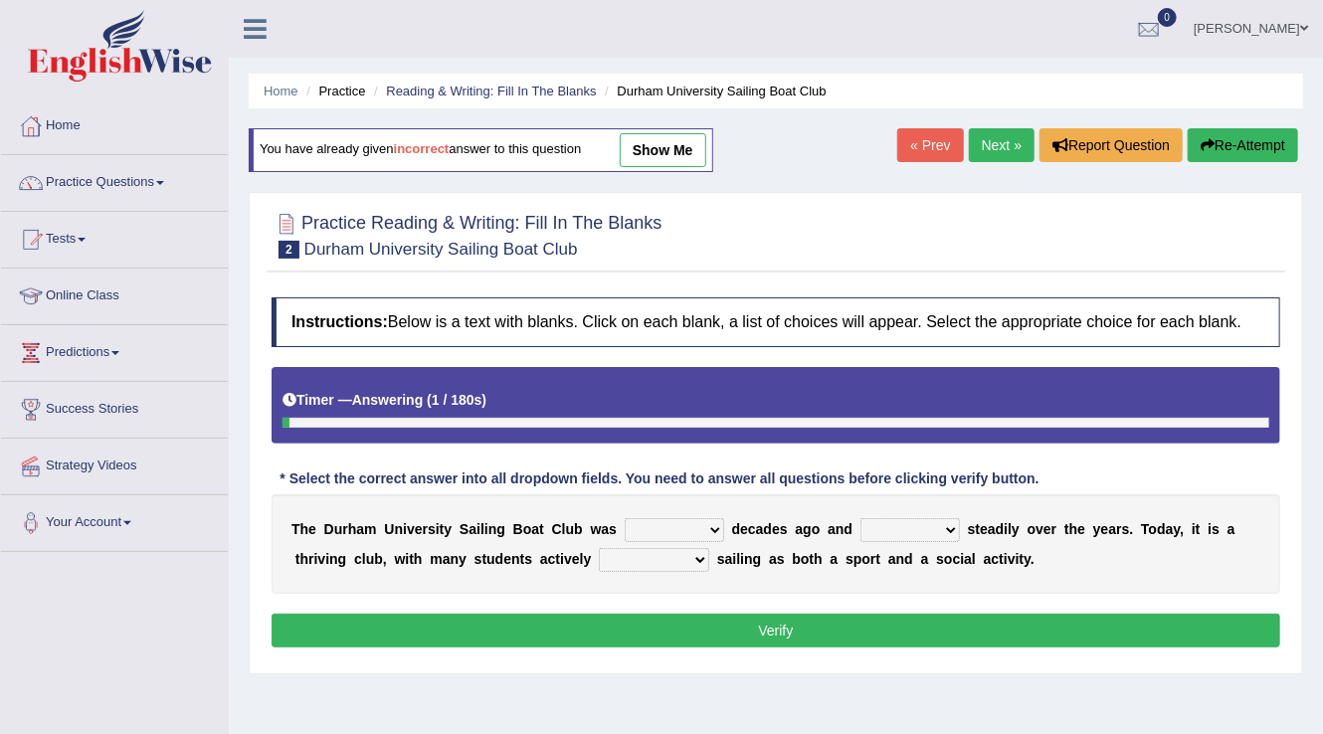
click at [707, 528] on select "found fund founded find" at bounding box center [673, 530] width 99 height 24
select select "founded"
click at [624, 518] on select "found fund founded find" at bounding box center [673, 530] width 99 height 24
click at [945, 518] on select "grow growing has grown grown" at bounding box center [909, 530] width 99 height 24
select select "grown"
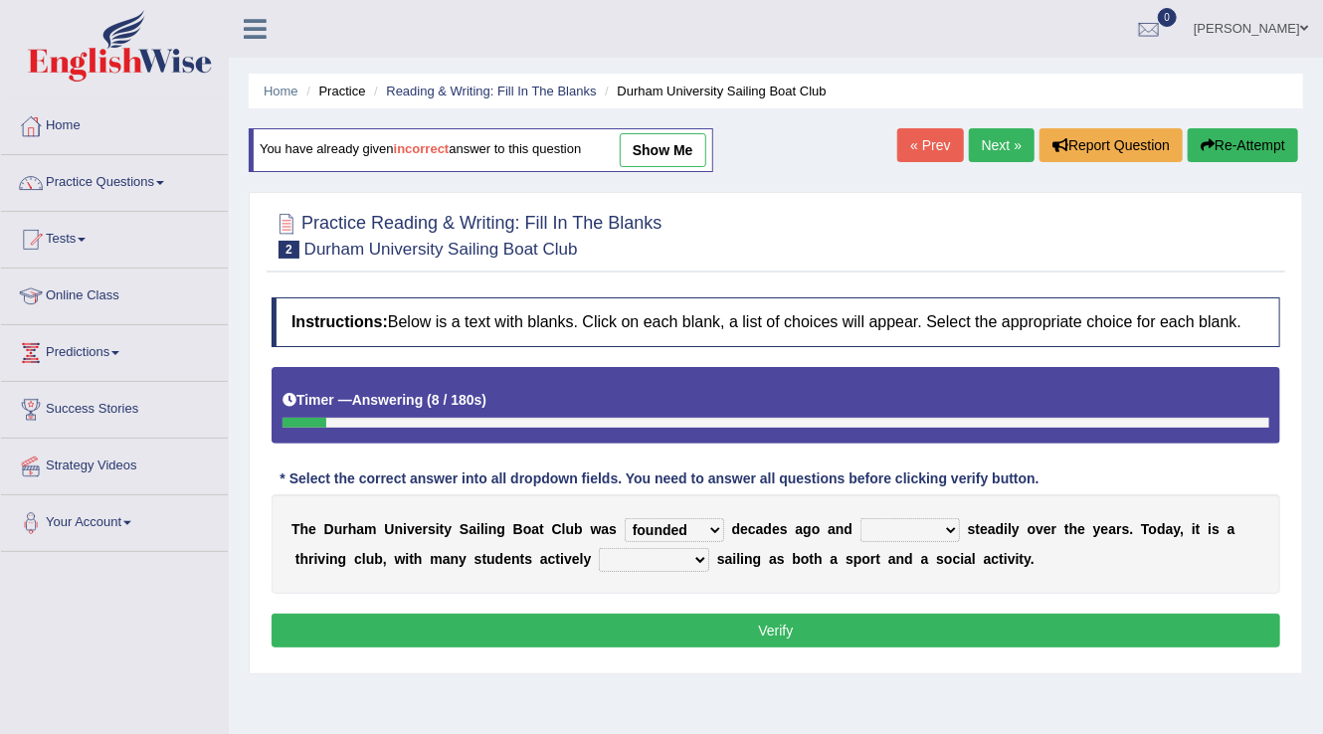
click at [860, 518] on select "grow growing has grown grown" at bounding box center [909, 530] width 99 height 24
click at [692, 554] on select "enjoy enjoyed are enjoying enjoying" at bounding box center [654, 560] width 110 height 24
click at [599, 548] on select "enjoy enjoyed are enjoying enjoying" at bounding box center [654, 560] width 110 height 24
click at [692, 552] on select "enjoy enjoyed are enjoying enjoying" at bounding box center [654, 560] width 110 height 24
select select "are enjoying"
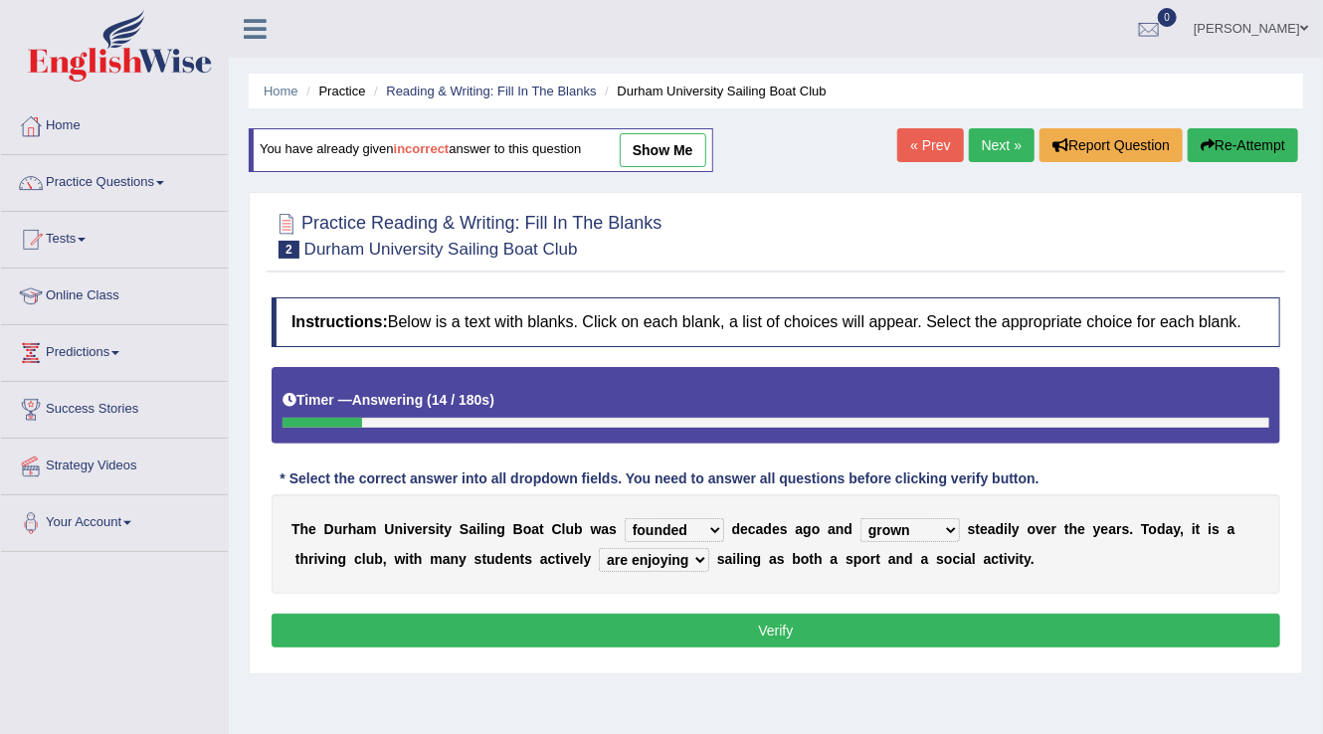
click at [599, 548] on select "enjoy enjoyed are enjoying enjoying" at bounding box center [654, 560] width 110 height 24
click at [774, 628] on button "Verify" at bounding box center [775, 631] width 1008 height 34
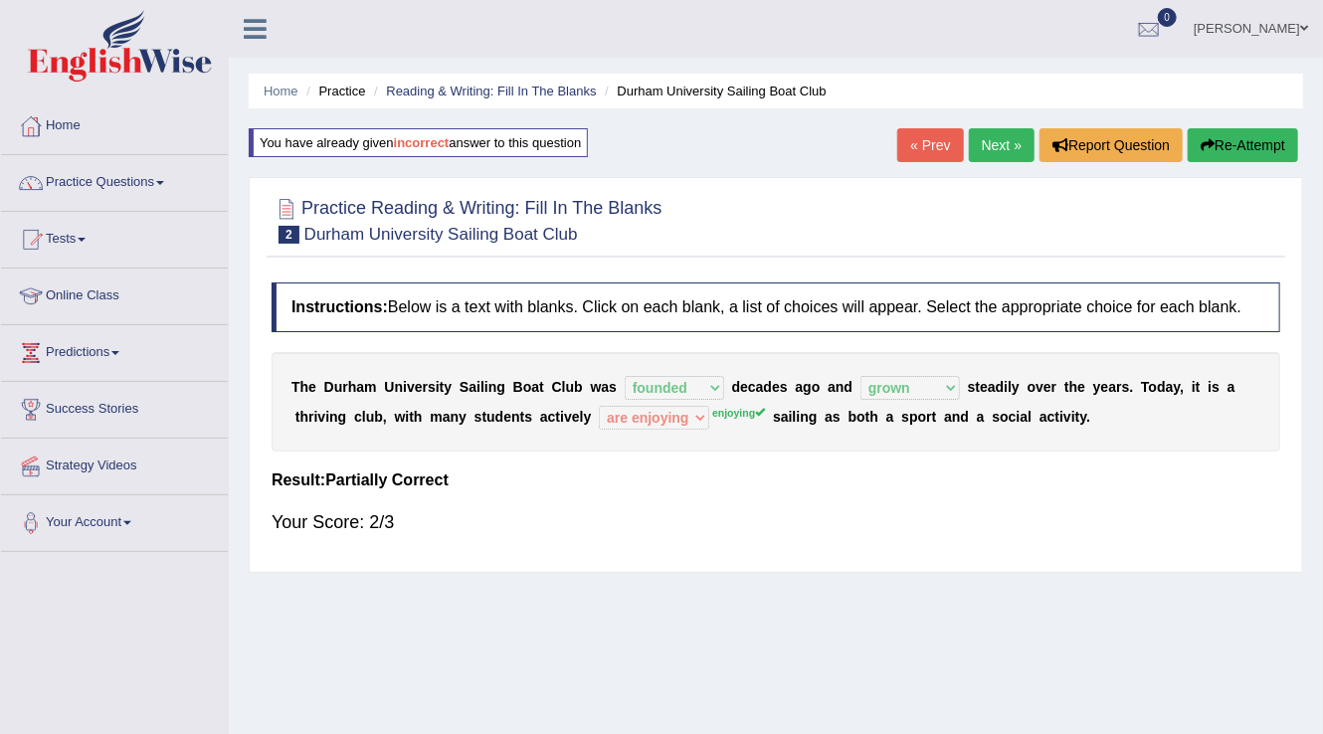
click at [1016, 145] on link "Next »" at bounding box center [1002, 145] width 66 height 34
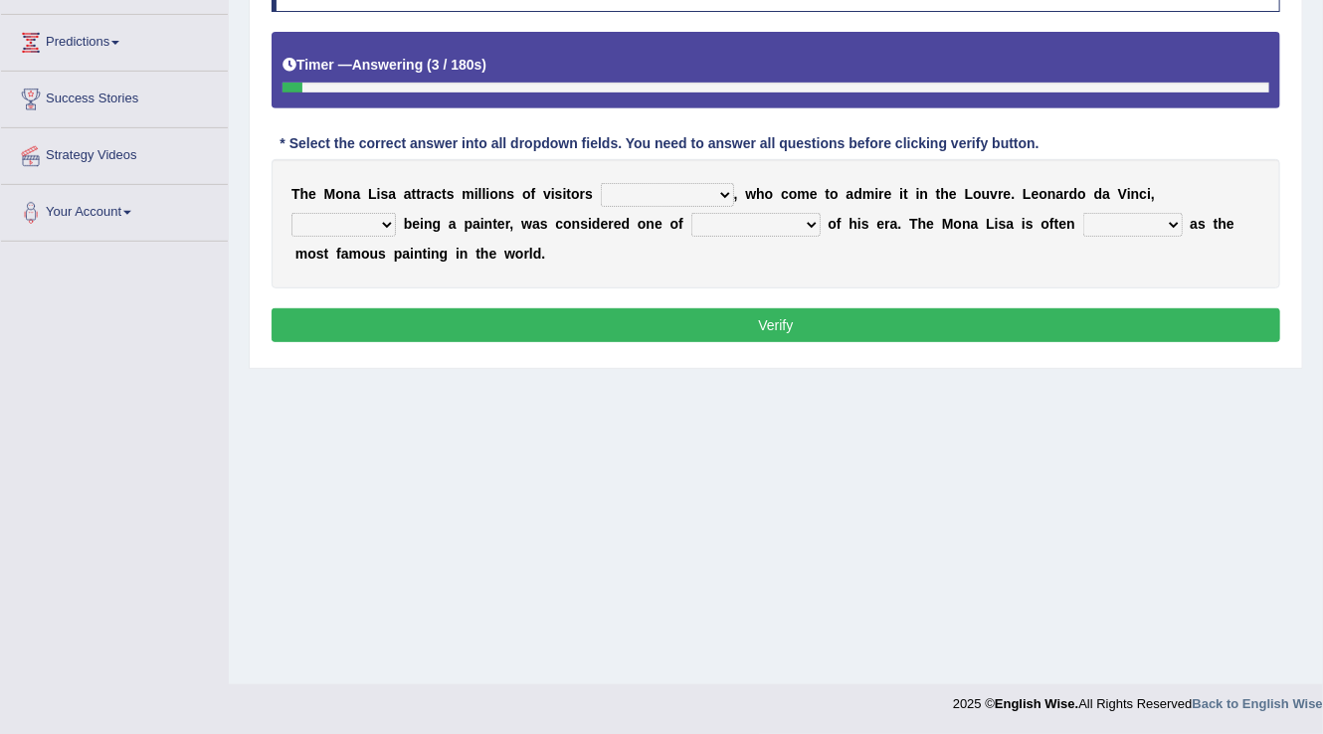
click at [731, 185] on select "around the year the all year all year round per year" at bounding box center [667, 195] width 133 height 24
select select "per year"
click at [601, 183] on select "around the year the all year all year round per year" at bounding box center [667, 195] width 133 height 24
click at [369, 215] on select "rather than as much as as well as as long as" at bounding box center [343, 225] width 104 height 24
select select "rather than"
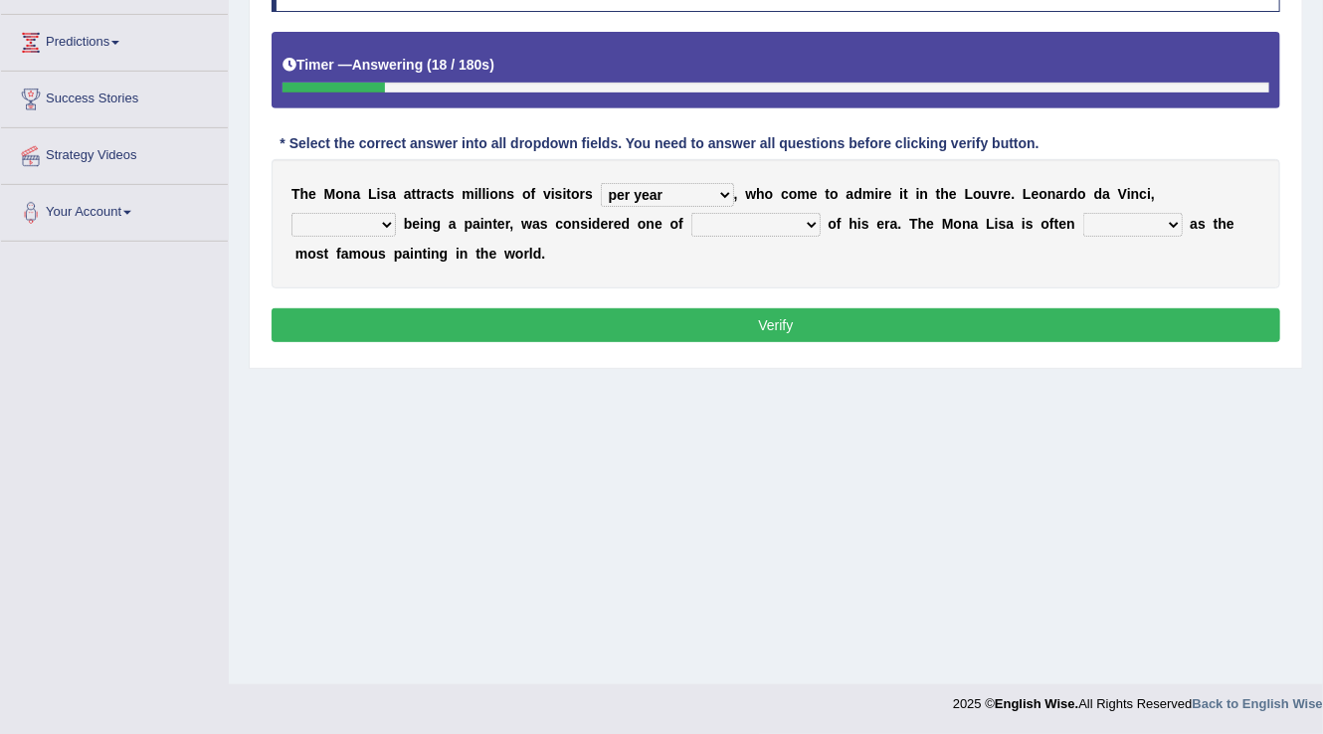
click at [291, 213] on select "rather than as much as as well as as long as" at bounding box center [343, 225] width 104 height 24
click at [794, 222] on select "better artists artist the better artist the best artists" at bounding box center [755, 225] width 129 height 24
click at [691, 213] on select "better artists artist the better artist the best artists" at bounding box center [755, 225] width 129 height 24
click at [811, 215] on select "better artists artist the better artist the best artists" at bounding box center [755, 225] width 129 height 24
select select "the best artists"
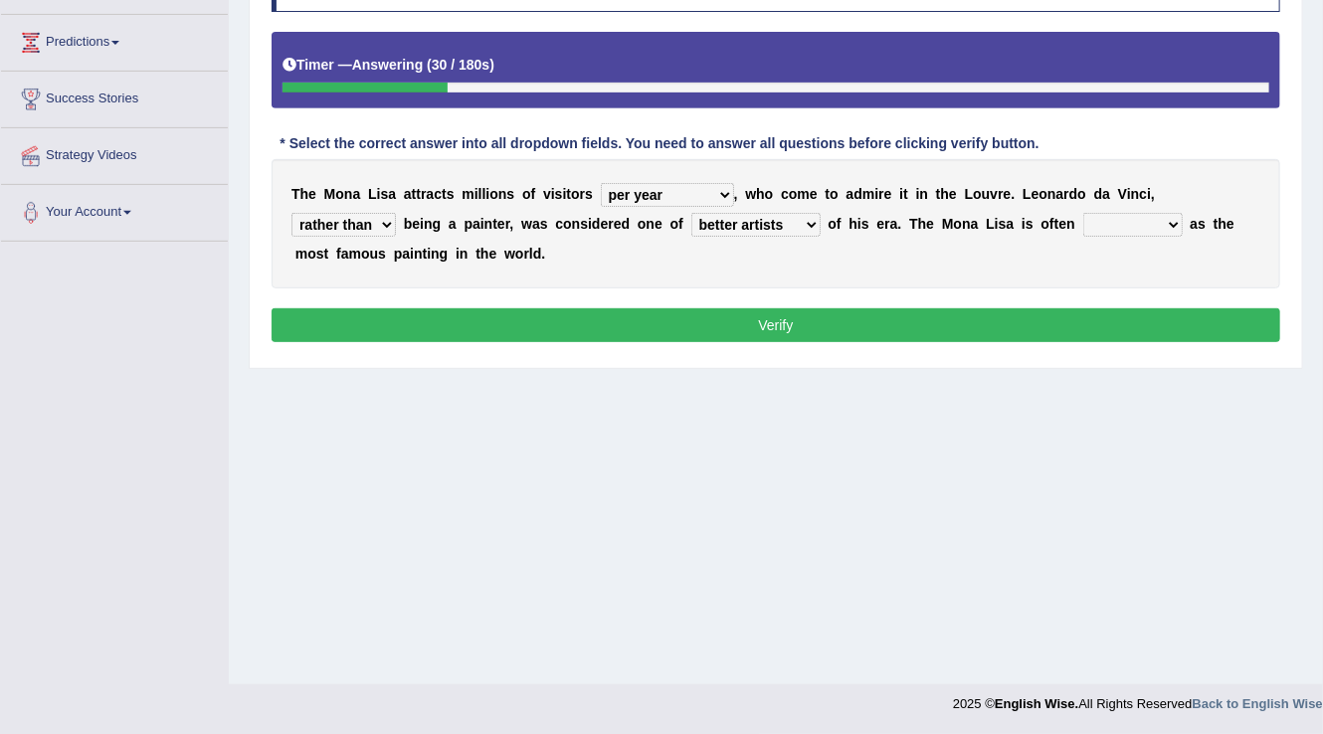
click at [691, 213] on select "better artists artist the better artist the best artists" at bounding box center [755, 225] width 129 height 24
click at [1161, 213] on select "classified suggested predicted described" at bounding box center [1132, 225] width 99 height 24
select select "described"
click at [1084, 213] on select "classified suggested predicted described" at bounding box center [1132, 225] width 99 height 24
click at [977, 321] on button "Verify" at bounding box center [775, 325] width 1008 height 34
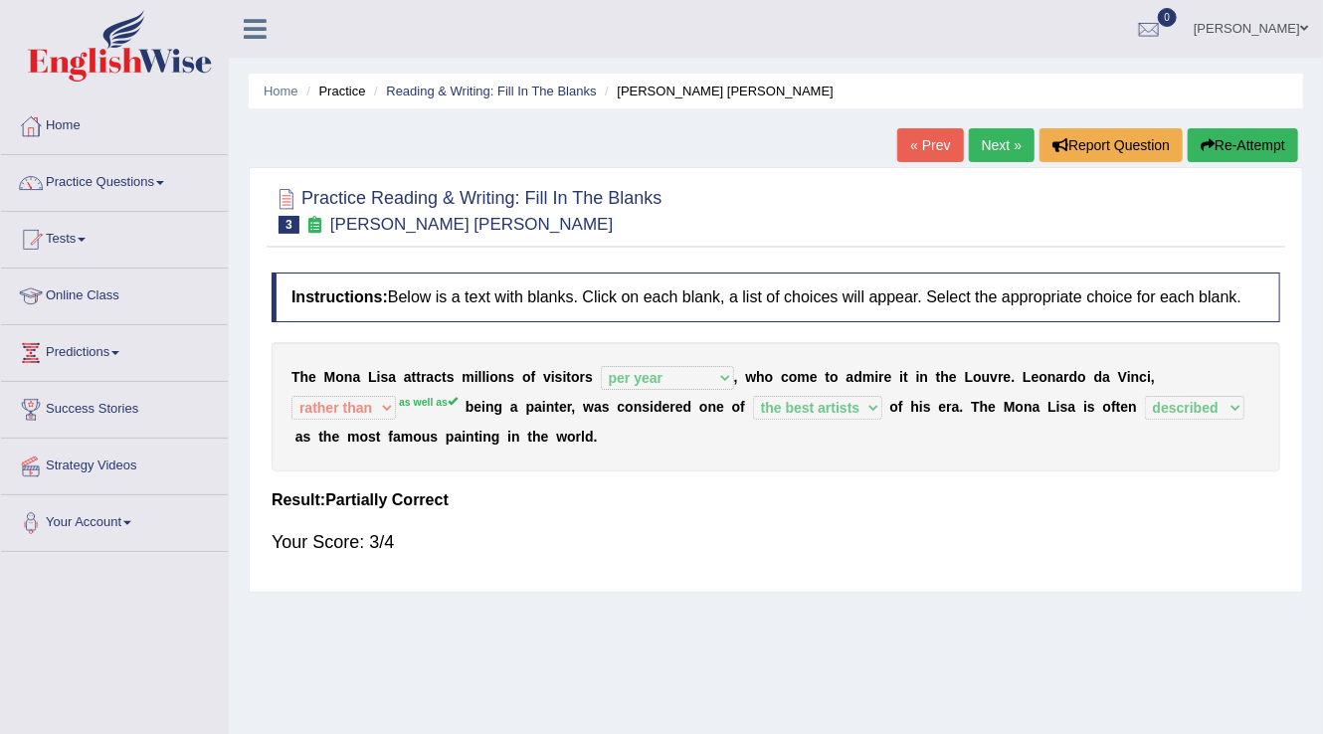
click at [1018, 150] on link "Next »" at bounding box center [1002, 145] width 66 height 34
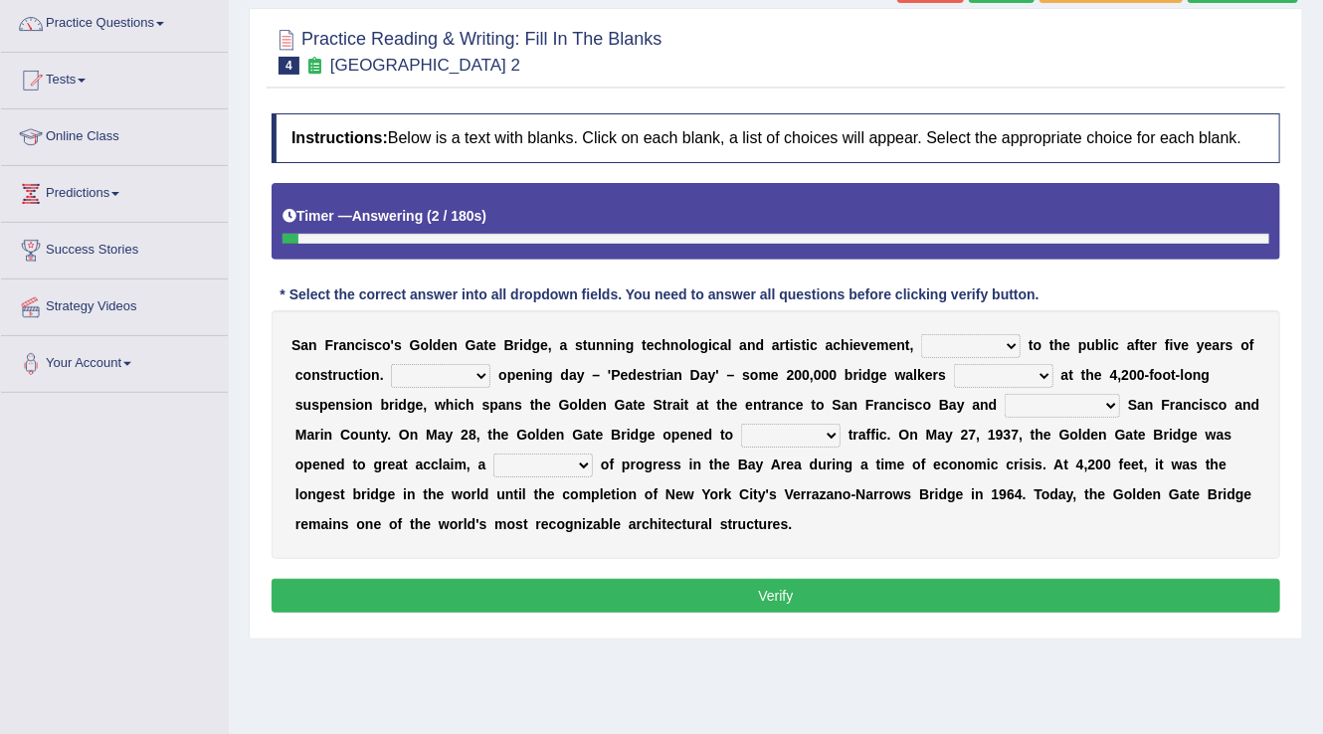
click at [990, 345] on select "opens closes appears equals" at bounding box center [970, 346] width 99 height 24
select select "opens"
click at [921, 334] on select "opens closes appears equals" at bounding box center [970, 346] width 99 height 24
click at [442, 371] on select "On During Since When" at bounding box center [440, 376] width 99 height 24
select select "During"
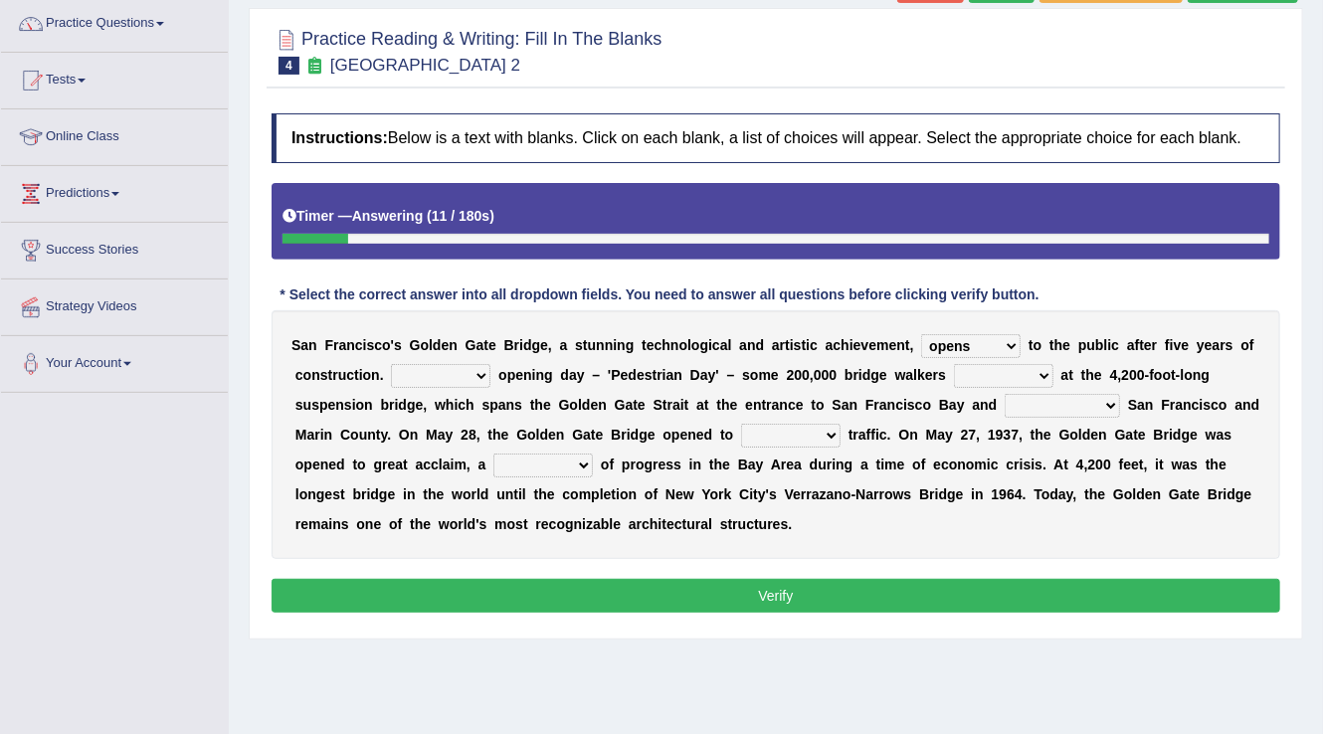
click at [391, 364] on select "On During Since When" at bounding box center [440, 376] width 99 height 24
click at [1004, 359] on div "S a n F r a n c i s c o ' s G o l d e n G a t e B r i d g e , a s t u n n i n g…" at bounding box center [775, 434] width 1008 height 249
click at [1035, 370] on select "stationed looked marveled laughed" at bounding box center [1003, 376] width 99 height 24
select select "stationed"
click at [954, 364] on select "stationed looked marveled laughed" at bounding box center [1003, 376] width 99 height 24
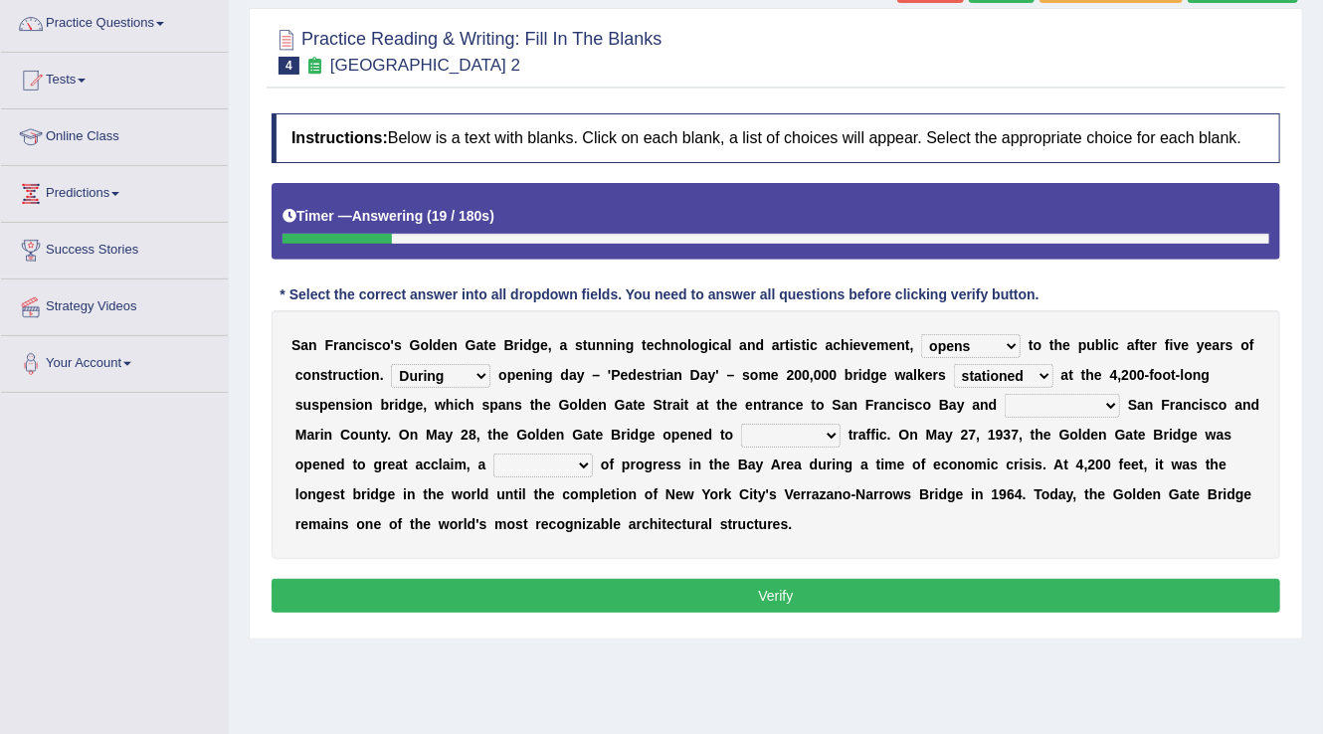
click at [1047, 414] on select "separates connects channels differentiates" at bounding box center [1061, 406] width 115 height 24
click at [1141, 386] on div "S a n F r a n c i s c o ' s G o l d e n G a t e B r i d g e , a s t u n n i n g…" at bounding box center [775, 434] width 1008 height 249
click at [815, 431] on select "aquatic vehicular airborne watertight" at bounding box center [790, 436] width 99 height 24
select select "vehicular"
click at [741, 424] on select "aquatic vehicular airborne watertight" at bounding box center [790, 436] width 99 height 24
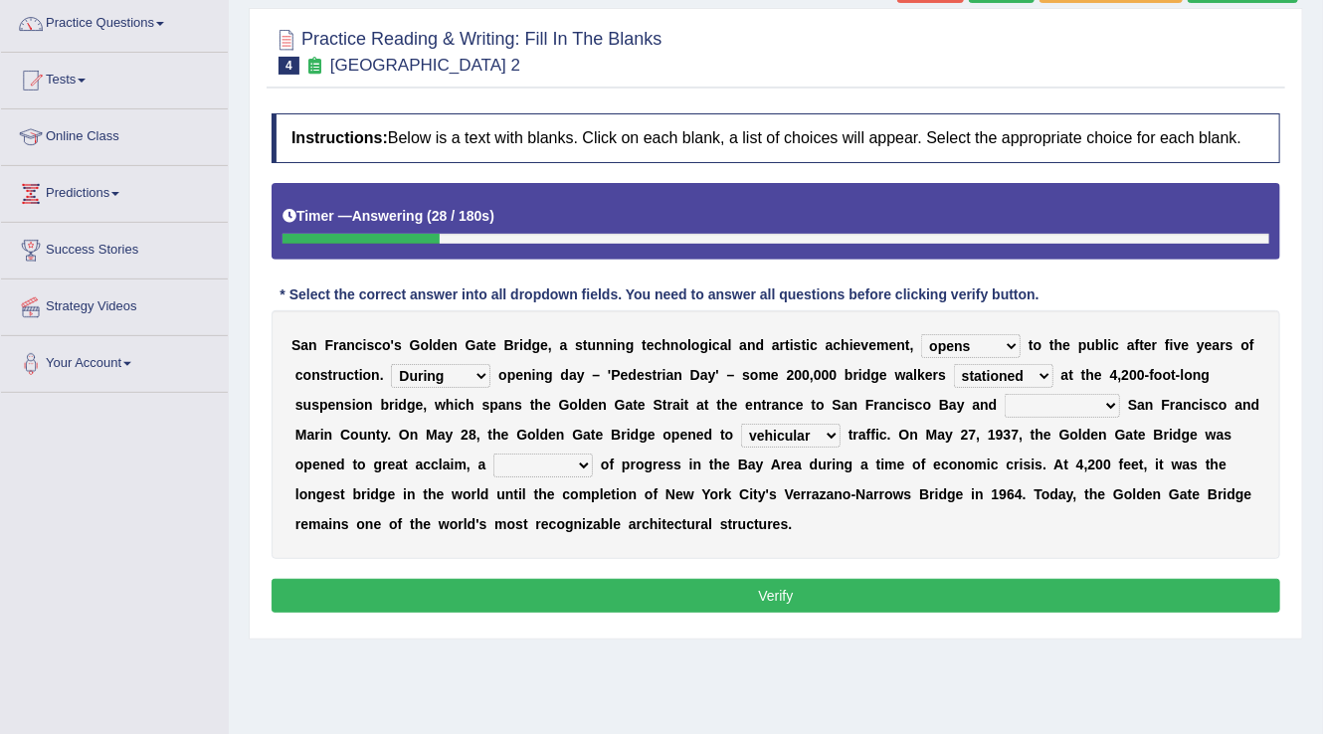
click at [1094, 409] on select "separates connects channels differentiates" at bounding box center [1061, 406] width 115 height 24
select select "connects"
click at [1004, 394] on select "separates connects channels differentiates" at bounding box center [1061, 406] width 115 height 24
click at [565, 460] on select "denial symbol technique yield" at bounding box center [542, 465] width 99 height 24
select select "symbol"
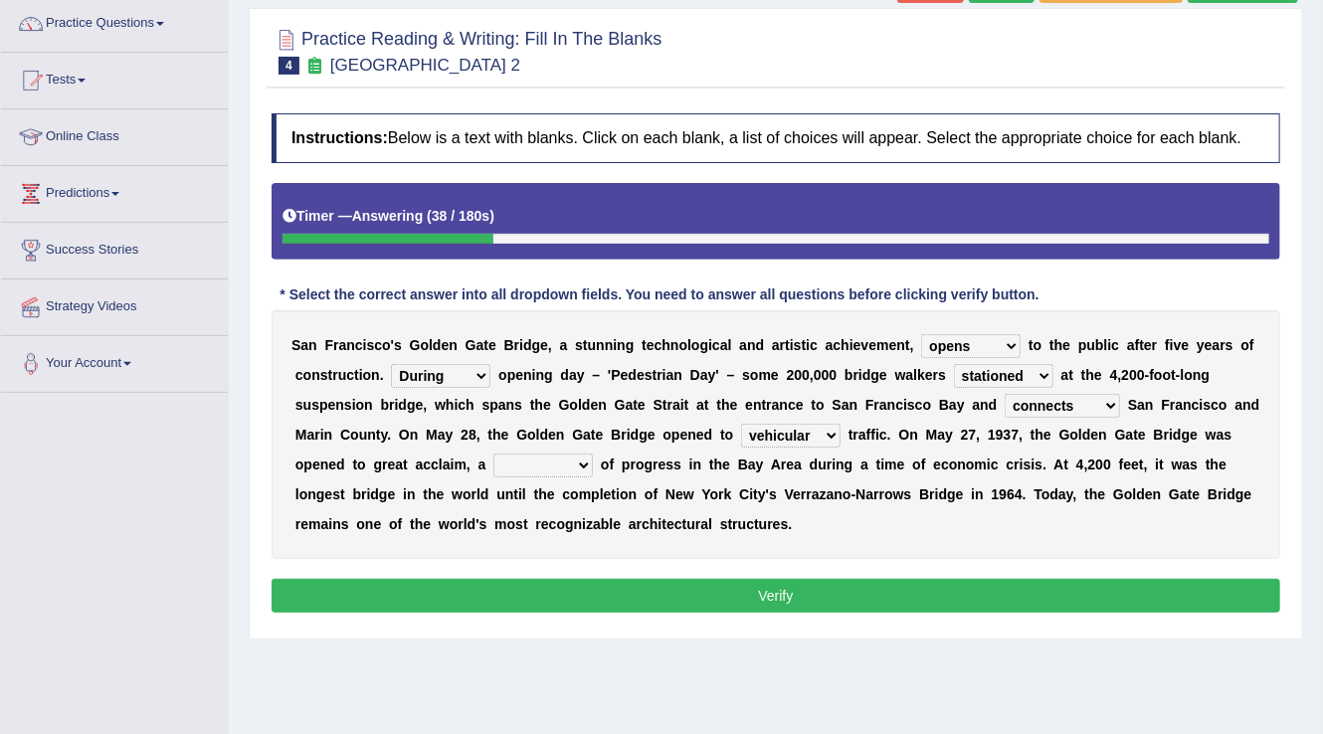
click at [493, 453] on select "denial symbol technique yield" at bounding box center [542, 465] width 99 height 24
click at [871, 593] on button "Verify" at bounding box center [775, 596] width 1008 height 34
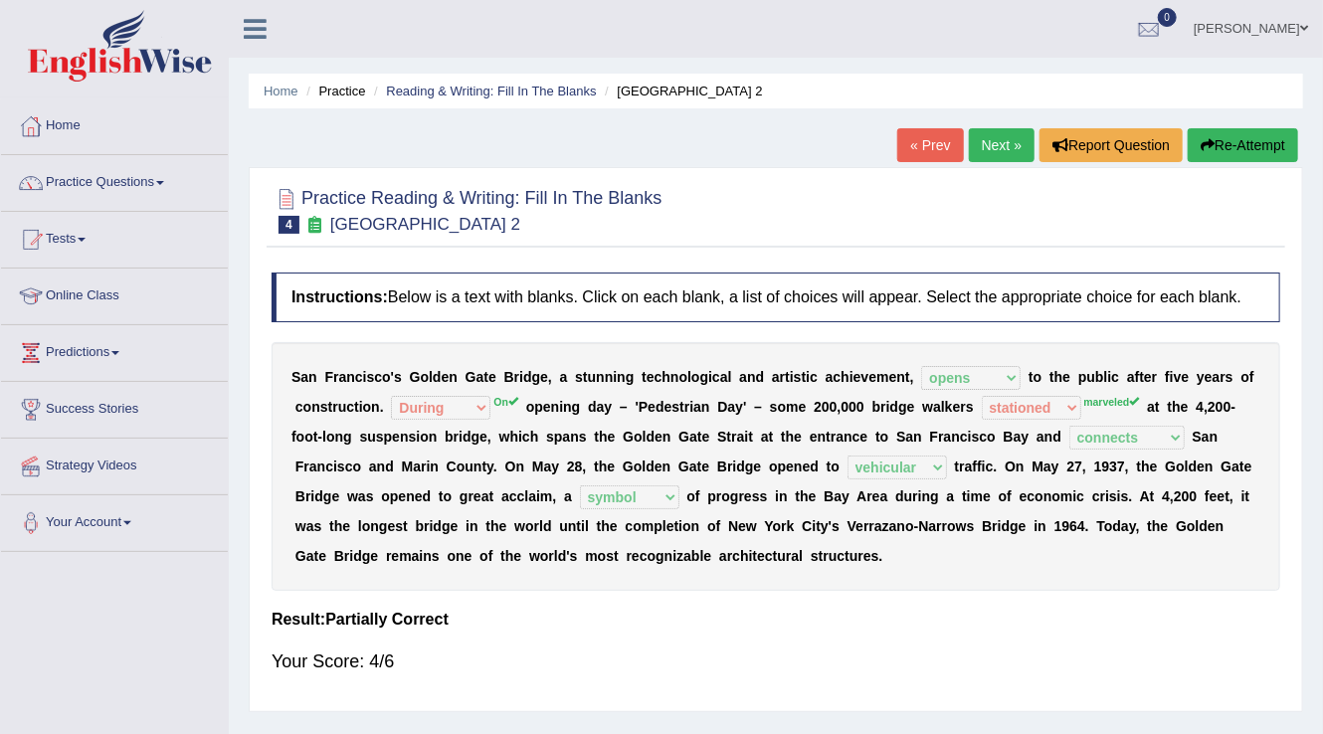
click at [987, 157] on link "Next »" at bounding box center [1002, 145] width 66 height 34
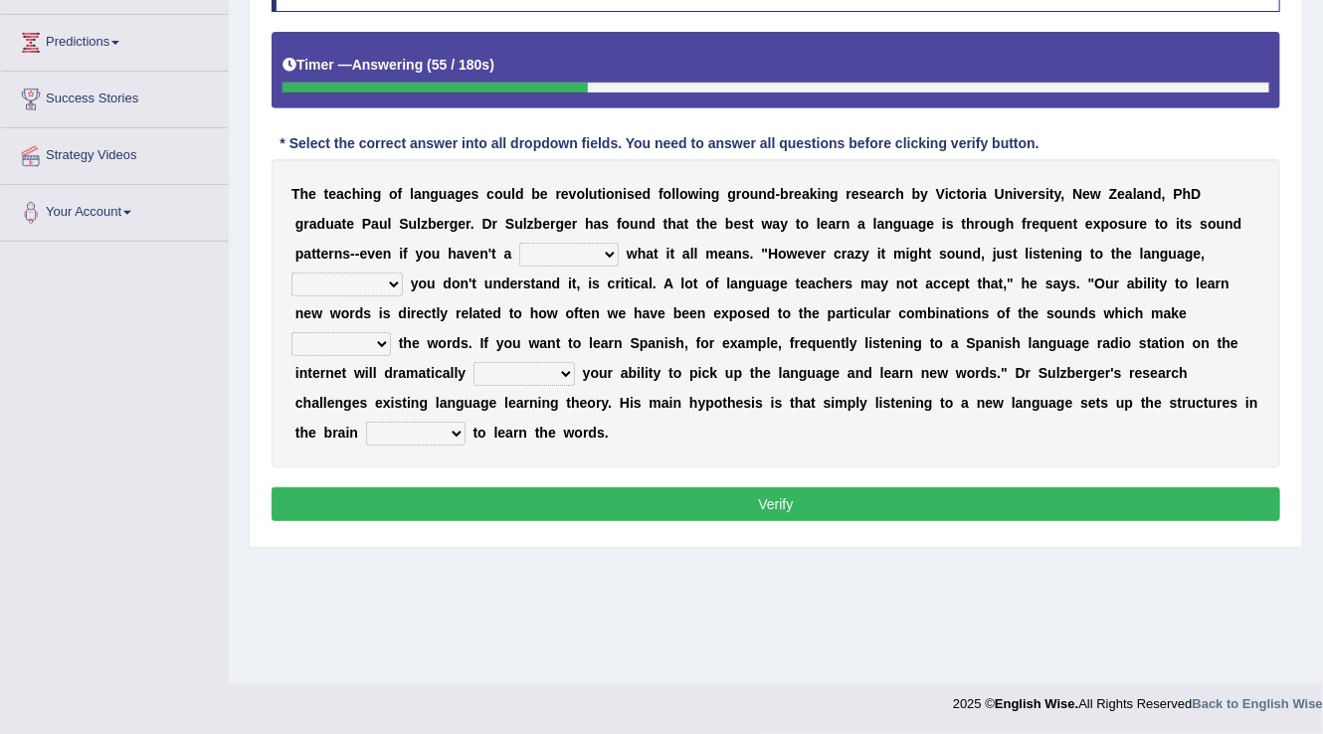
click at [604, 252] on select "dew claw clue due" at bounding box center [568, 255] width 99 height 24
click at [519, 243] on select "dew claw clue due" at bounding box center [568, 255] width 99 height 24
click at [593, 252] on select "dew claw clue due" at bounding box center [568, 255] width 99 height 24
select select "clue"
click at [519, 243] on select "dew claw clue due" at bounding box center [568, 255] width 99 height 24
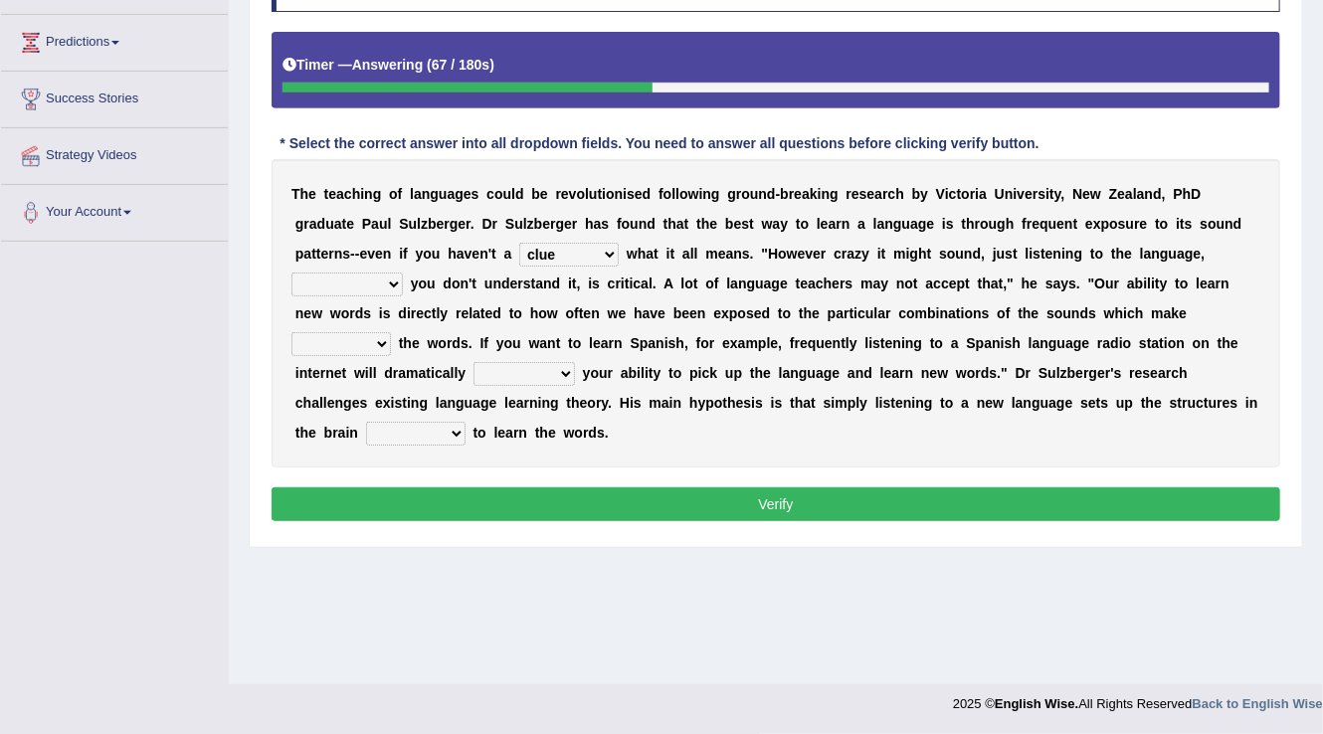
click at [395, 278] on select "but also all together even though if so" at bounding box center [346, 284] width 111 height 24
select select "even though"
click at [291, 272] on select "but also all together even though if so" at bounding box center [346, 284] width 111 height 24
click at [371, 339] on select "down up of on" at bounding box center [340, 344] width 99 height 24
select select "up"
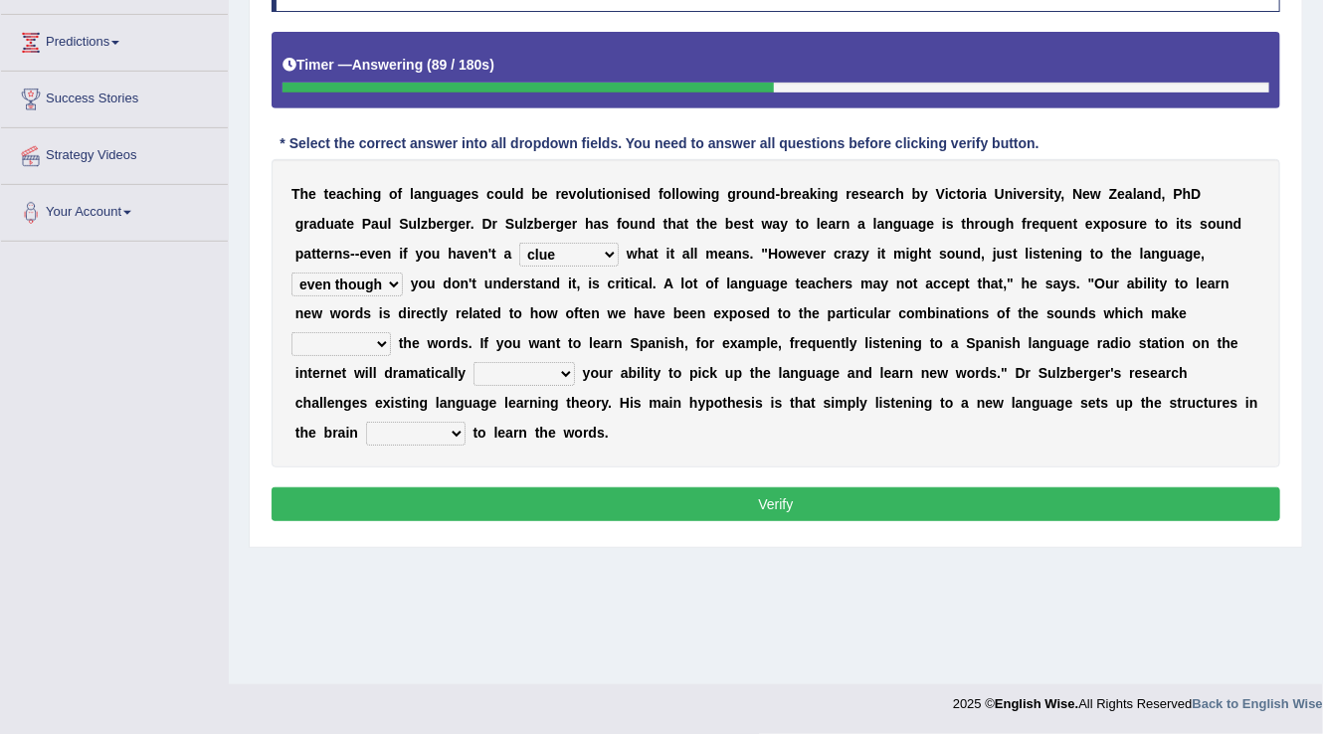
click at [291, 332] on select "down up of on" at bounding box center [340, 344] width 99 height 24
click at [568, 378] on select "evaluate exaggerate describe boost" at bounding box center [523, 374] width 101 height 24
select select "boost"
click at [473, 362] on select "evaluate exaggerate describe boost" at bounding box center [523, 374] width 101 height 24
click at [441, 432] on select "requiring required directed to require" at bounding box center [415, 434] width 99 height 24
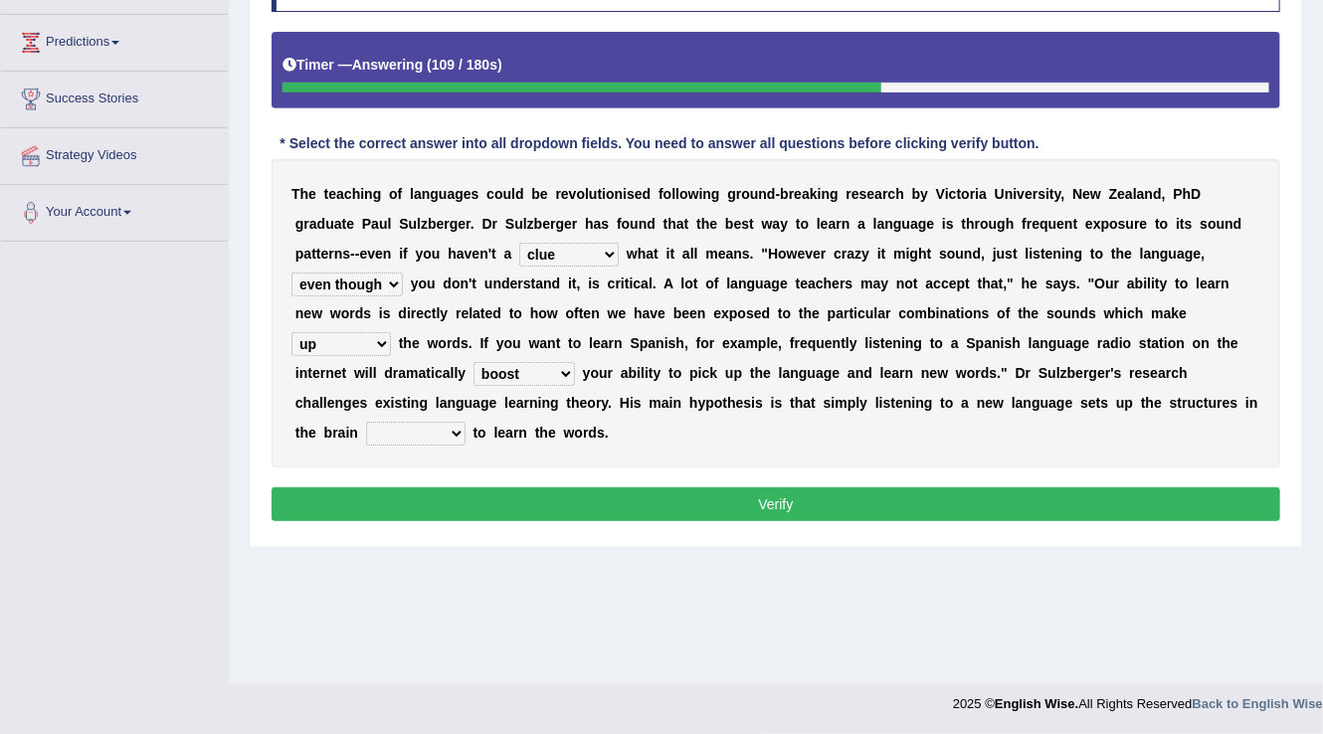
select select "required"
click at [366, 422] on select "requiring required directed to require" at bounding box center [415, 434] width 99 height 24
click at [720, 495] on button "Verify" at bounding box center [775, 504] width 1008 height 34
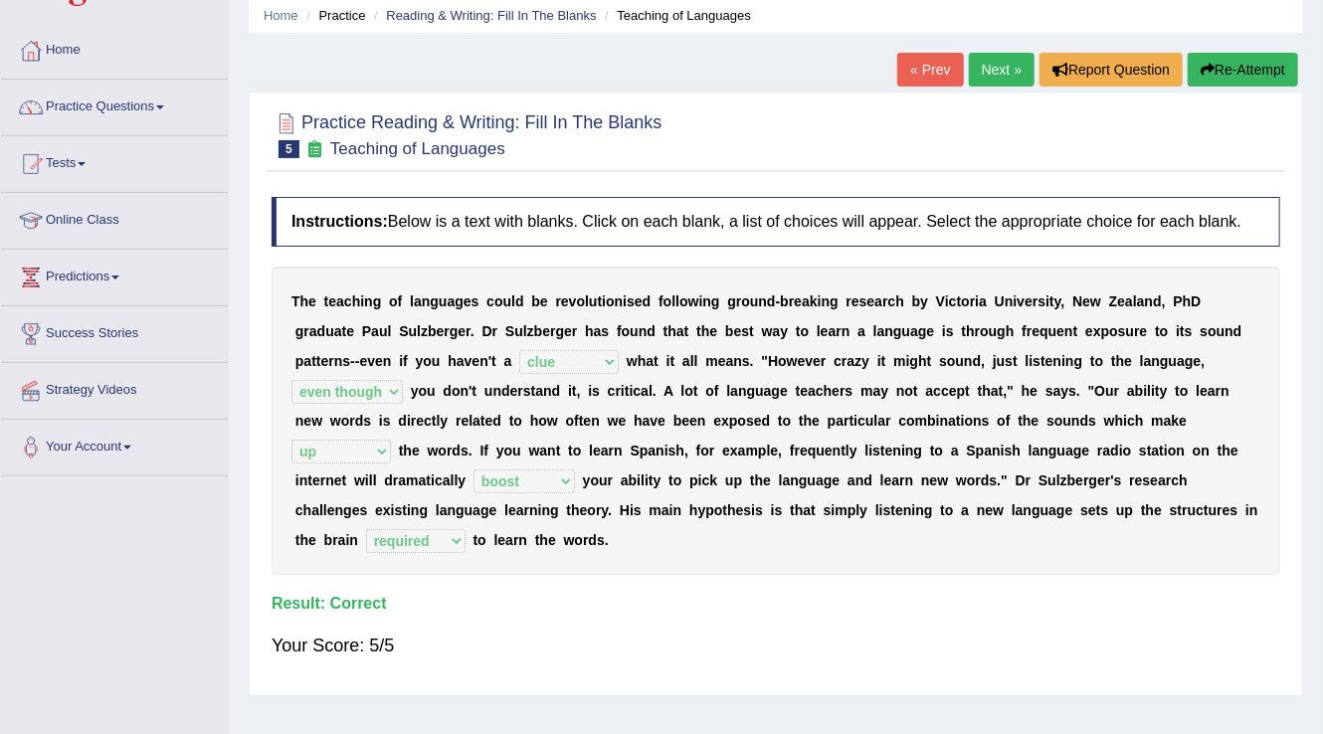
scroll to position [72, 0]
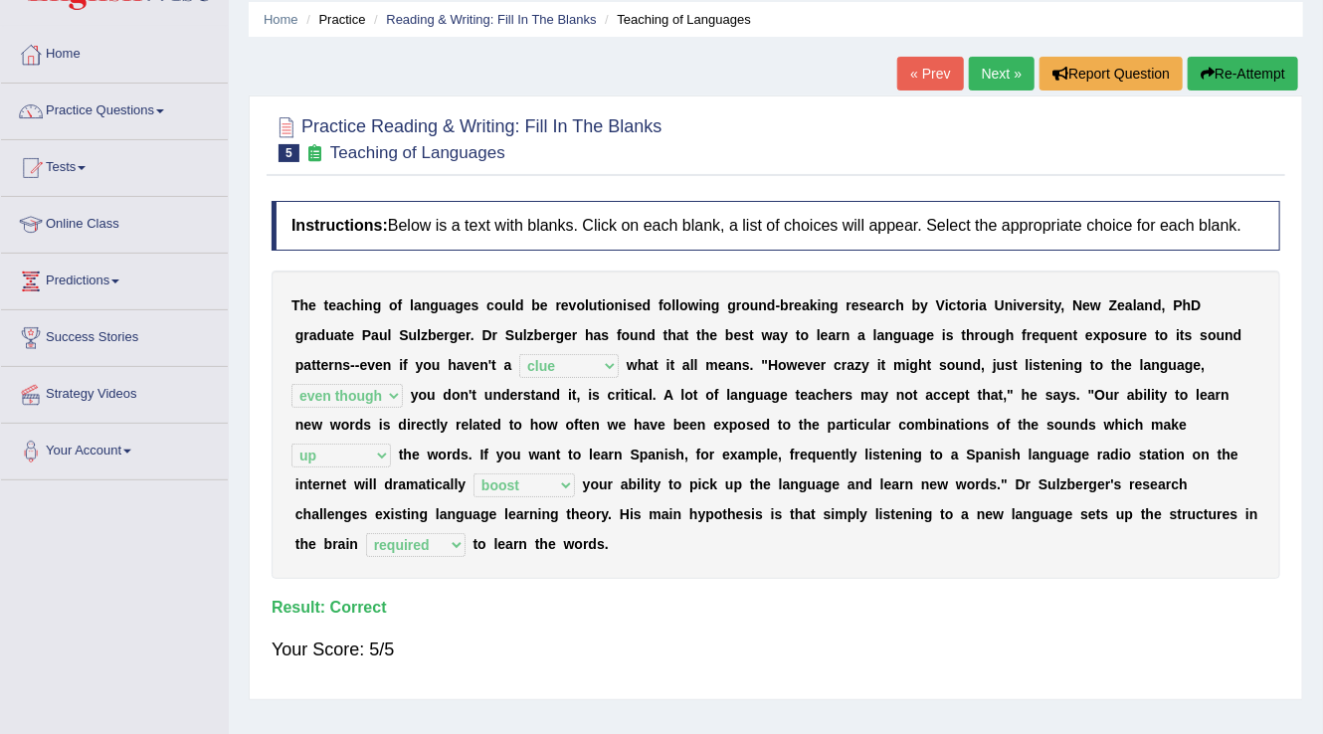
click at [990, 64] on link "Next »" at bounding box center [1002, 74] width 66 height 34
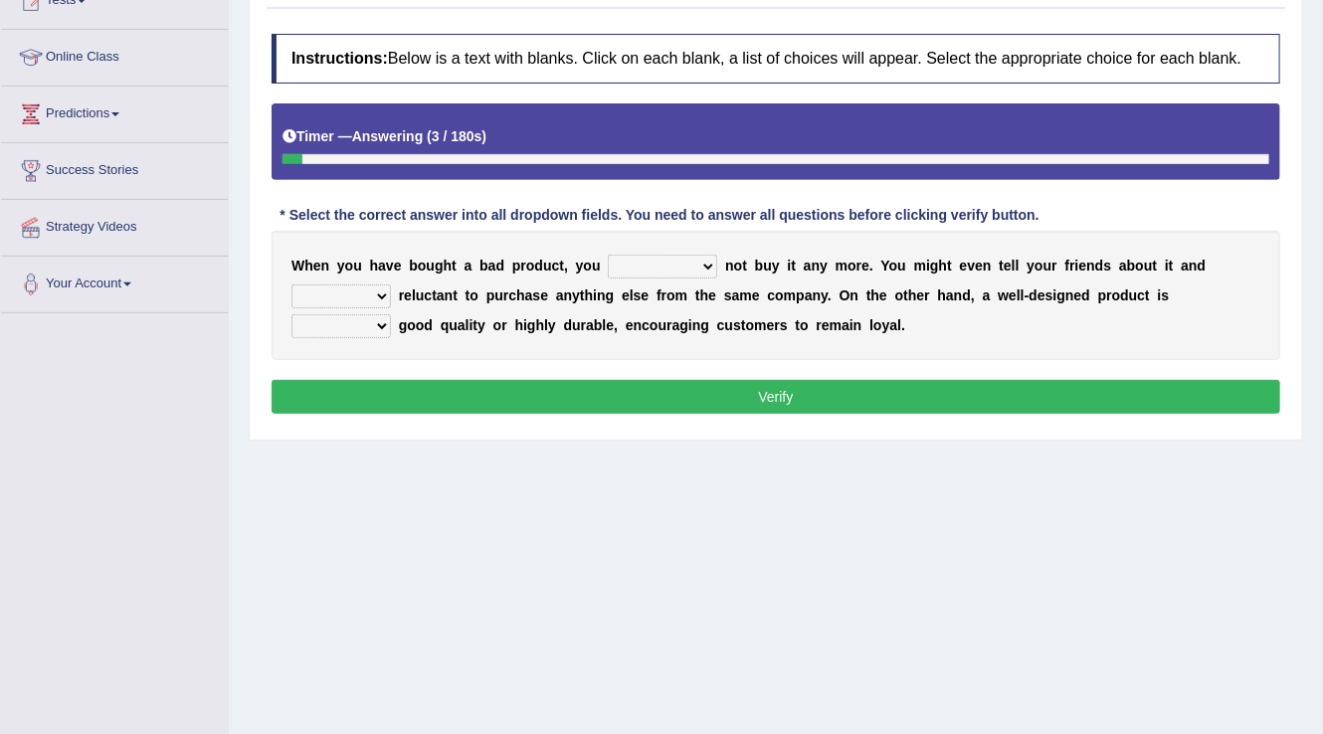
click at [685, 259] on select "would have should have should" at bounding box center [662, 267] width 109 height 24
select select "should have"
click at [608, 255] on select "would have should have should" at bounding box center [662, 267] width 109 height 24
click at [364, 290] on select "is are be being" at bounding box center [340, 296] width 99 height 24
select select "is"
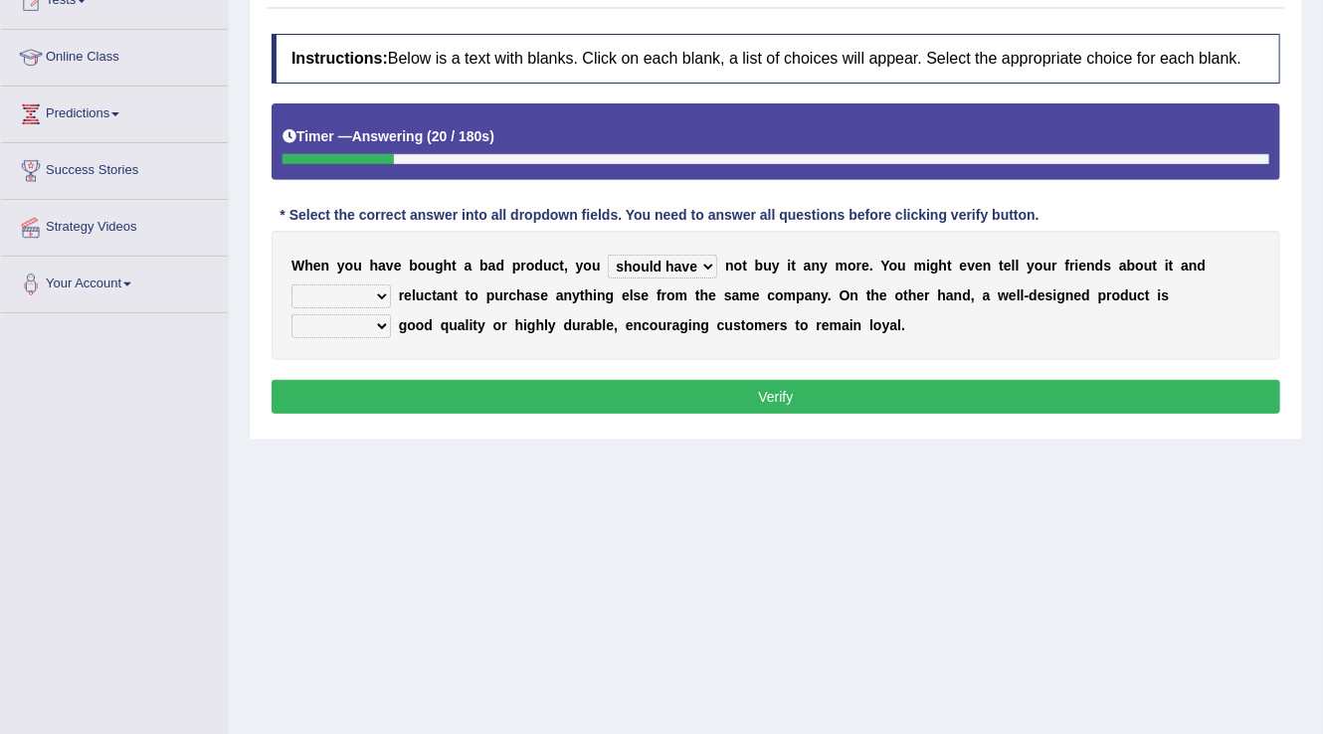
click at [291, 284] on select "is are be being" at bounding box center [340, 296] width 99 height 24
click at [371, 326] on select "both also neither either" at bounding box center [340, 326] width 99 height 24
select select "also"
click at [291, 314] on select "both also neither either" at bounding box center [340, 326] width 99 height 24
click at [574, 404] on button "Verify" at bounding box center [775, 397] width 1008 height 34
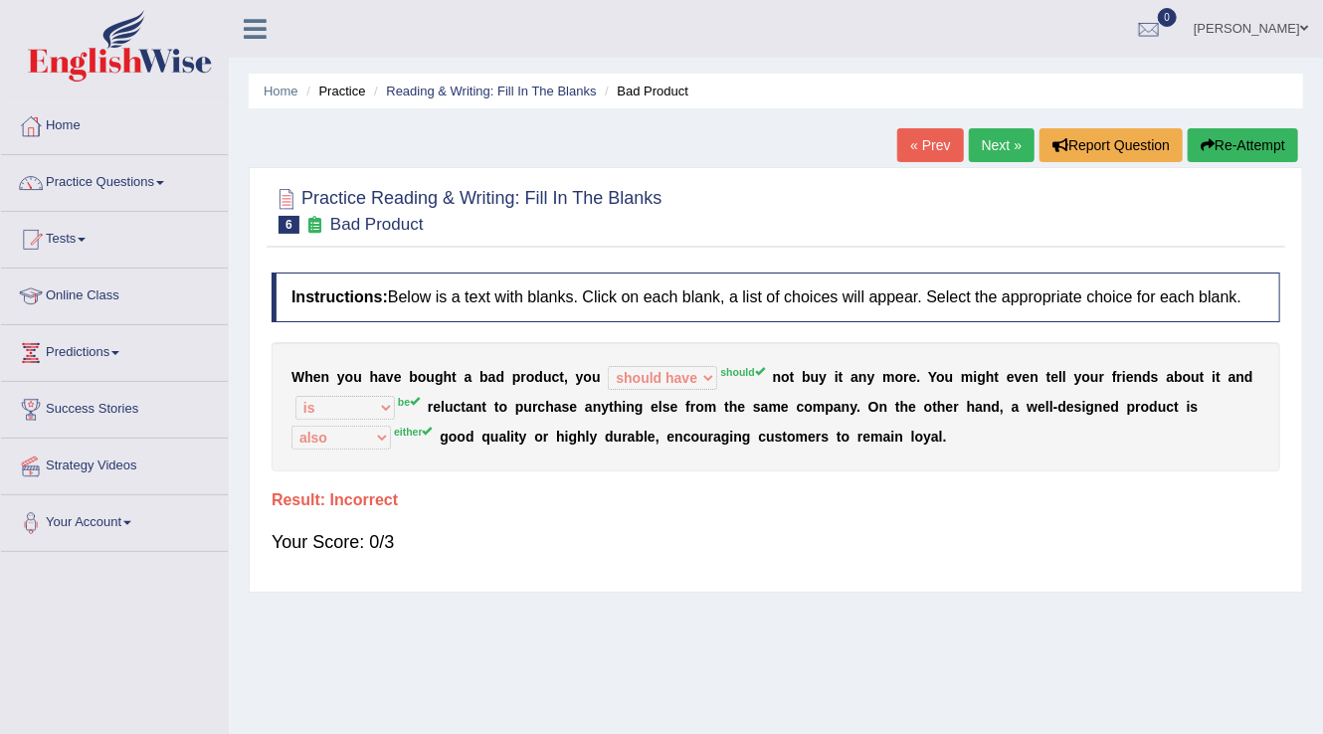
click at [995, 144] on link "Next »" at bounding box center [1002, 145] width 66 height 34
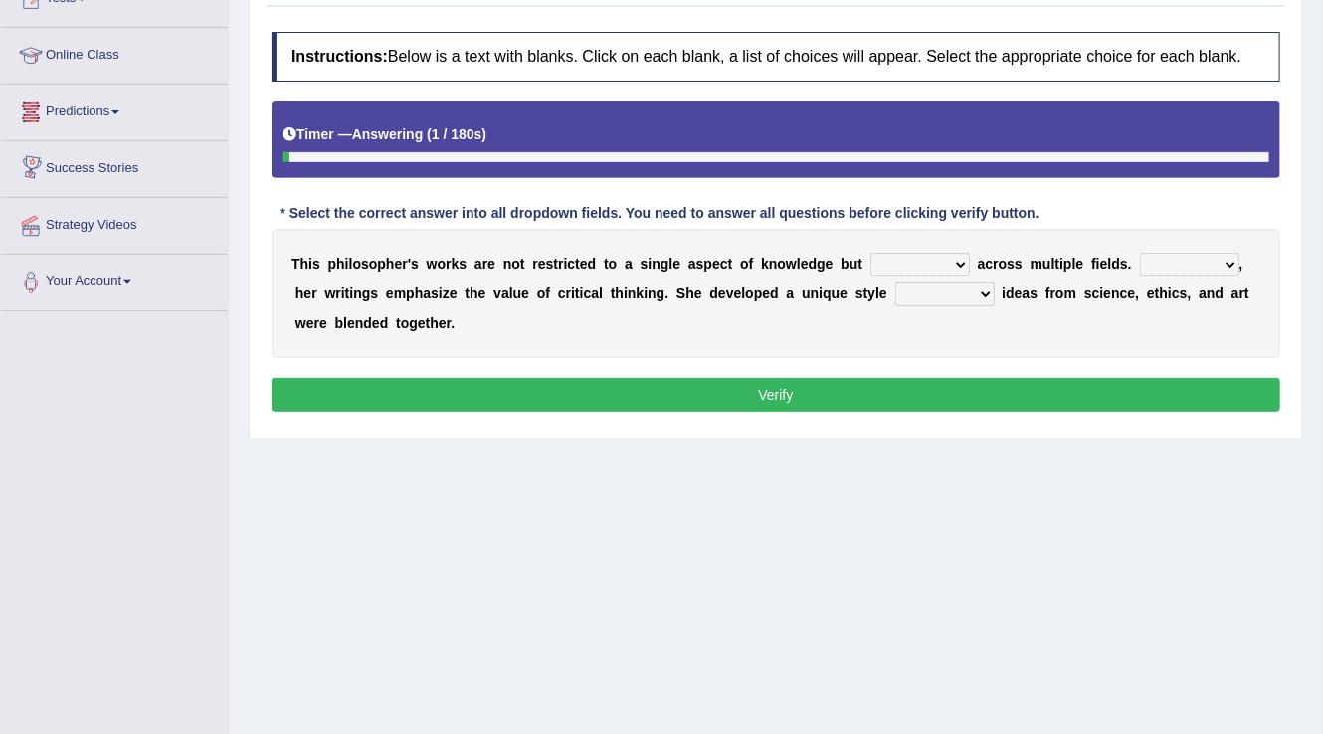
scroll to position [151, 0]
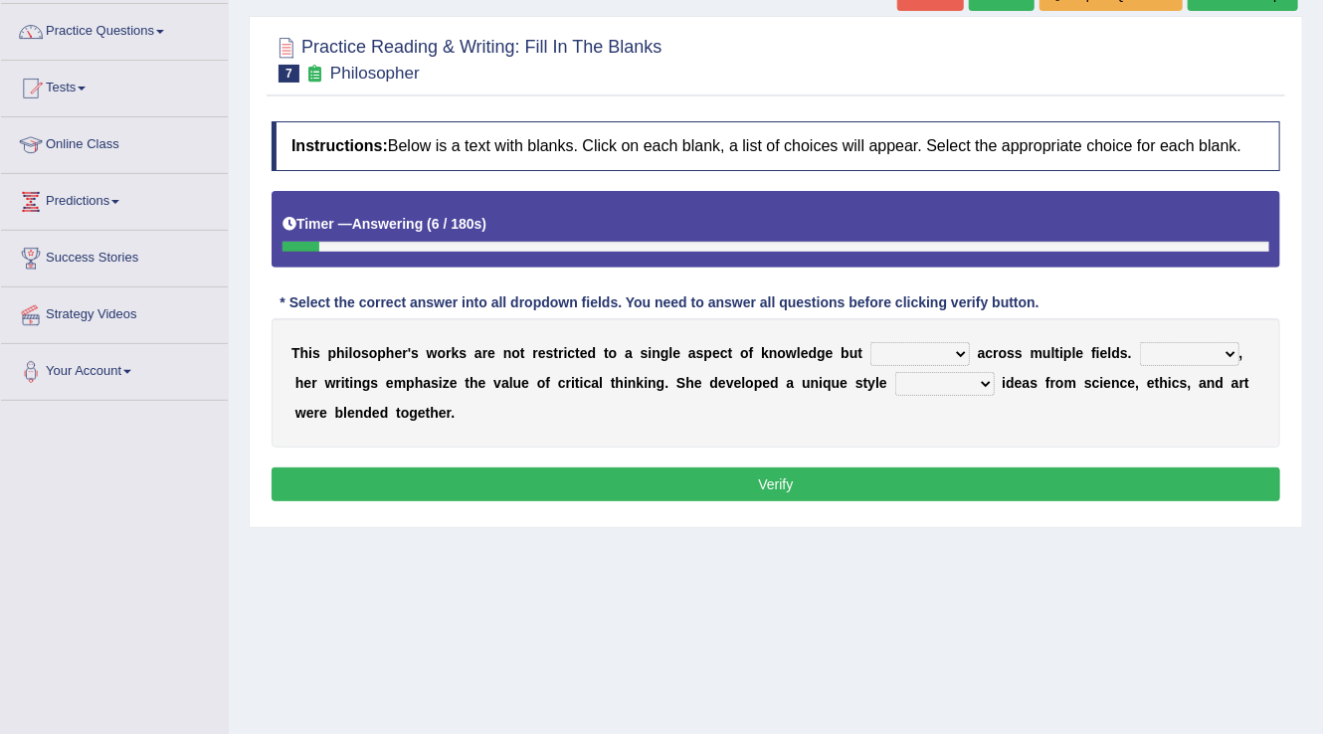
click at [962, 356] on select "constrain contain assemble extend" at bounding box center [919, 354] width 99 height 24
click at [870, 342] on select "constrain contain assemble extend" at bounding box center [919, 354] width 99 height 24
click at [974, 350] on b at bounding box center [974, 353] width 8 height 16
click at [931, 342] on select "constrain contain assemble extend" at bounding box center [919, 354] width 99 height 24
click at [870, 342] on select "constrain contain assemble extend" at bounding box center [919, 354] width 99 height 24
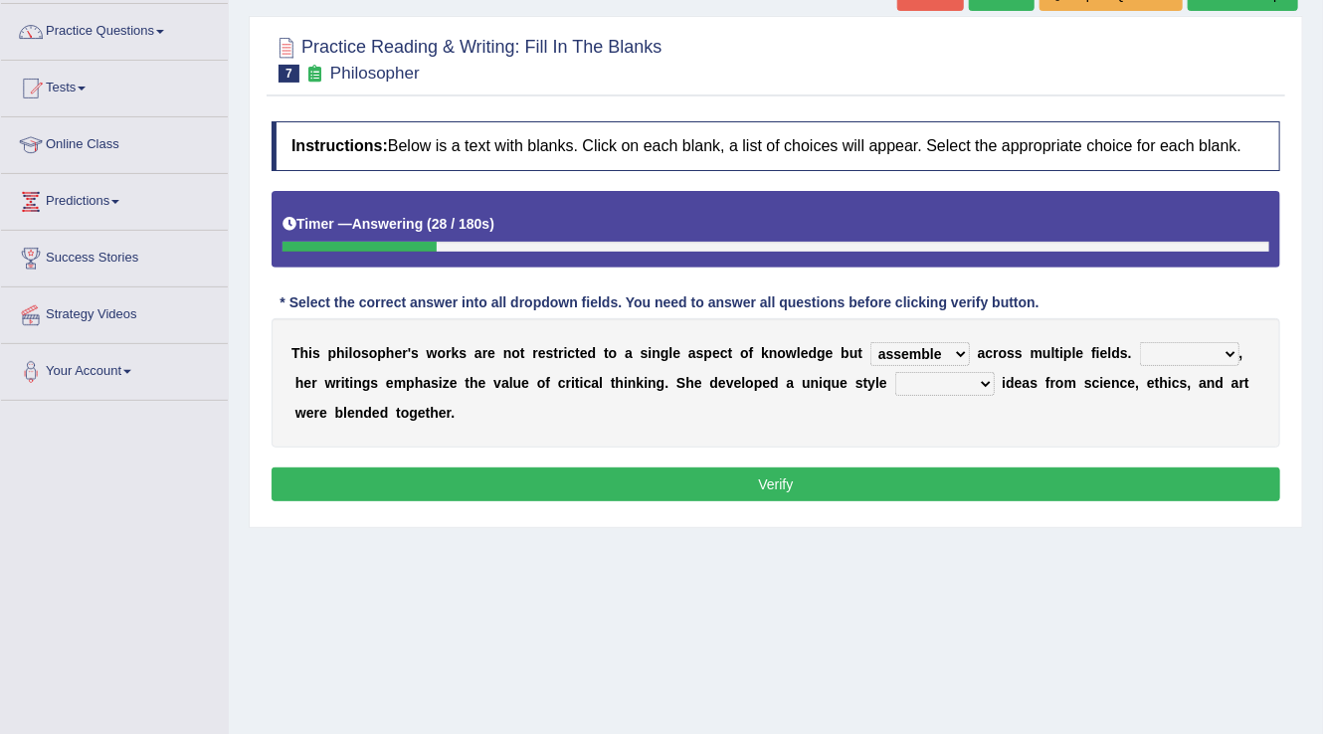
click at [954, 351] on select "constrain contain assemble extend" at bounding box center [919, 354] width 99 height 24
select select "constrain"
click at [870, 342] on select "constrain contain assemble extend" at bounding box center [919, 354] width 99 height 24
click at [1217, 346] on select "Rather So Moreover Likely" at bounding box center [1189, 354] width 99 height 24
select select "Moreover"
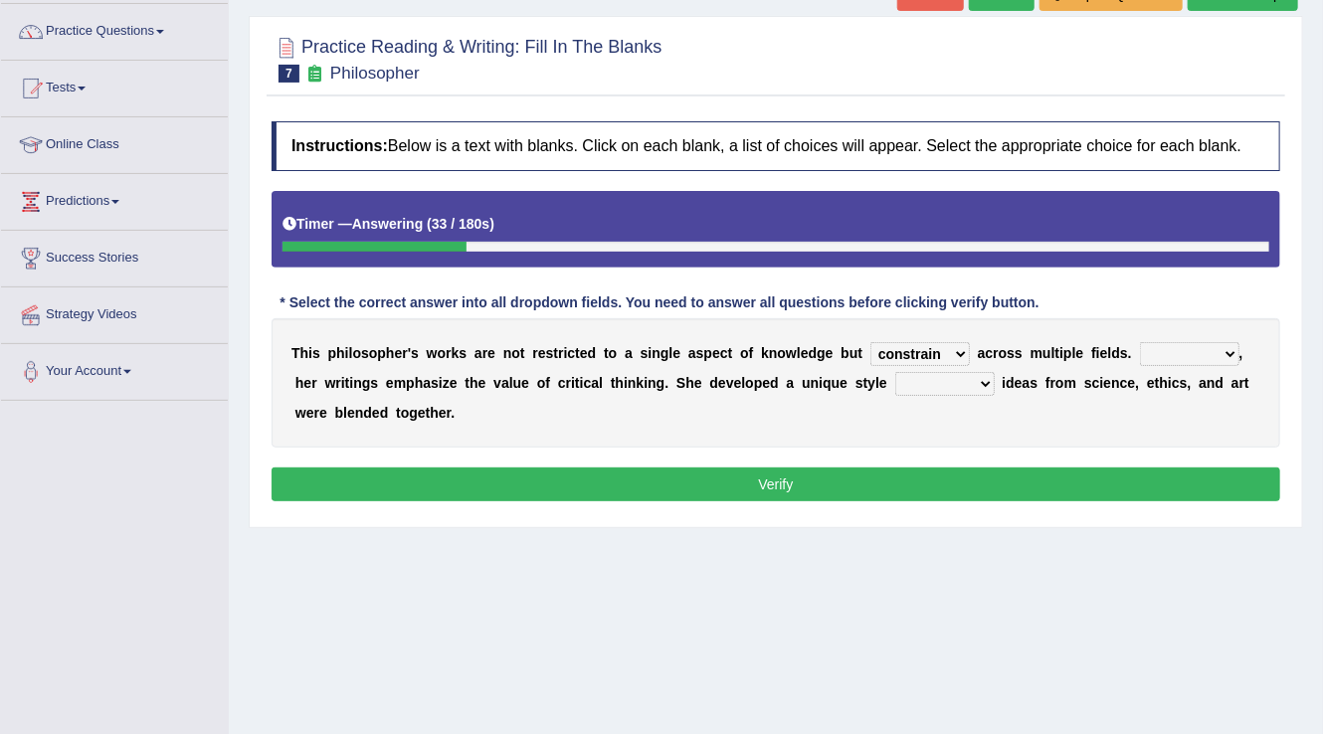
click at [1140, 342] on select "Rather So Moreover Likely" at bounding box center [1189, 354] width 99 height 24
click at [962, 373] on select "in that that which in which" at bounding box center [944, 384] width 99 height 24
select select "which"
click at [895, 372] on select "in that that which in which" at bounding box center [944, 384] width 99 height 24
click at [954, 467] on button "Verify" at bounding box center [775, 484] width 1008 height 34
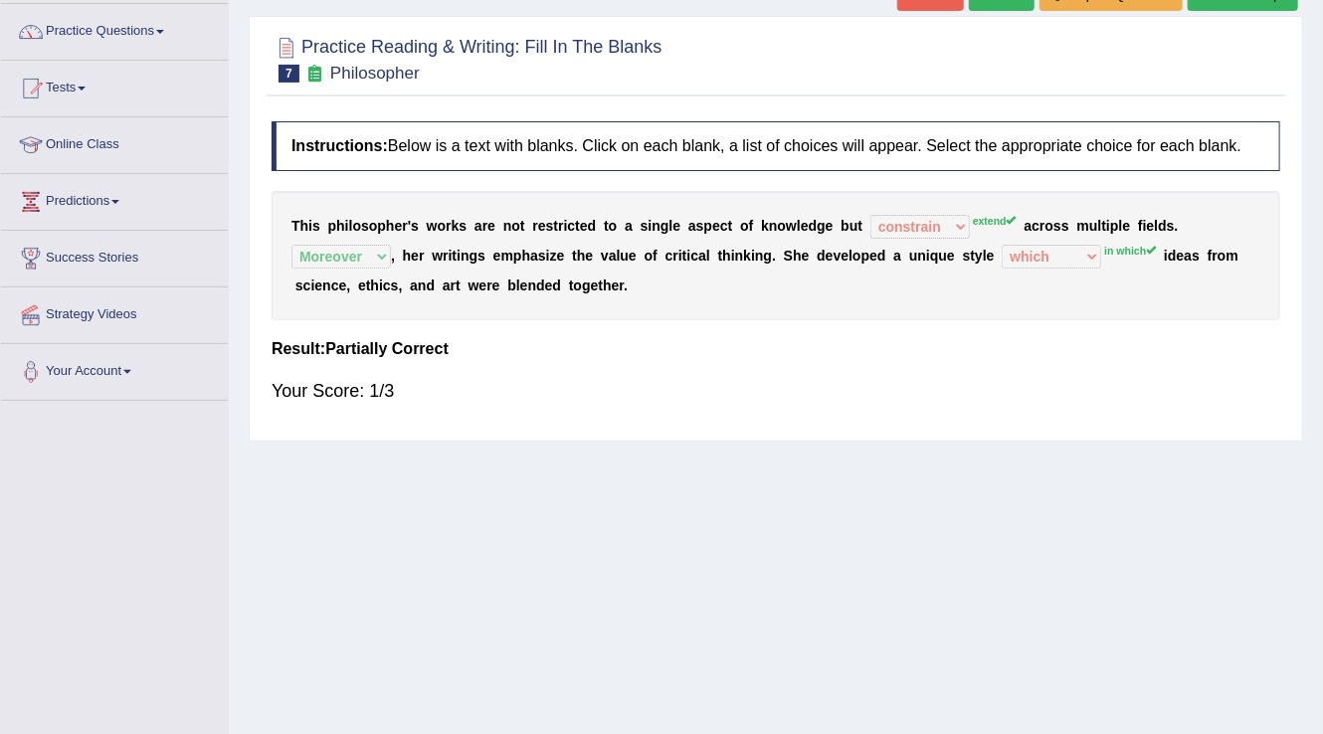
scroll to position [0, 0]
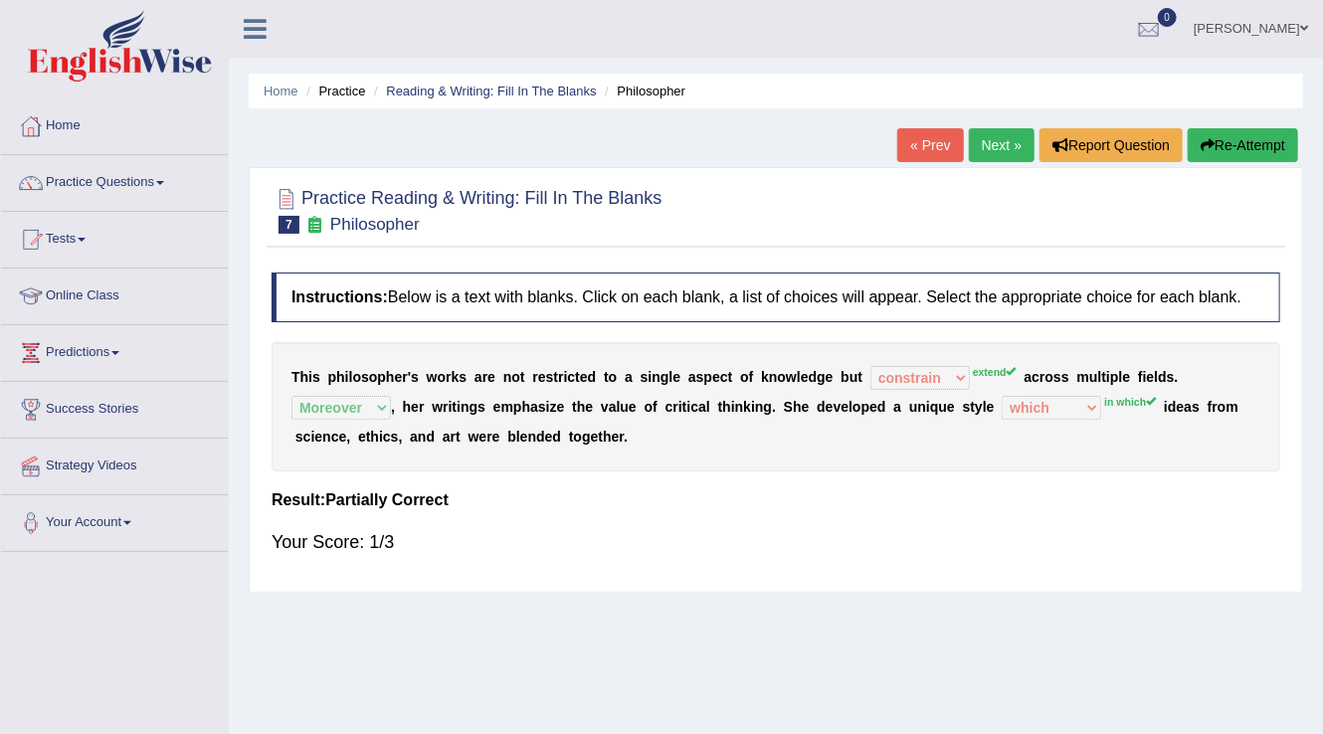
click at [1001, 141] on link "Next »" at bounding box center [1002, 145] width 66 height 34
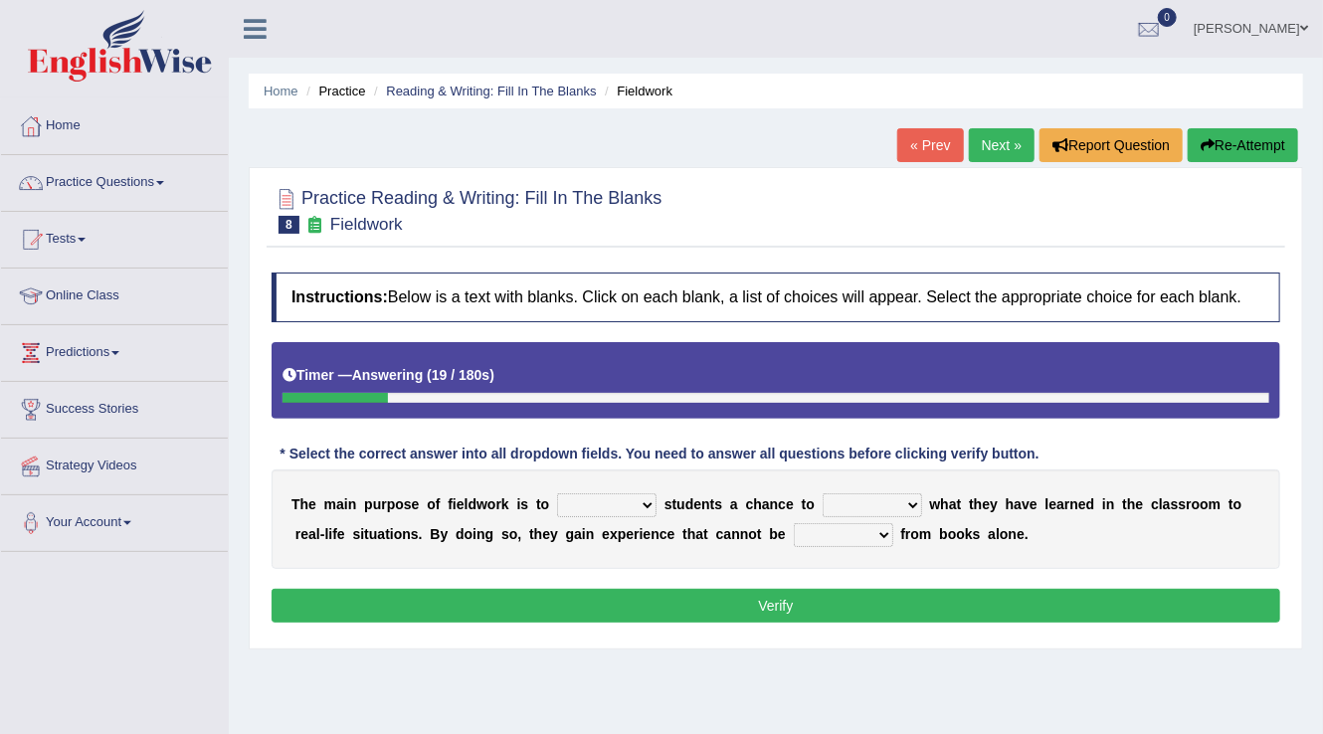
click at [656, 504] on b at bounding box center [660, 504] width 8 height 16
click at [642, 497] on select "resemble stow rave offer" at bounding box center [606, 505] width 99 height 24
select select "offer"
click at [557, 493] on select "resemble stow rave offer" at bounding box center [606, 505] width 99 height 24
click at [889, 497] on select "compare align apply dismount" at bounding box center [871, 505] width 99 height 24
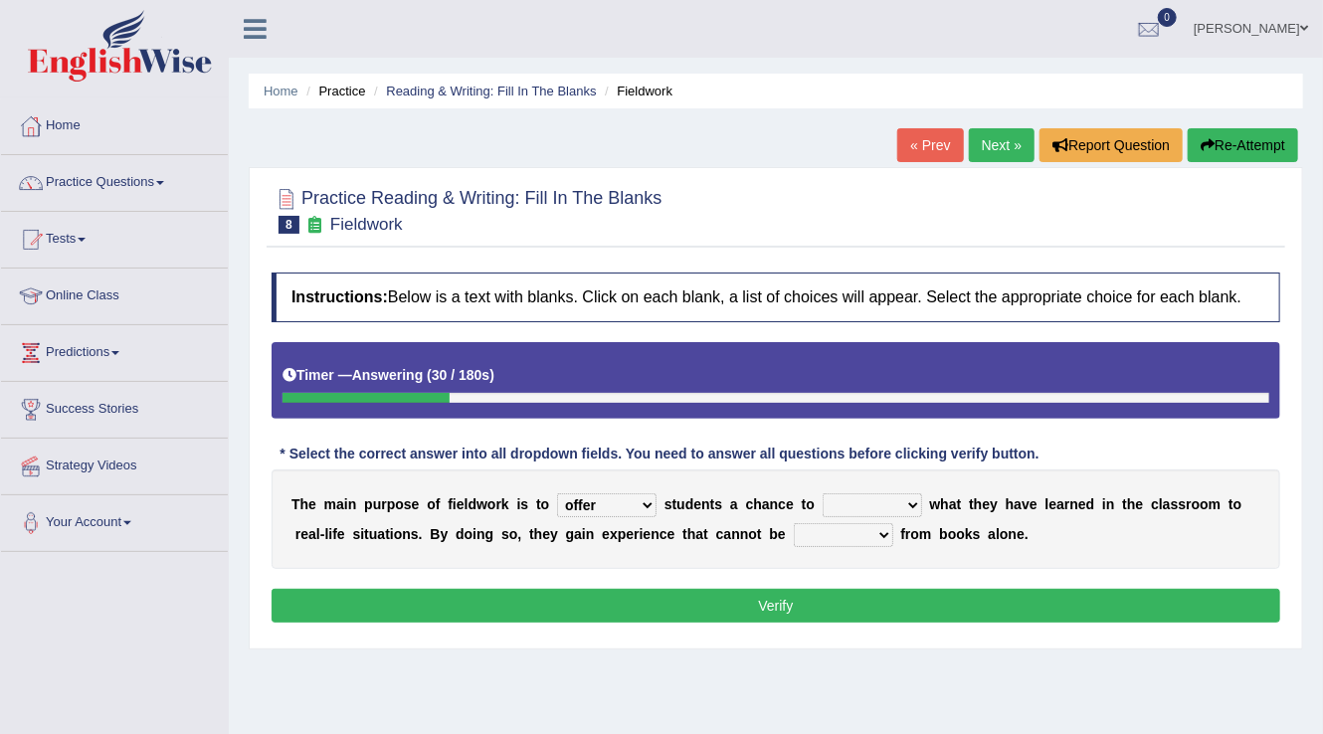
select select "compare"
click at [822, 493] on select "compare align apply dismount" at bounding box center [871, 505] width 99 height 24
click at [880, 529] on select "originated prepared obtained touted" at bounding box center [843, 535] width 99 height 24
select select "prepared"
click at [794, 523] on select "originated prepared obtained touted" at bounding box center [843, 535] width 99 height 24
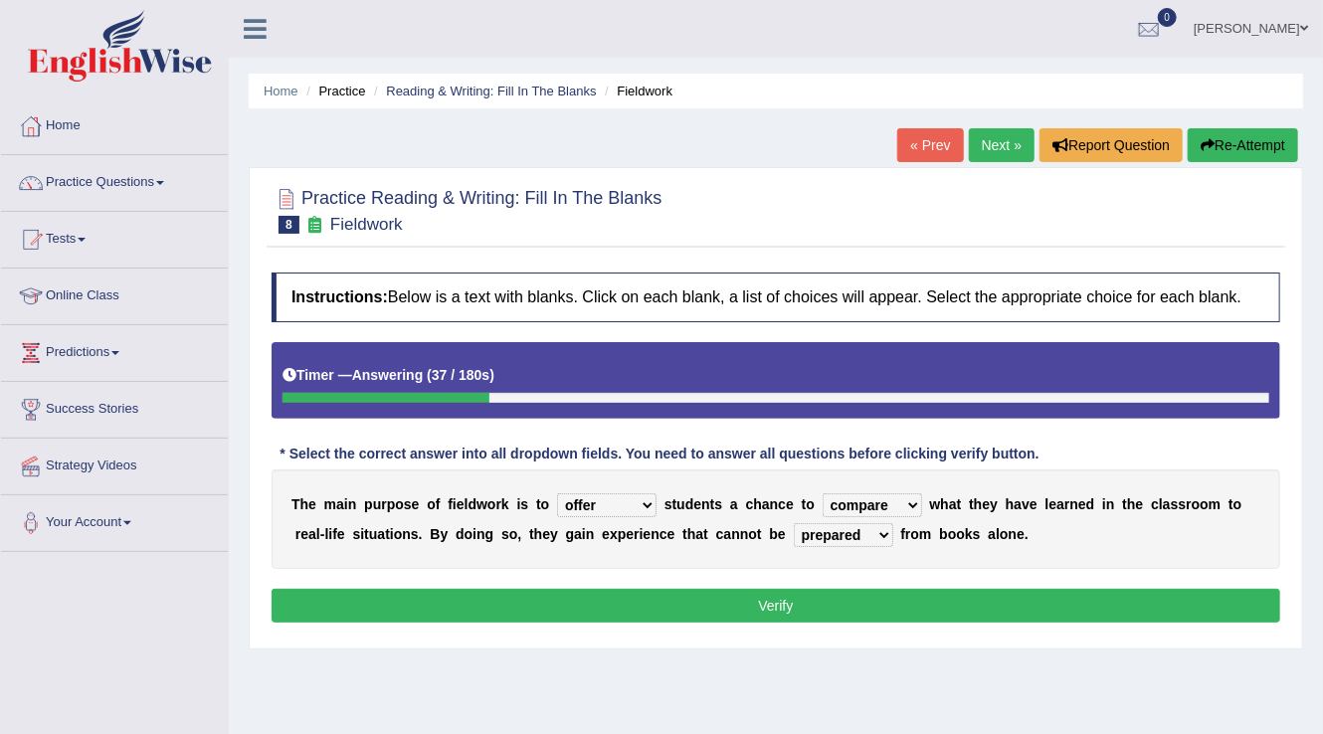
click at [887, 589] on button "Verify" at bounding box center [775, 606] width 1008 height 34
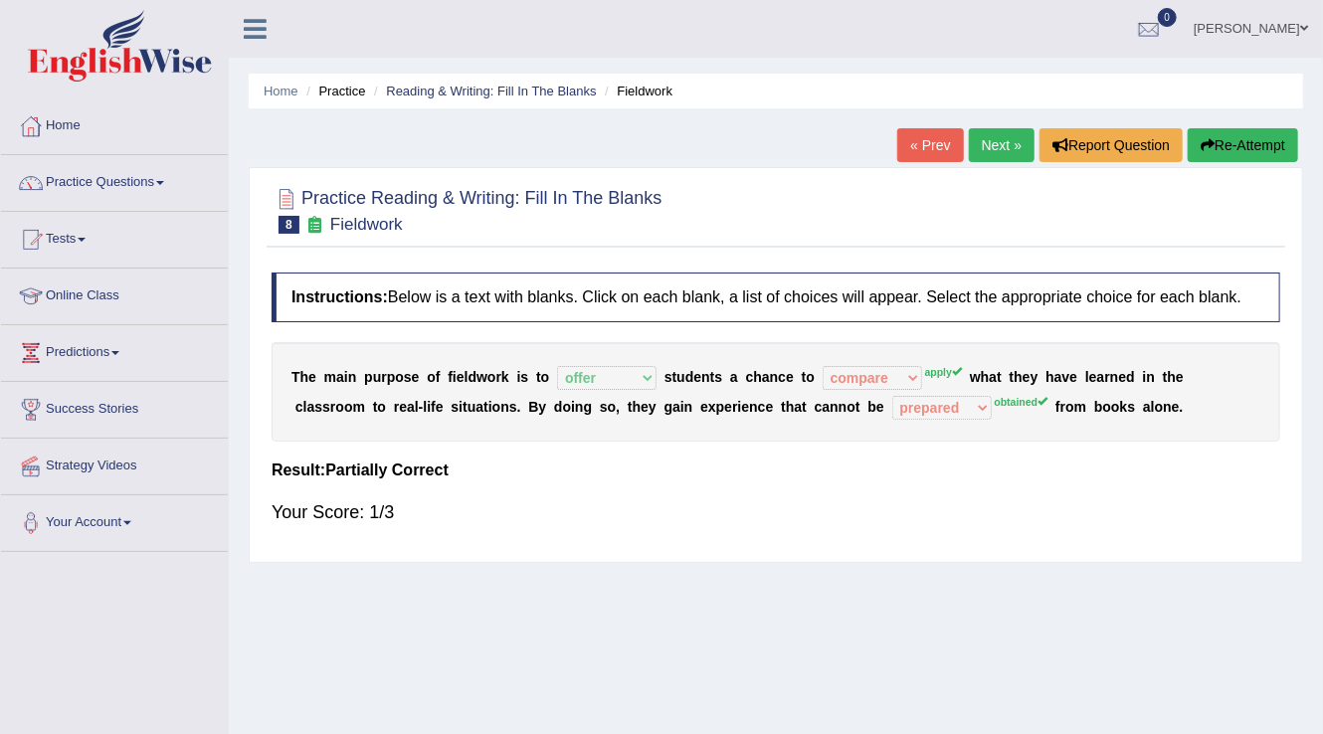
click at [1002, 156] on link "Next »" at bounding box center [1002, 145] width 66 height 34
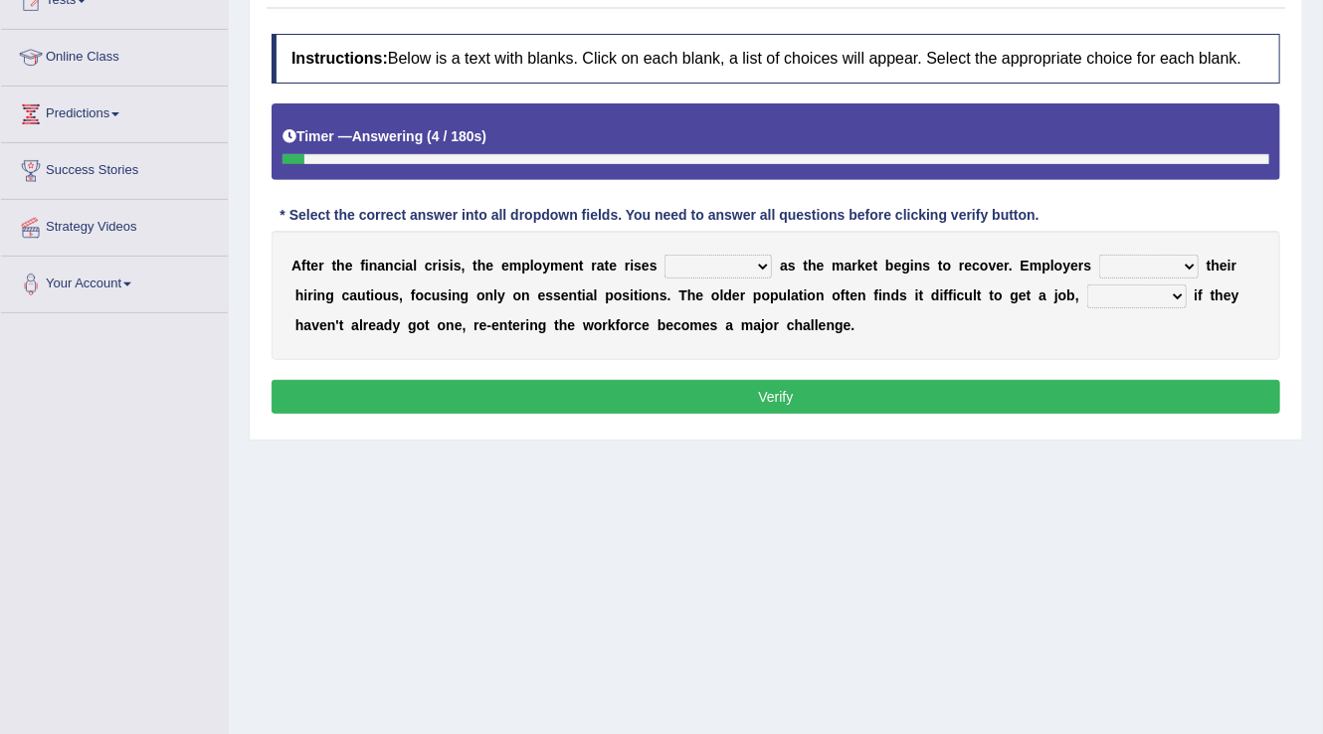
click at [750, 260] on select "normally conversely strenuously sharply" at bounding box center [717, 267] width 107 height 24
select select "sharply"
click at [664, 255] on select "normally conversely strenuously sharply" at bounding box center [717, 267] width 107 height 24
click at [727, 374] on div "Instructions: Below is a text with blanks. Click on each blank, a list of choic…" at bounding box center [776, 227] width 1018 height 406
click at [1182, 255] on select "keeping kept keep are kept" at bounding box center [1148, 267] width 99 height 24
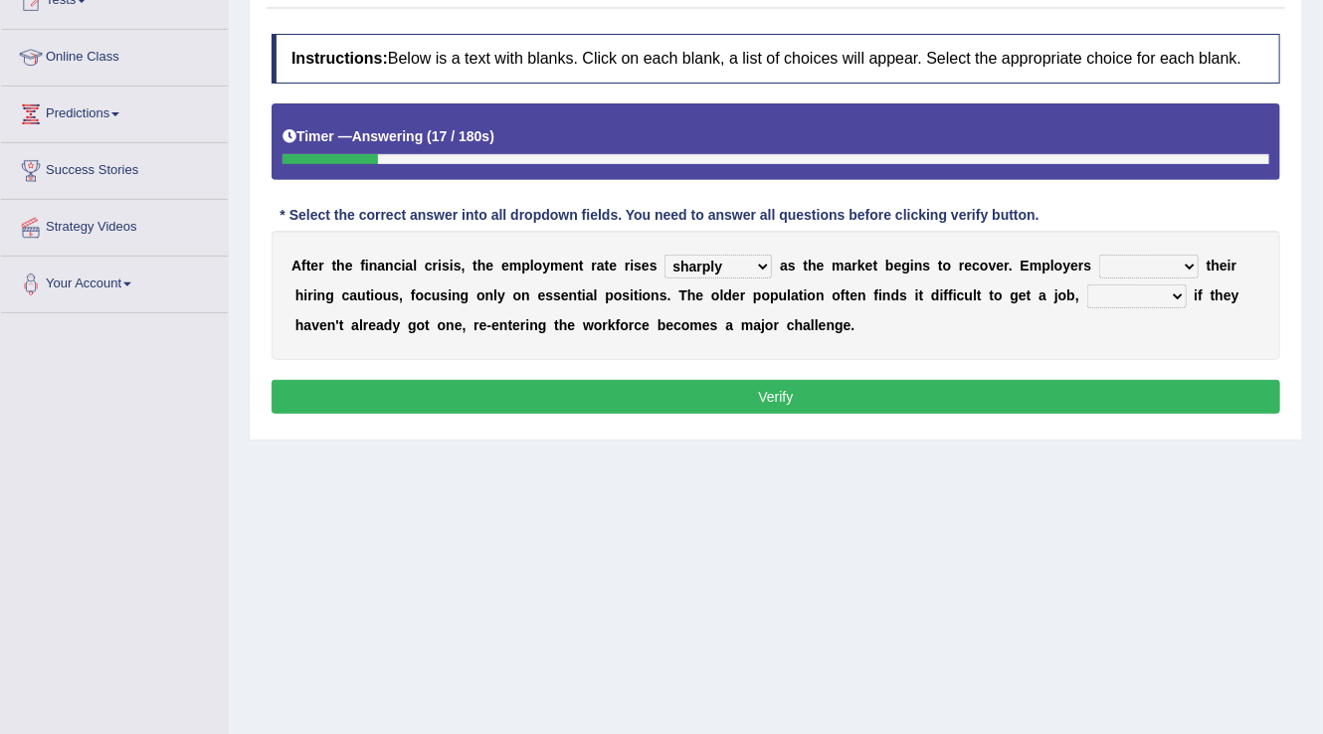
select select "kept"
click at [1099, 255] on select "keeping kept keep are kept" at bounding box center [1148, 267] width 99 height 24
click at [1136, 284] on select "although while then because" at bounding box center [1136, 296] width 99 height 24
select select "then"
click at [1087, 284] on select "although while then because" at bounding box center [1136, 296] width 99 height 24
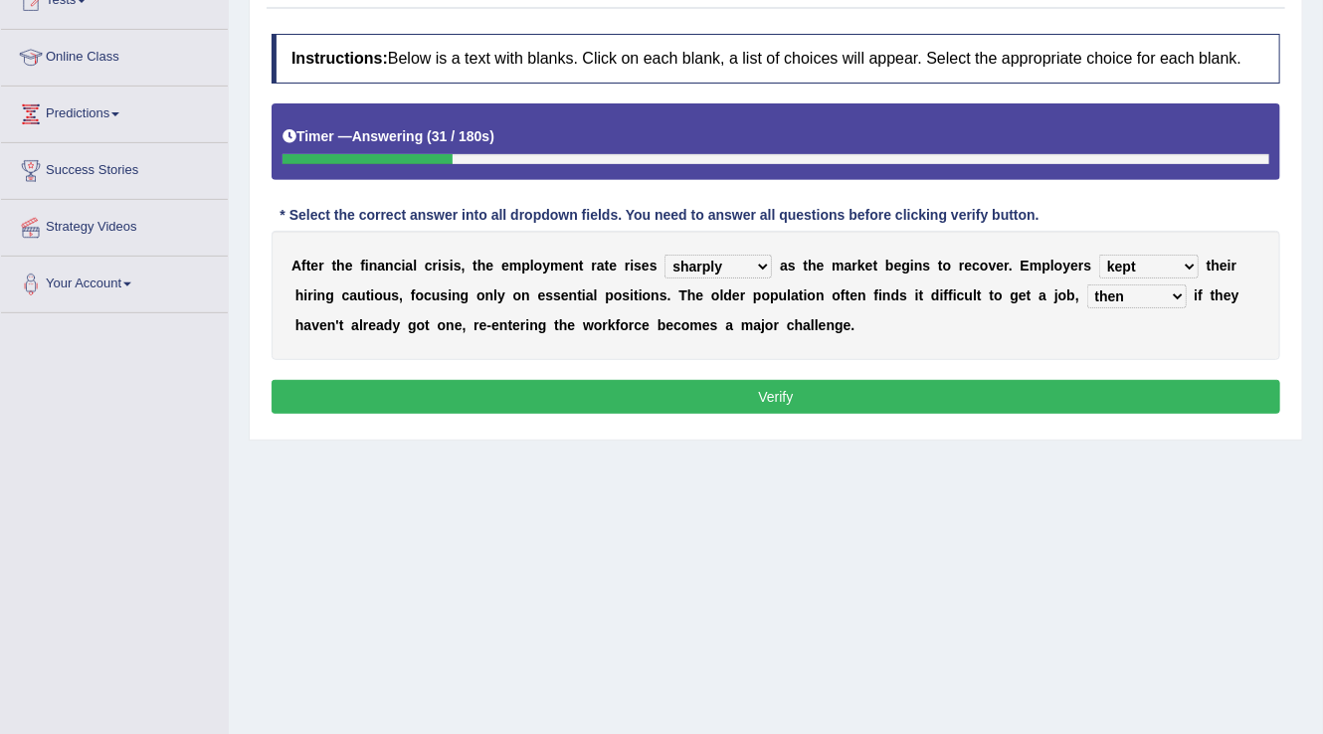
click at [1061, 403] on button "Verify" at bounding box center [775, 397] width 1008 height 34
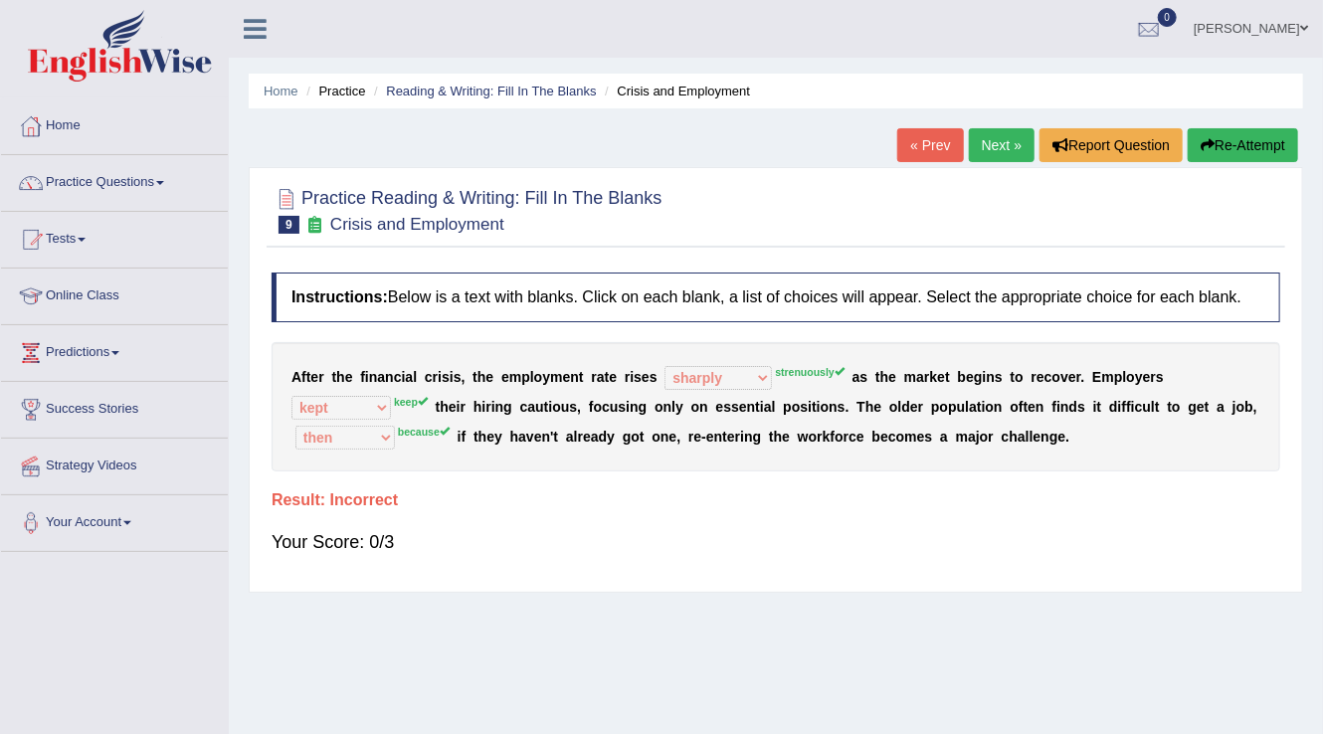
click at [1014, 139] on link "Next »" at bounding box center [1002, 145] width 66 height 34
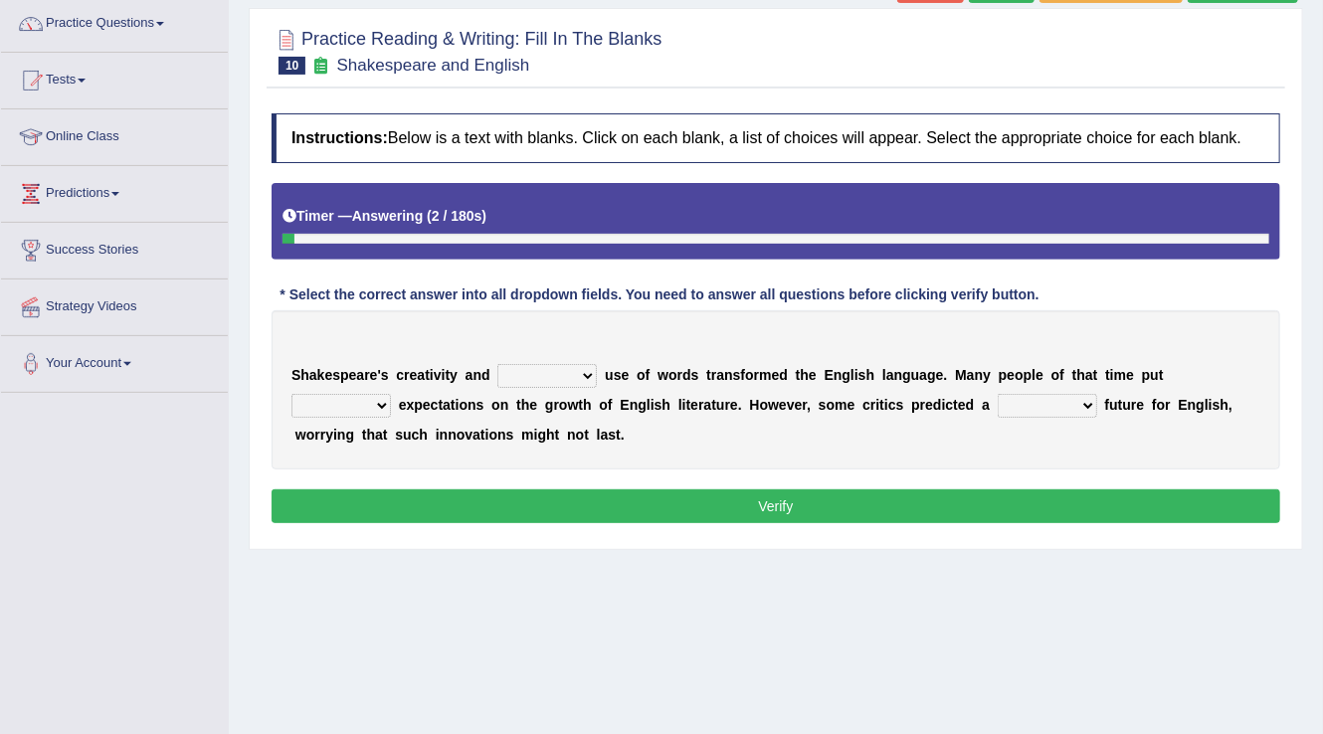
click at [553, 370] on select "idealized intensive fancied inventive" at bounding box center [546, 376] width 99 height 24
select select "idealized"
click at [497, 364] on select "idealized intensive fancied inventive" at bounding box center [546, 376] width 99 height 24
click at [377, 405] on select "wide much high more" at bounding box center [340, 406] width 99 height 24
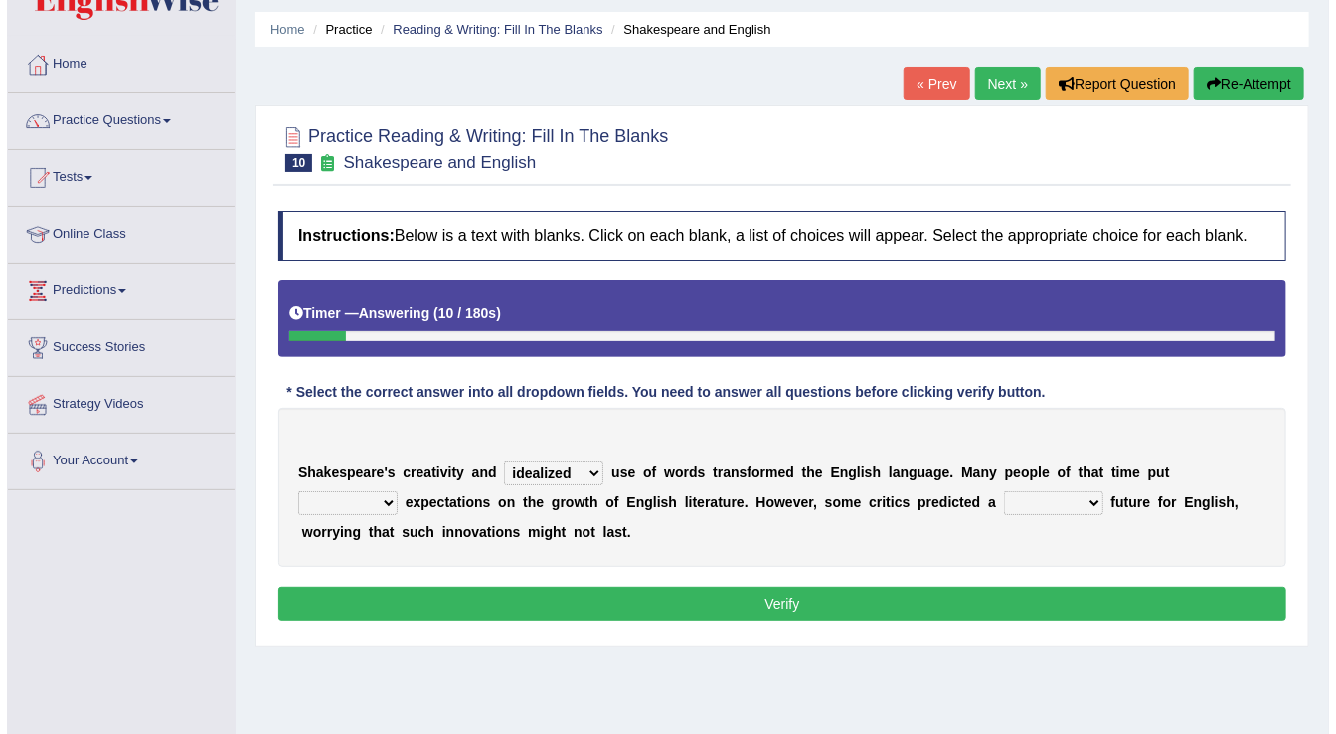
scroll to position [239, 0]
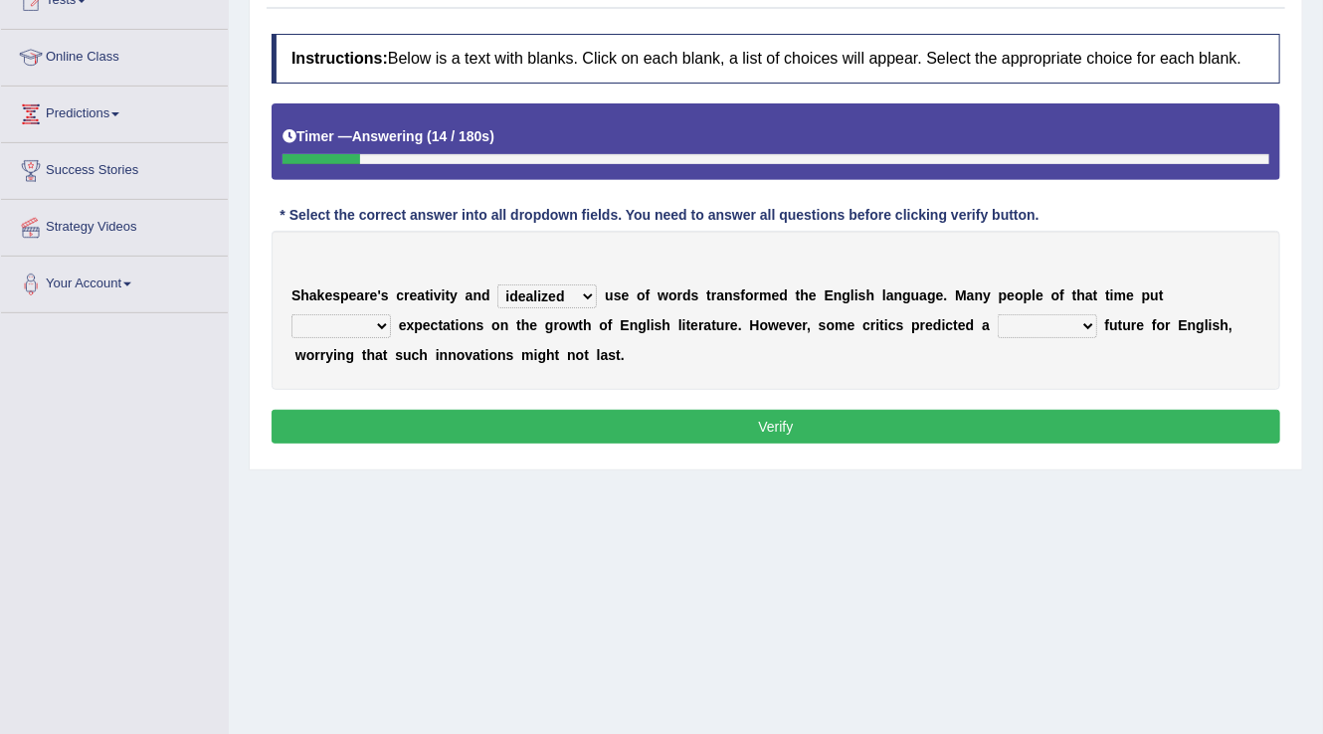
click at [381, 323] on select "wide much high more" at bounding box center [340, 326] width 99 height 24
select select "more"
click at [291, 314] on select "wide much high more" at bounding box center [340, 326] width 99 height 24
click at [1080, 322] on select "monetary promising irresistible daunting" at bounding box center [1046, 326] width 99 height 24
select select "irresistible"
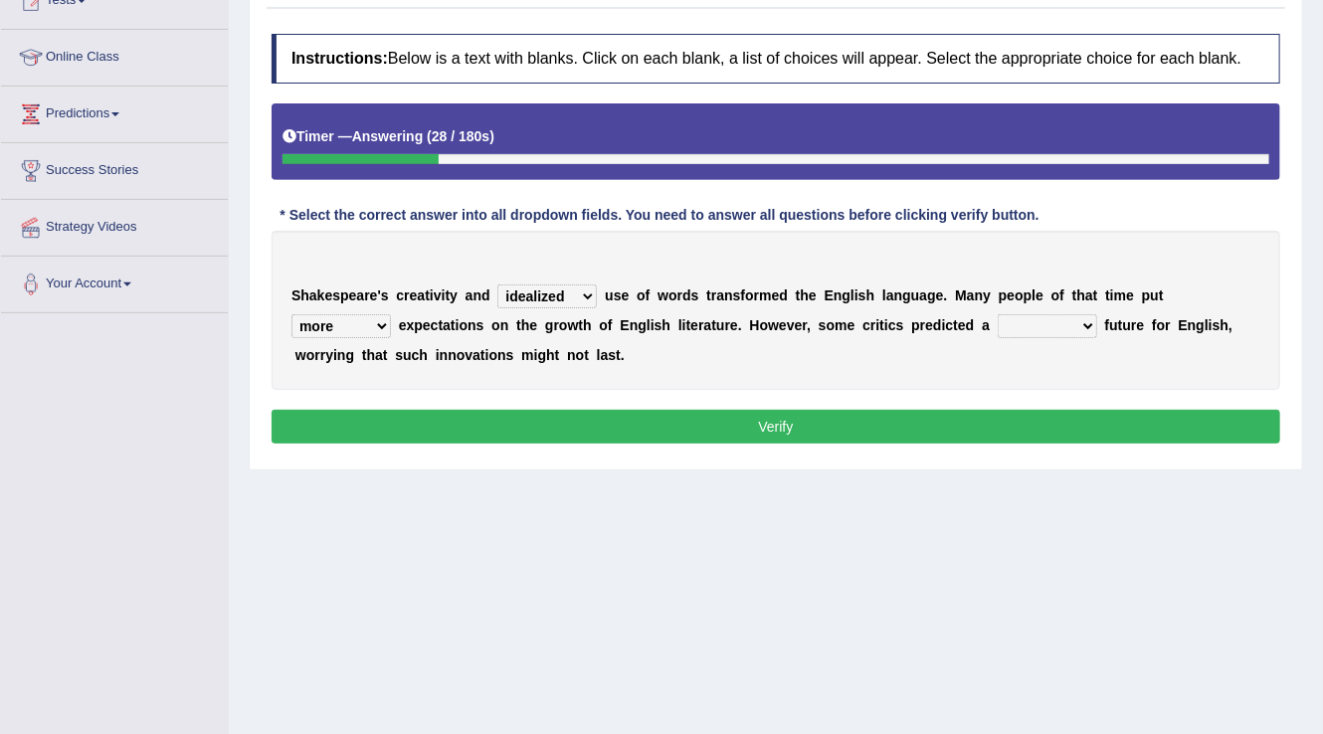
click at [997, 314] on select "monetary promising irresistible daunting" at bounding box center [1046, 326] width 99 height 24
click at [763, 432] on button "Verify" at bounding box center [775, 427] width 1008 height 34
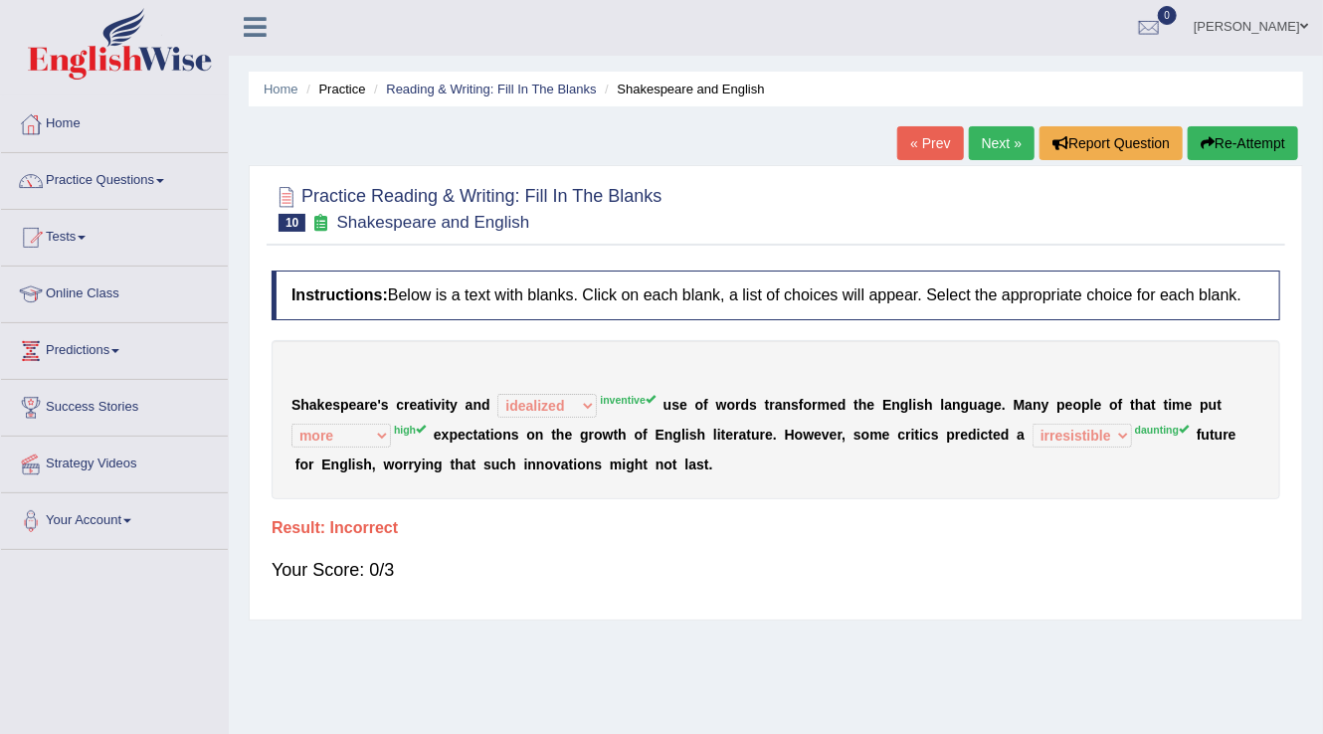
scroll to position [0, 0]
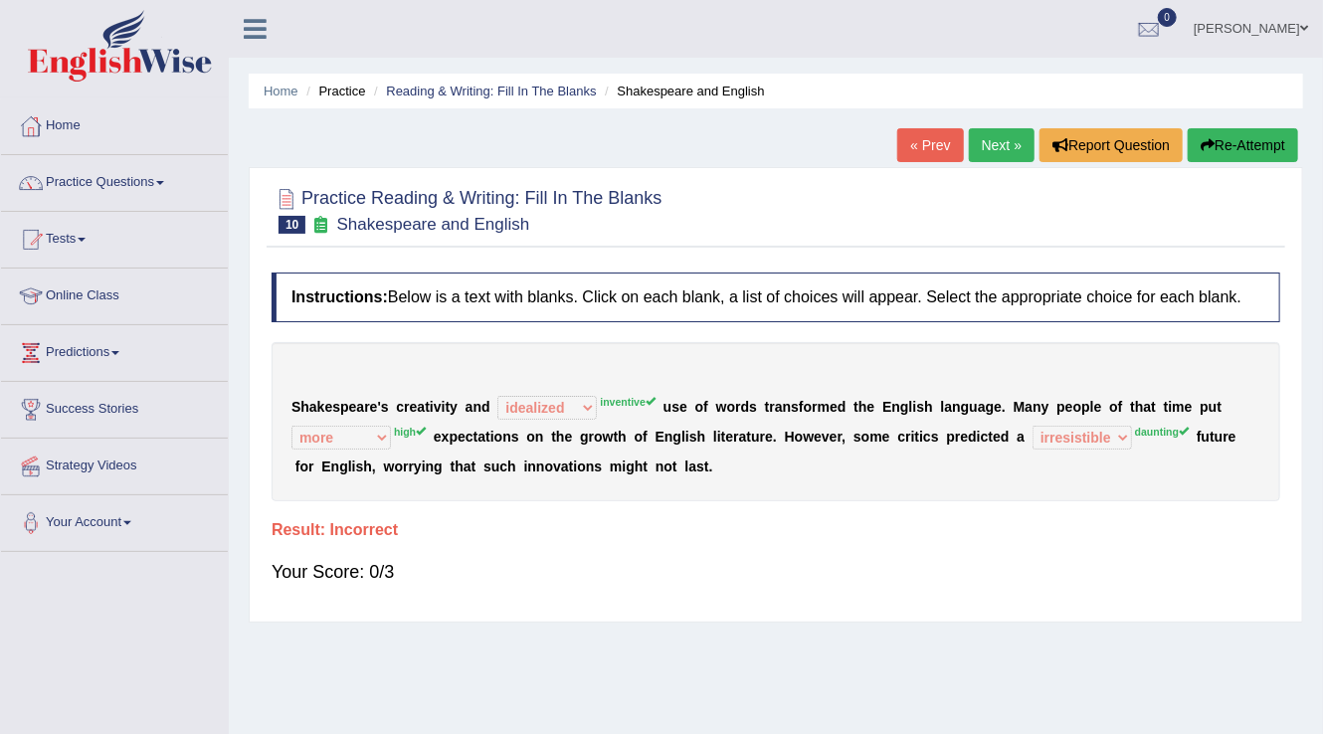
click at [1002, 123] on div "Home Practice Reading & Writing: Fill In The Blanks Shakespeare and English « P…" at bounding box center [776, 497] width 1094 height 994
click at [1003, 151] on link "Next »" at bounding box center [1002, 145] width 66 height 34
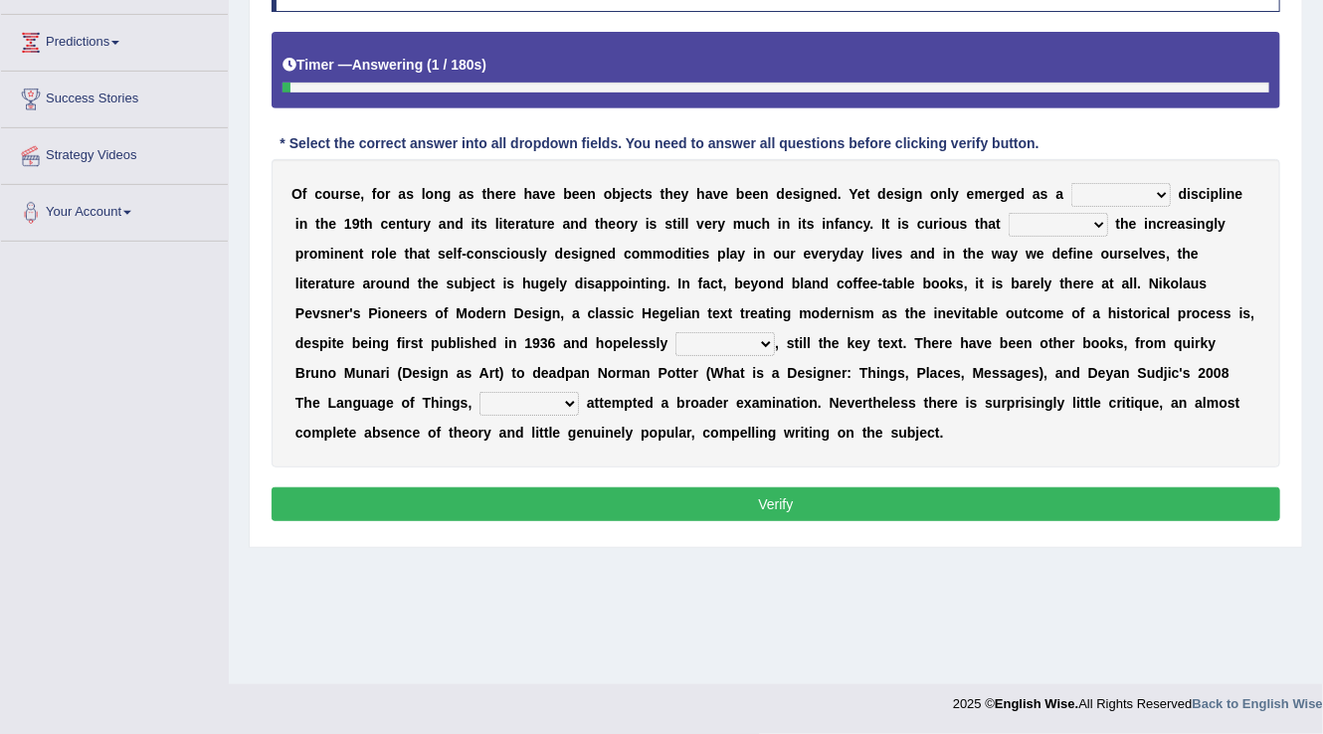
click at [1125, 190] on select "bilateral ubiquitous foremost dedicated" at bounding box center [1120, 195] width 99 height 24
select select "dedicated"
click at [1071, 183] on select "bilateral ubiquitous foremost dedicated" at bounding box center [1120, 195] width 99 height 24
click at [1151, 183] on select "bilateral ubiquitous foremost dedicated" at bounding box center [1120, 195] width 99 height 24
click at [1227, 408] on div "O f c o u r s e , f o r a s l o n g a s t h e r e h a v e b e e n o b j e c t s…" at bounding box center [775, 313] width 1008 height 308
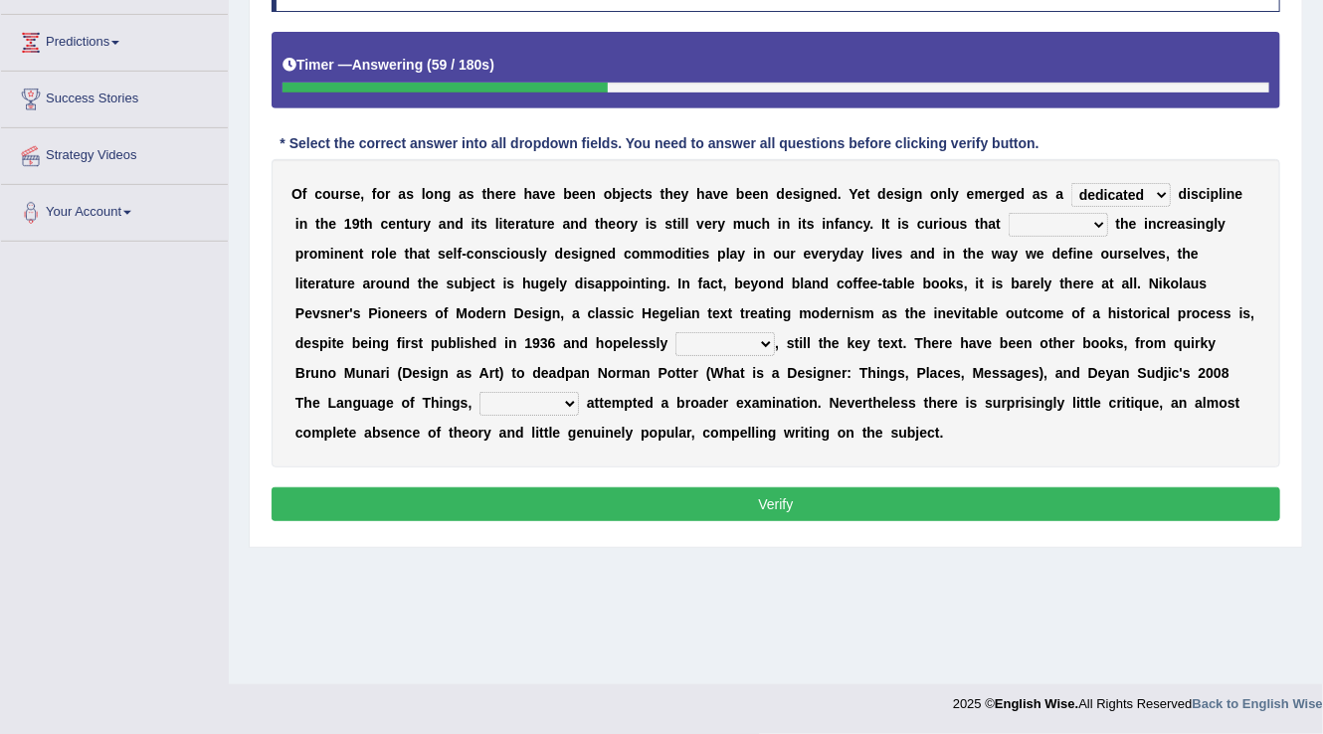
click at [1091, 220] on select "since despite within through" at bounding box center [1057, 225] width 99 height 24
click at [1008, 213] on select "since despite within through" at bounding box center [1057, 225] width 99 height 24
click at [1090, 223] on select "since despite within through" at bounding box center [1057, 225] width 99 height 24
select select "despite"
click at [1008, 213] on select "since despite within through" at bounding box center [1057, 225] width 99 height 24
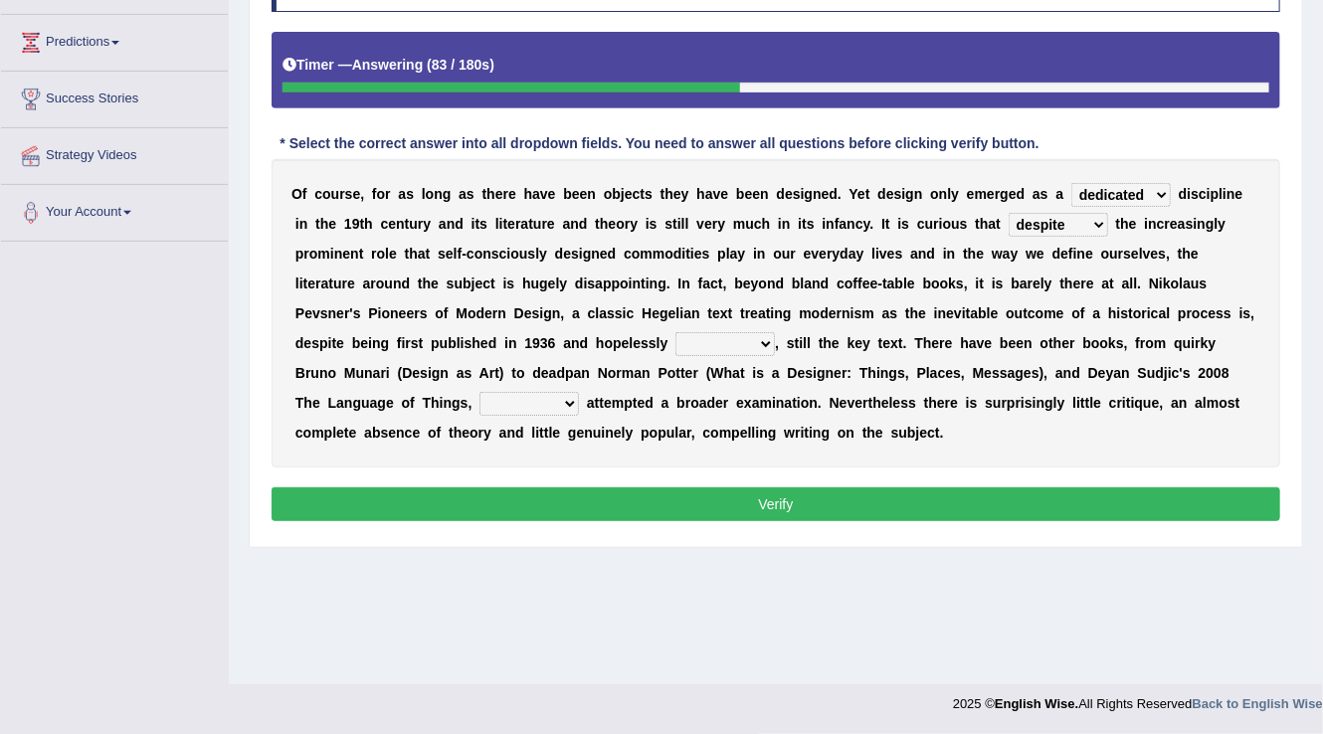
click at [767, 342] on select "dates dating date dated" at bounding box center [724, 344] width 99 height 24
select select "dated"
click at [675, 332] on select "dates dating date dated" at bounding box center [724, 344] width 99 height 24
click at [522, 405] on select "which then however as" at bounding box center [528, 404] width 99 height 24
click at [479, 392] on select "which then however as" at bounding box center [528, 404] width 99 height 24
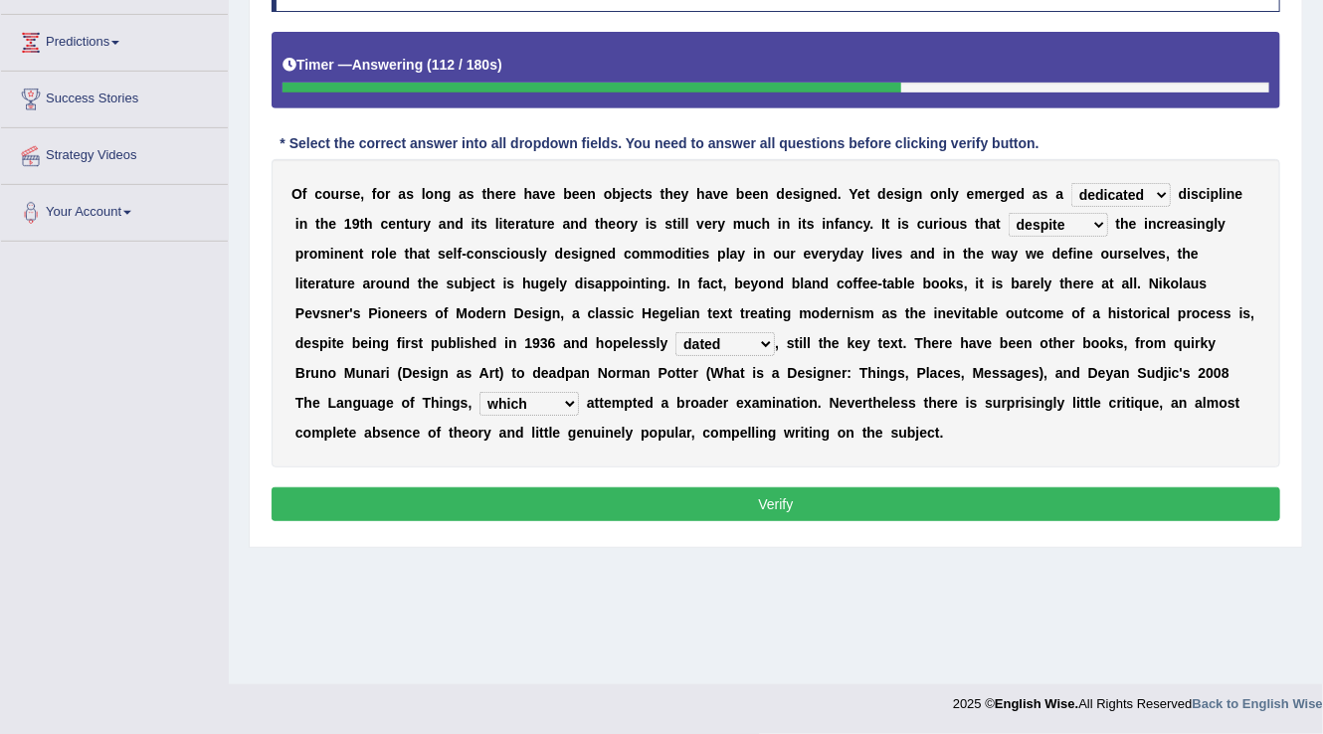
click at [510, 392] on select "which then however as" at bounding box center [528, 404] width 99 height 24
select select "then"
click at [479, 392] on select "which then however as" at bounding box center [528, 404] width 99 height 24
click at [784, 500] on button "Verify" at bounding box center [775, 504] width 1008 height 34
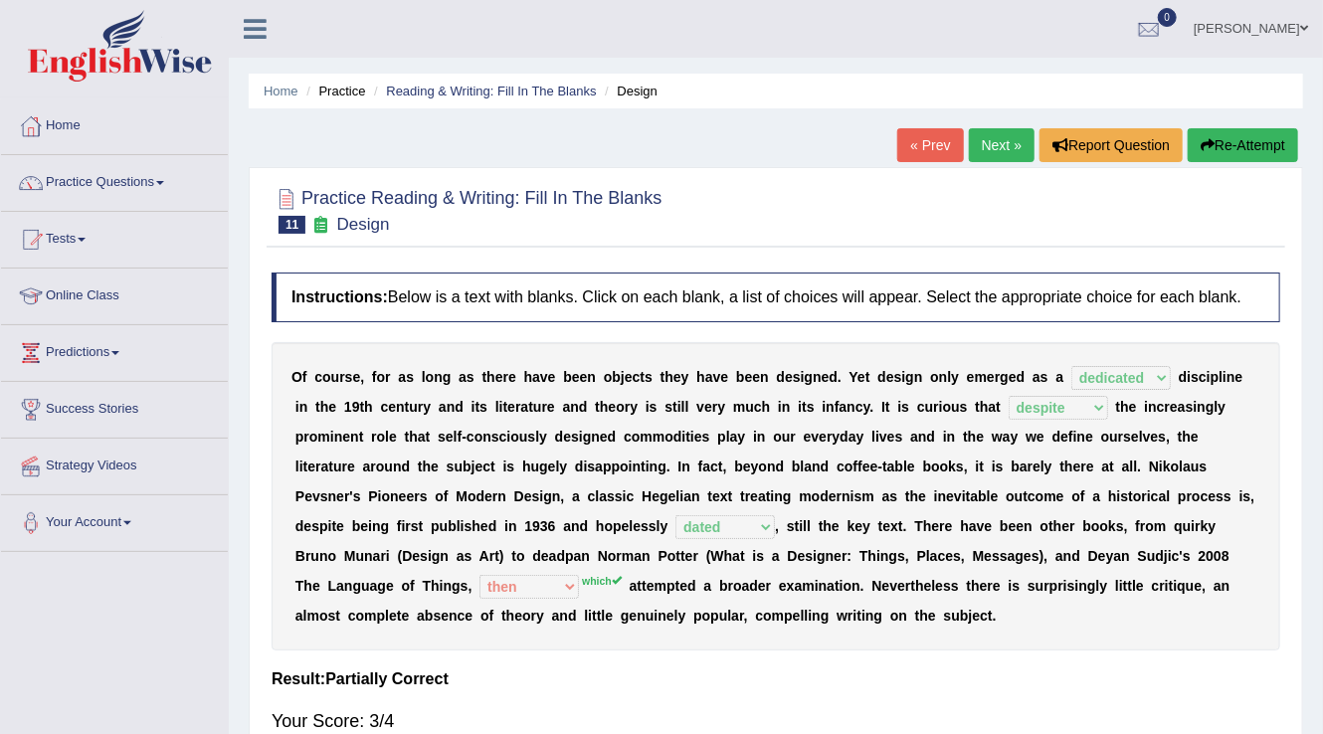
click at [1002, 134] on link "Next »" at bounding box center [1002, 145] width 66 height 34
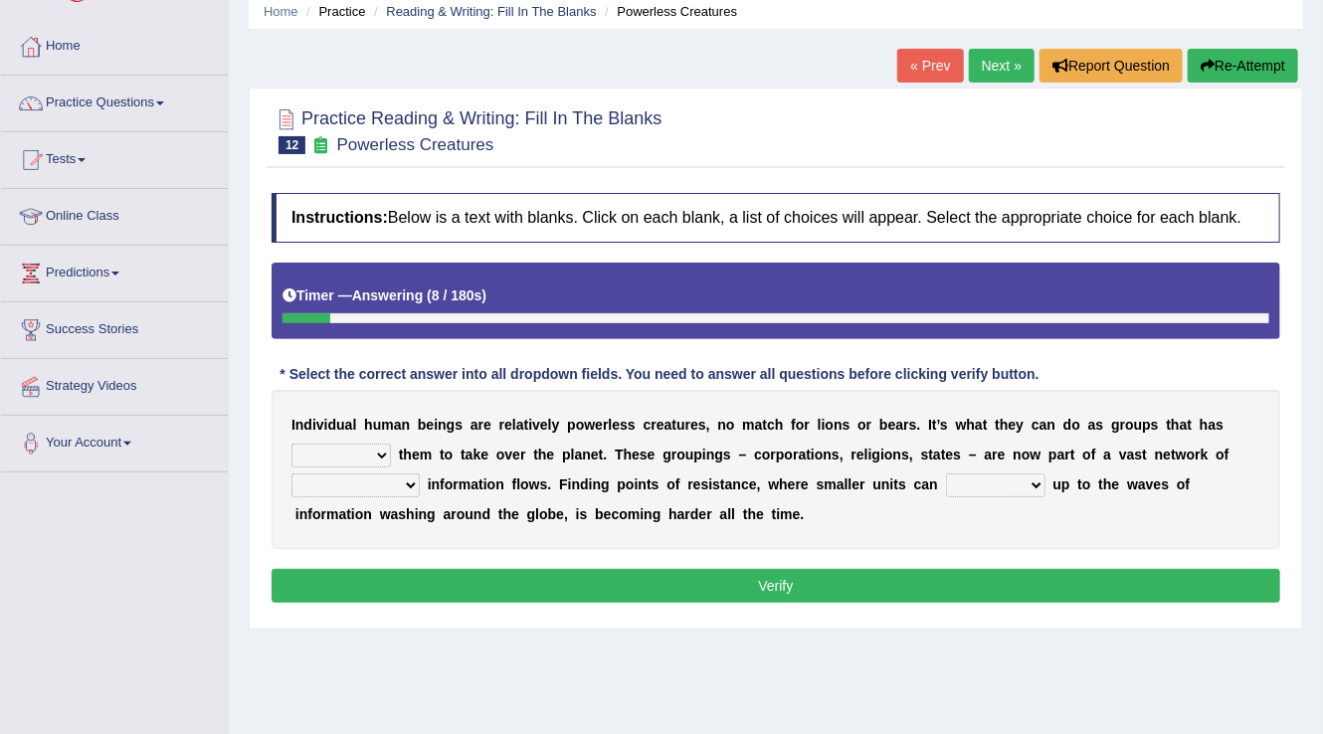
scroll to position [80, 0]
click at [370, 449] on select "enabled contended embodied conjured" at bounding box center [340, 456] width 99 height 24
click at [67, 156] on link "Tests" at bounding box center [114, 157] width 227 height 50
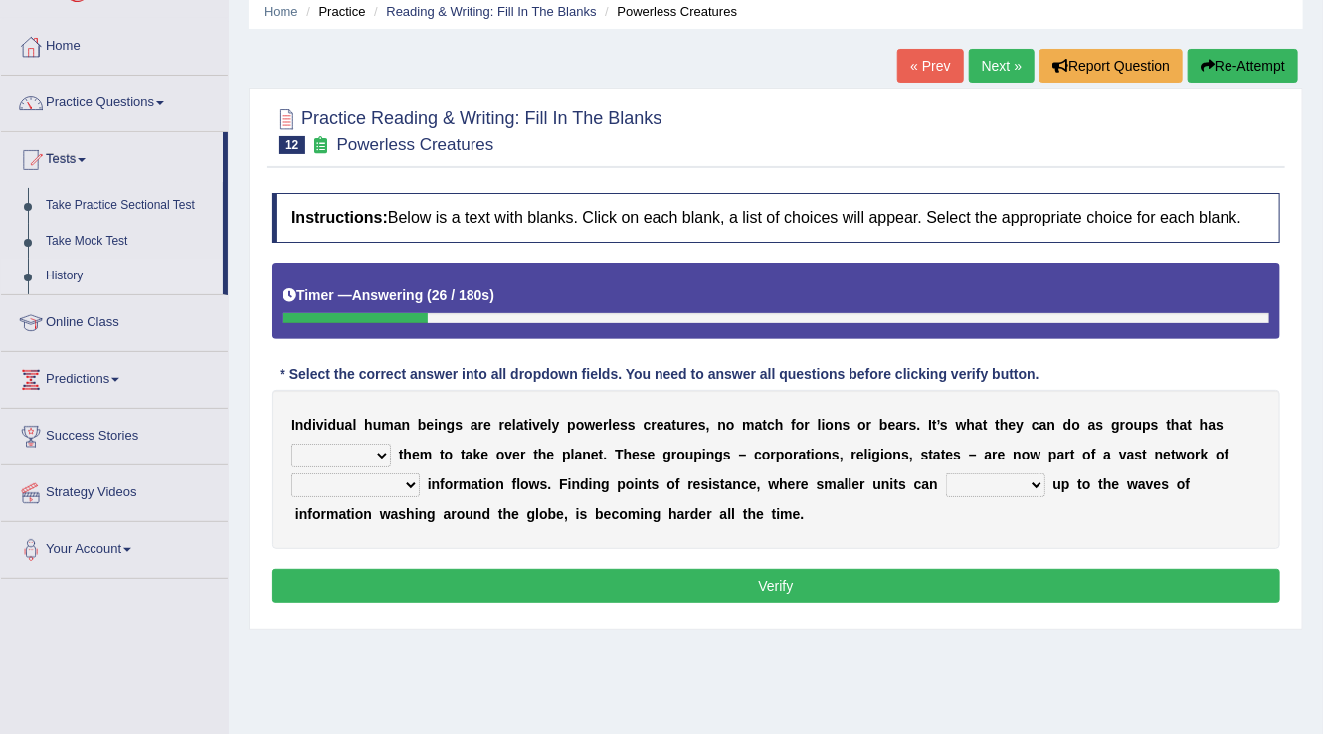
click at [77, 276] on link "History" at bounding box center [130, 277] width 186 height 36
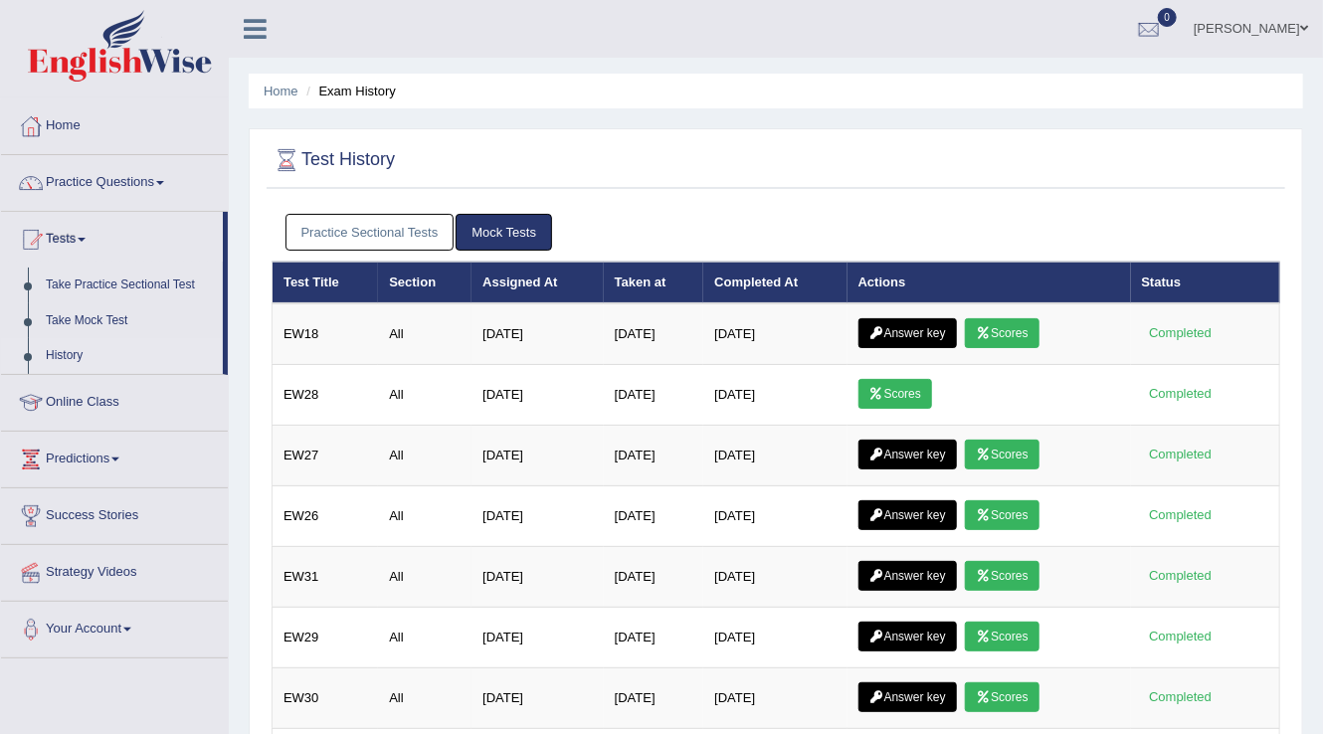
click at [392, 241] on link "Practice Sectional Tests" at bounding box center [369, 232] width 169 height 37
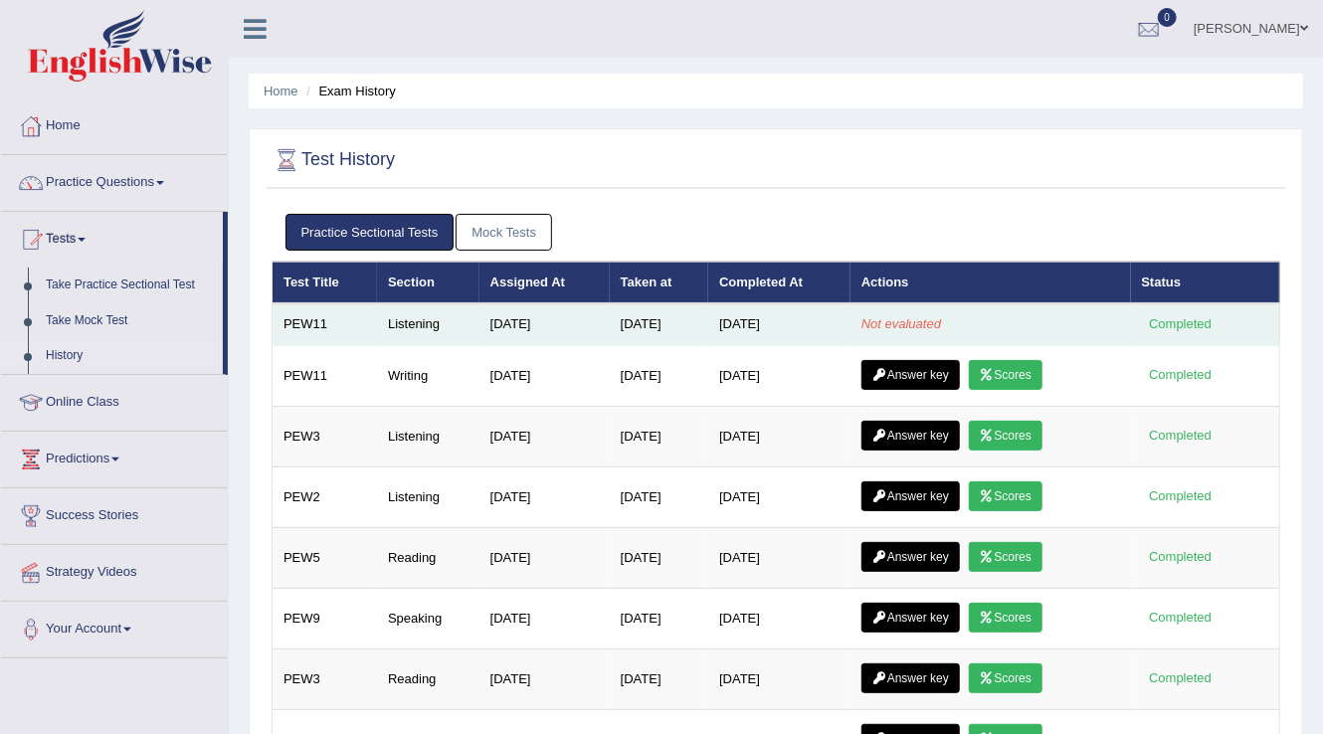
click at [875, 319] on em "Not evaluated" at bounding box center [901, 323] width 80 height 15
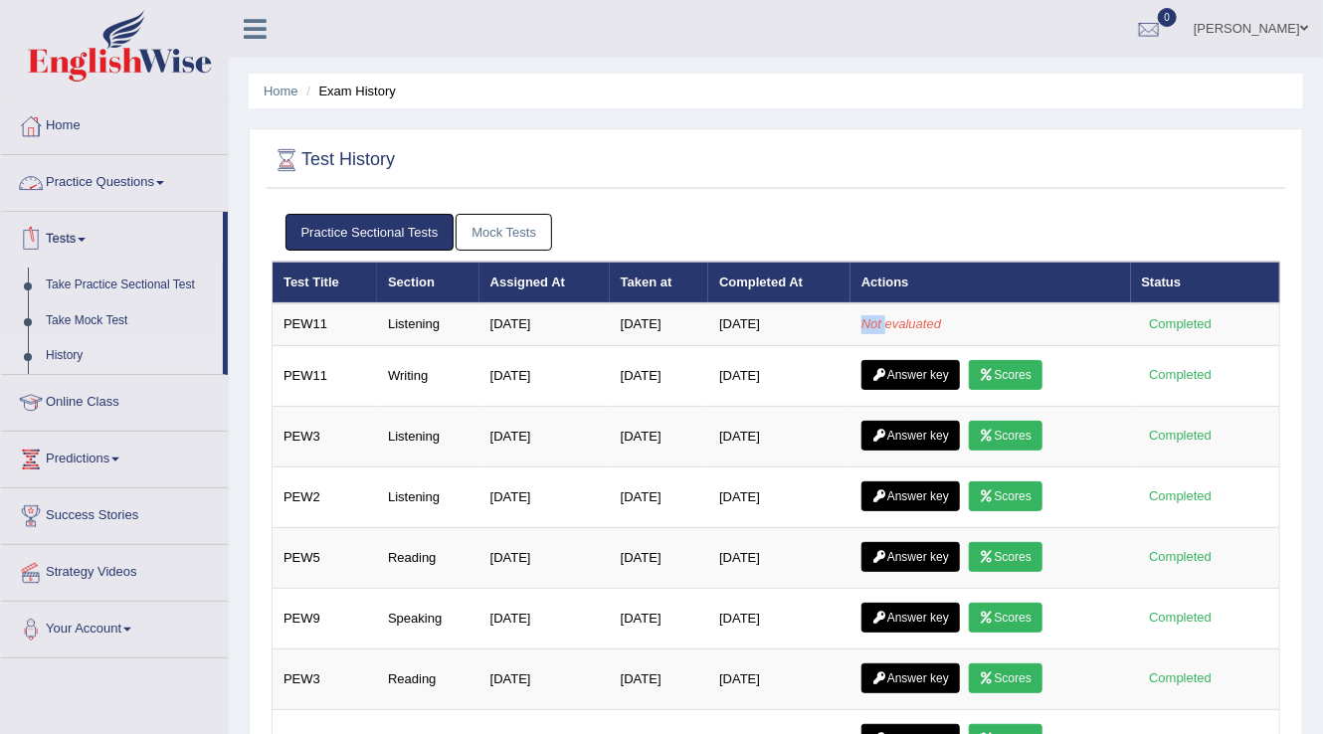
click at [155, 187] on link "Practice Questions" at bounding box center [114, 180] width 227 height 50
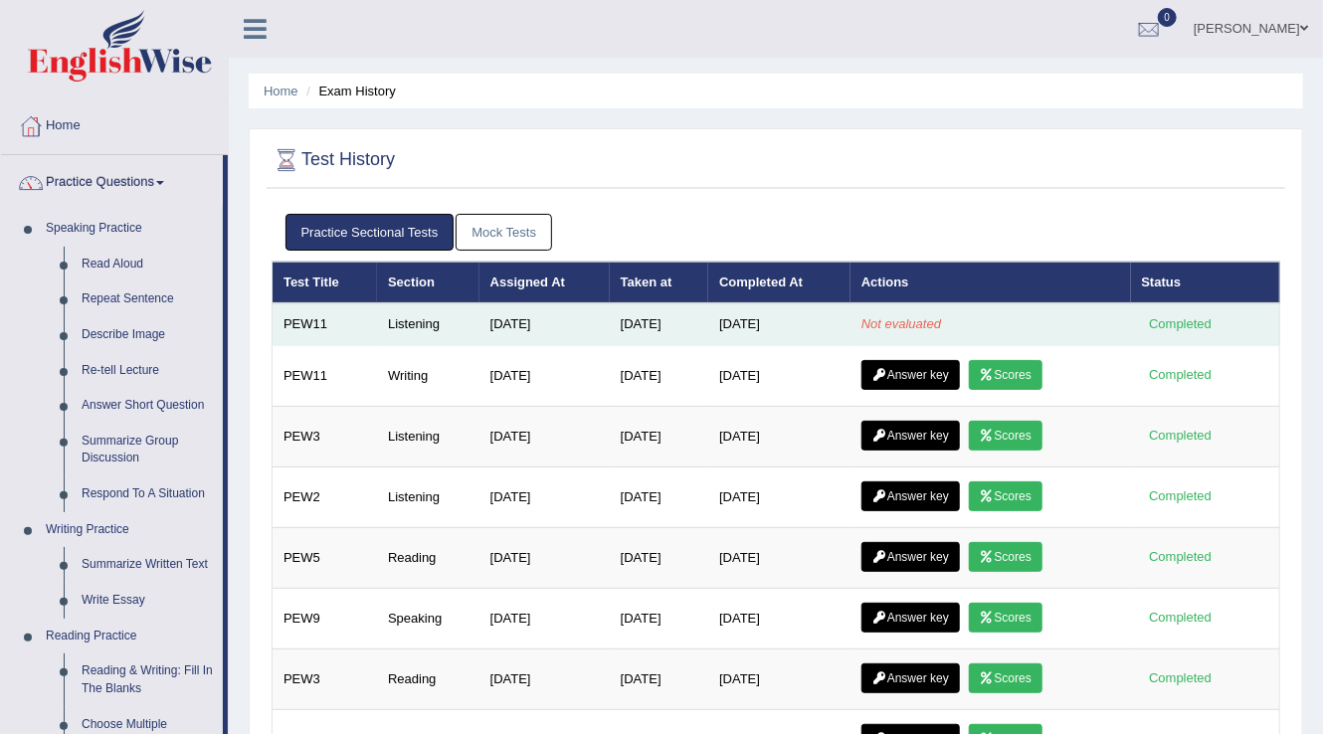
click at [1092, 342] on td "Not evaluated" at bounding box center [990, 324] width 280 height 42
click at [905, 320] on em "Not evaluated" at bounding box center [901, 323] width 80 height 15
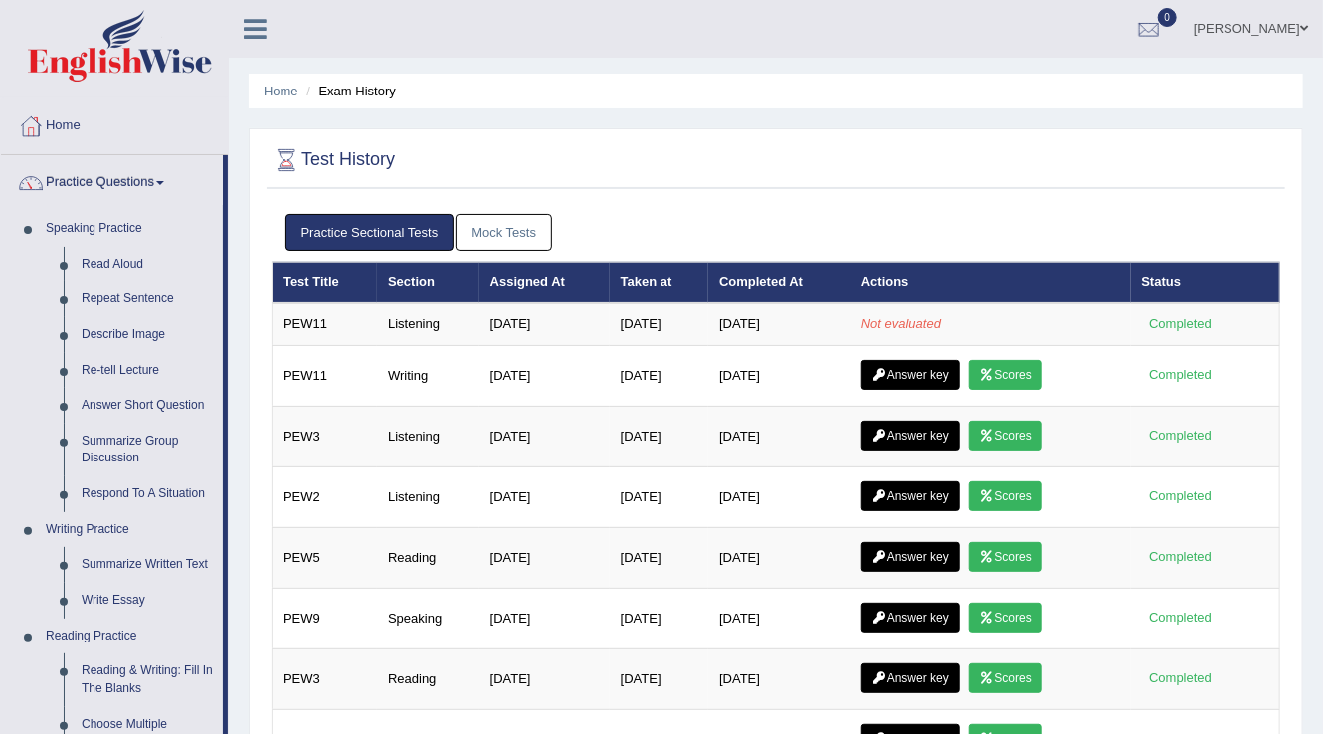
click at [525, 225] on link "Mock Tests" at bounding box center [503, 232] width 96 height 37
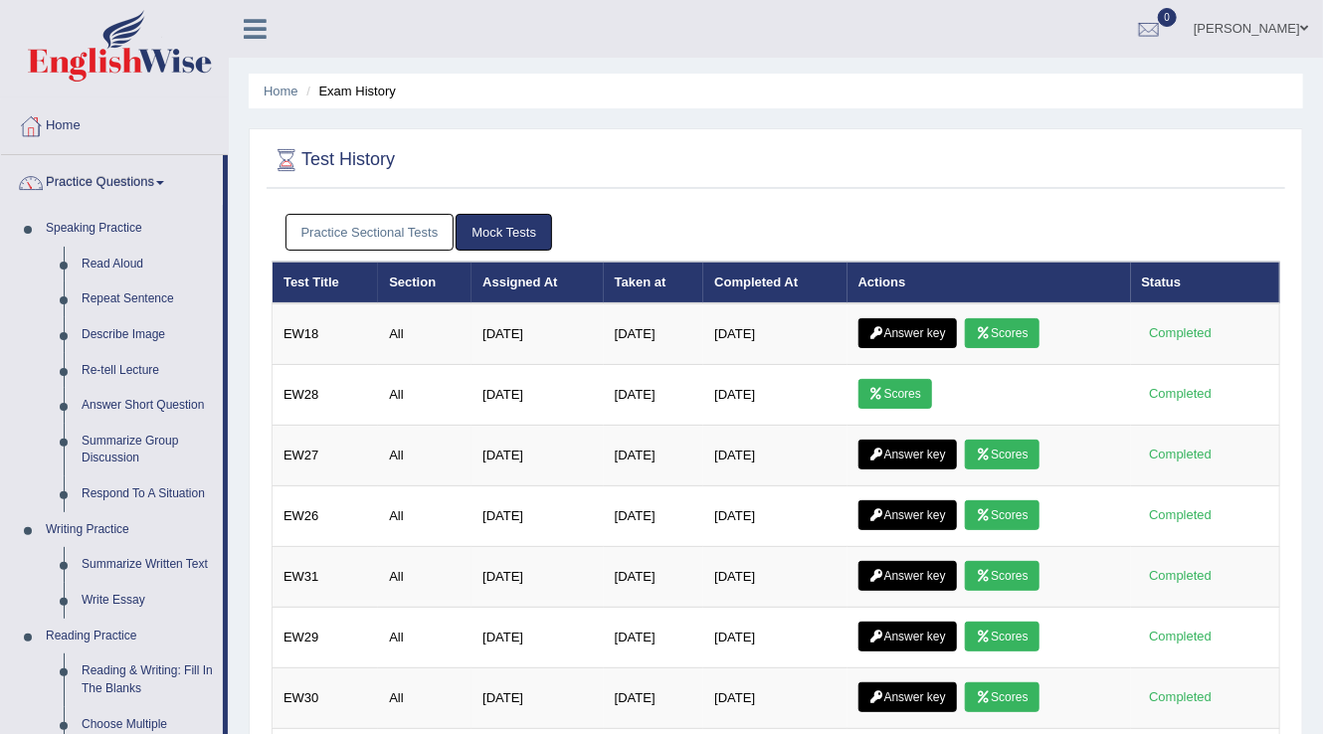
click at [374, 224] on link "Practice Sectional Tests" at bounding box center [369, 232] width 169 height 37
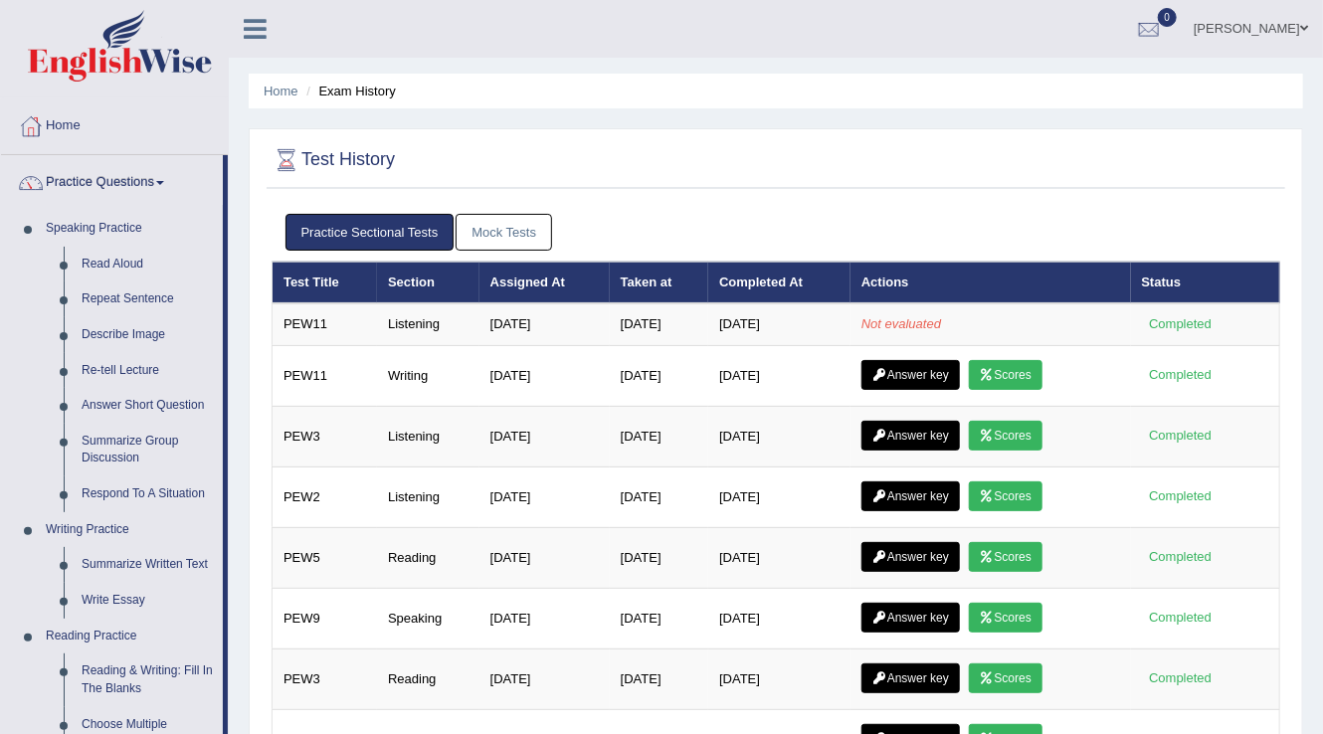
click at [1281, 26] on link "[PERSON_NAME]" at bounding box center [1250, 26] width 144 height 52
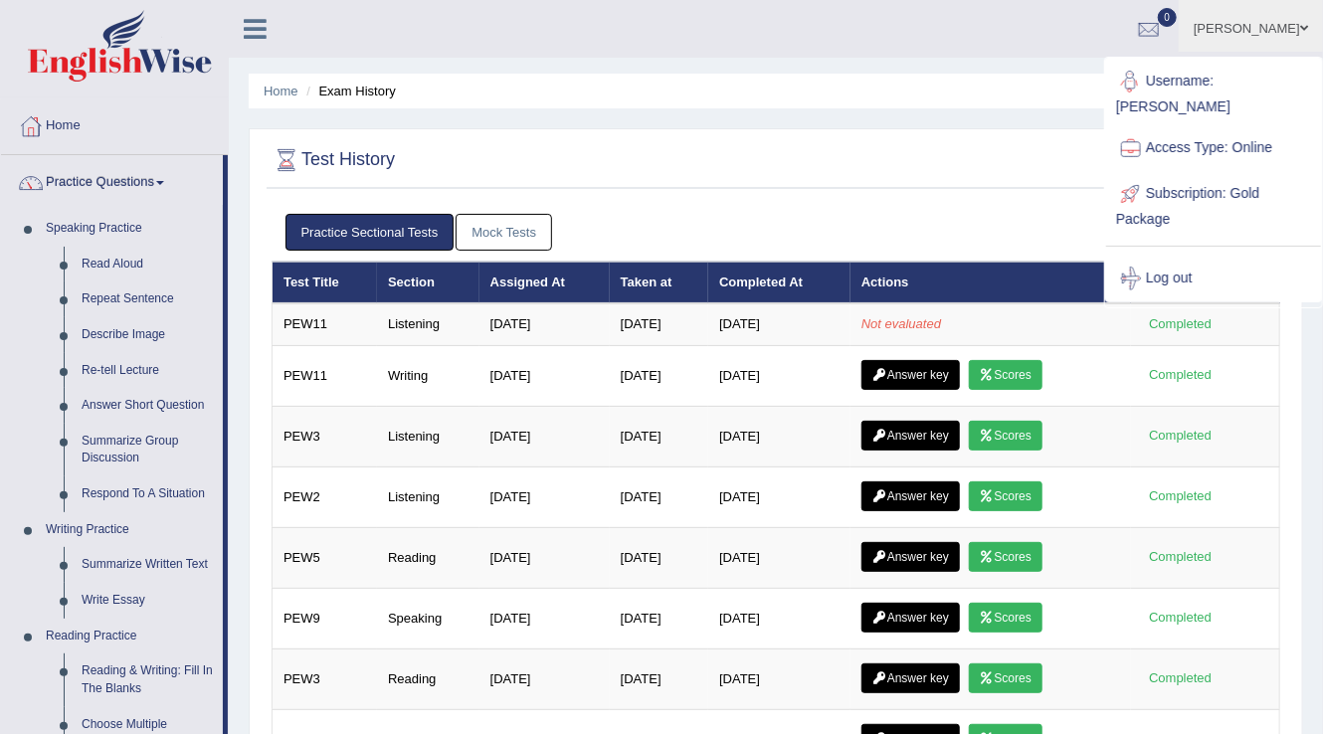
click at [865, 207] on div "Practice Sectional Tests Mock Tests" at bounding box center [775, 233] width 1008 height 58
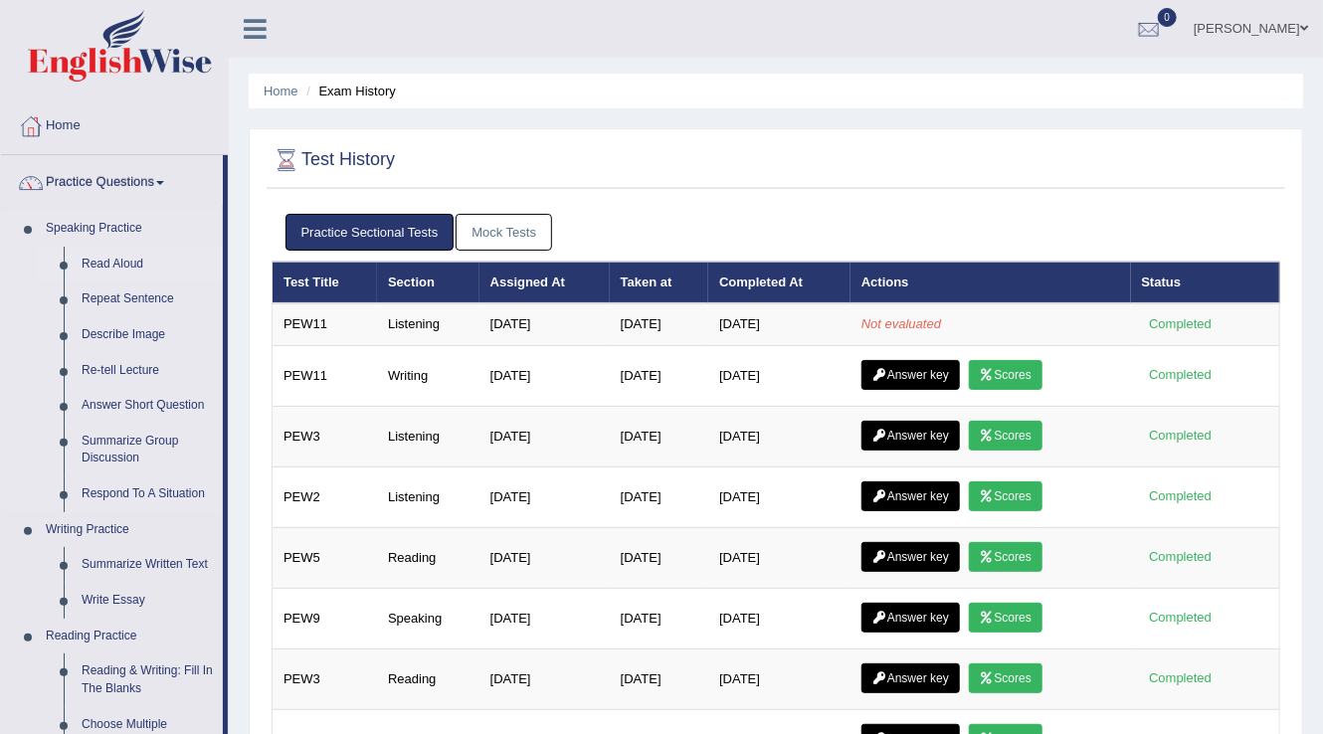
click at [91, 268] on link "Read Aloud" at bounding box center [148, 265] width 150 height 36
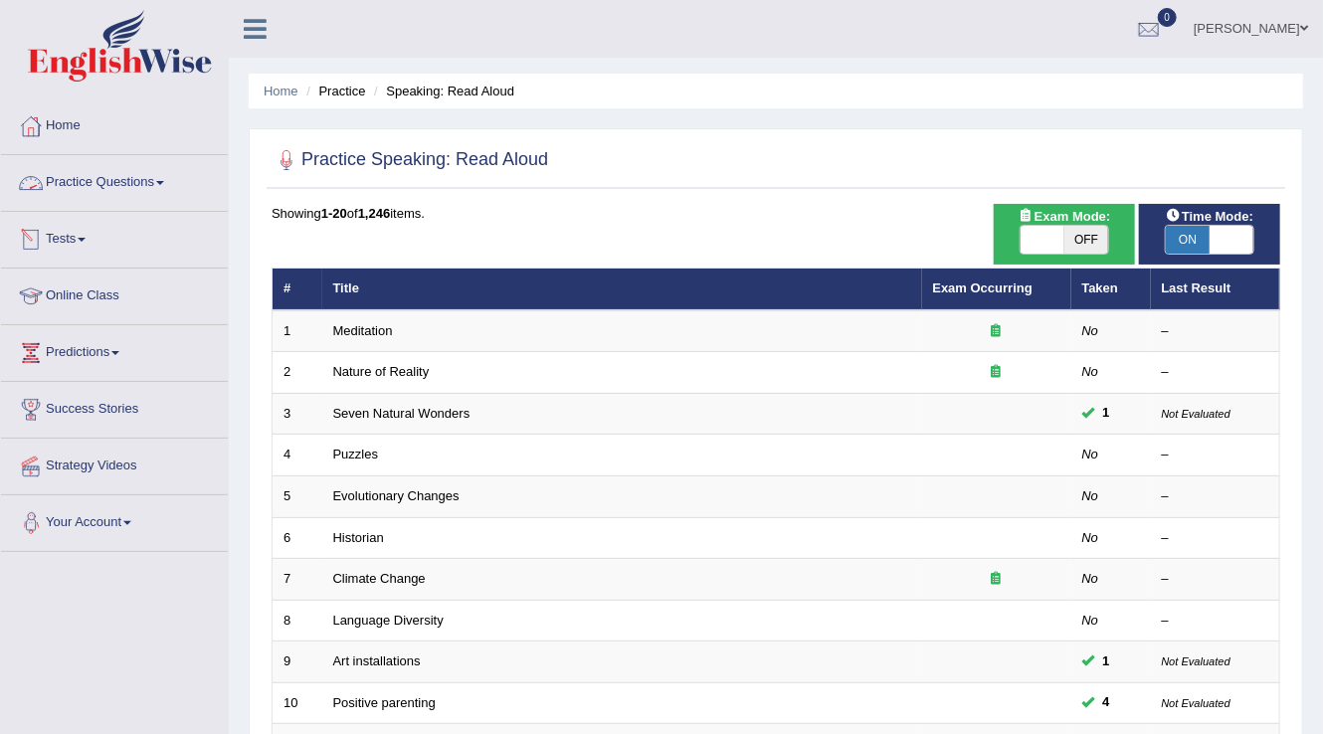
click at [152, 200] on link "Practice Questions" at bounding box center [114, 180] width 227 height 50
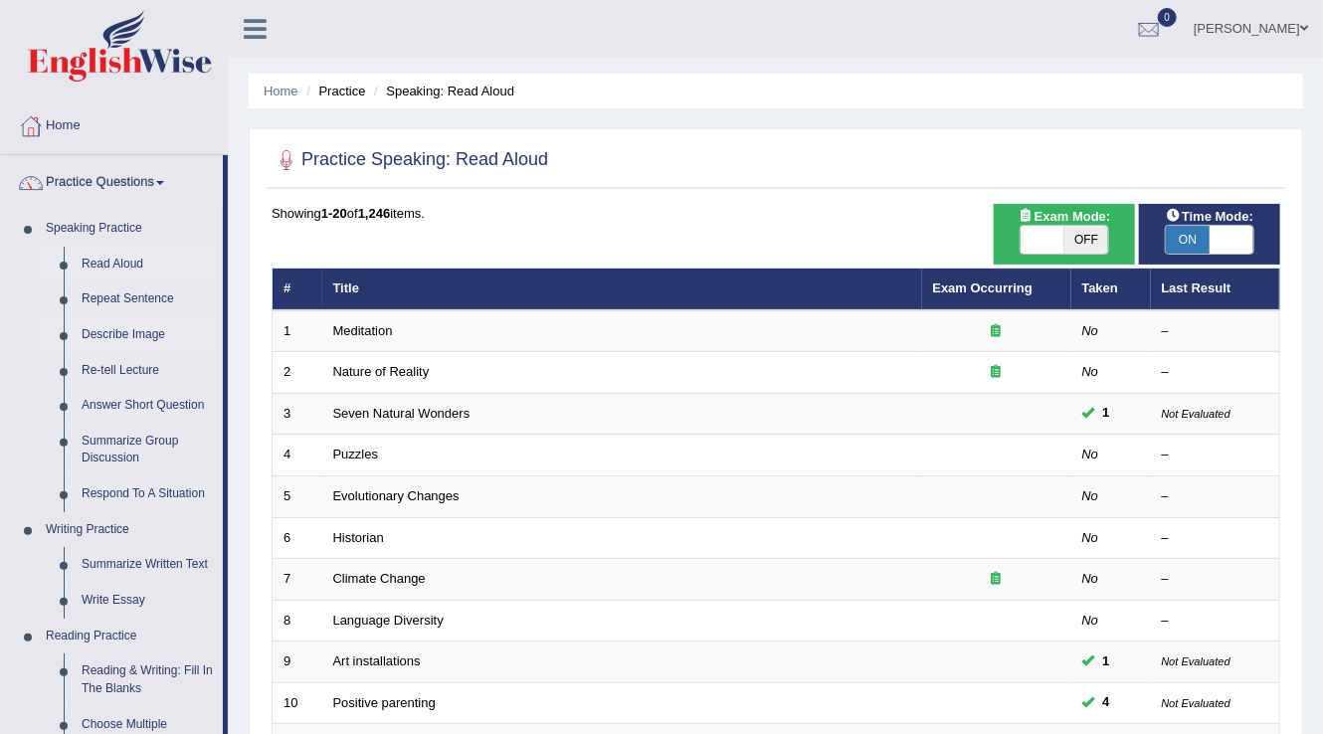
click at [119, 343] on link "Describe Image" at bounding box center [148, 335] width 150 height 36
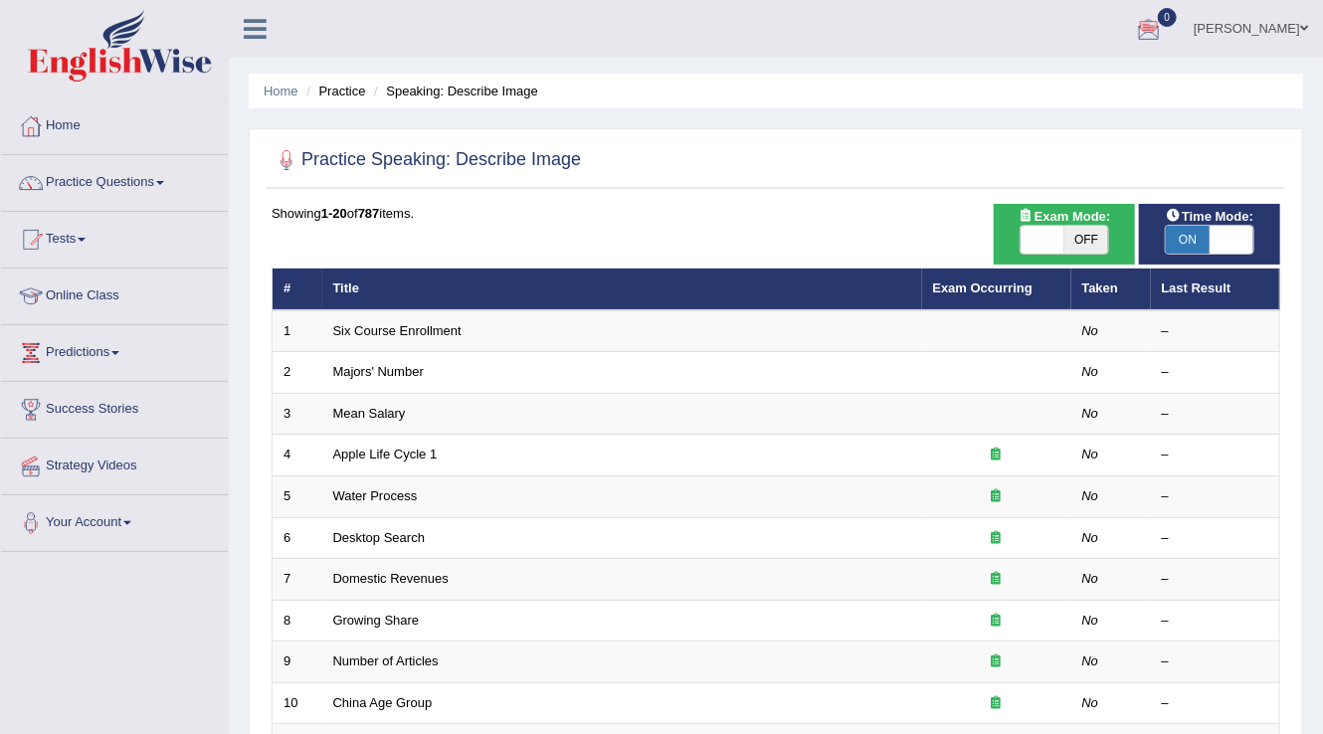
click at [1263, 16] on link "[PERSON_NAME]" at bounding box center [1250, 26] width 144 height 52
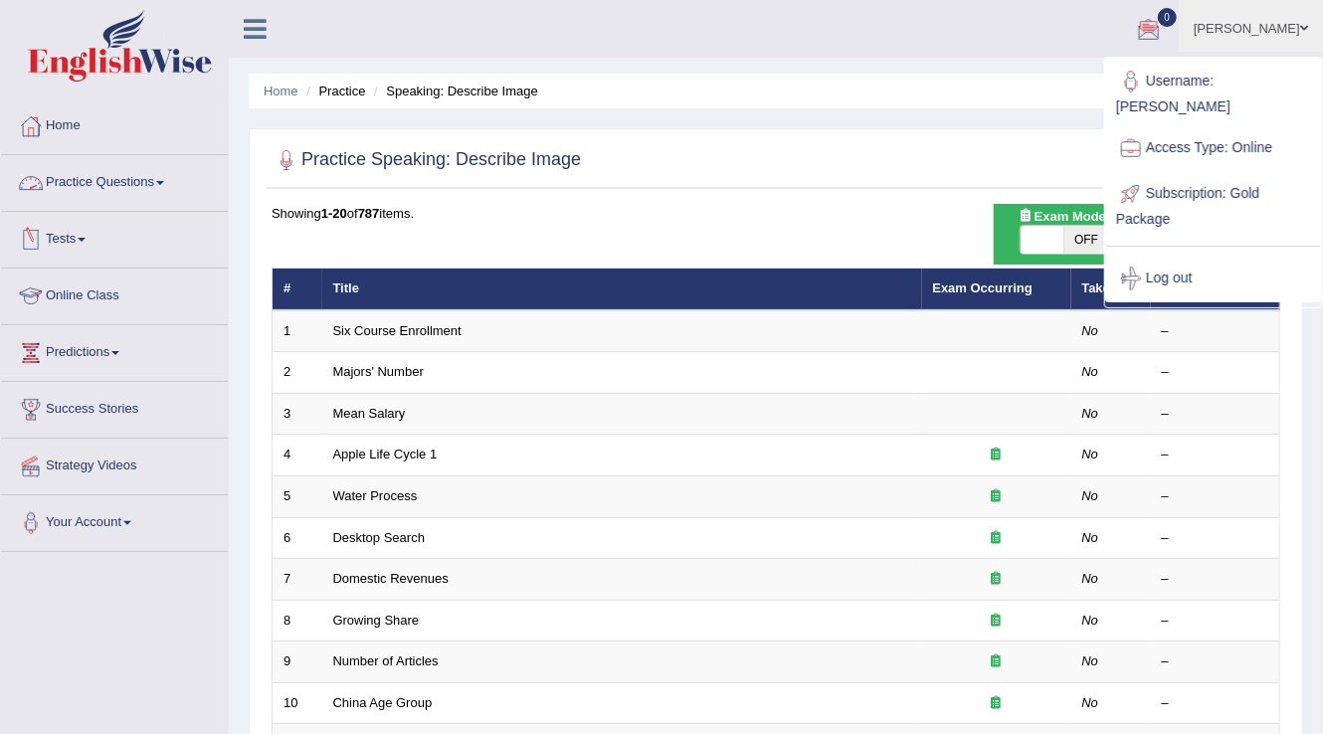
click at [135, 188] on link "Practice Questions" at bounding box center [114, 180] width 227 height 50
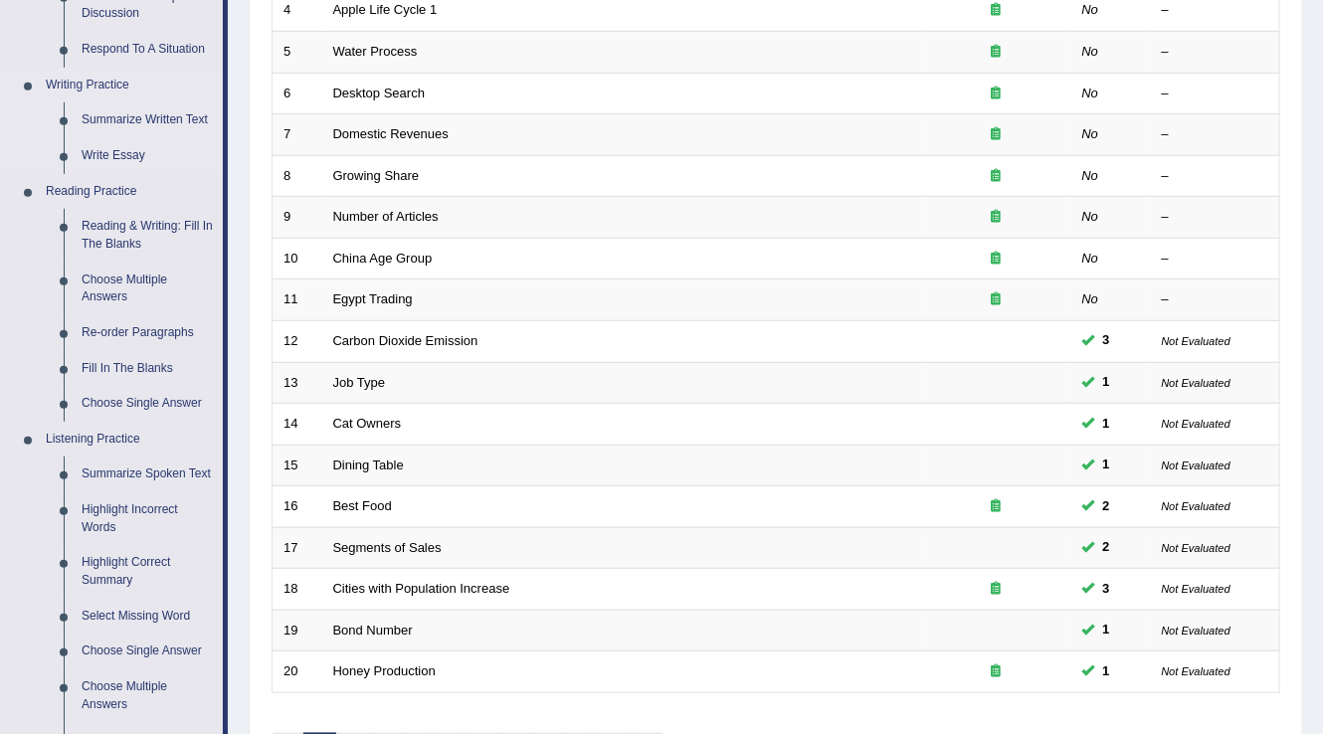
scroll to position [477, 0]
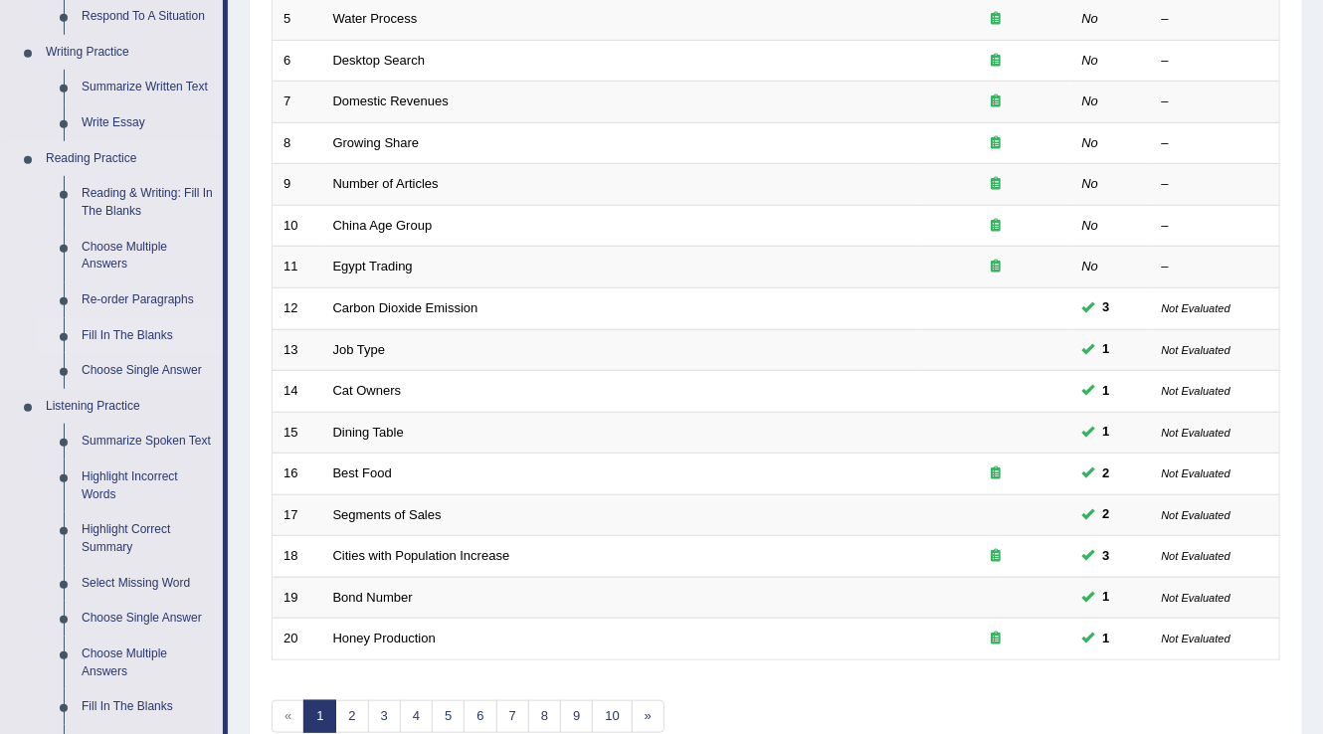
click at [118, 333] on link "Fill In The Blanks" at bounding box center [148, 336] width 150 height 36
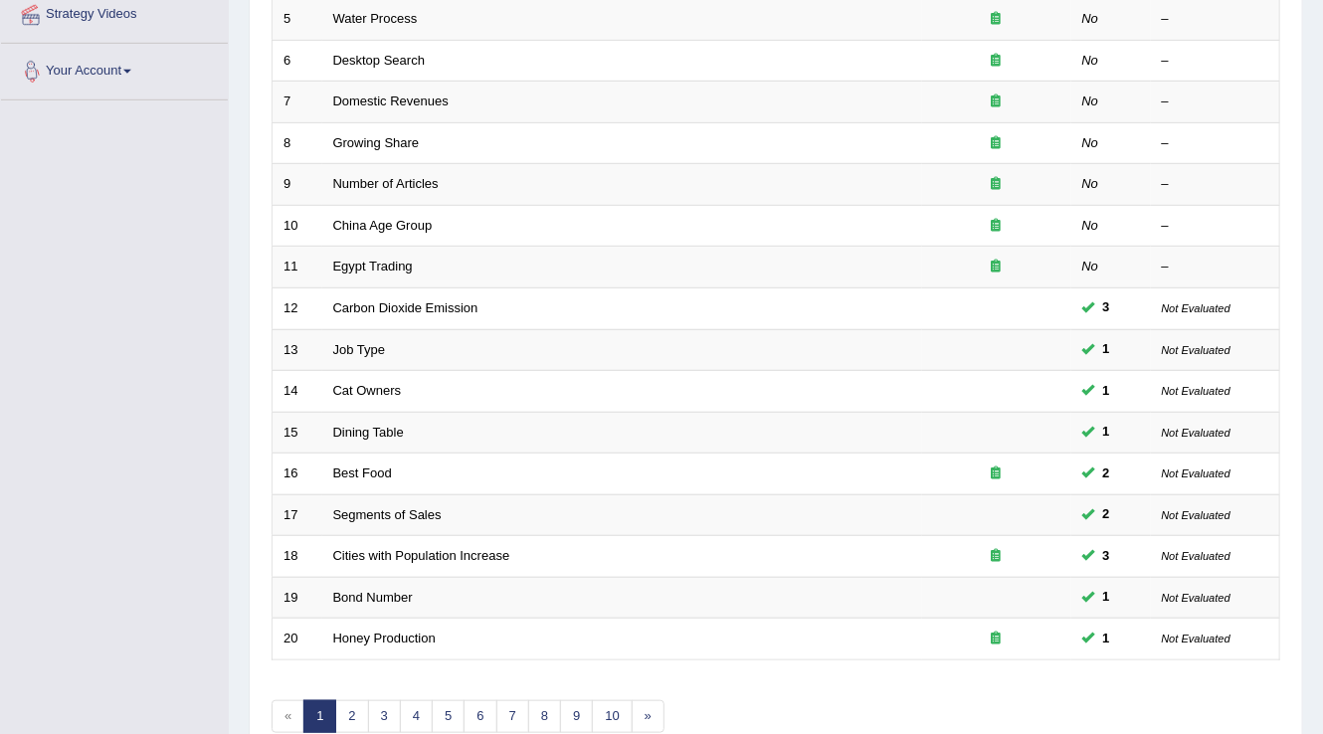
scroll to position [577, 0]
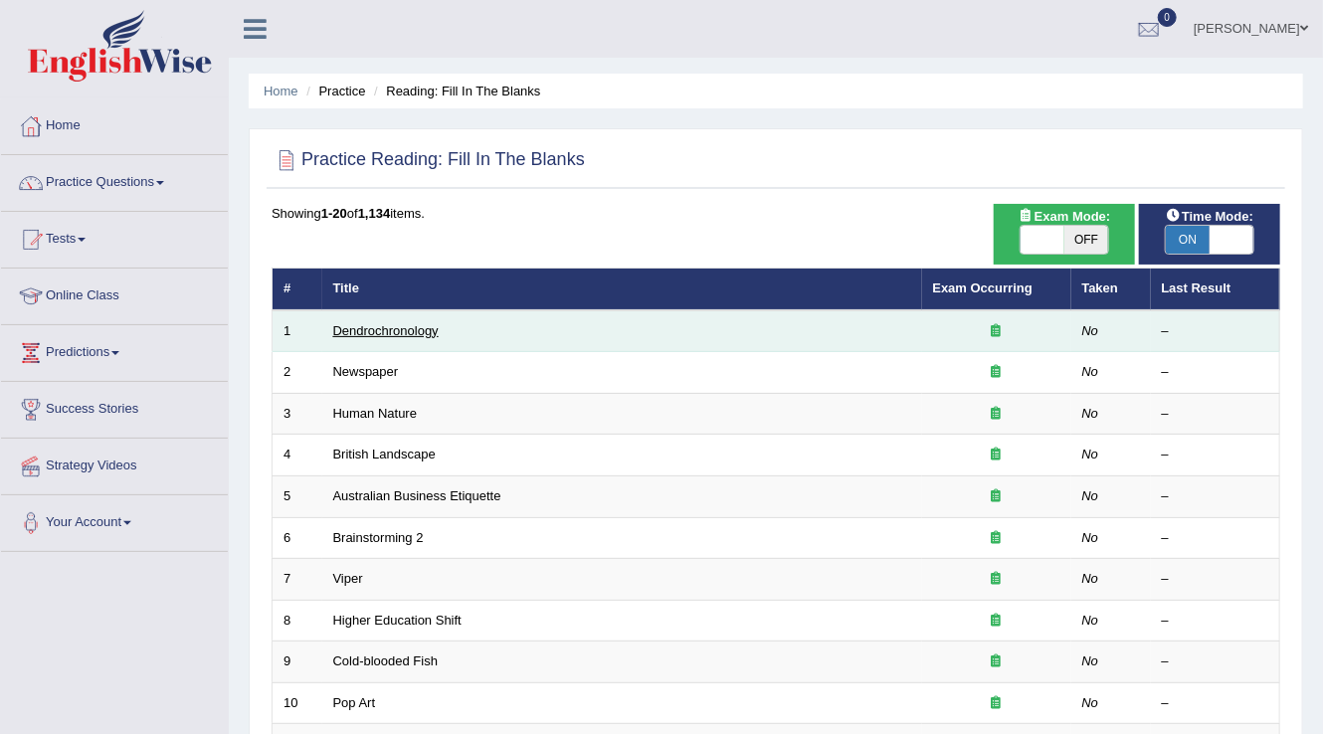
click at [382, 325] on link "Dendrochronology" at bounding box center [385, 330] width 105 height 15
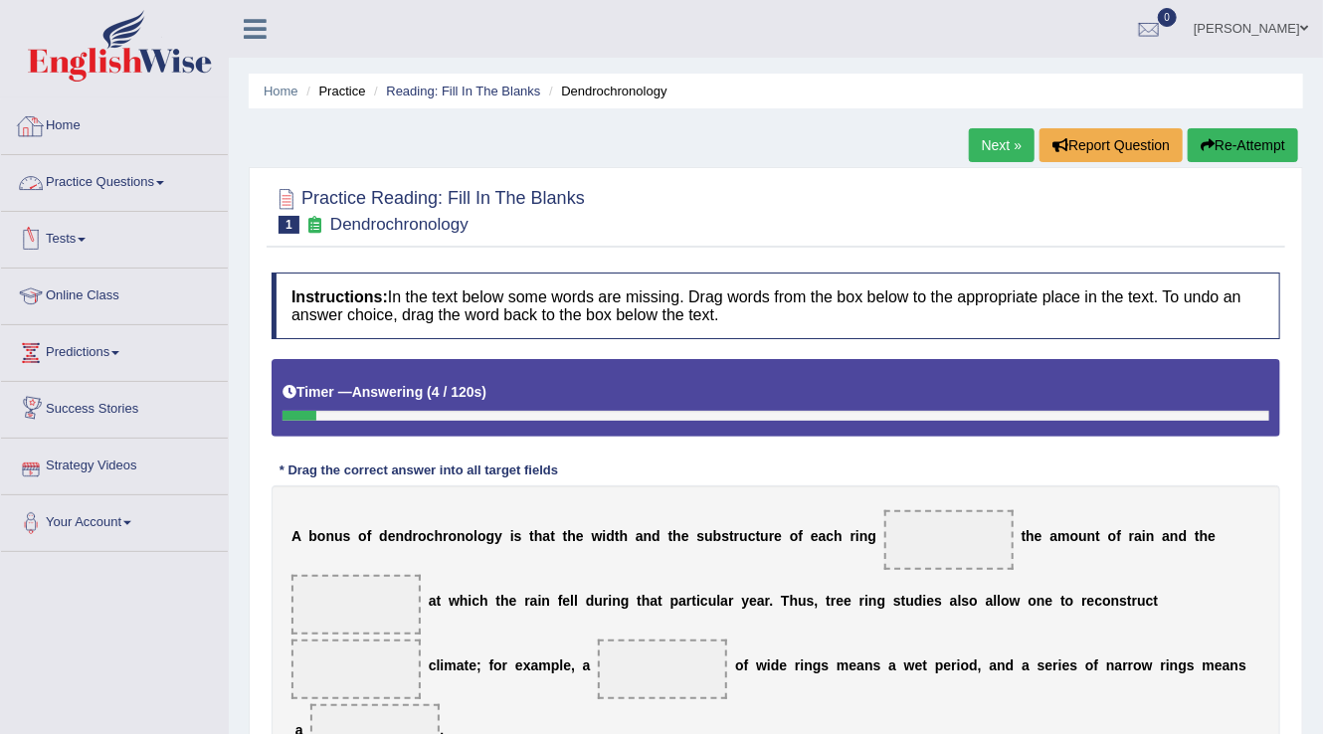
click at [156, 179] on link "Practice Questions" at bounding box center [114, 180] width 227 height 50
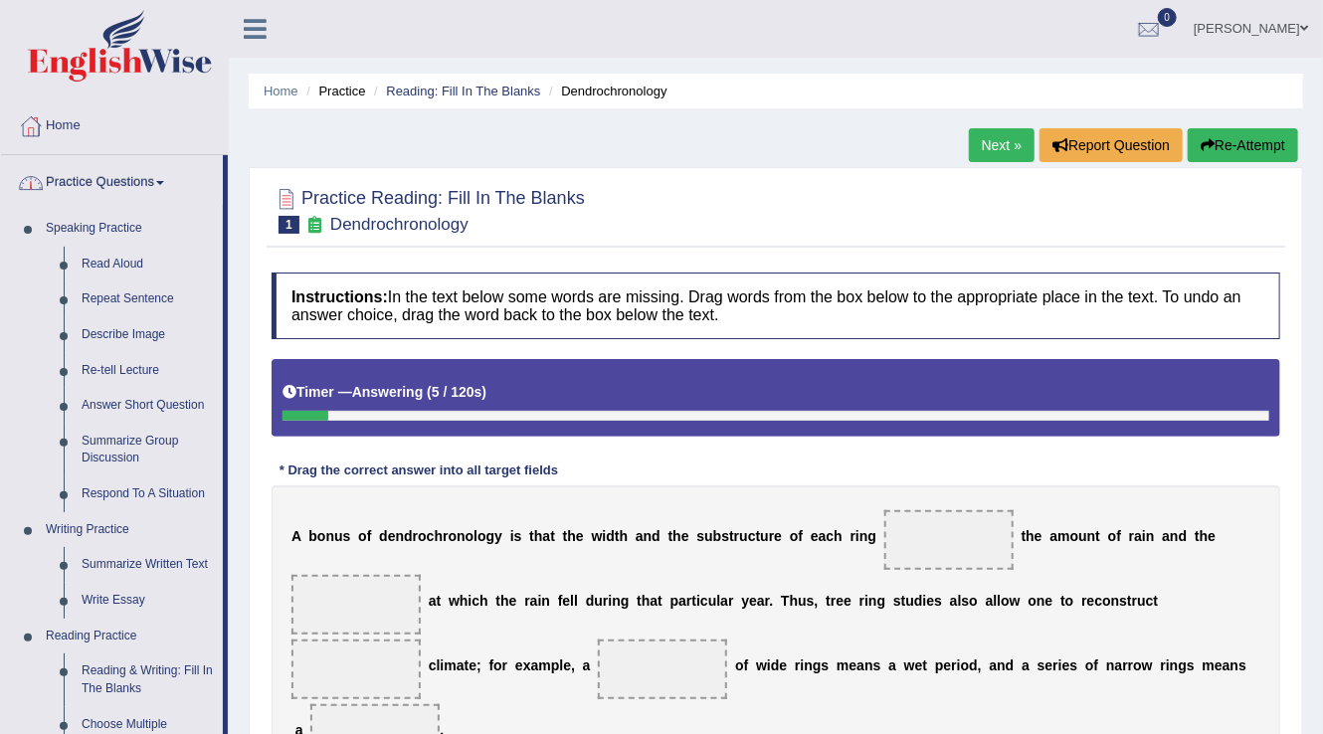
click at [155, 188] on link "Practice Questions" at bounding box center [112, 180] width 222 height 50
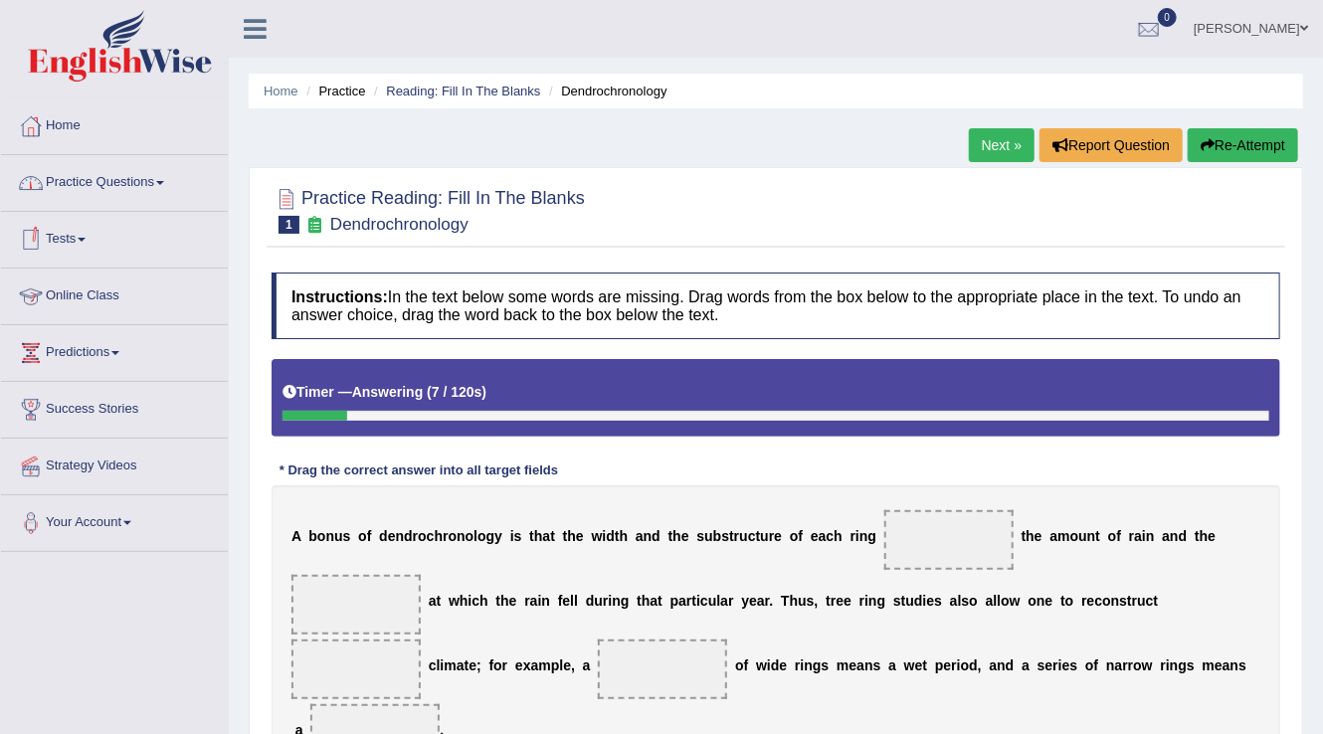
click at [127, 199] on link "Practice Questions" at bounding box center [114, 180] width 227 height 50
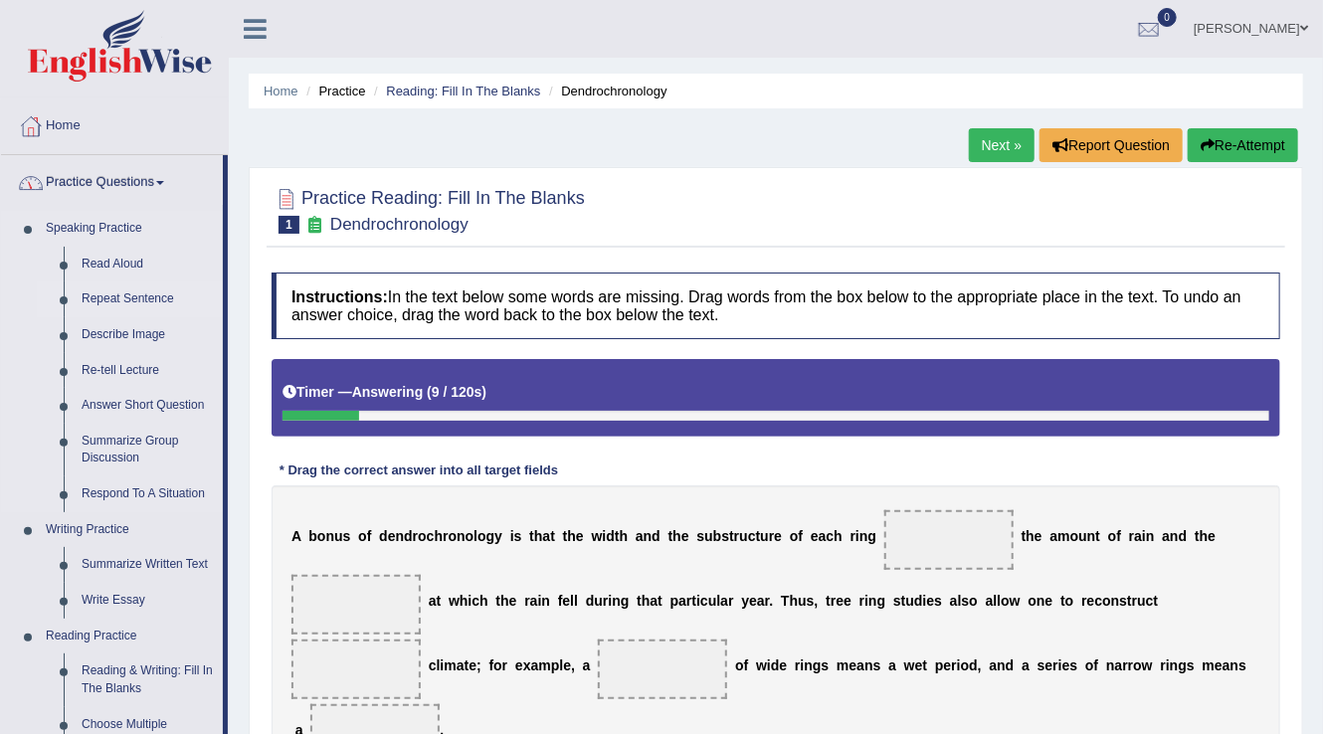
click at [107, 304] on link "Repeat Sentence" at bounding box center [148, 299] width 150 height 36
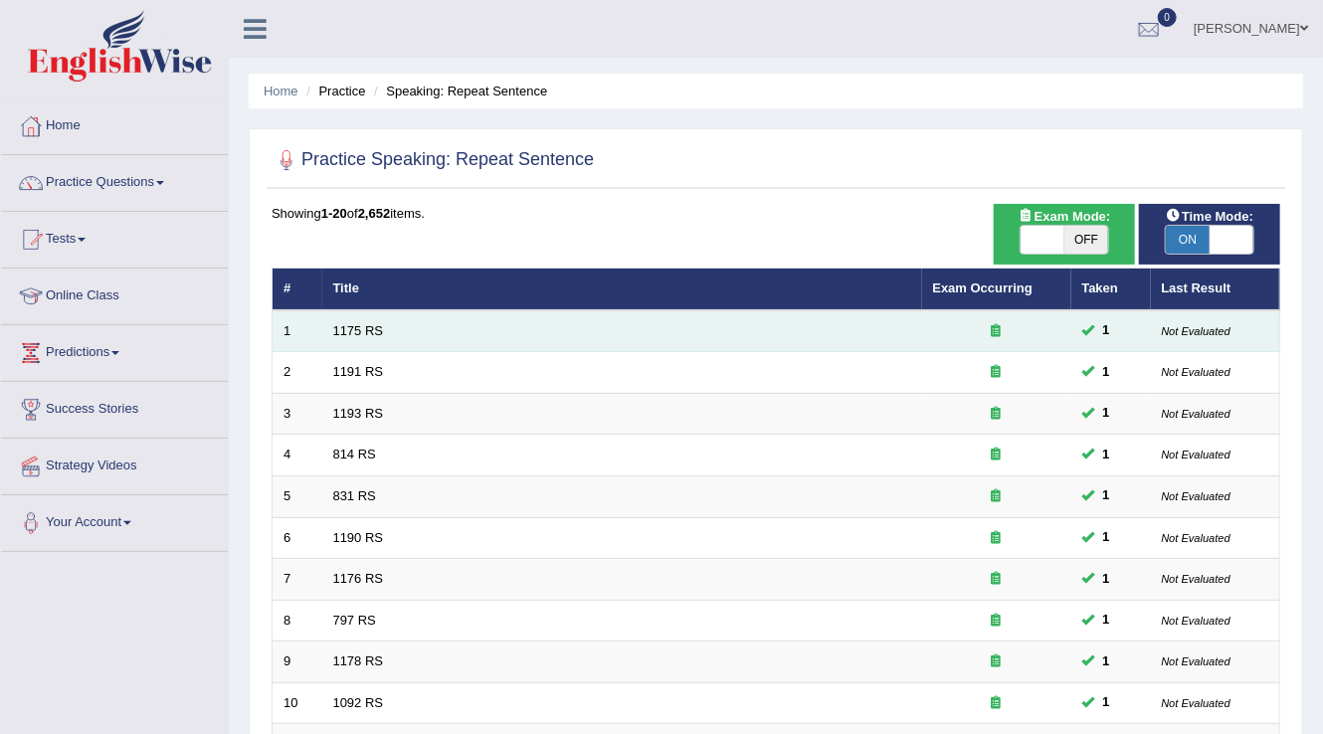
click at [1095, 327] on span "1" at bounding box center [1106, 330] width 23 height 21
click at [345, 326] on link "1175 RS" at bounding box center [358, 330] width 51 height 15
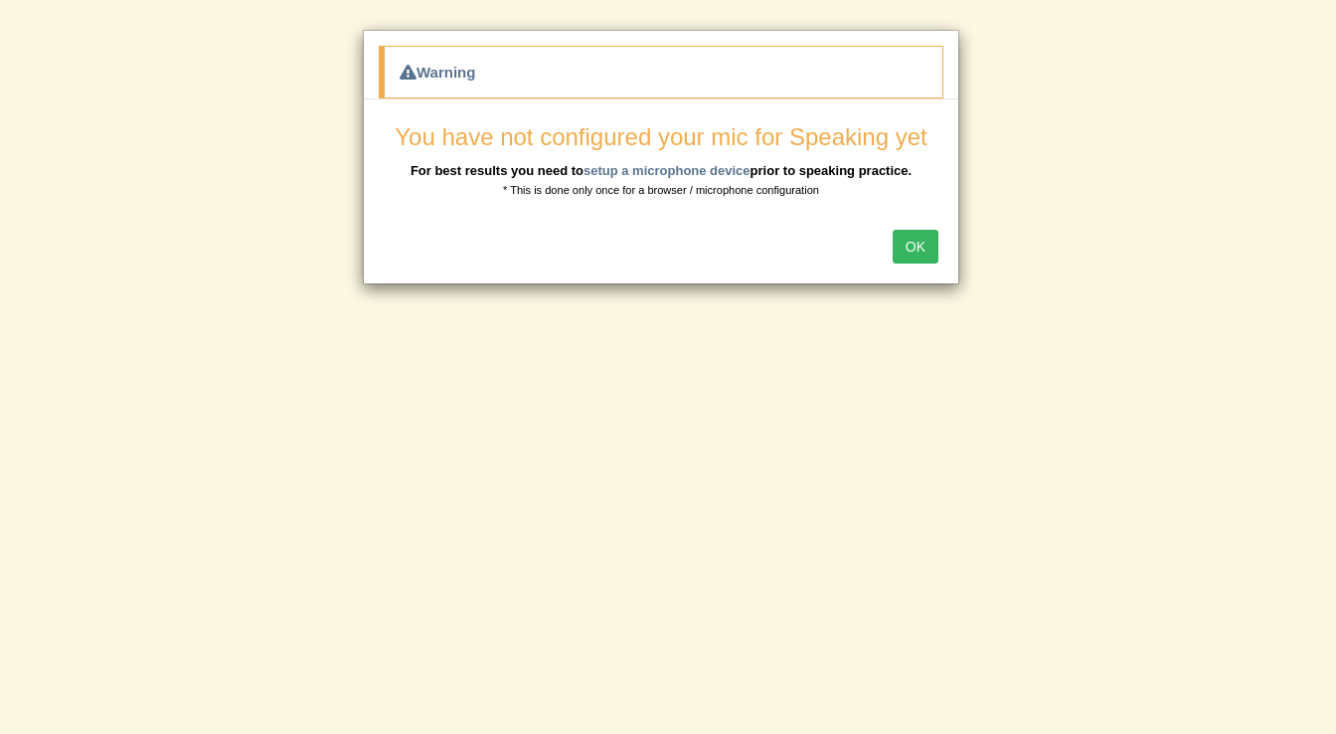
click at [932, 250] on button "OK" at bounding box center [916, 247] width 46 height 34
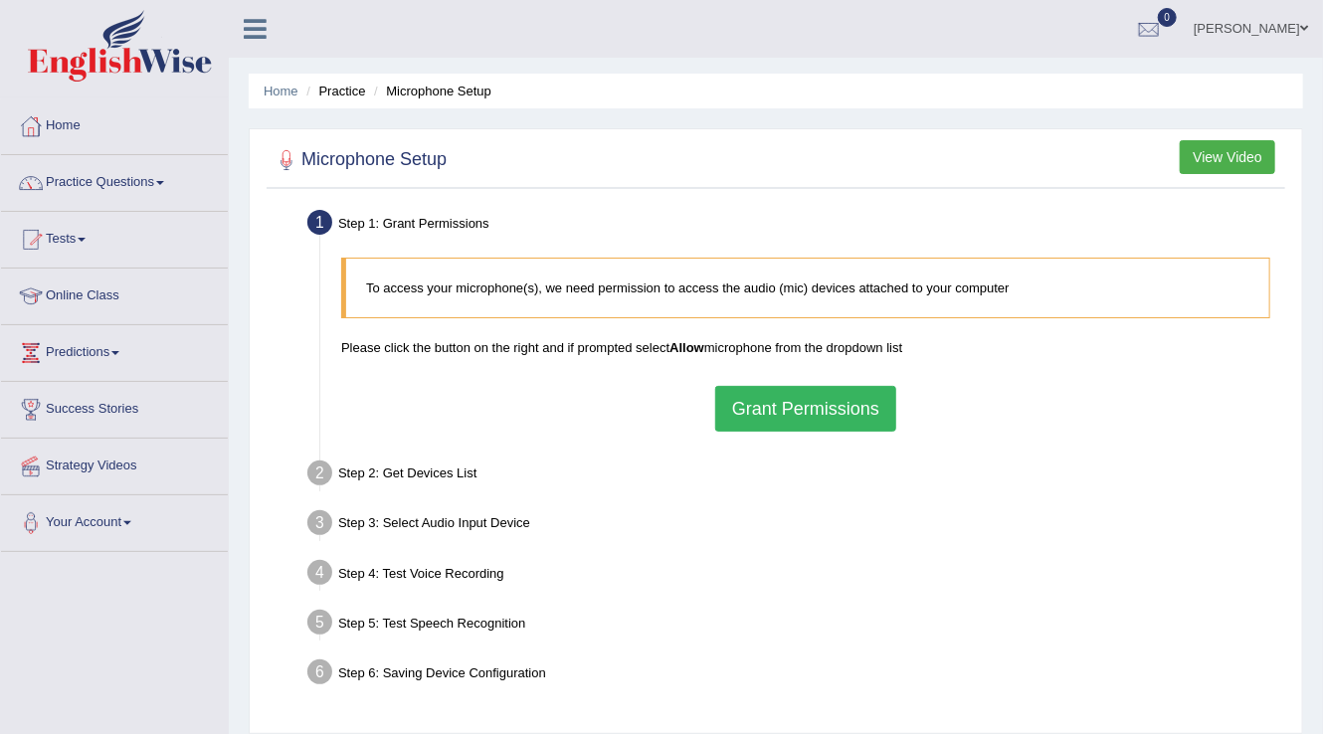
click at [90, 243] on link "Tests" at bounding box center [114, 237] width 227 height 50
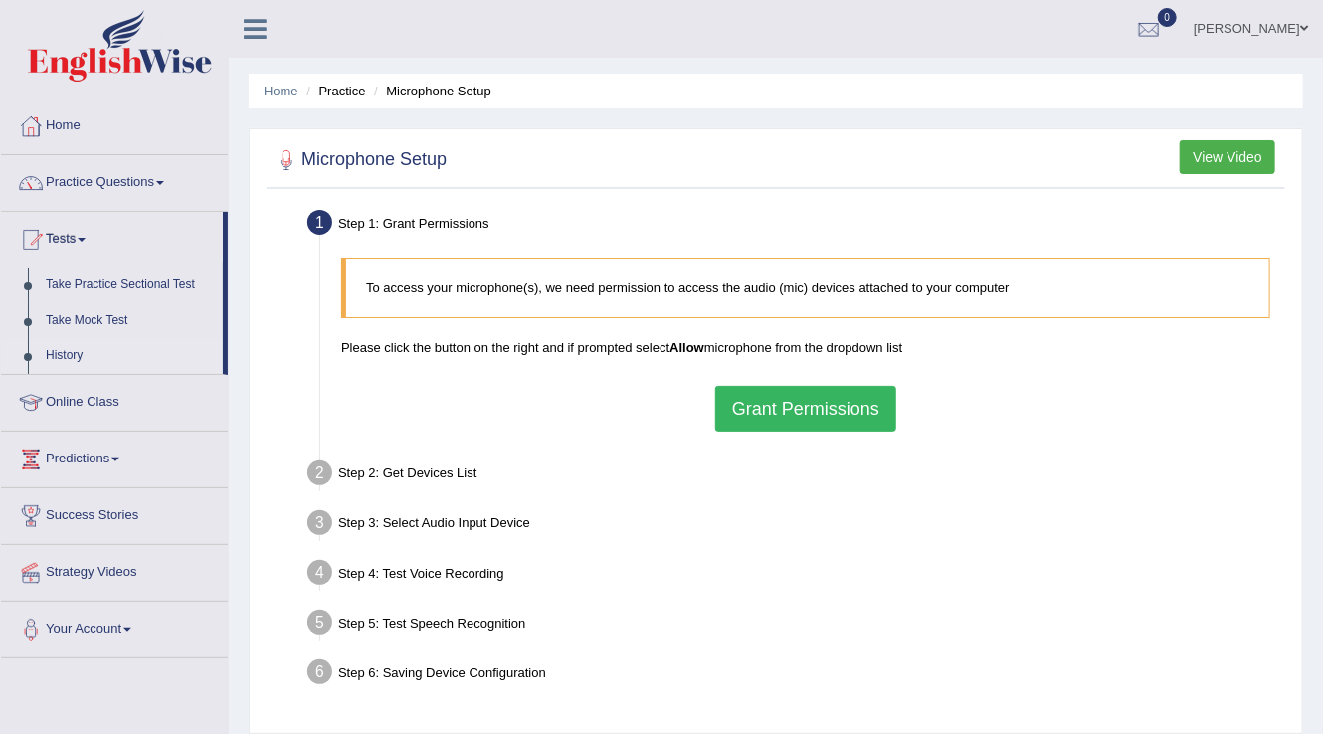
click at [55, 350] on link "History" at bounding box center [130, 356] width 186 height 36
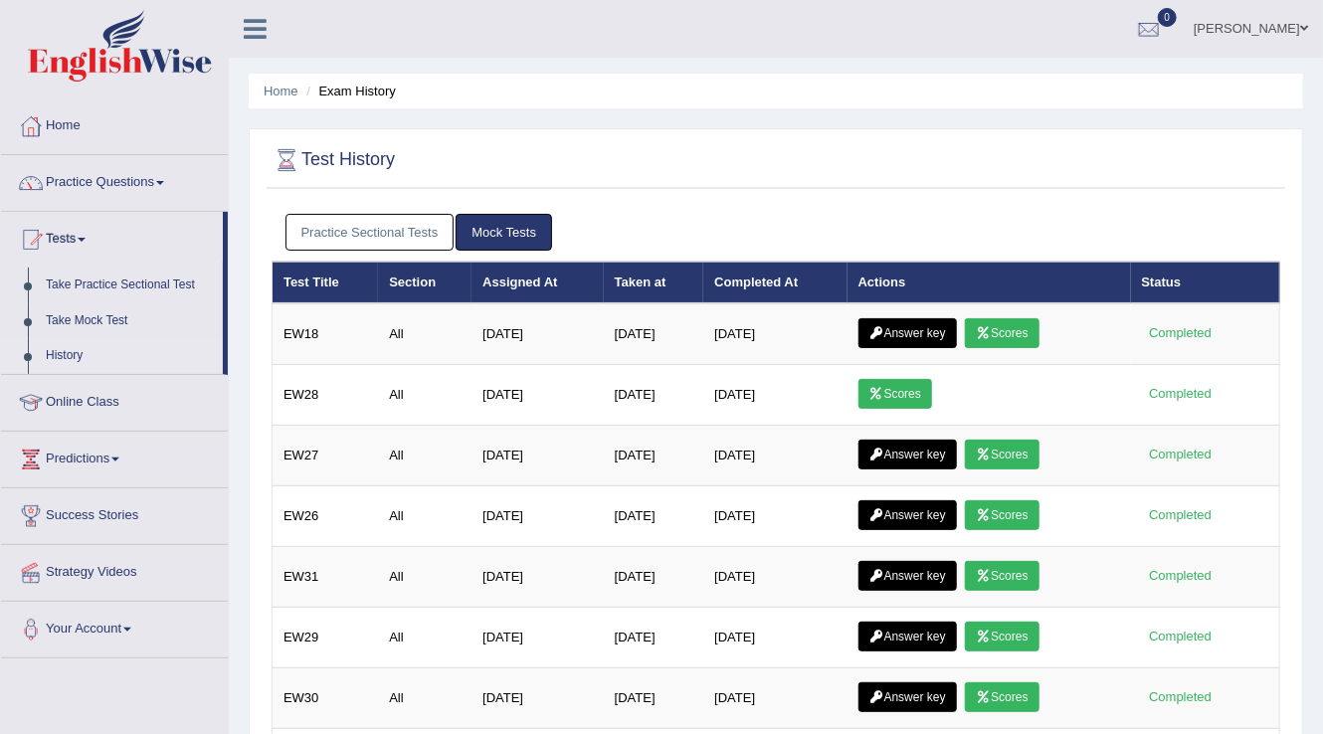
click at [402, 236] on link "Practice Sectional Tests" at bounding box center [369, 232] width 169 height 37
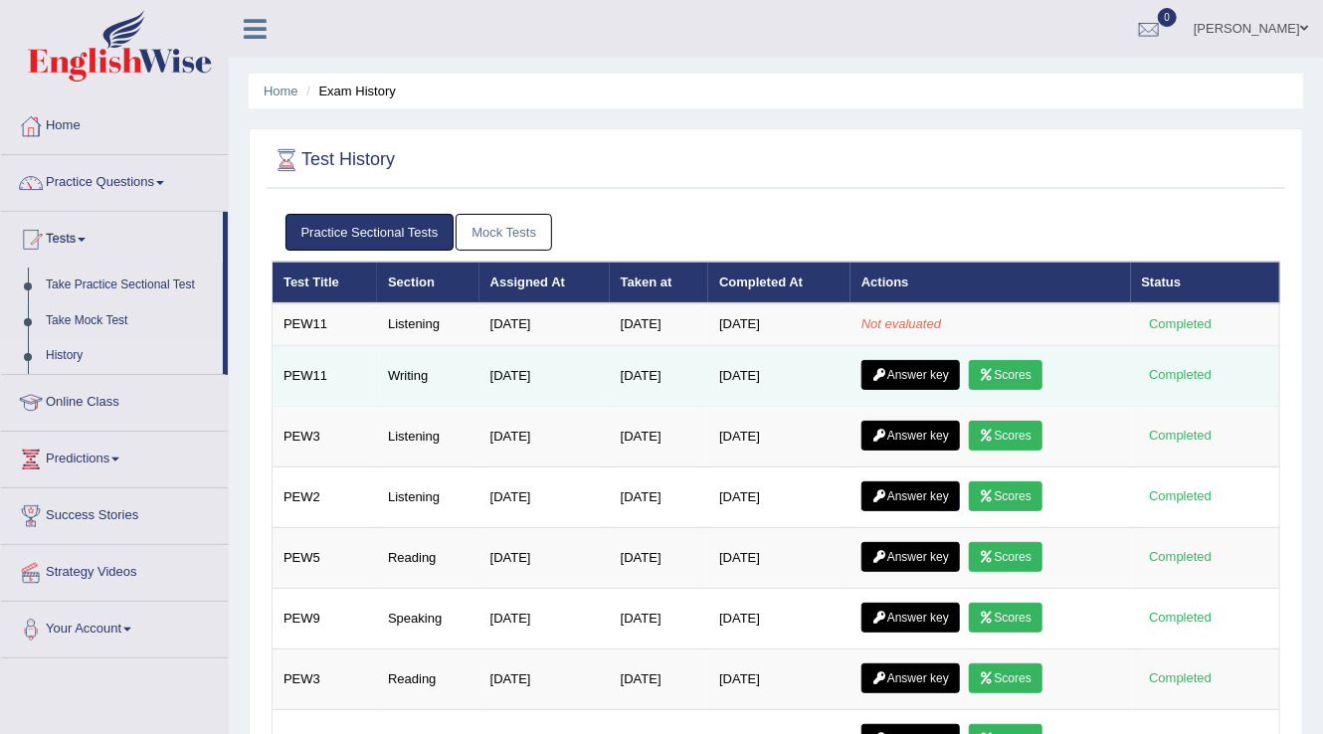
click at [909, 375] on link "Answer key" at bounding box center [910, 375] width 98 height 30
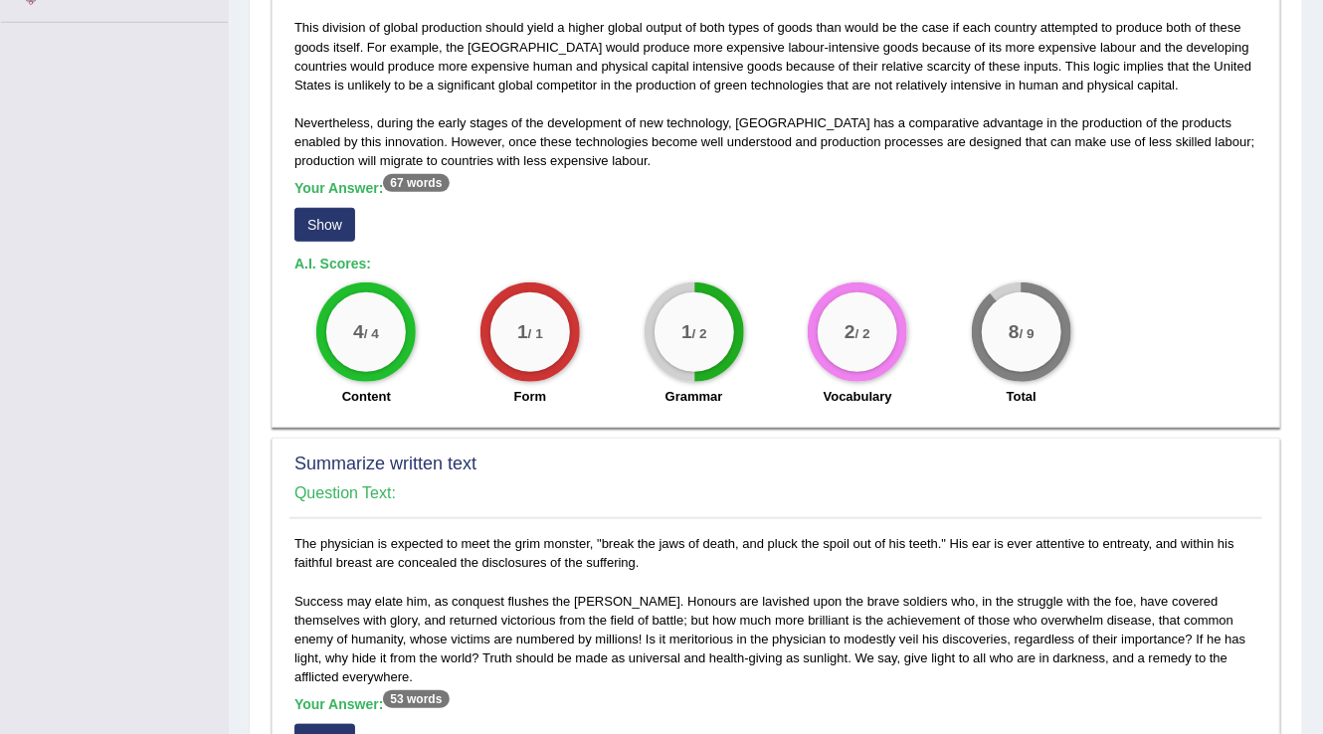
scroll to position [557, 0]
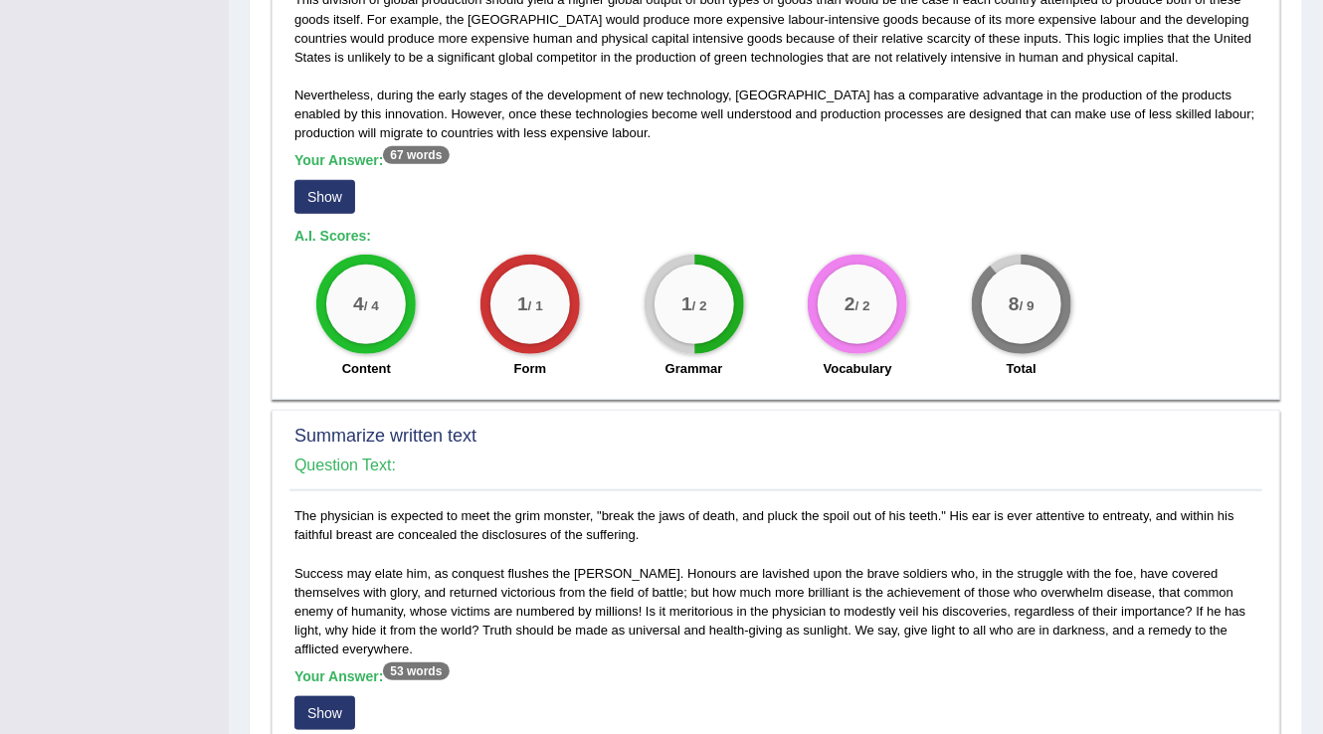
click at [312, 180] on button "Show" at bounding box center [324, 197] width 61 height 34
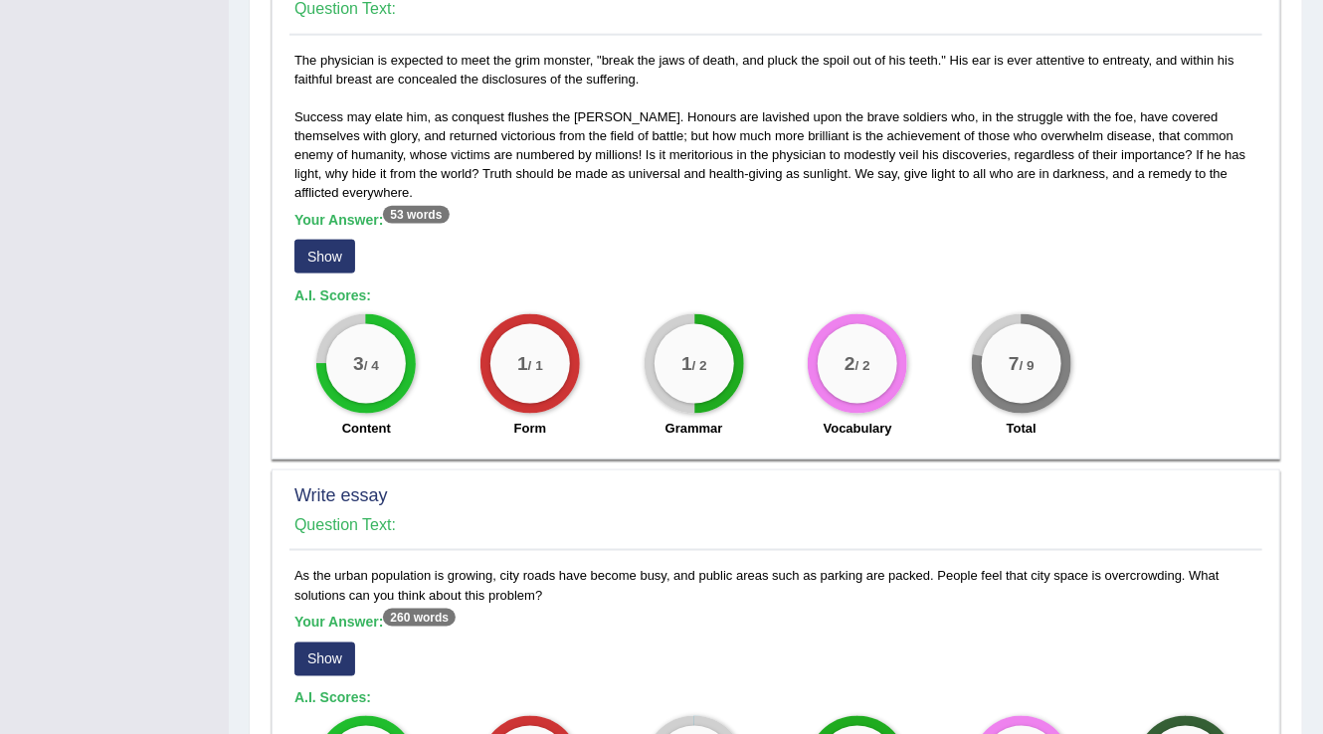
scroll to position [1034, 0]
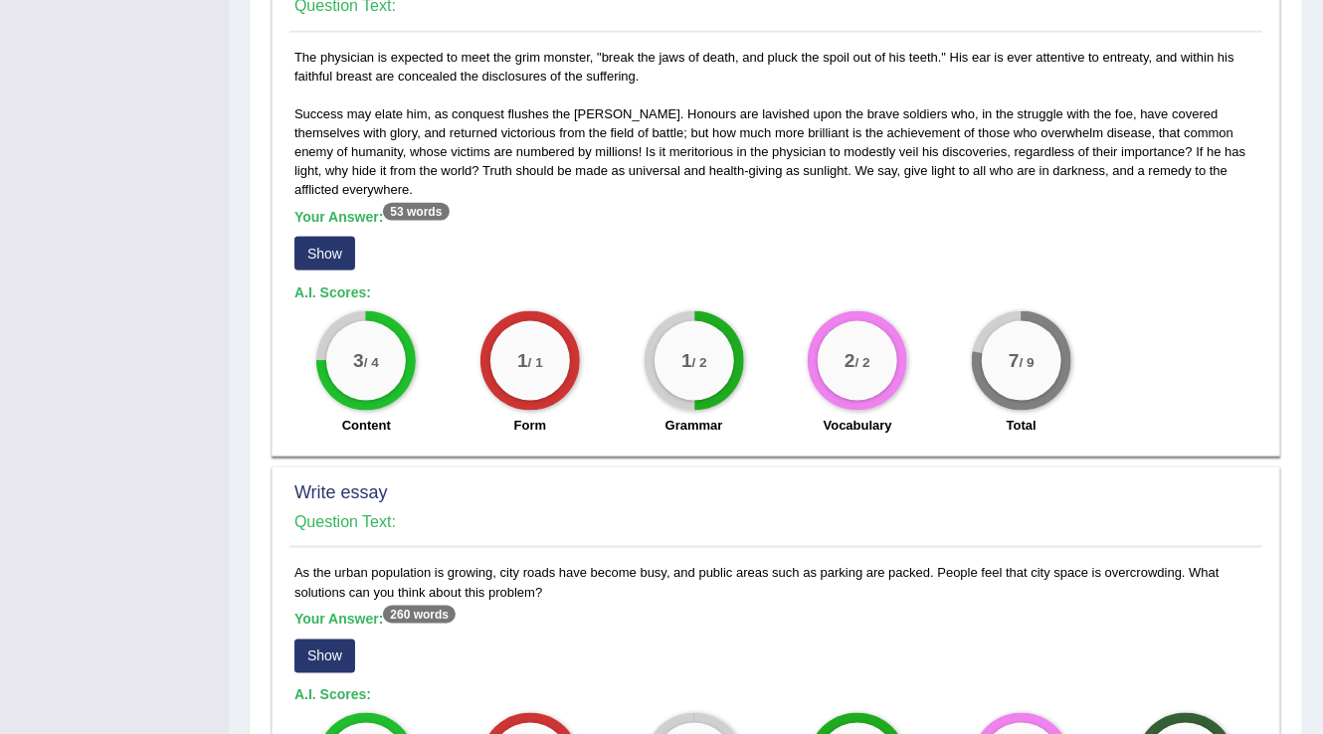
click at [317, 237] on button "Show" at bounding box center [324, 254] width 61 height 34
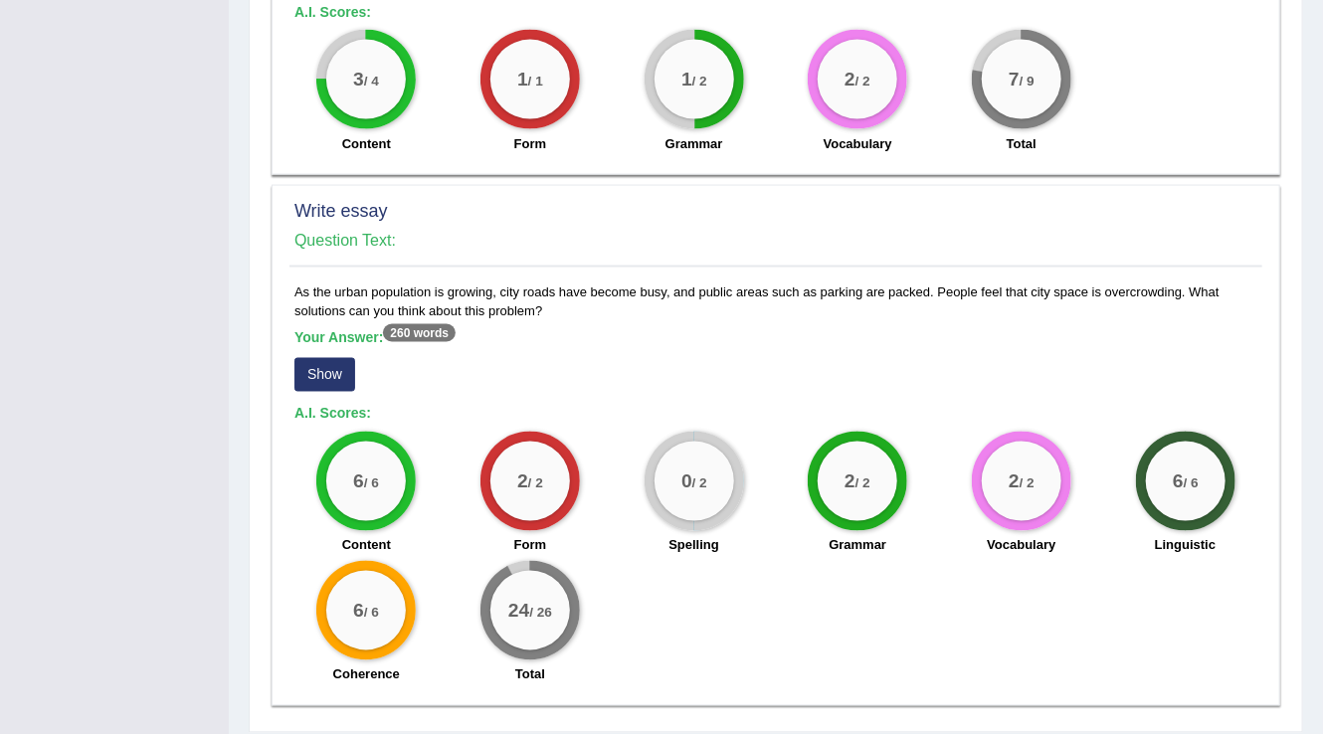
scroll to position [1336, 0]
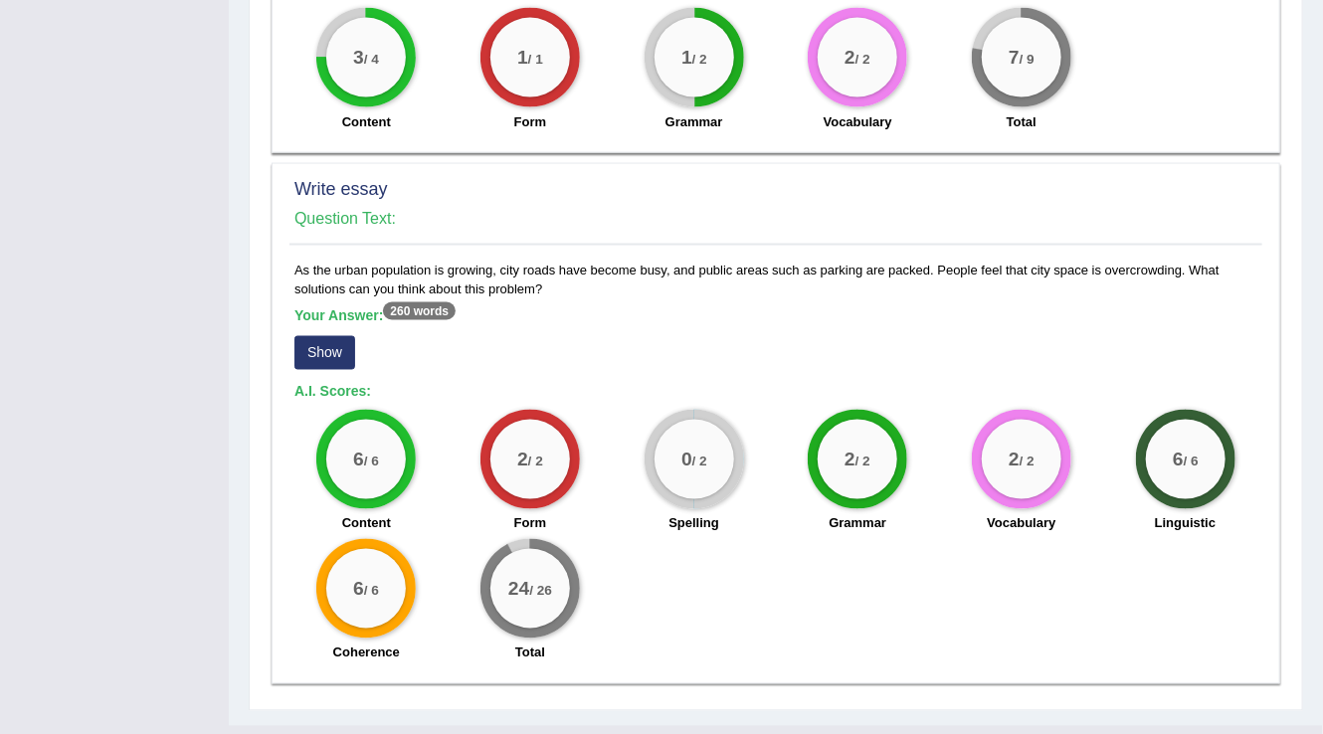
click at [326, 336] on button "Show" at bounding box center [324, 353] width 61 height 34
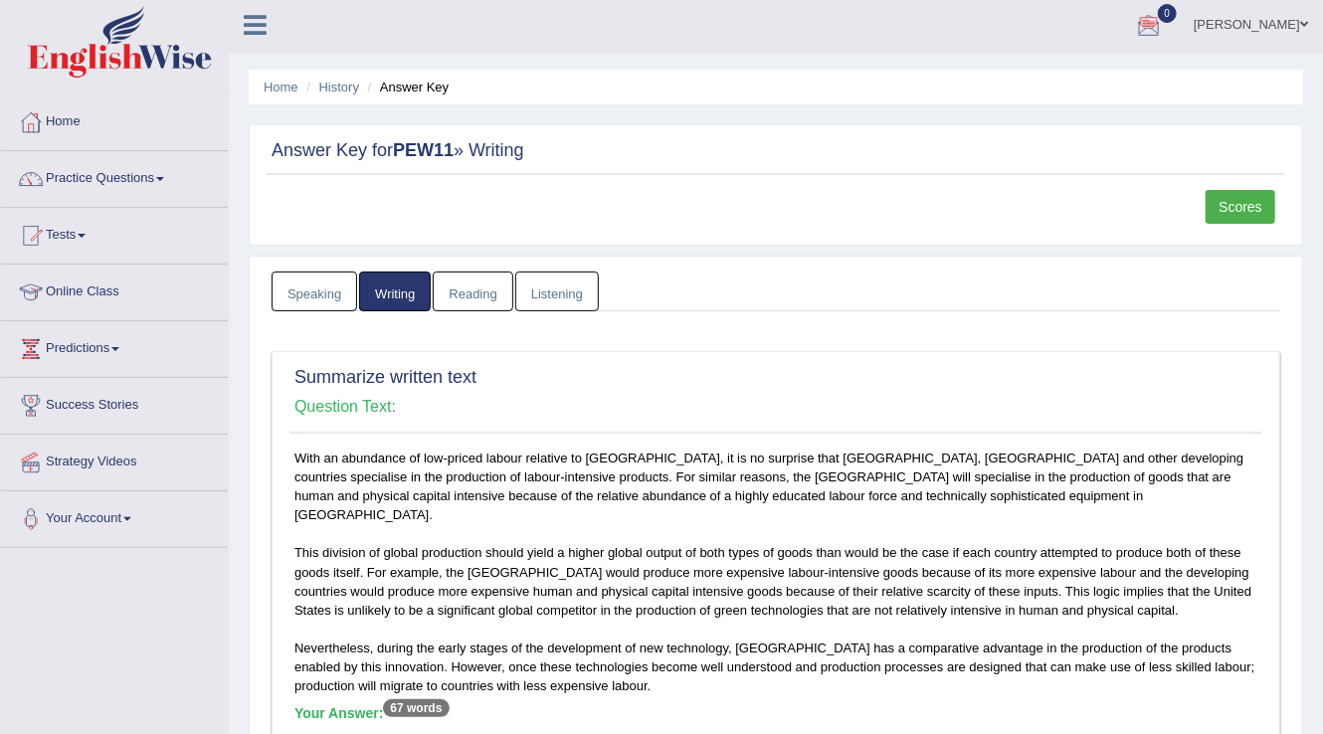
scroll to position [0, 0]
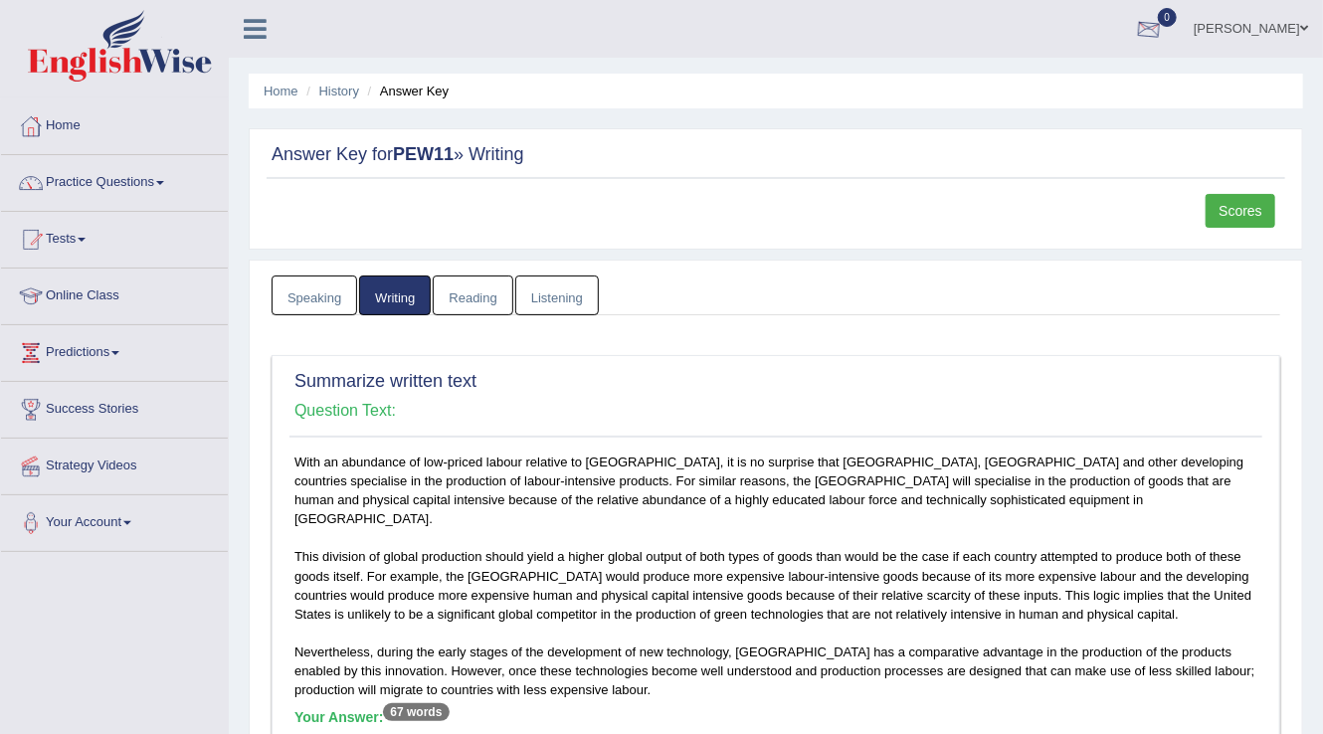
click at [1163, 25] on div at bounding box center [1149, 30] width 30 height 30
click at [72, 251] on link "Tests" at bounding box center [114, 237] width 227 height 50
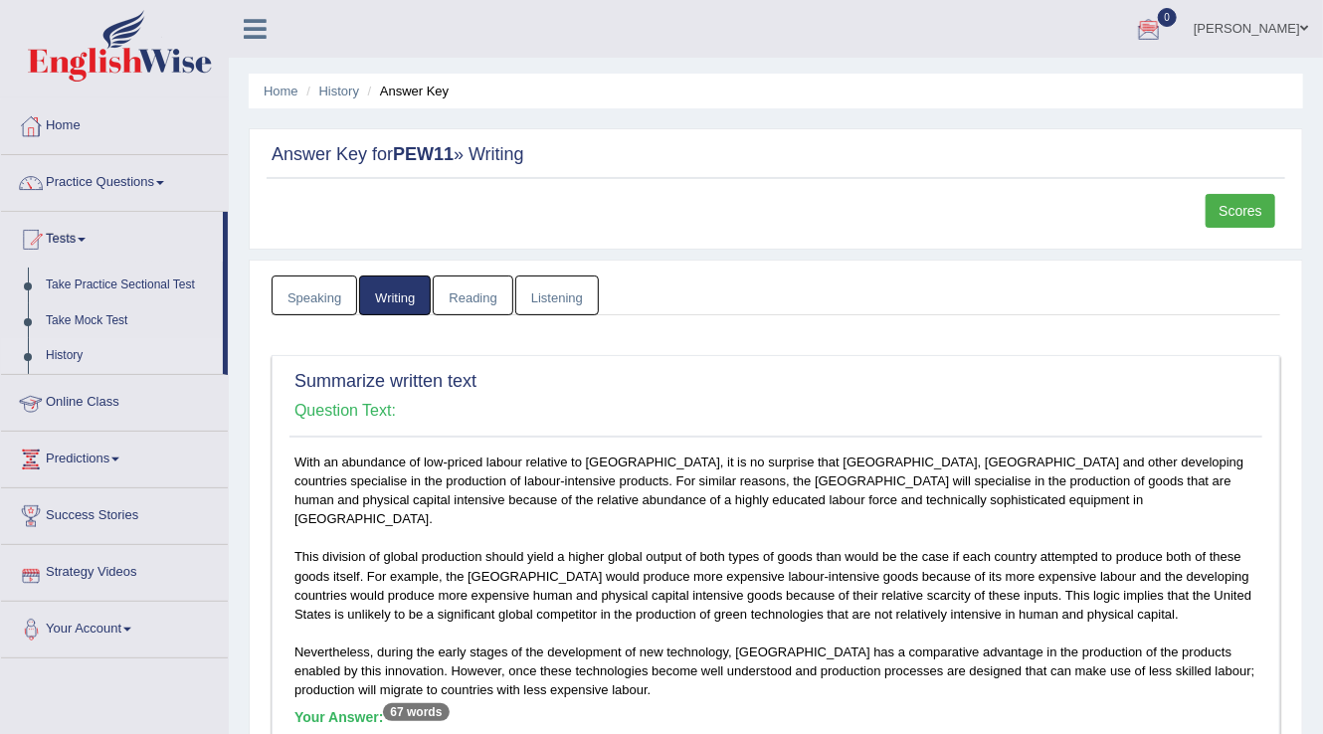
click at [64, 350] on link "History" at bounding box center [130, 356] width 186 height 36
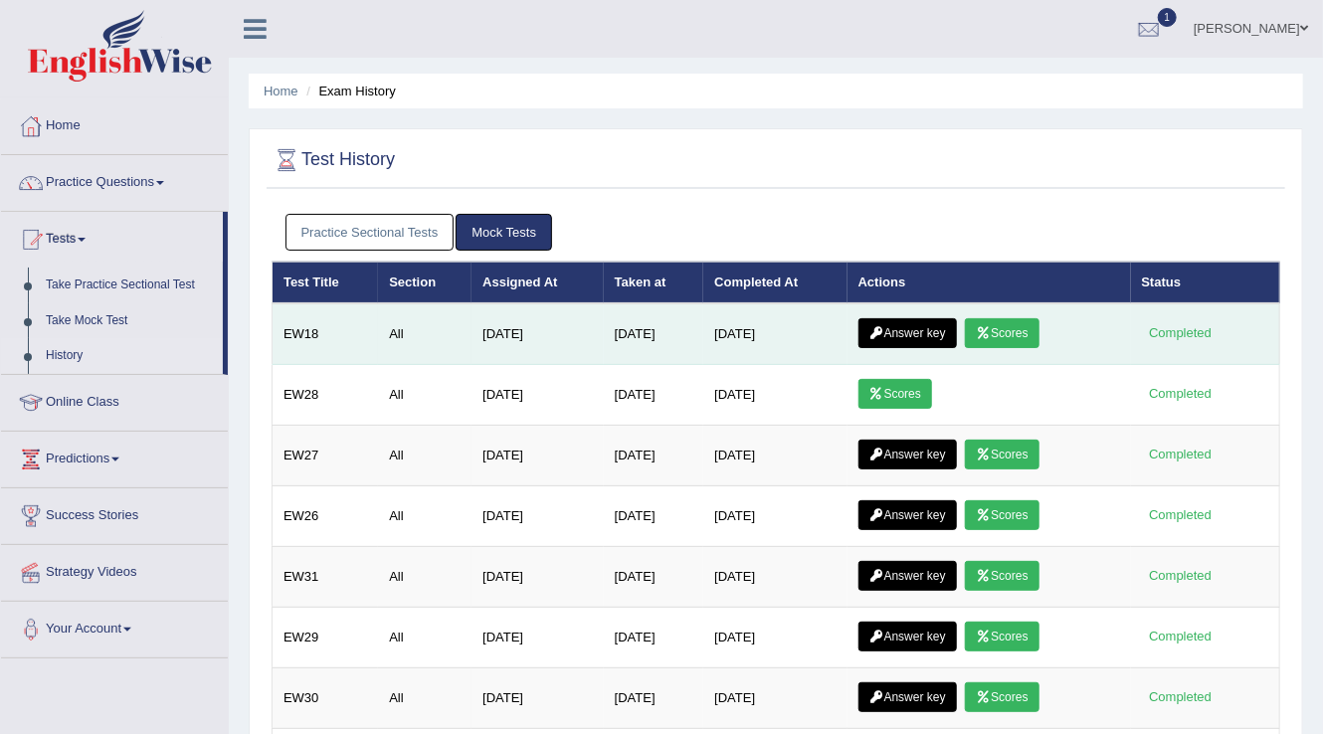
click at [1019, 332] on link "Scores" at bounding box center [1002, 333] width 74 height 30
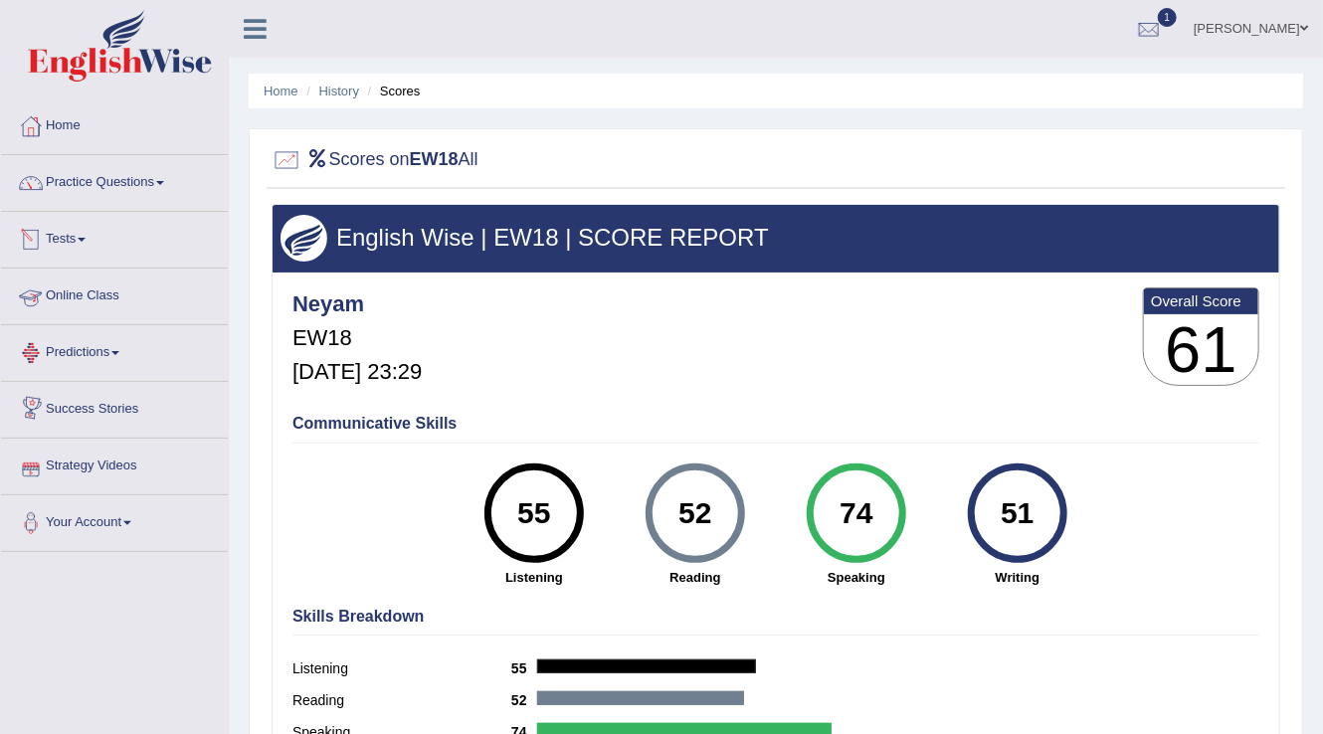
click at [57, 223] on link "Tests" at bounding box center [114, 237] width 227 height 50
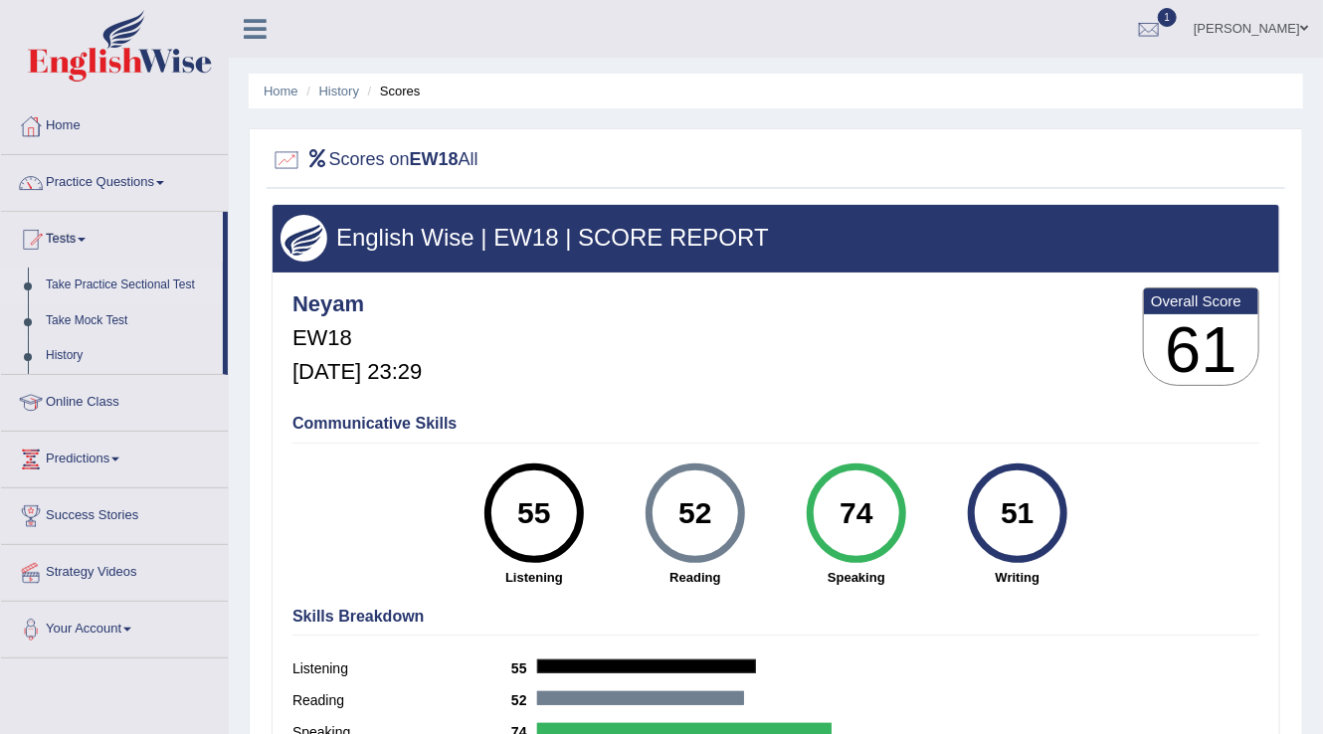
click at [107, 294] on link "Take Practice Sectional Test" at bounding box center [130, 285] width 186 height 36
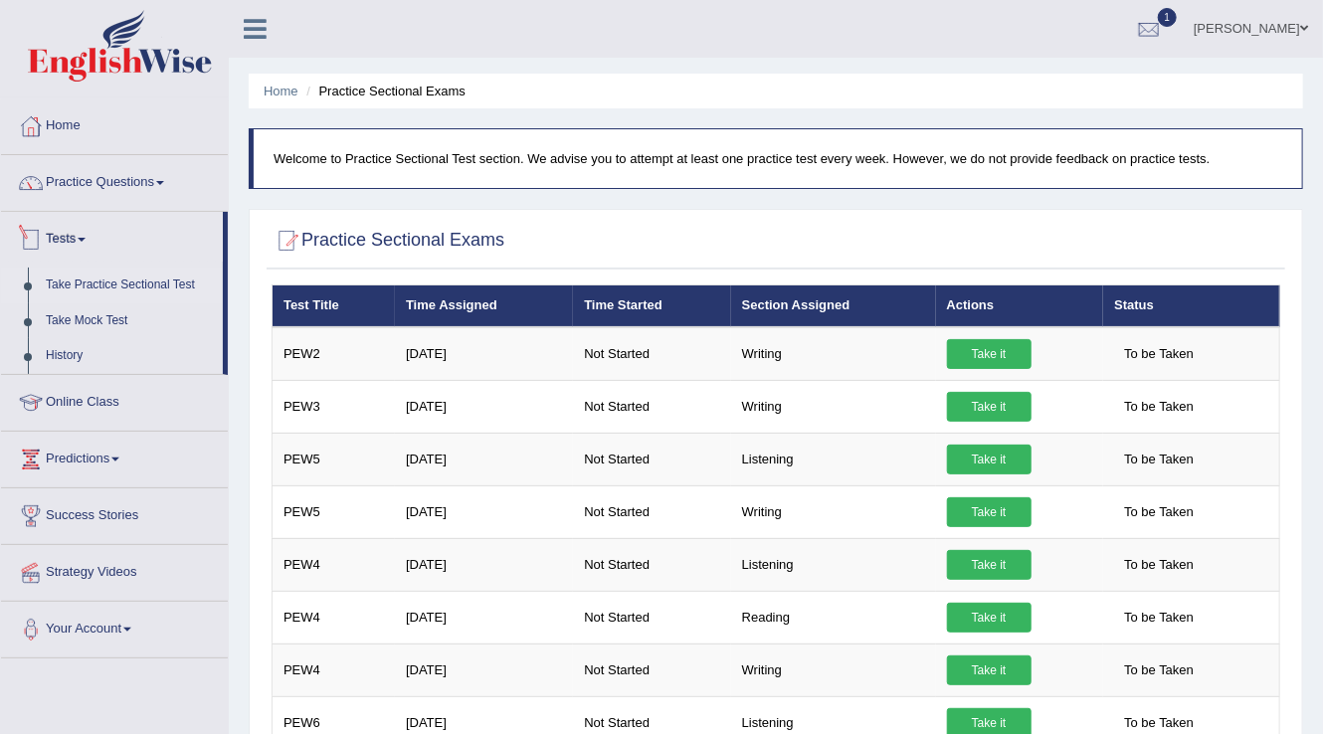
click at [51, 241] on link "Tests" at bounding box center [112, 237] width 222 height 50
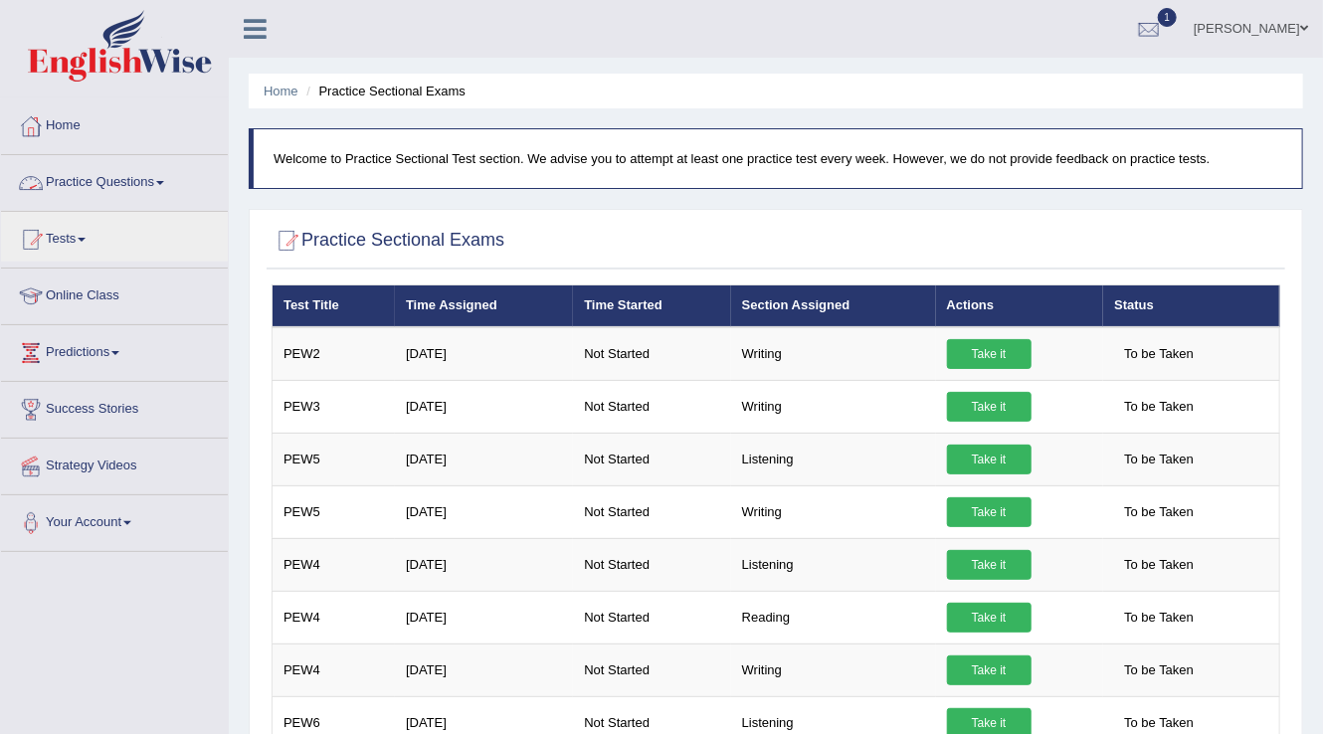
click at [181, 182] on link "Practice Questions" at bounding box center [114, 180] width 227 height 50
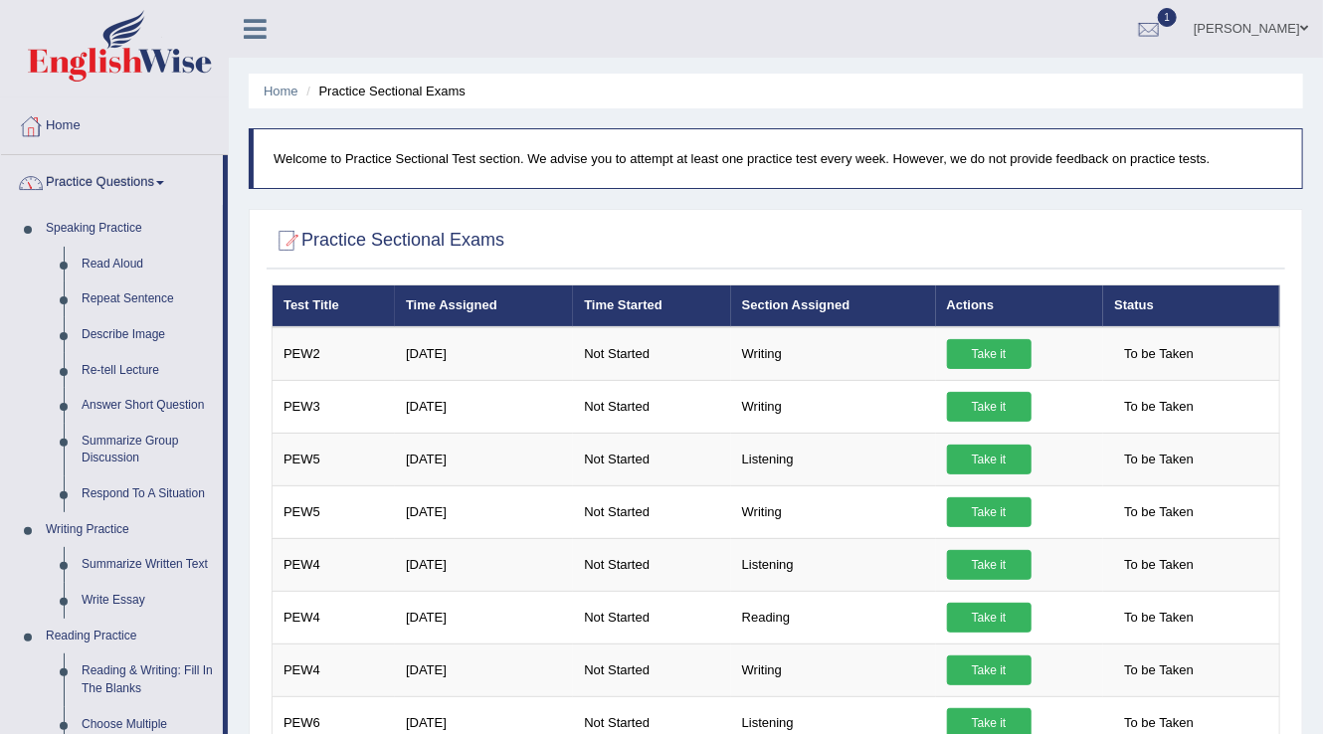
click at [131, 183] on link "Practice Questions" at bounding box center [112, 180] width 222 height 50
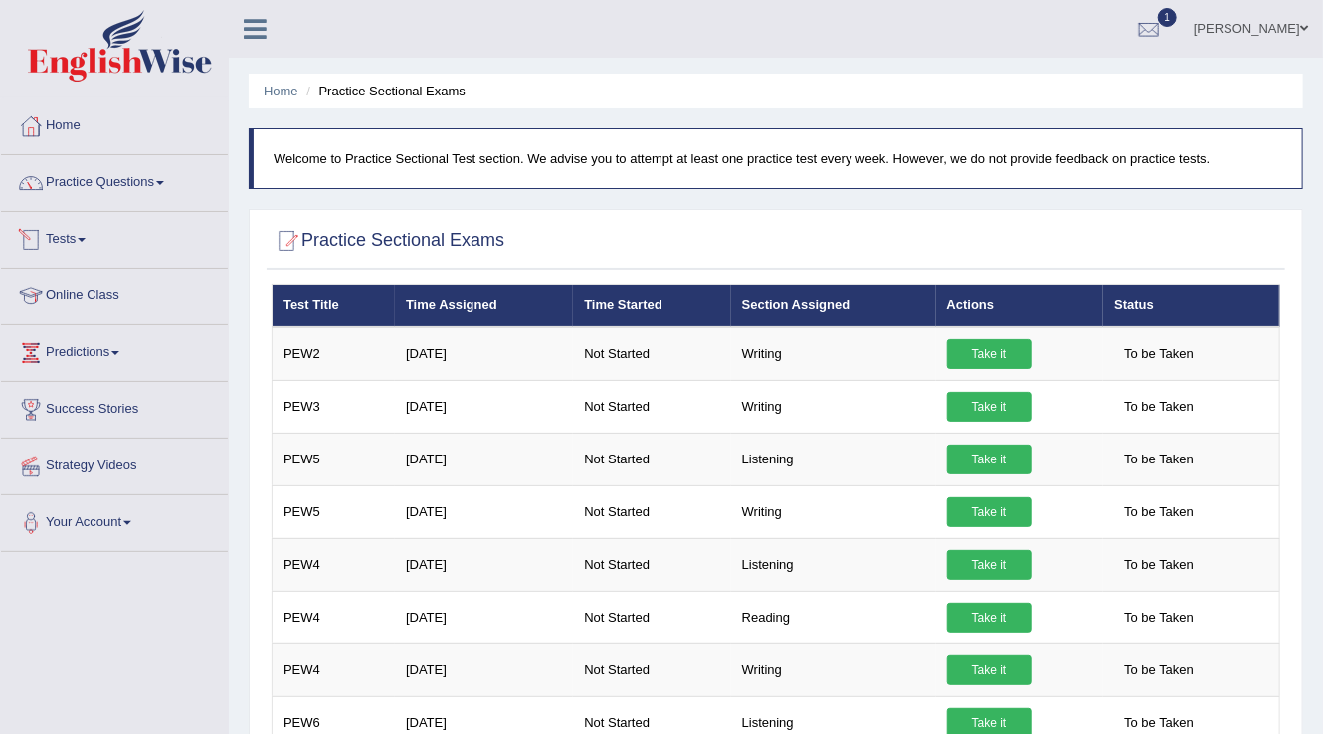
click at [84, 239] on span at bounding box center [82, 240] width 8 height 4
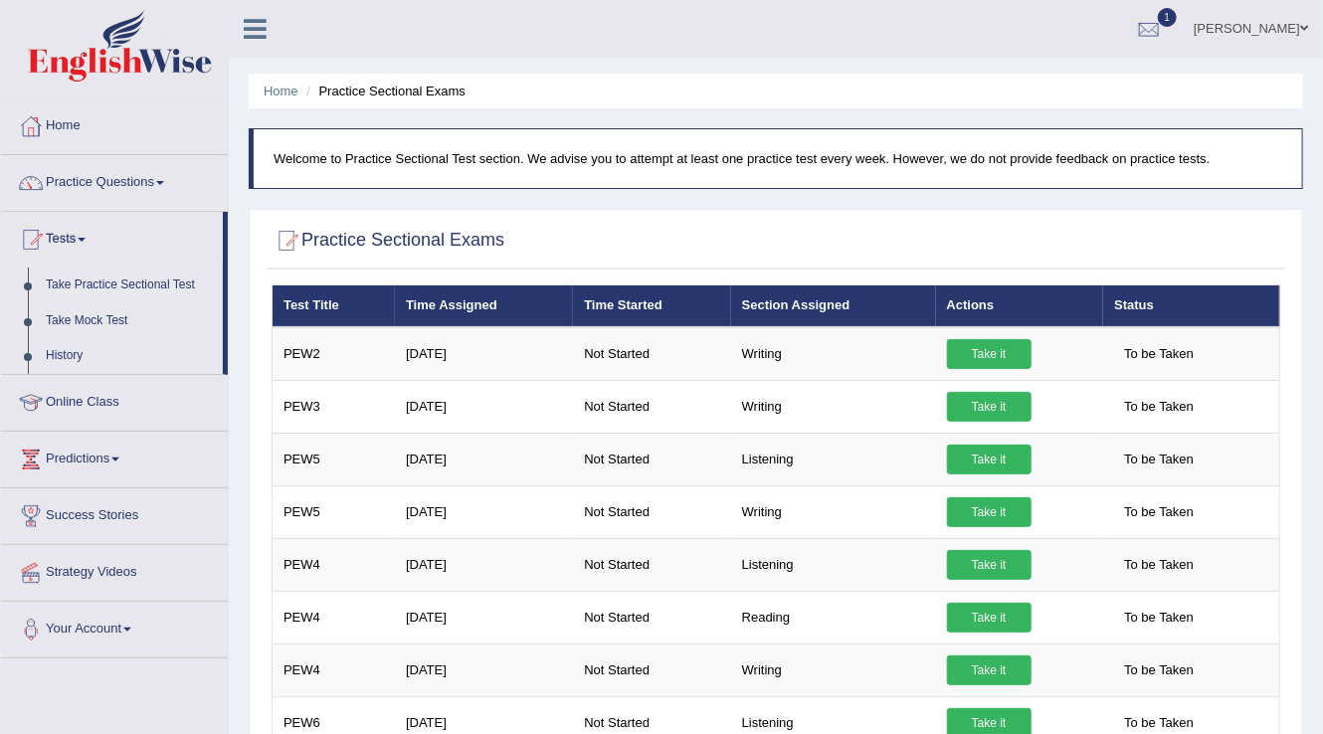
click at [68, 358] on link "History" at bounding box center [130, 356] width 186 height 36
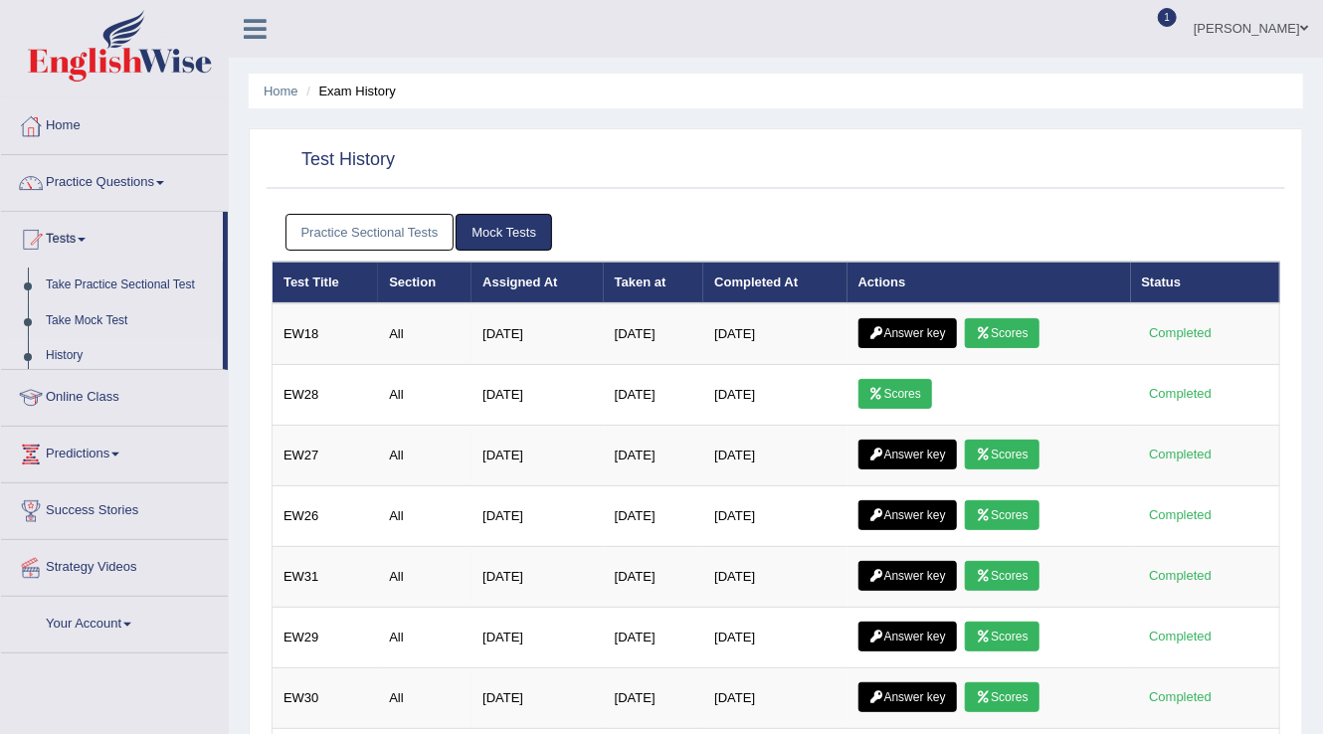
click at [394, 229] on link "Practice Sectional Tests" at bounding box center [369, 232] width 169 height 37
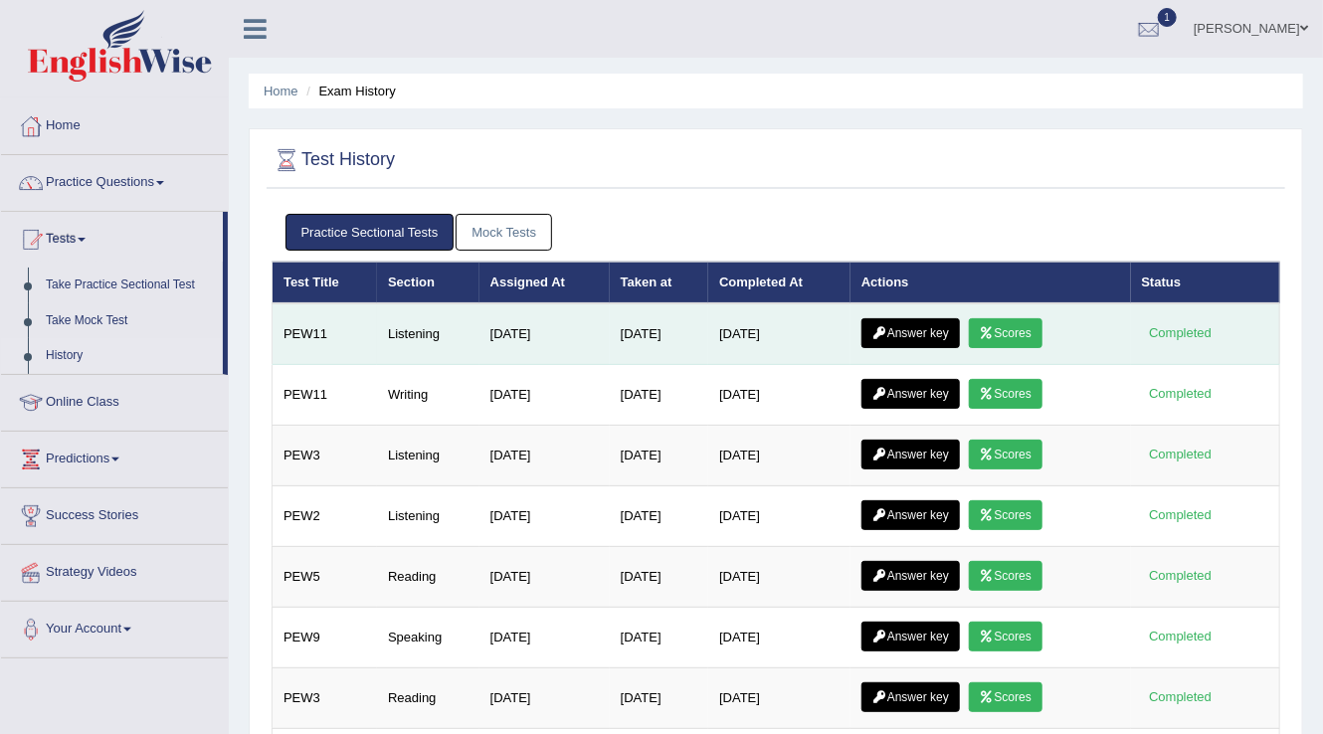
click at [1016, 322] on link "Scores" at bounding box center [1006, 333] width 74 height 30
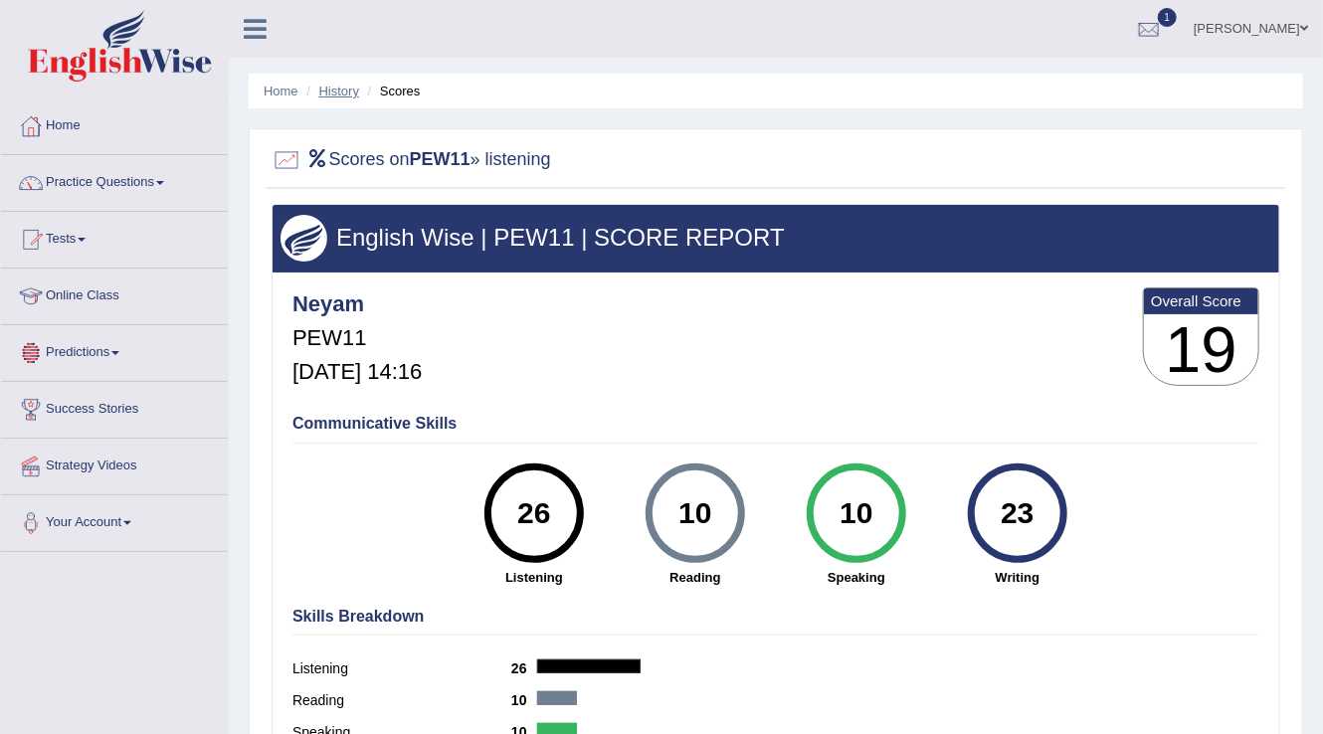
click at [334, 95] on link "History" at bounding box center [339, 91] width 40 height 15
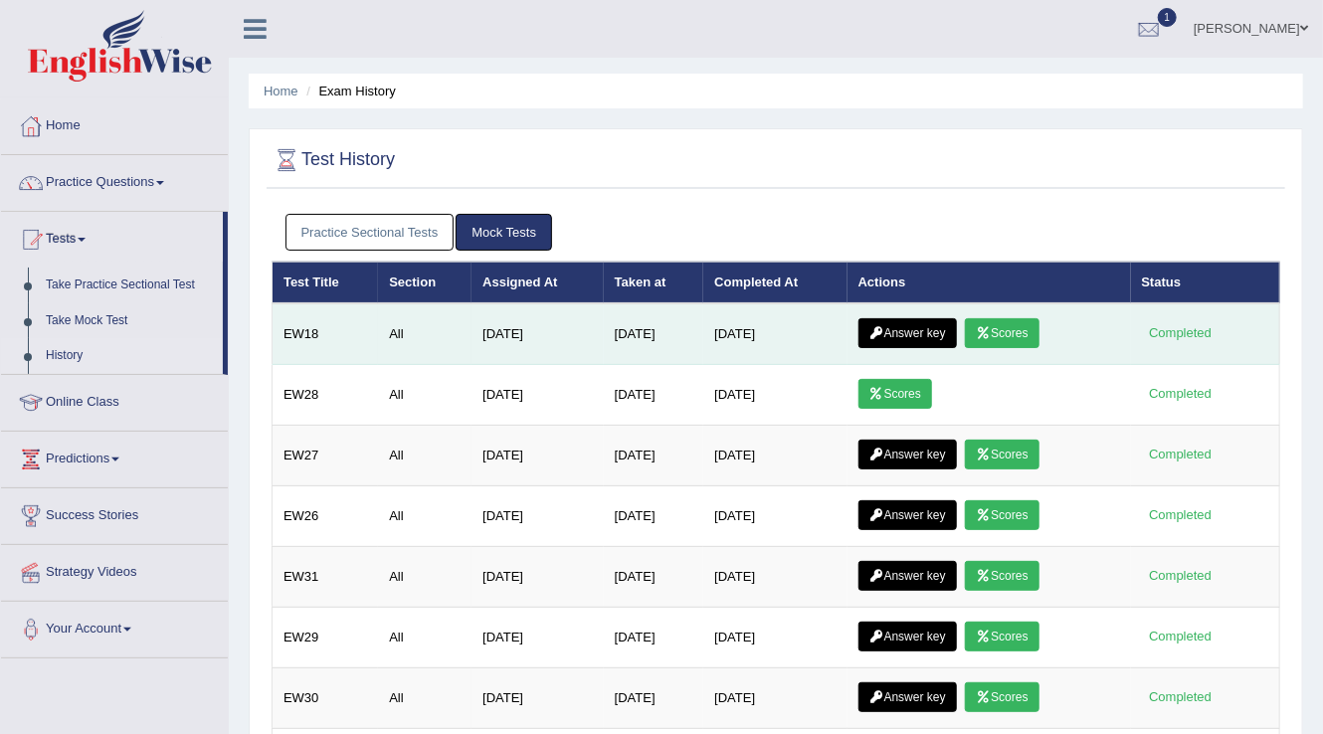
click at [930, 336] on link "Answer key" at bounding box center [907, 333] width 98 height 30
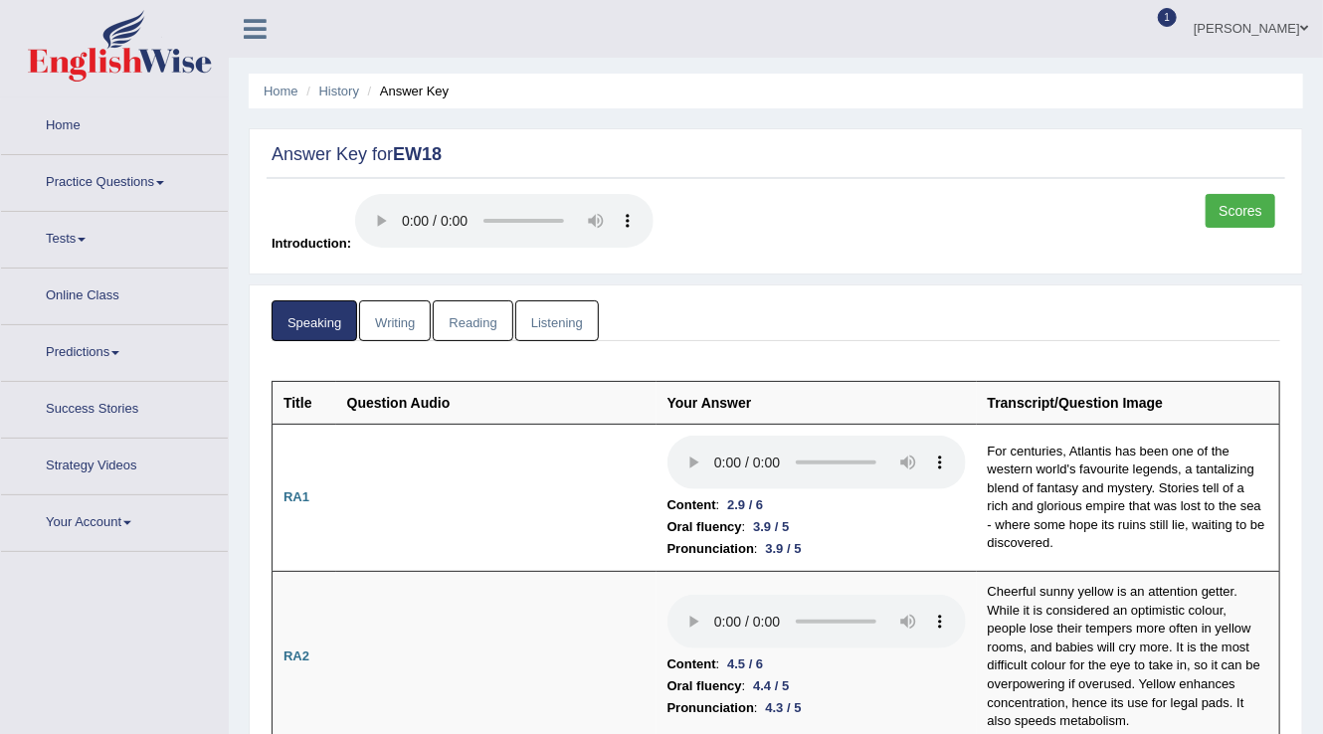
click at [91, 247] on link "Tests" at bounding box center [114, 237] width 227 height 50
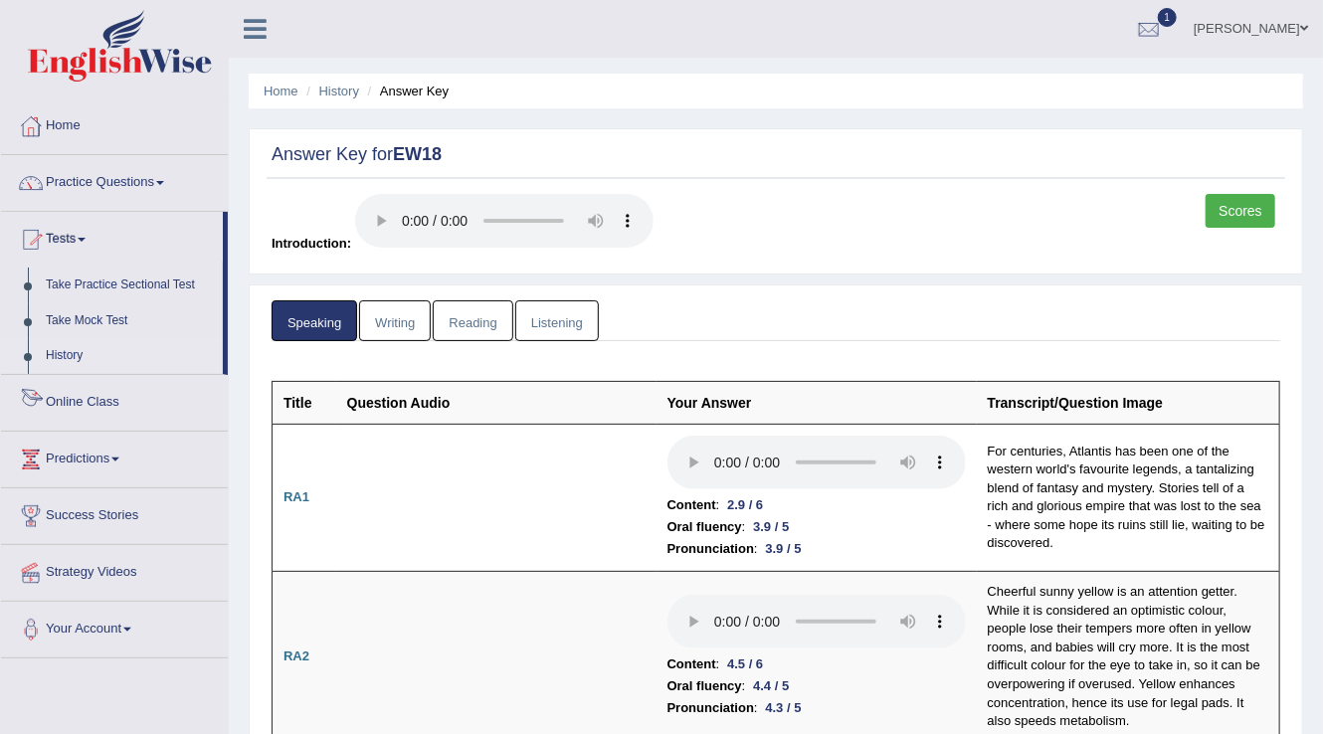
click at [61, 362] on link "History" at bounding box center [130, 356] width 186 height 36
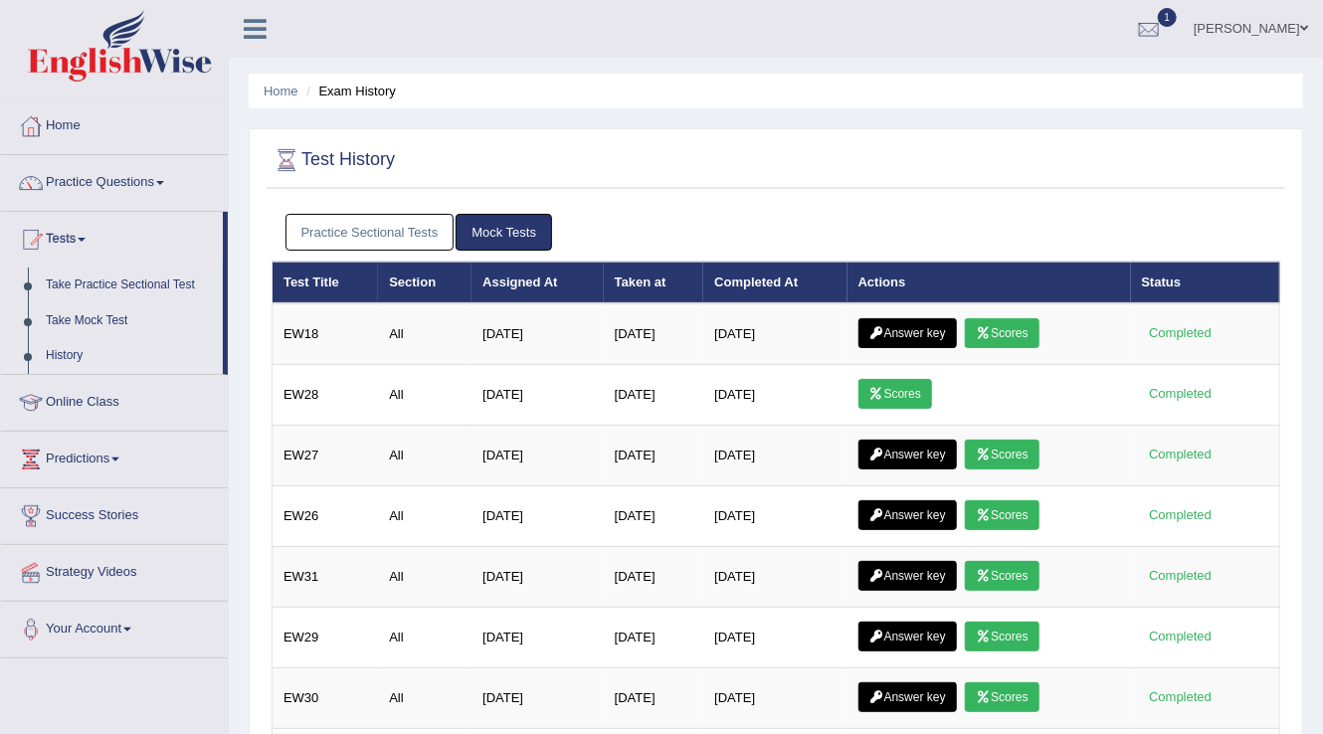
click at [394, 219] on link "Practice Sectional Tests" at bounding box center [369, 232] width 169 height 37
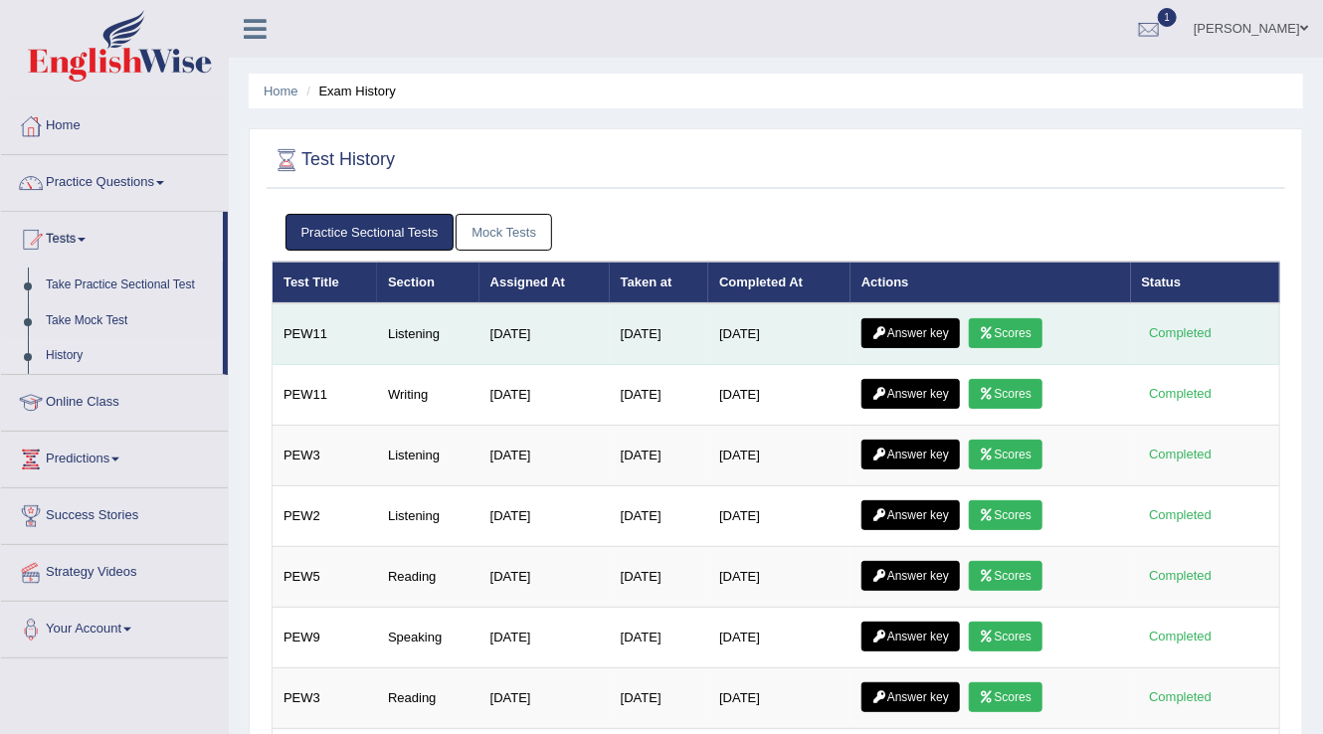
click at [905, 329] on link "Answer key" at bounding box center [910, 333] width 98 height 30
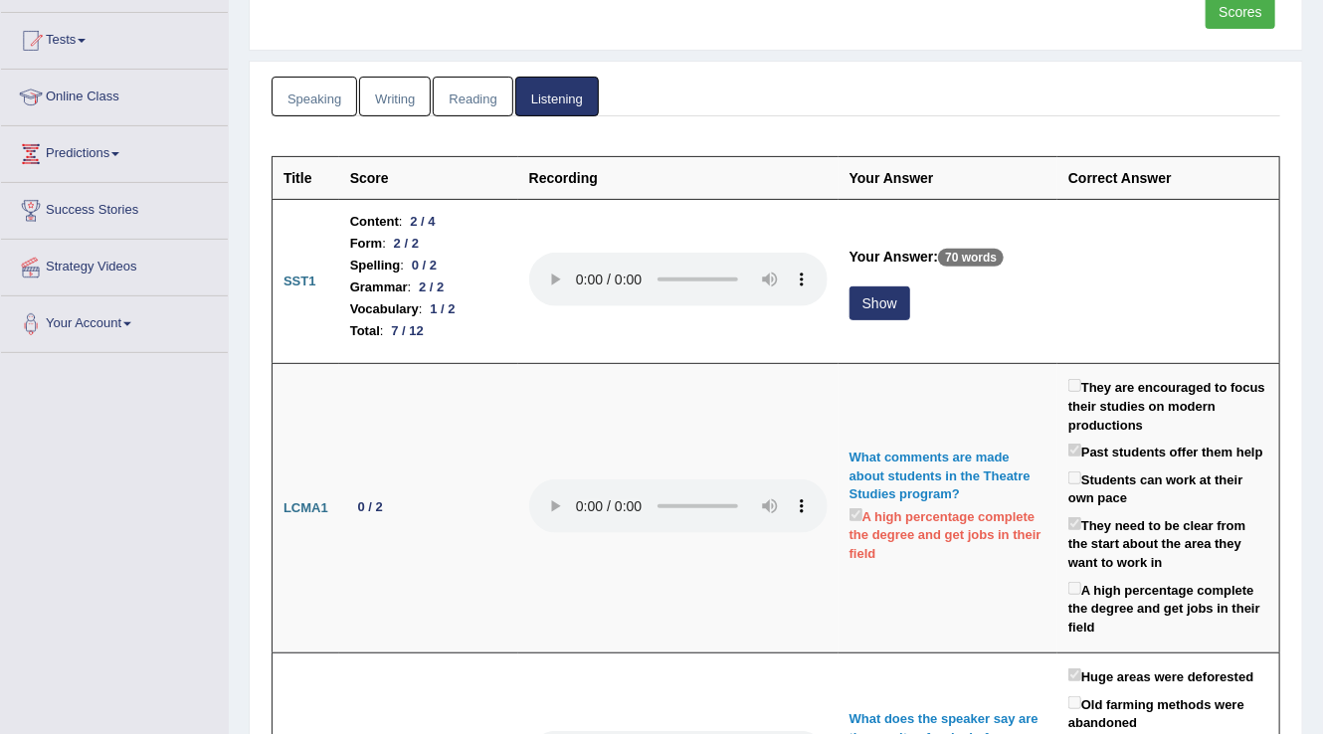
scroll to position [129, 0]
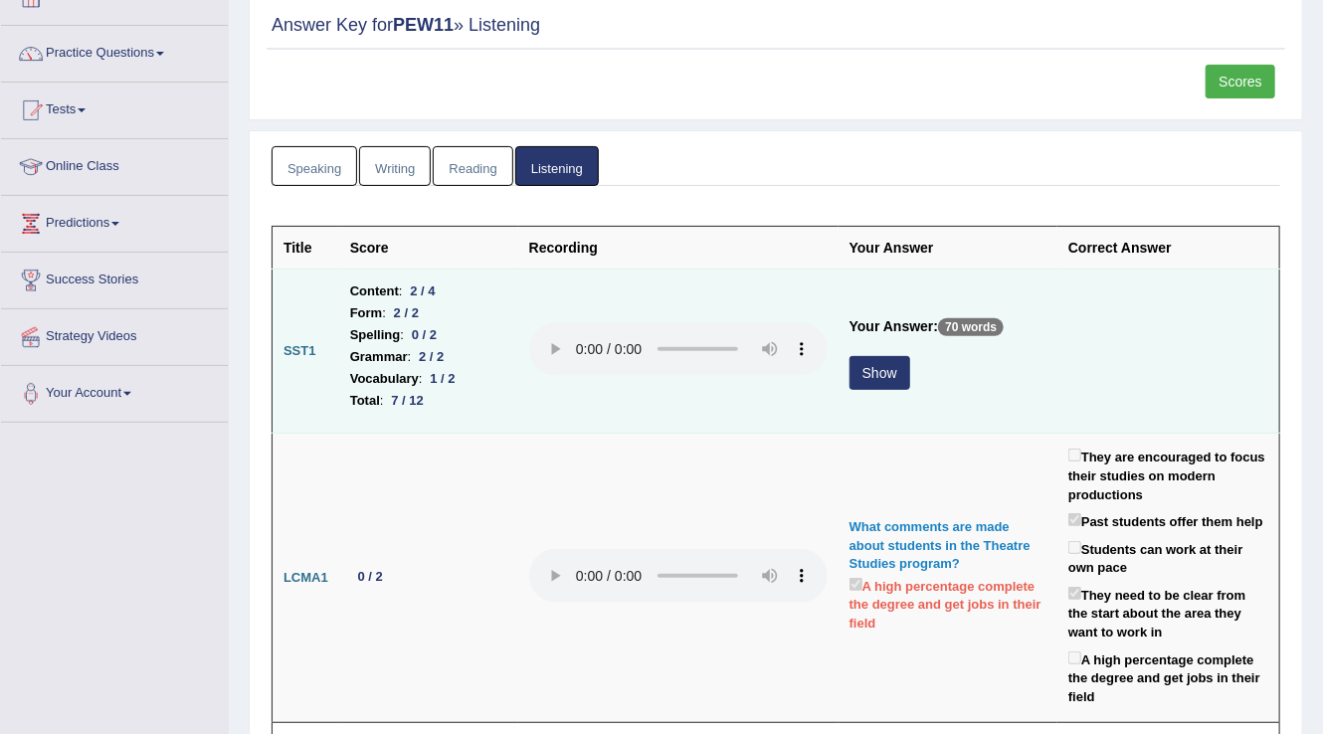
click at [875, 377] on button "Show" at bounding box center [879, 373] width 61 height 34
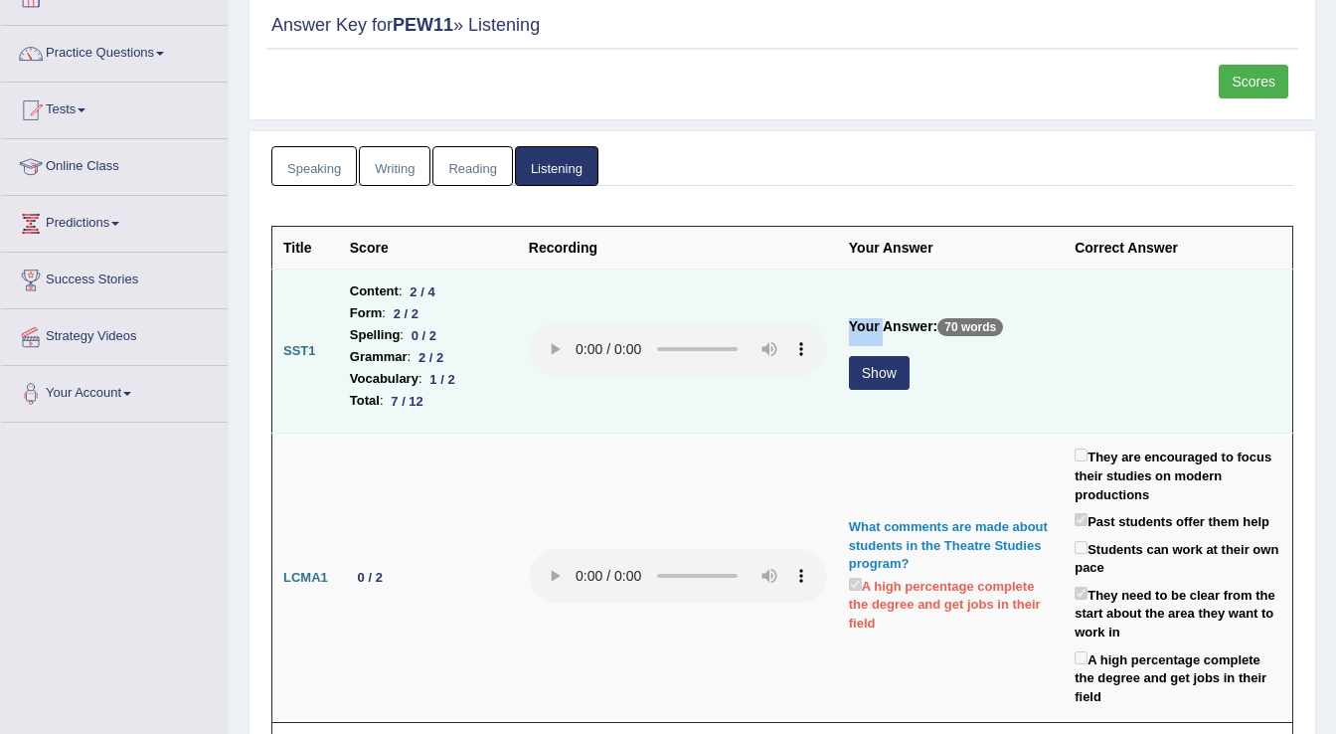
click at [875, 377] on td "Your Answer: 70 words Show" at bounding box center [951, 351] width 226 height 164
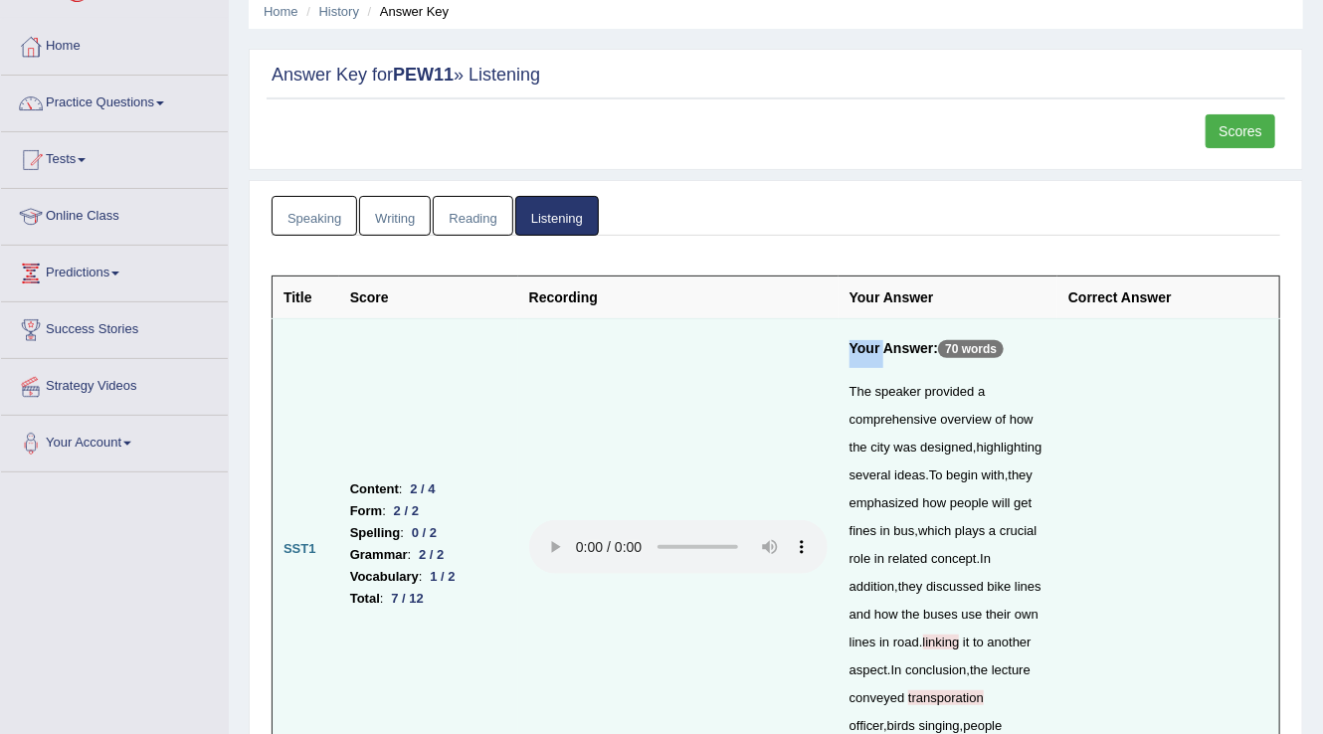
scroll to position [0, 0]
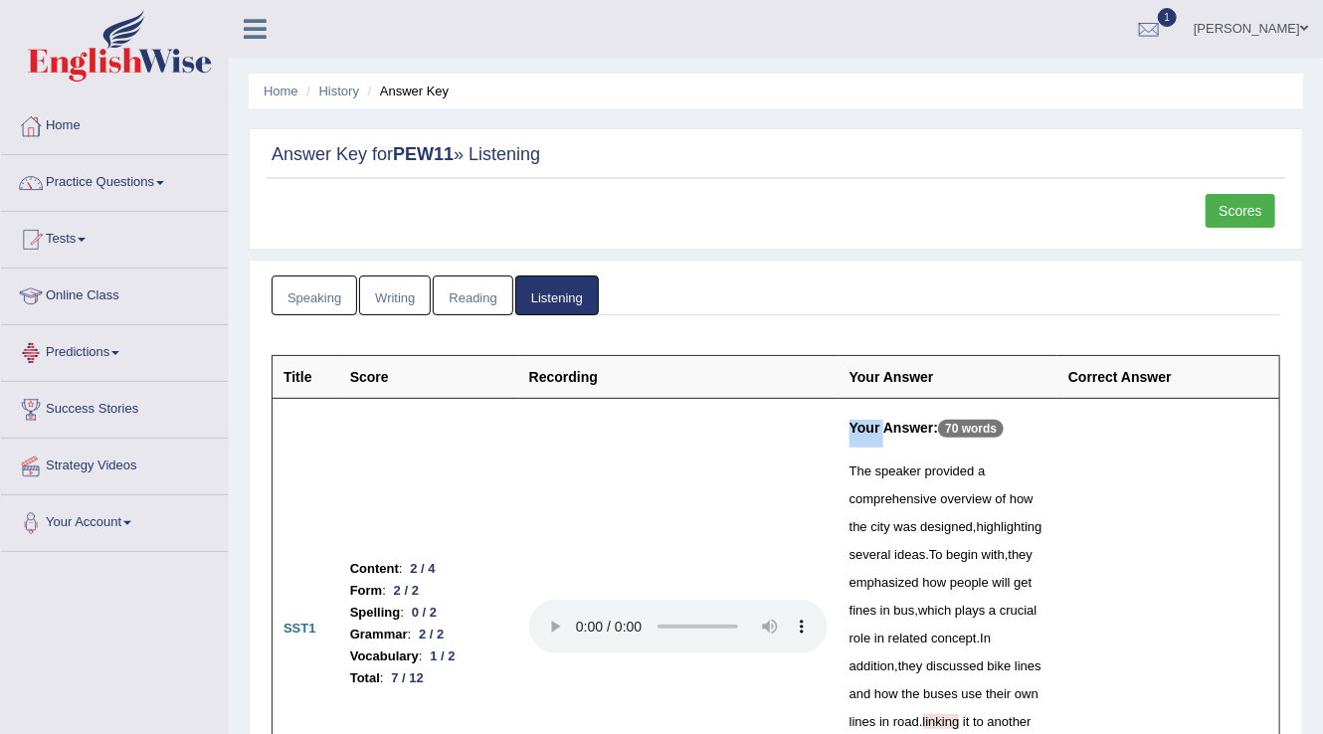
click at [302, 294] on link "Speaking" at bounding box center [314, 295] width 86 height 41
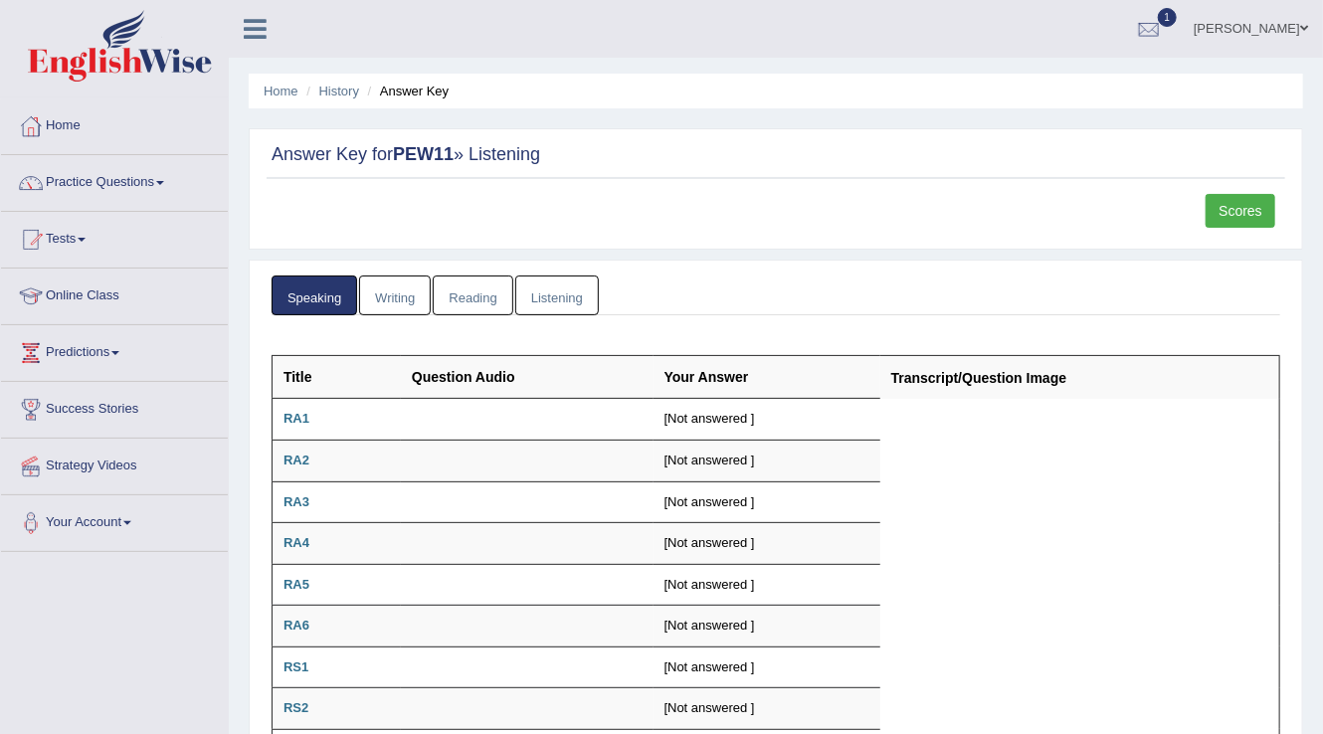
click at [542, 297] on link "Listening" at bounding box center [557, 295] width 84 height 41
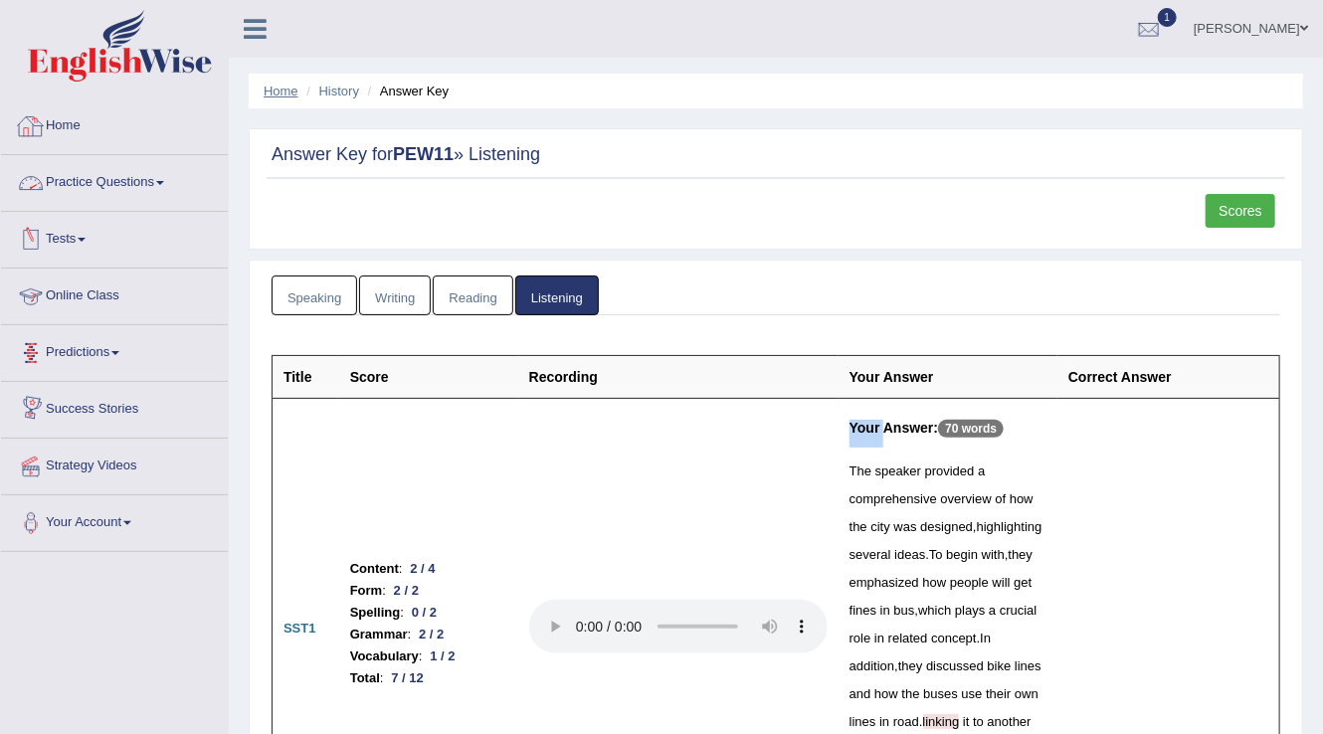
click at [278, 89] on link "Home" at bounding box center [281, 91] width 35 height 15
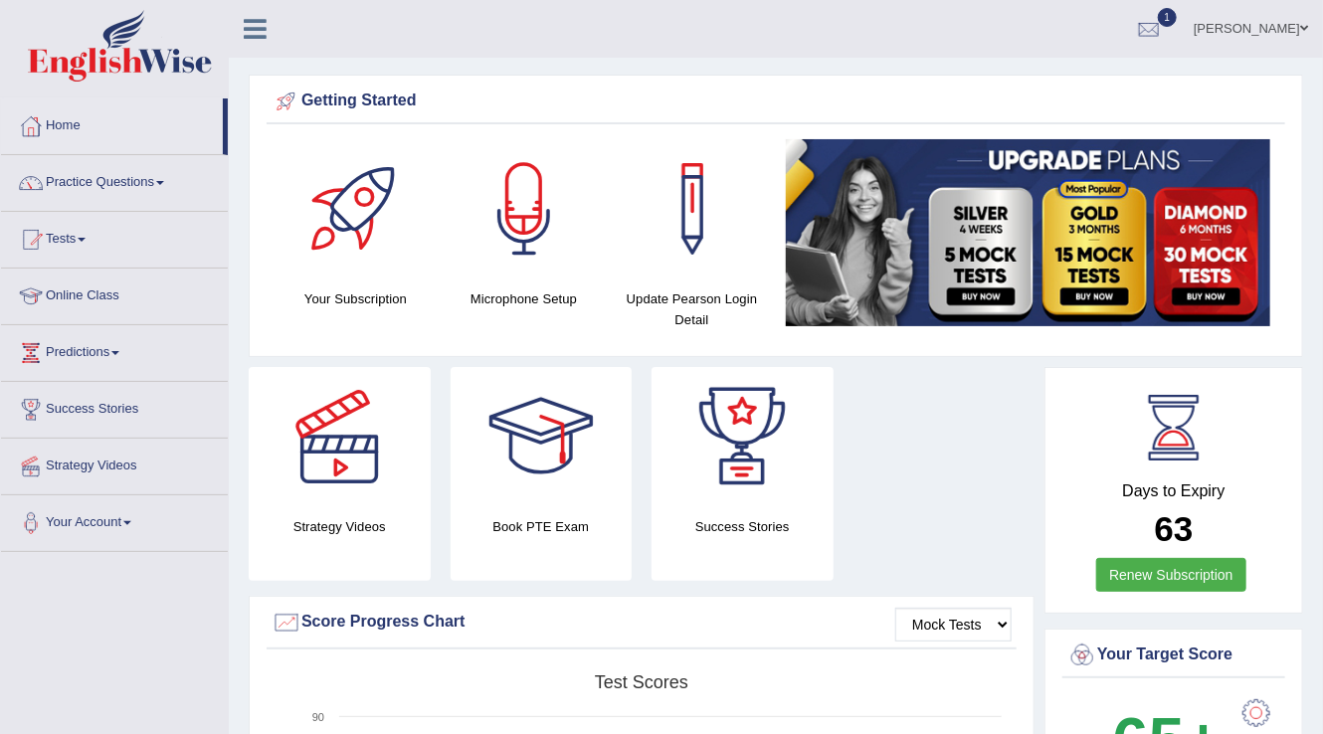
click at [1177, 16] on span "1" at bounding box center [1167, 17] width 20 height 19
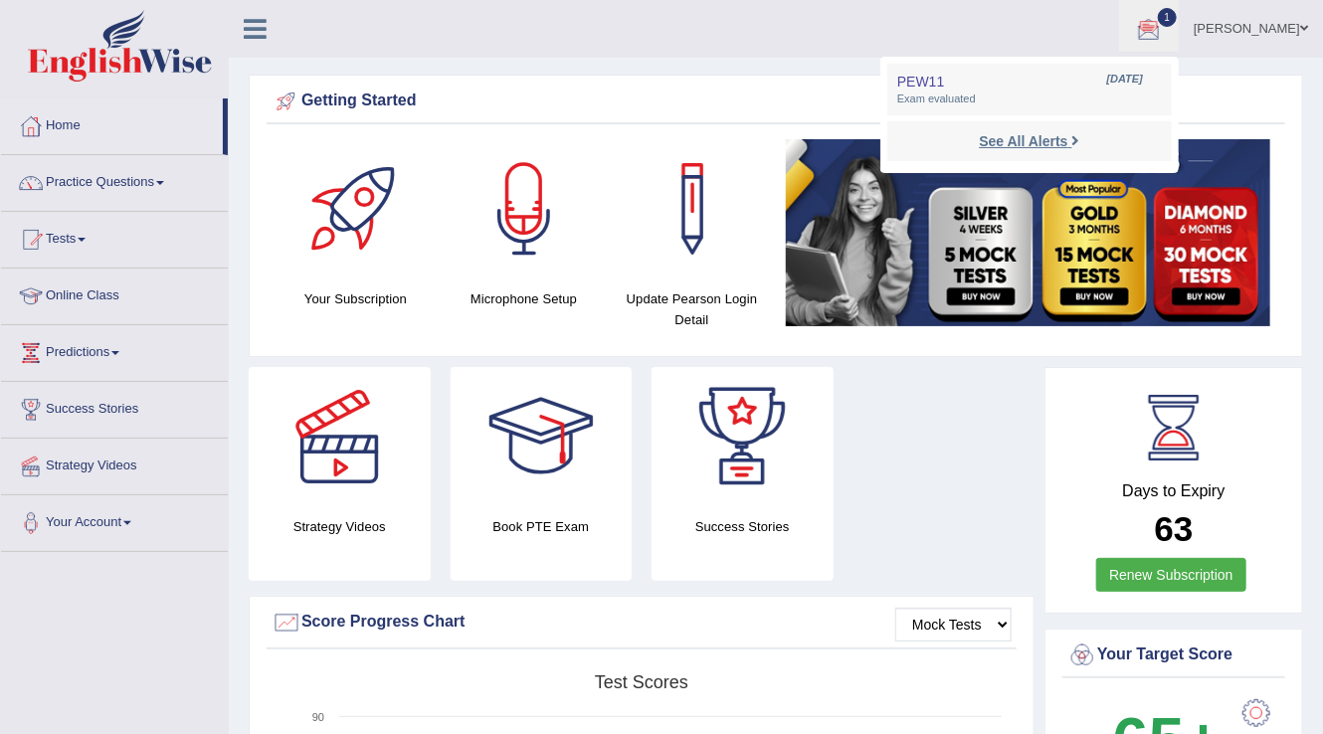
click at [1067, 137] on strong "See All Alerts" at bounding box center [1023, 141] width 89 height 16
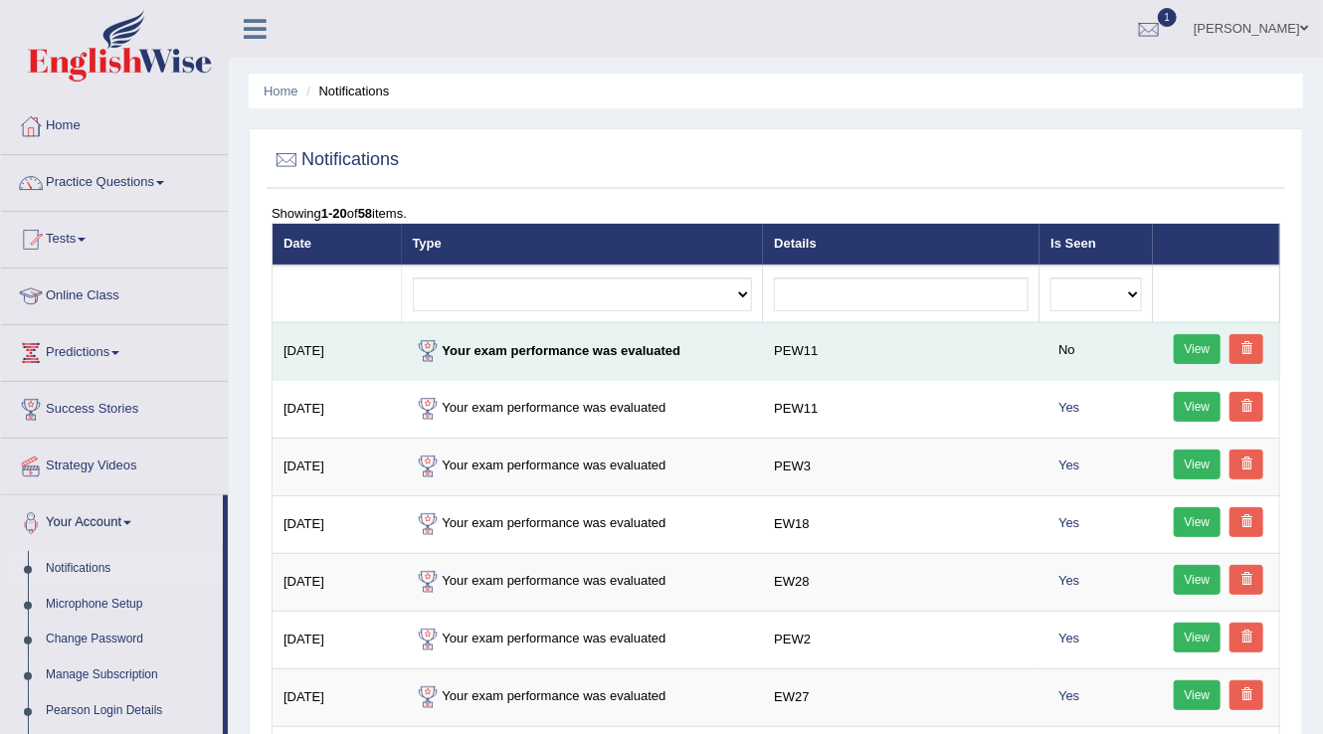
click at [1190, 352] on link "View" at bounding box center [1197, 349] width 48 height 30
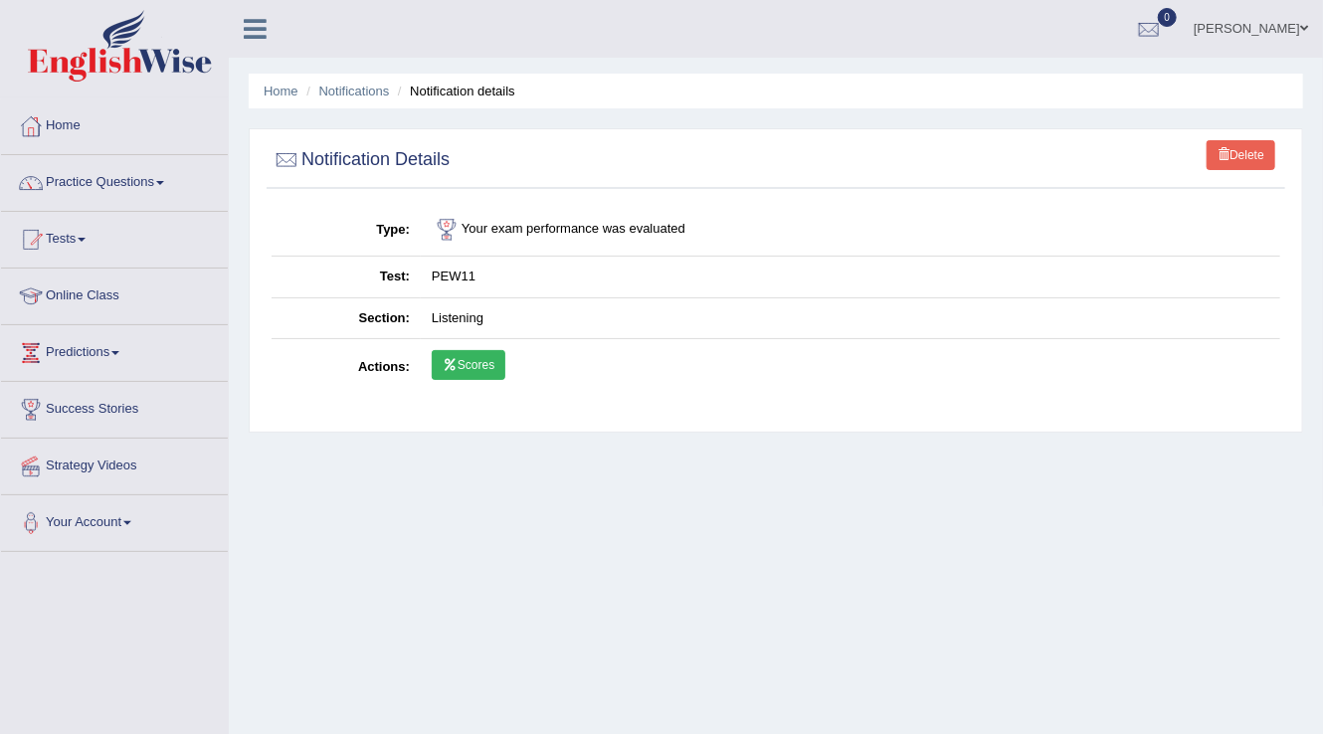
click at [488, 360] on link "Scores" at bounding box center [469, 365] width 74 height 30
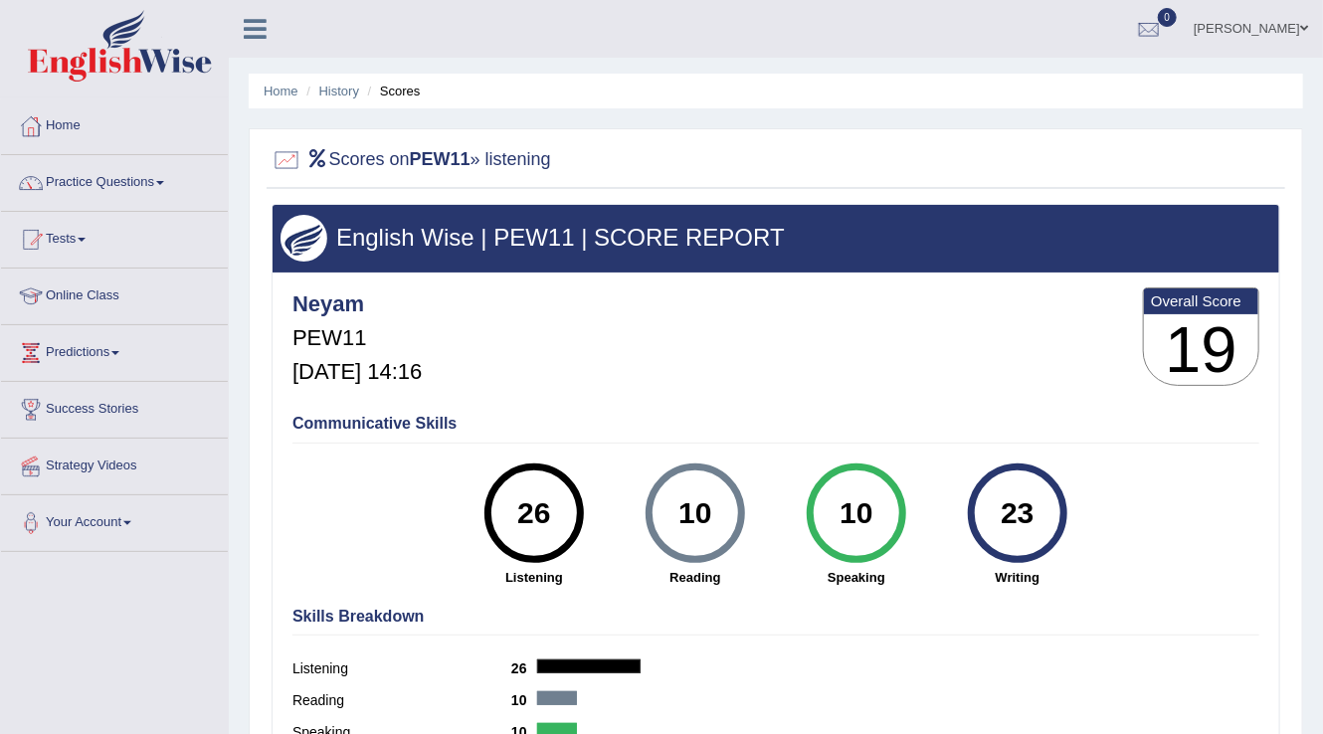
click at [158, 179] on link "Practice Questions" at bounding box center [114, 180] width 227 height 50
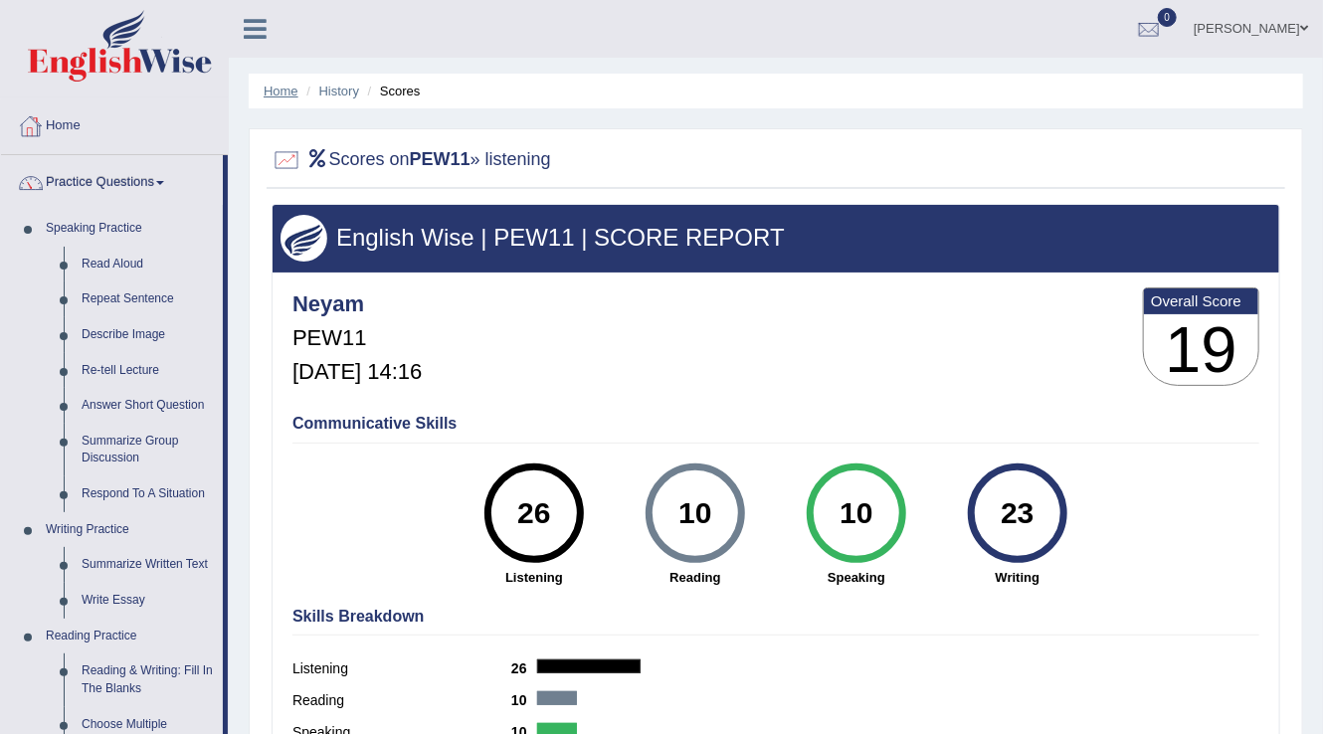
click at [274, 91] on link "Home" at bounding box center [281, 91] width 35 height 15
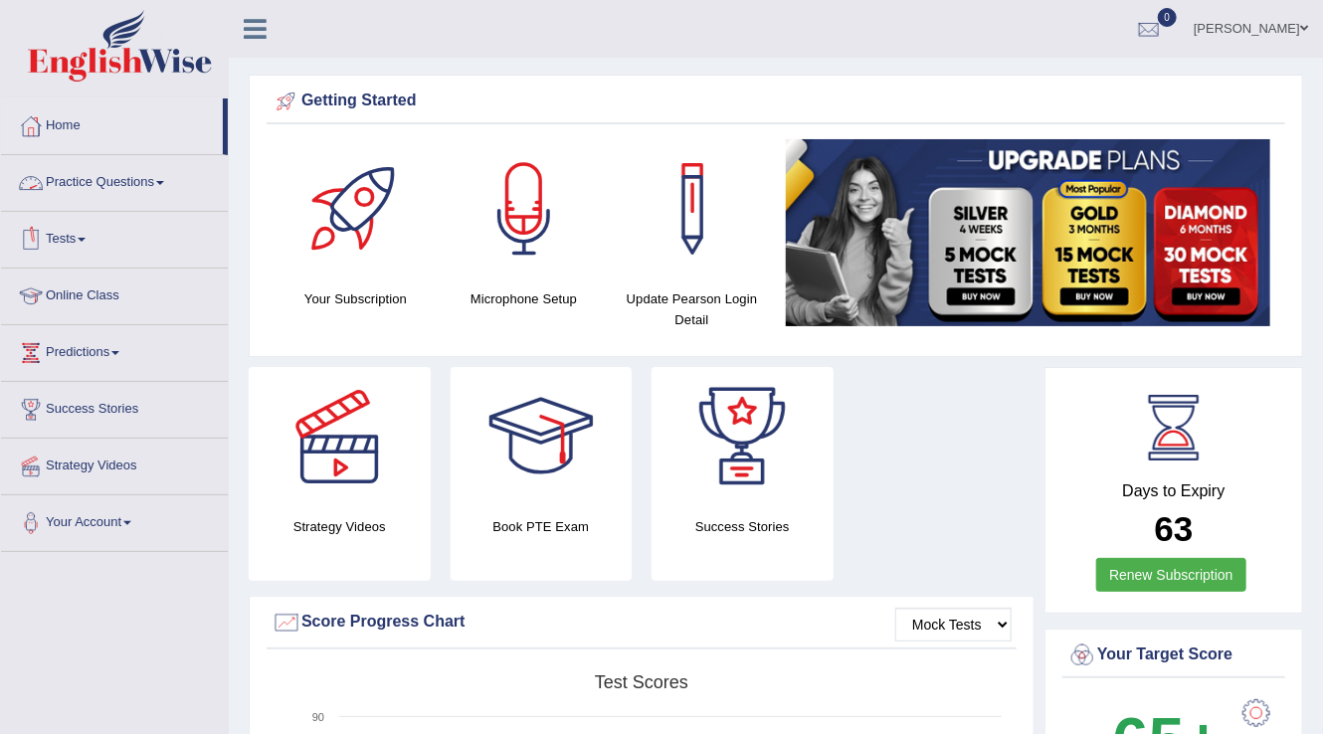
click at [165, 177] on link "Practice Questions" at bounding box center [114, 180] width 227 height 50
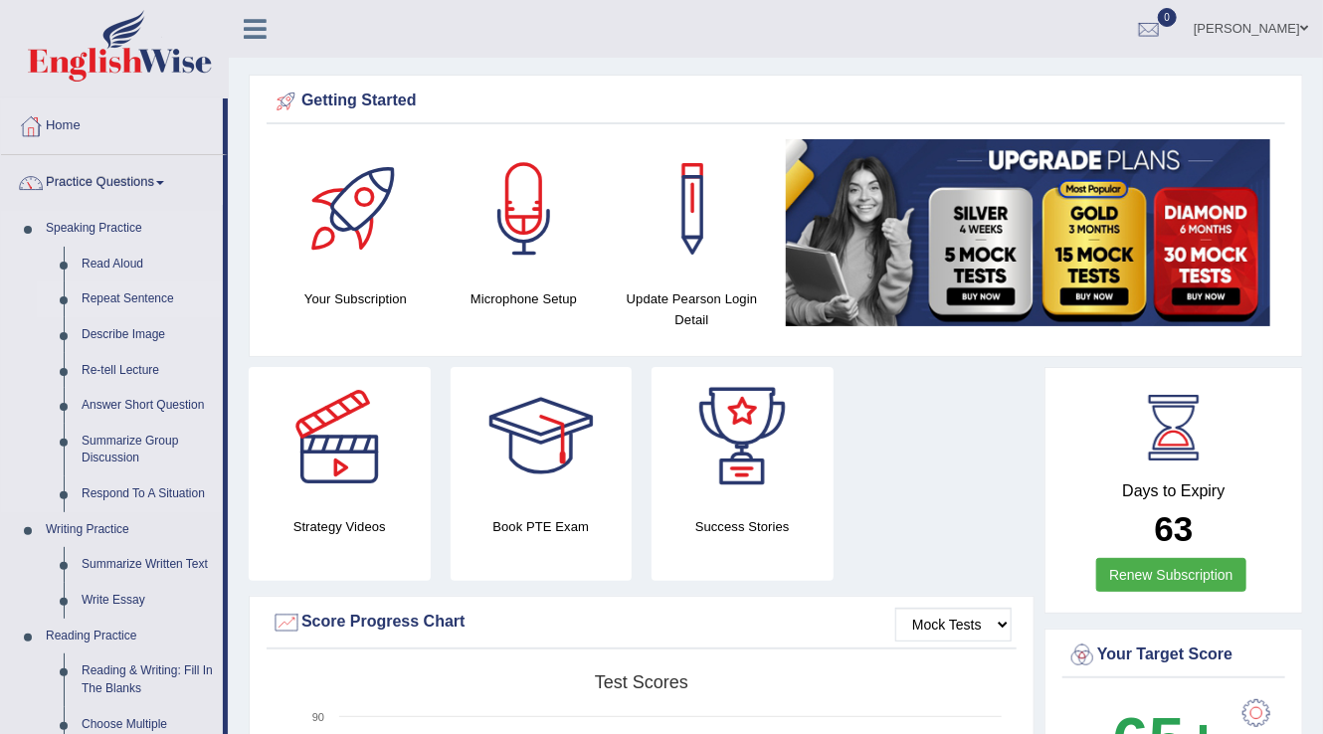
click at [111, 302] on link "Repeat Sentence" at bounding box center [148, 299] width 150 height 36
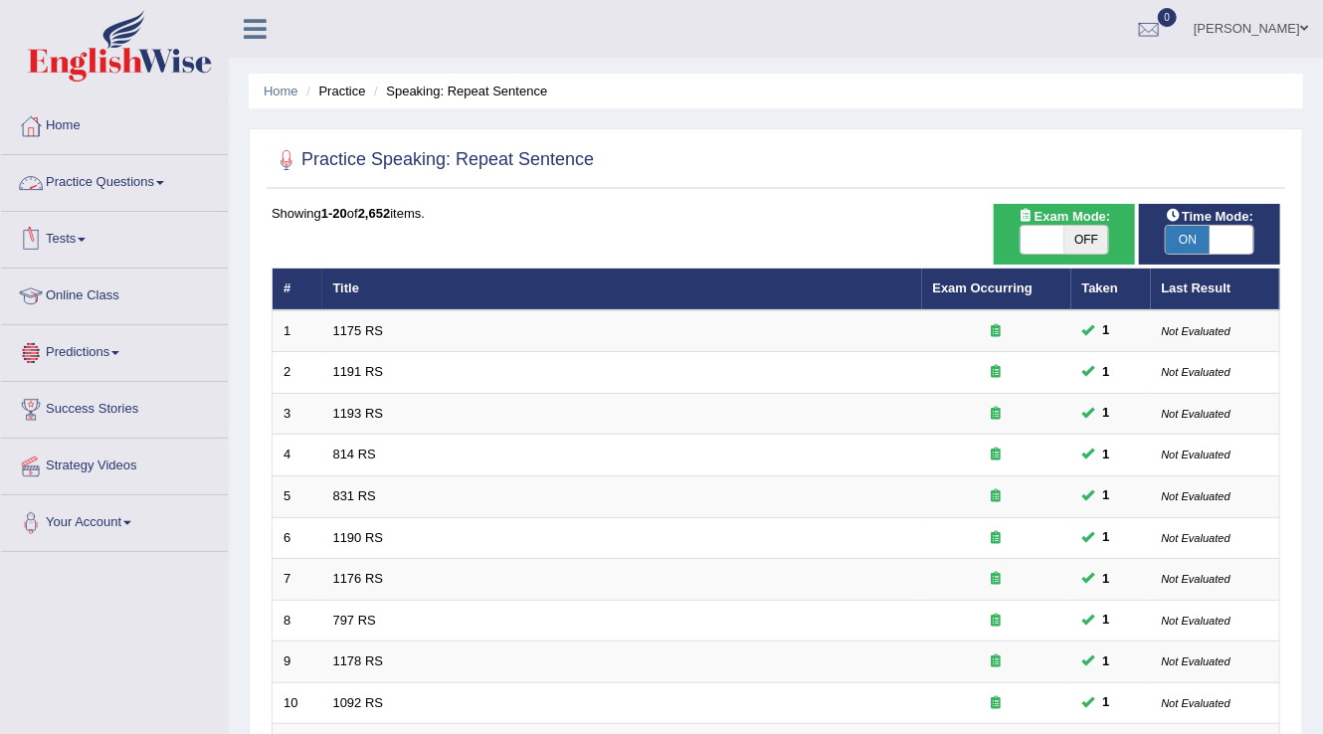
click at [88, 251] on link "Tests" at bounding box center [114, 237] width 227 height 50
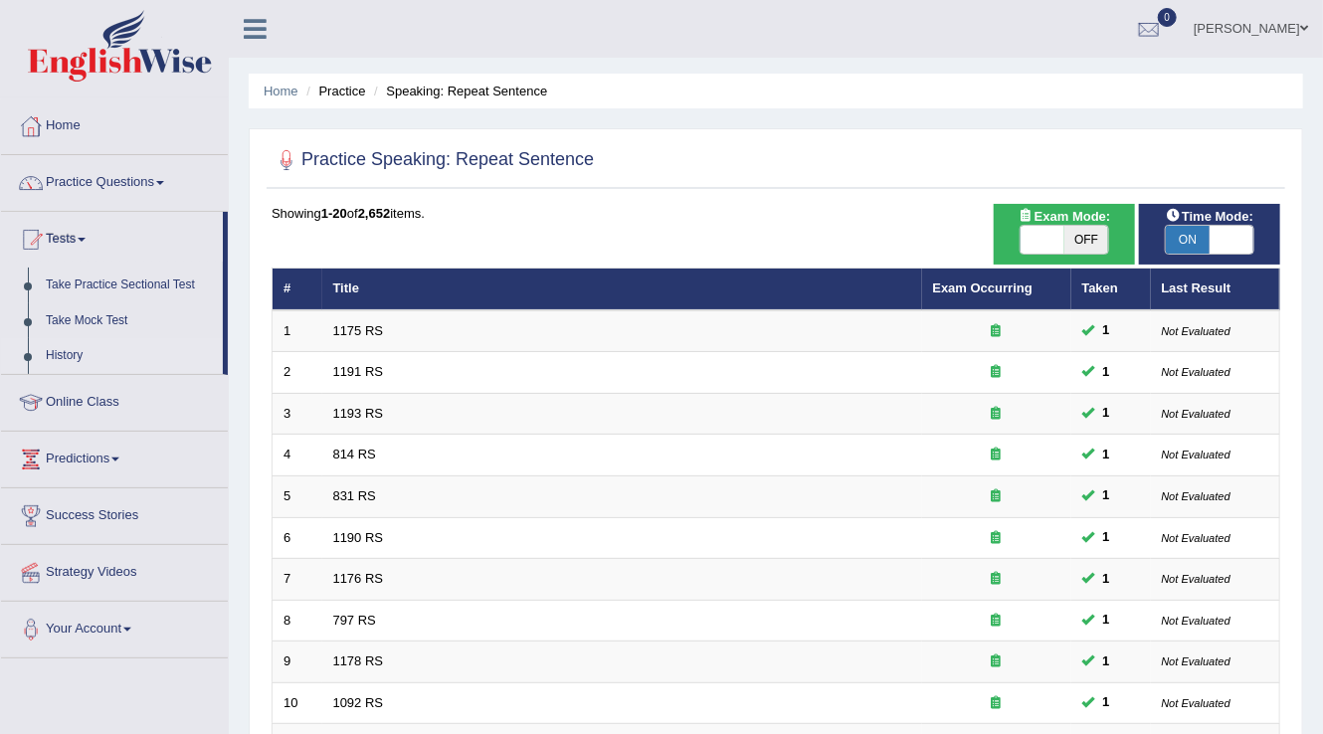
click at [60, 350] on link "History" at bounding box center [130, 356] width 186 height 36
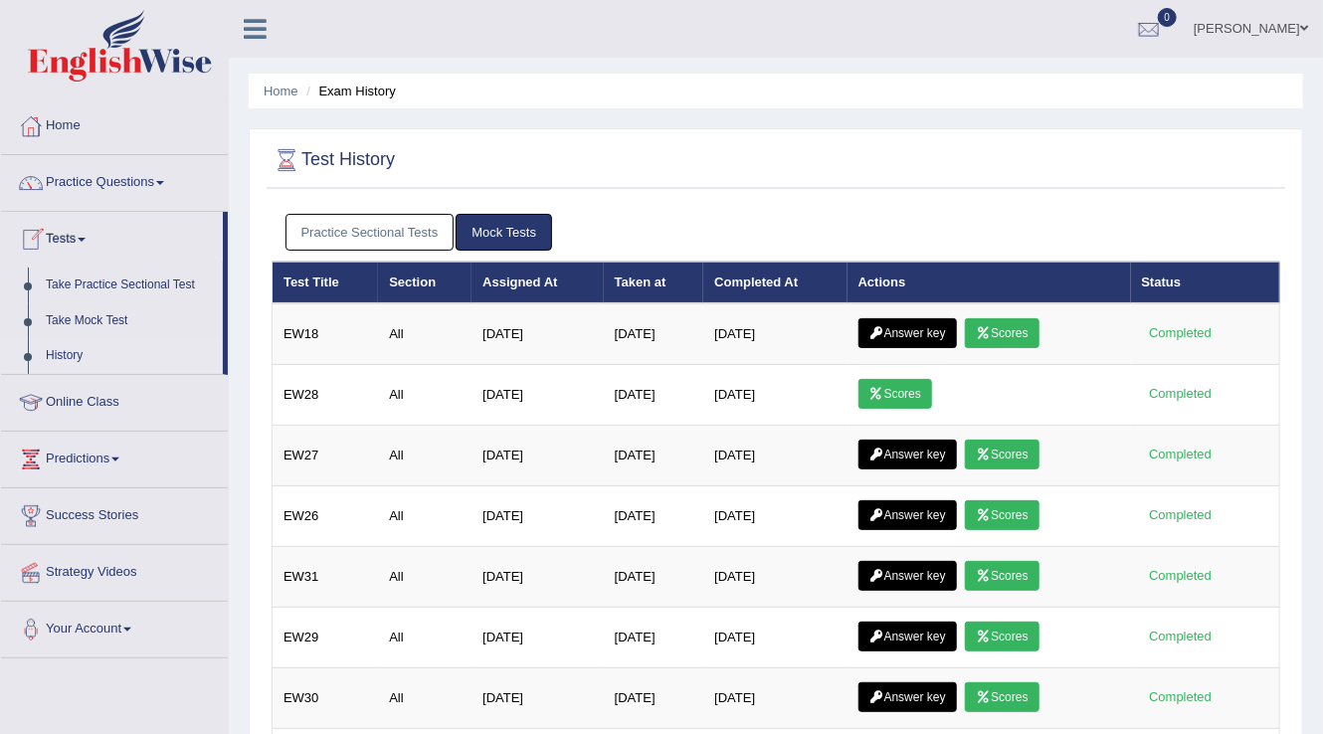
click at [354, 229] on link "Practice Sectional Tests" at bounding box center [369, 232] width 169 height 37
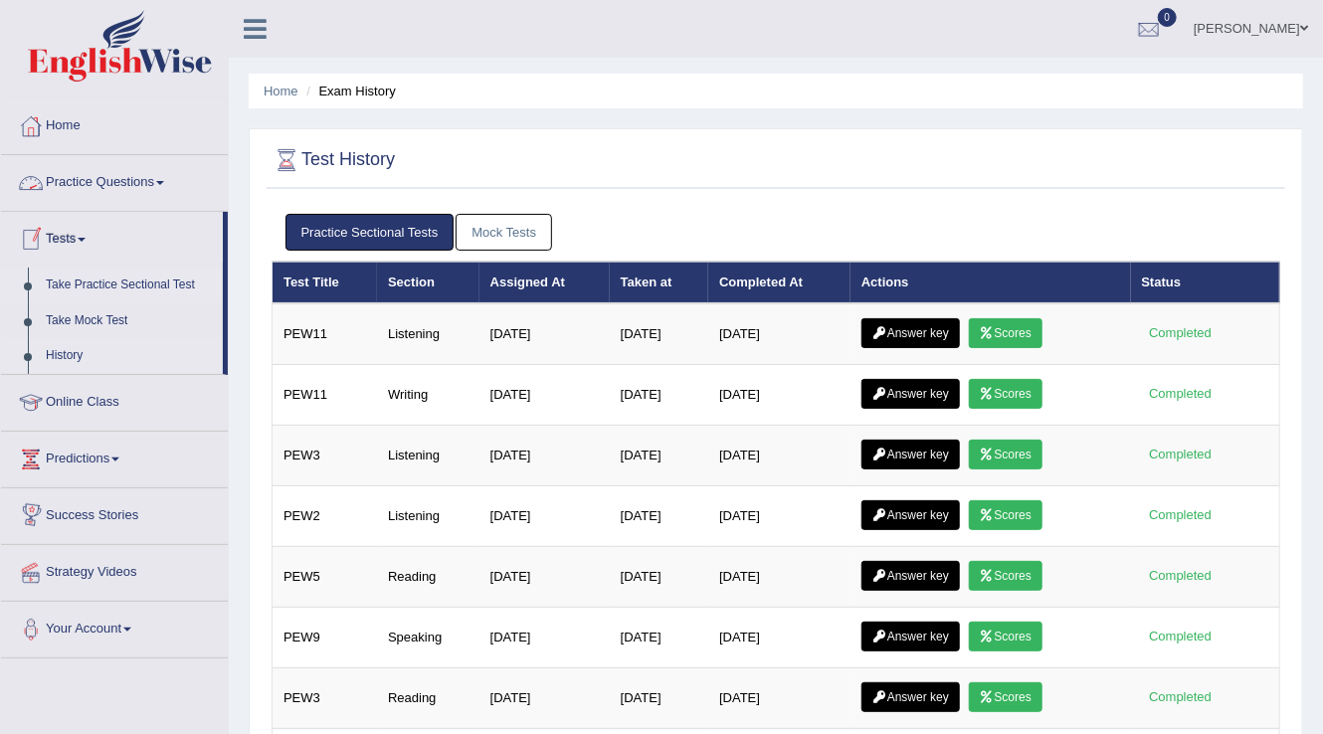
click at [93, 291] on link "Take Practice Sectional Test" at bounding box center [130, 285] width 186 height 36
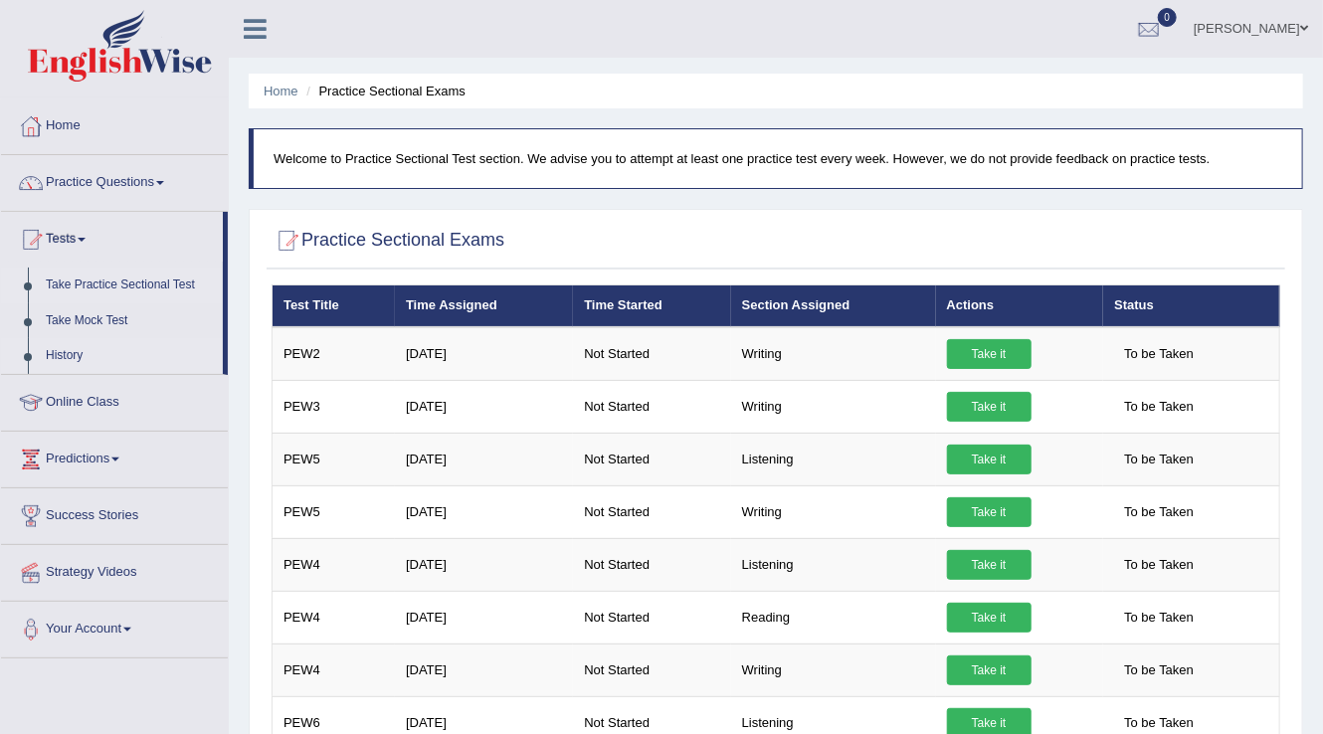
click at [45, 362] on link "History" at bounding box center [130, 356] width 186 height 36
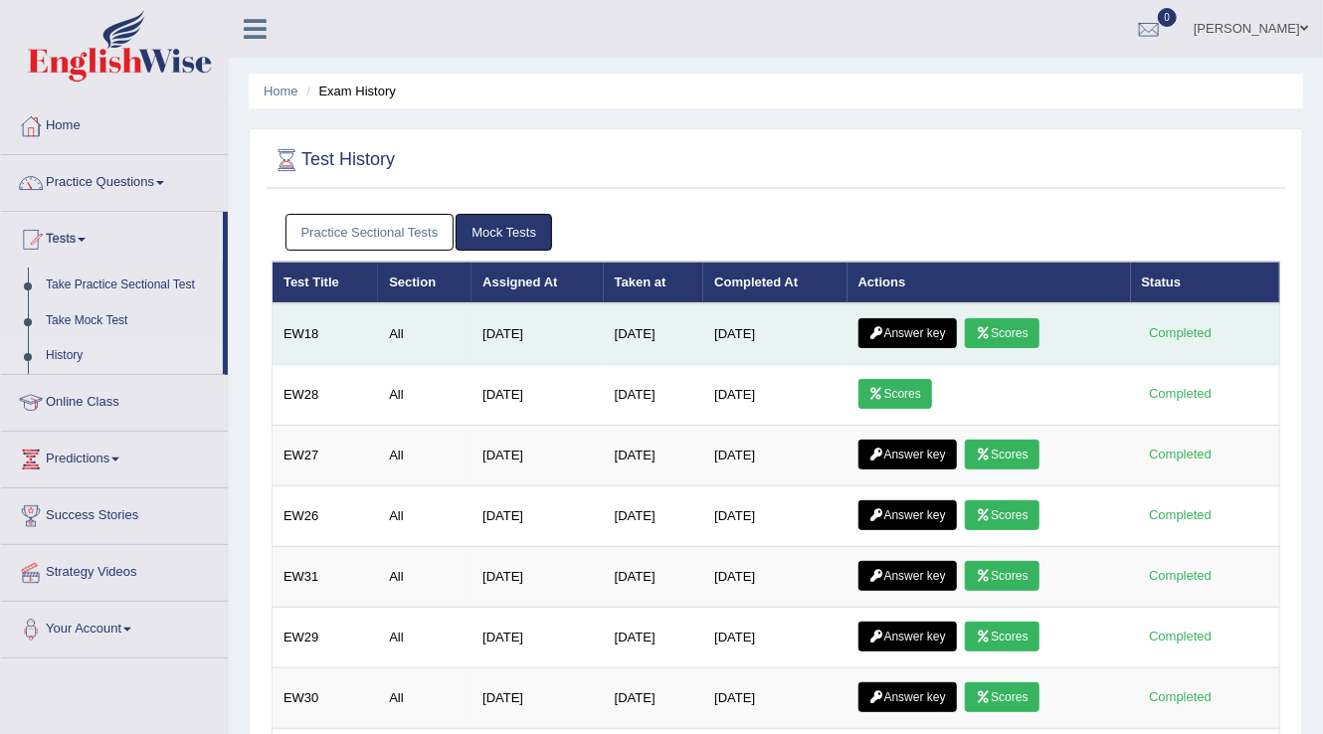
click at [1035, 336] on link "Scores" at bounding box center [1002, 333] width 74 height 30
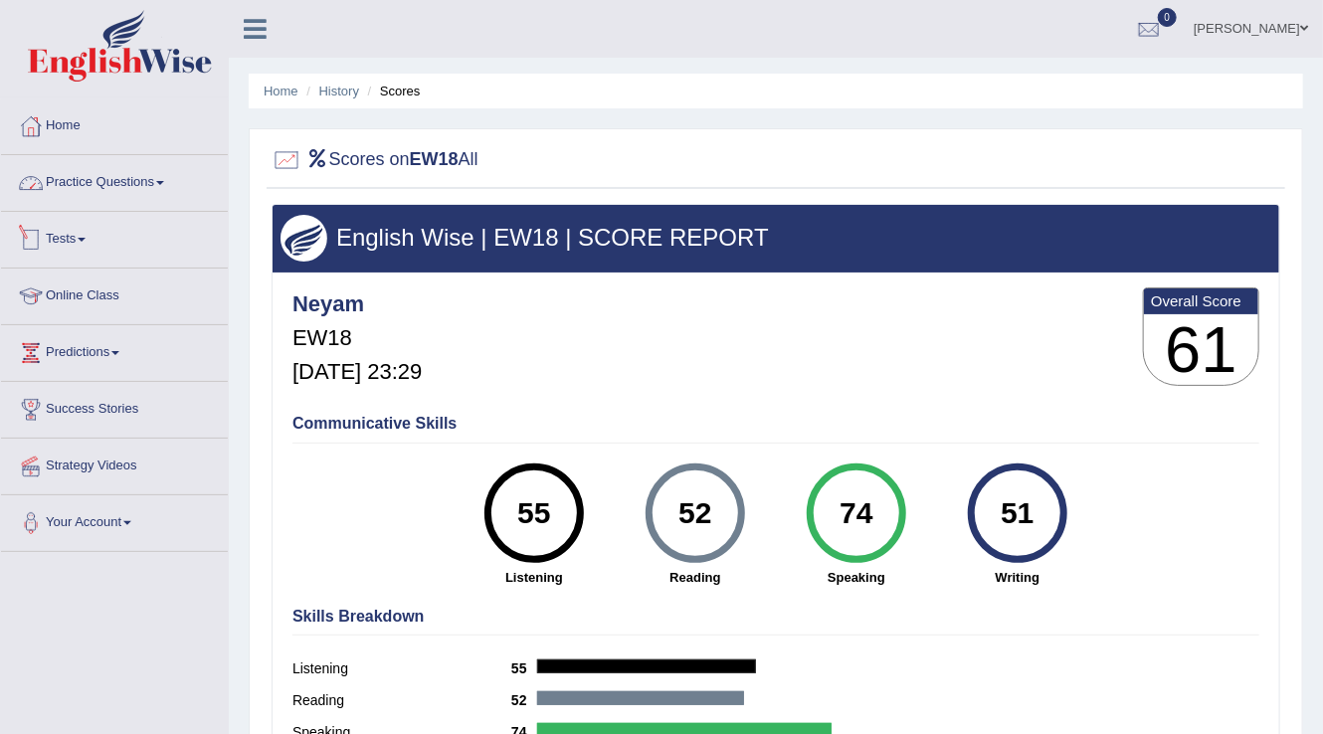
click at [105, 186] on link "Practice Questions" at bounding box center [114, 180] width 227 height 50
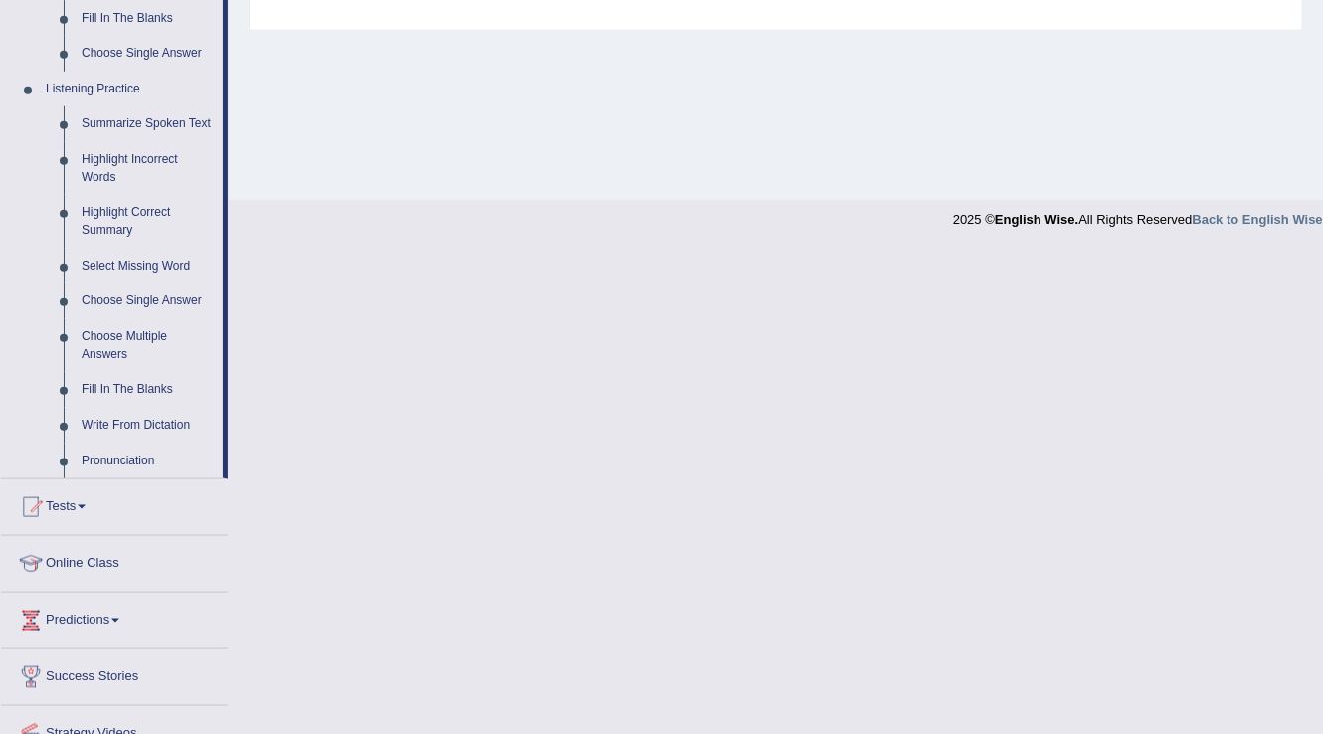
scroll to position [796, 0]
click at [103, 458] on link "Pronunciation" at bounding box center [148, 461] width 150 height 36
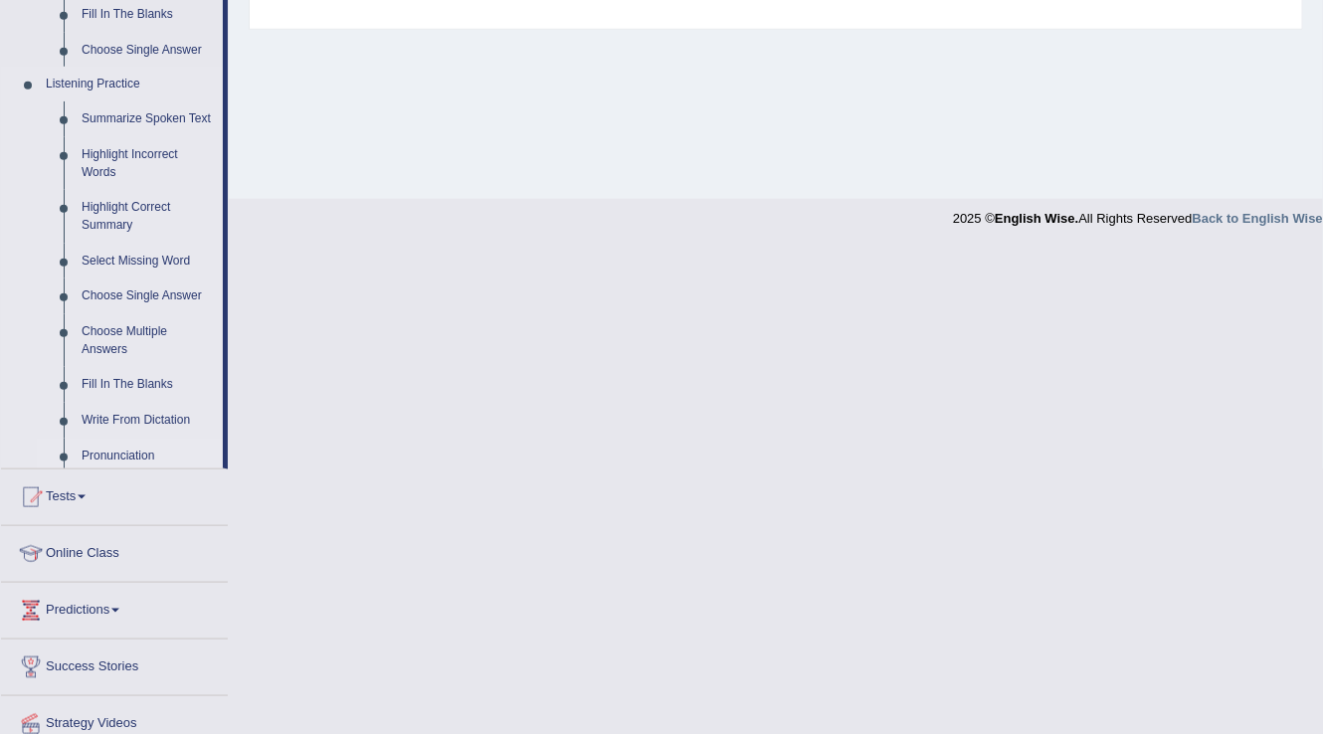
scroll to position [768, 0]
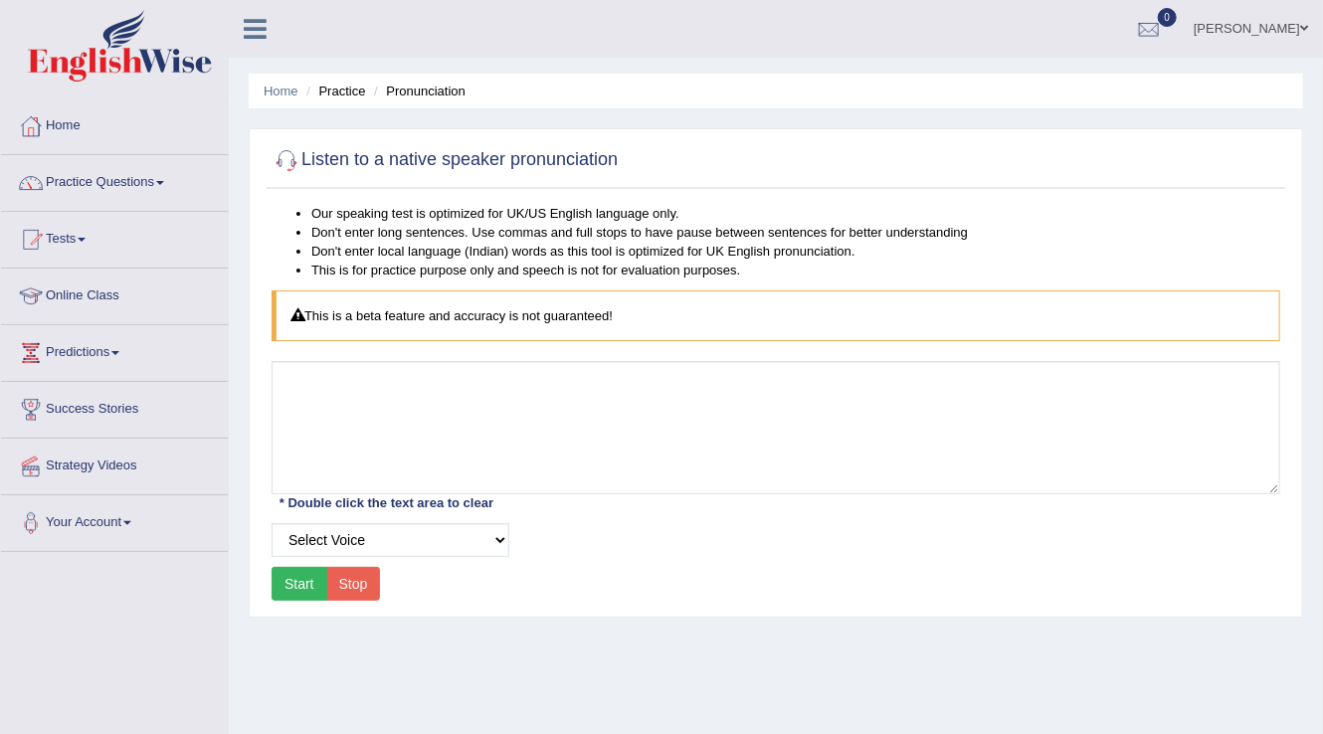
click at [300, 586] on button "Start" at bounding box center [299, 584] width 56 height 34
click at [1287, 31] on link "naimo" at bounding box center [1250, 26] width 144 height 52
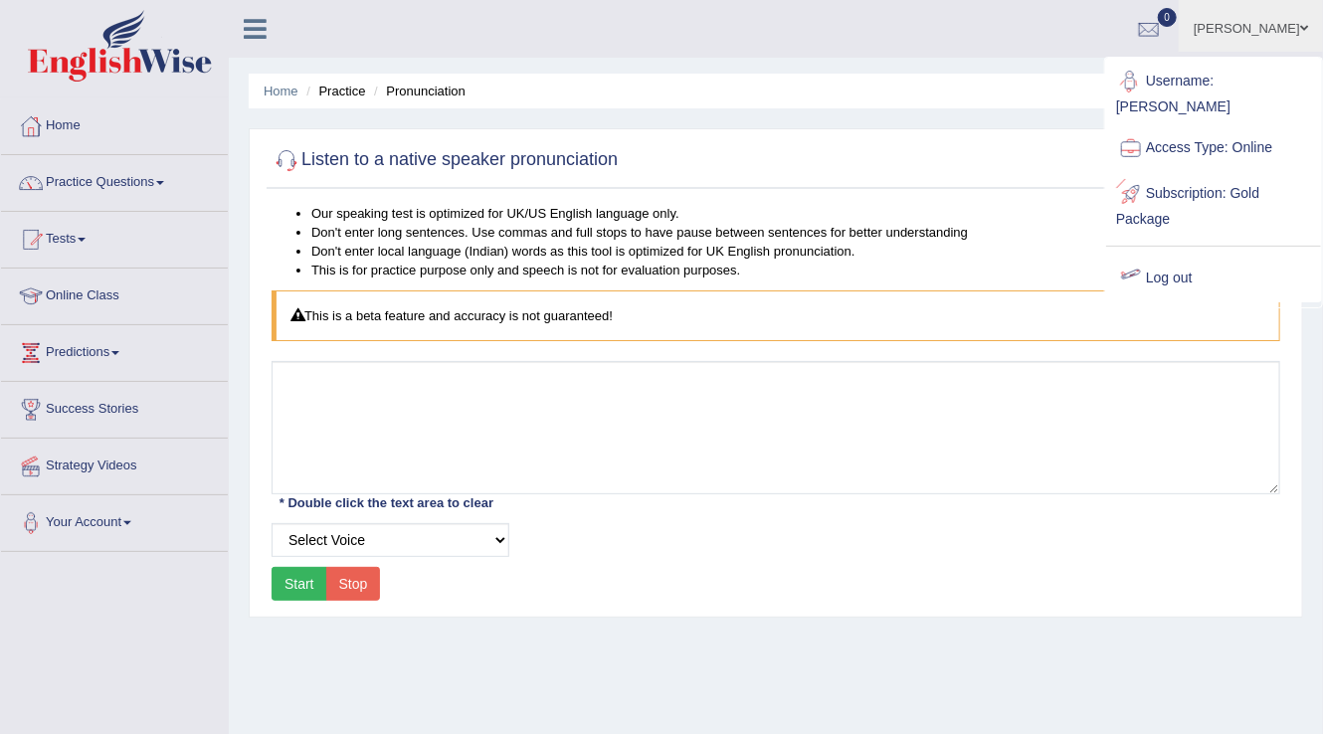
click at [1157, 256] on link "Log out" at bounding box center [1213, 279] width 215 height 46
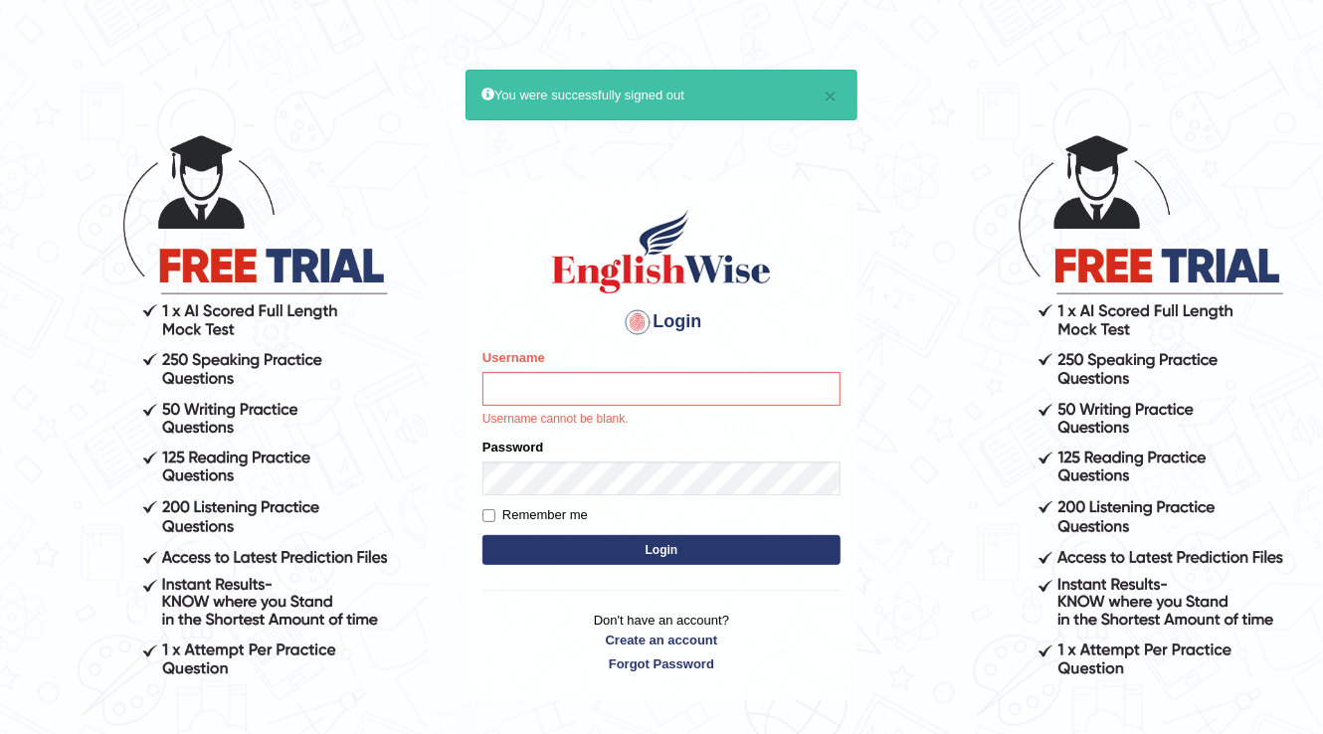
scroll to position [173, 0]
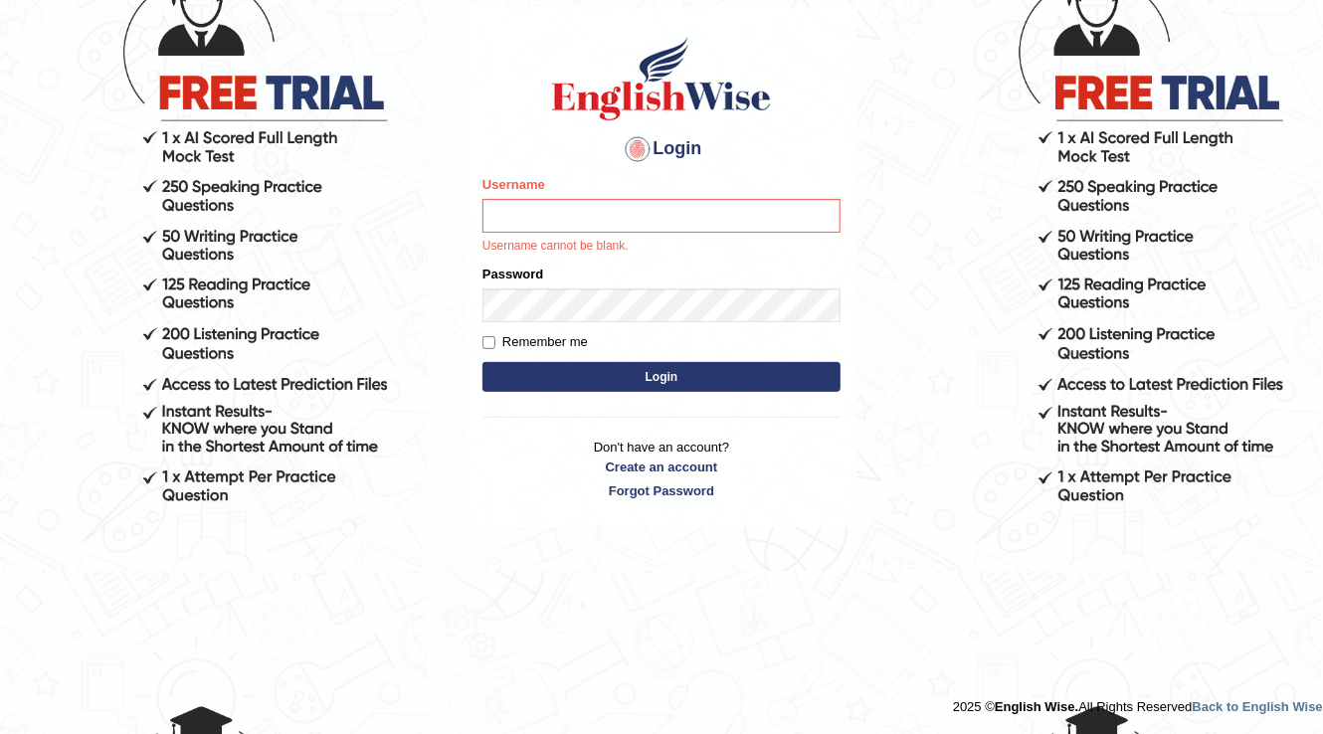
click at [847, 524] on div "Login Please fix the following errors: Username Username cannot be blank. Passw…" at bounding box center [661, 267] width 392 height 520
